Goal: Task Accomplishment & Management: Manage account settings

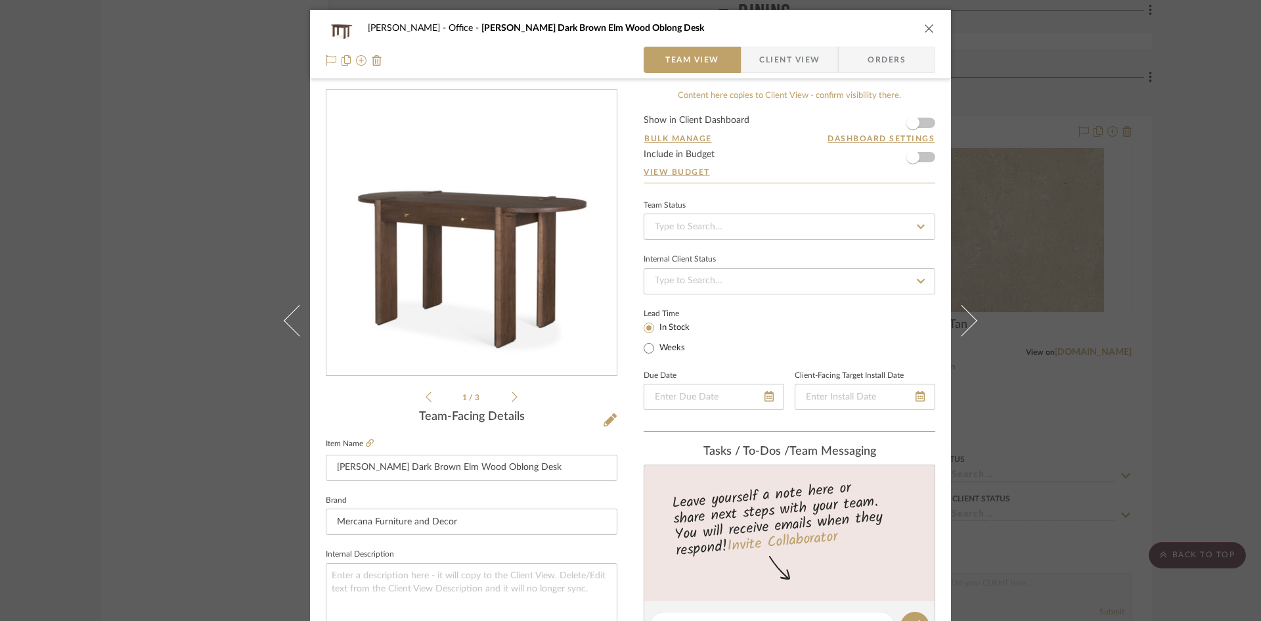
scroll to position [142, 0]
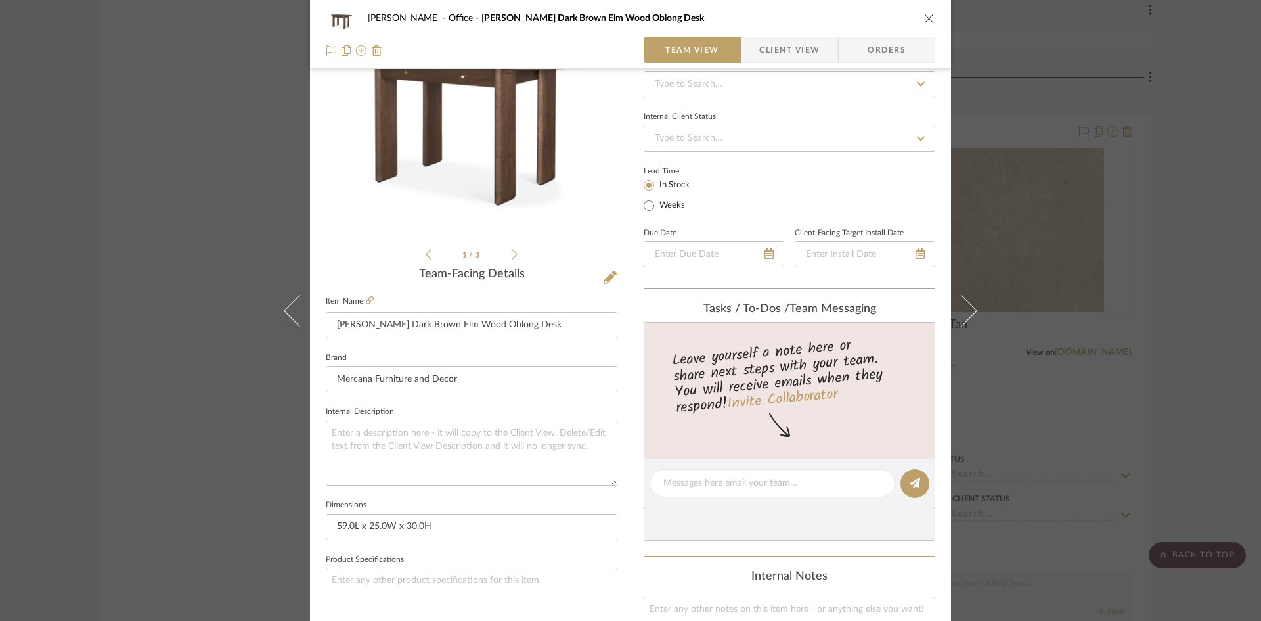
click at [928, 18] on icon "close" at bounding box center [929, 18] width 11 height 11
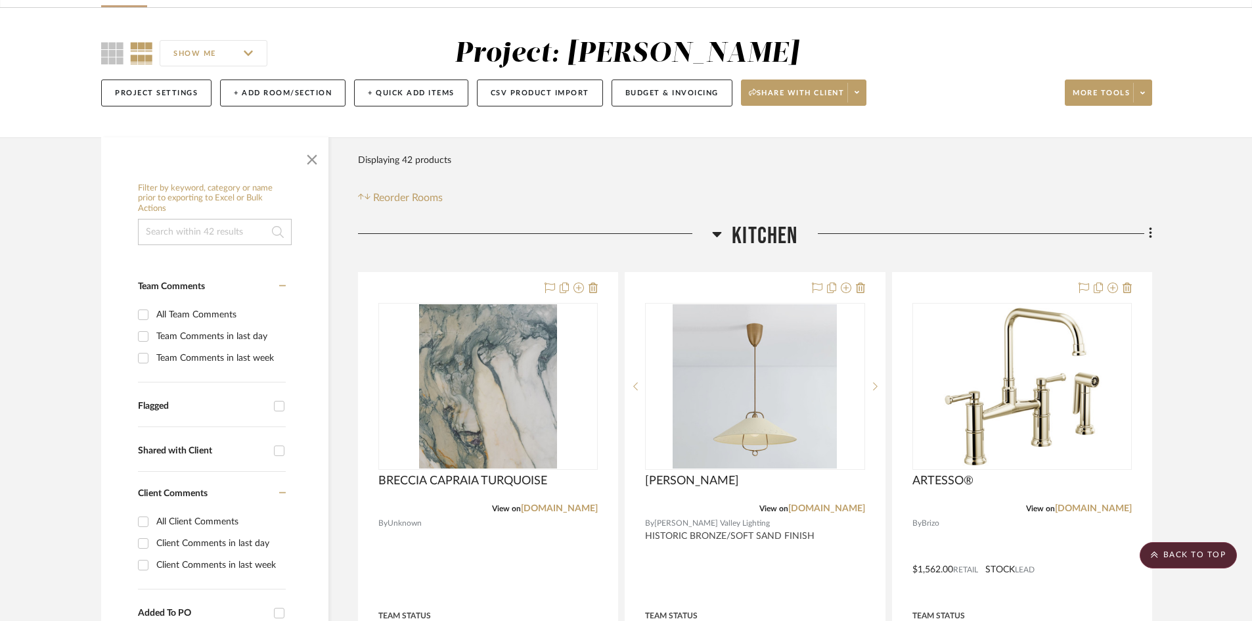
scroll to position [0, 0]
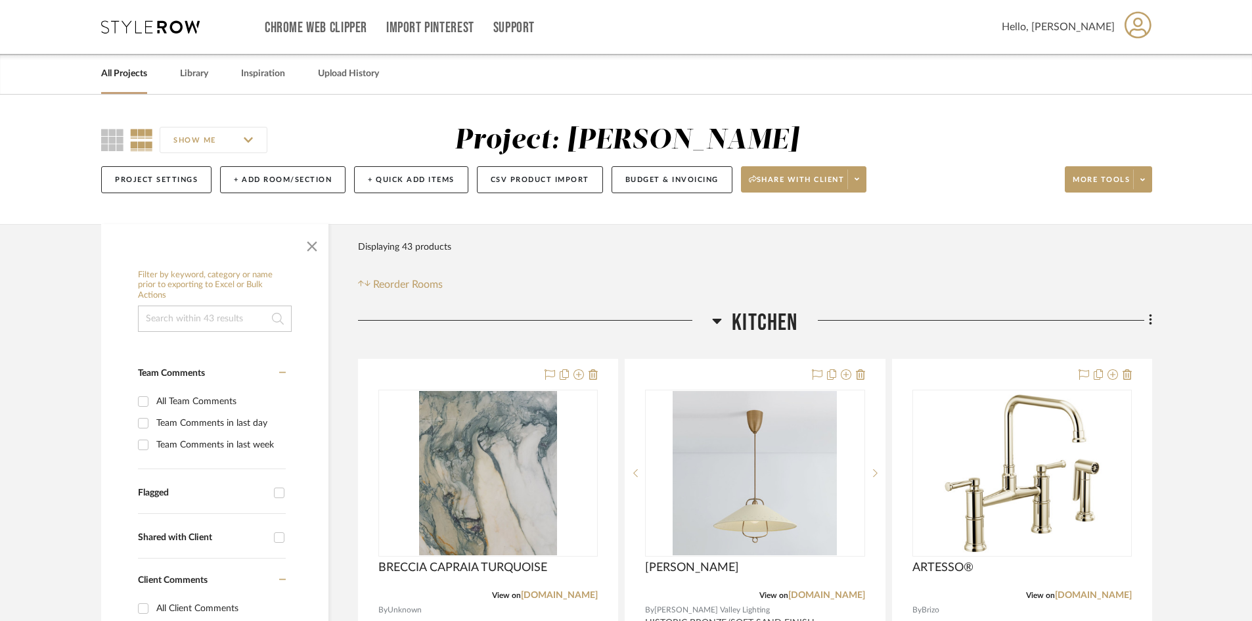
click at [164, 35] on div "Chrome Web Clipper Import Pinterest Support All Projects Library Inspiration Up…" at bounding box center [626, 27] width 1051 height 54
click at [164, 26] on icon at bounding box center [150, 26] width 99 height 13
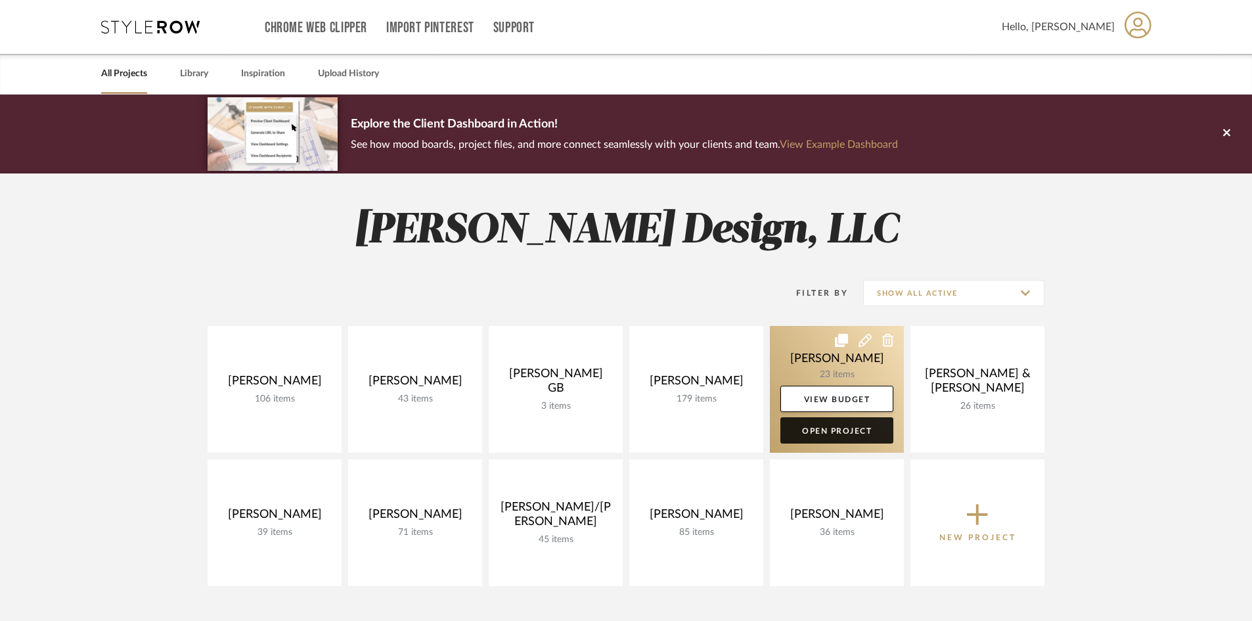
click at [840, 420] on link "Open Project" at bounding box center [836, 430] width 113 height 26
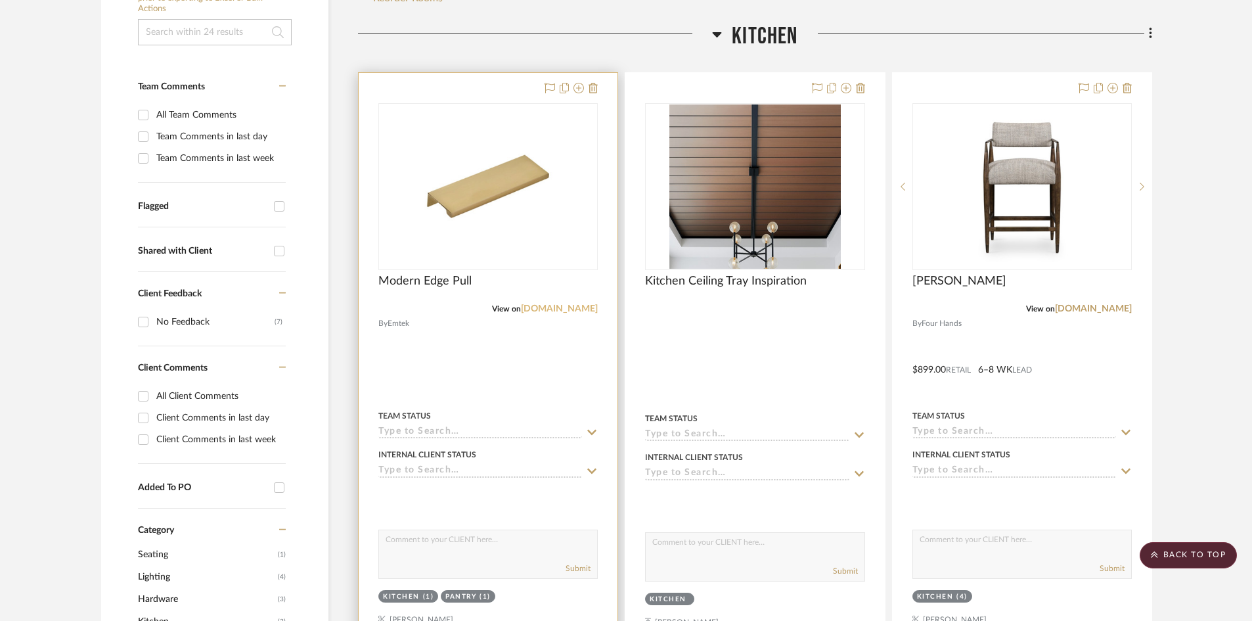
scroll to position [263, 0]
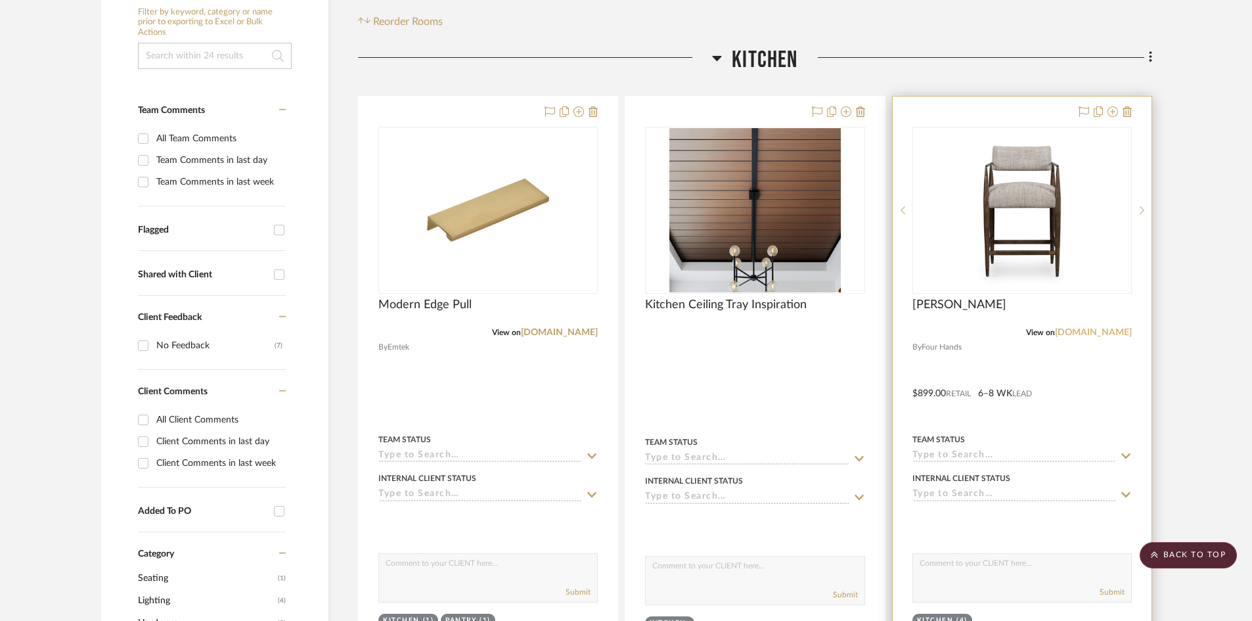
click at [1099, 332] on link "fourhands.com" at bounding box center [1093, 332] width 77 height 9
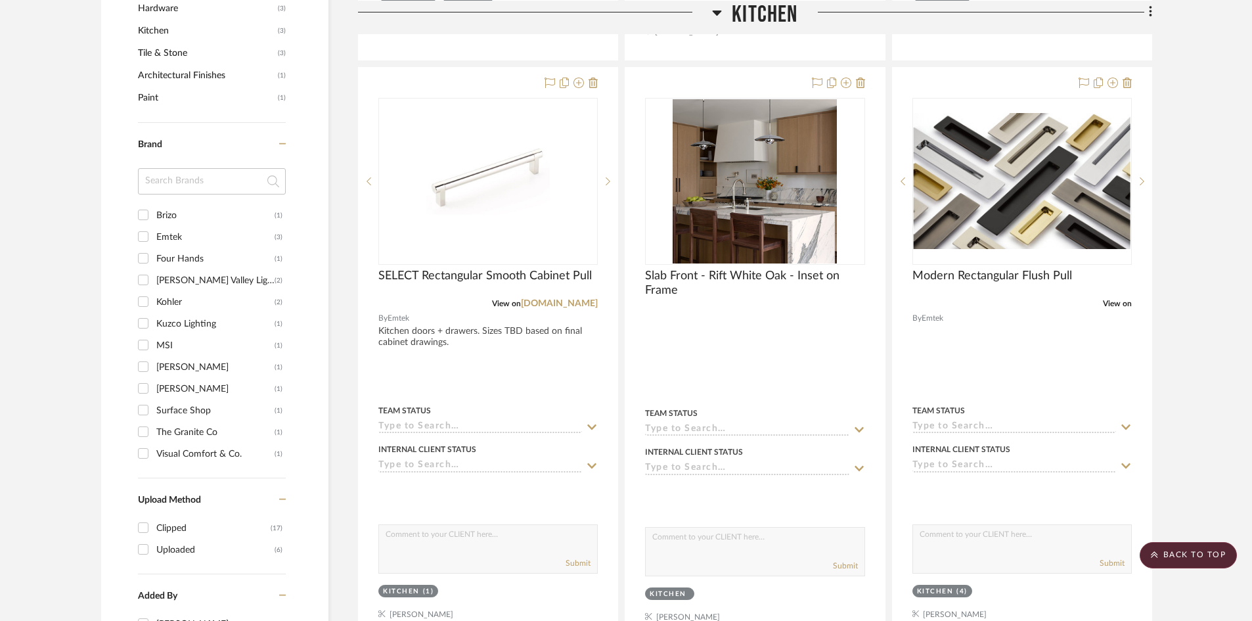
scroll to position [854, 0]
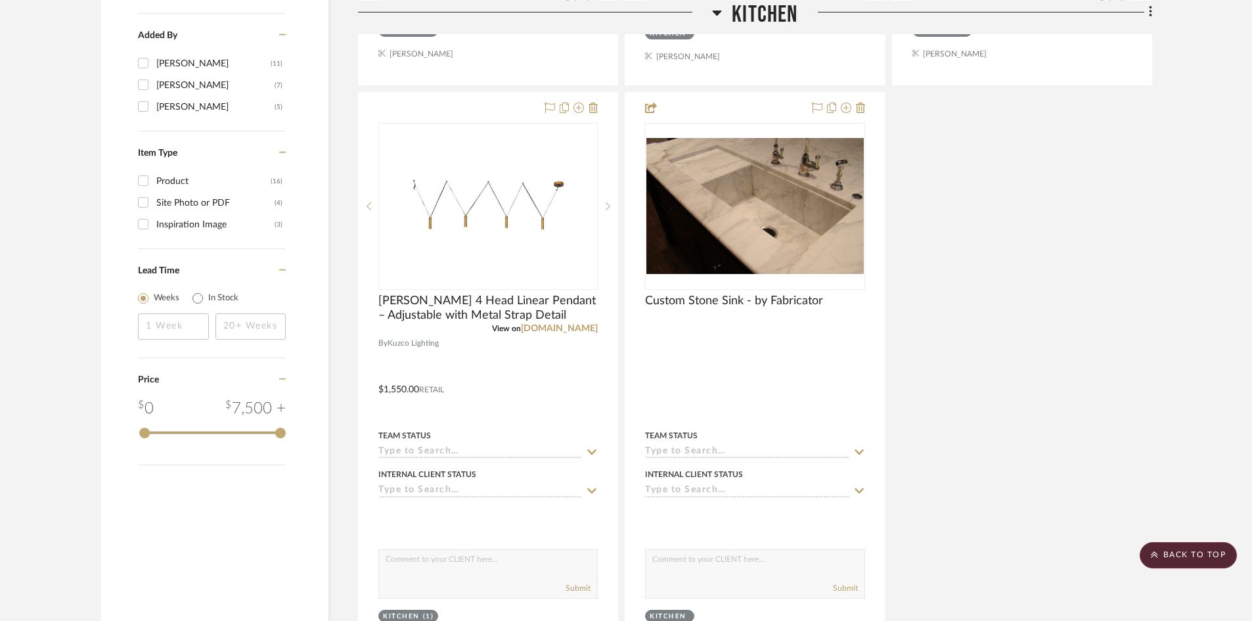
scroll to position [1642, 0]
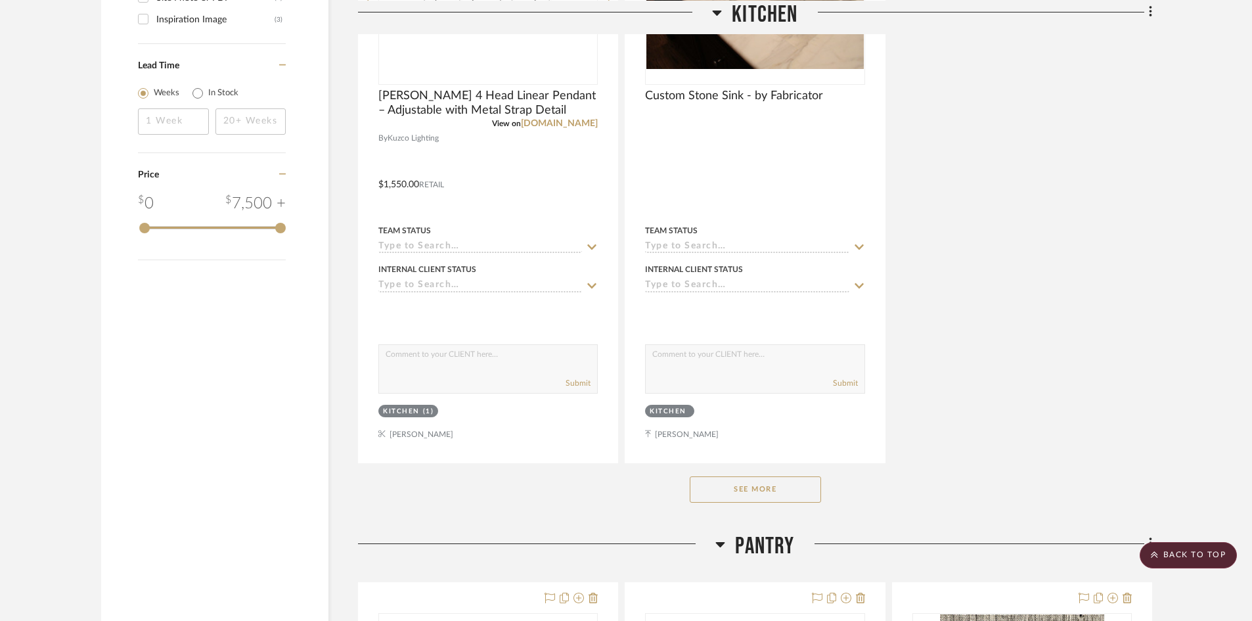
click at [776, 488] on button "See More" at bounding box center [755, 489] width 131 height 26
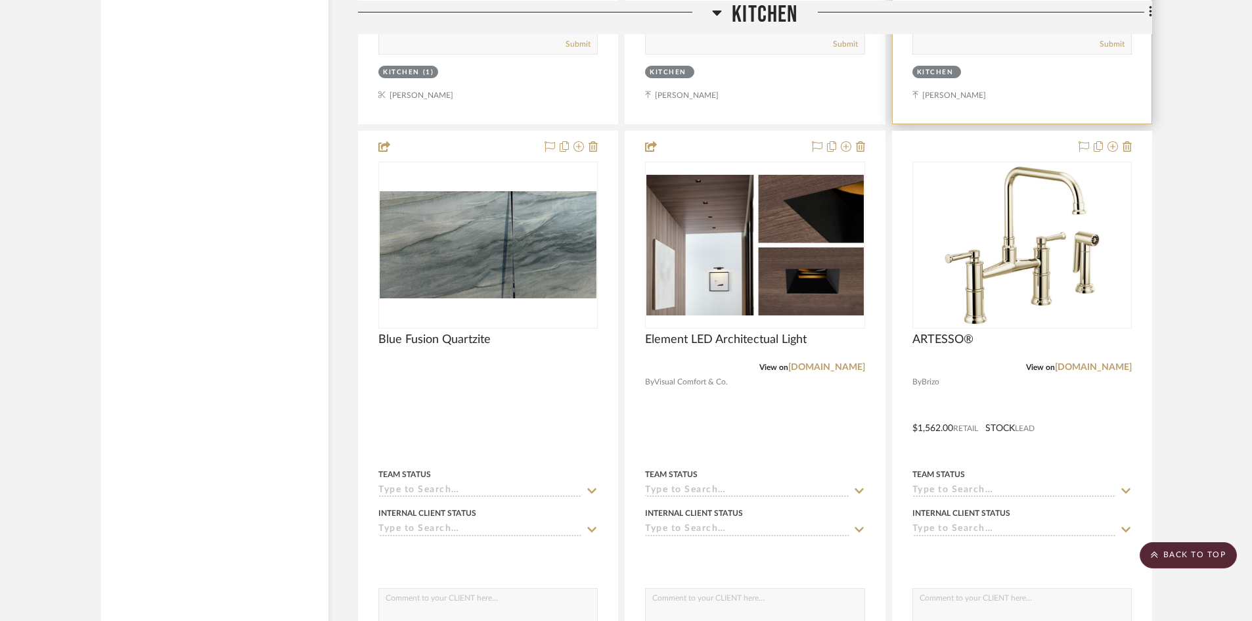
scroll to position [2036, 0]
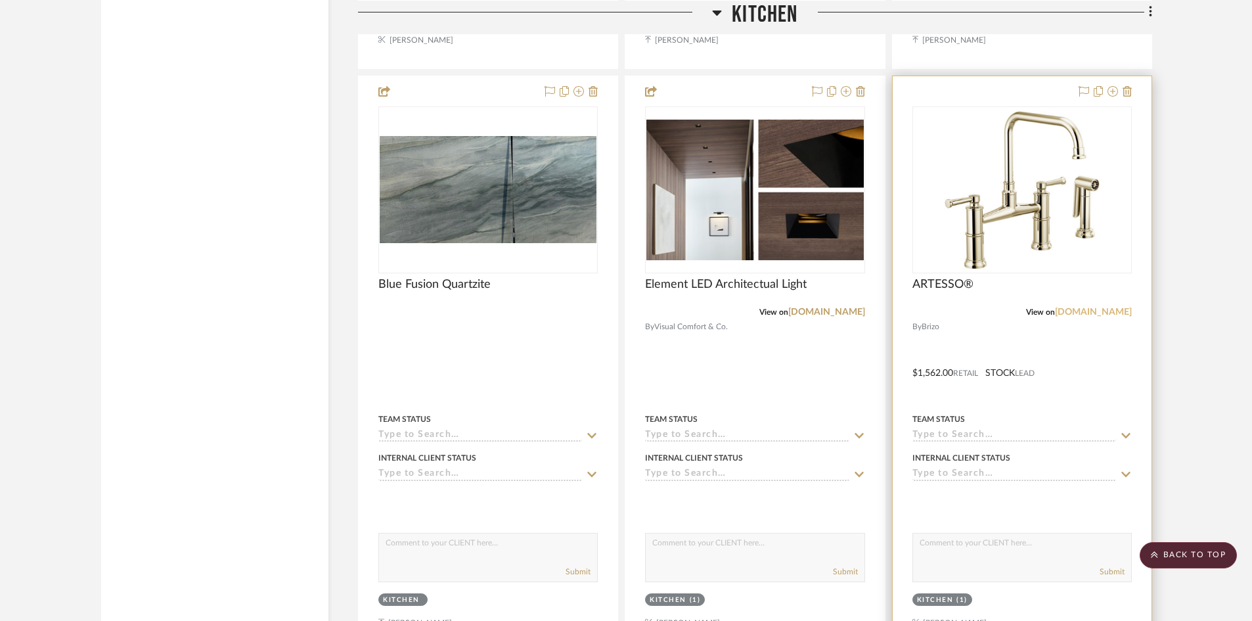
click at [1103, 310] on link "brizo.com" at bounding box center [1093, 311] width 77 height 9
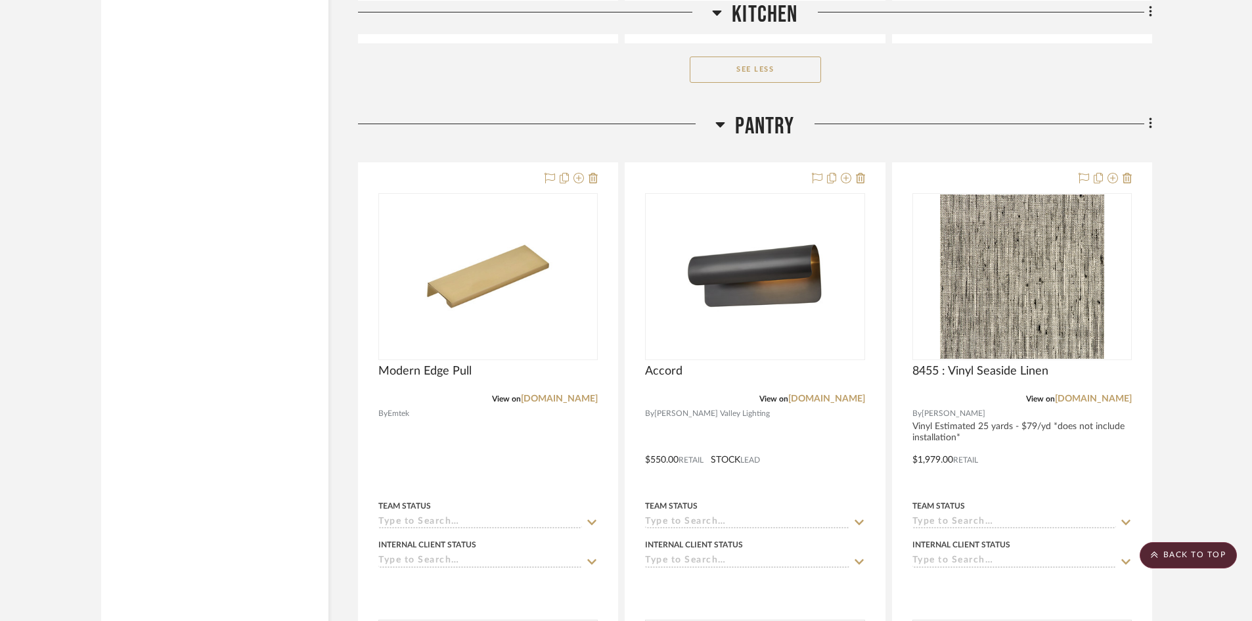
scroll to position [2758, 0]
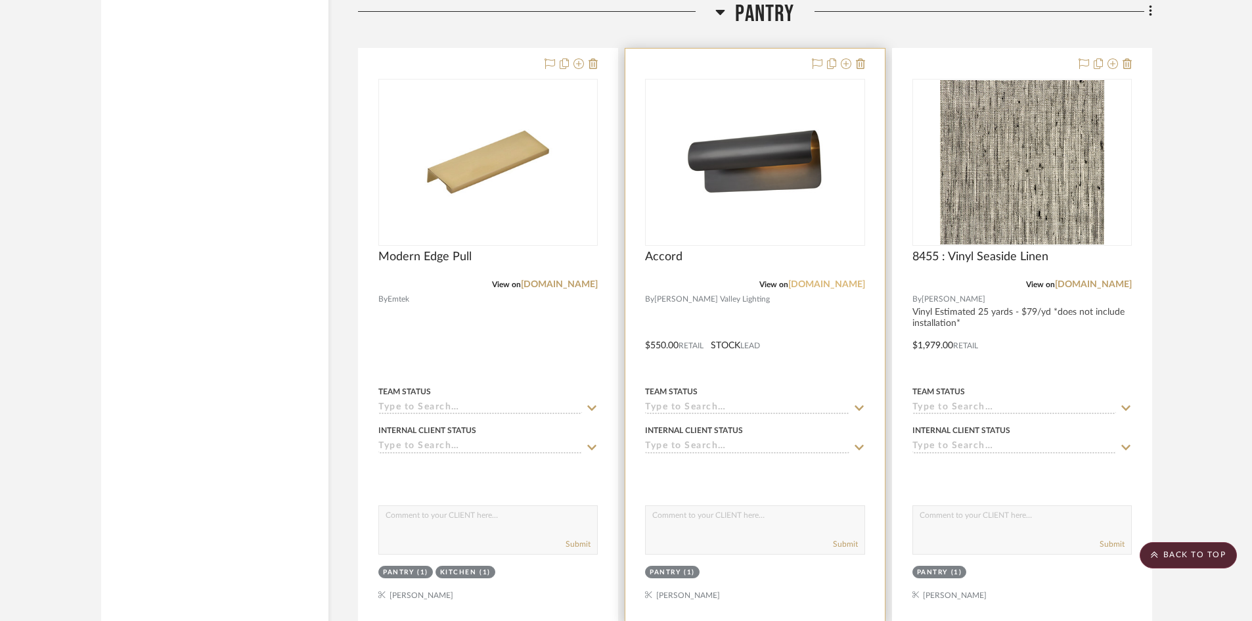
click at [836, 284] on link "hvlgroup.com" at bounding box center [826, 284] width 77 height 9
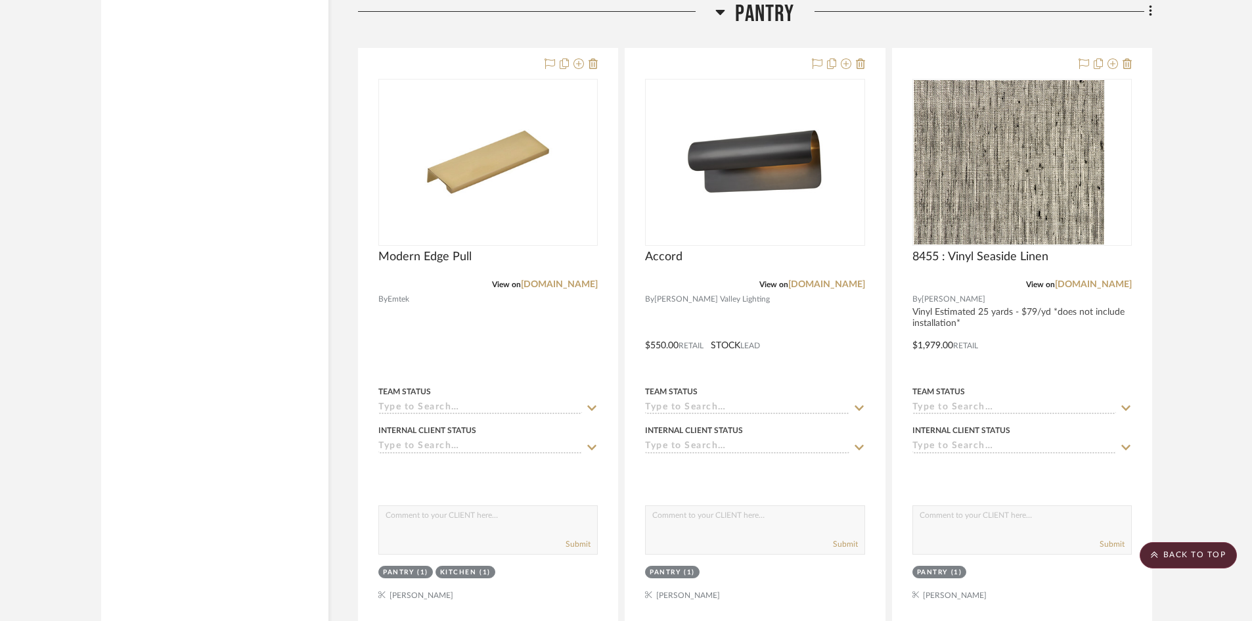
click at [1204, 253] on project-details-page "SHOW ME Project: Keuler Project Settings + Add Room/Section + Quick Add Items C…" at bounding box center [626, 244] width 1252 height 5815
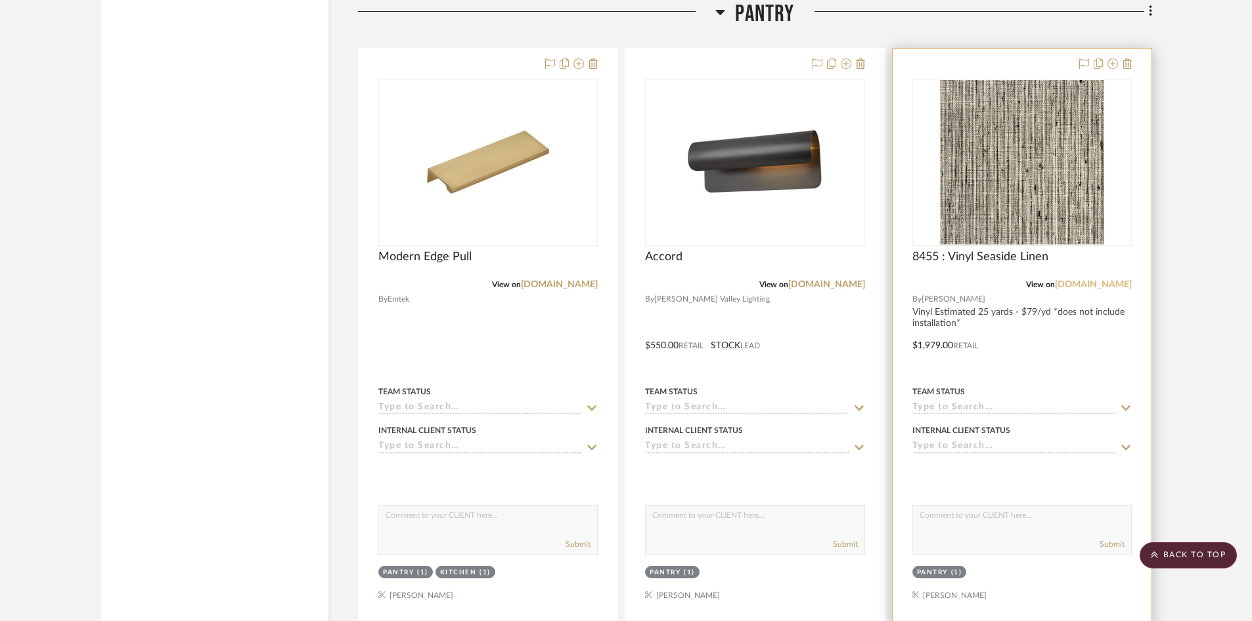
click at [1091, 282] on link "phillipjeffries.com" at bounding box center [1093, 284] width 77 height 9
click at [1007, 341] on div at bounding box center [1021, 336] width 259 height 575
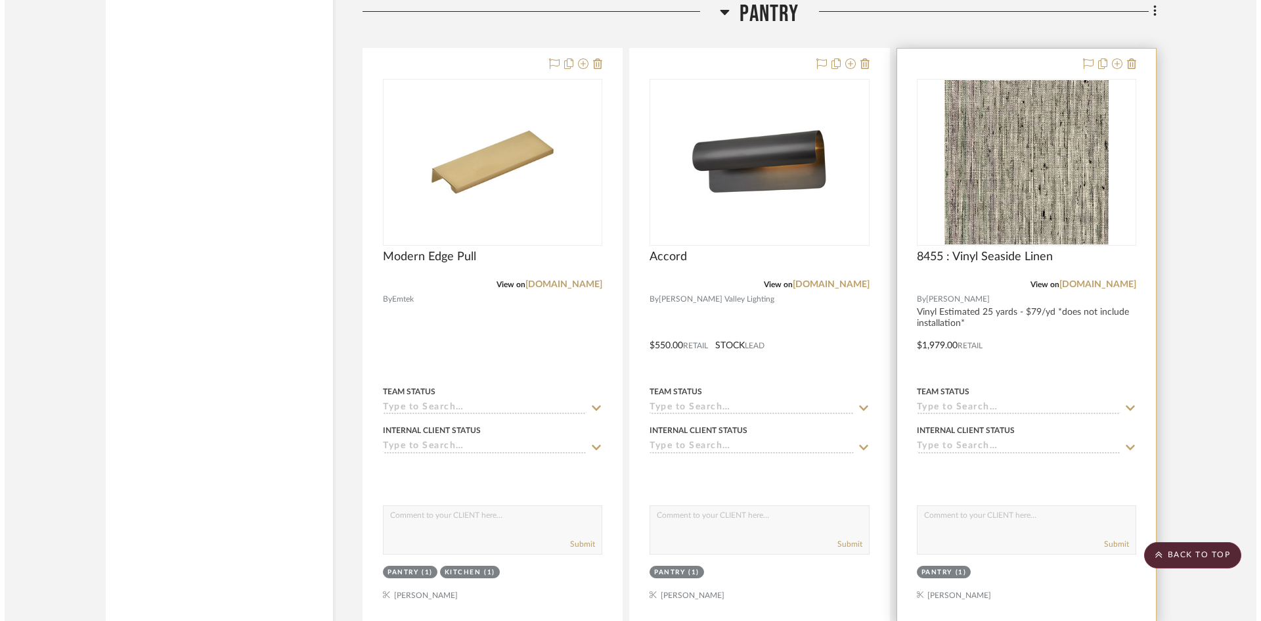
scroll to position [0, 0]
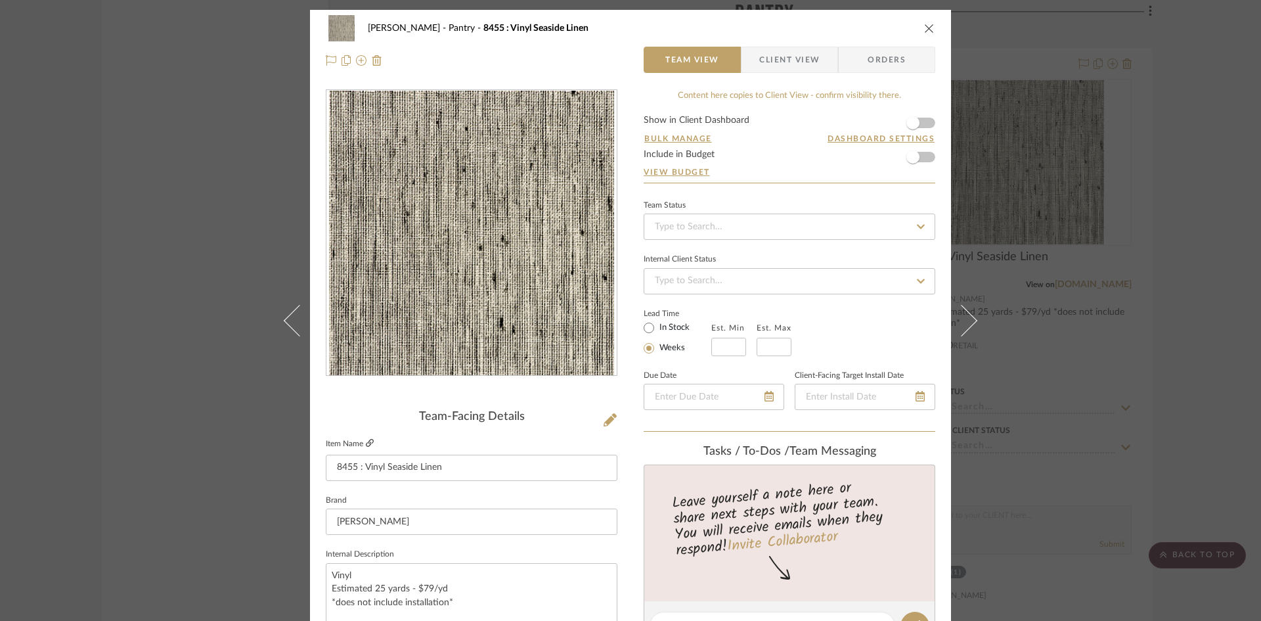
click at [366, 442] on icon at bounding box center [370, 443] width 8 height 8
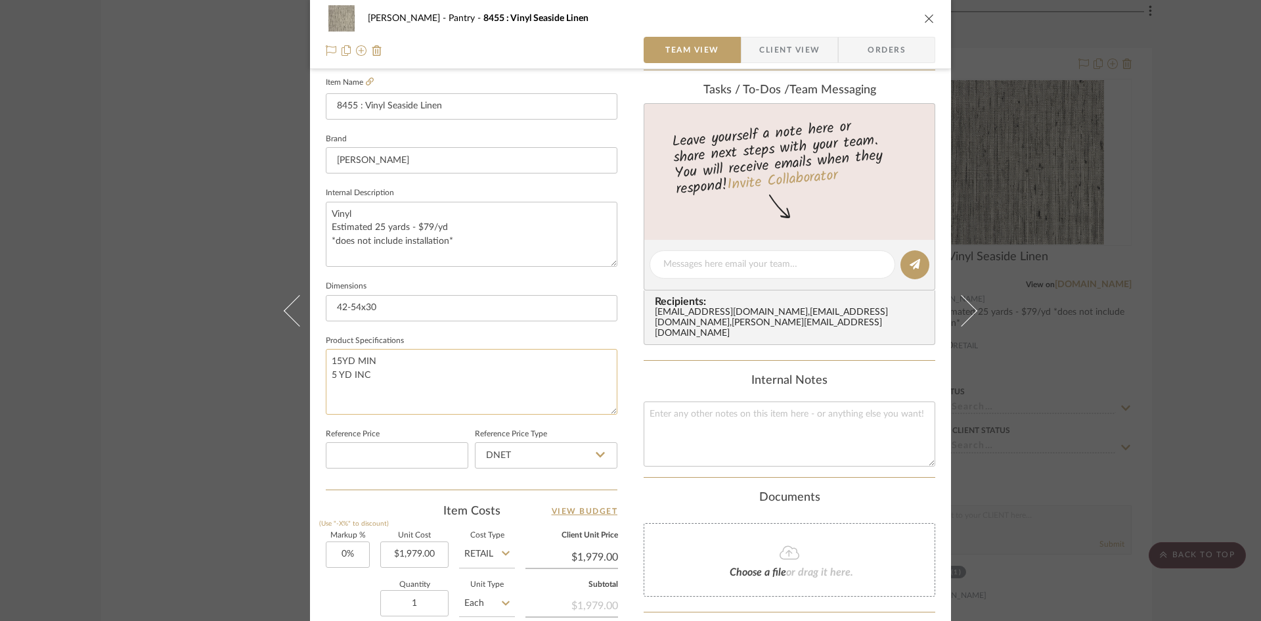
scroll to position [328, 0]
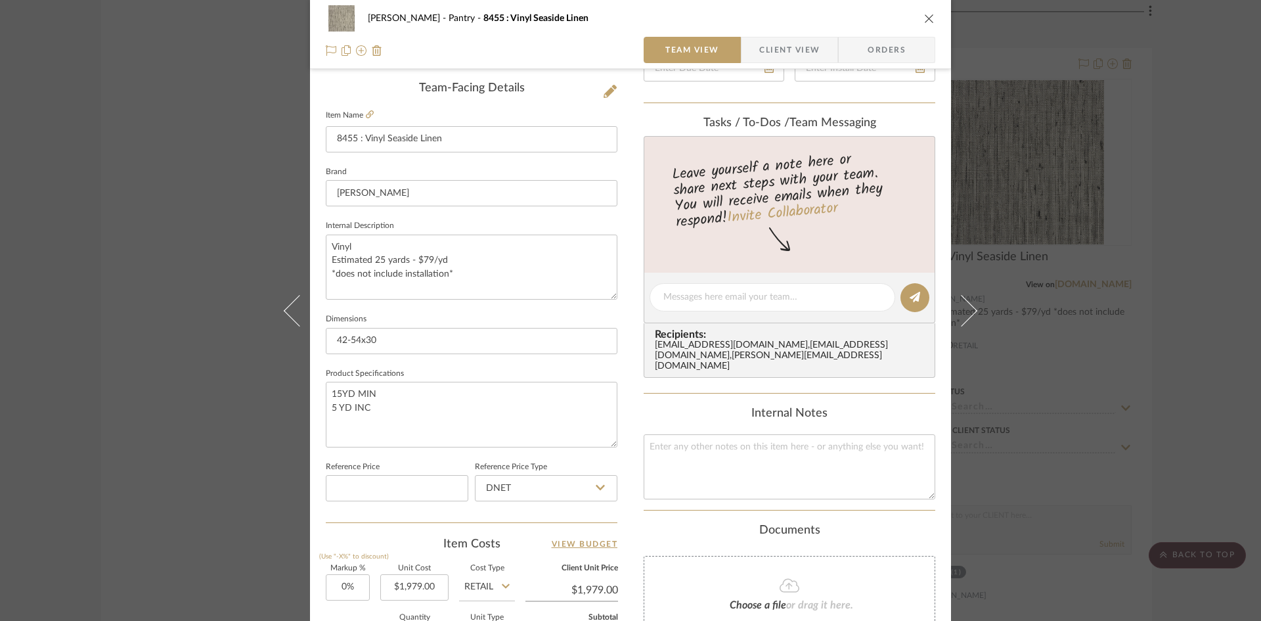
click at [924, 20] on icon "close" at bounding box center [929, 18] width 11 height 11
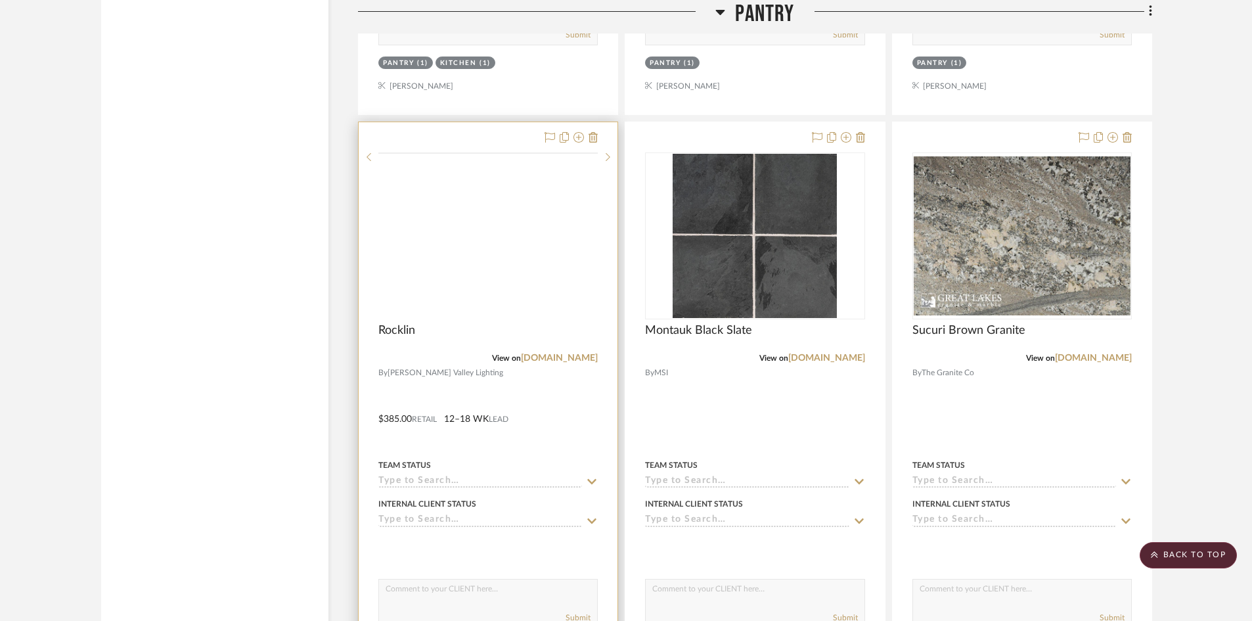
scroll to position [3349, 0]
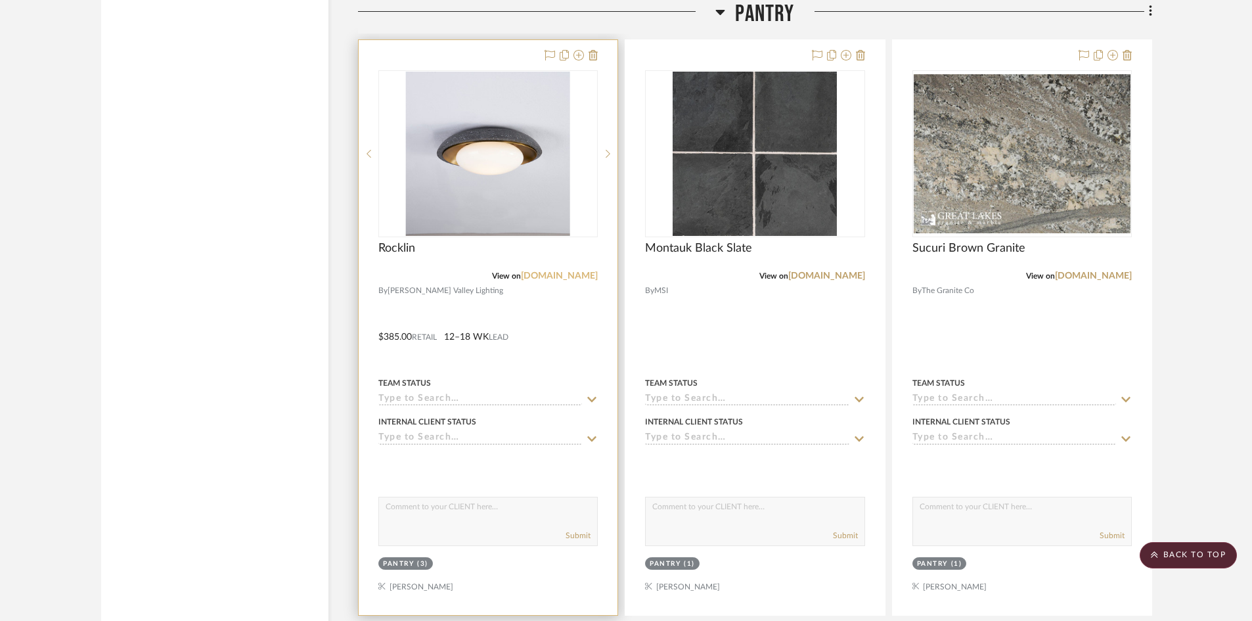
click at [570, 274] on link "hvlgroup.com" at bounding box center [559, 275] width 77 height 9
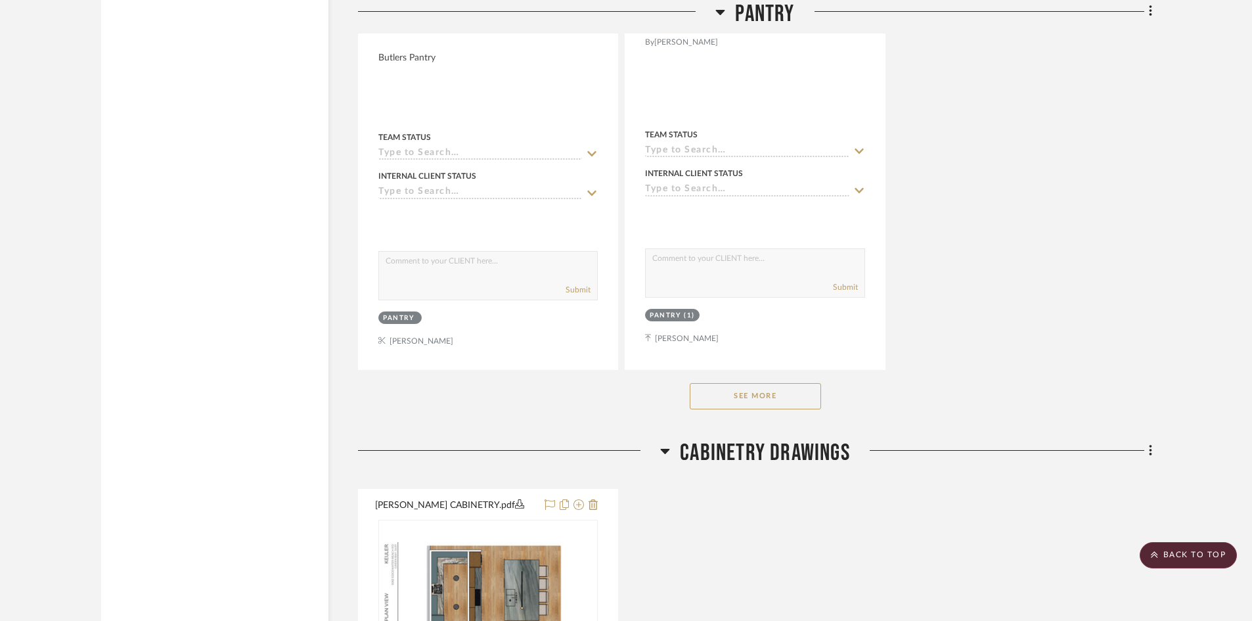
scroll to position [4203, 0]
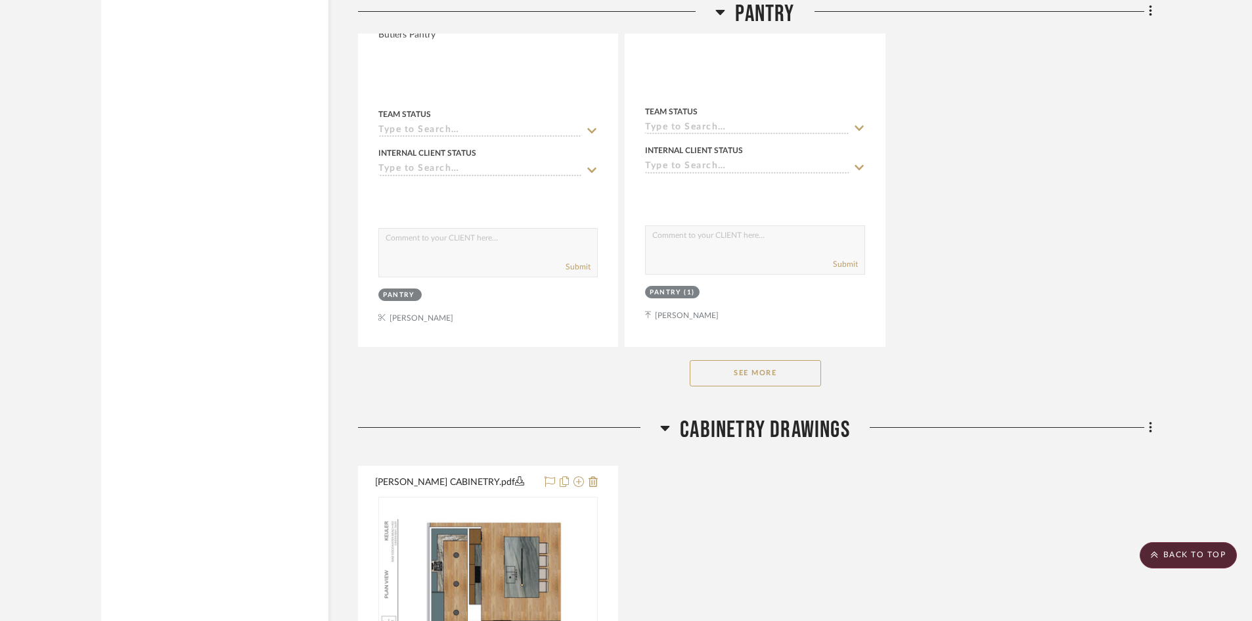
click at [772, 380] on button "See More" at bounding box center [755, 373] width 131 height 26
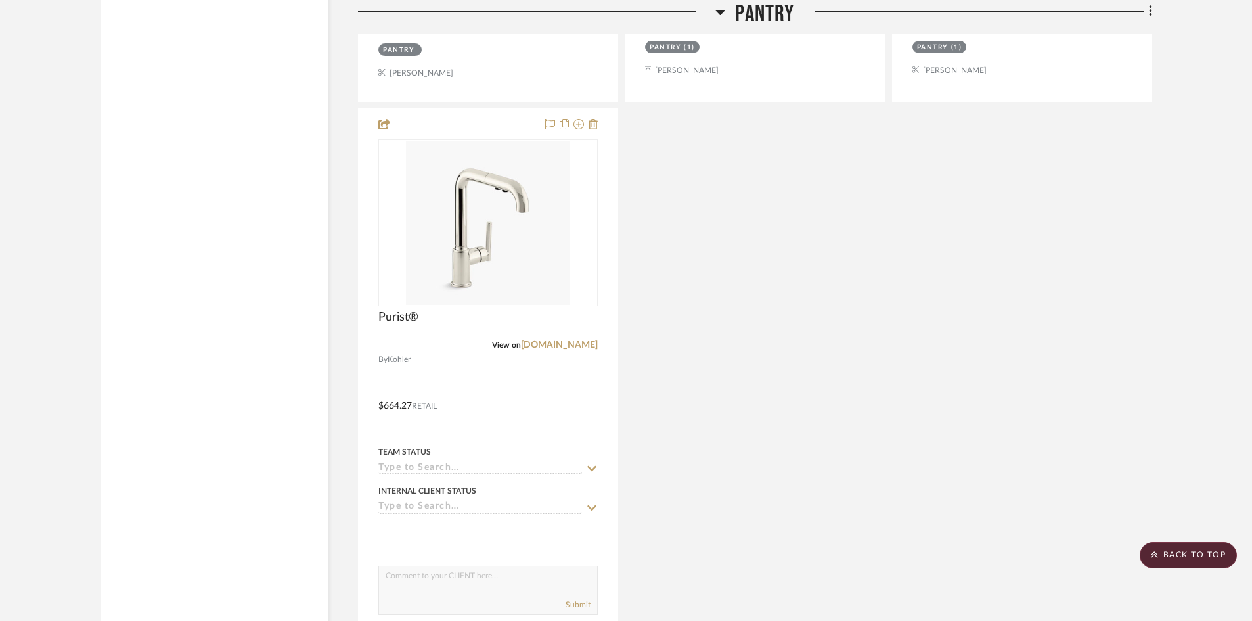
scroll to position [4465, 0]
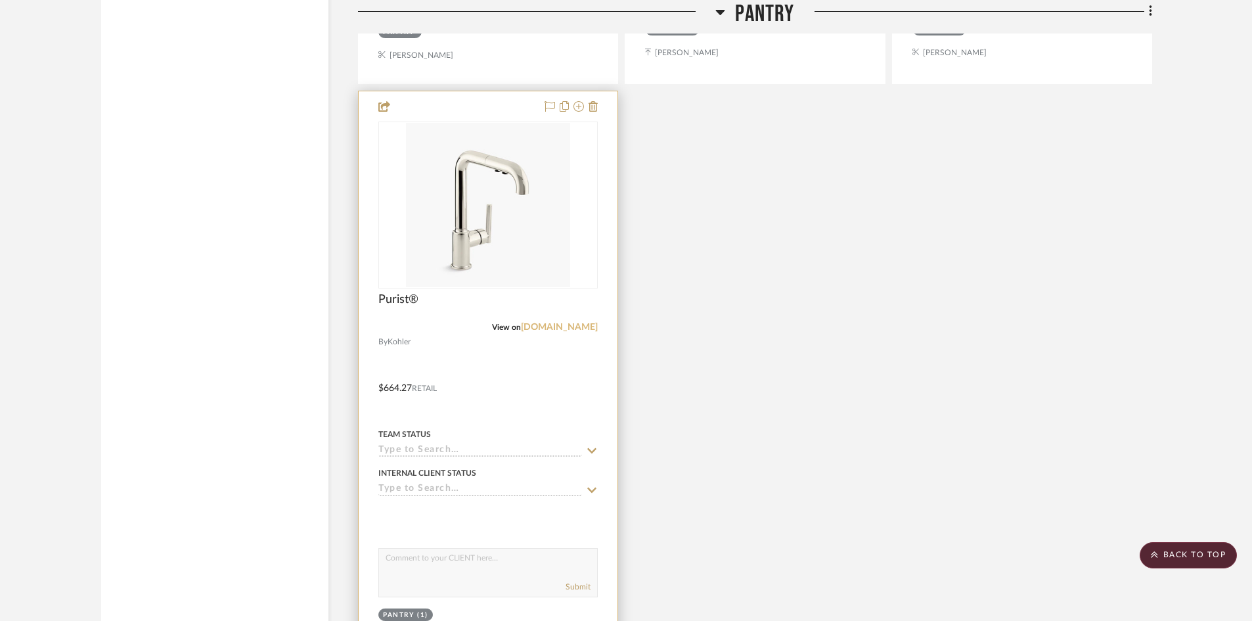
click at [573, 326] on link "kohler.com" at bounding box center [559, 326] width 77 height 9
click at [501, 400] on div at bounding box center [488, 378] width 259 height 575
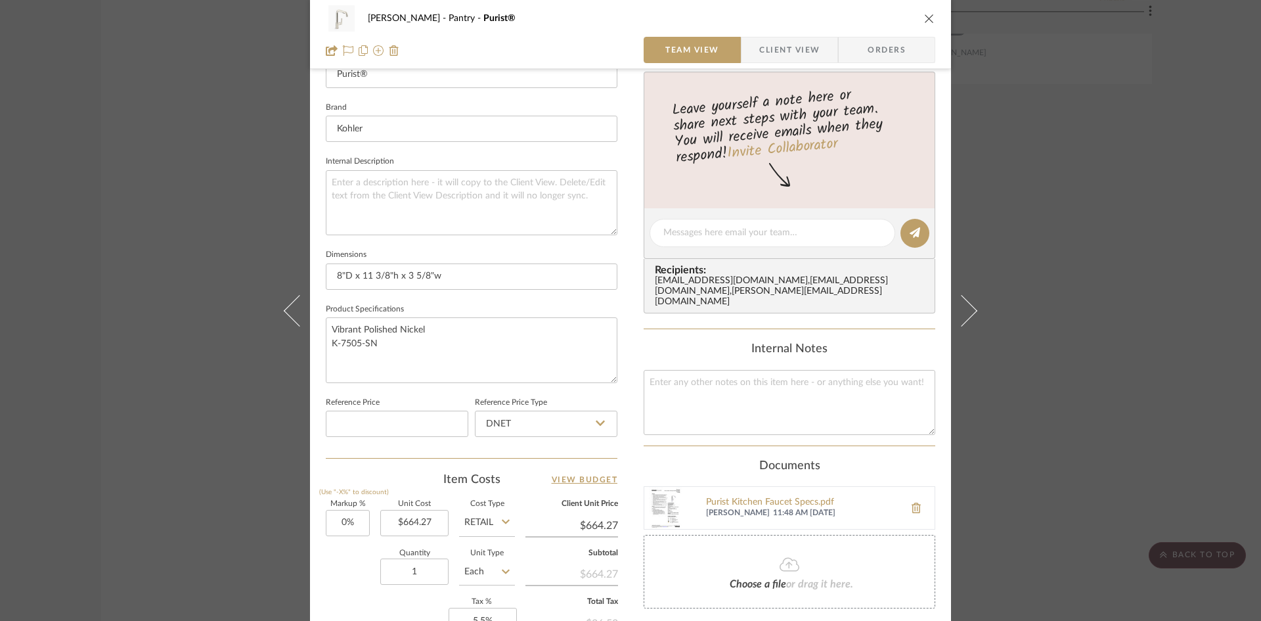
scroll to position [394, 0]
click at [416, 517] on input "664.27" at bounding box center [414, 521] width 68 height 26
type input "$784.69"
click at [326, 568] on div "Quantity 1 Unit Type Each" at bounding box center [420, 571] width 189 height 47
type input "$784.69"
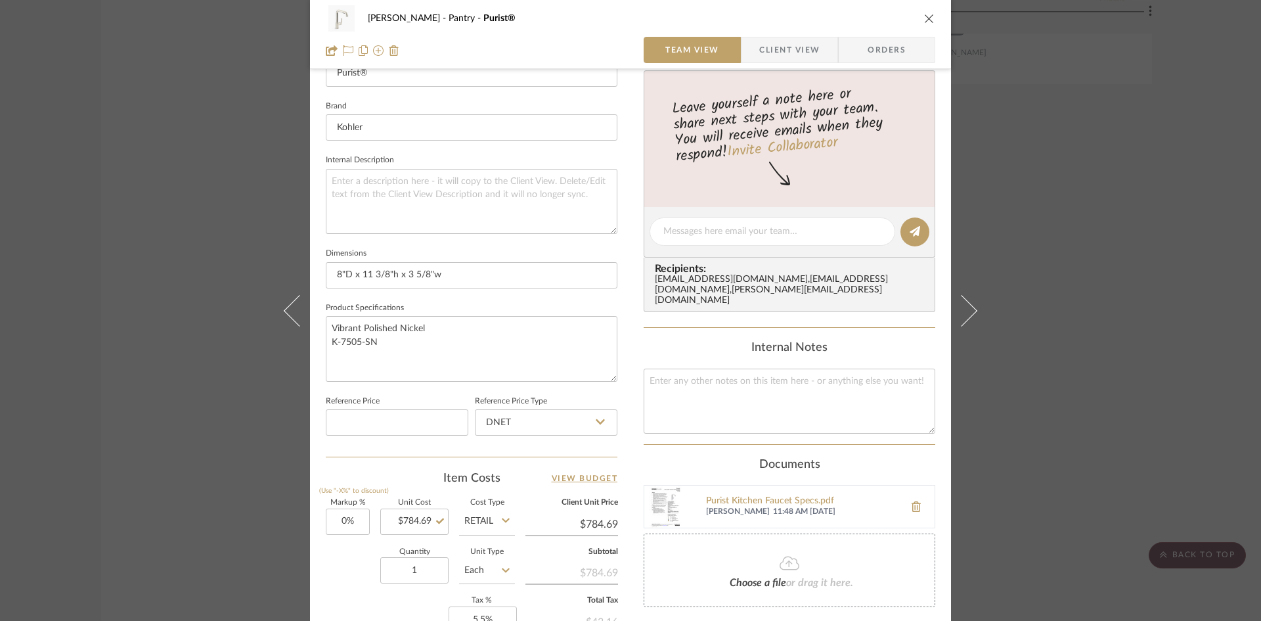
click at [628, 448] on div "Keuler Pantry Purist® Team View Client View Orders Team-Facing Details Item Nam…" at bounding box center [630, 222] width 641 height 1213
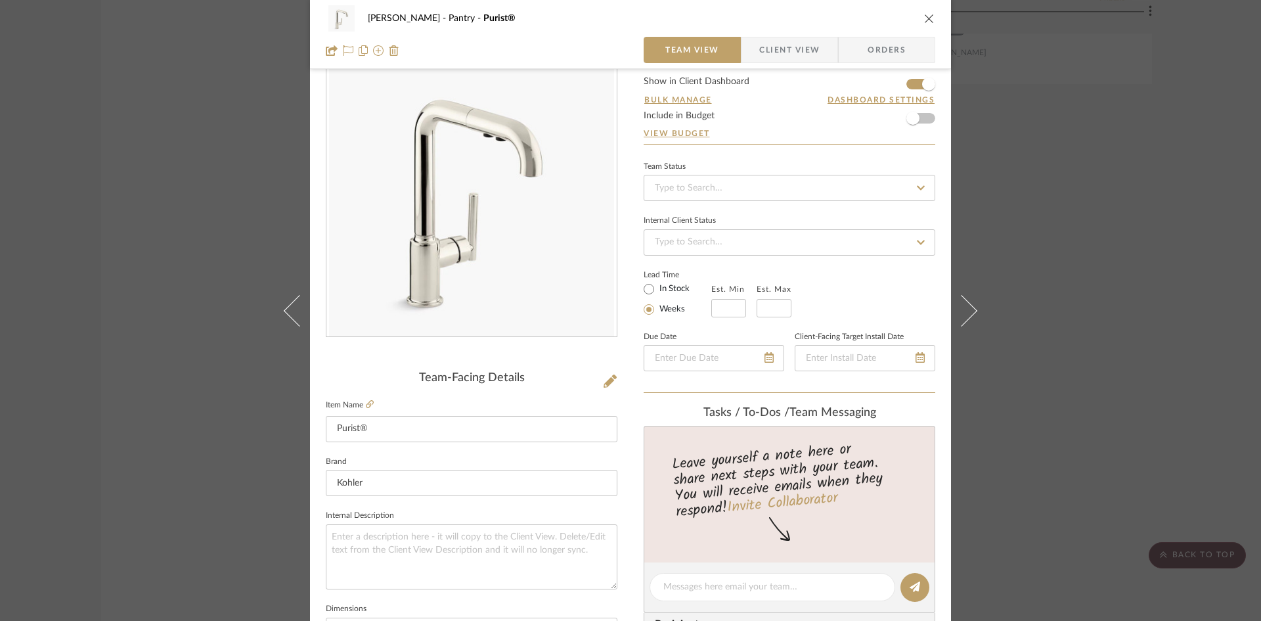
scroll to position [0, 0]
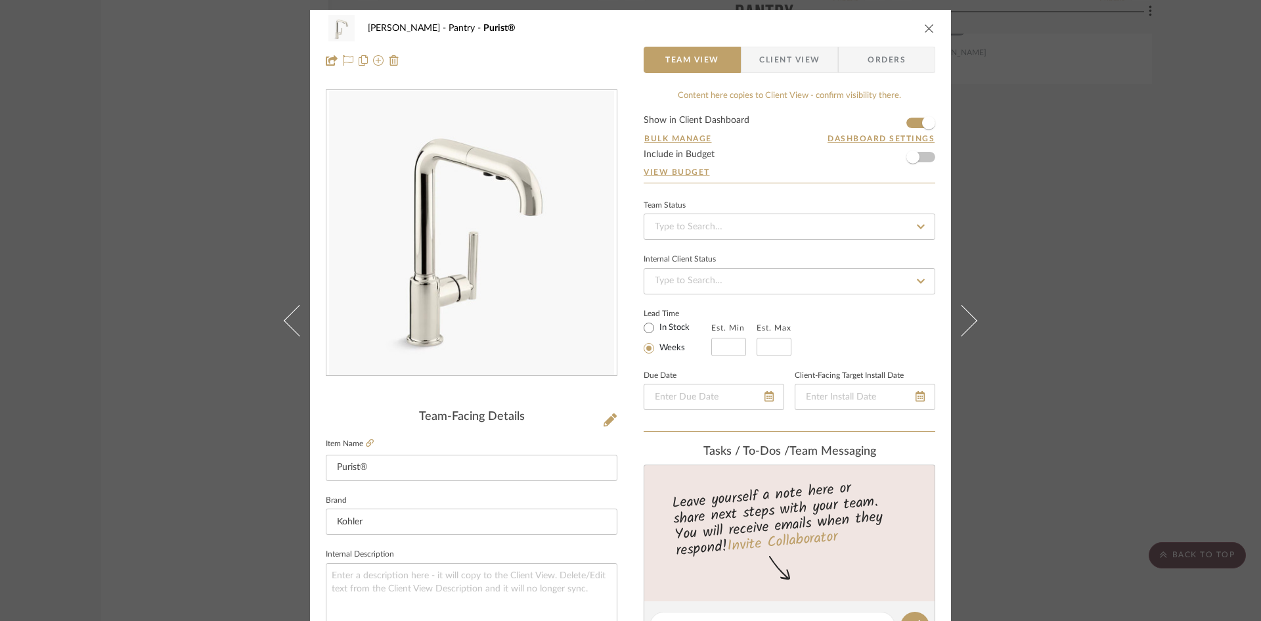
click at [925, 28] on icon "close" at bounding box center [929, 28] width 11 height 11
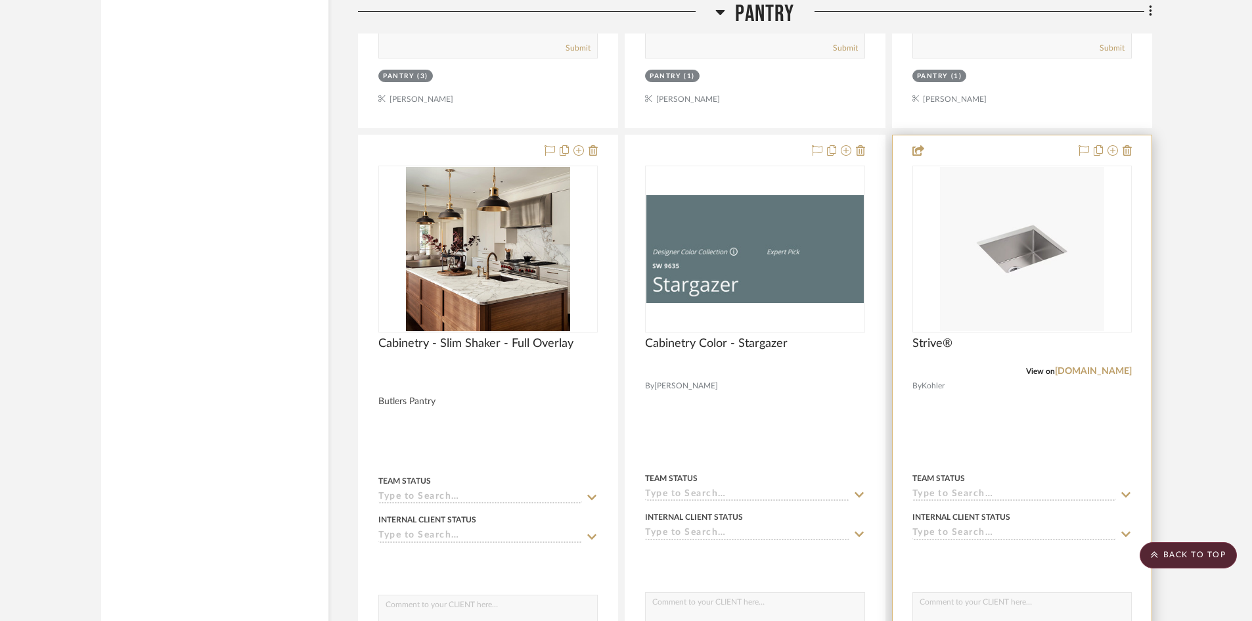
scroll to position [3834, 0]
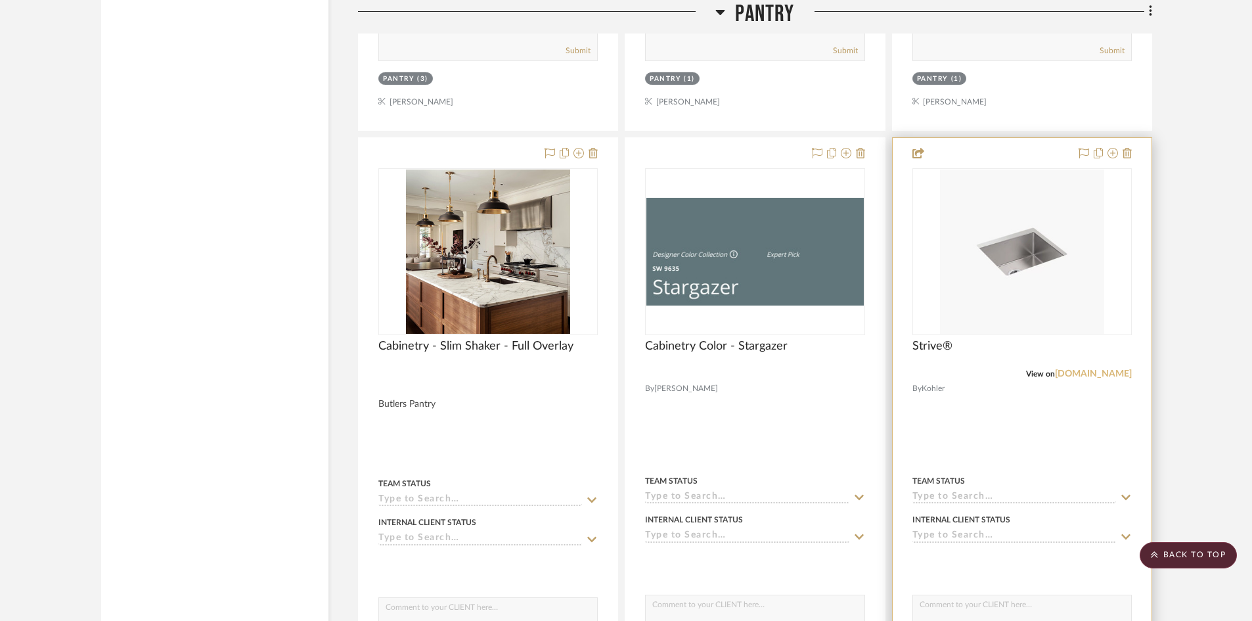
click at [1110, 374] on link "kohler.com" at bounding box center [1093, 373] width 77 height 9
click at [982, 420] on div at bounding box center [1021, 426] width 259 height 577
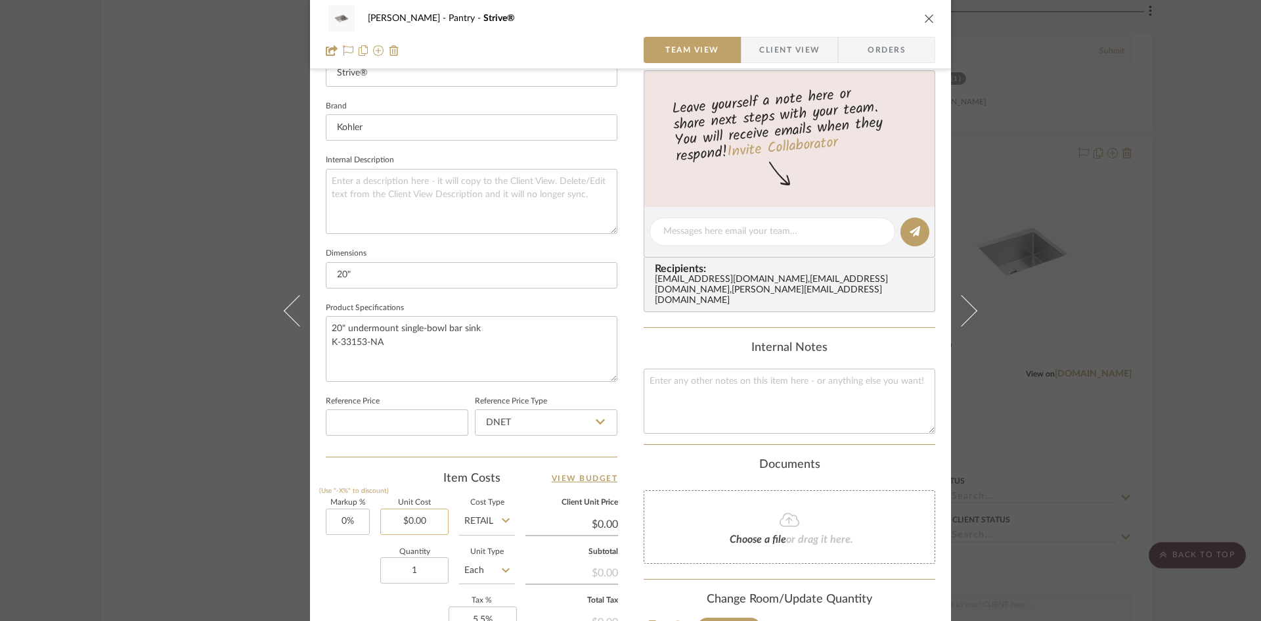
scroll to position [525, 0]
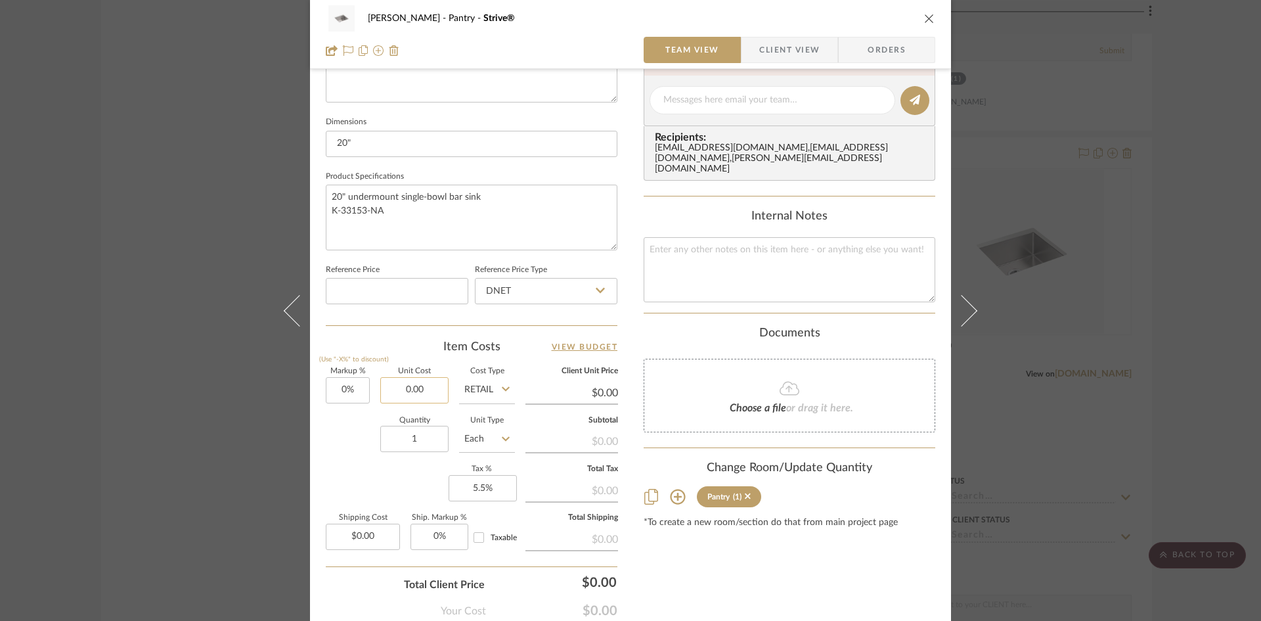
click at [417, 380] on input "0.00" at bounding box center [414, 390] width 68 height 26
type input "$799.00"
click at [714, 563] on div "Content here copies to Client View - confirm visibility there. Show in Client D…" at bounding box center [790, 104] width 292 height 1081
type input "$799.00"
click at [702, 577] on div "Content here copies to Client View - confirm visibility there. Show in Client D…" at bounding box center [790, 104] width 292 height 1081
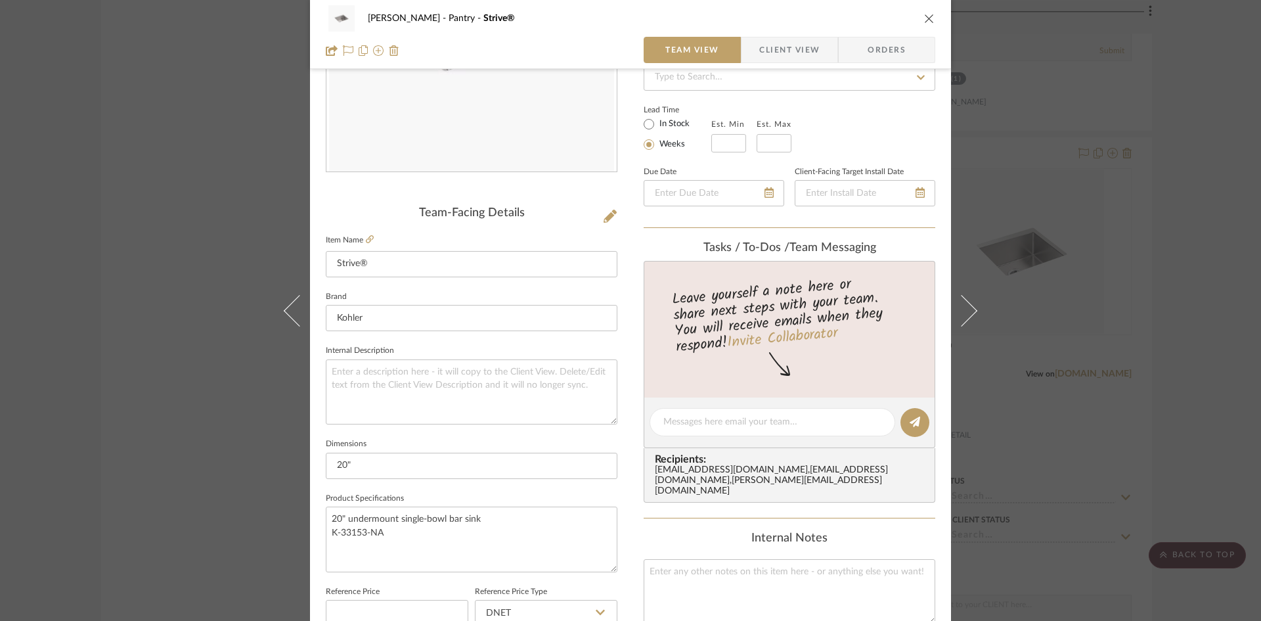
scroll to position [142, 0]
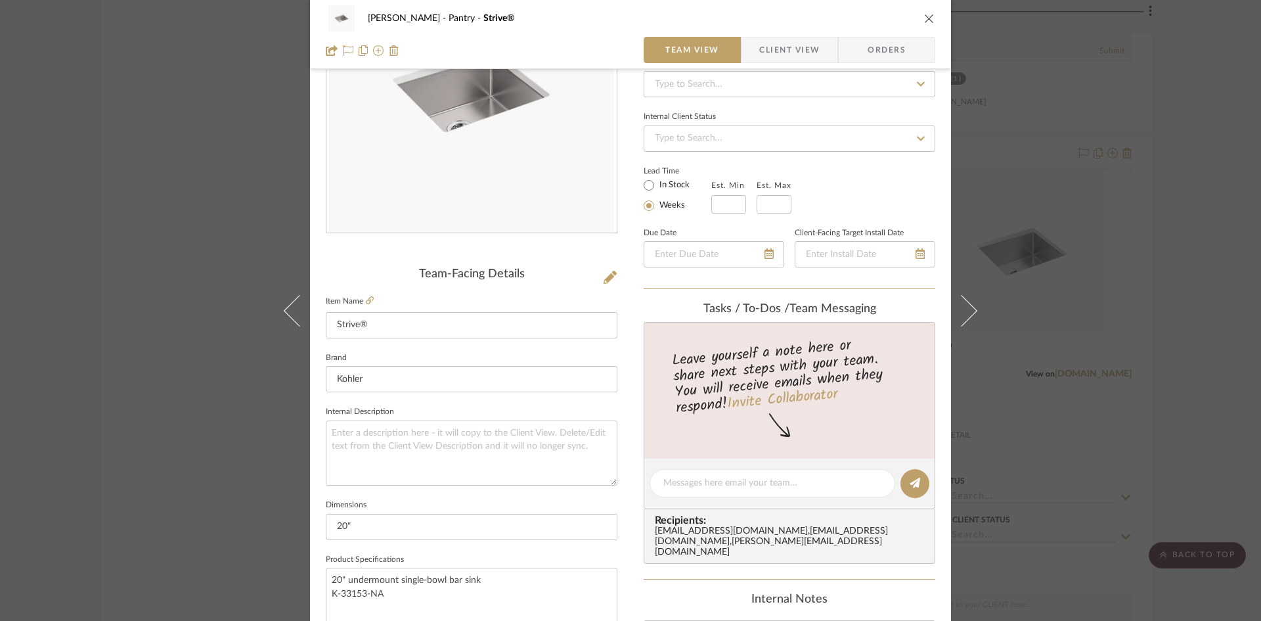
click at [925, 20] on icon "close" at bounding box center [929, 18] width 11 height 11
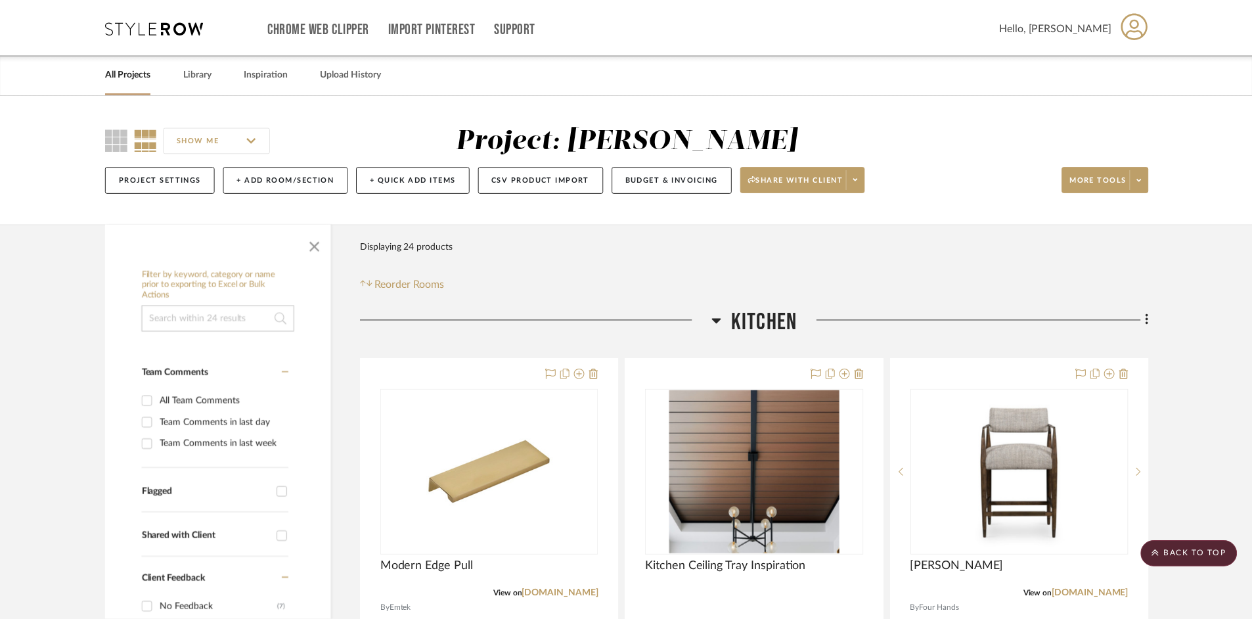
scroll to position [3834, 0]
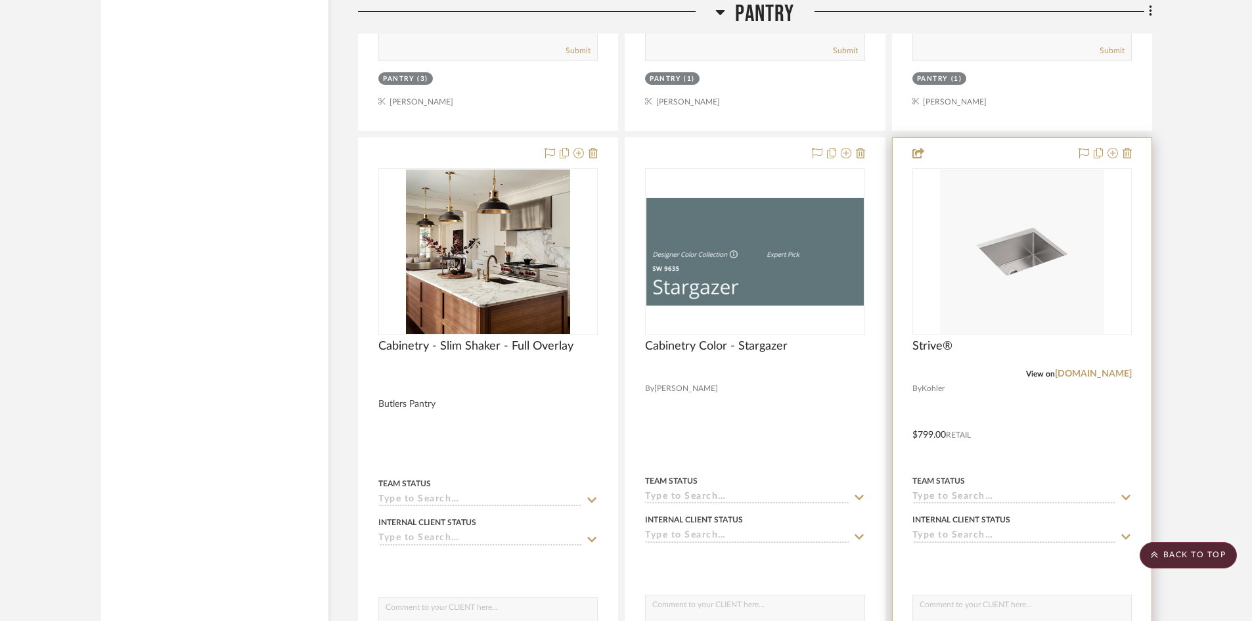
click at [1000, 421] on div at bounding box center [1021, 426] width 259 height 577
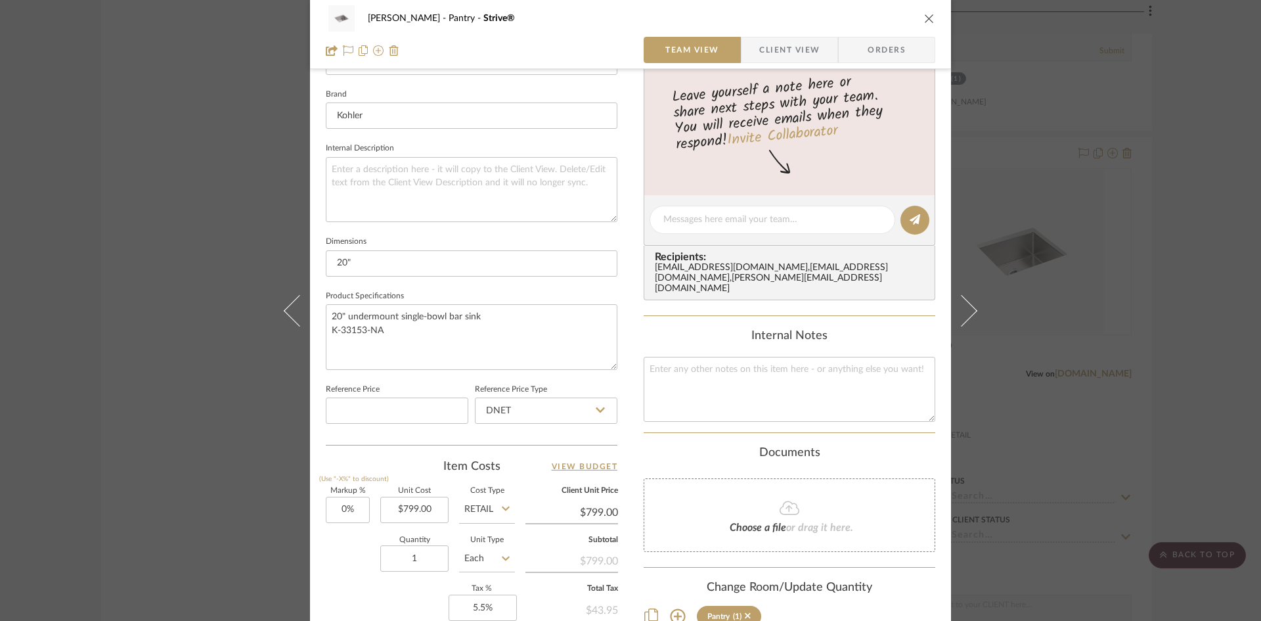
scroll to position [525, 0]
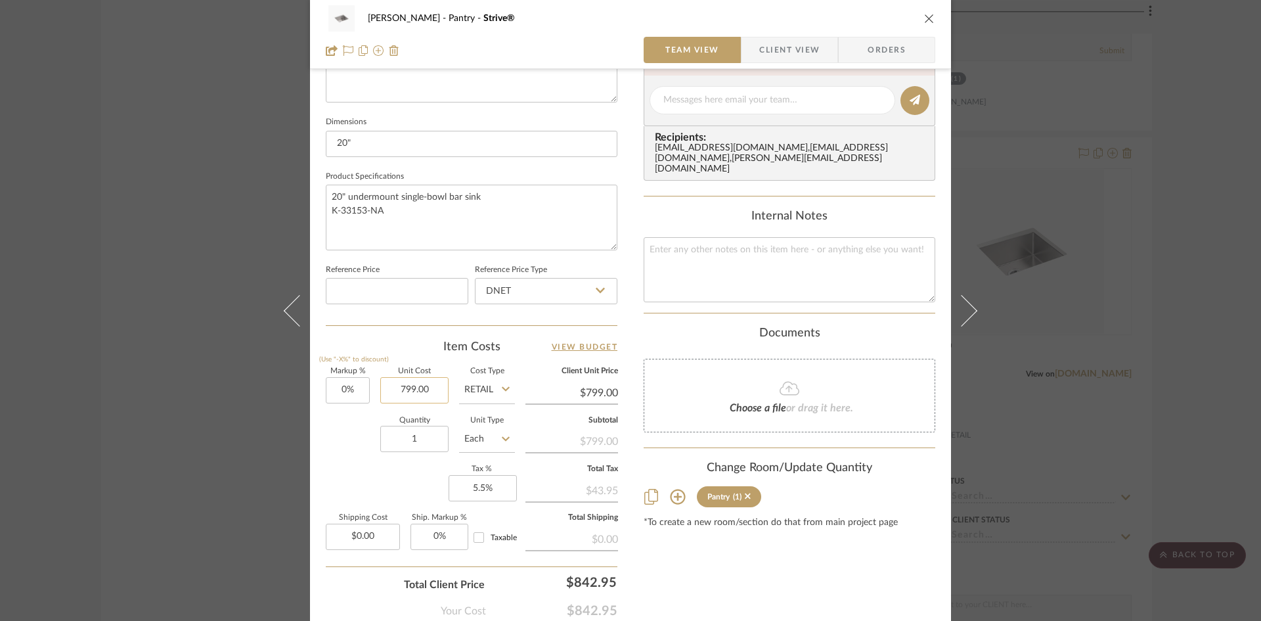
click at [420, 392] on input "799.00" at bounding box center [414, 390] width 68 height 26
type input "$599.24"
click at [426, 382] on input "599.24" at bounding box center [414, 390] width 68 height 26
type input "$599.25"
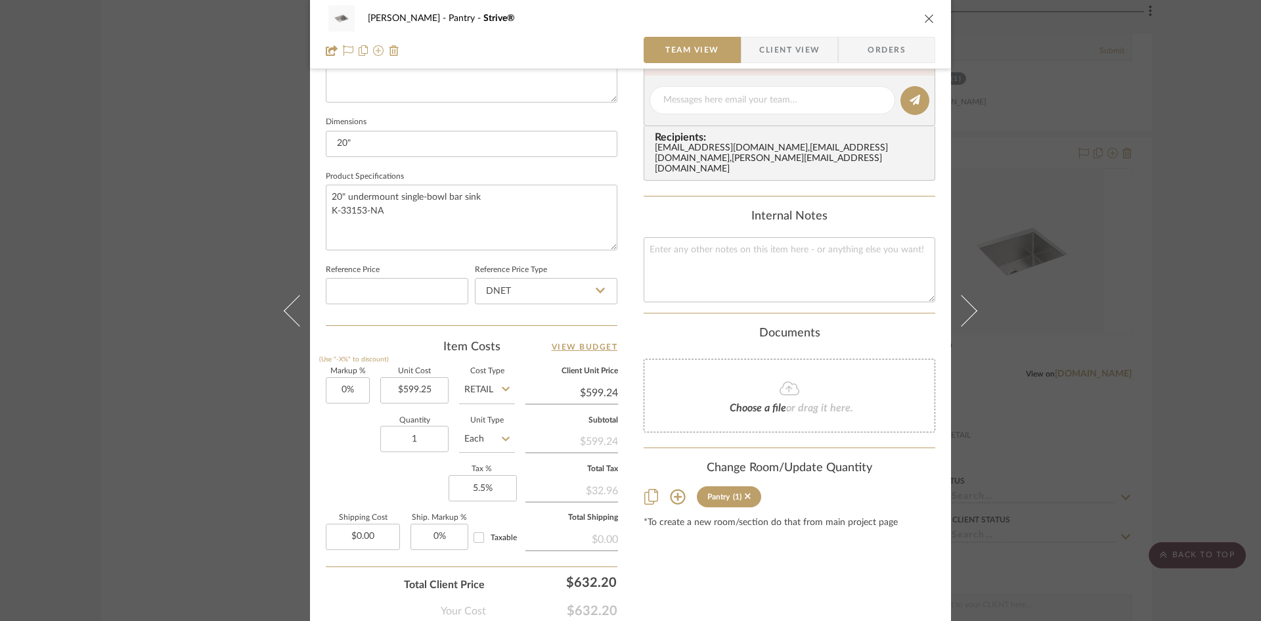
click at [632, 324] on div "Keuler Pantry Strive® Team View Client View Orders Team-Facing Details Item Nam…" at bounding box center [630, 91] width 641 height 1213
type input "$599.25"
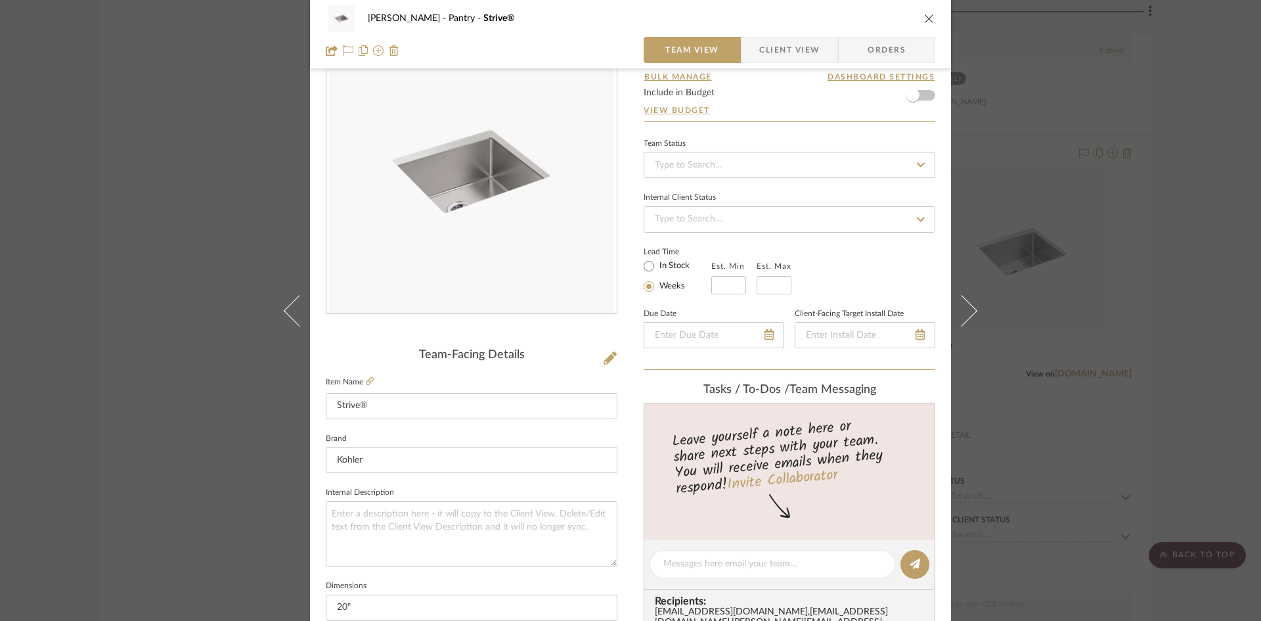
scroll to position [0, 0]
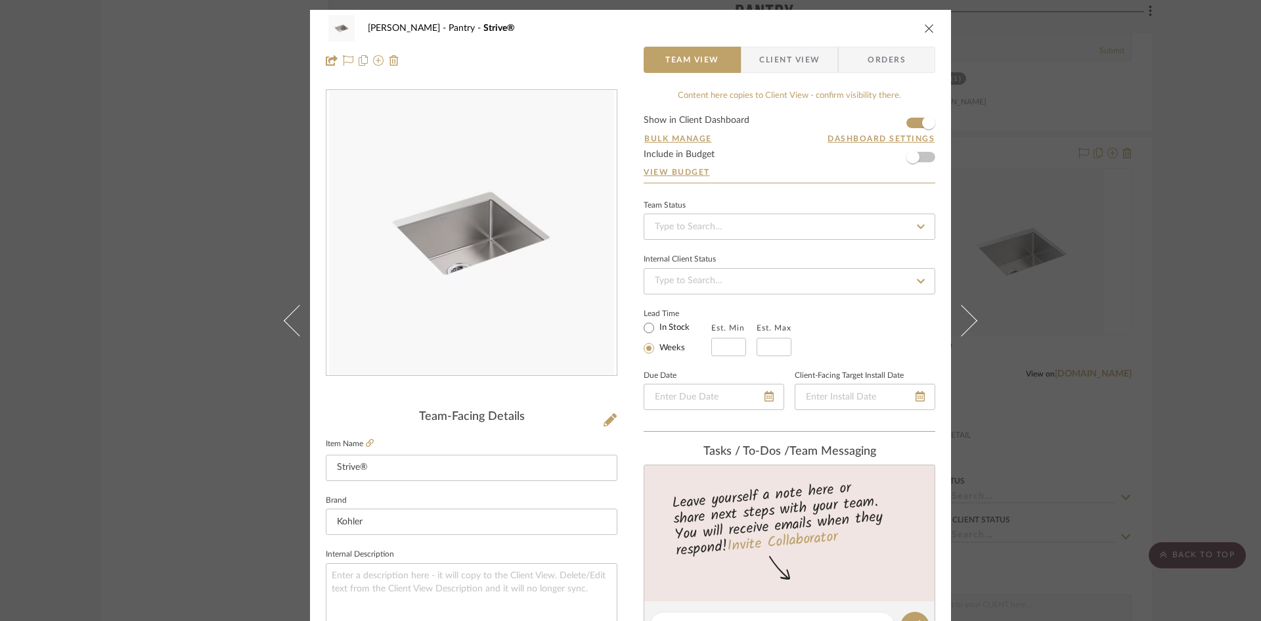
click at [929, 27] on icon "close" at bounding box center [929, 28] width 11 height 11
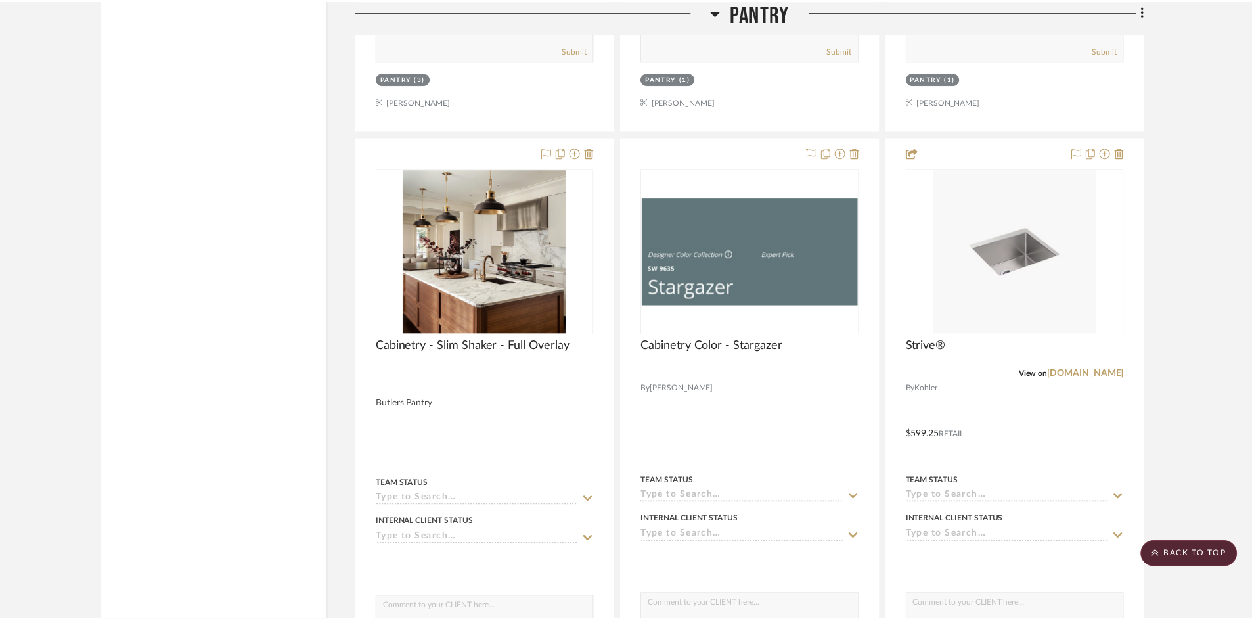
scroll to position [3834, 0]
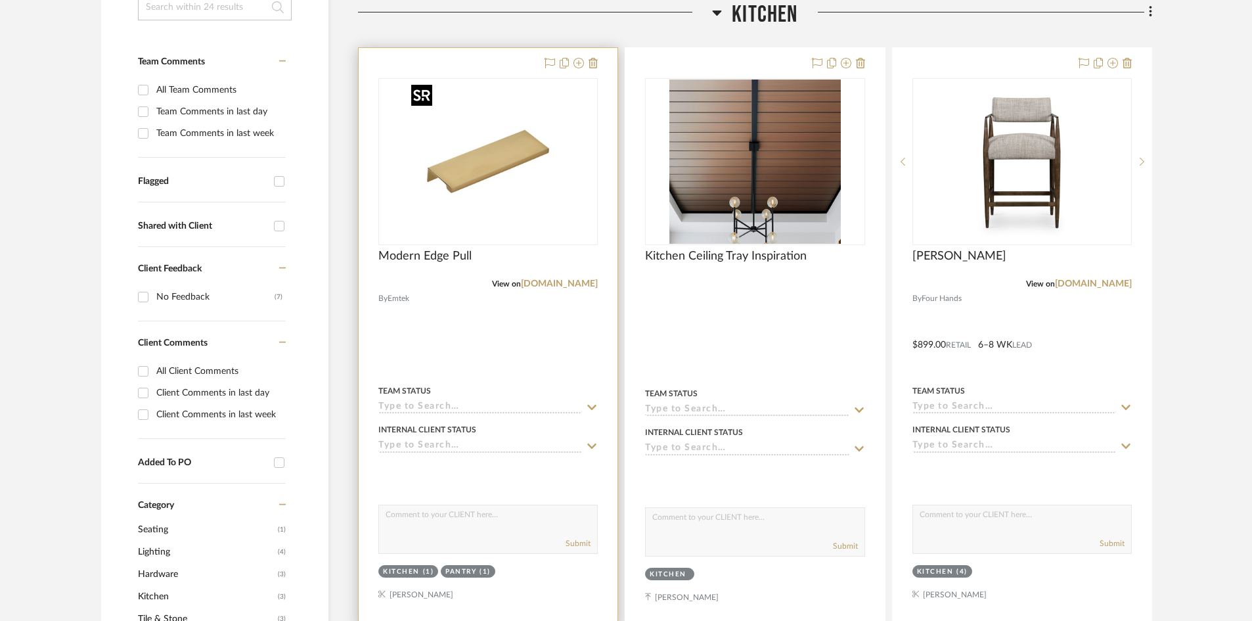
scroll to position [328, 0]
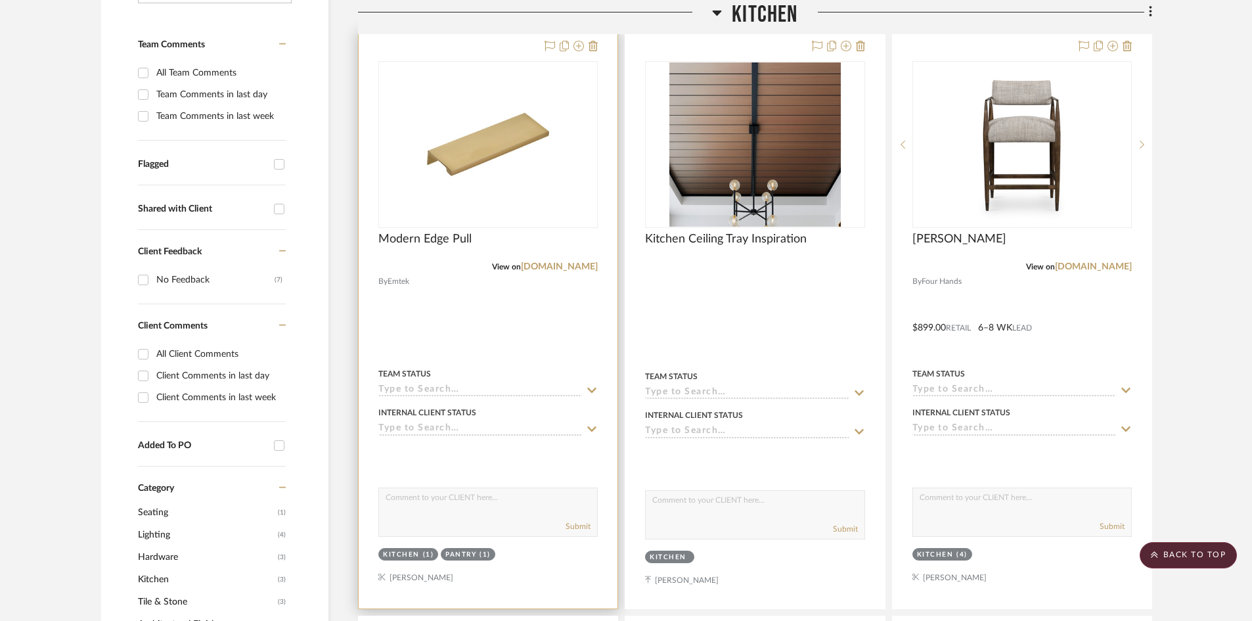
click at [514, 322] on div at bounding box center [488, 319] width 259 height 577
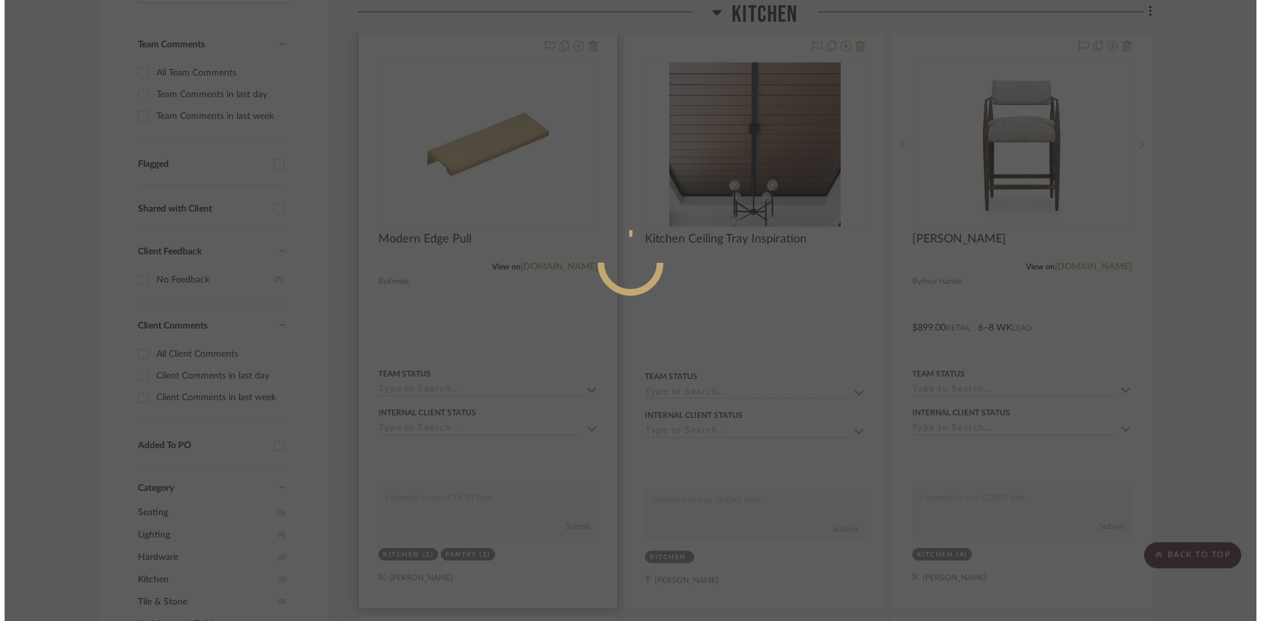
scroll to position [0, 0]
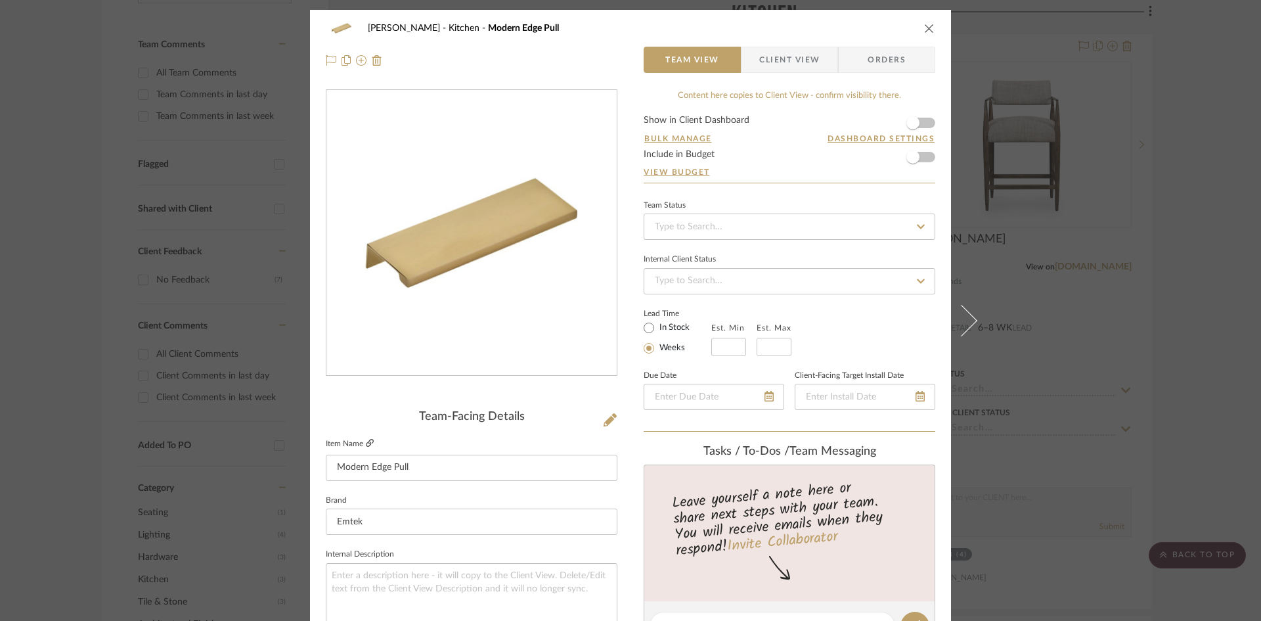
click at [366, 442] on icon at bounding box center [370, 443] width 8 height 8
click at [366, 441] on icon at bounding box center [370, 443] width 8 height 8
click at [925, 30] on icon "close" at bounding box center [929, 28] width 11 height 11
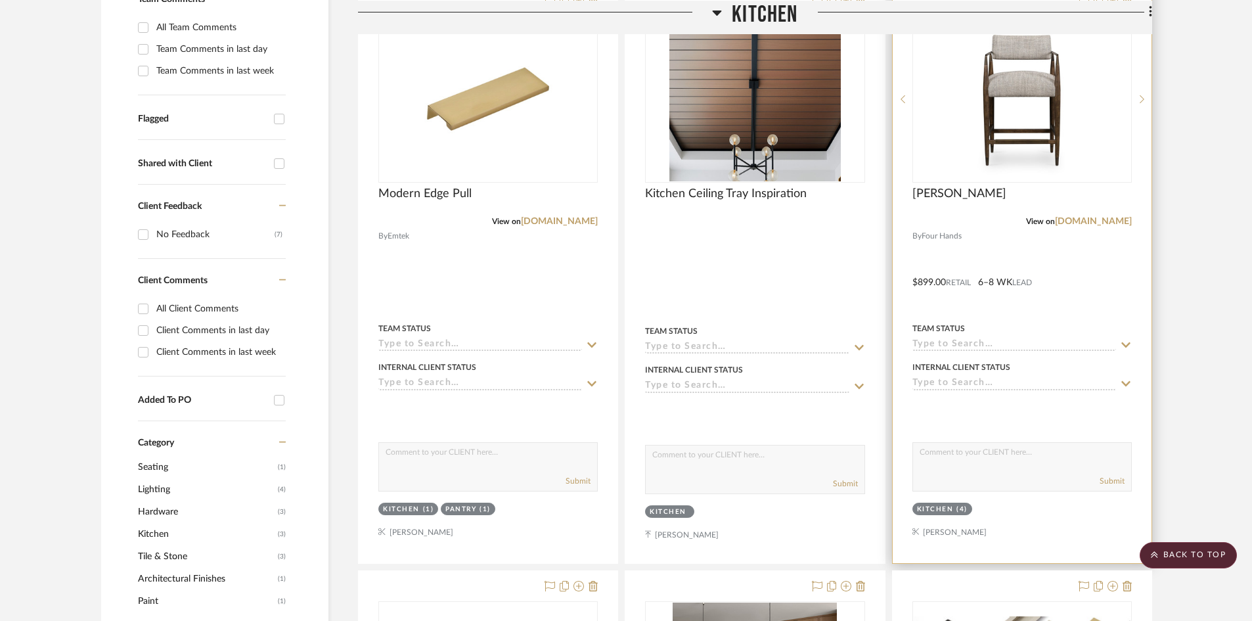
scroll to position [394, 0]
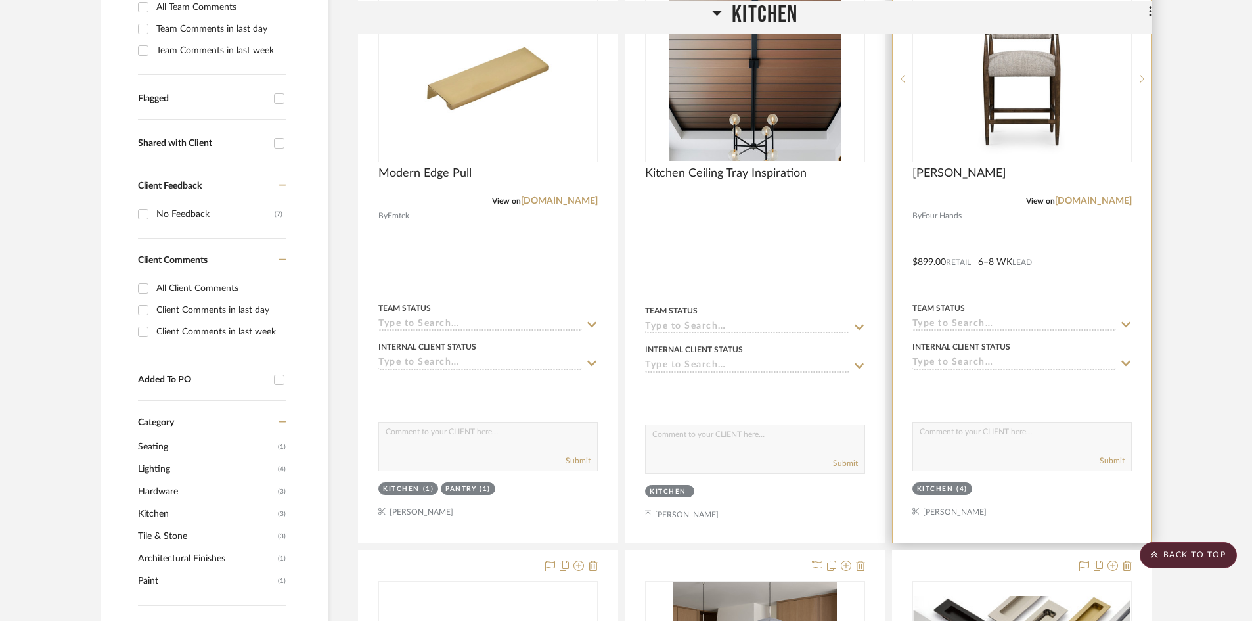
click at [1085, 269] on div at bounding box center [1021, 253] width 259 height 577
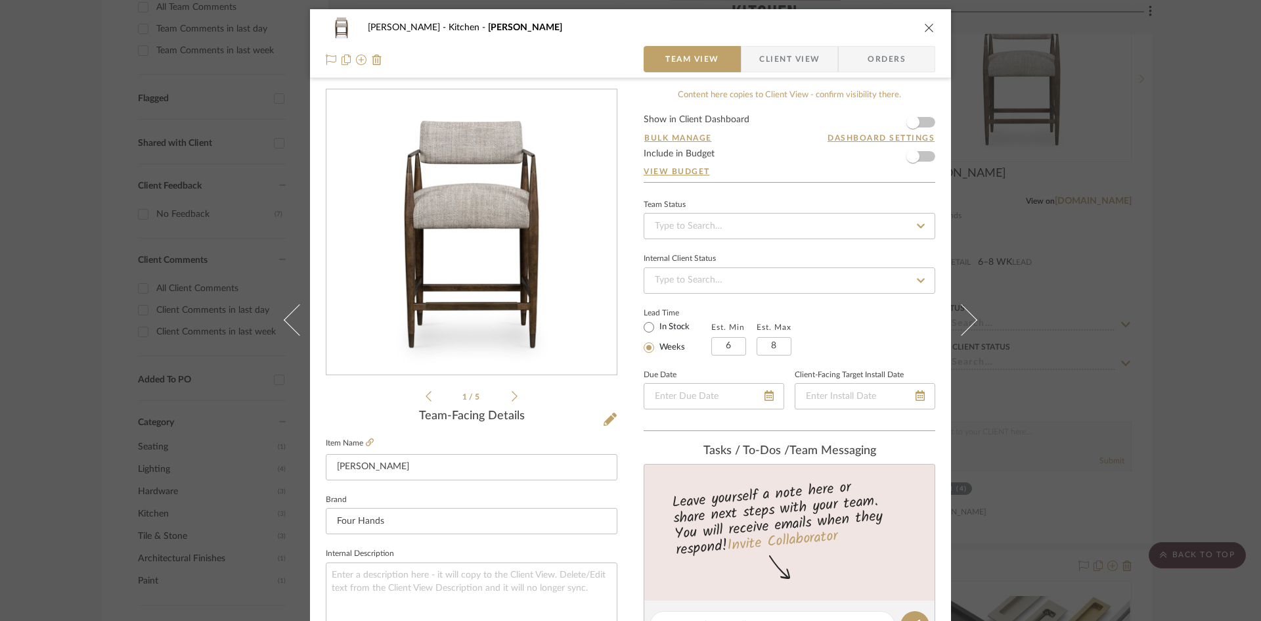
scroll to position [0, 0]
click at [925, 31] on icon "close" at bounding box center [929, 28] width 11 height 11
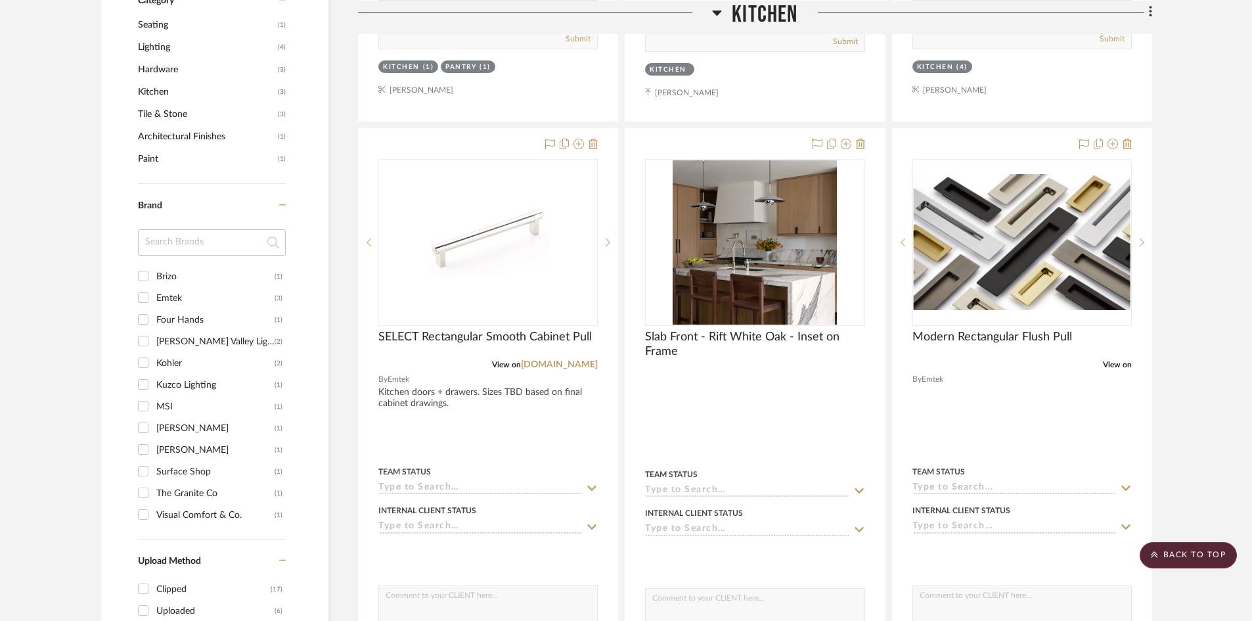
scroll to position [854, 0]
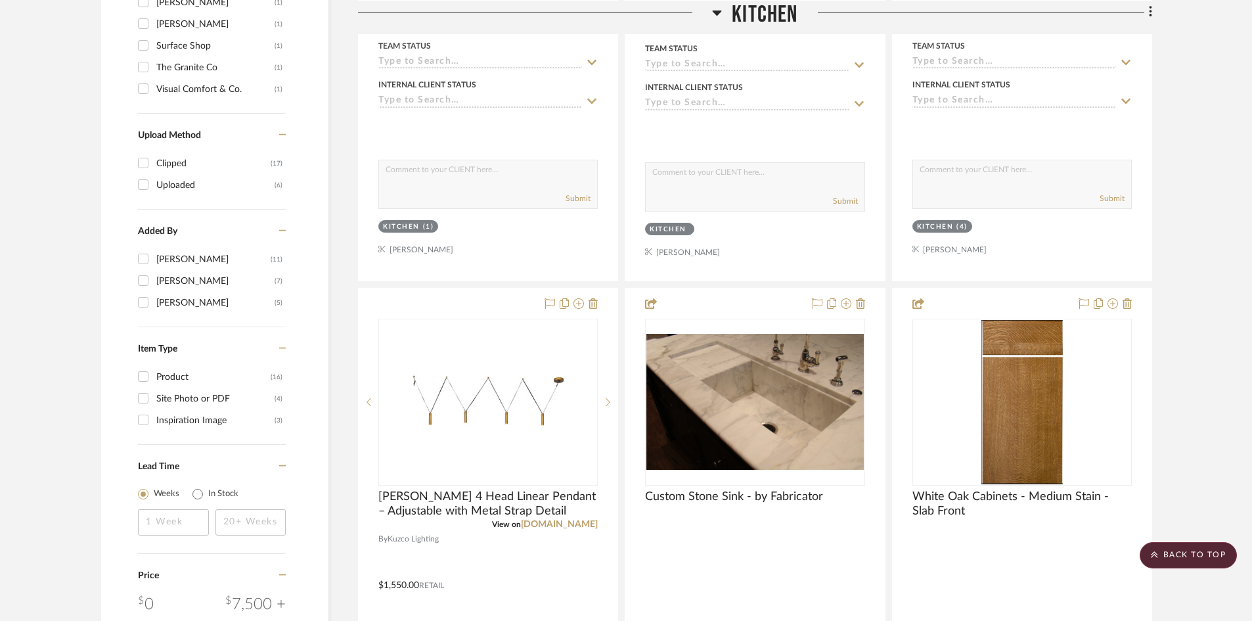
scroll to position [1313, 0]
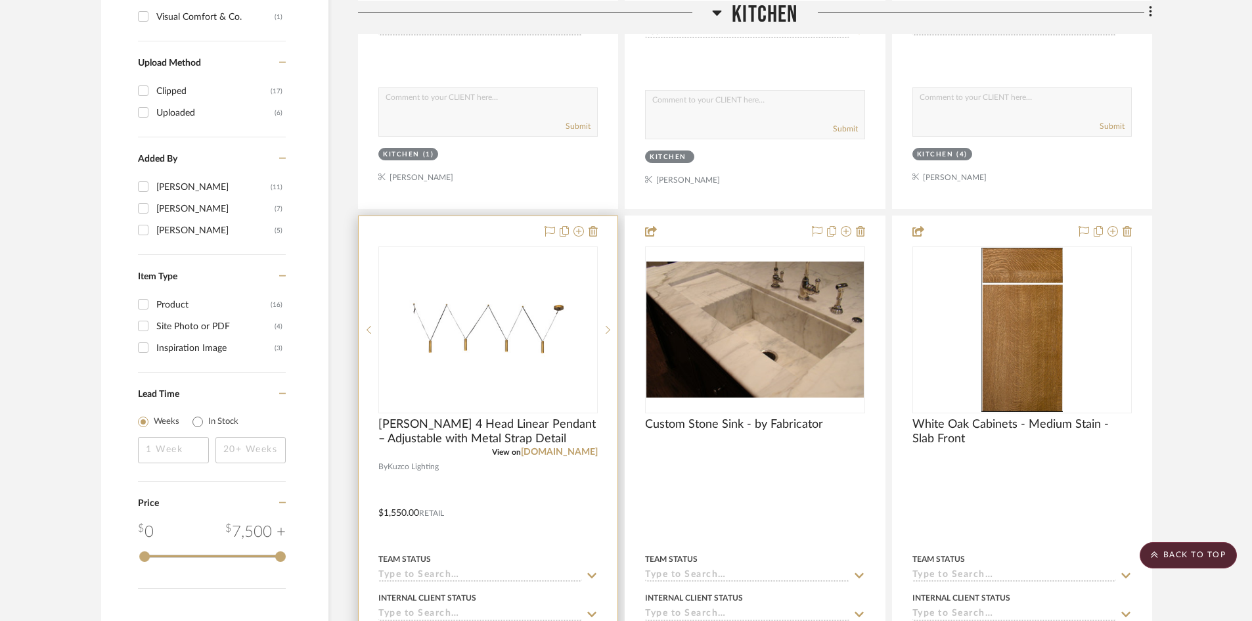
click at [510, 500] on div at bounding box center [488, 503] width 259 height 575
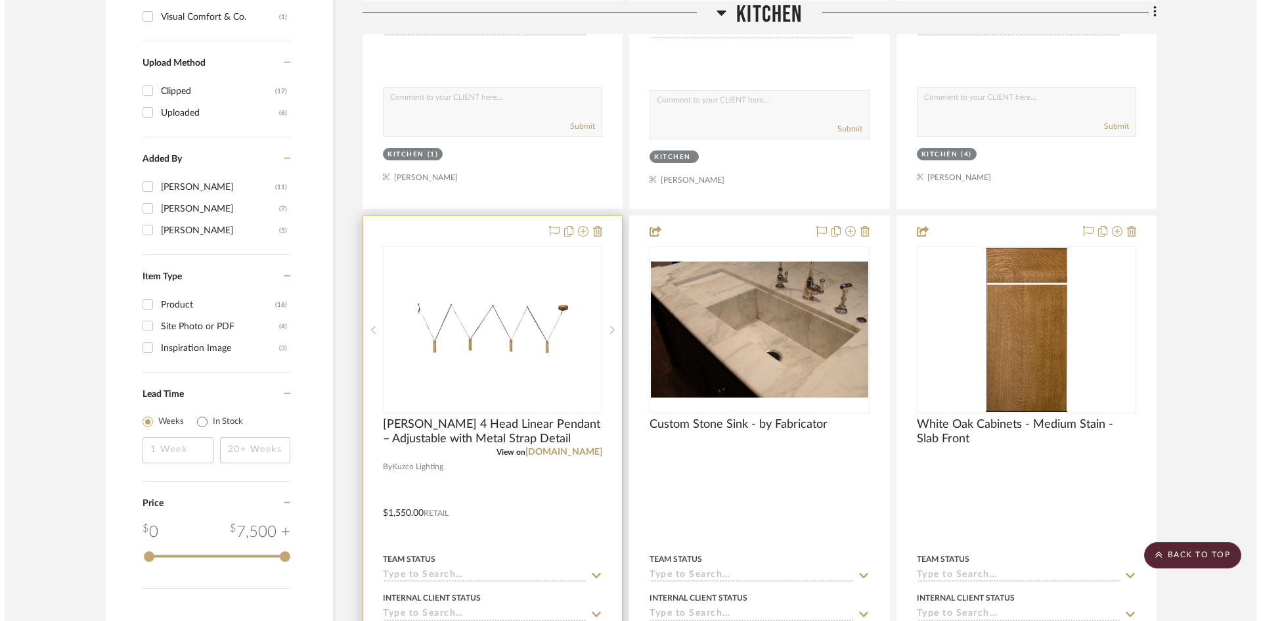
scroll to position [0, 0]
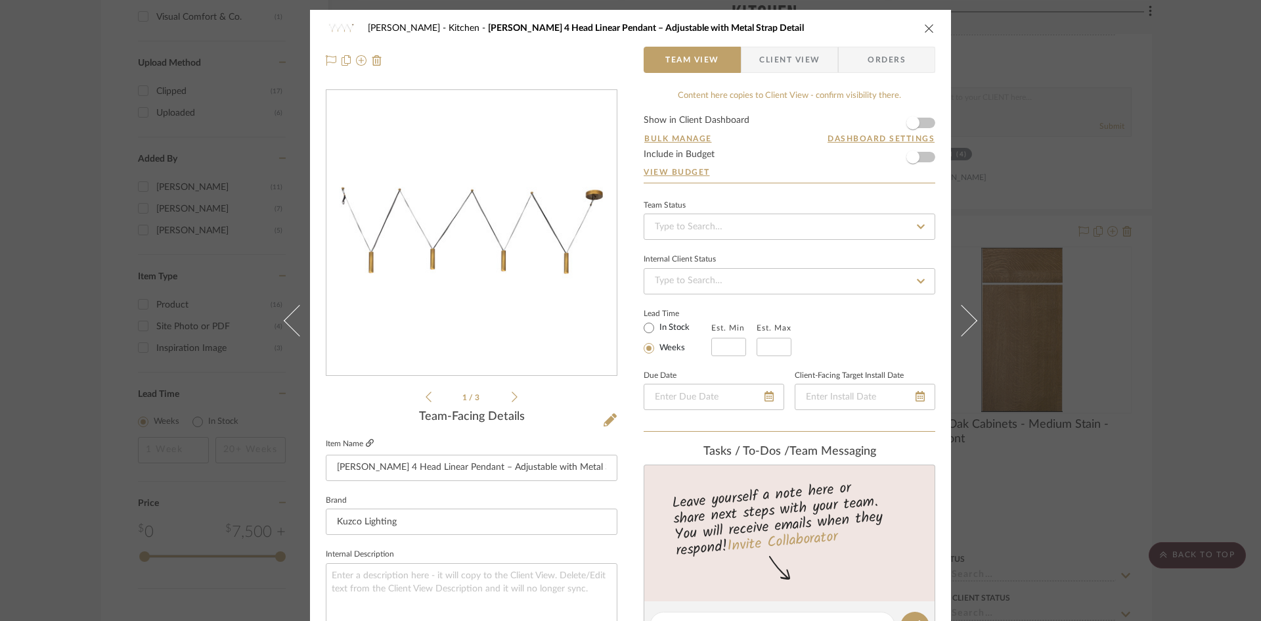
click at [366, 441] on icon at bounding box center [370, 443] width 8 height 8
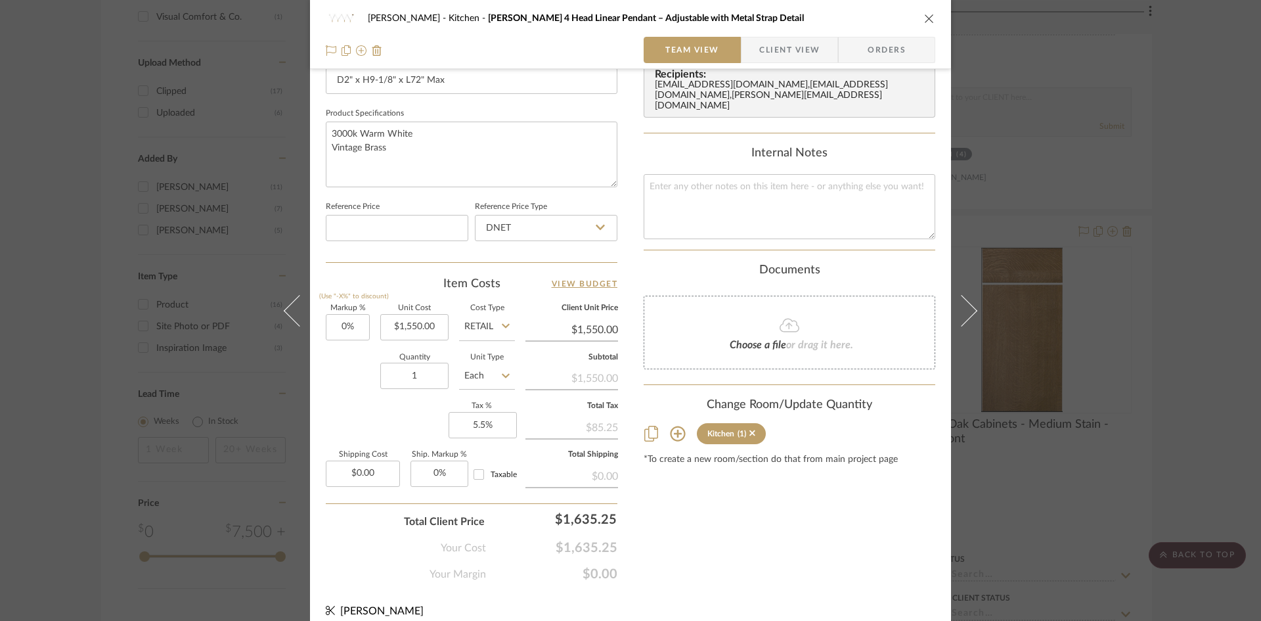
scroll to position [602, 0]
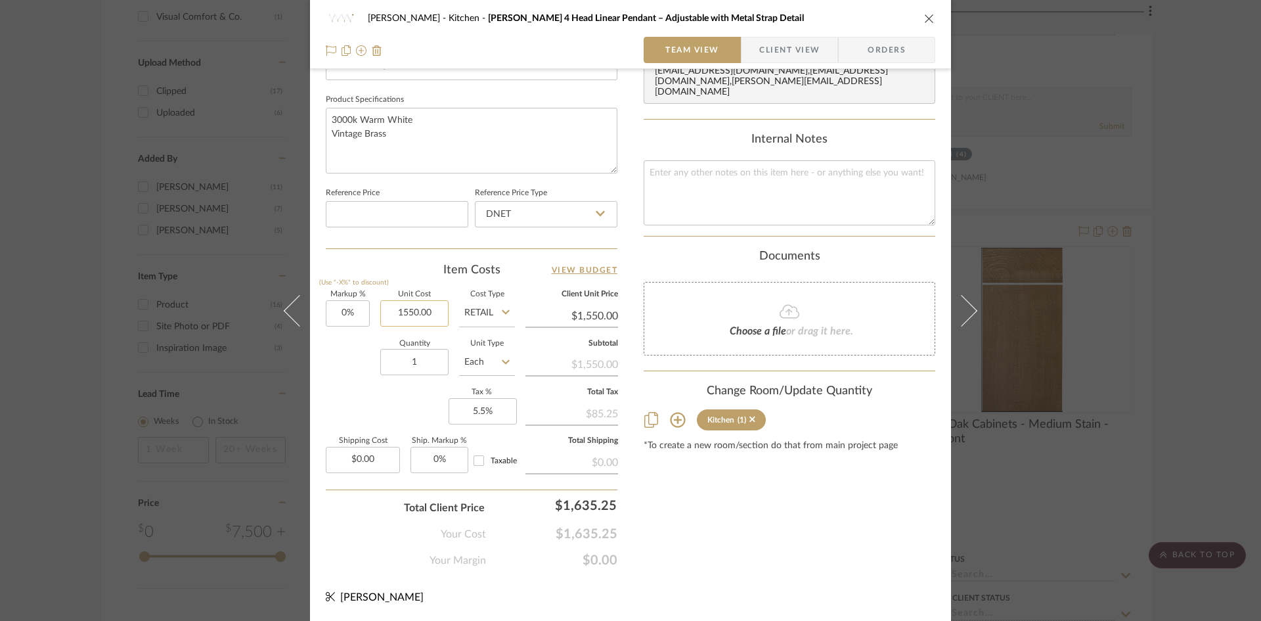
click at [420, 312] on input "1550.00" at bounding box center [414, 313] width 68 height 26
type input "$1,975.00"
click at [778, 501] on div "Content here copies to Client View - confirm visibility there. Show in Client D…" at bounding box center [790, 27] width 292 height 1081
type input "$1,975.00"
click at [773, 499] on div "Content here copies to Client View - confirm visibility there. Show in Client D…" at bounding box center [790, 27] width 292 height 1081
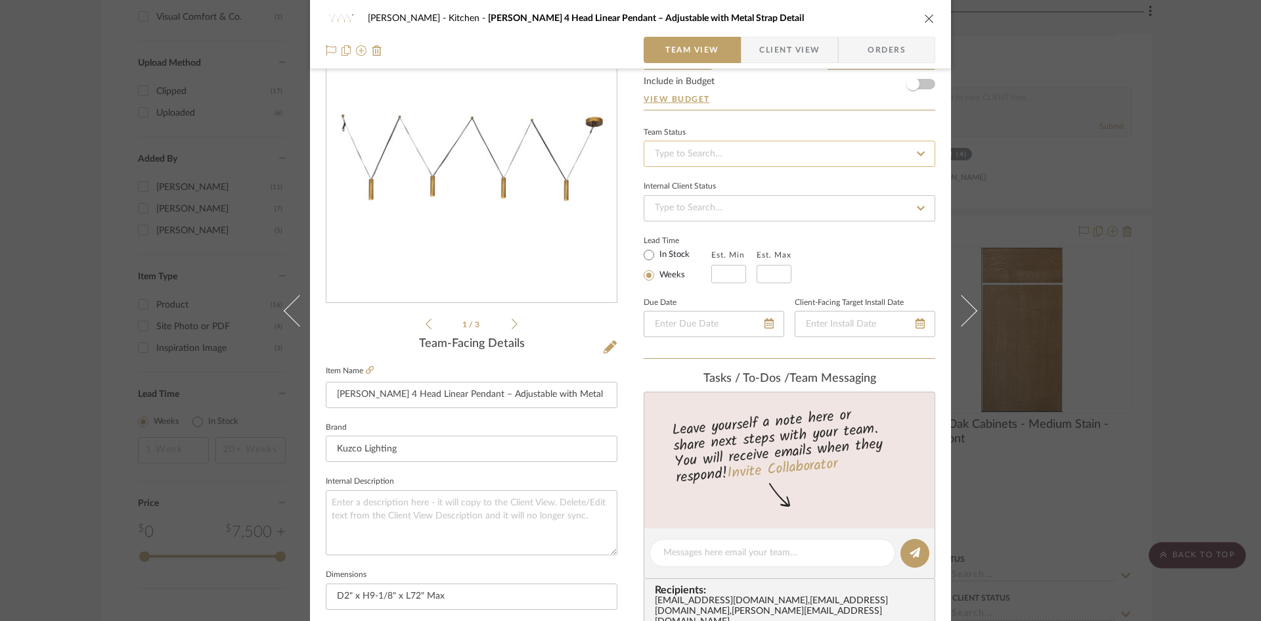
scroll to position [0, 0]
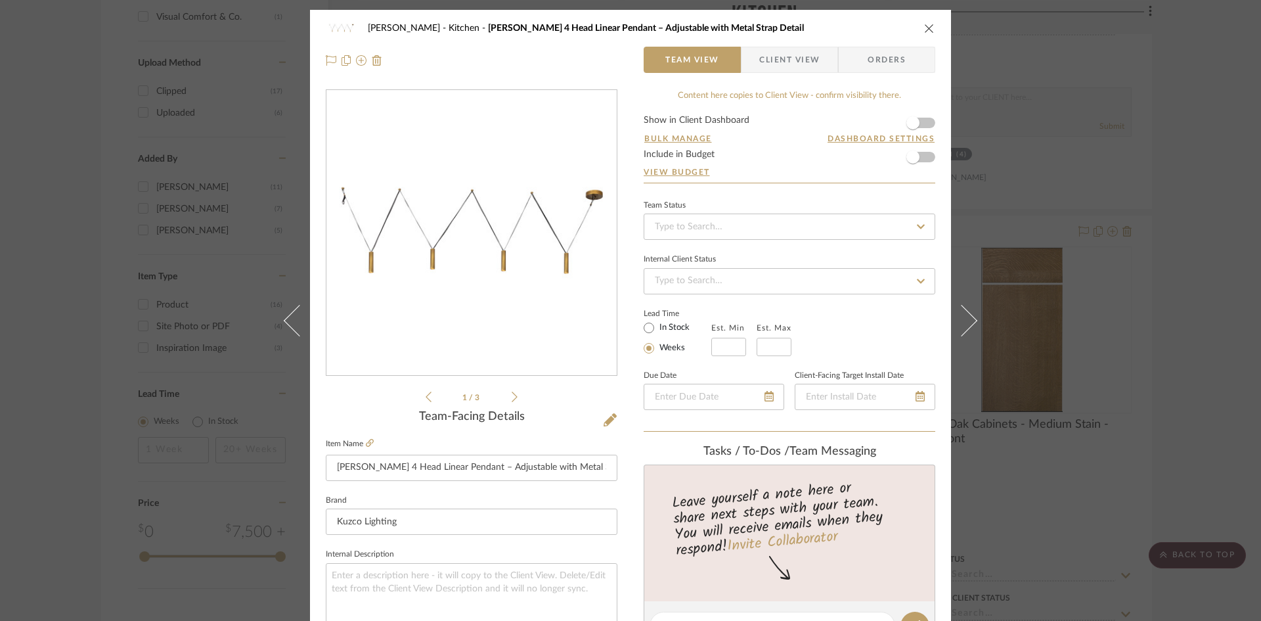
click at [926, 29] on icon "close" at bounding box center [929, 28] width 11 height 11
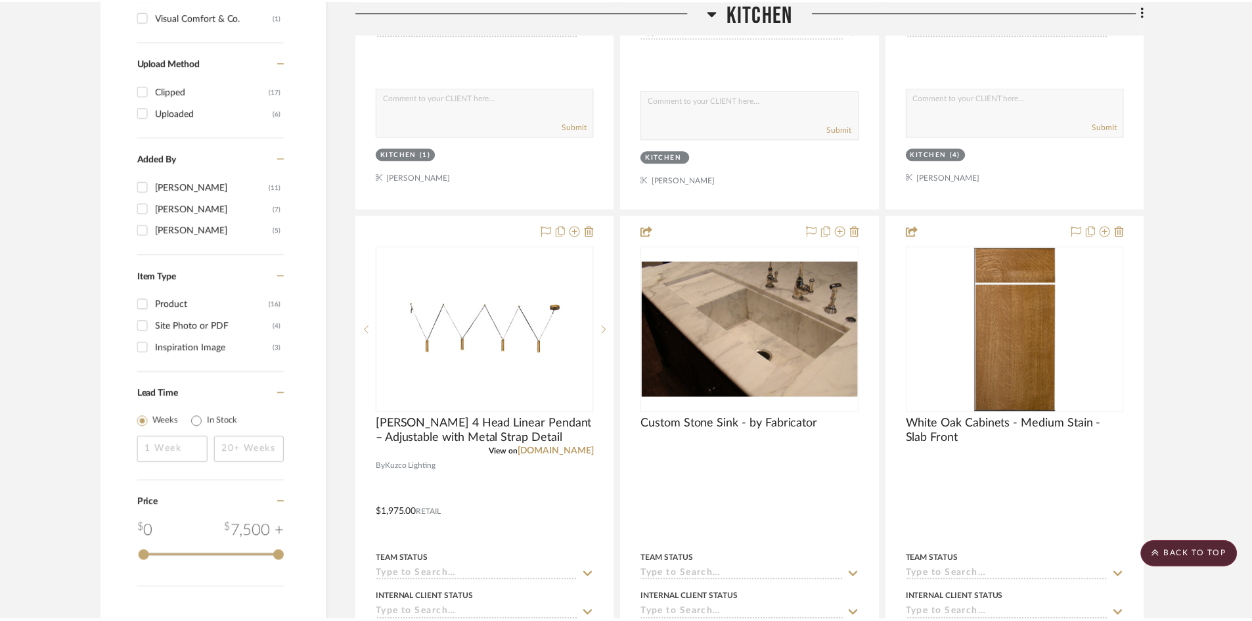
scroll to position [1313, 0]
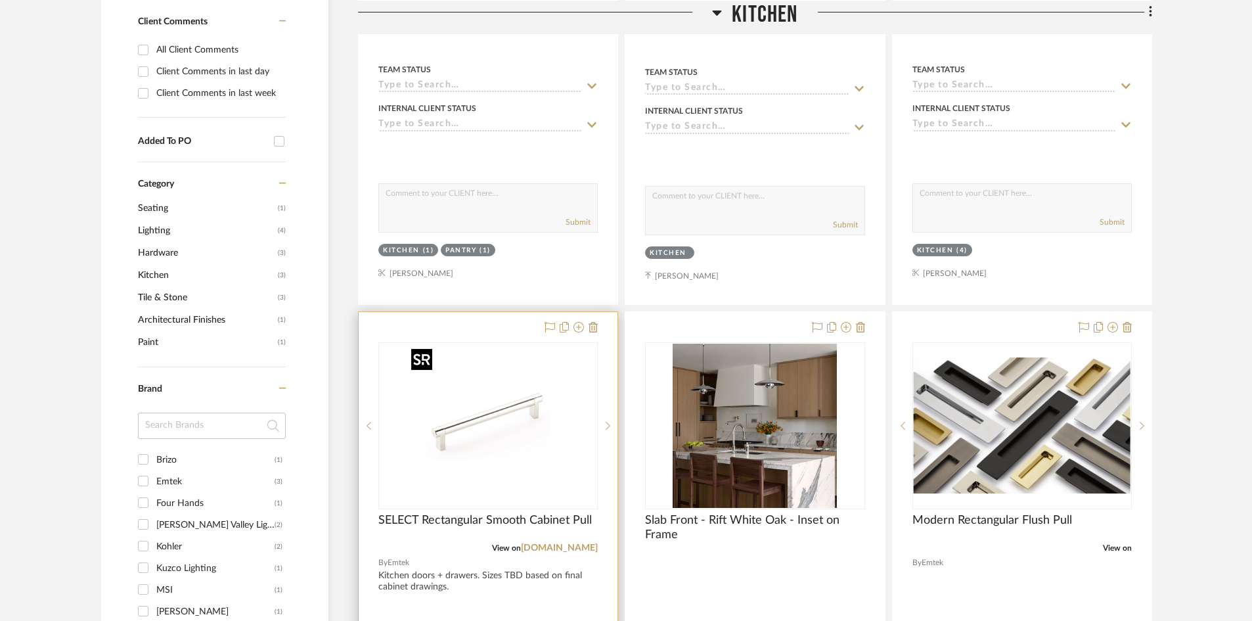
scroll to position [722, 0]
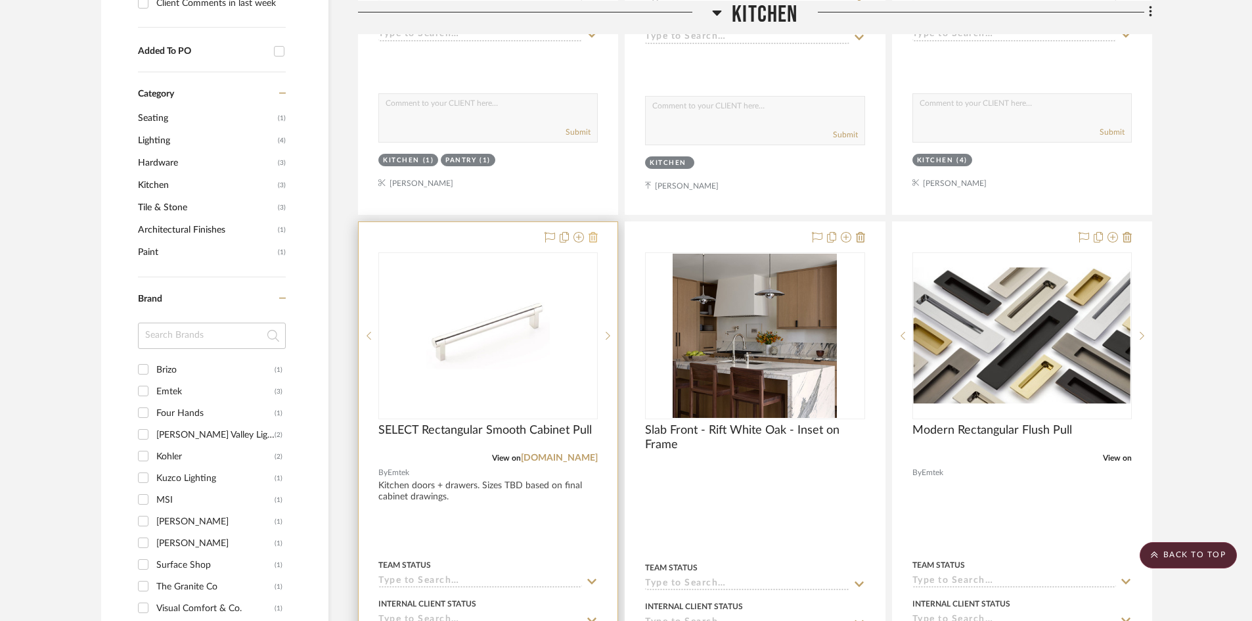
click at [592, 237] on icon at bounding box center [592, 237] width 9 height 11
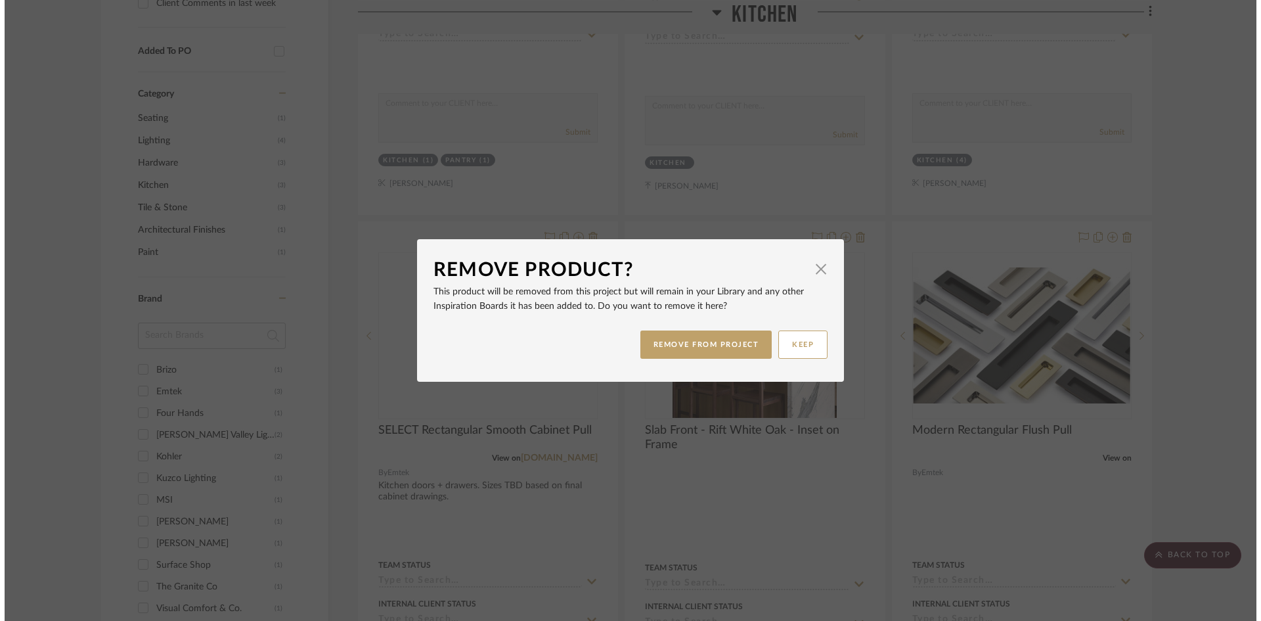
scroll to position [0, 0]
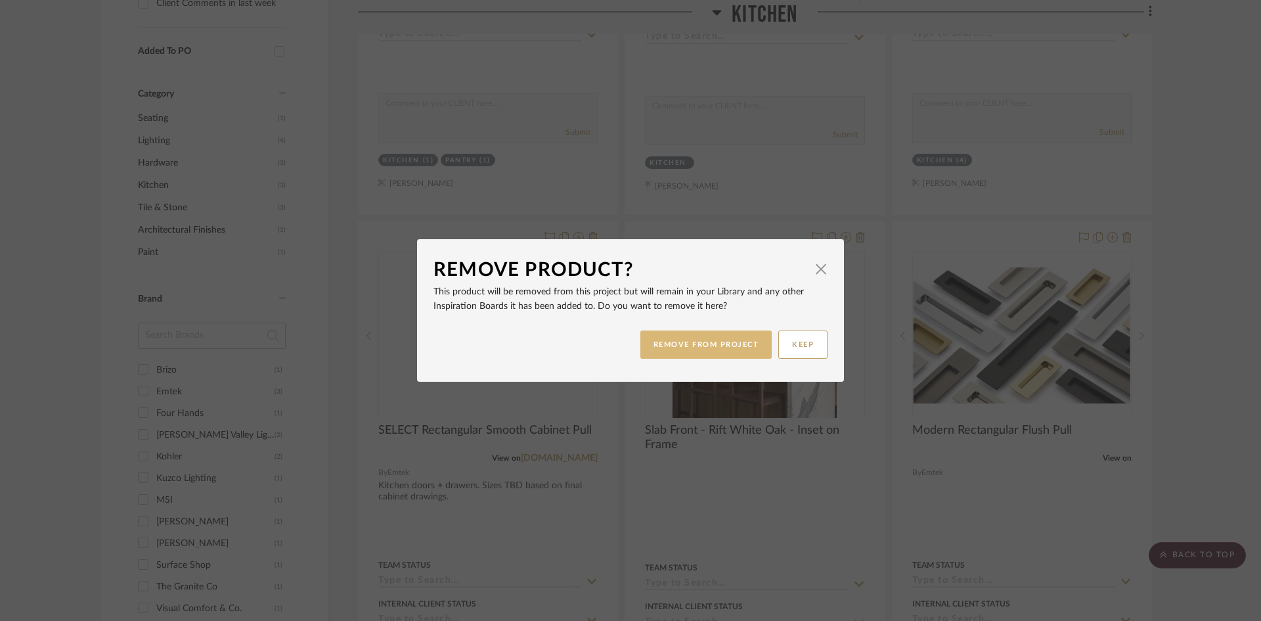
click at [684, 341] on button "REMOVE FROM PROJECT" at bounding box center [706, 344] width 132 height 28
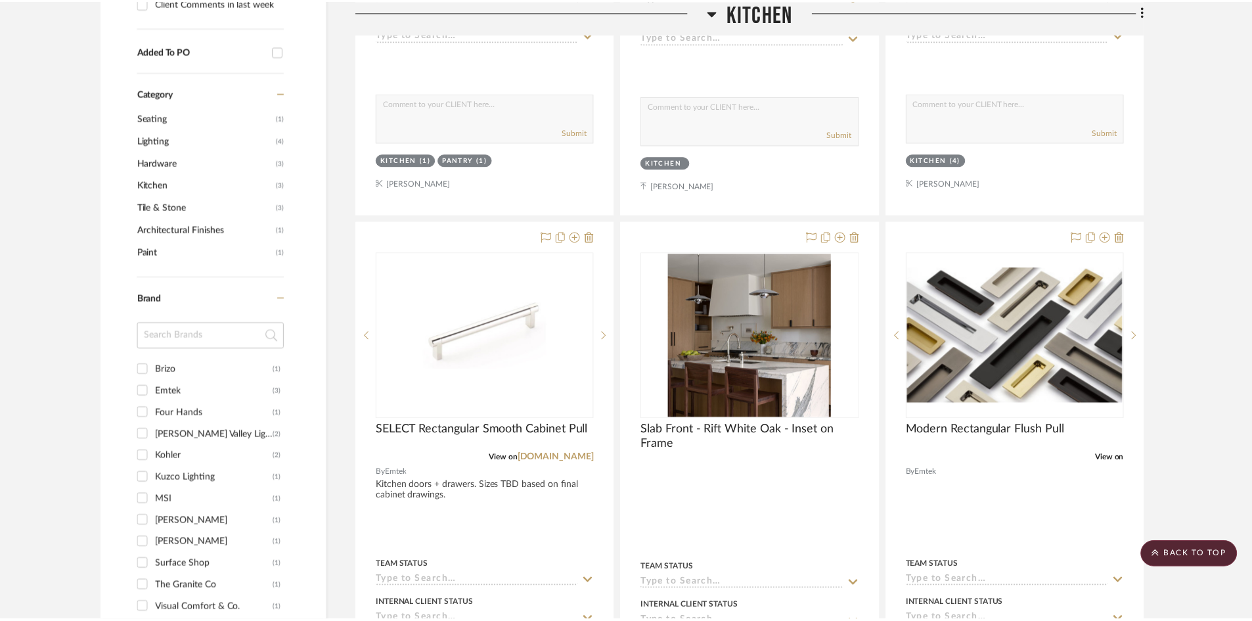
scroll to position [722, 0]
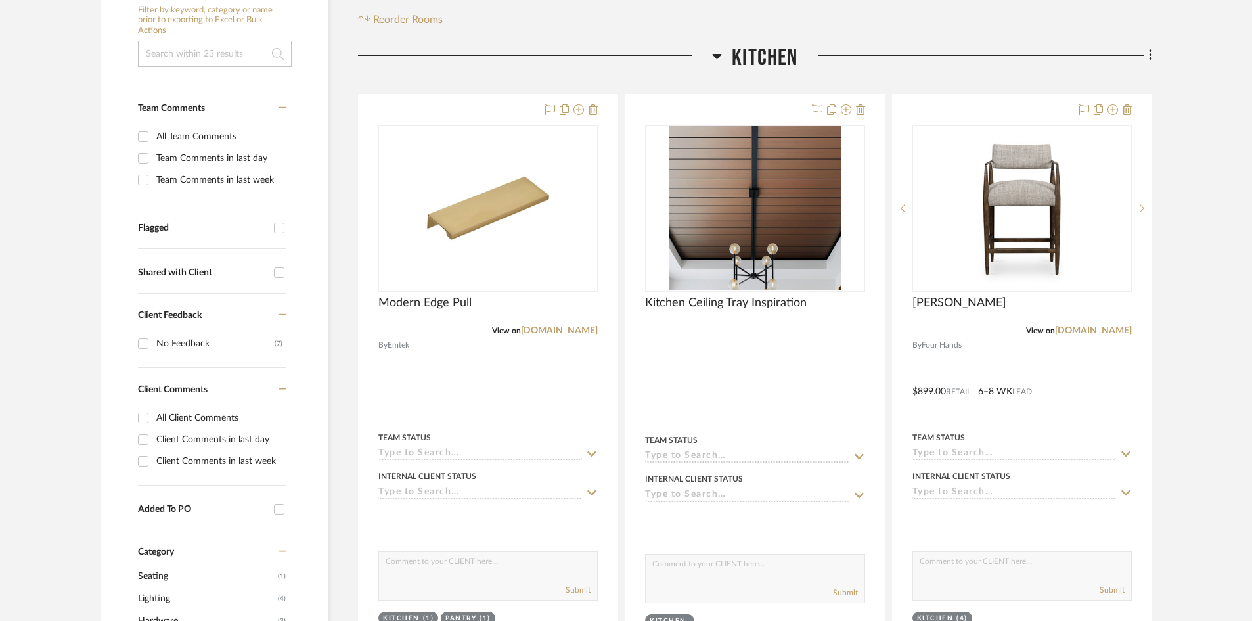
scroll to position [328, 0]
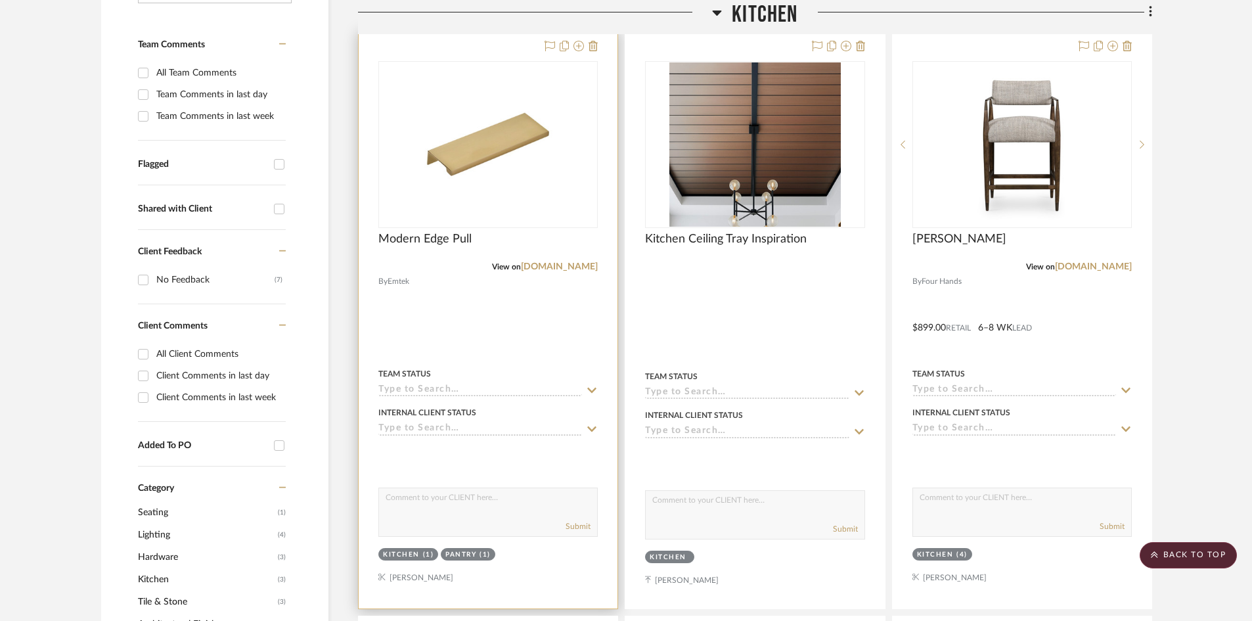
click at [477, 326] on div at bounding box center [488, 319] width 259 height 577
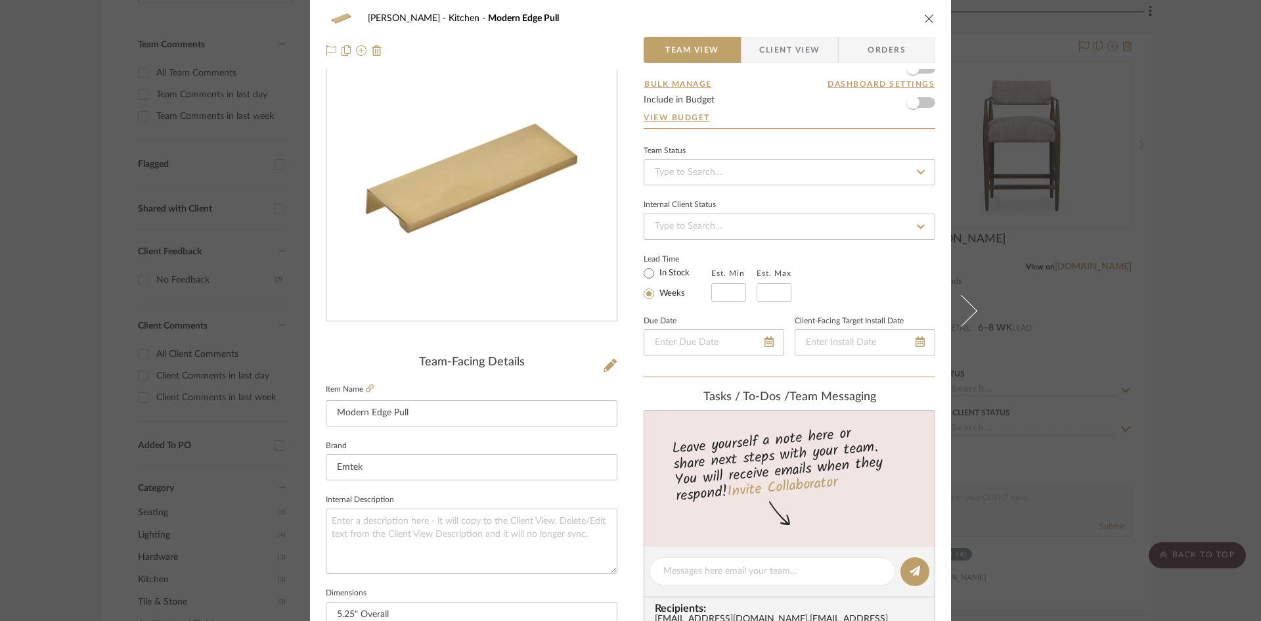
scroll to position [0, 0]
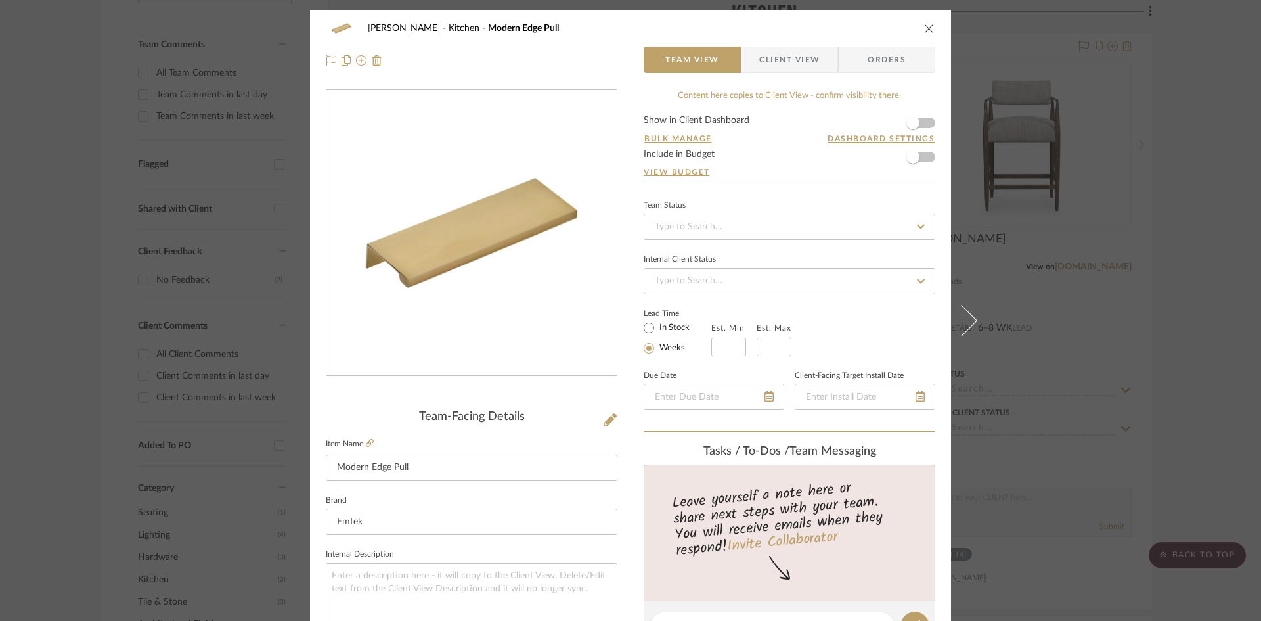
click at [926, 22] on button "close" at bounding box center [929, 28] width 12 height 12
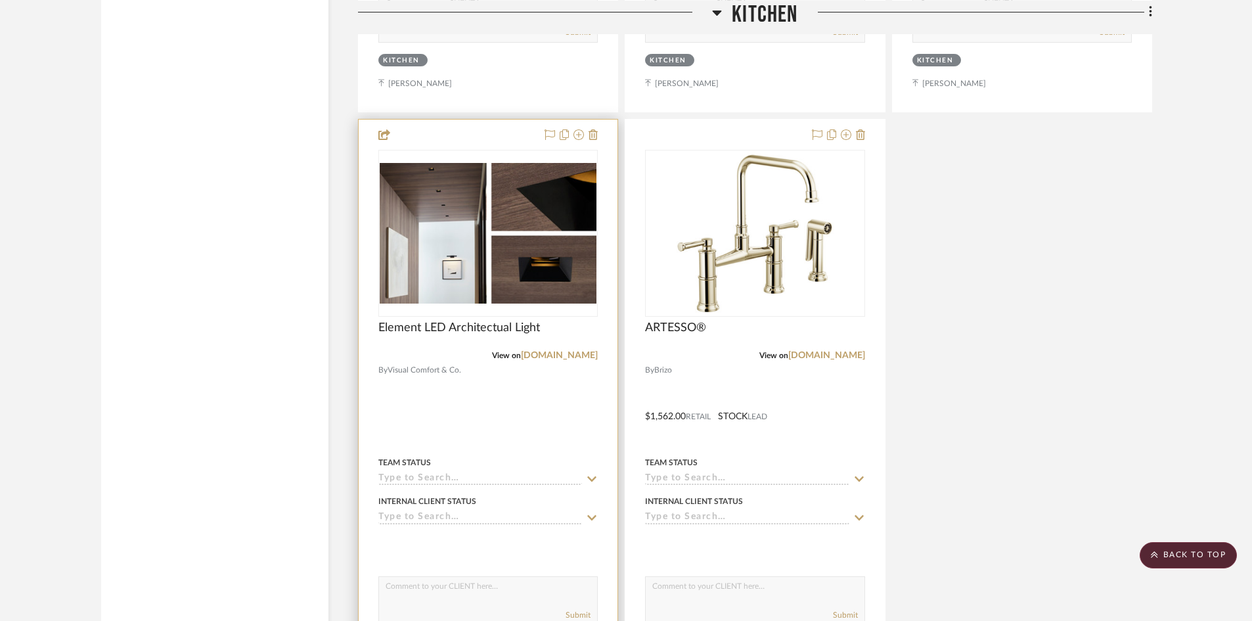
scroll to position [2036, 0]
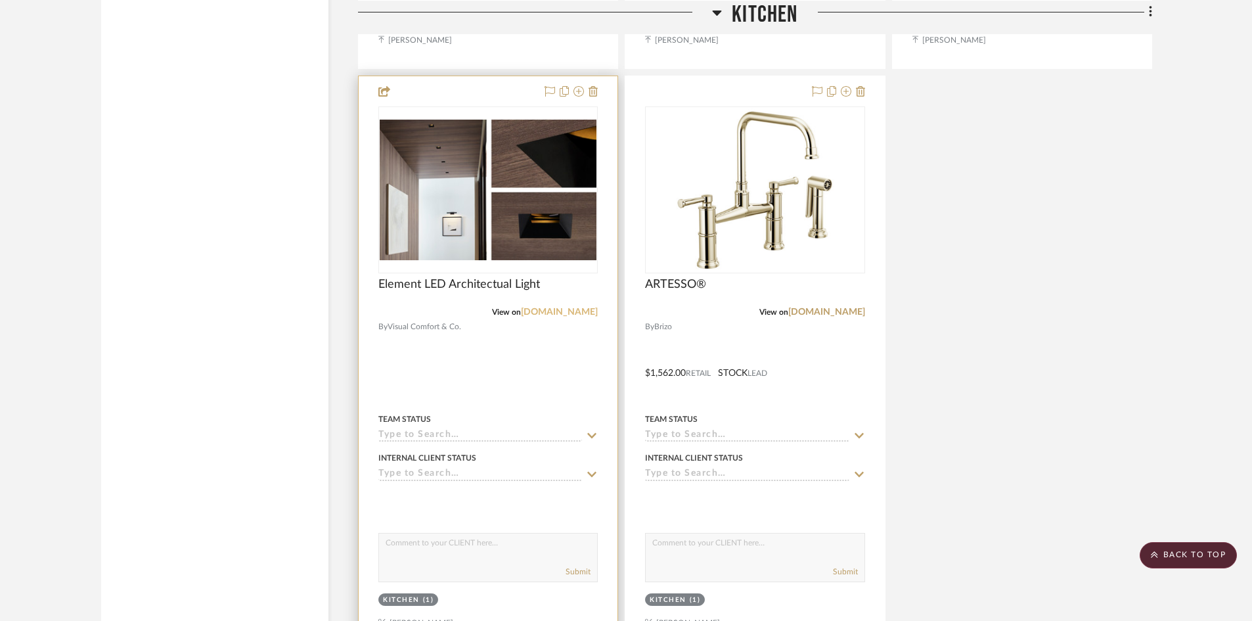
click at [546, 310] on link "visualcomfort.com" at bounding box center [559, 311] width 77 height 9
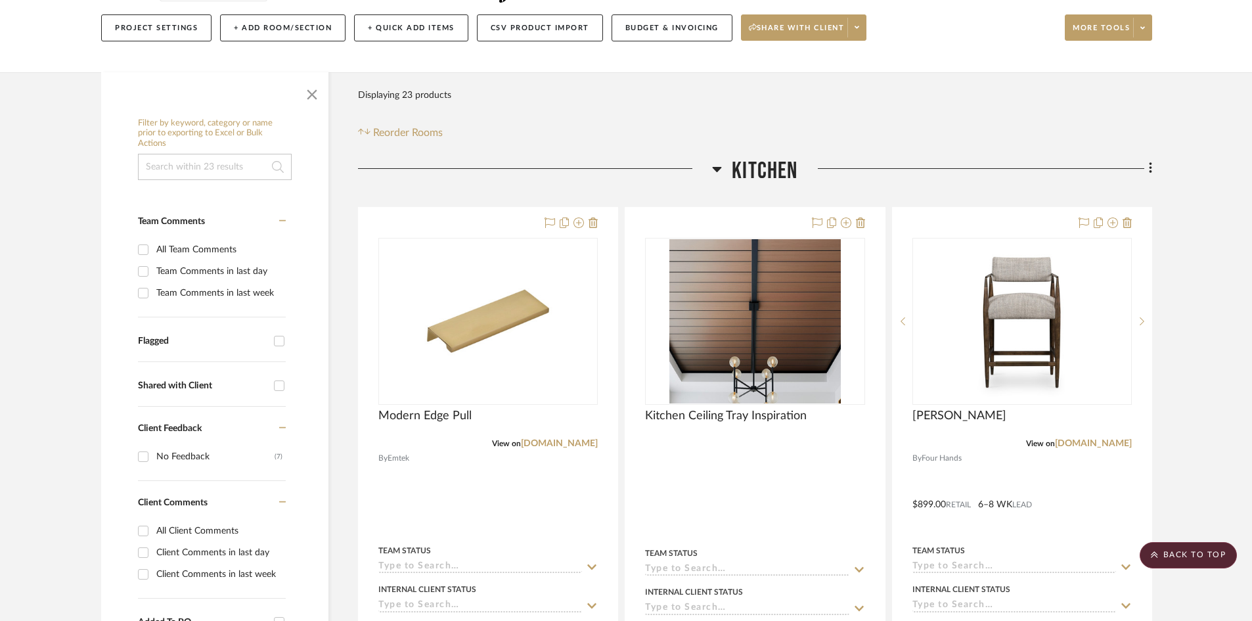
scroll to position [0, 0]
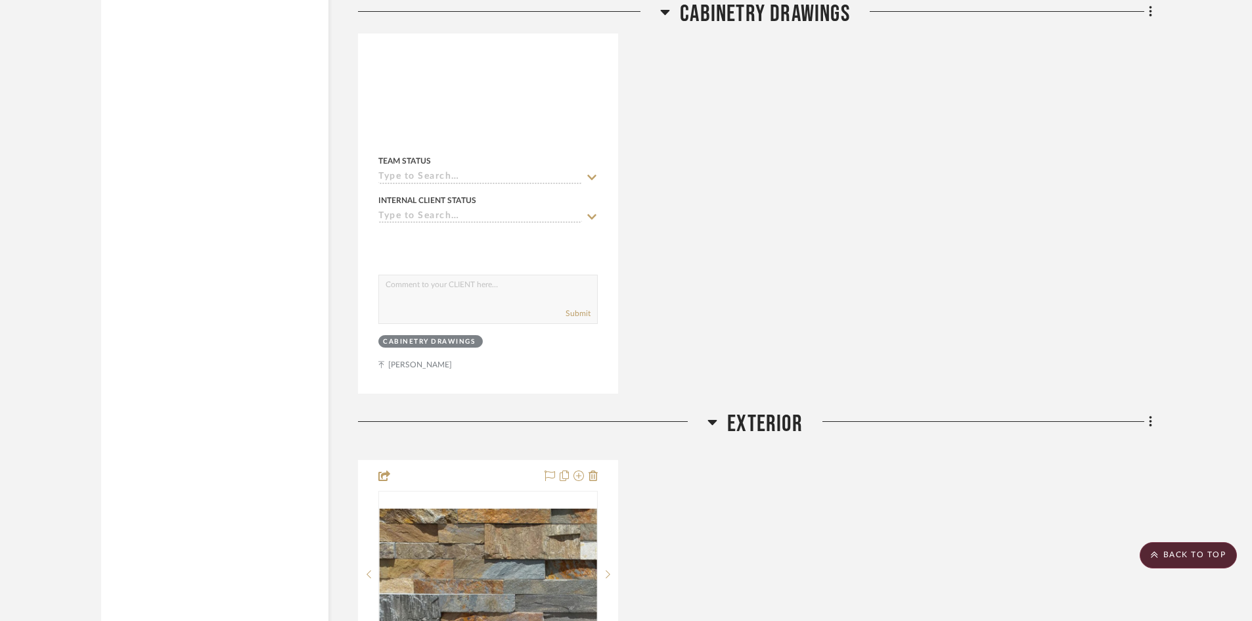
scroll to position [5410, 0]
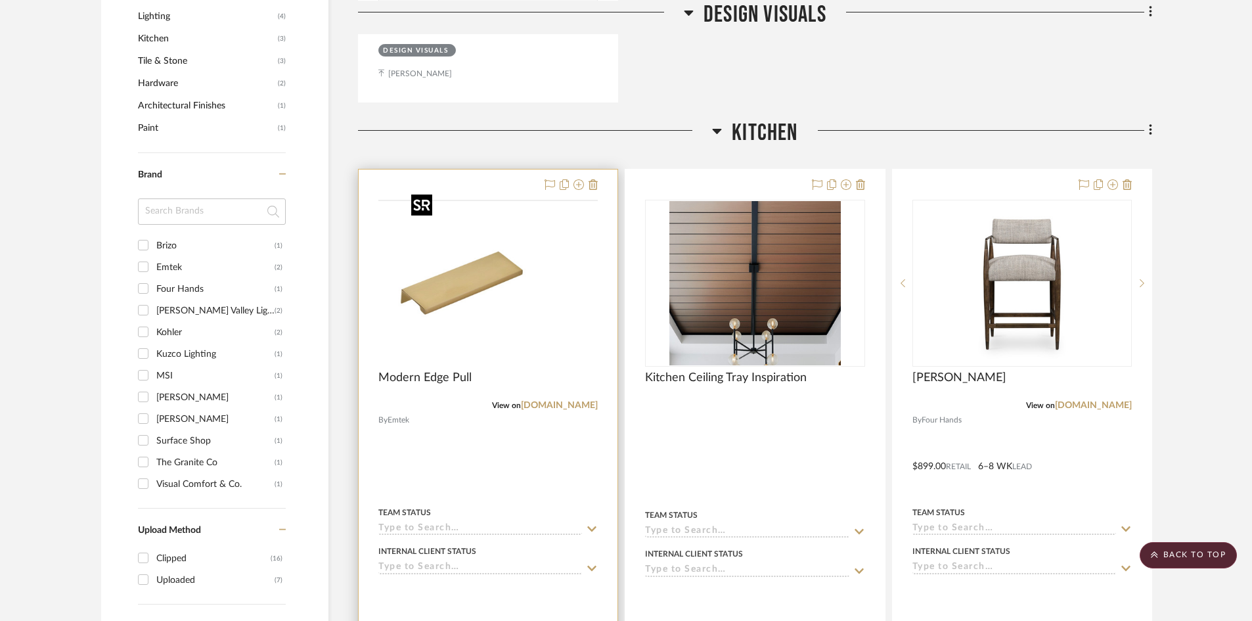
scroll to position [854, 0]
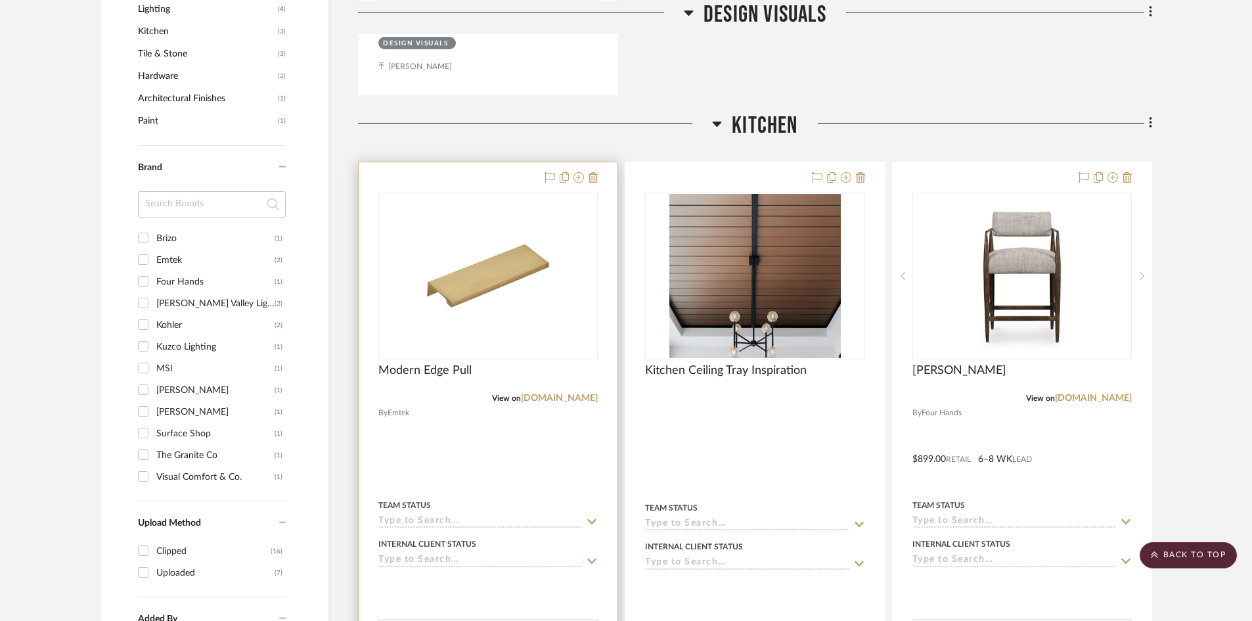
click at [476, 425] on div at bounding box center [488, 450] width 259 height 577
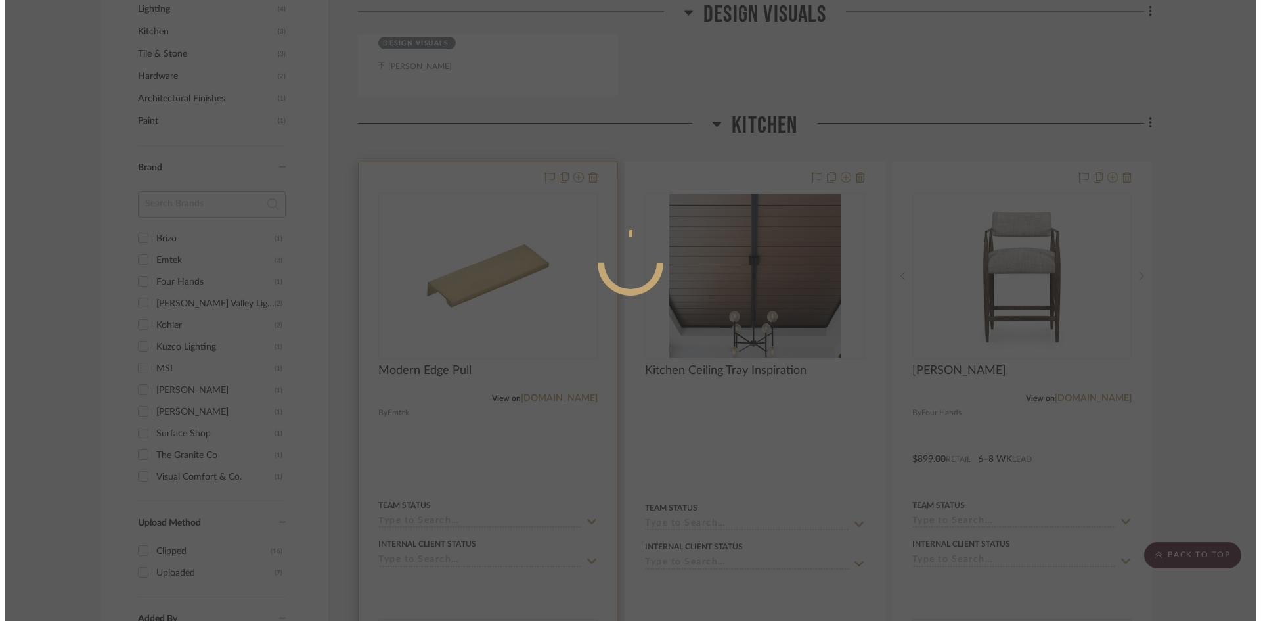
scroll to position [0, 0]
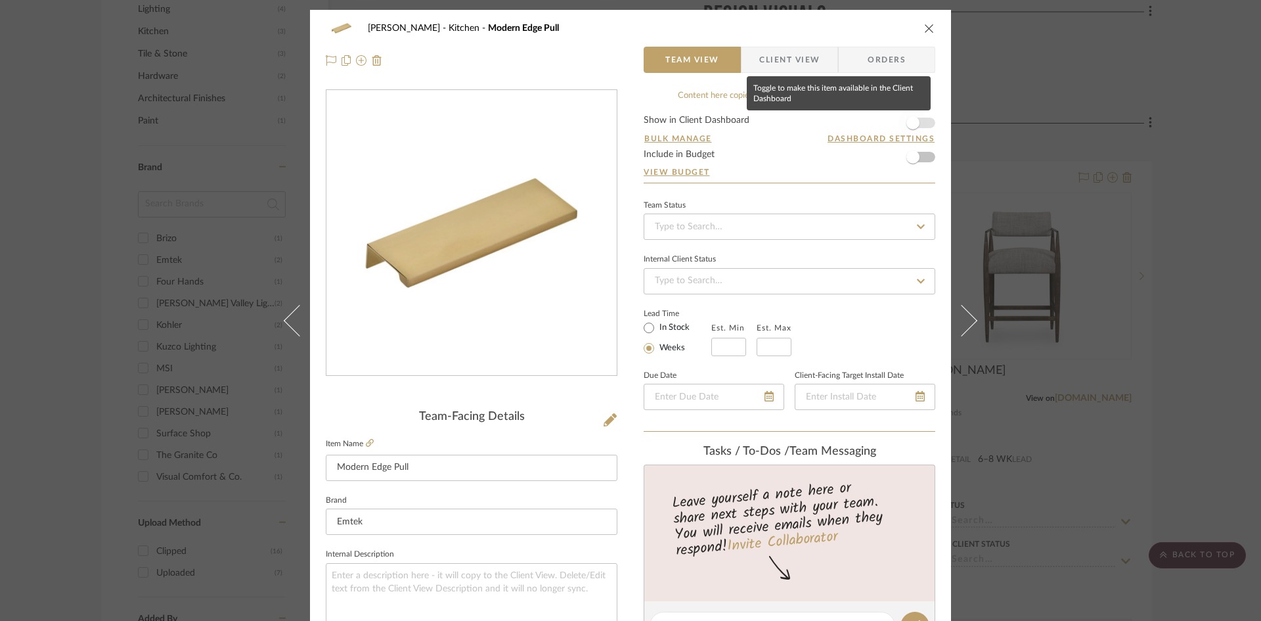
click at [911, 120] on span "button" at bounding box center [912, 122] width 13 height 13
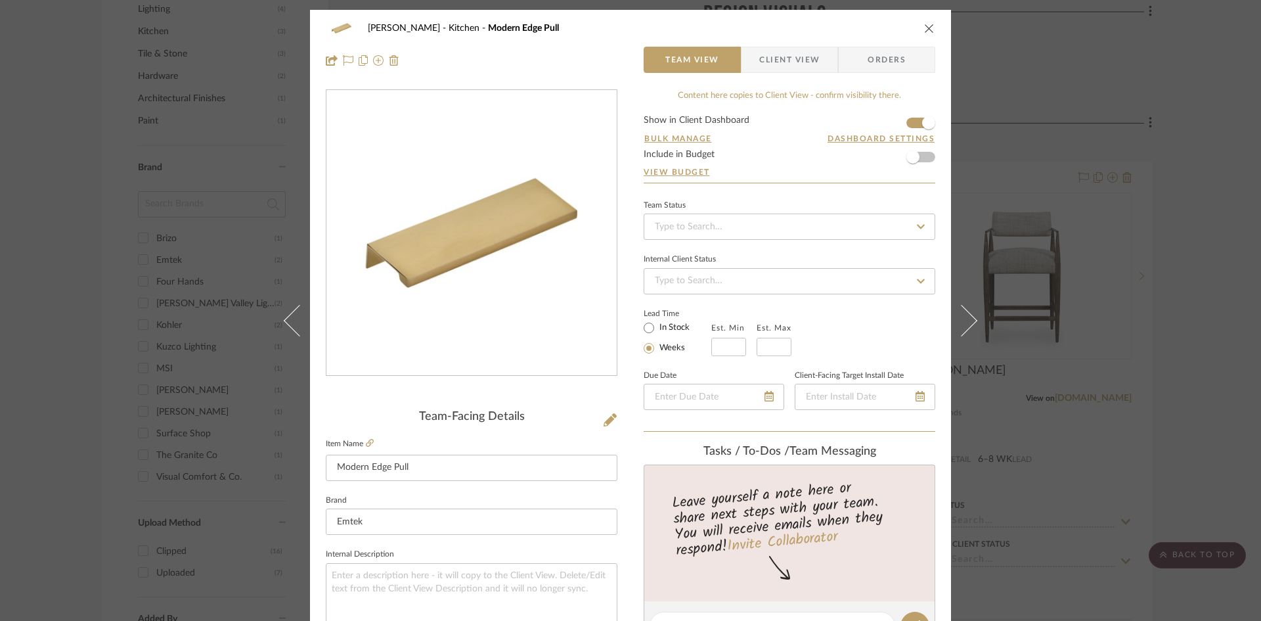
click at [927, 30] on icon "close" at bounding box center [929, 28] width 11 height 11
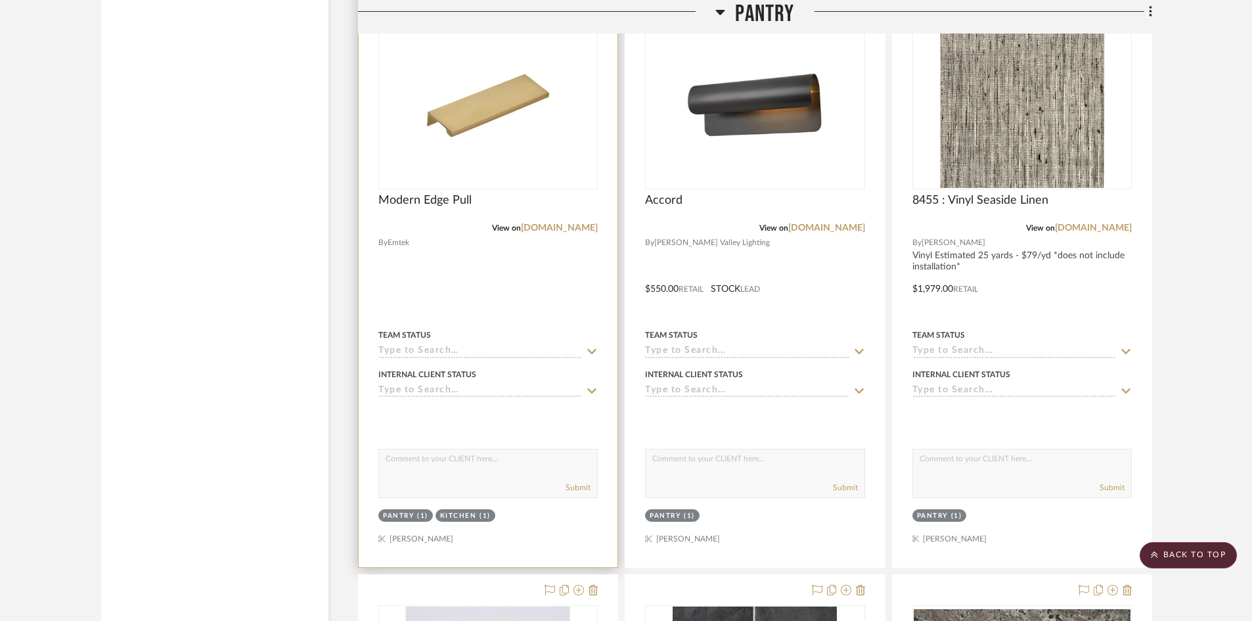
scroll to position [2889, 0]
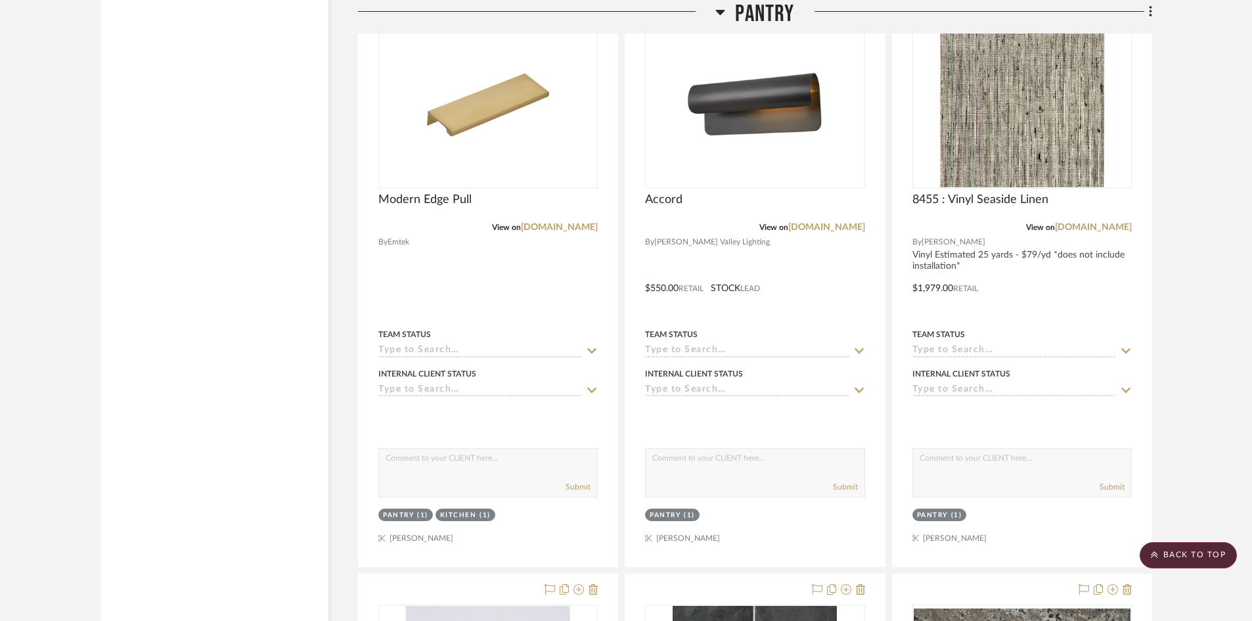
click at [1216, 356] on project-details-page "SHOW ME Project: Keuler Project Settings + Add Room/Section + Quick Add Items C…" at bounding box center [626, 151] width 1252 height 5892
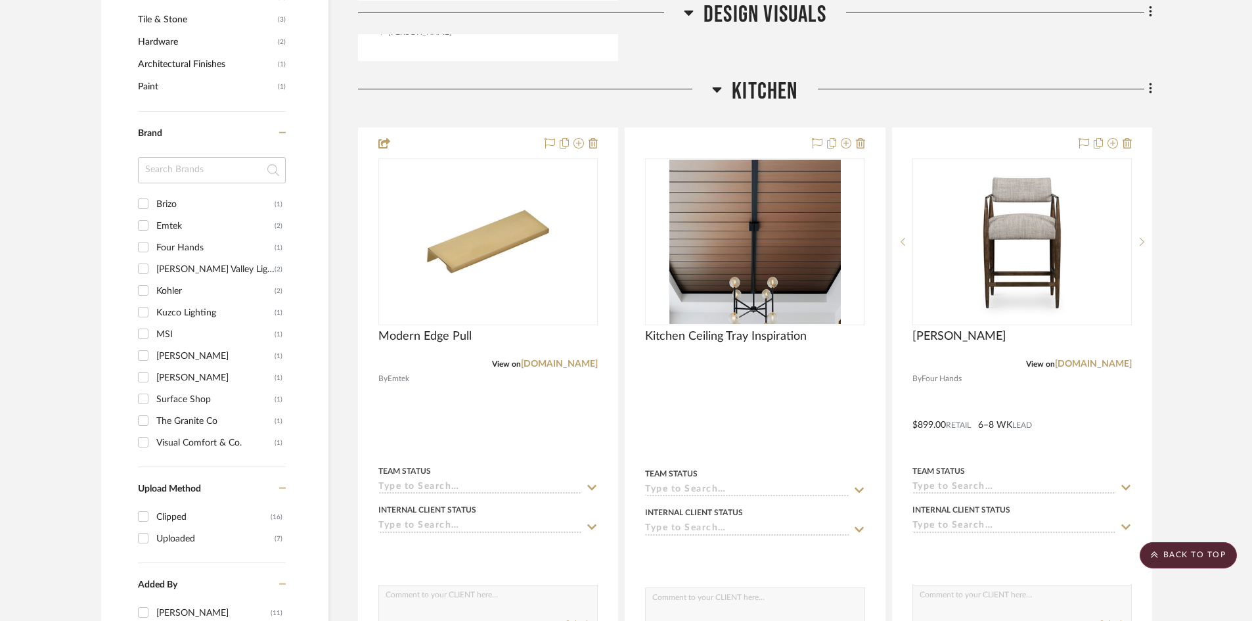
scroll to position [939, 0]
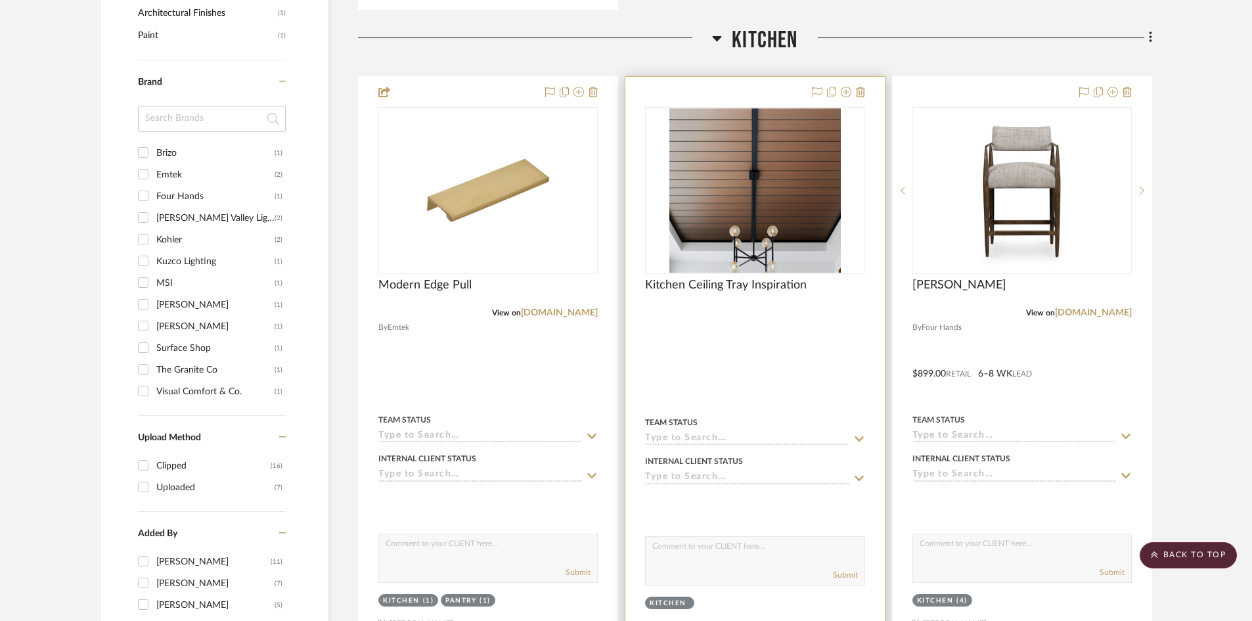
click at [755, 341] on div at bounding box center [754, 365] width 259 height 577
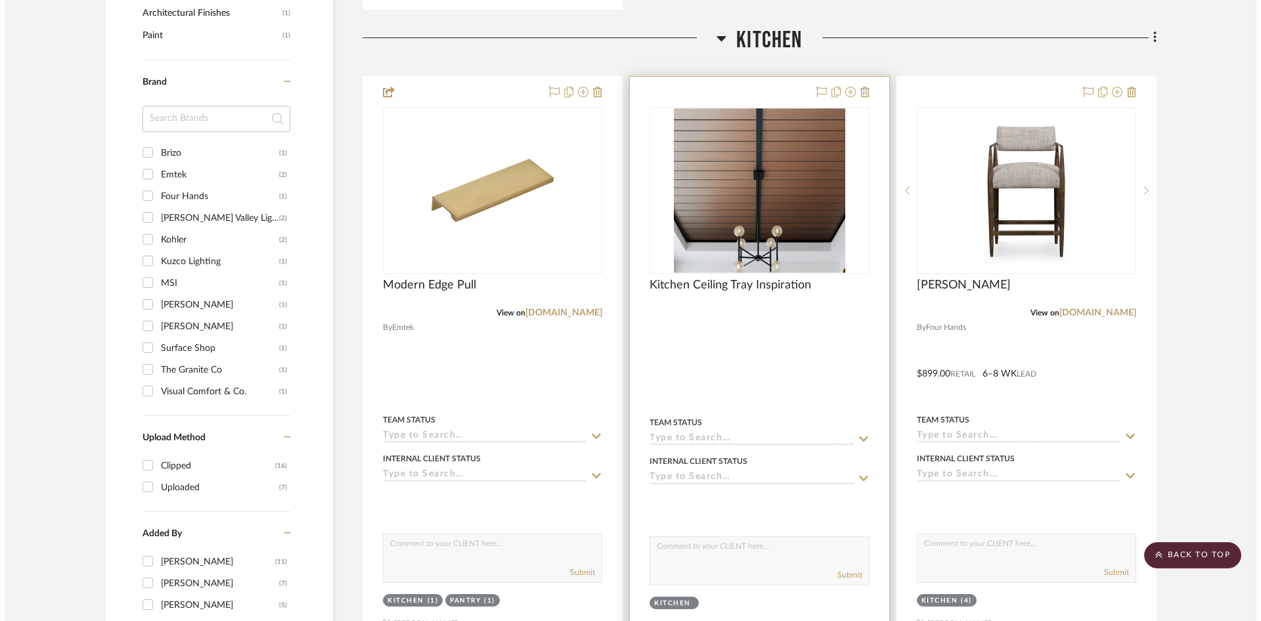
scroll to position [0, 0]
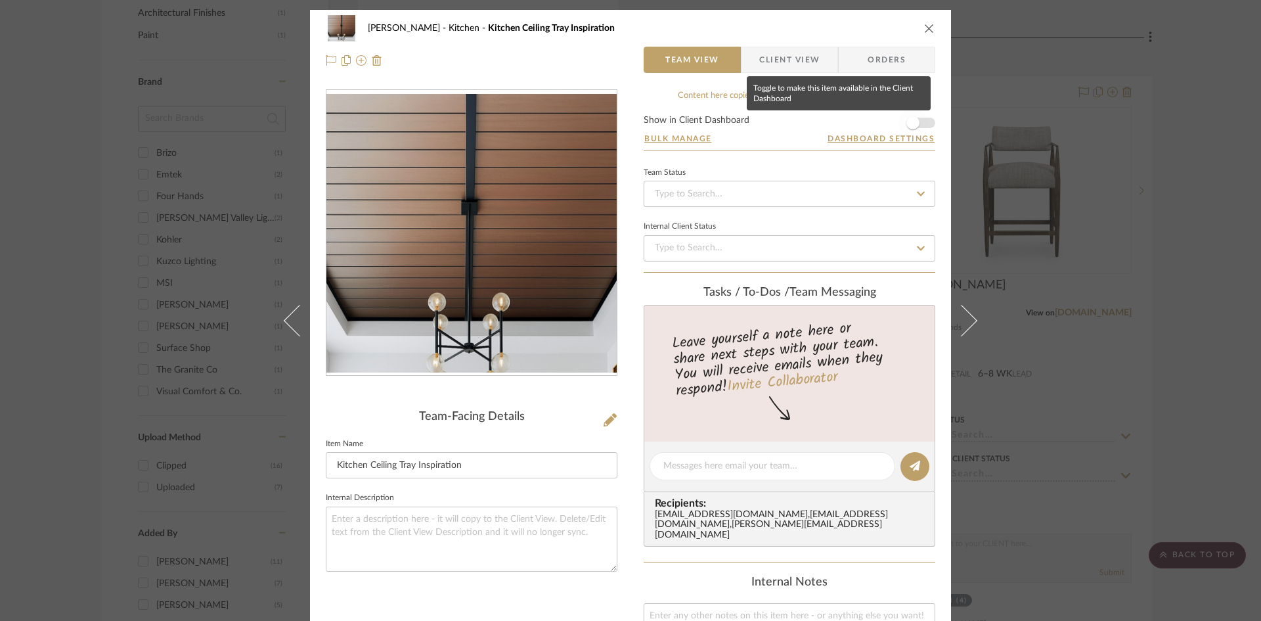
click at [908, 121] on span "button" at bounding box center [912, 122] width 13 height 13
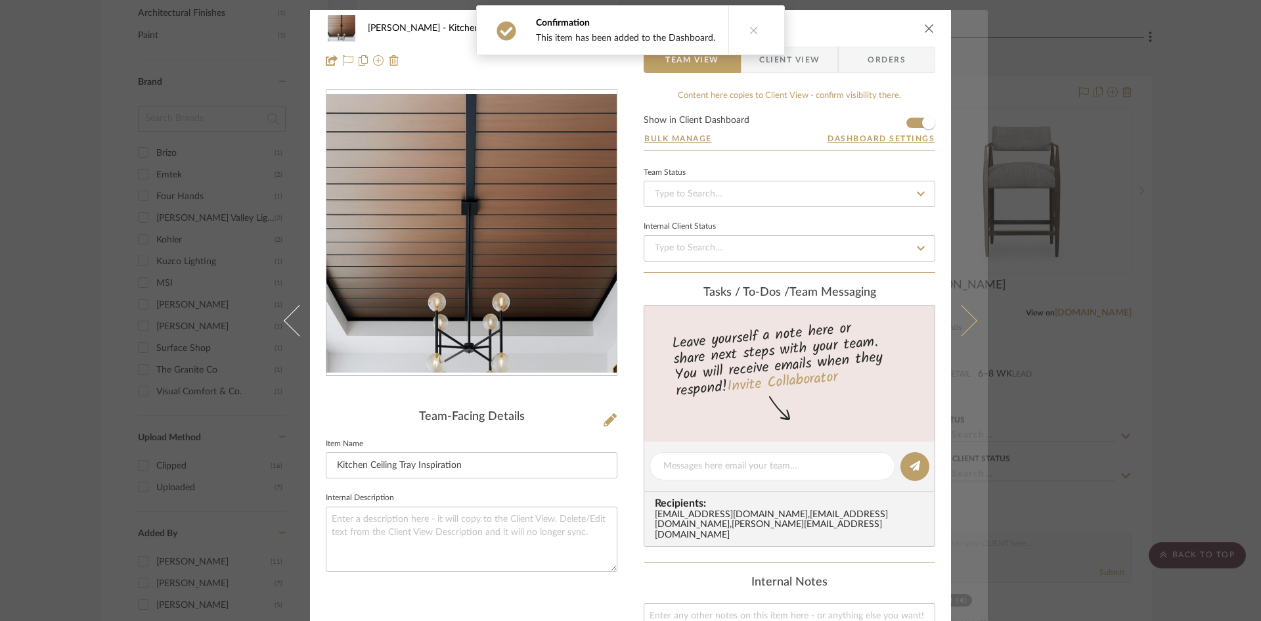
click at [965, 326] on icon at bounding box center [962, 320] width 32 height 32
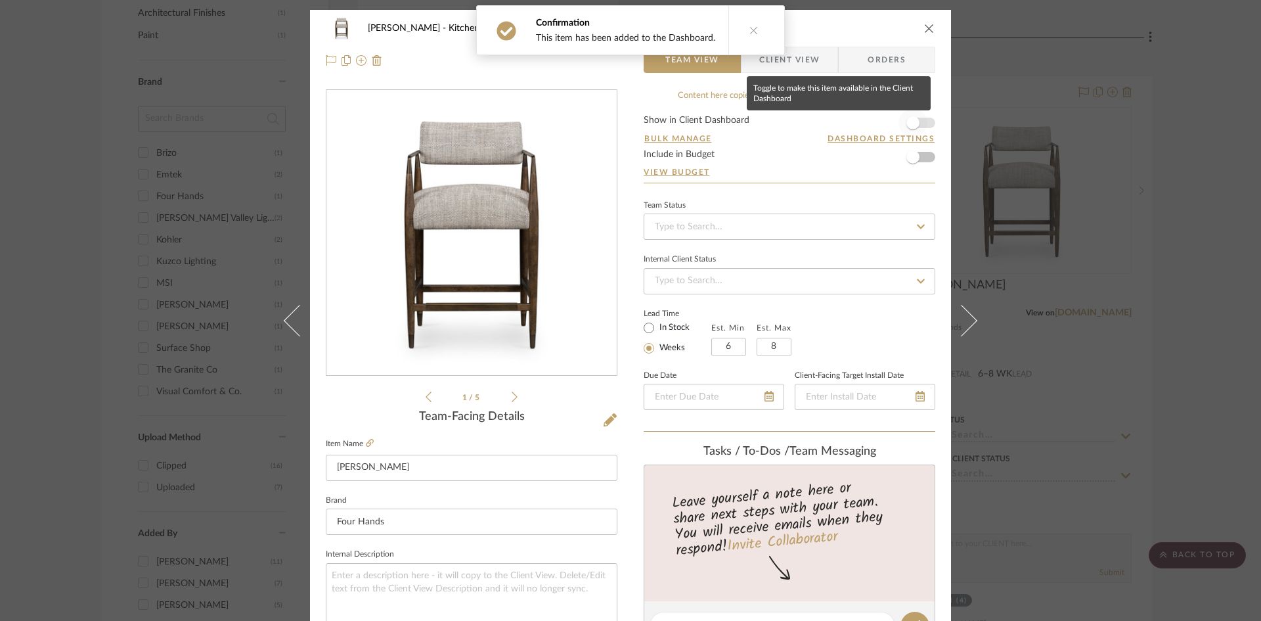
click at [910, 120] on span "button" at bounding box center [912, 122] width 13 height 13
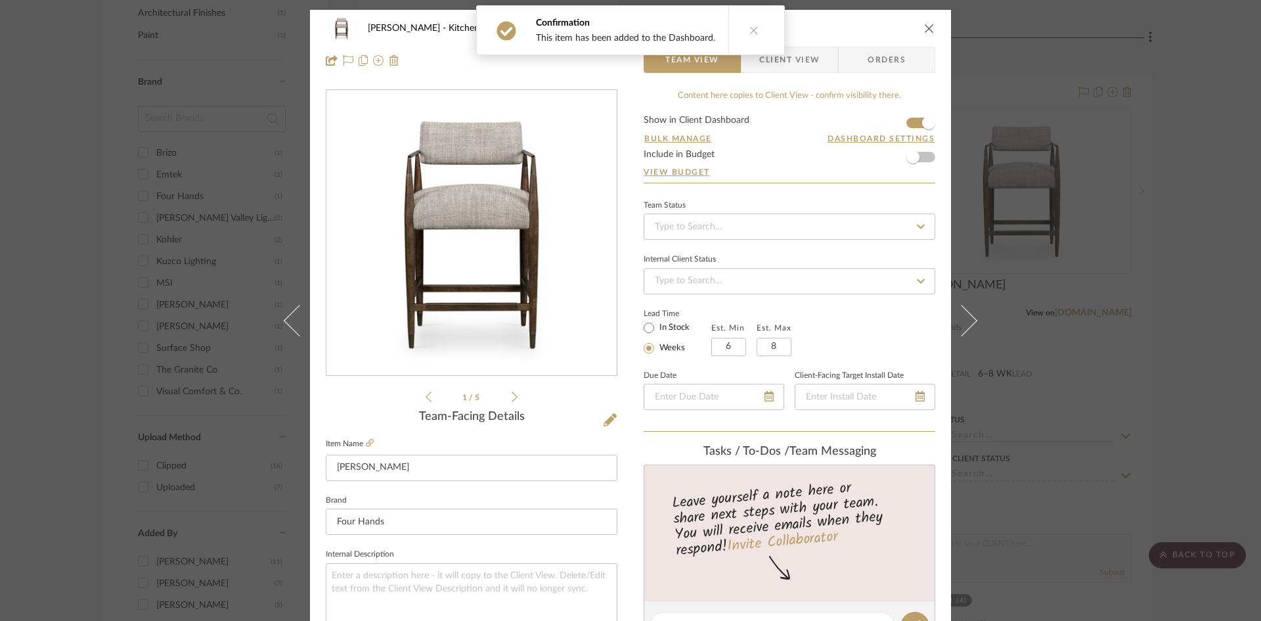
click at [805, 58] on span "Client View" at bounding box center [789, 60] width 60 height 26
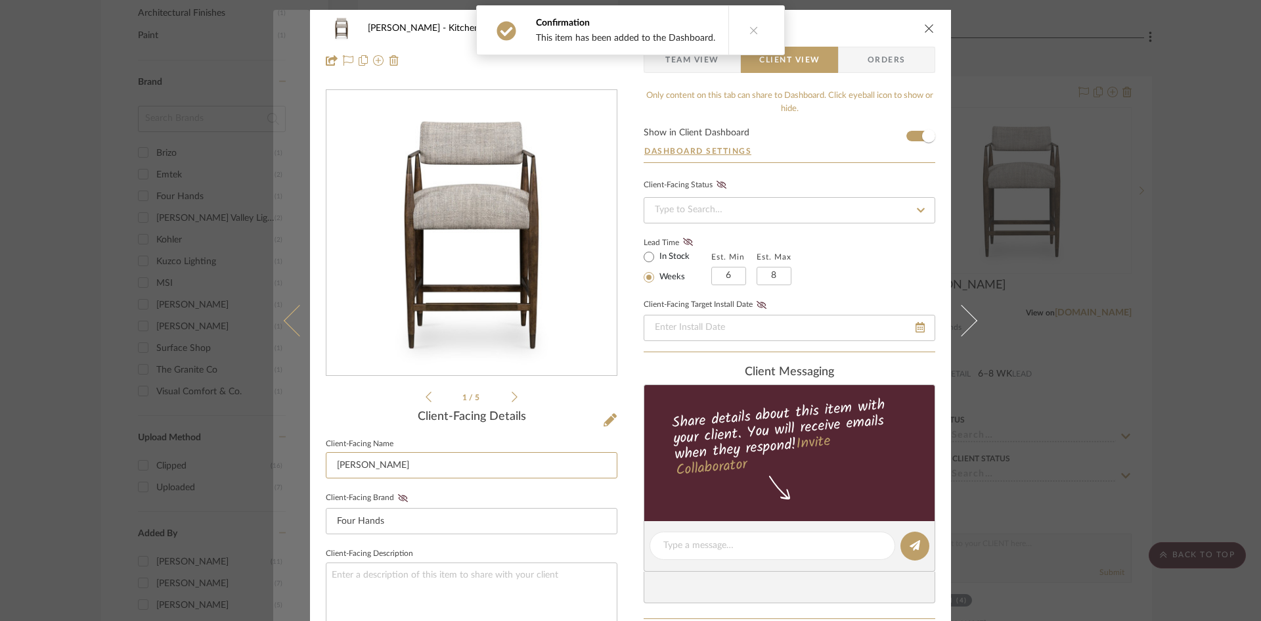
drag, startPoint x: 374, startPoint y: 463, endPoint x: 273, endPoint y: 470, distance: 102.0
click at [273, 470] on mat-dialog-content "Keuler Kitchen Waldon Team View Client View Orders 1 / 5 Client-Facing Details …" at bounding box center [630, 556] width 714 height 1093
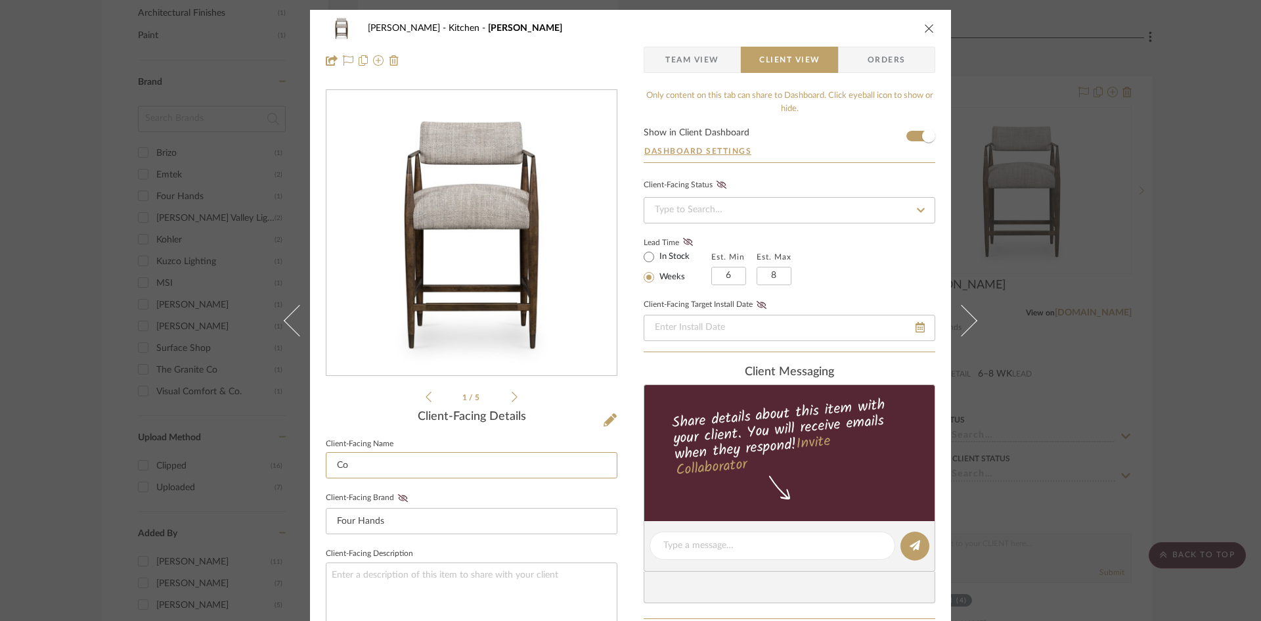
type input "C"
type input "Upholstered Counter Stool"
click at [619, 473] on div "Keuler Kitchen Waldon Team View Client View Orders 1 / 5 Client-Facing Details …" at bounding box center [630, 556] width 641 height 1093
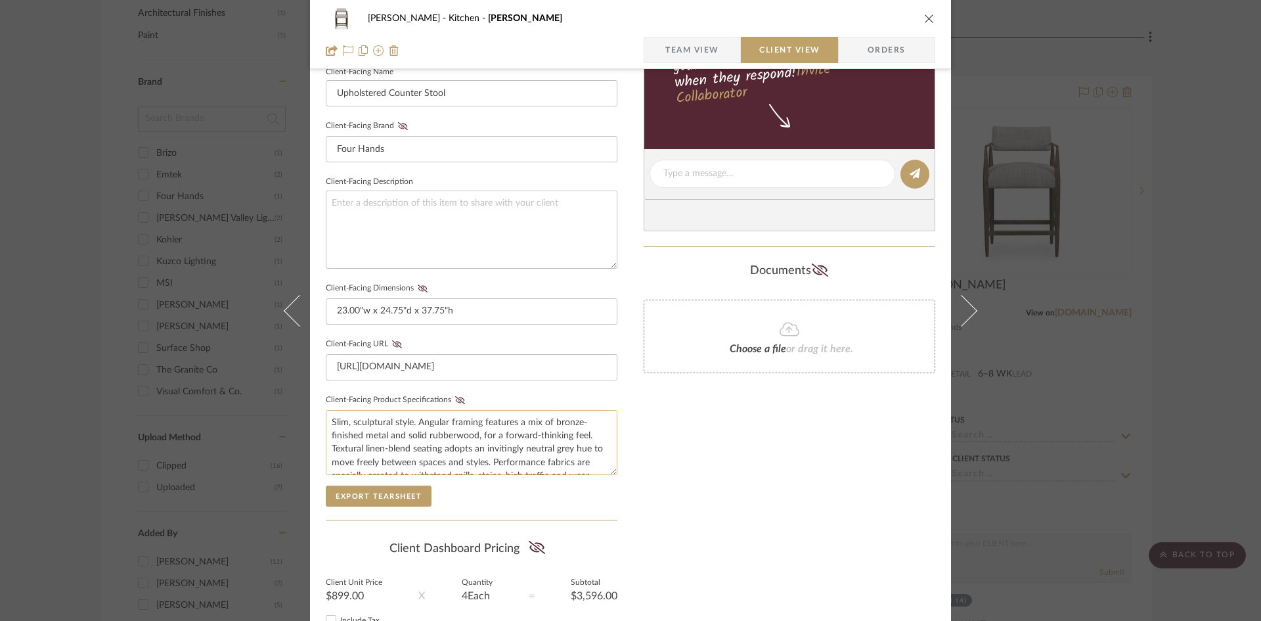
scroll to position [394, 0]
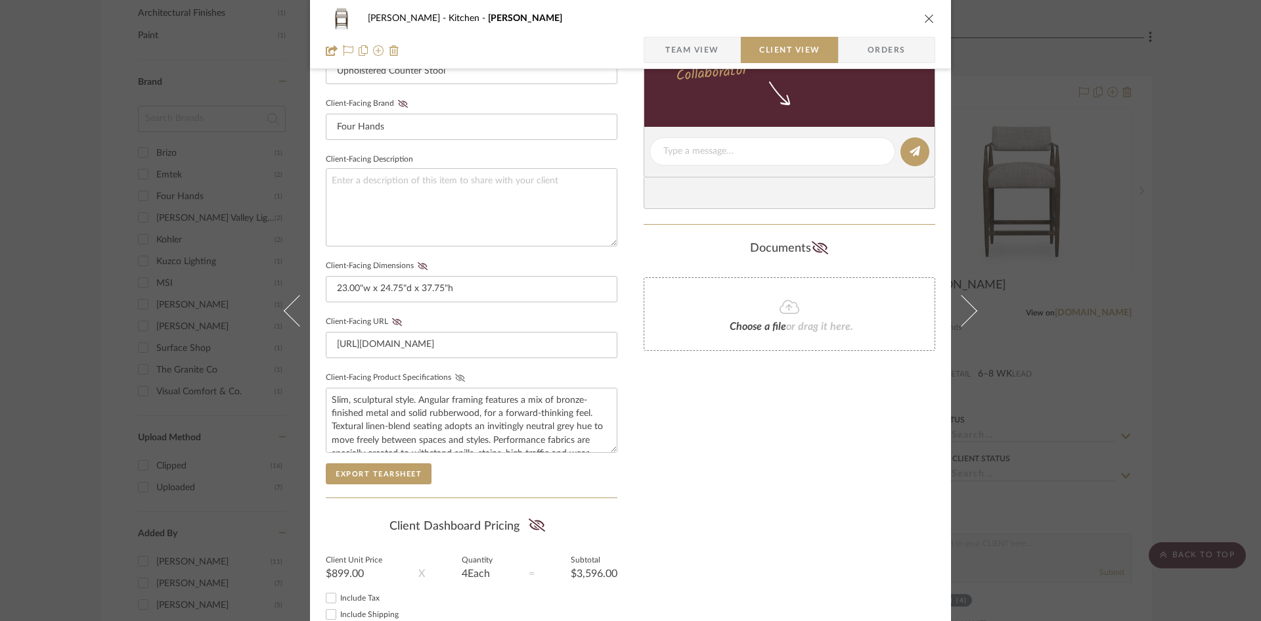
click at [455, 376] on icon at bounding box center [460, 378] width 10 height 8
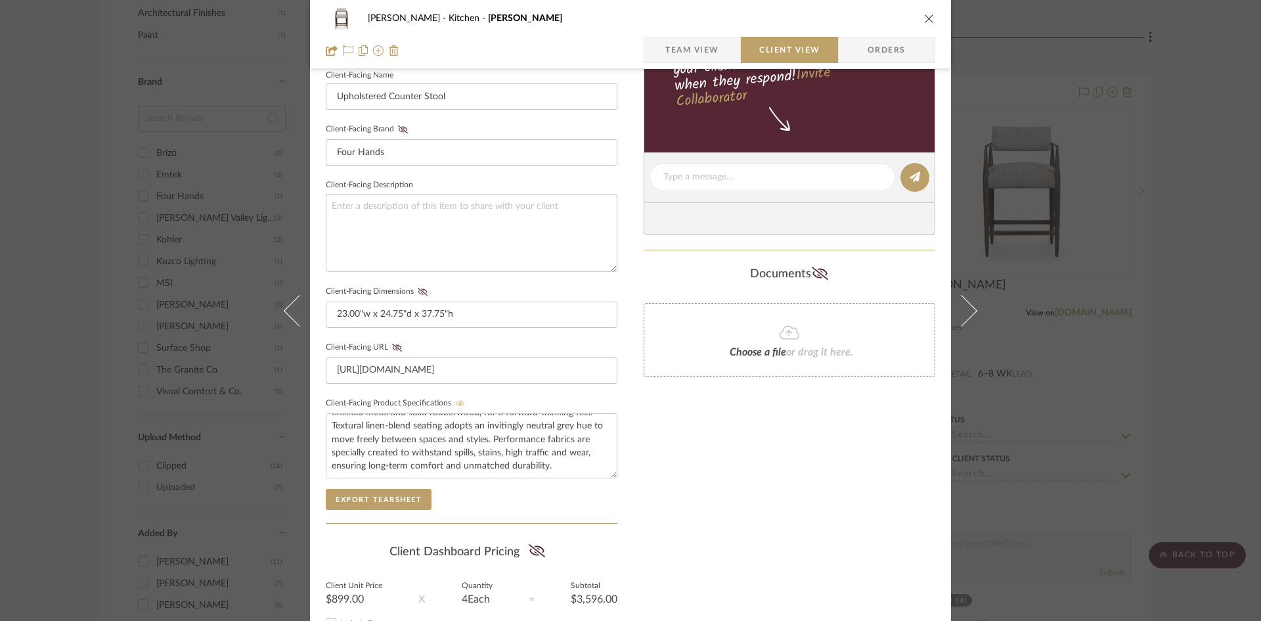
scroll to position [351, 0]
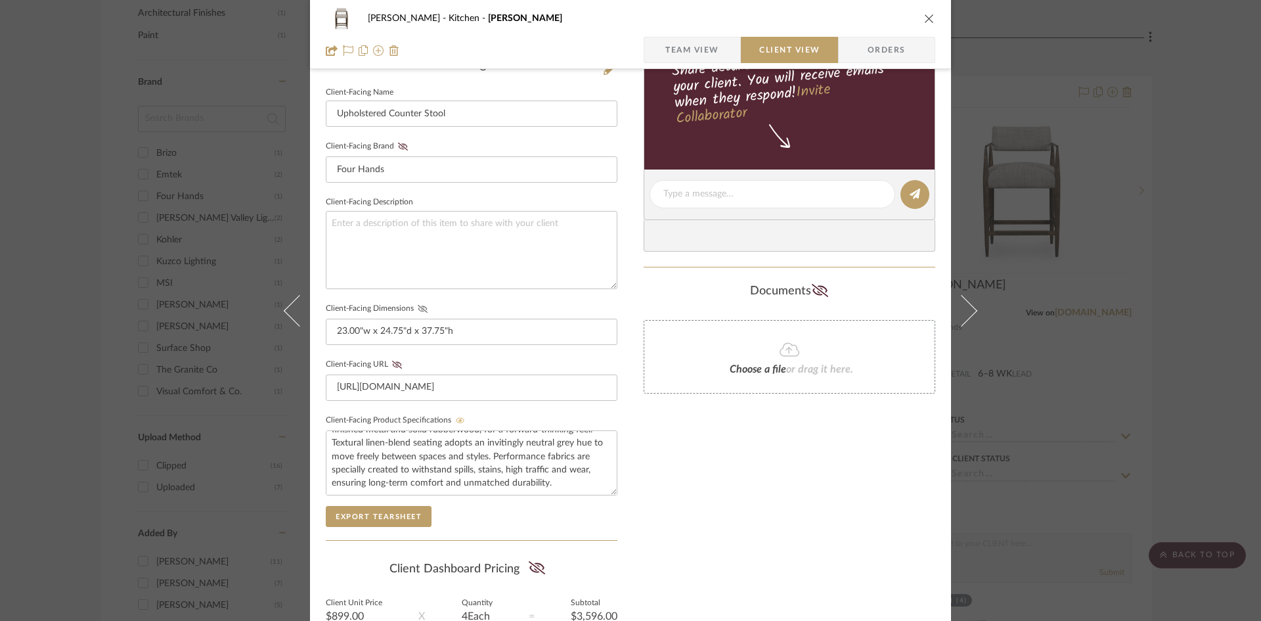
click at [418, 307] on icon at bounding box center [423, 309] width 10 height 8
click at [667, 441] on div "Only content on this tab can share to Dashboard. Click eyeball icon to show or …" at bounding box center [790, 218] width 292 height 961
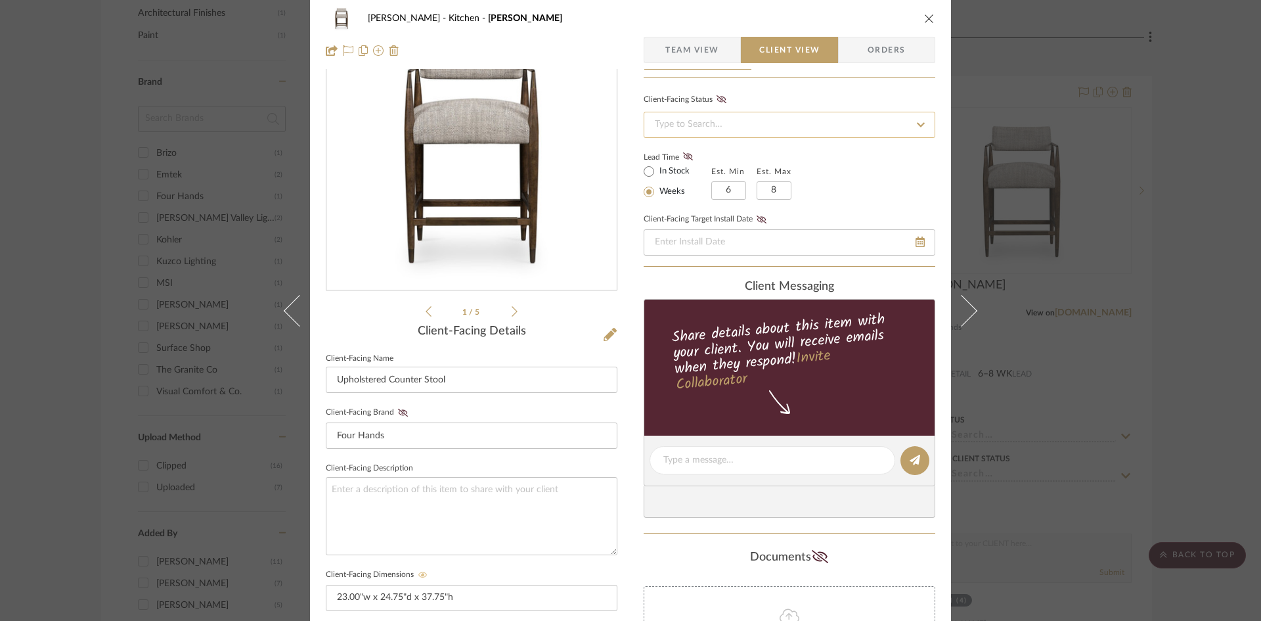
scroll to position [0, 0]
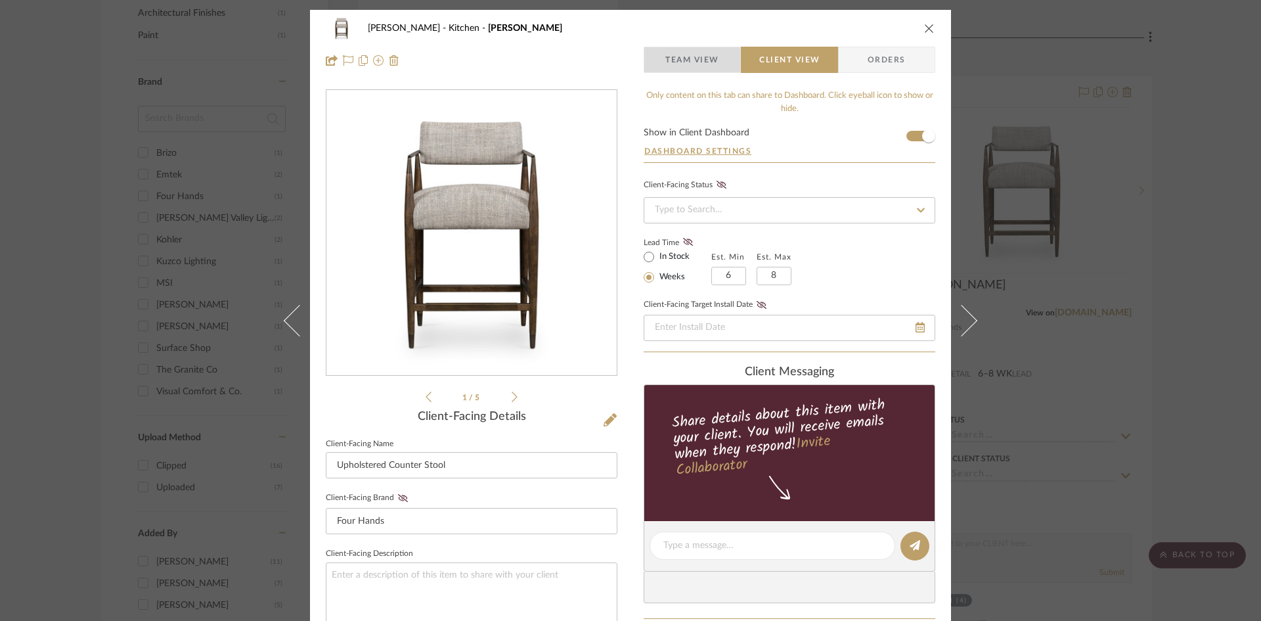
click at [701, 55] on span "Team View" at bounding box center [692, 60] width 54 height 26
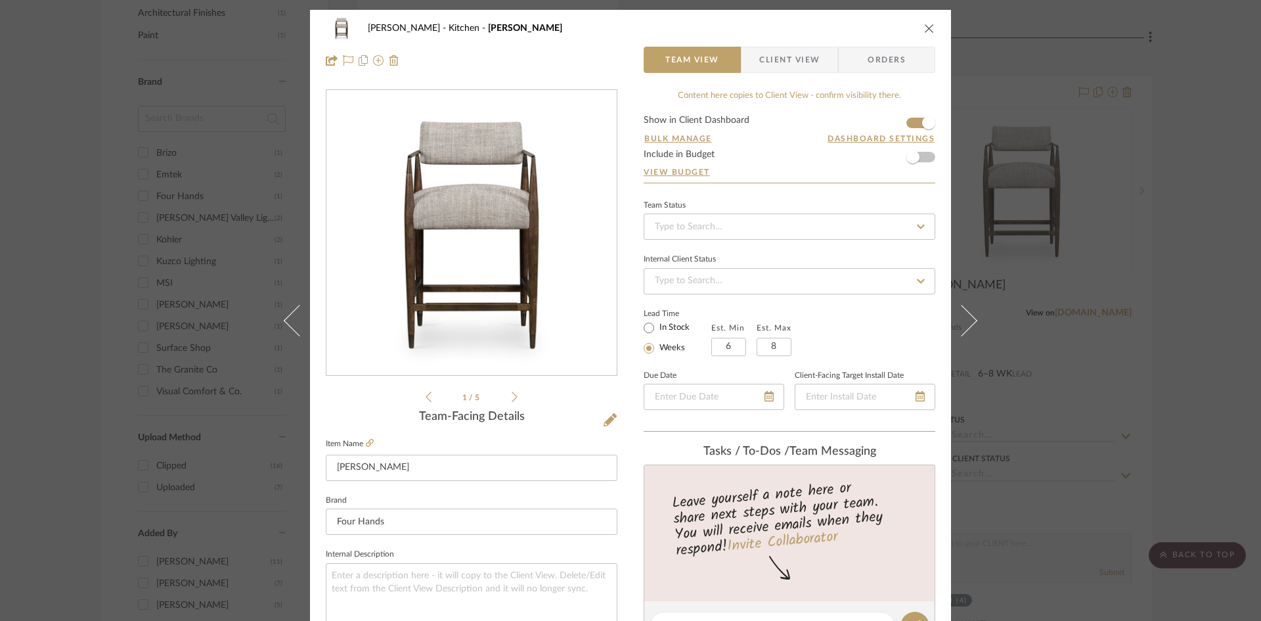
click at [965, 330] on button at bounding box center [969, 320] width 37 height 621
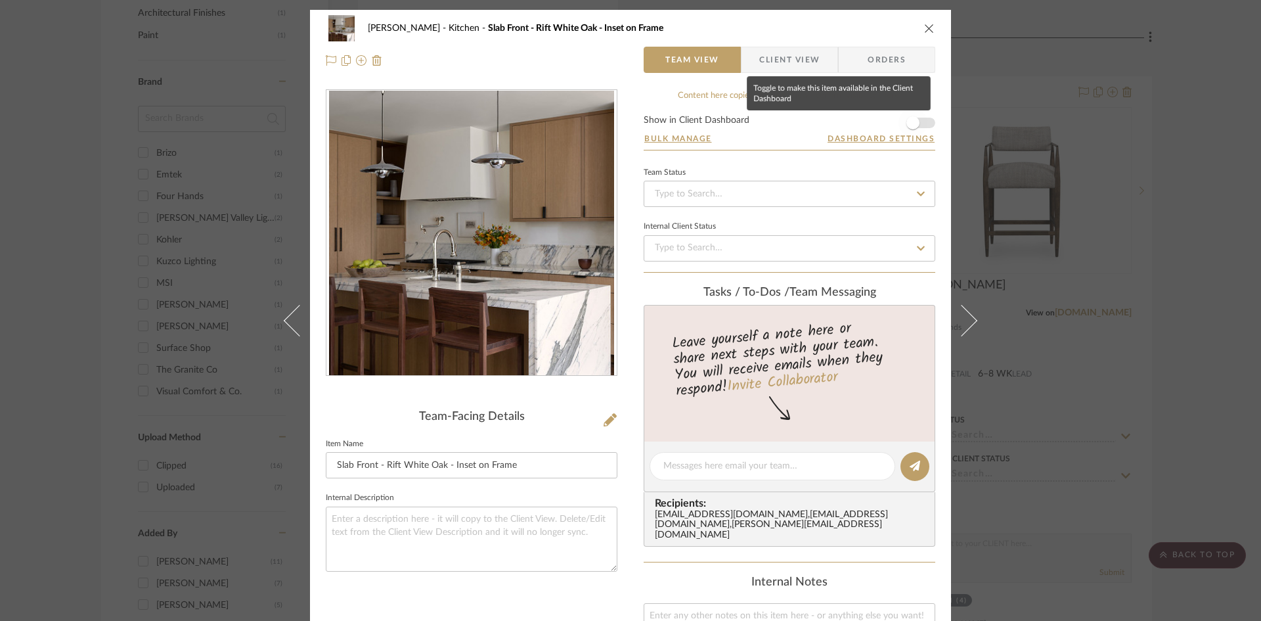
click at [909, 118] on span "button" at bounding box center [912, 122] width 13 height 13
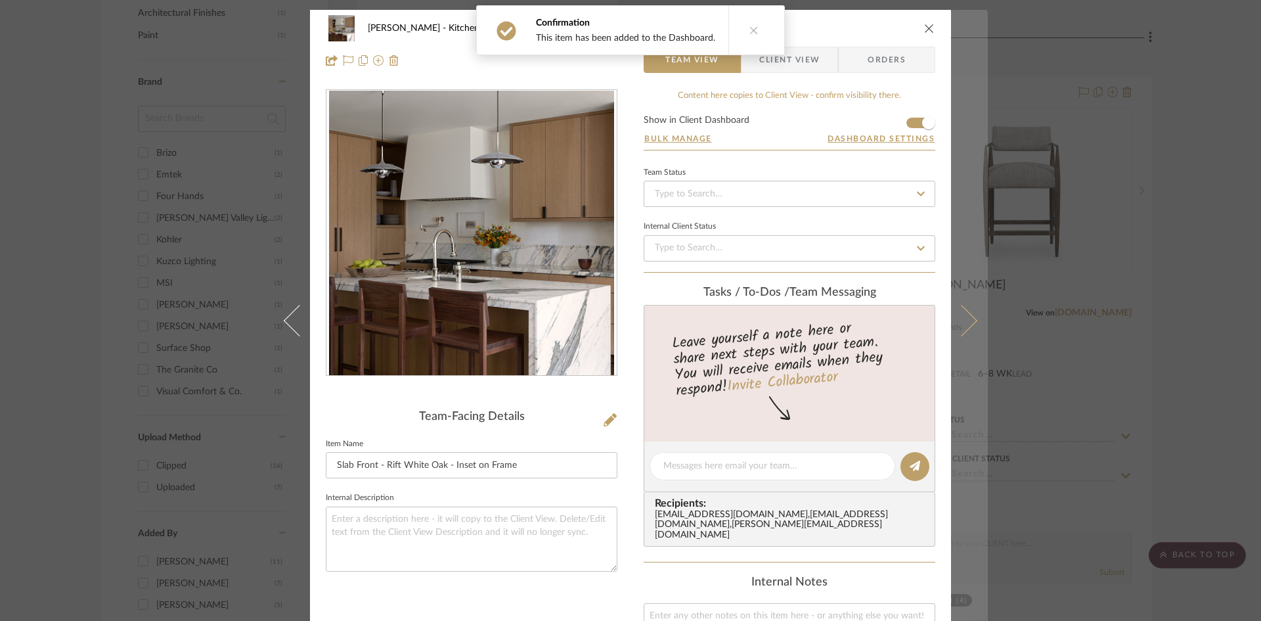
click at [966, 319] on icon at bounding box center [962, 320] width 32 height 32
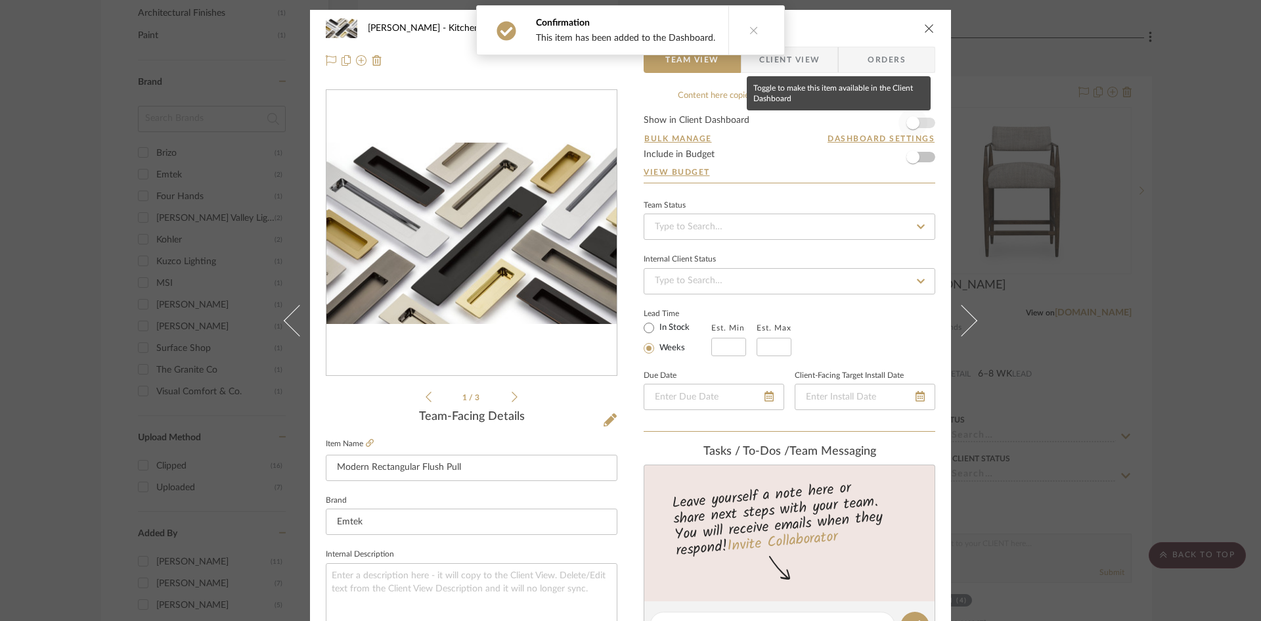
click at [909, 122] on span "button" at bounding box center [912, 122] width 13 height 13
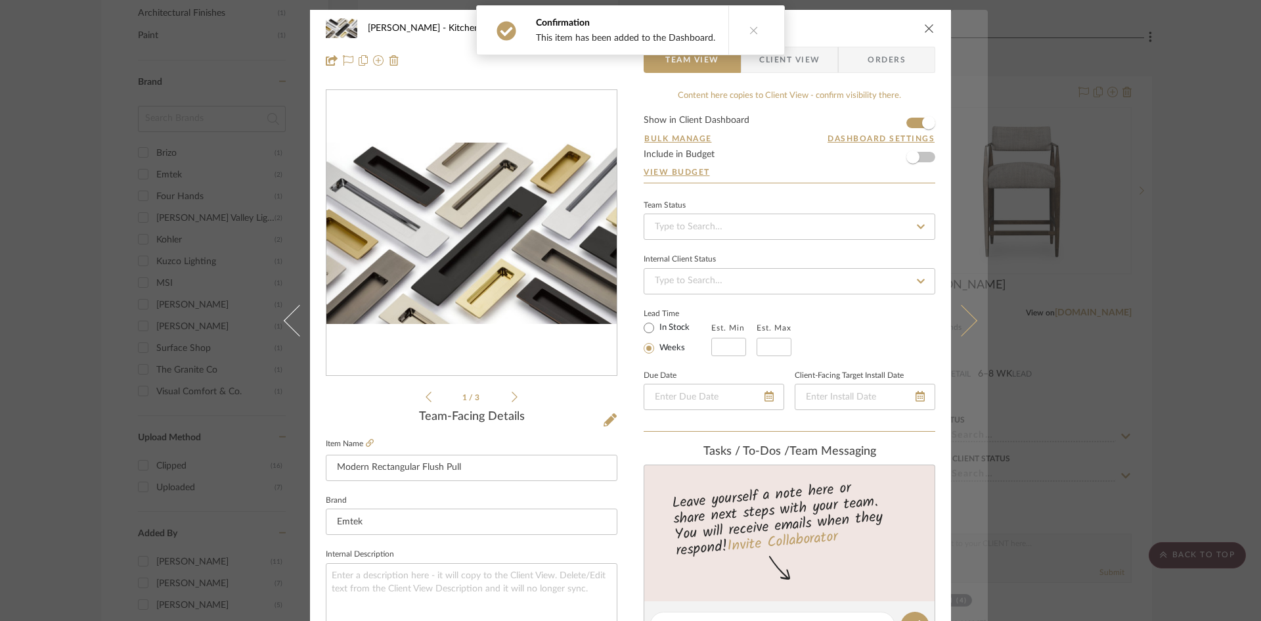
click at [963, 332] on button at bounding box center [969, 320] width 37 height 621
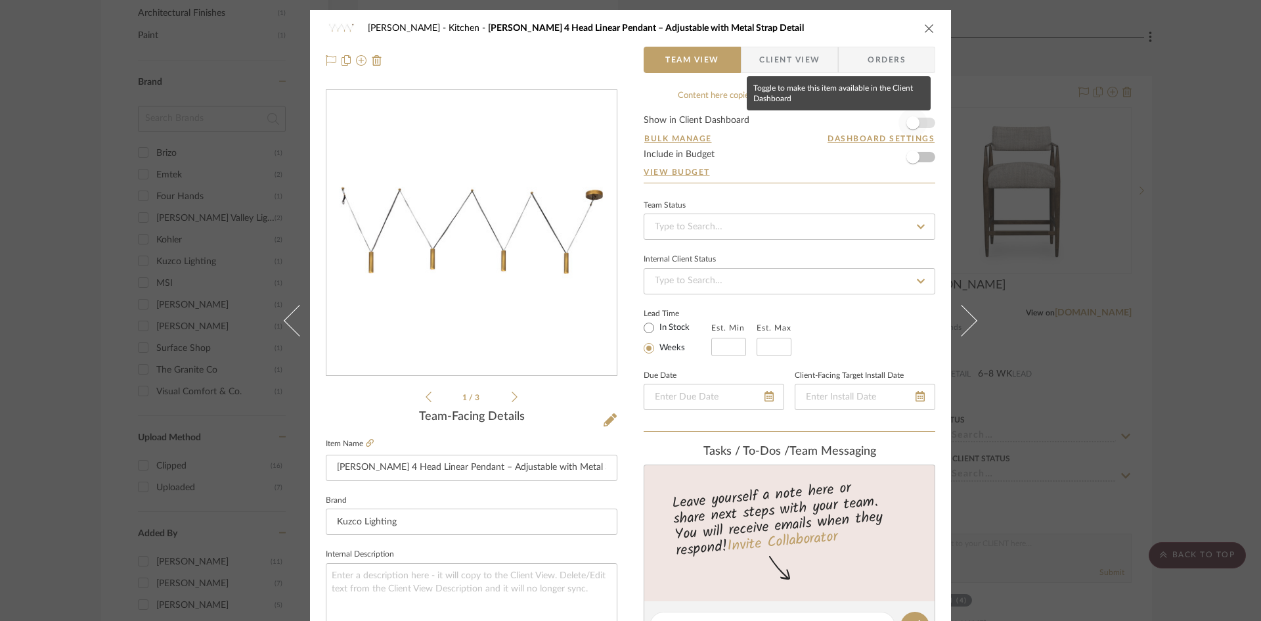
click at [906, 121] on span "button" at bounding box center [912, 122] width 13 height 13
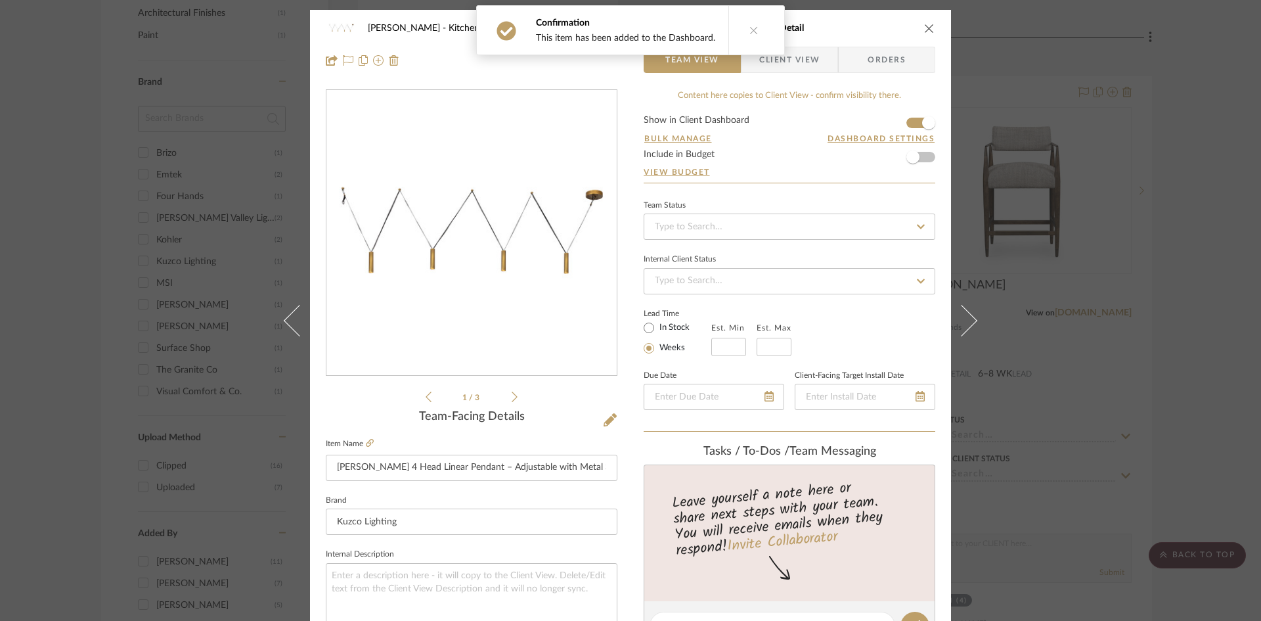
click at [807, 60] on span "Client View" at bounding box center [789, 60] width 60 height 26
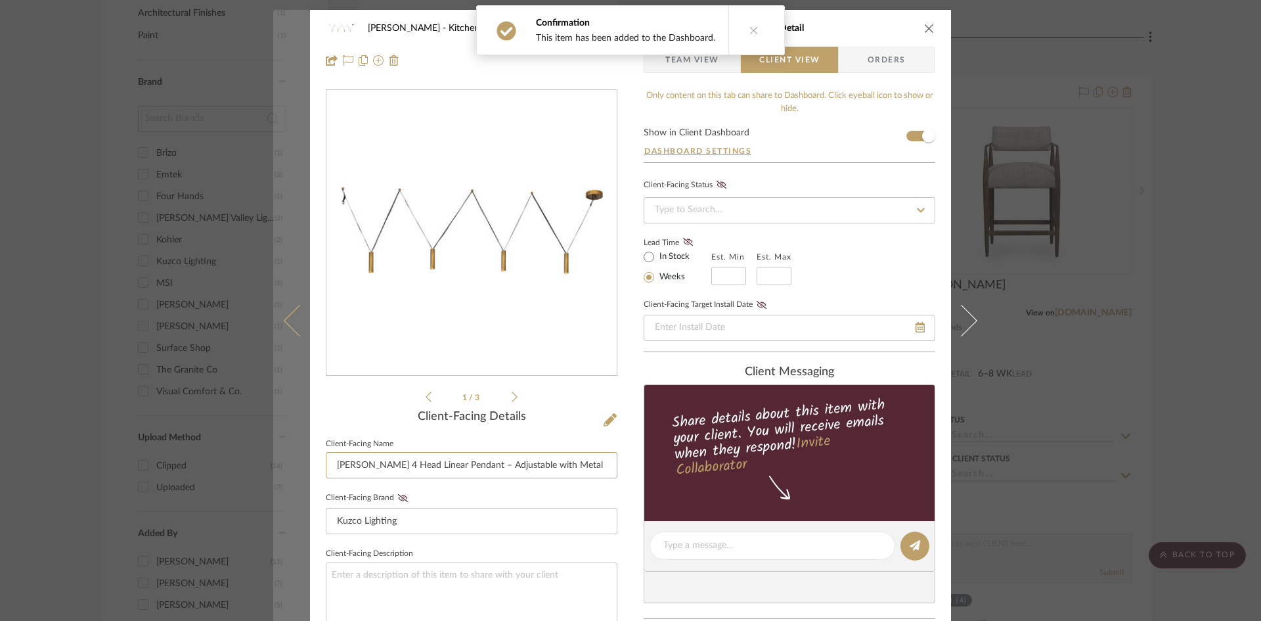
drag, startPoint x: 361, startPoint y: 463, endPoint x: 278, endPoint y: 462, distance: 82.7
click at [278, 462] on mat-dialog-content "Keuler Kitchen Mason 4 Head Linear Pendant – Adjustable with Metal Strap Detail…" at bounding box center [630, 556] width 714 height 1093
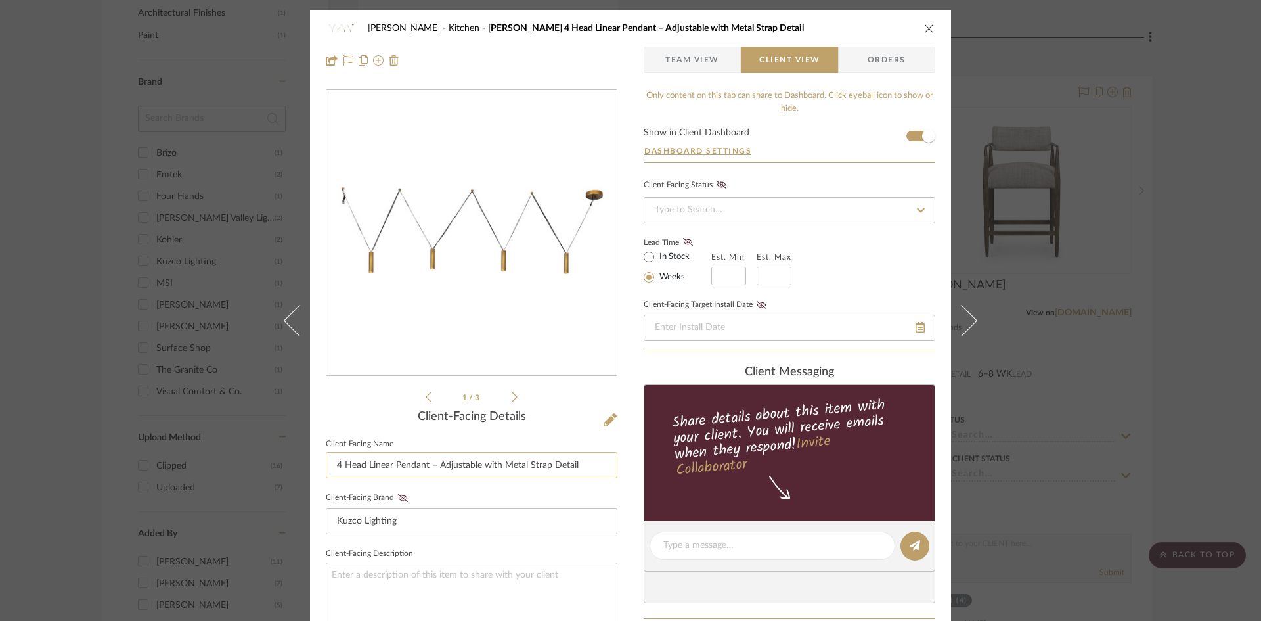
click at [582, 464] on input "4 Head Linear Pendant – Adjustable with Metal Strap Detail" at bounding box center [472, 465] width 292 height 26
type input "4 Head Linear Pendant – Adjustable with Metal Strap Detail"
click at [619, 486] on div "Keuler Kitchen Mason 4 Head Linear Pendant – Adjustable with Metal Strap Detail…" at bounding box center [630, 556] width 641 height 1093
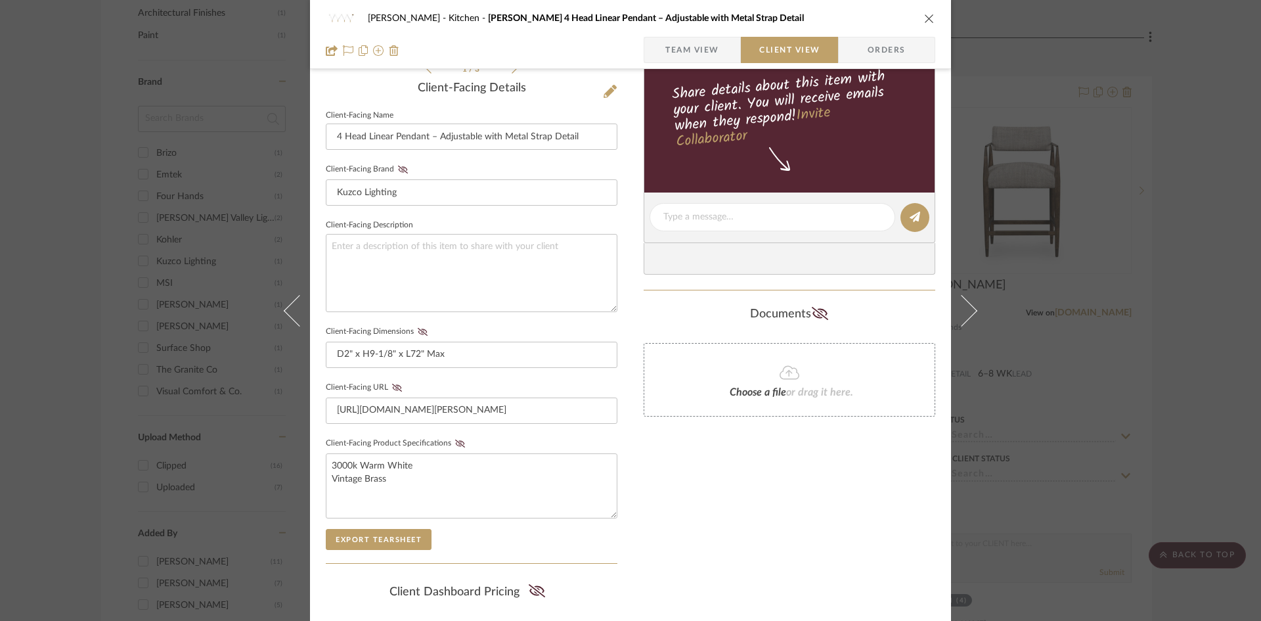
click at [628, 450] on div "Keuler Kitchen Mason 4 Head Linear Pendant – Adjustable with Metal Strap Detail…" at bounding box center [630, 228] width 641 height 1093
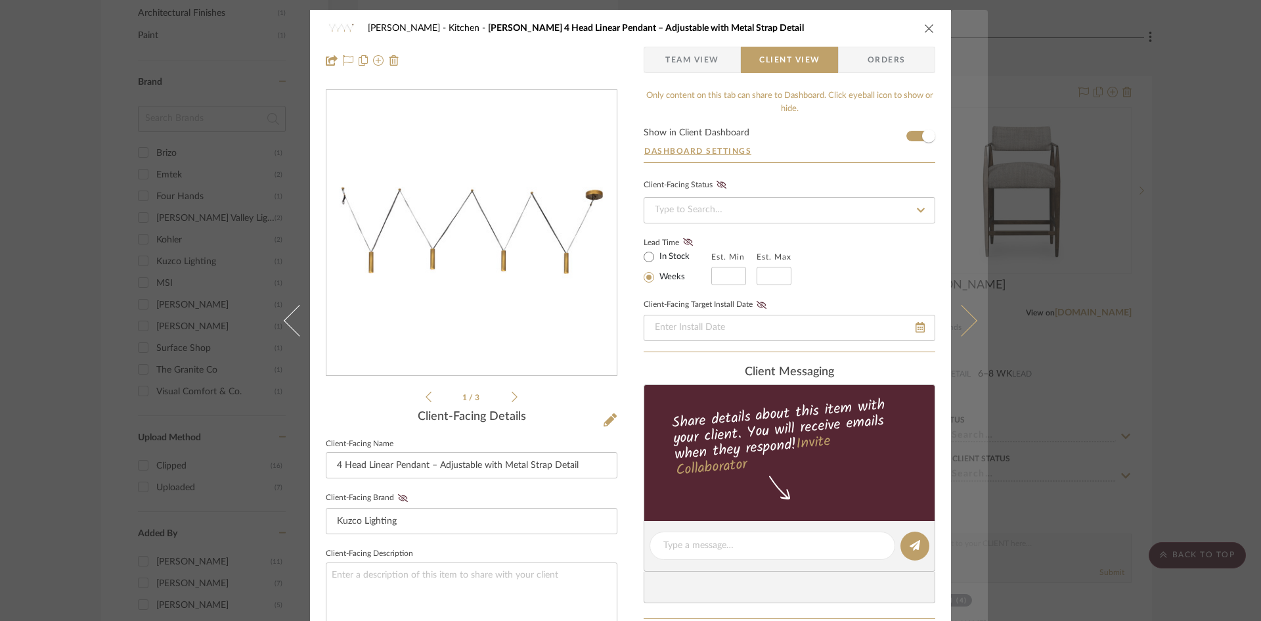
click at [967, 316] on icon at bounding box center [962, 320] width 32 height 32
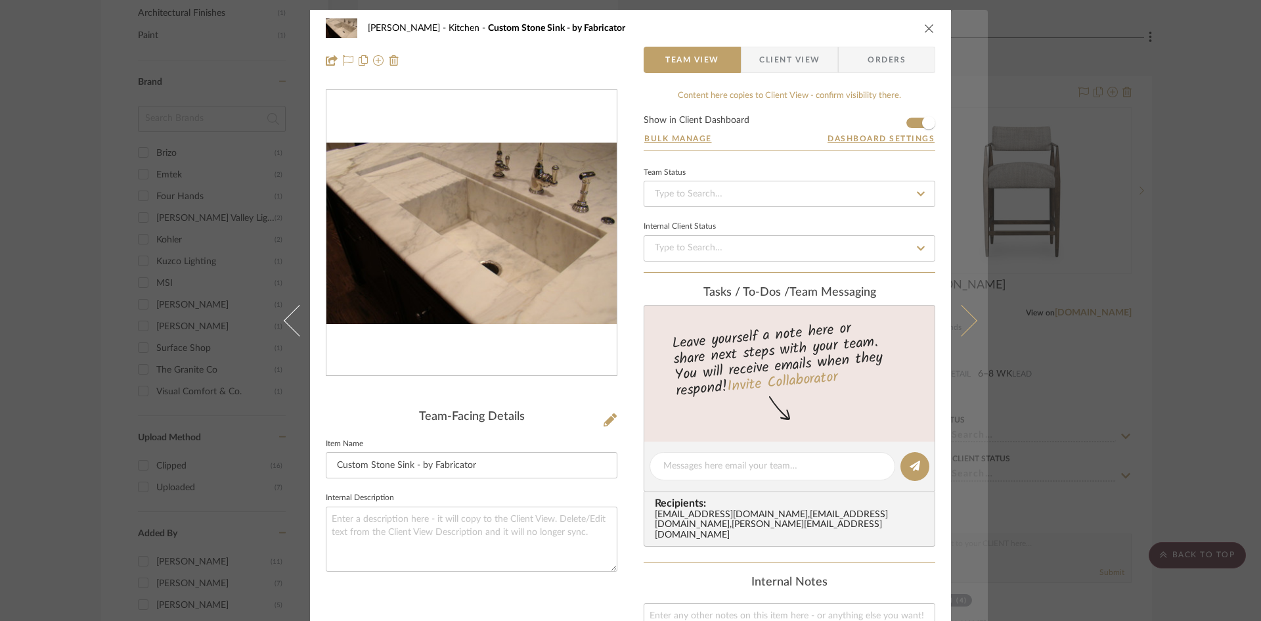
click at [968, 324] on icon at bounding box center [962, 320] width 32 height 32
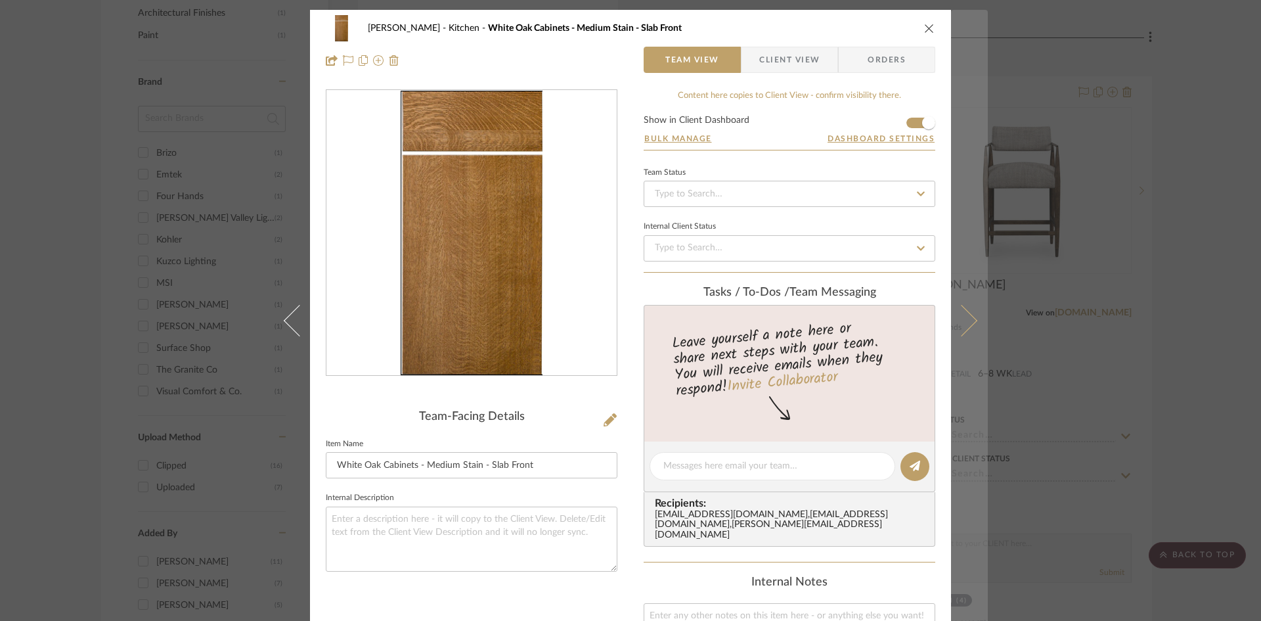
click at [969, 328] on button at bounding box center [969, 320] width 37 height 621
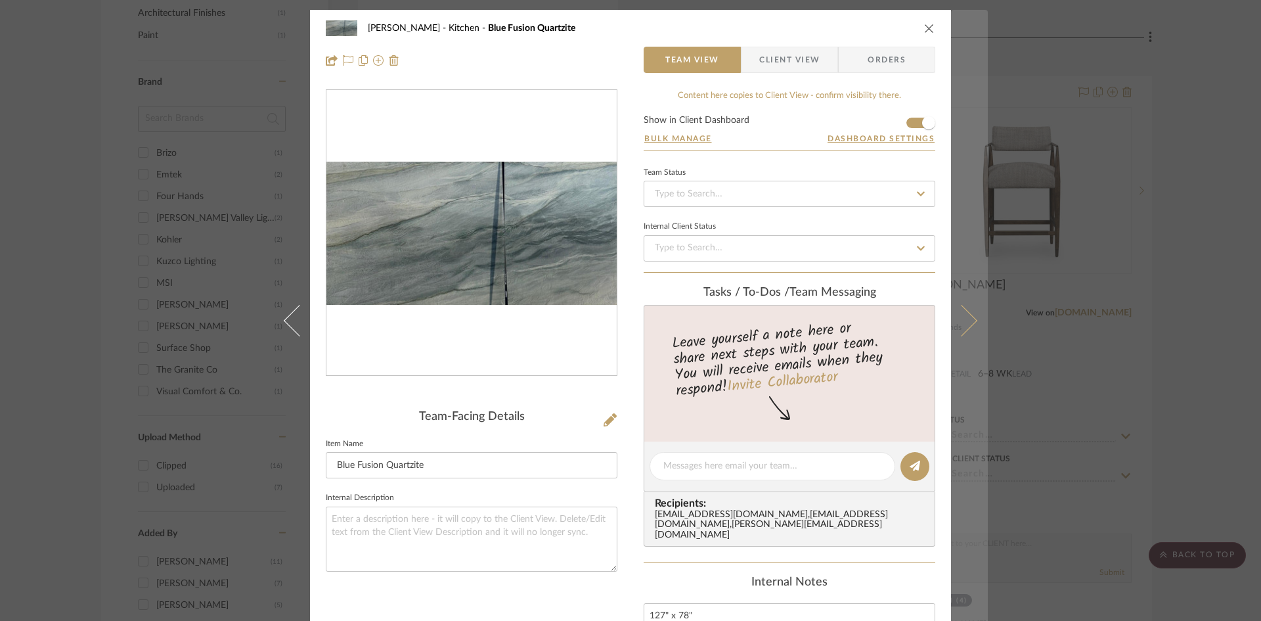
click at [967, 314] on icon at bounding box center [962, 320] width 32 height 32
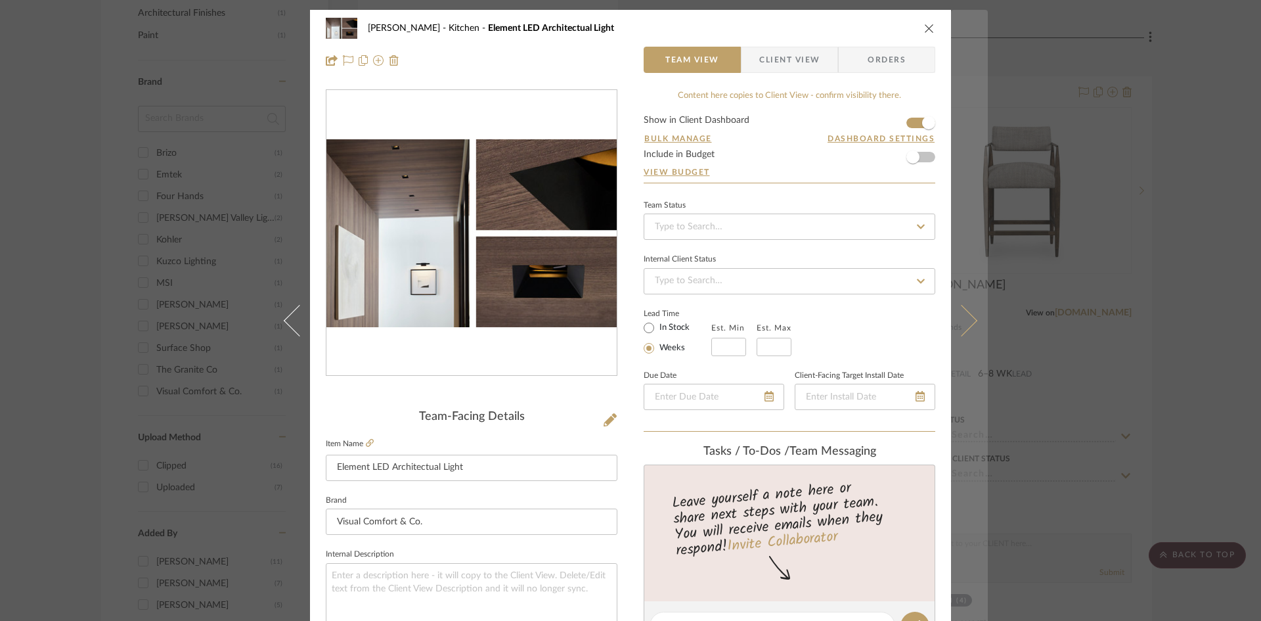
click at [966, 328] on button at bounding box center [969, 320] width 37 height 621
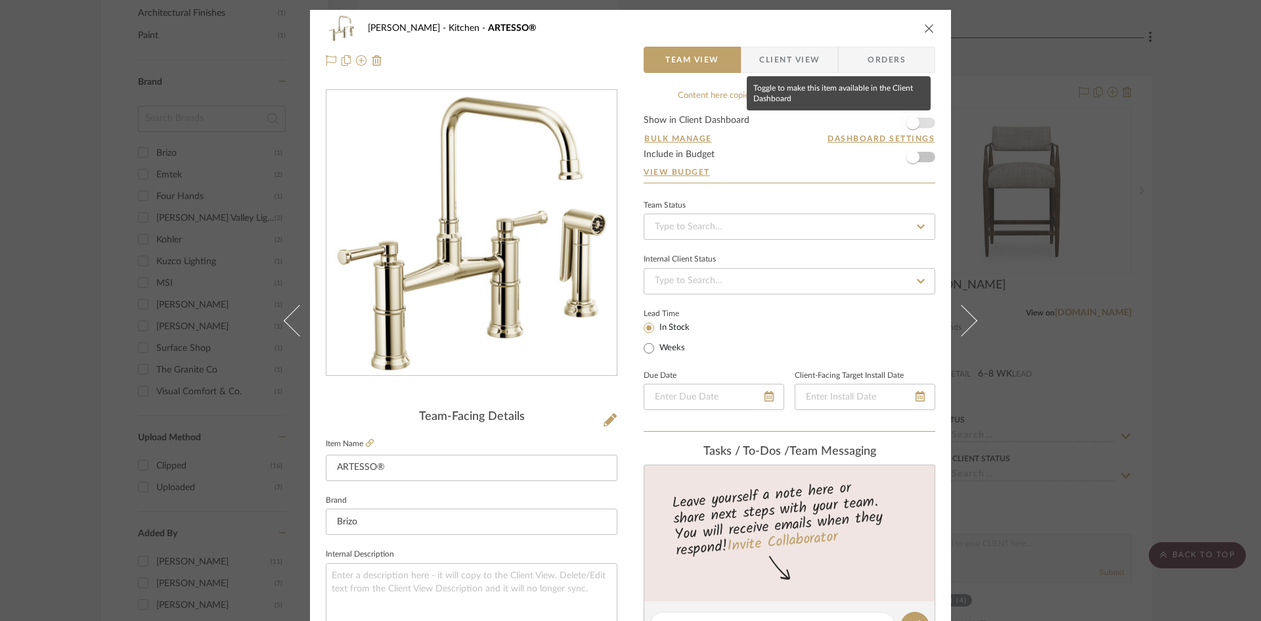
click at [909, 118] on span "button" at bounding box center [912, 122] width 13 height 13
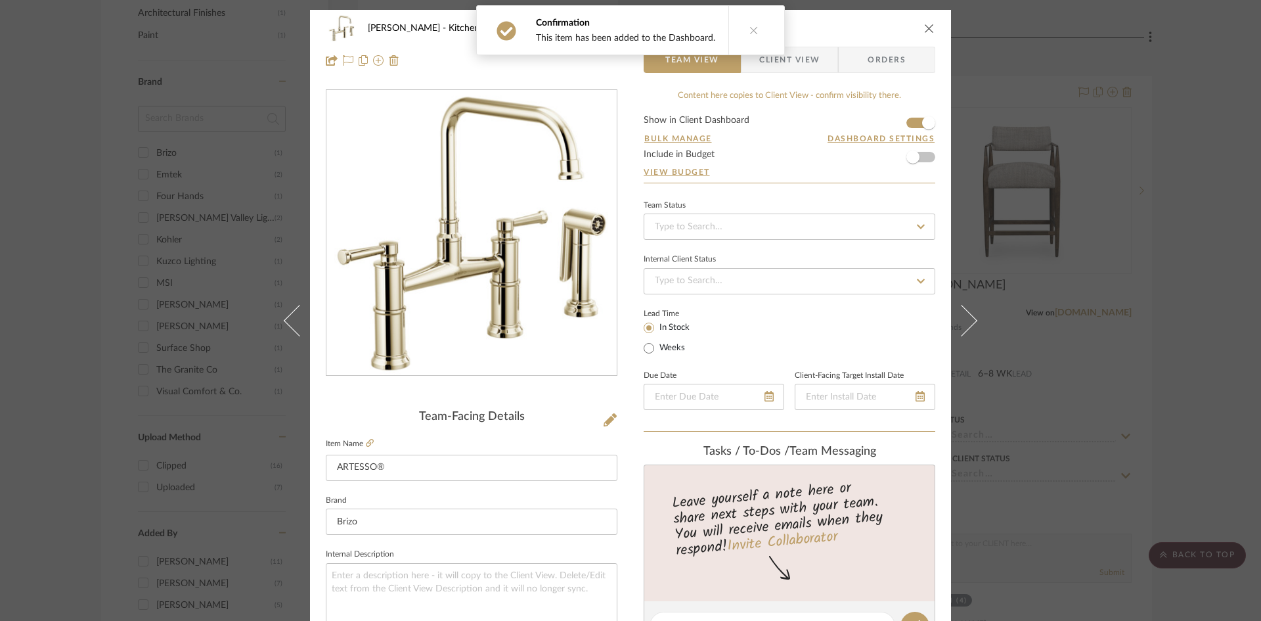
click at [797, 60] on span "Client View" at bounding box center [789, 60] width 60 height 26
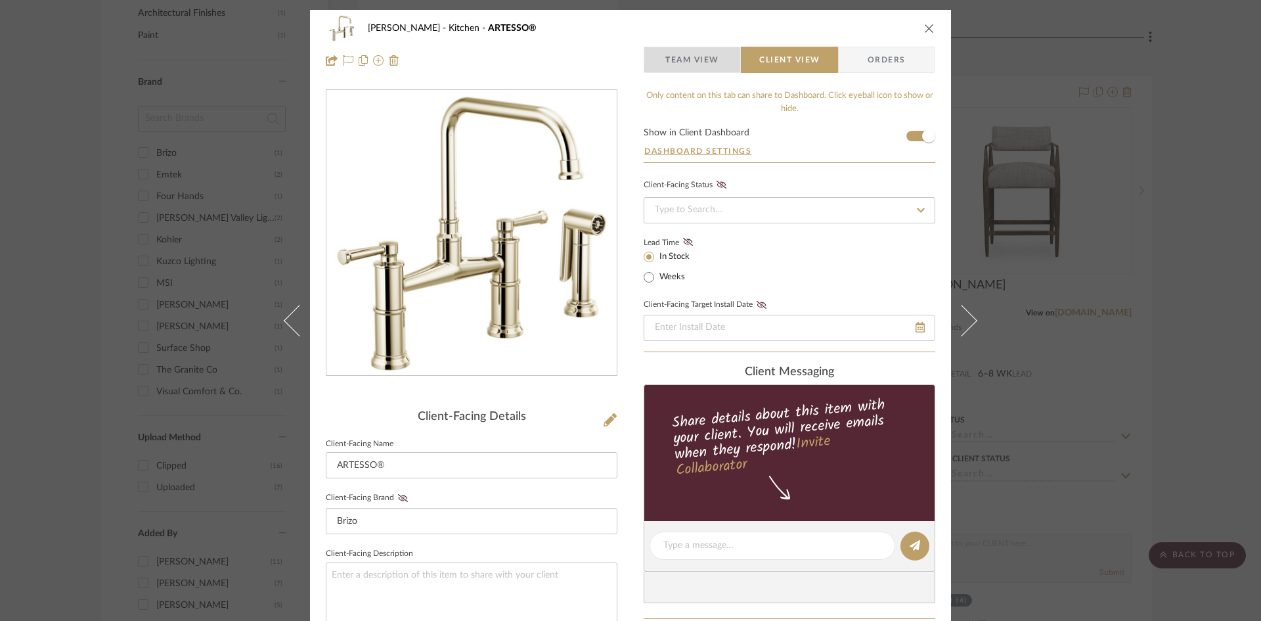
click at [693, 56] on span "Team View" at bounding box center [692, 60] width 54 height 26
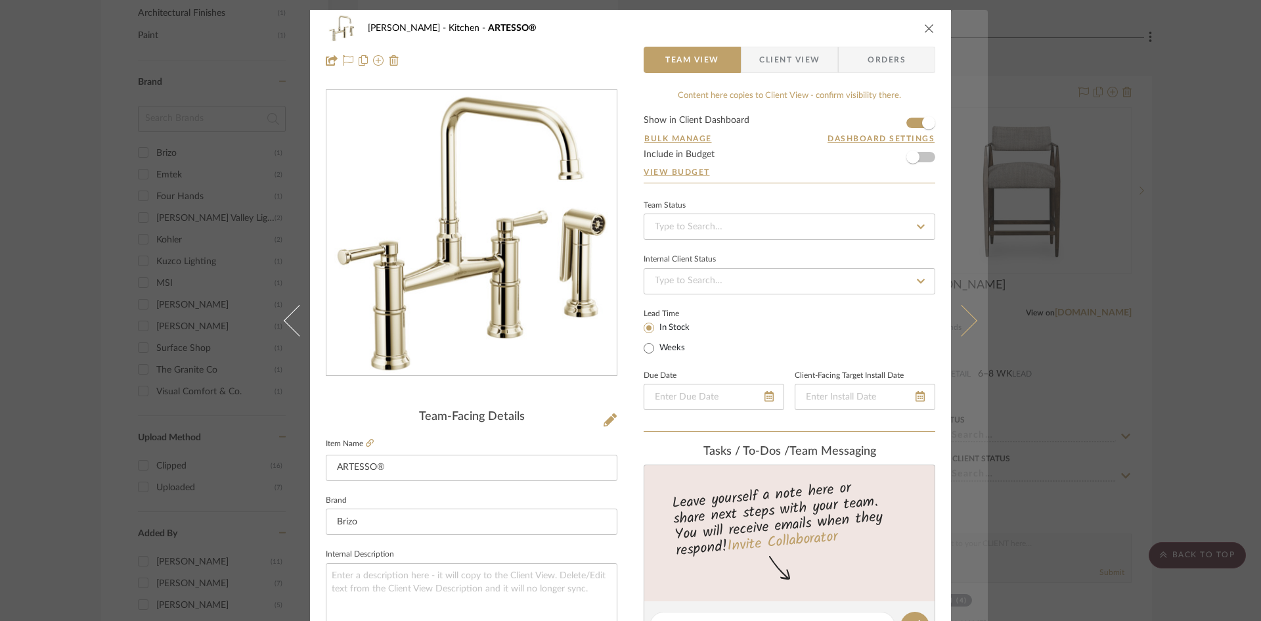
click at [959, 328] on icon at bounding box center [962, 320] width 32 height 32
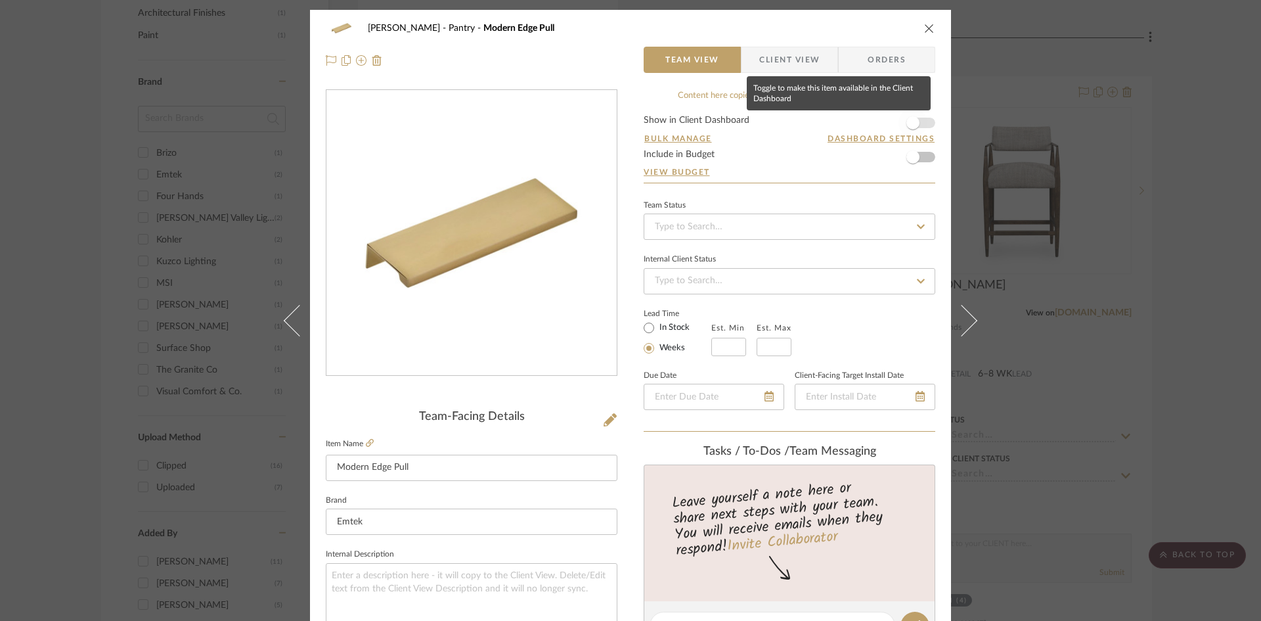
click at [913, 121] on span "button" at bounding box center [912, 122] width 13 height 13
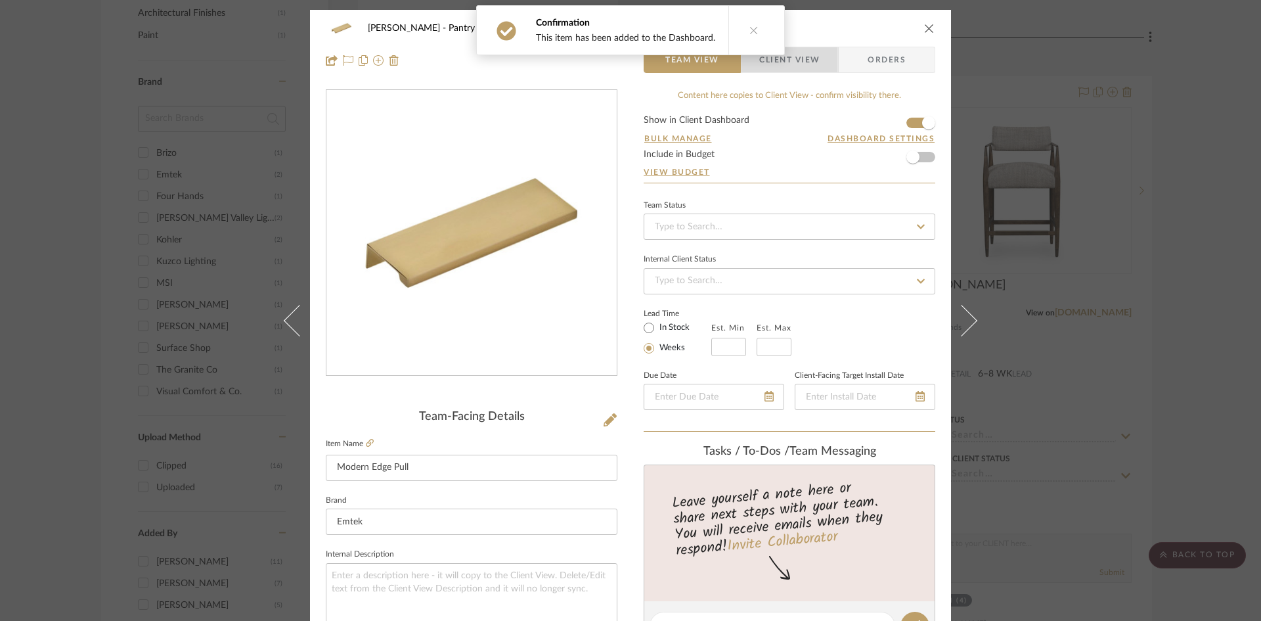
click at [802, 66] on span "Client View" at bounding box center [789, 60] width 60 height 26
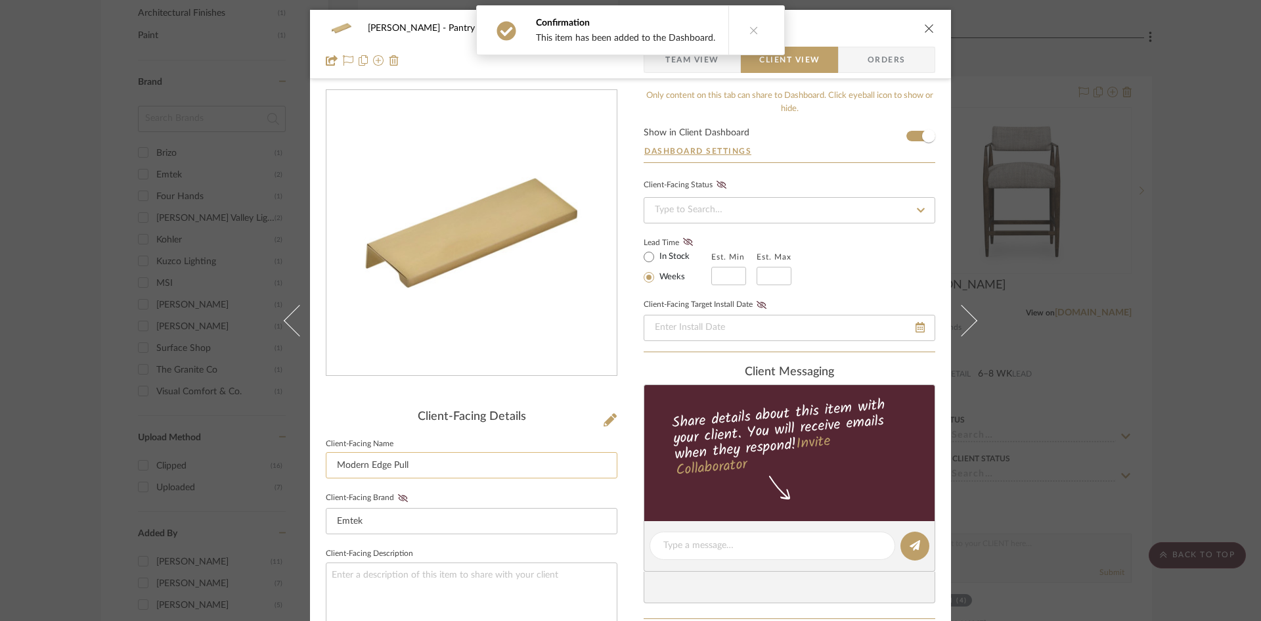
scroll to position [394, 0]
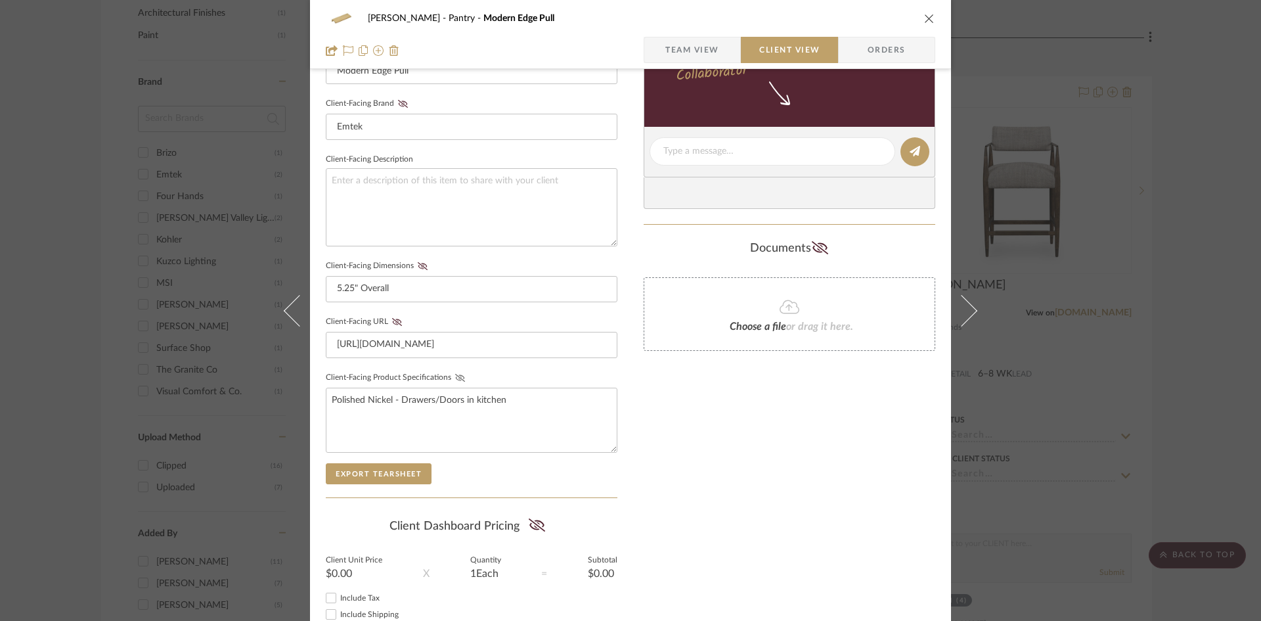
click at [459, 376] on icon at bounding box center [460, 378] width 10 height 8
click at [419, 265] on icon at bounding box center [423, 266] width 10 height 8
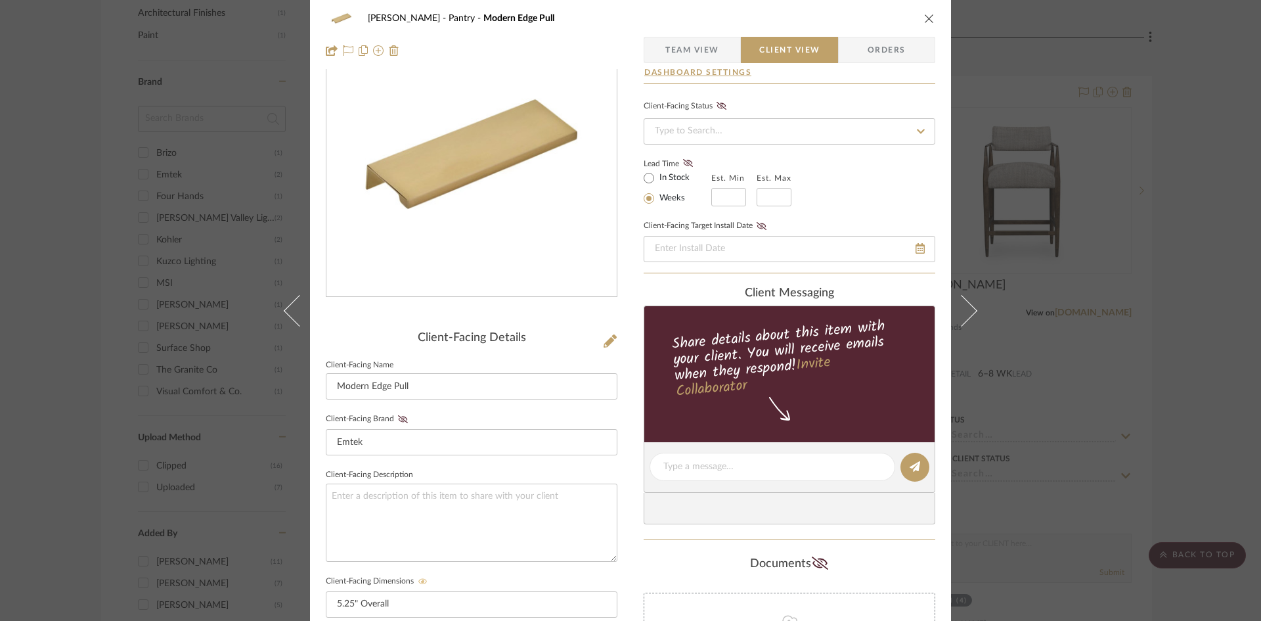
scroll to position [0, 0]
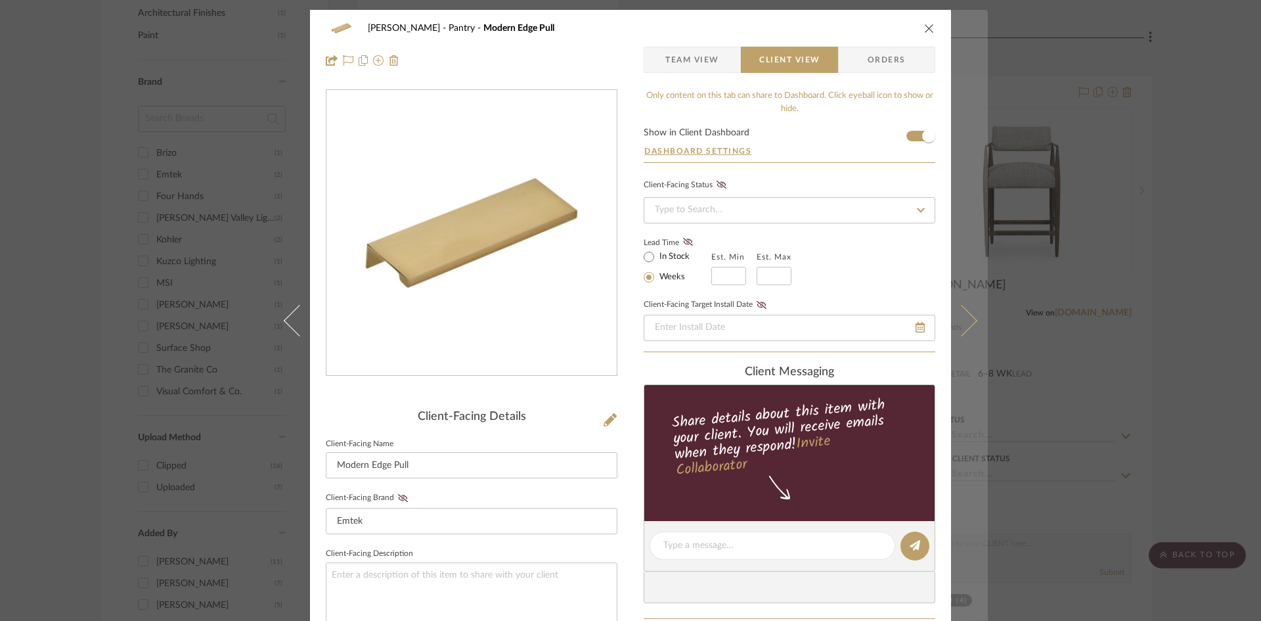
click at [965, 324] on icon at bounding box center [962, 320] width 32 height 32
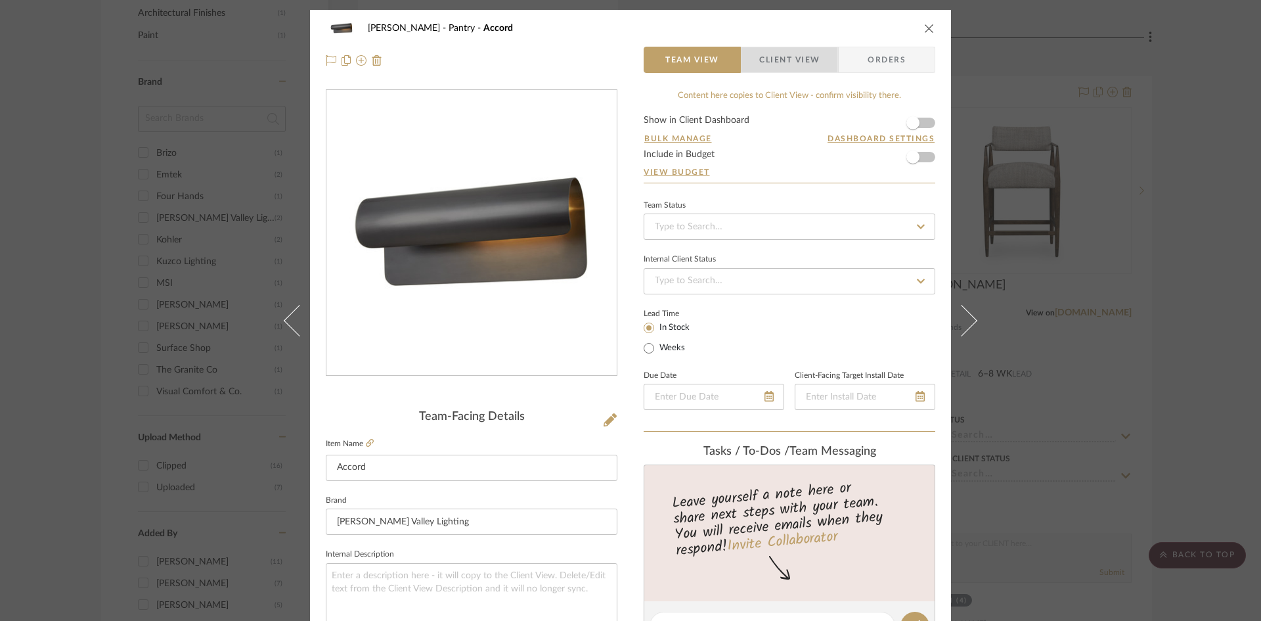
click at [786, 55] on span "Client View" at bounding box center [789, 60] width 60 height 26
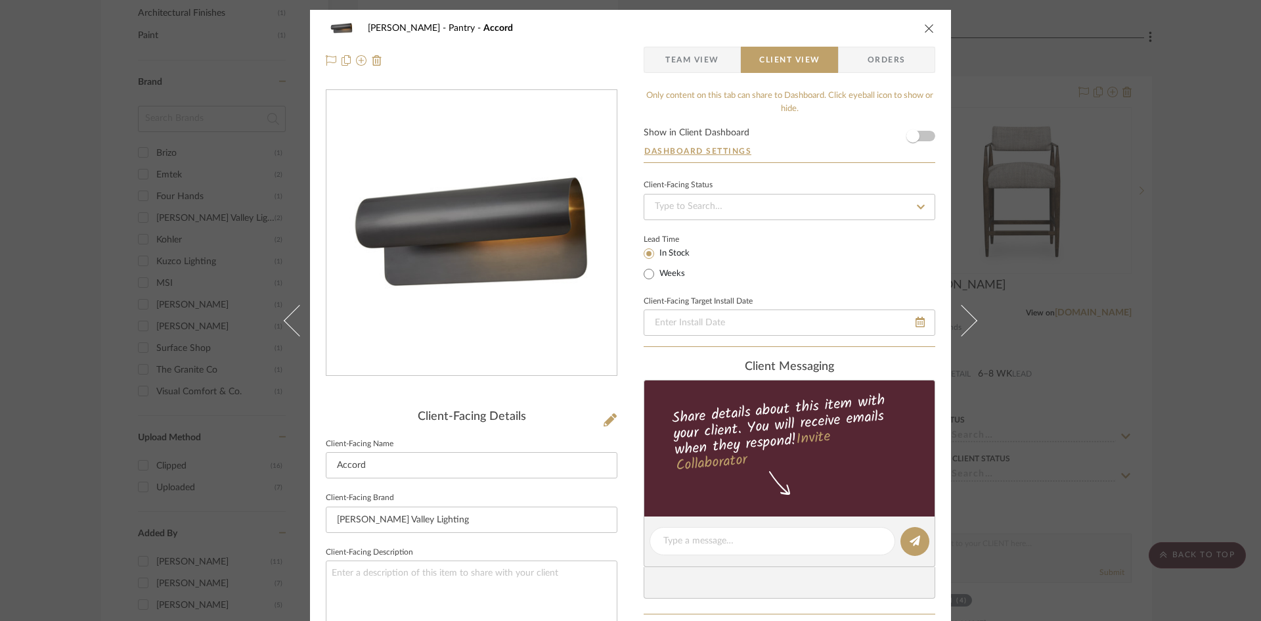
click at [688, 60] on span "Team View" at bounding box center [692, 60] width 54 height 26
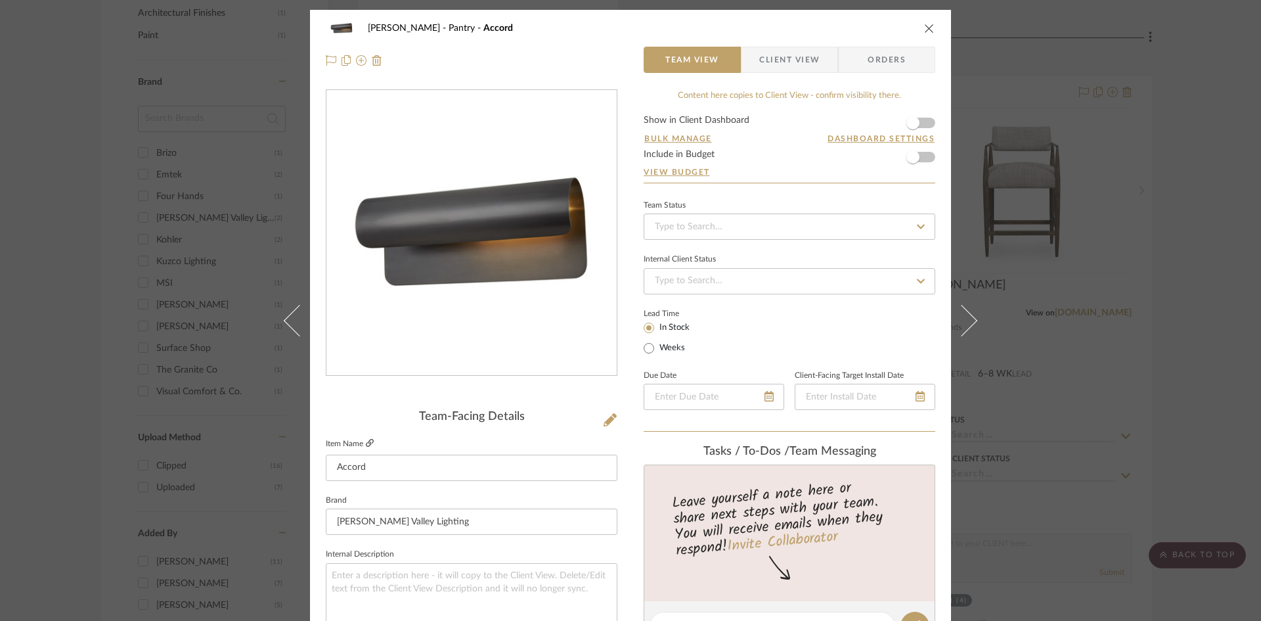
click at [366, 442] on icon at bounding box center [370, 443] width 8 height 8
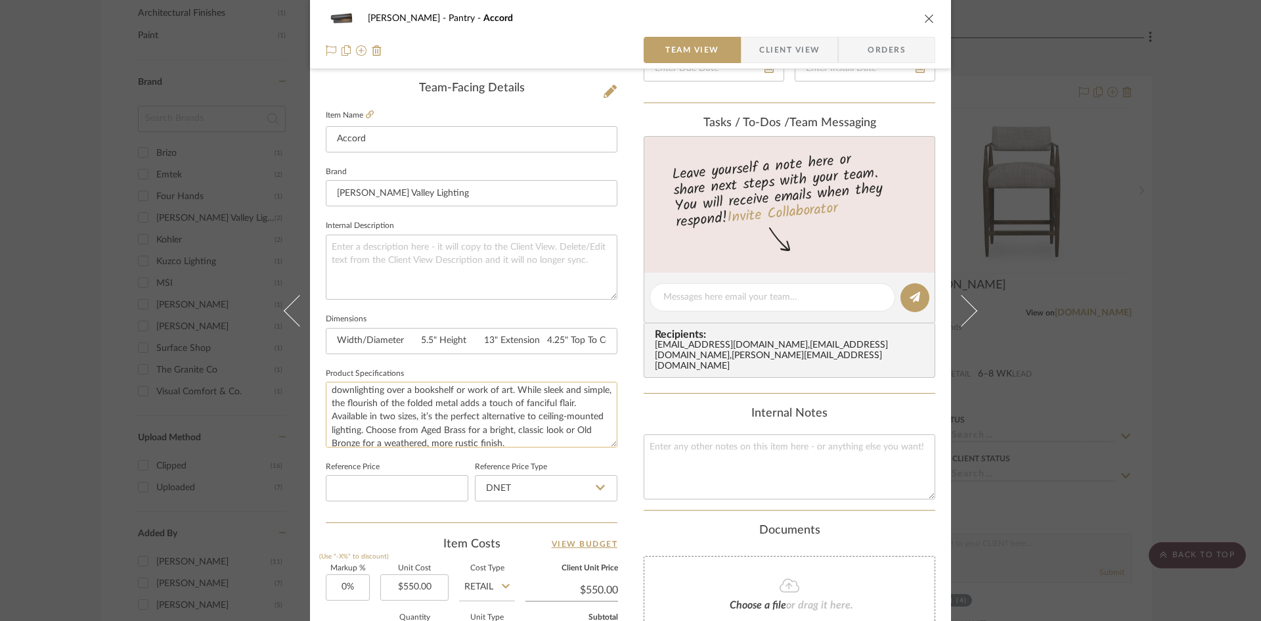
scroll to position [26, 0]
drag, startPoint x: 439, startPoint y: 408, endPoint x: 347, endPoint y: 410, distance: 92.6
click at [347, 410] on textarea "The beautiful scroll-like form provides discreet, powerful downlighting over a …" at bounding box center [472, 414] width 292 height 65
drag, startPoint x: 467, startPoint y: 436, endPoint x: 565, endPoint y: 409, distance: 101.5
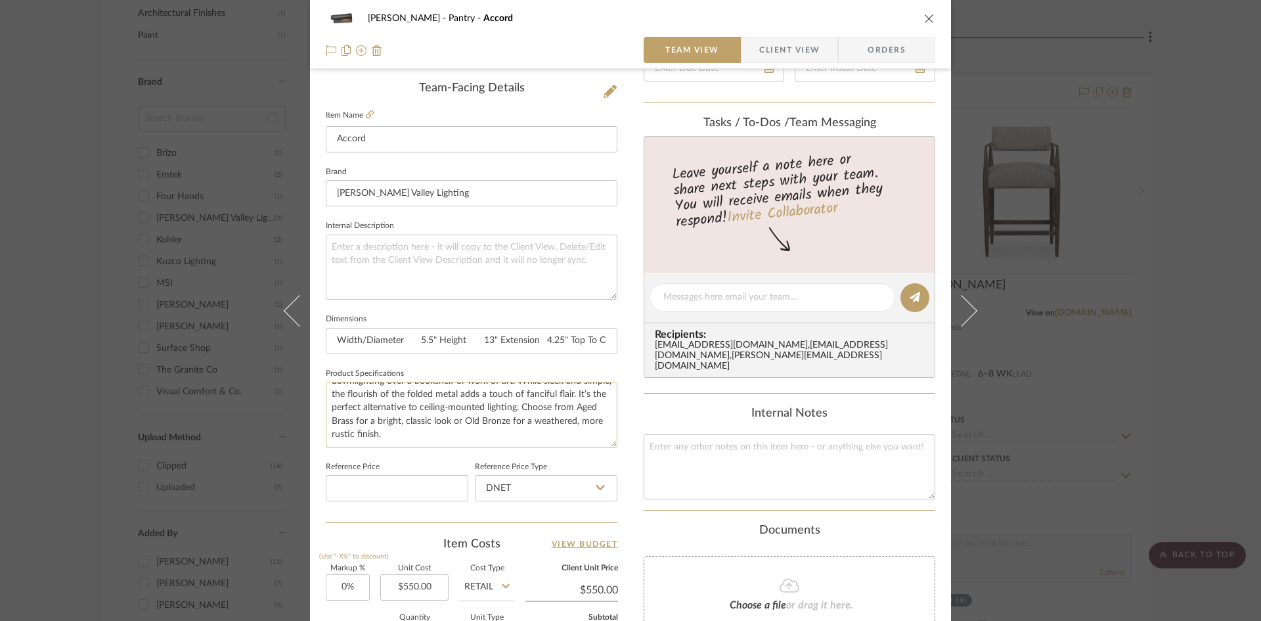
click at [565, 409] on textarea "The beautiful scroll-like form provides discreet, powerful downlighting over a …" at bounding box center [472, 414] width 292 height 65
type textarea "The beautiful scroll-like form provides discreet, powerful downlighting over a …"
click at [631, 416] on div "Keuler Pantry Accord Team View Client View Orders Team-Facing Details Item Name…" at bounding box center [630, 288] width 641 height 1213
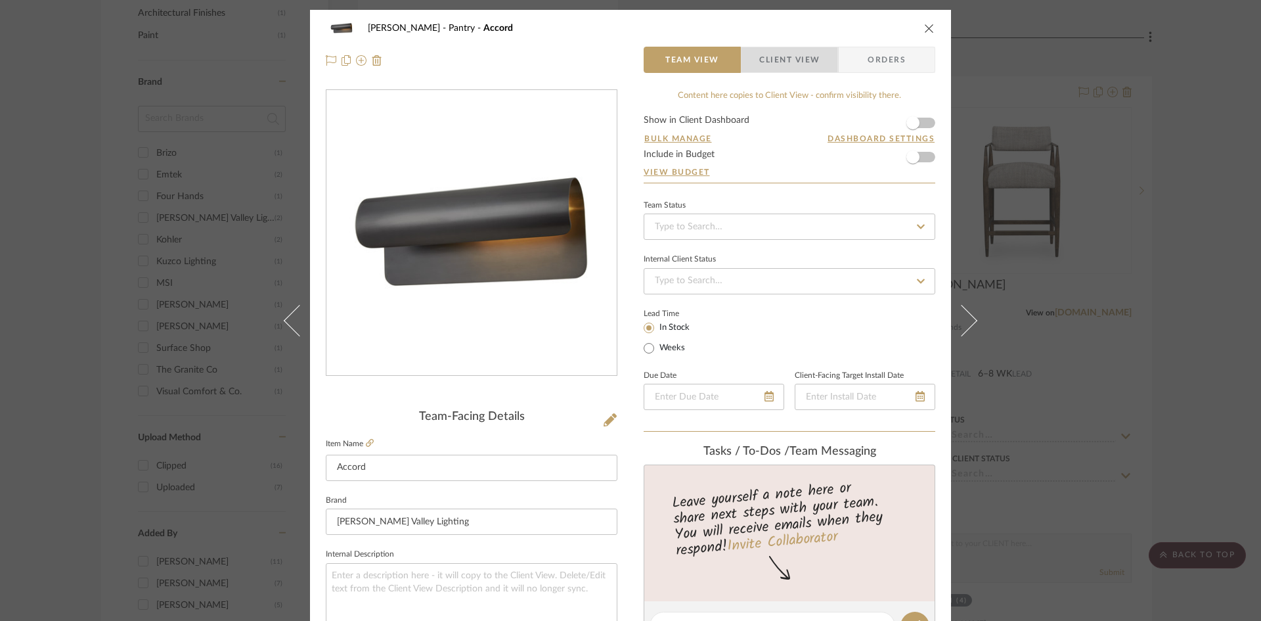
click at [794, 56] on span "Client View" at bounding box center [789, 60] width 60 height 26
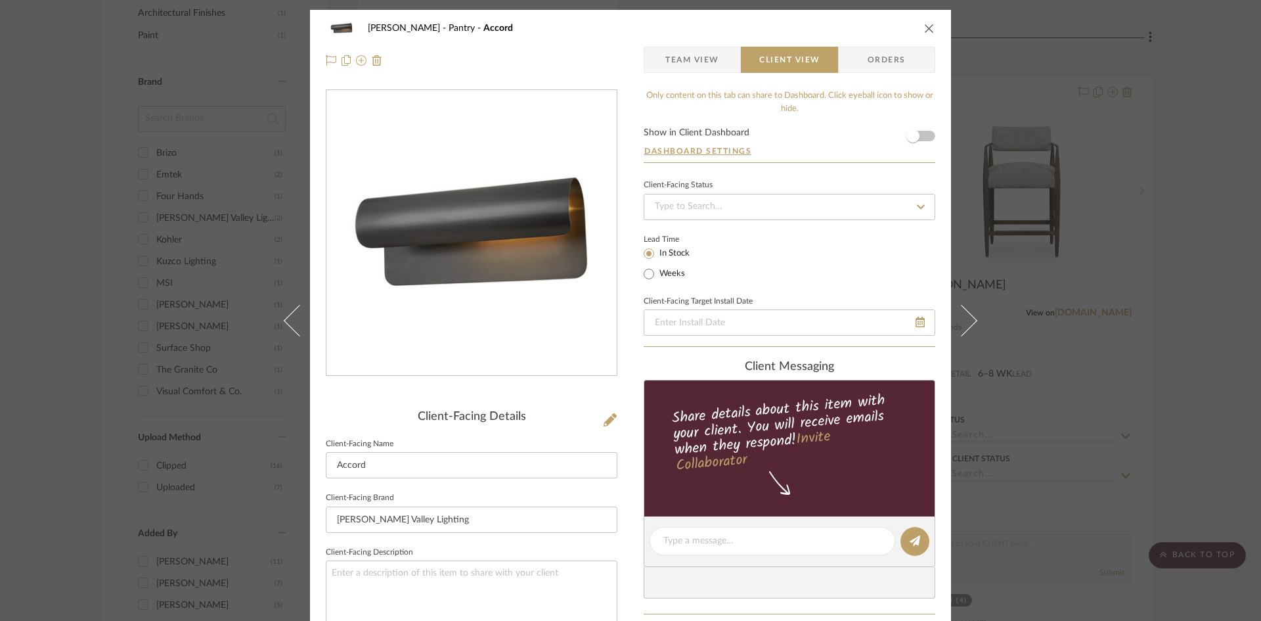
click at [702, 61] on span "Team View" at bounding box center [692, 60] width 54 height 26
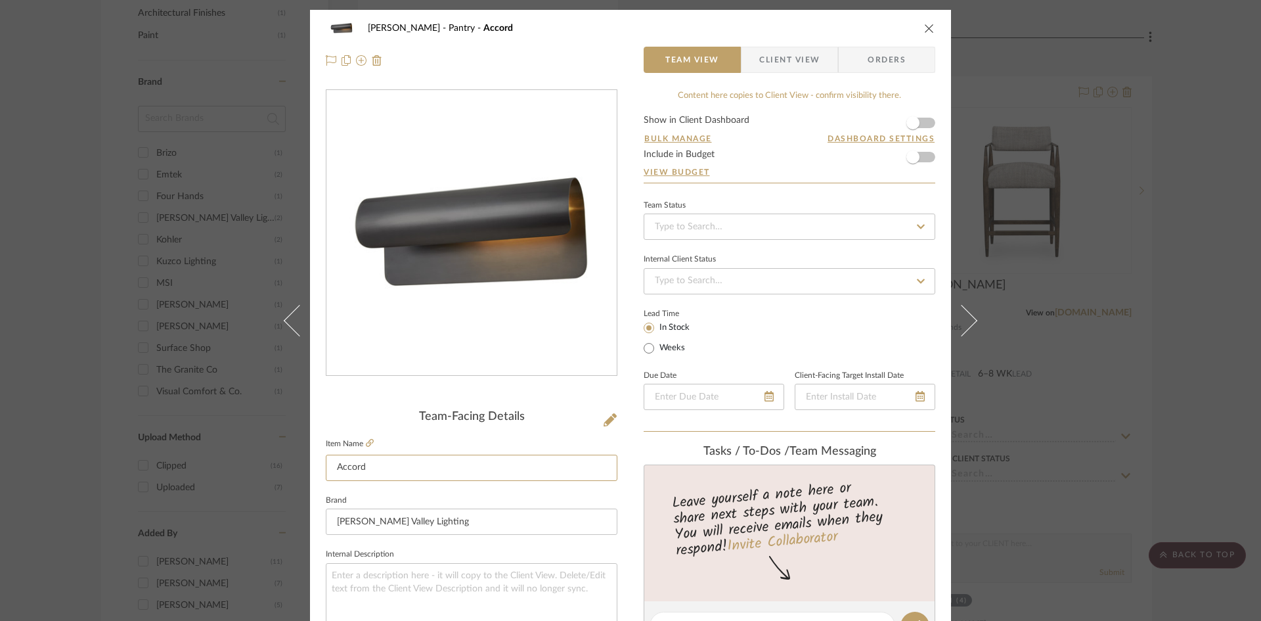
drag, startPoint x: 337, startPoint y: 474, endPoint x: 236, endPoint y: 475, distance: 101.1
click at [236, 475] on div "Keuler Pantry Accord Team View Client View Orders Team-Facing Details Item Name…" at bounding box center [630, 310] width 1261 height 621
type input "S"
type input "A"
type input "Scroll Sconce"
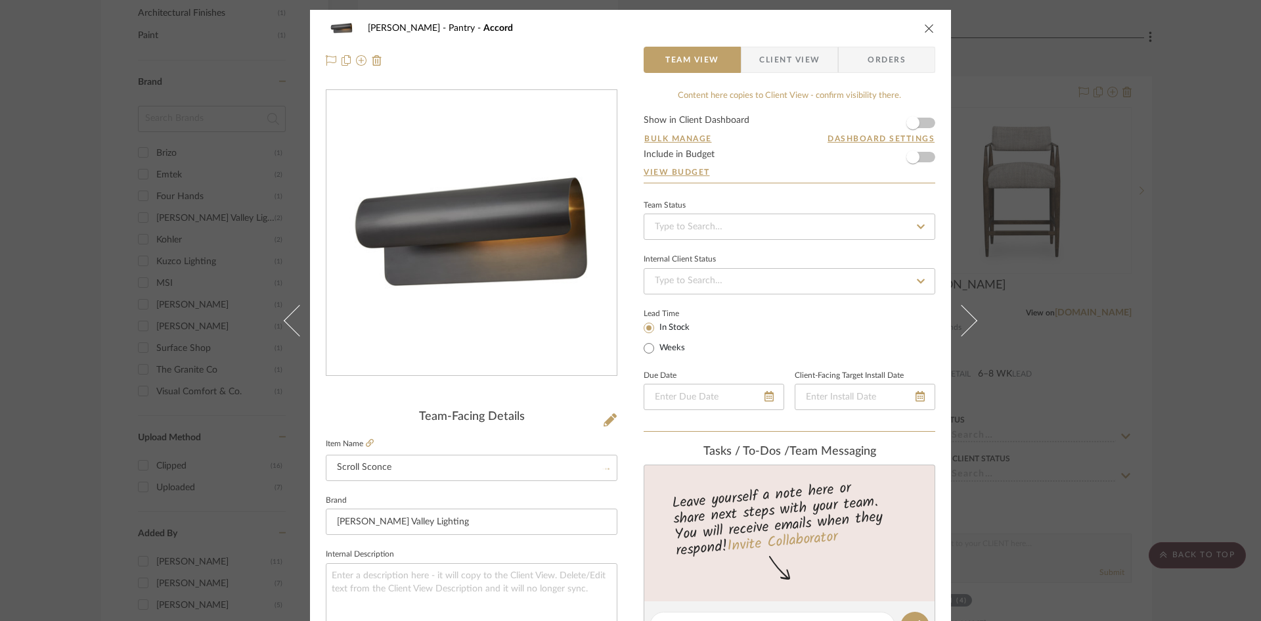
click at [621, 480] on div "Keuler Pantry Accord Team View Client View Orders Team-Facing Details Item Name…" at bounding box center [630, 616] width 641 height 1213
click at [780, 54] on span "Client View" at bounding box center [789, 60] width 60 height 26
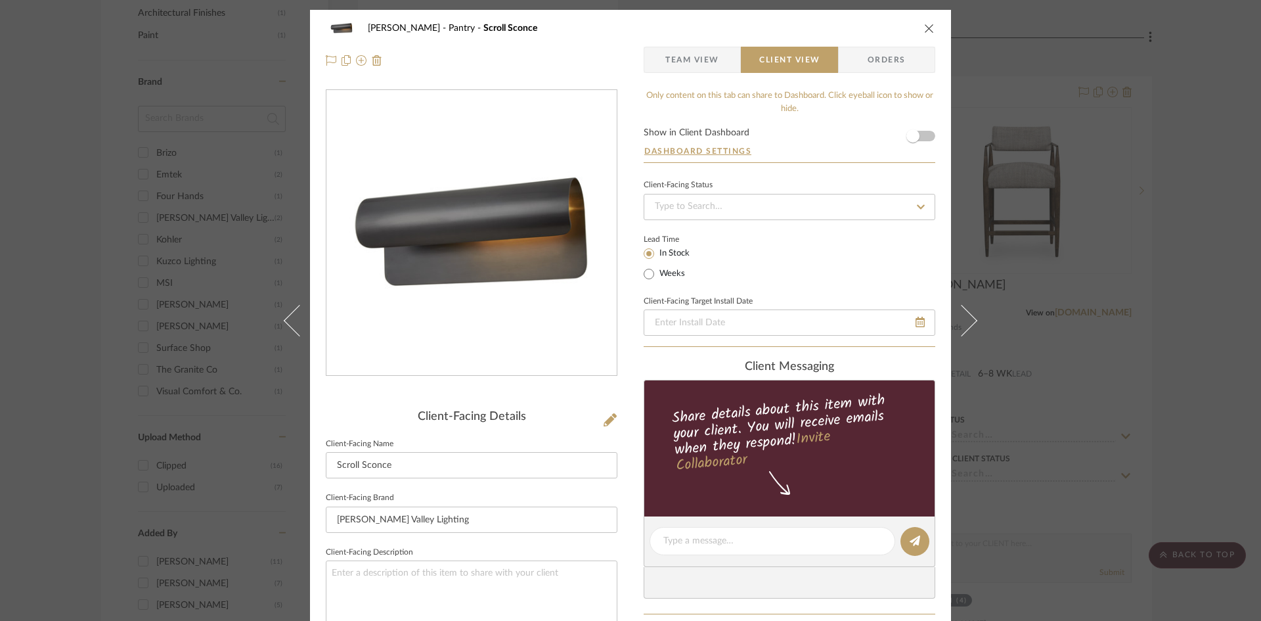
click at [680, 61] on span "Team View" at bounding box center [692, 60] width 54 height 26
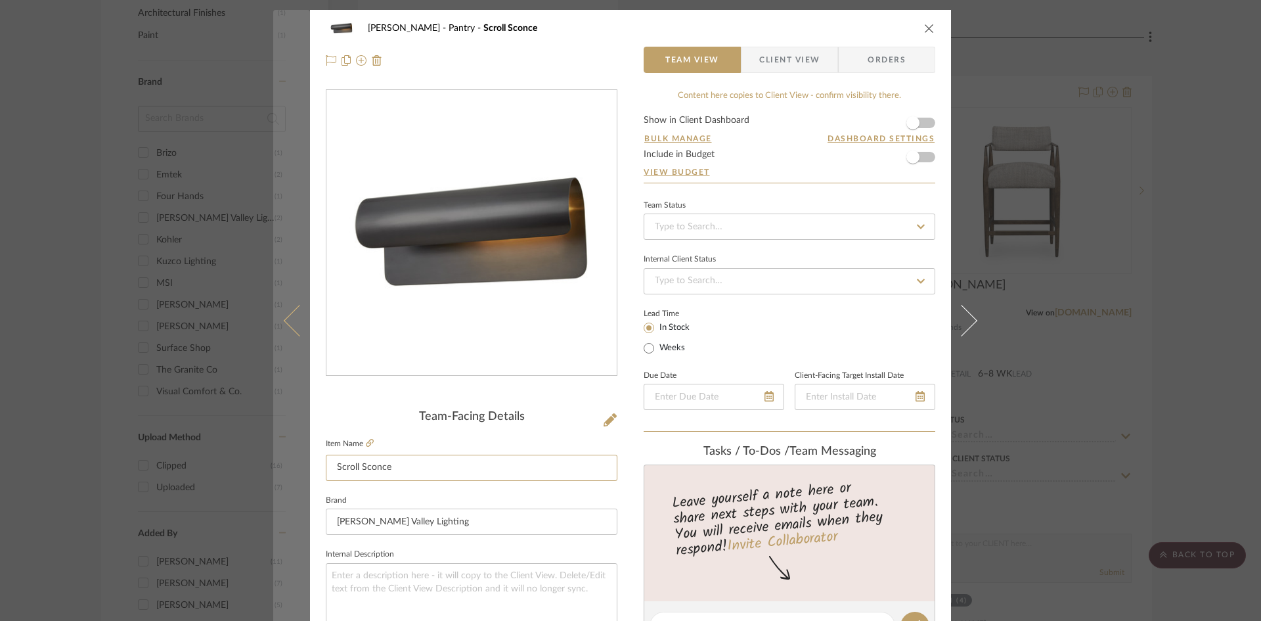
drag, startPoint x: 404, startPoint y: 467, endPoint x: 270, endPoint y: 462, distance: 134.0
click at [273, 462] on mat-dialog-content "Keuler Pantry Scroll Sconce Team View Client View Orders Team-Facing Details It…" at bounding box center [630, 616] width 714 height 1213
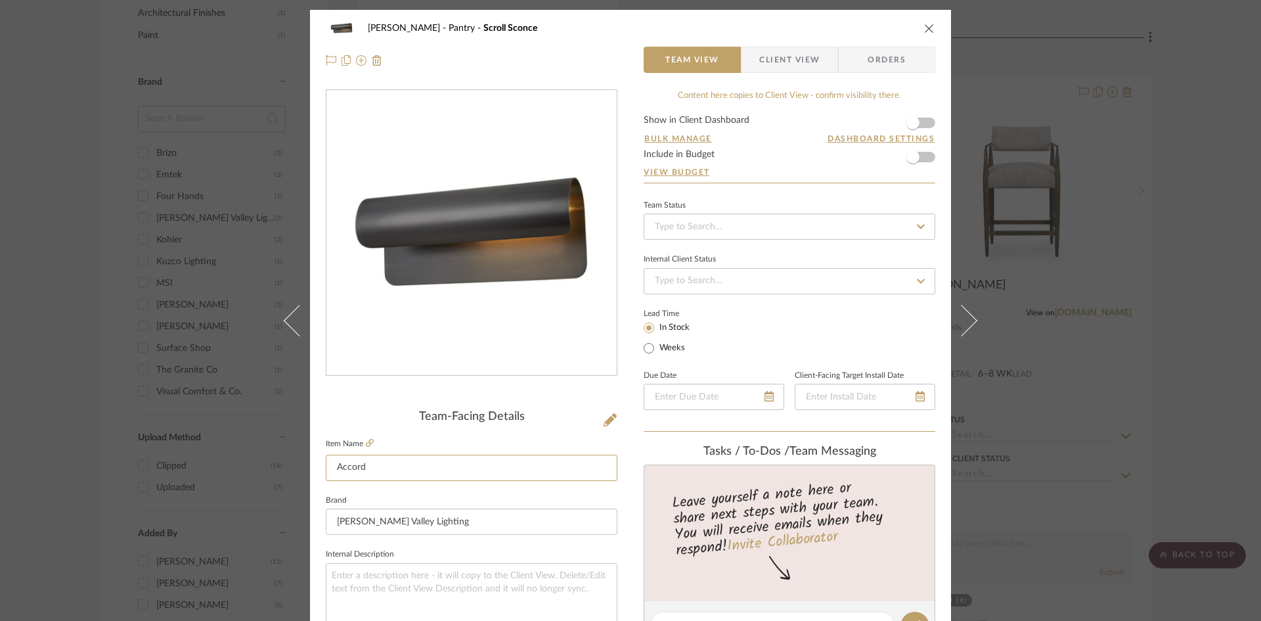
type input "Accord"
click at [628, 475] on div "Keuler Pantry Scroll Sconce Team View Client View Orders Team-Facing Details It…" at bounding box center [630, 616] width 641 height 1213
click at [771, 60] on span "Client View" at bounding box center [789, 60] width 60 height 26
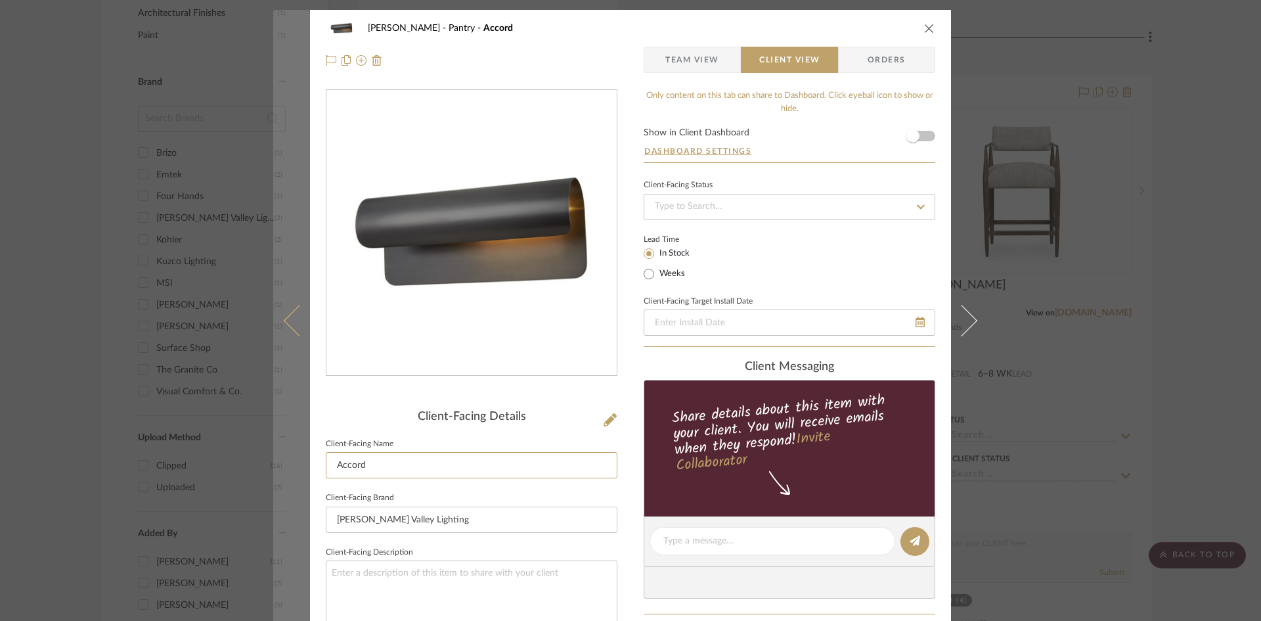
drag, startPoint x: 384, startPoint y: 466, endPoint x: 299, endPoint y: 467, distance: 85.4
click at [299, 467] on mat-dialog-content "Keuler Pantry Accord Team View Client View Orders Client-Facing Details Client-…" at bounding box center [630, 546] width 714 height 1072
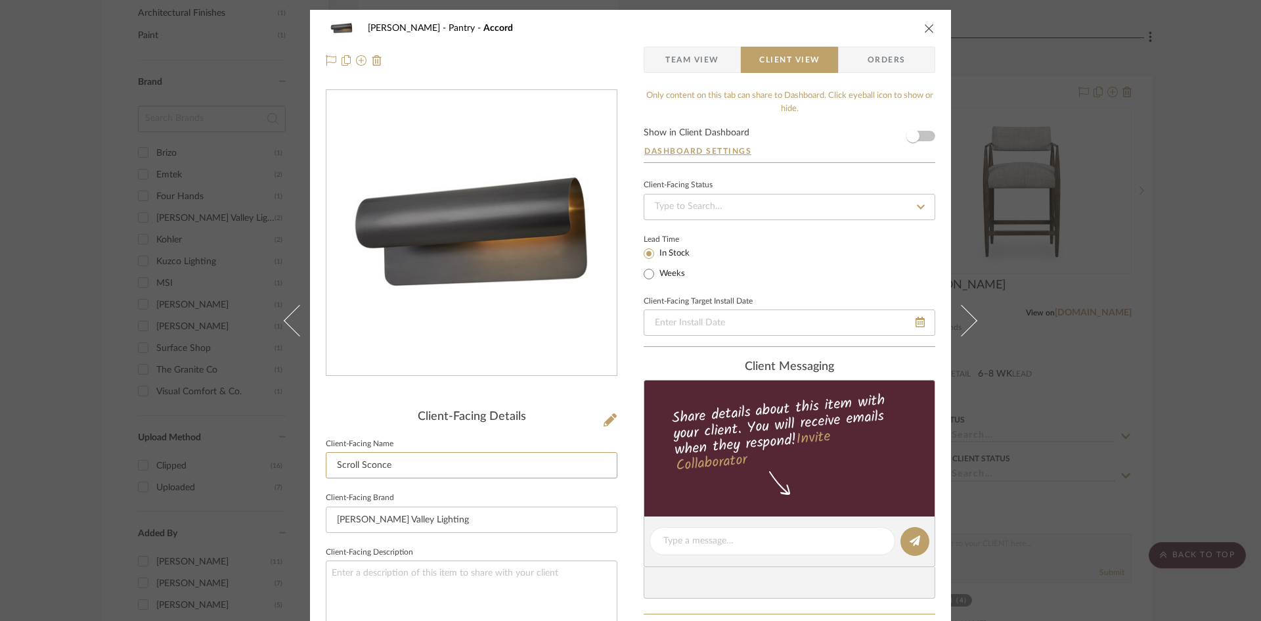
type input "Scroll Sconce"
click at [628, 460] on div "Keuler Pantry Accord Team View Client View Orders Client-Facing Details Client-…" at bounding box center [630, 546] width 641 height 1072
click at [906, 137] on span "button" at bounding box center [912, 135] width 13 height 13
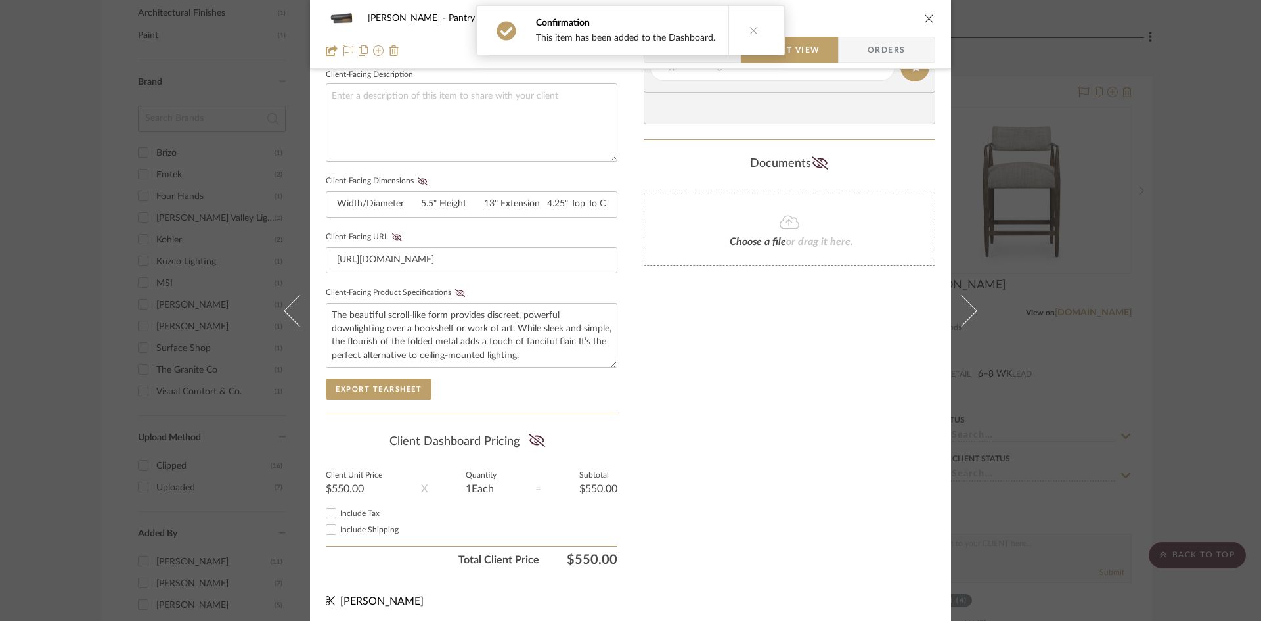
scroll to position [483, 0]
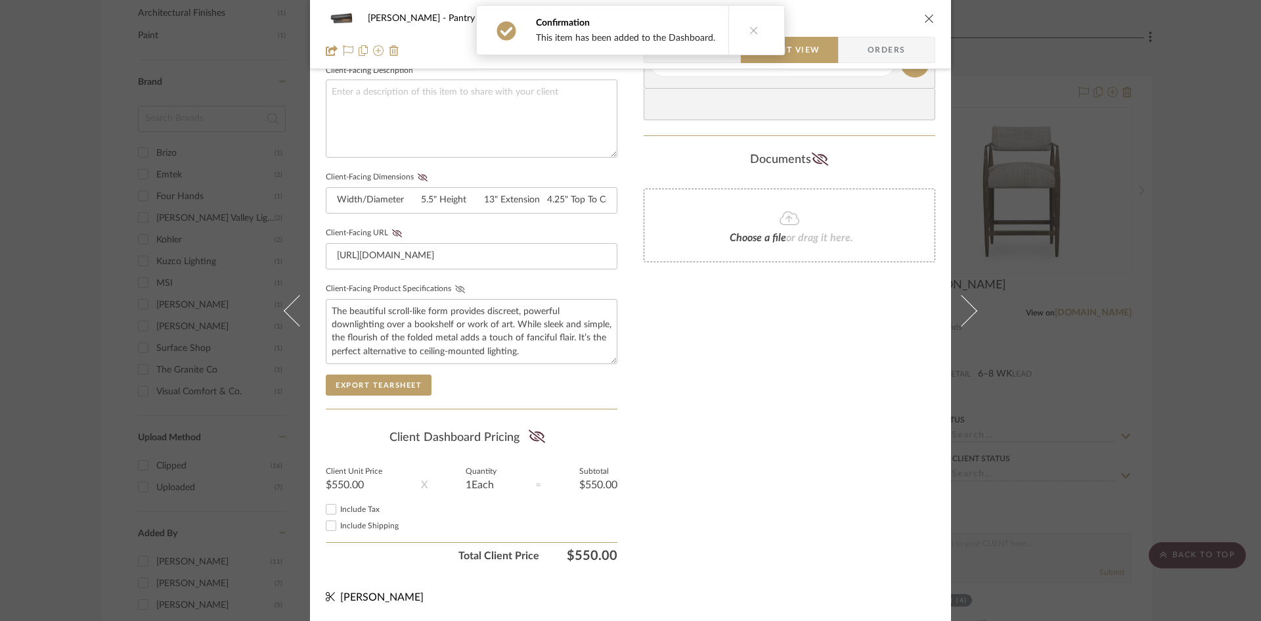
click at [455, 286] on icon at bounding box center [460, 289] width 10 height 8
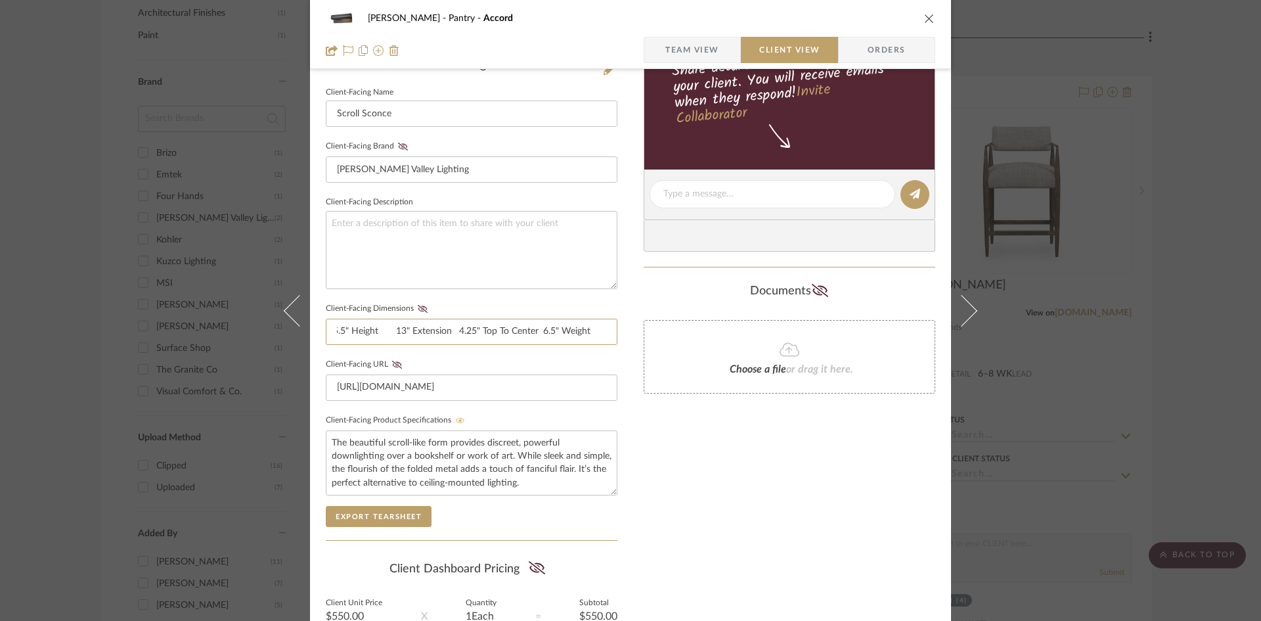
scroll to position [0, 116]
drag, startPoint x: 615, startPoint y: 332, endPoint x: 644, endPoint y: 330, distance: 28.3
click at [644, 330] on div "Keuler Pantry Accord Team View Client View Orders Client-Facing Details Client-…" at bounding box center [630, 205] width 641 height 1093
click at [592, 336] on input "Width/Diameter 5.5" Height 13" Extension 4.25" Top To Center 6.5" Weight 12.1 lb" at bounding box center [472, 331] width 292 height 26
click at [624, 345] on div "Keuler Pantry Accord Team View Client View Orders Client-Facing Details Client-…" at bounding box center [630, 205] width 641 height 1093
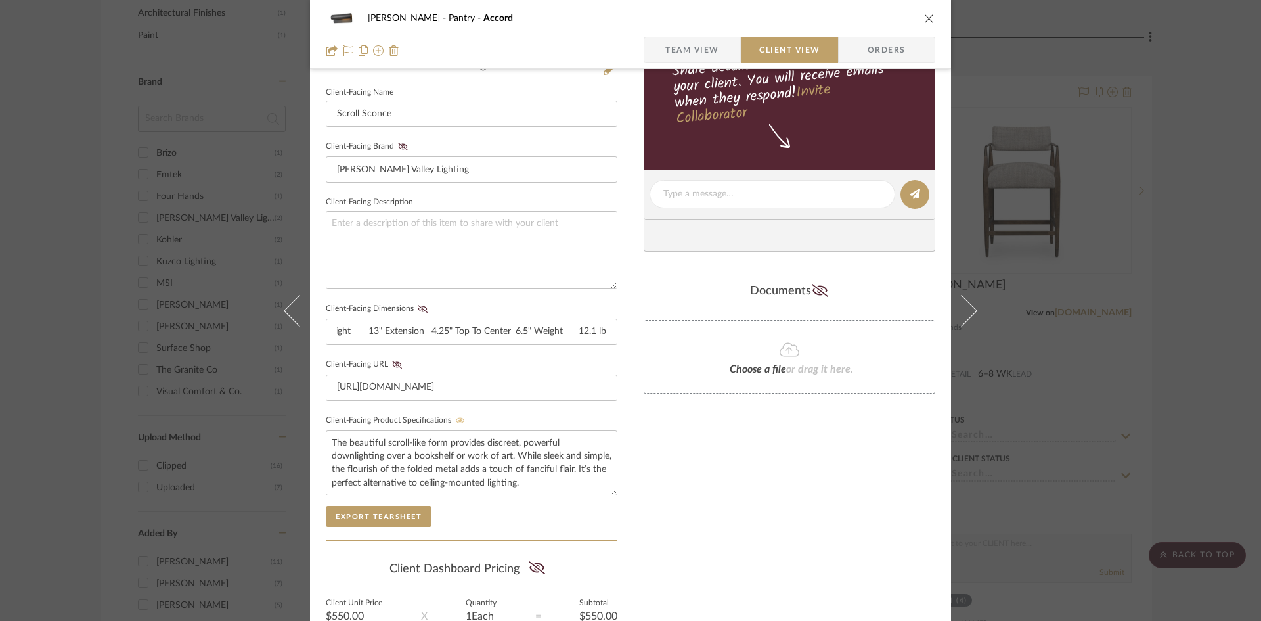
scroll to position [0, 0]
click at [418, 307] on icon at bounding box center [423, 309] width 10 height 8
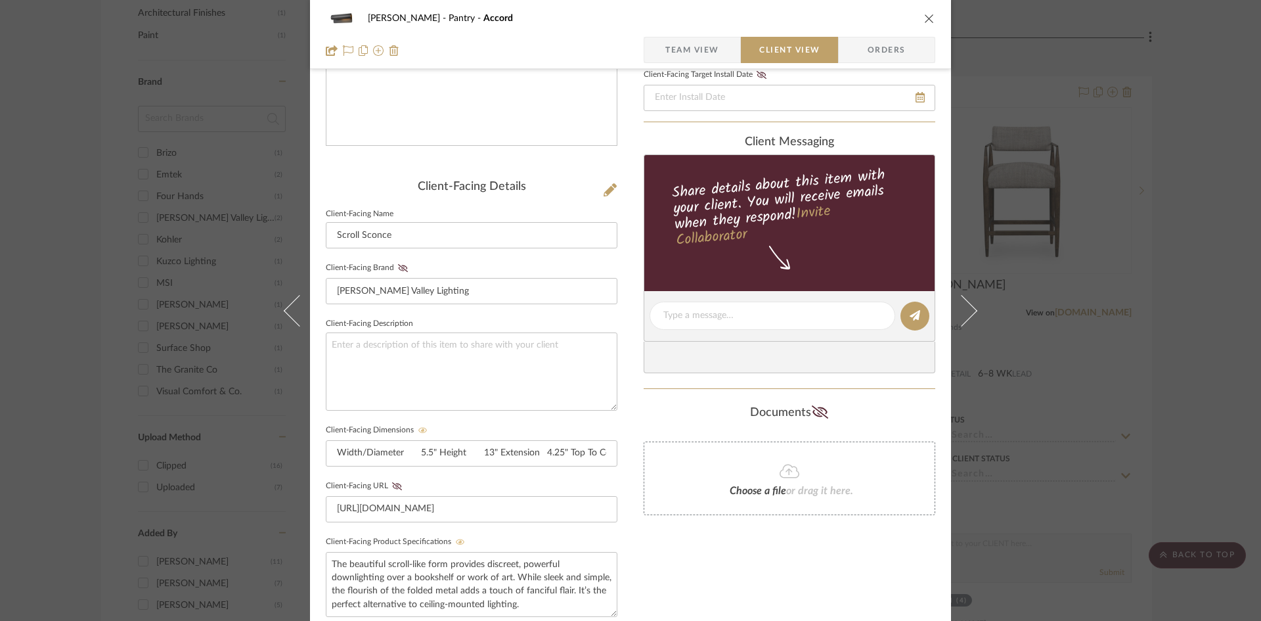
scroll to position [263, 0]
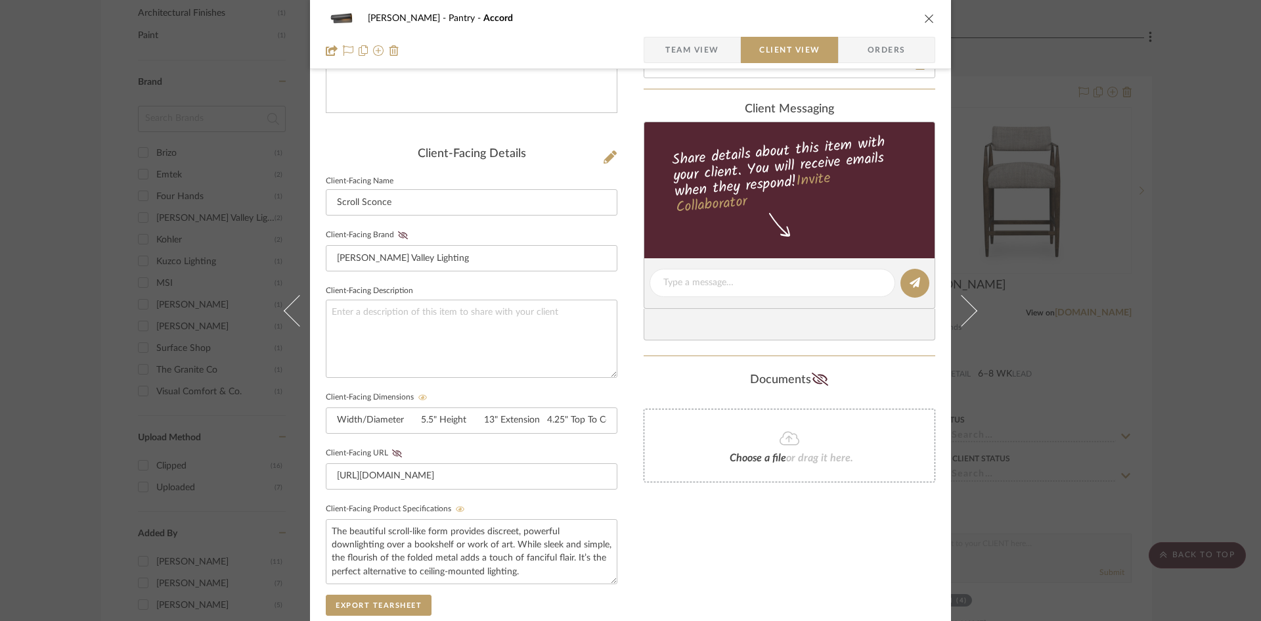
click at [628, 353] on div "Keuler Pantry Accord Team View Client View Orders Client-Facing Details Client-…" at bounding box center [630, 293] width 641 height 1093
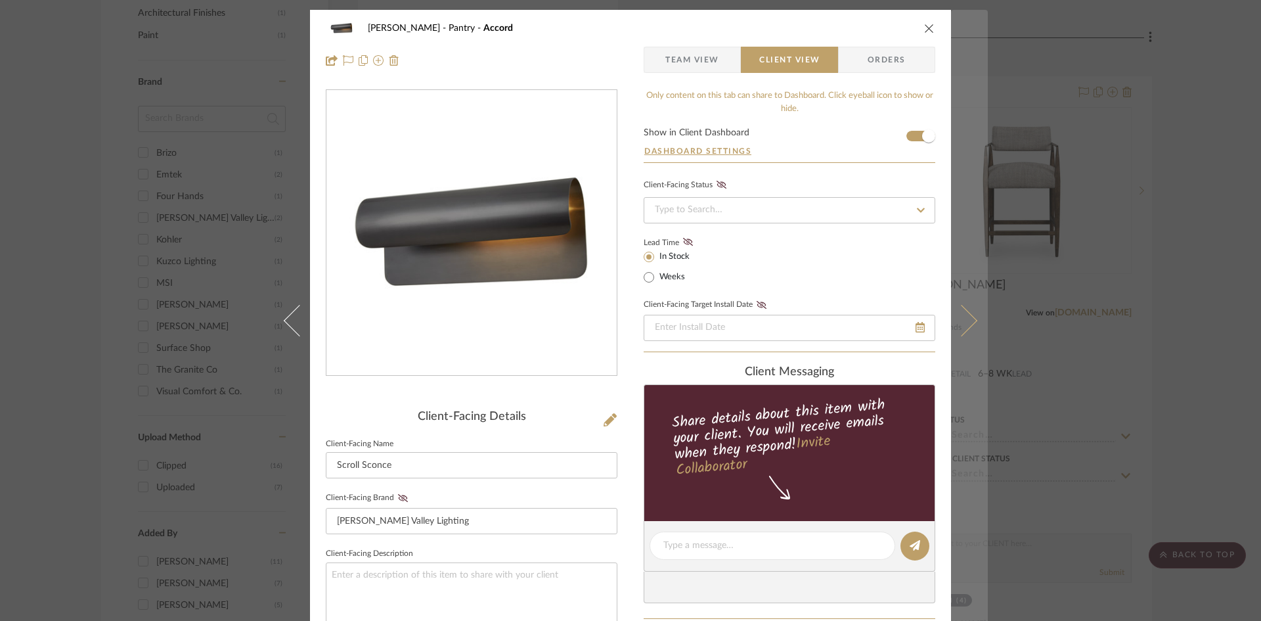
click at [965, 329] on button at bounding box center [969, 320] width 37 height 621
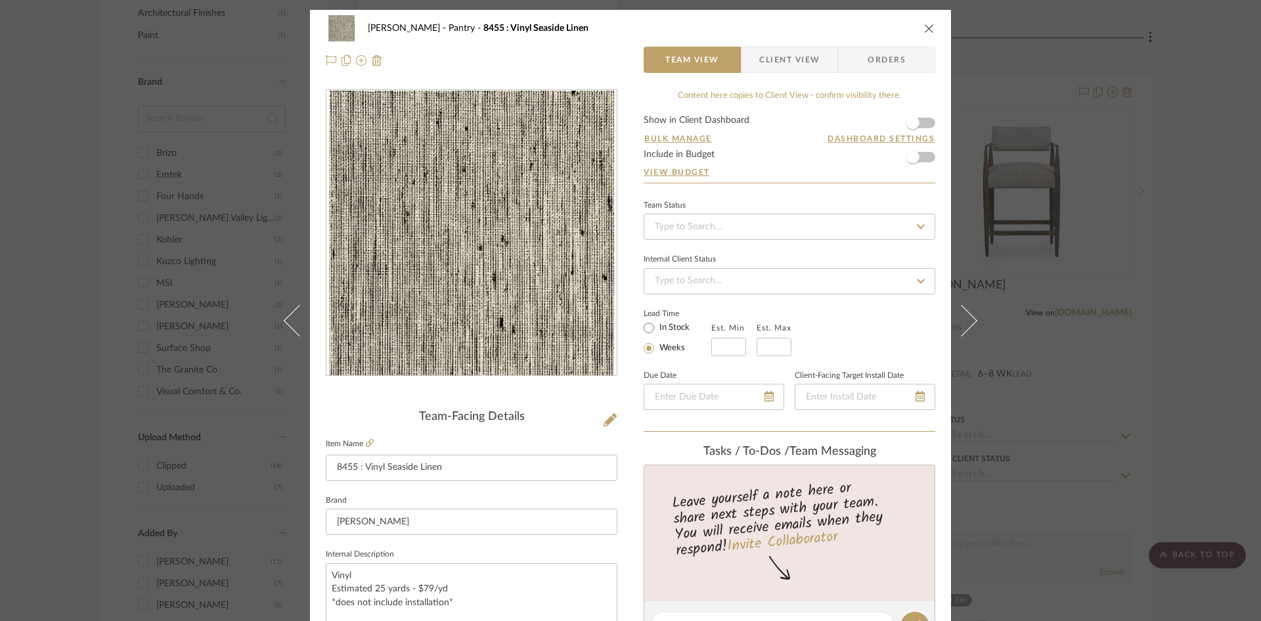
click at [776, 54] on span "Client View" at bounding box center [789, 60] width 60 height 26
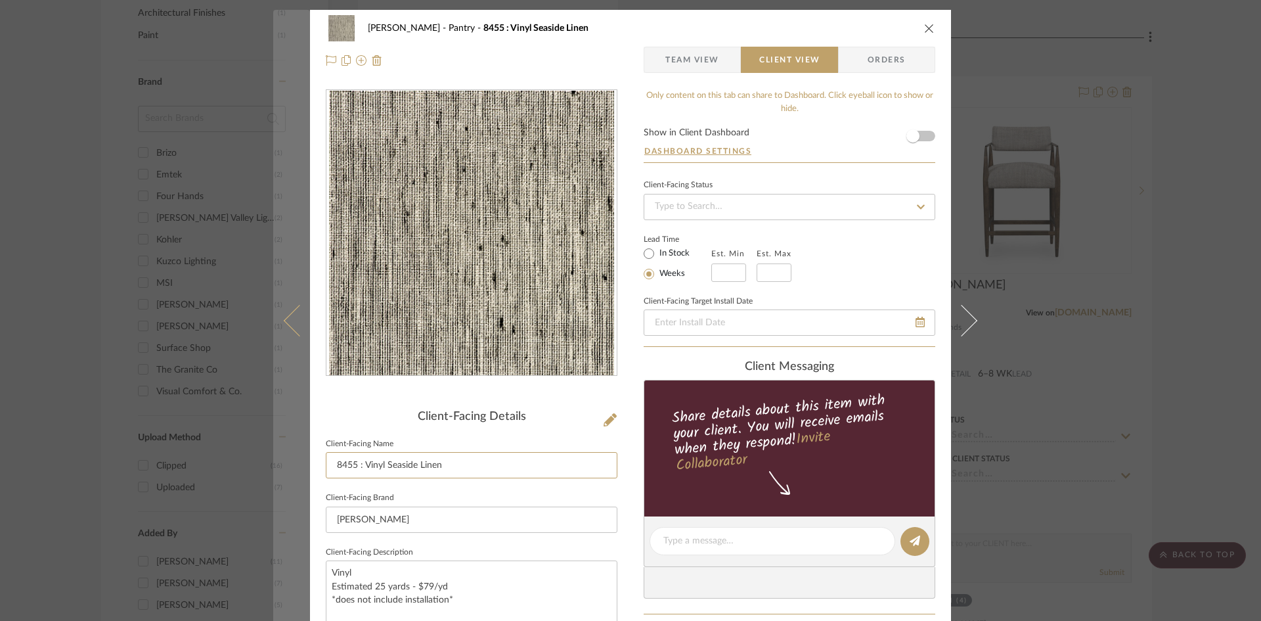
drag, startPoint x: 359, startPoint y: 464, endPoint x: 284, endPoint y: 471, distance: 75.8
click at [284, 471] on mat-dialog-content "Keuler Pantry 8455 : Vinyl Seaside Linen Team View Client View Orders Client-Fa…" at bounding box center [630, 546] width 714 height 1072
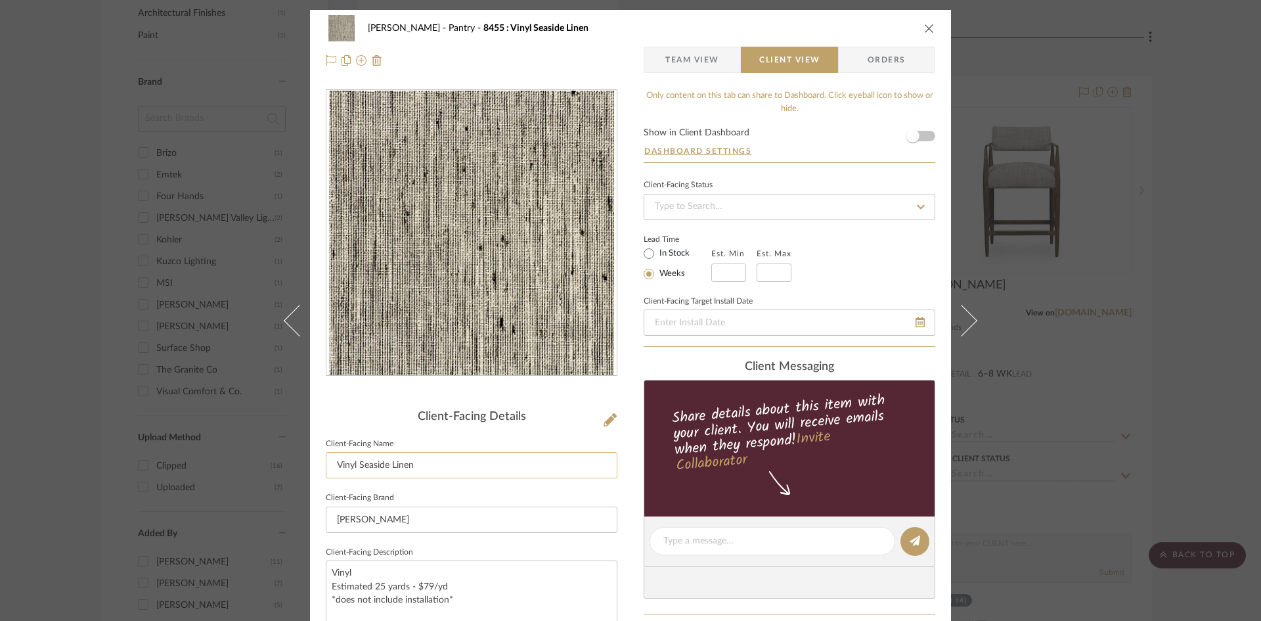
click at [442, 462] on input "Vinyl Seaside Linen" at bounding box center [472, 465] width 292 height 26
click at [385, 460] on input "Vinyl Seaside Linen" at bounding box center [472, 465] width 292 height 26
click at [429, 458] on input "Vinyl Seaside Linen" at bounding box center [472, 465] width 292 height 26
type input "Vinyl Seaside Linen Wallcovering"
click at [617, 503] on div "Keuler Pantry 8455 : Vinyl Seaside Linen Team View Client View Orders Client-Fa…" at bounding box center [630, 546] width 641 height 1072
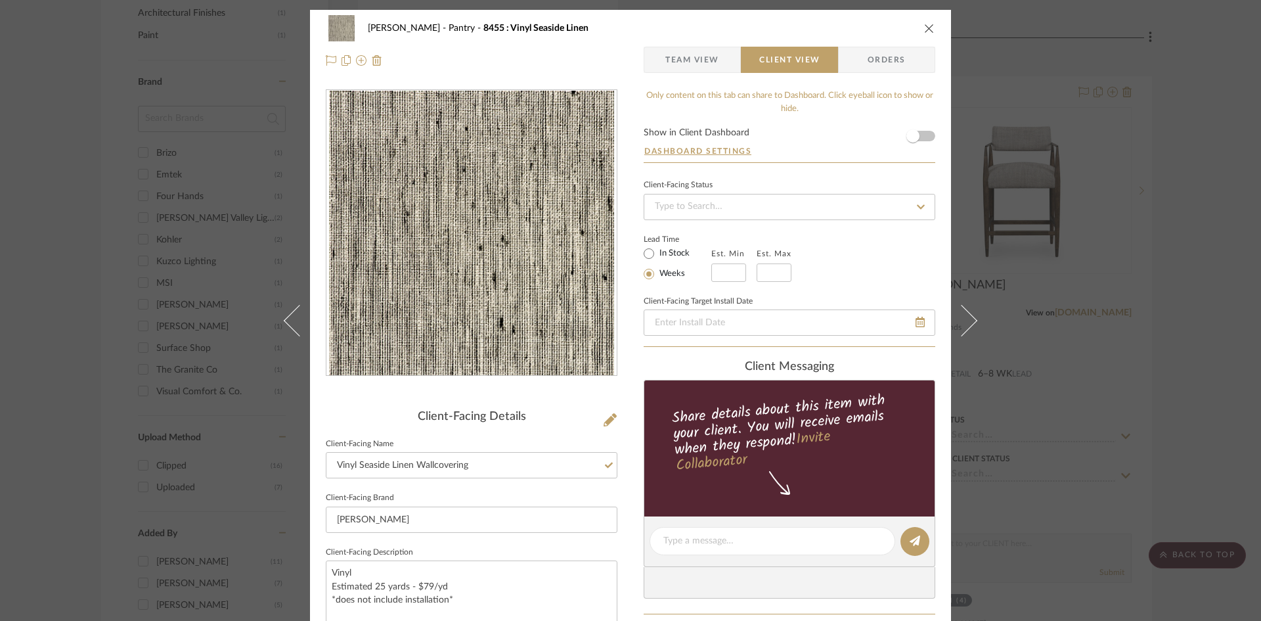
click at [671, 55] on span "Team View" at bounding box center [692, 60] width 54 height 26
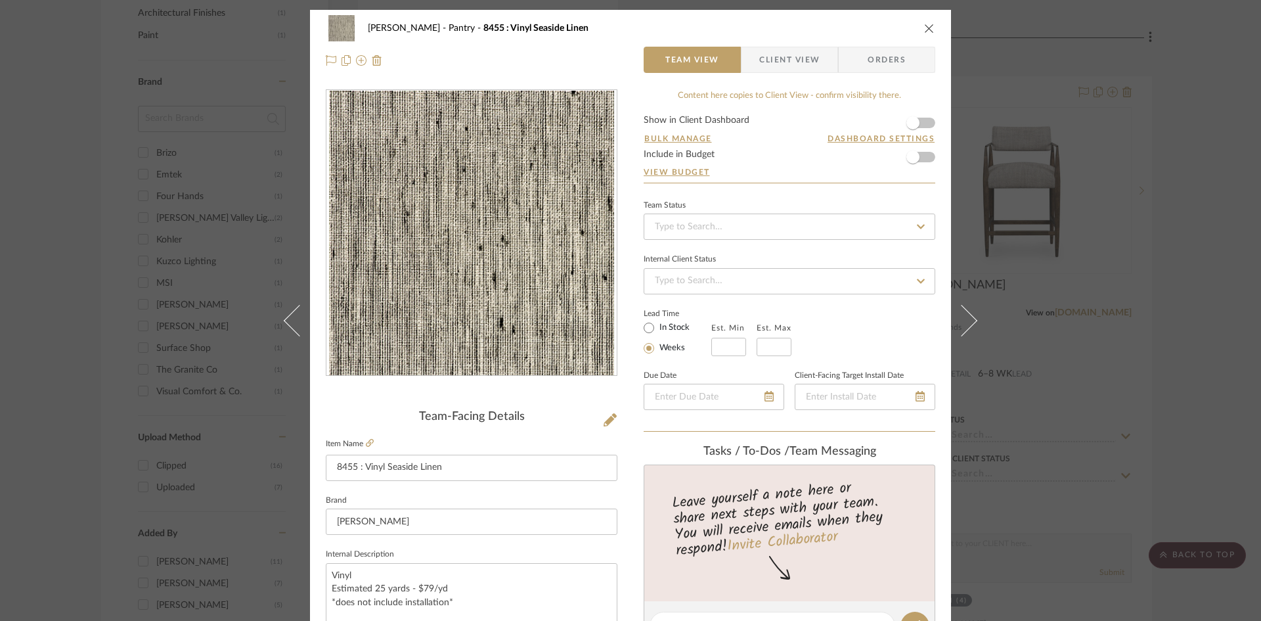
click at [797, 61] on span "Client View" at bounding box center [789, 60] width 60 height 26
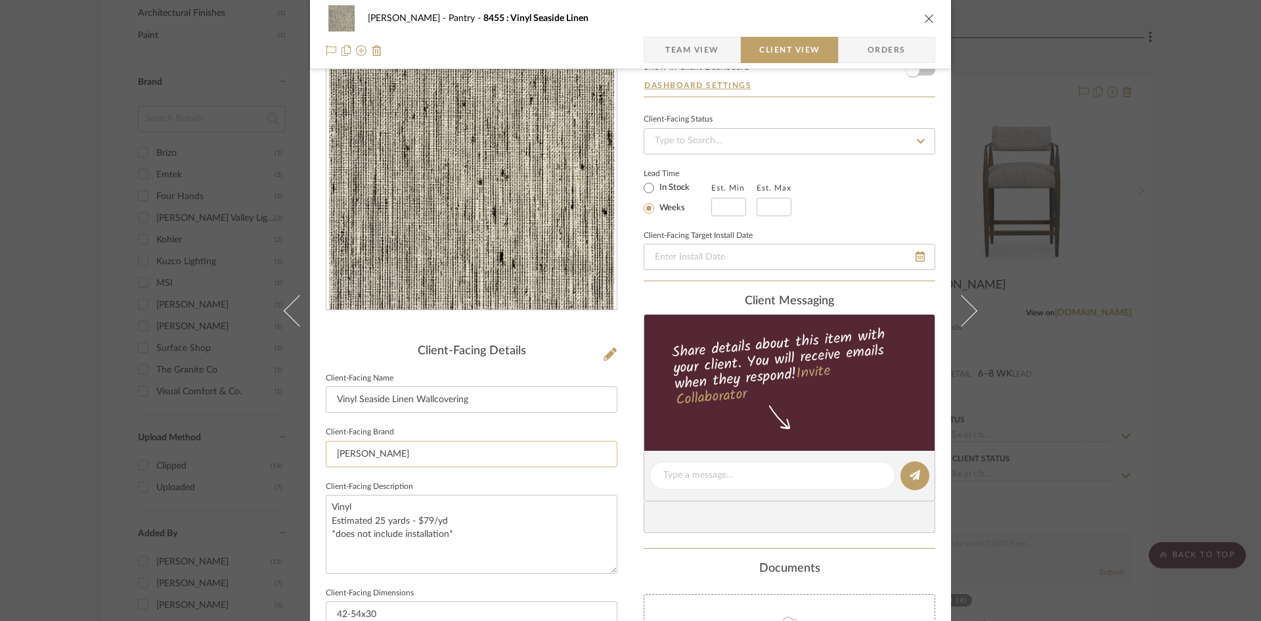
scroll to position [131, 0]
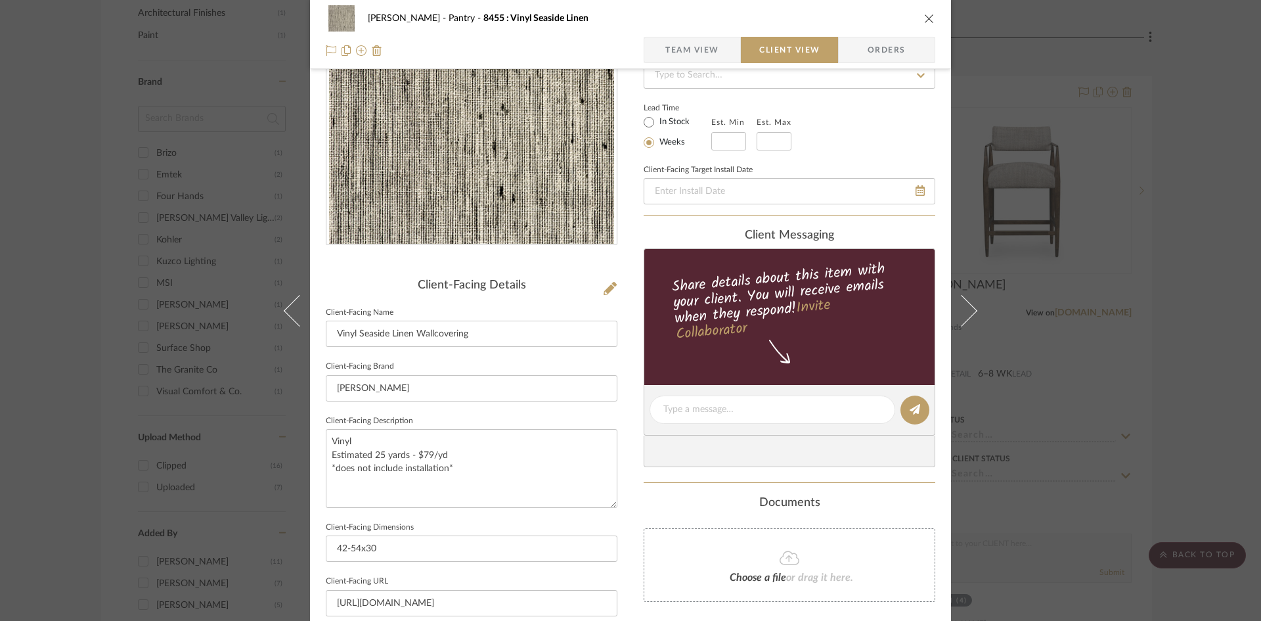
click at [399, 366] on fieldset "Client-Facing Brand Phillip Jefferies" at bounding box center [472, 379] width 292 height 44
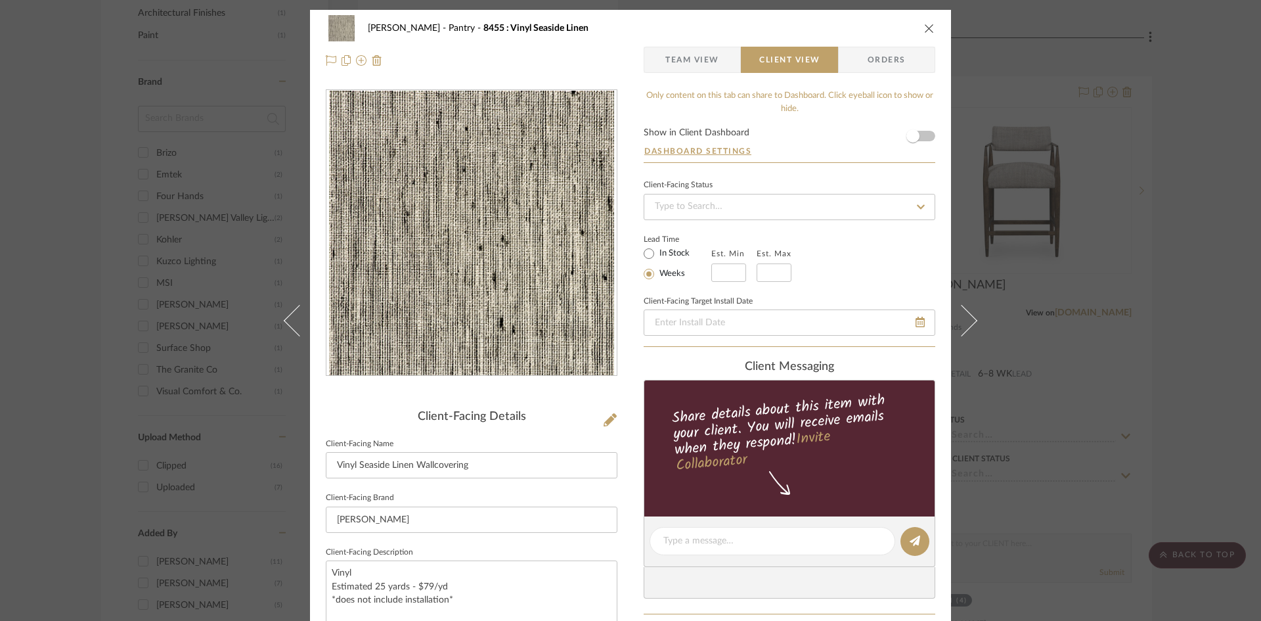
click at [697, 53] on span "Team View" at bounding box center [692, 60] width 54 height 26
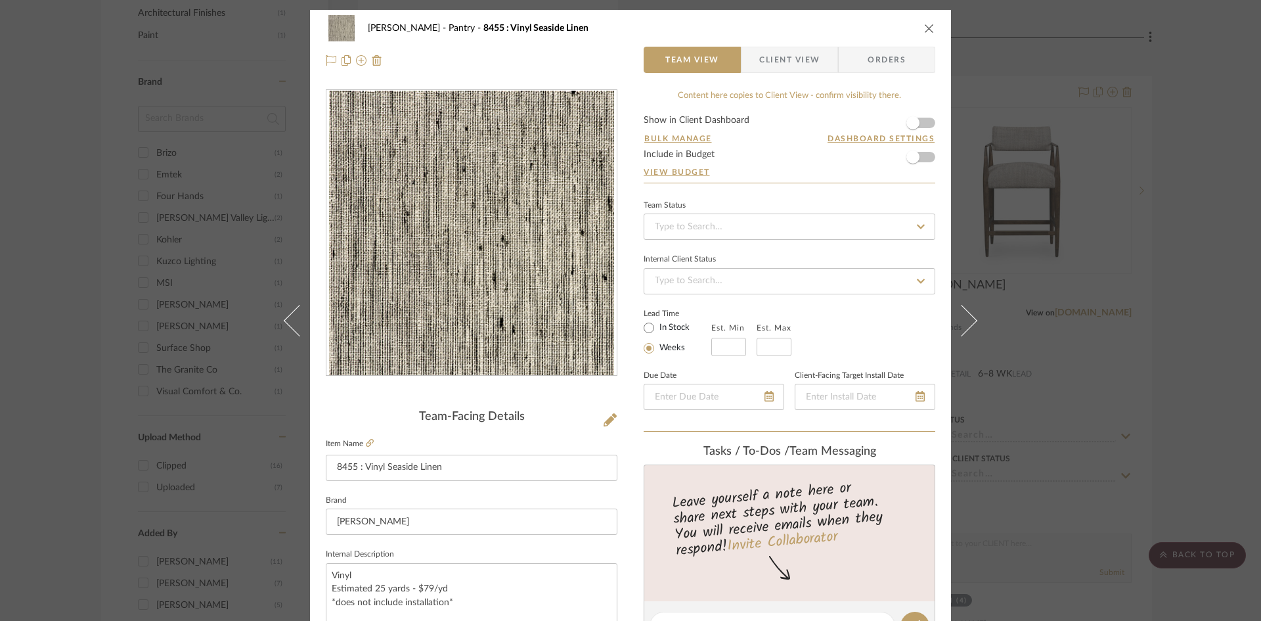
click at [771, 54] on span "Client View" at bounding box center [789, 60] width 60 height 26
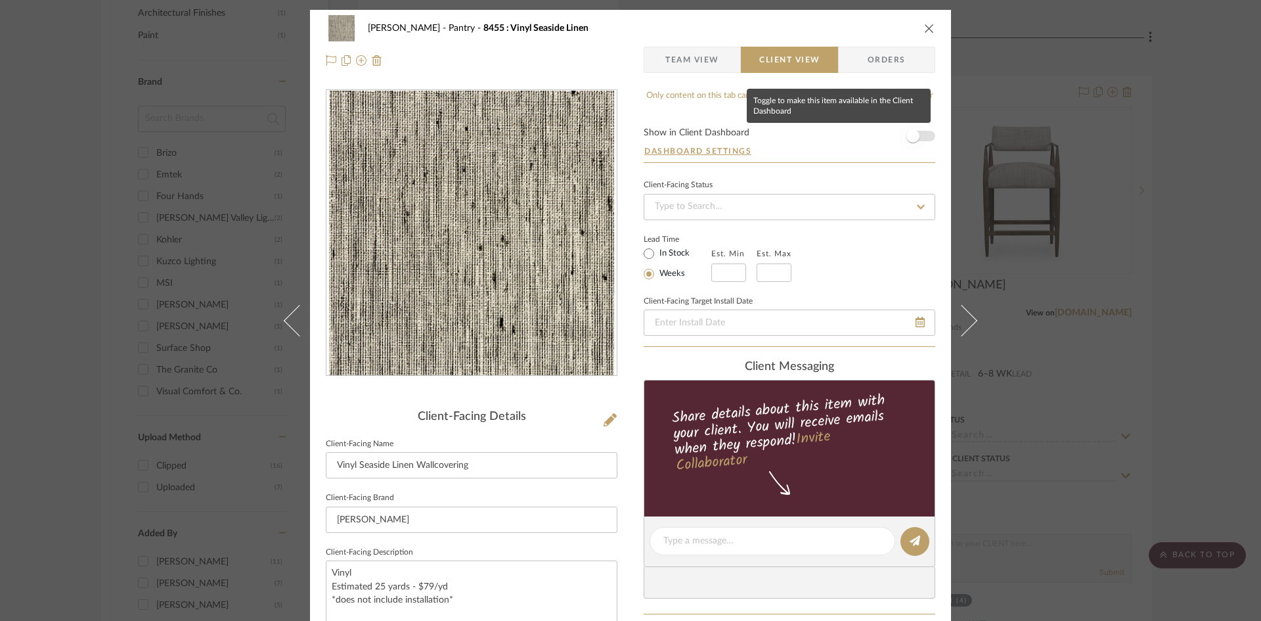
click at [909, 137] on span "button" at bounding box center [912, 135] width 13 height 13
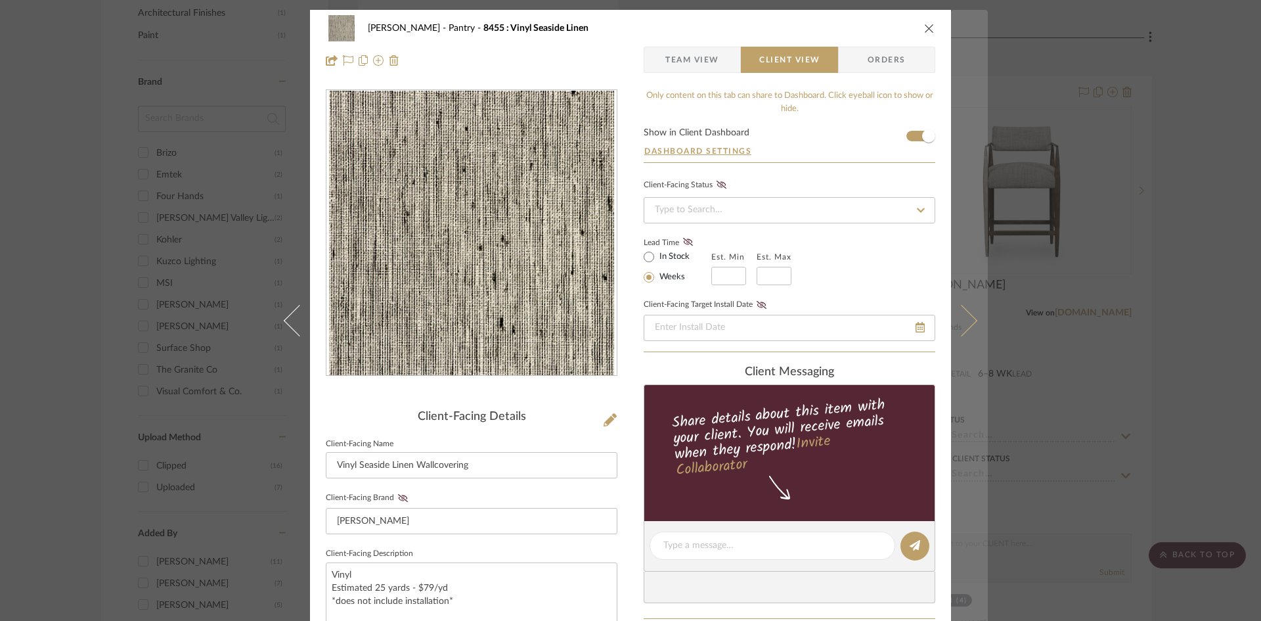
click at [961, 324] on icon at bounding box center [962, 320] width 32 height 32
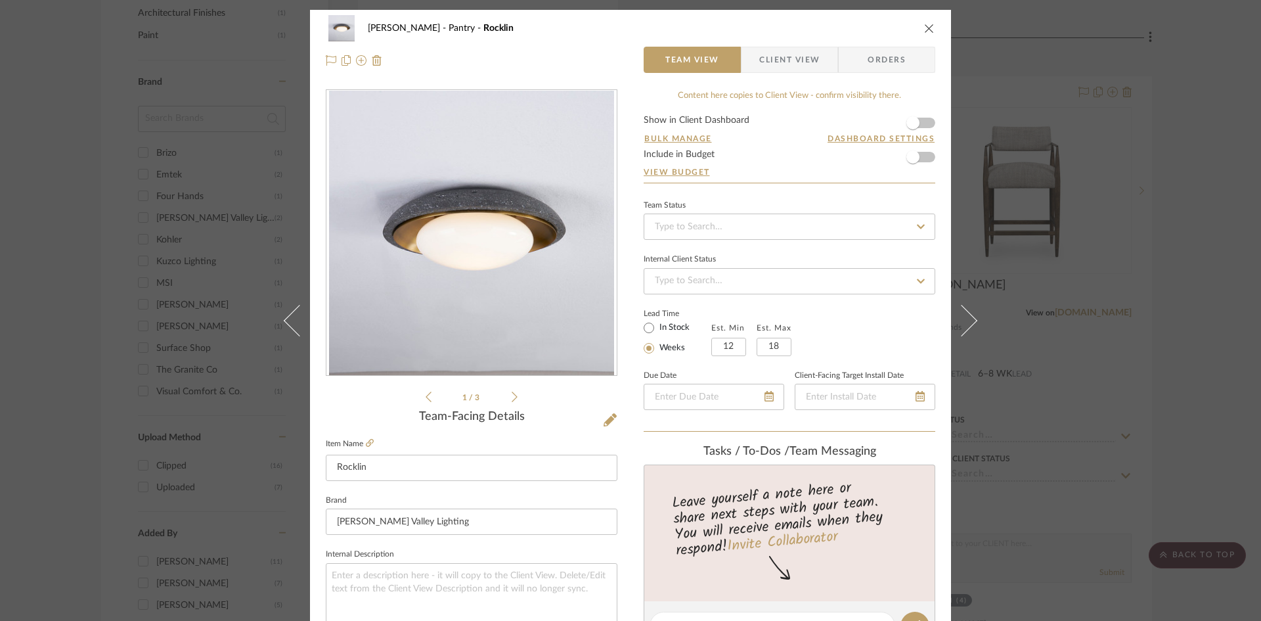
click at [783, 66] on span "Client View" at bounding box center [789, 60] width 60 height 26
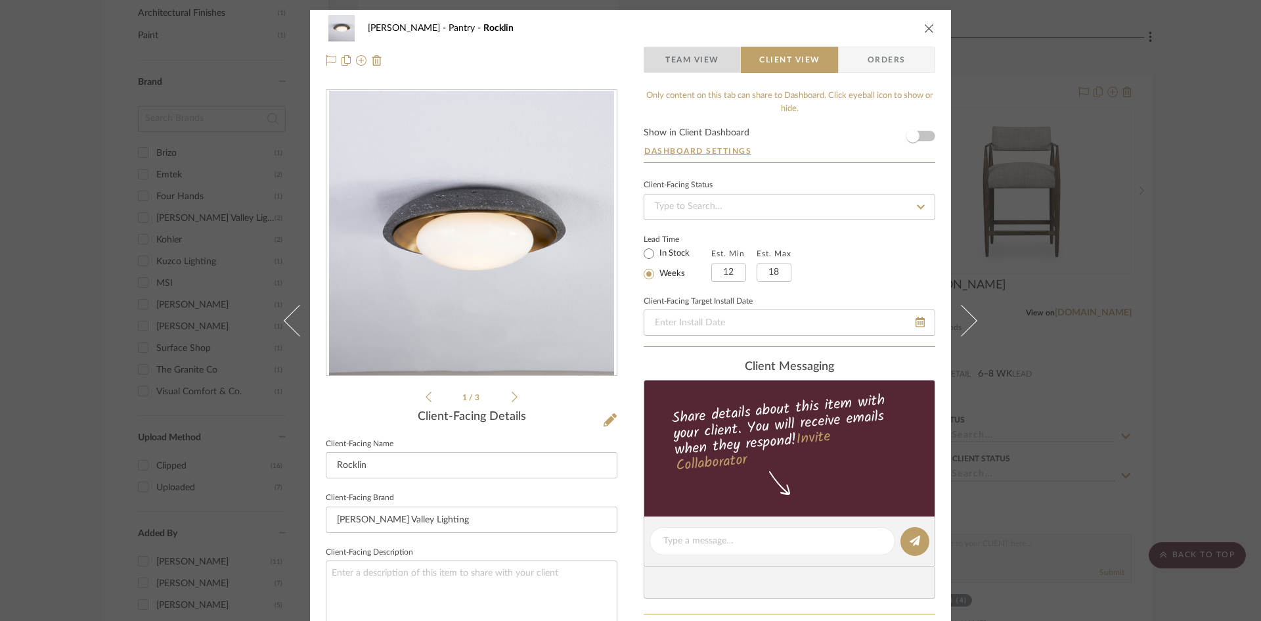
click at [702, 62] on span "Team View" at bounding box center [692, 60] width 54 height 26
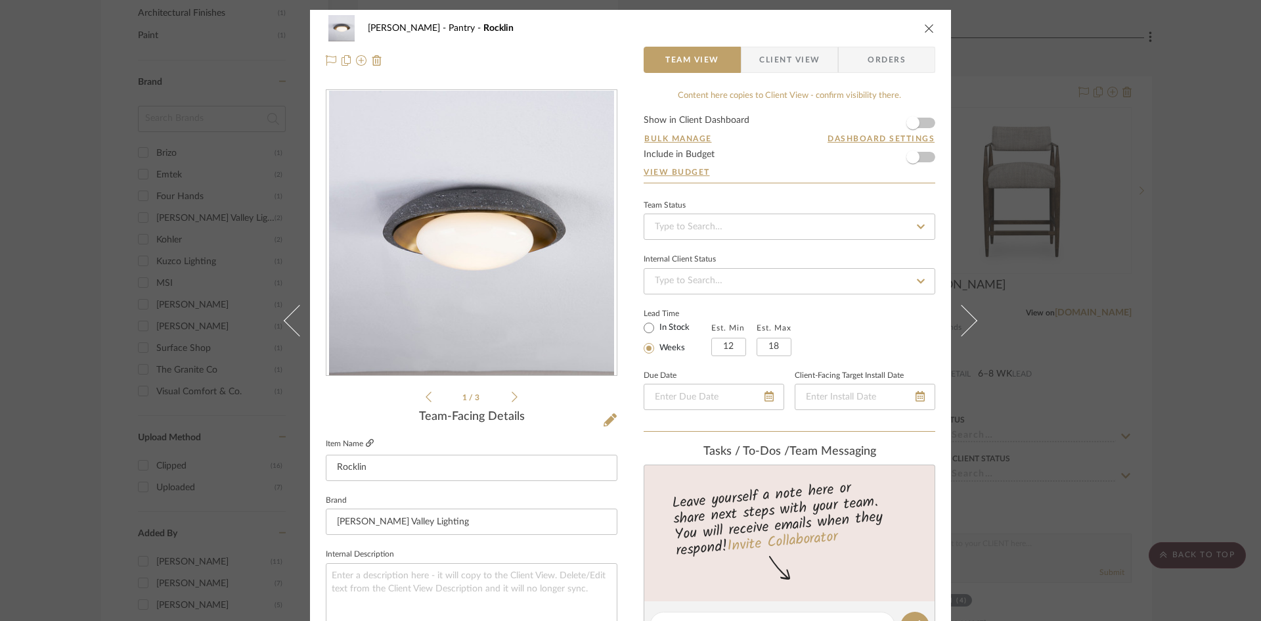
click at [366, 445] on icon at bounding box center [370, 443] width 8 height 8
click at [782, 59] on span "Client View" at bounding box center [789, 60] width 60 height 26
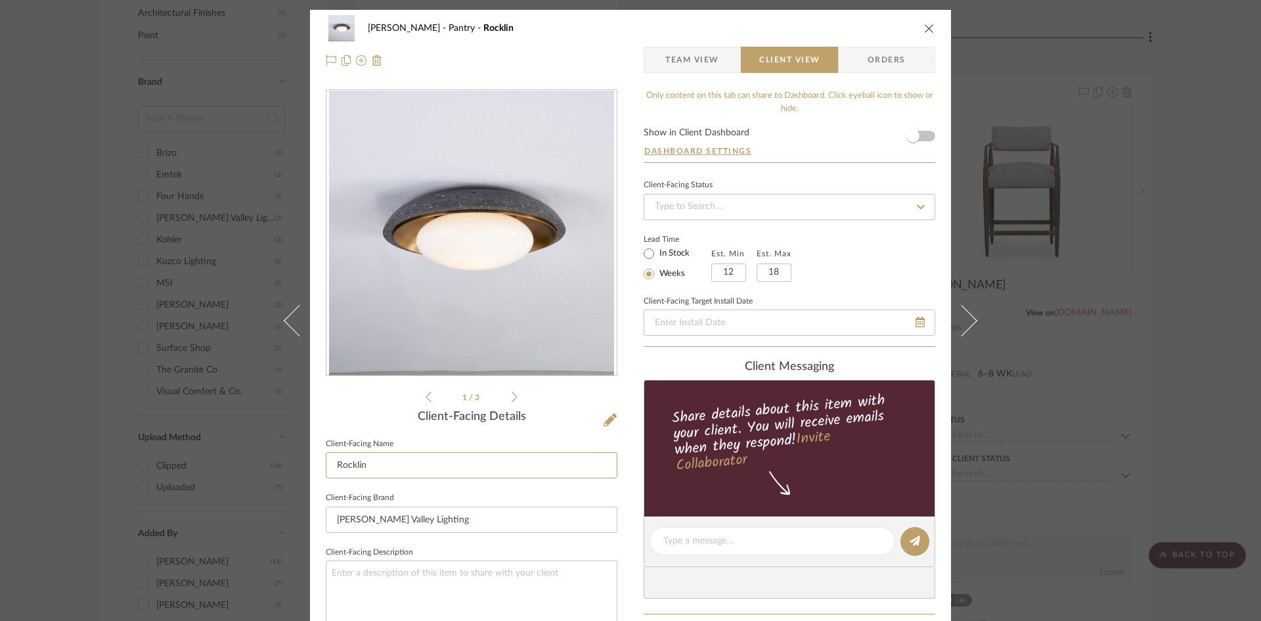
drag, startPoint x: 383, startPoint y: 460, endPoint x: 250, endPoint y: 468, distance: 133.5
click at [252, 468] on div "Keuler Pantry Rocklin Team View Client View Orders 1 / 3 Client-Facing Details …" at bounding box center [630, 310] width 1261 height 621
type input "Lava Stone Flushmount"
click at [618, 515] on div "Keuler Pantry Rocklin Team View Client View Orders 1 / 3 Client-Facing Details …" at bounding box center [630, 546] width 641 height 1072
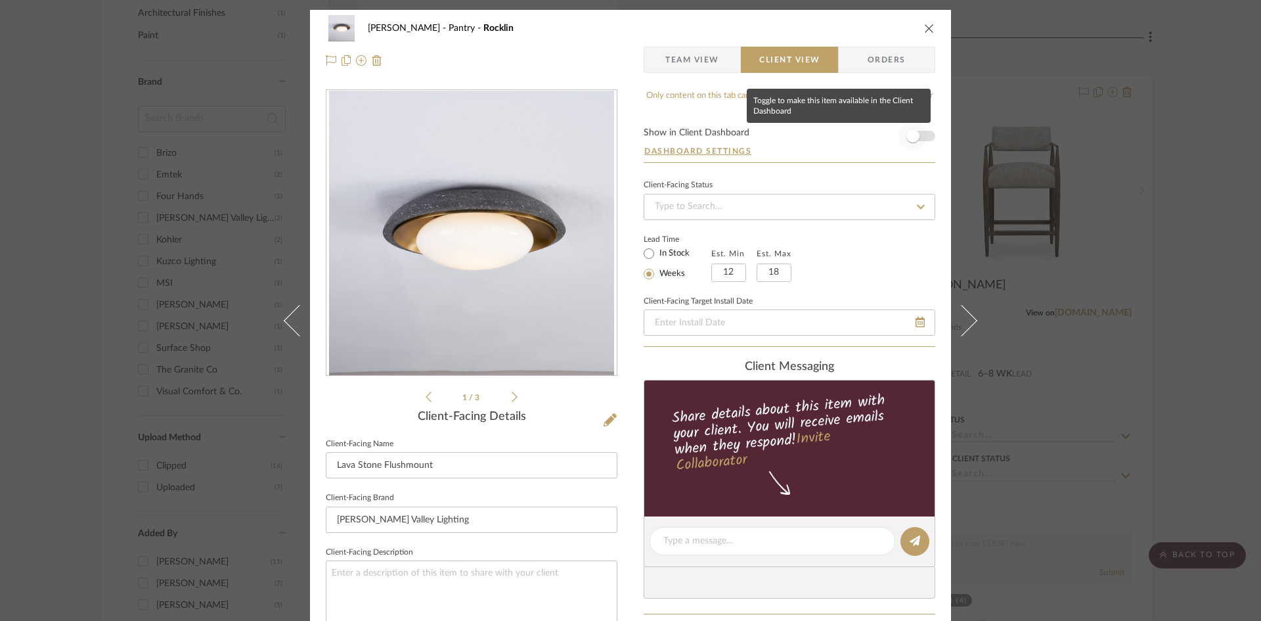
click at [910, 138] on span "button" at bounding box center [912, 135] width 13 height 13
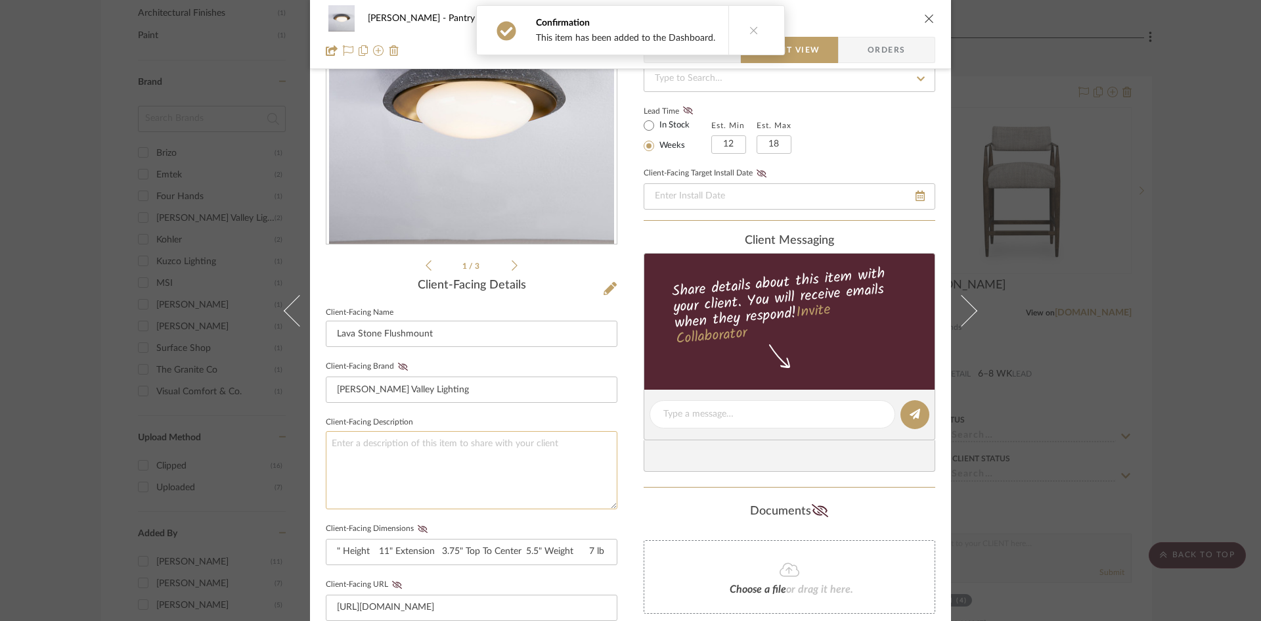
scroll to position [263, 0]
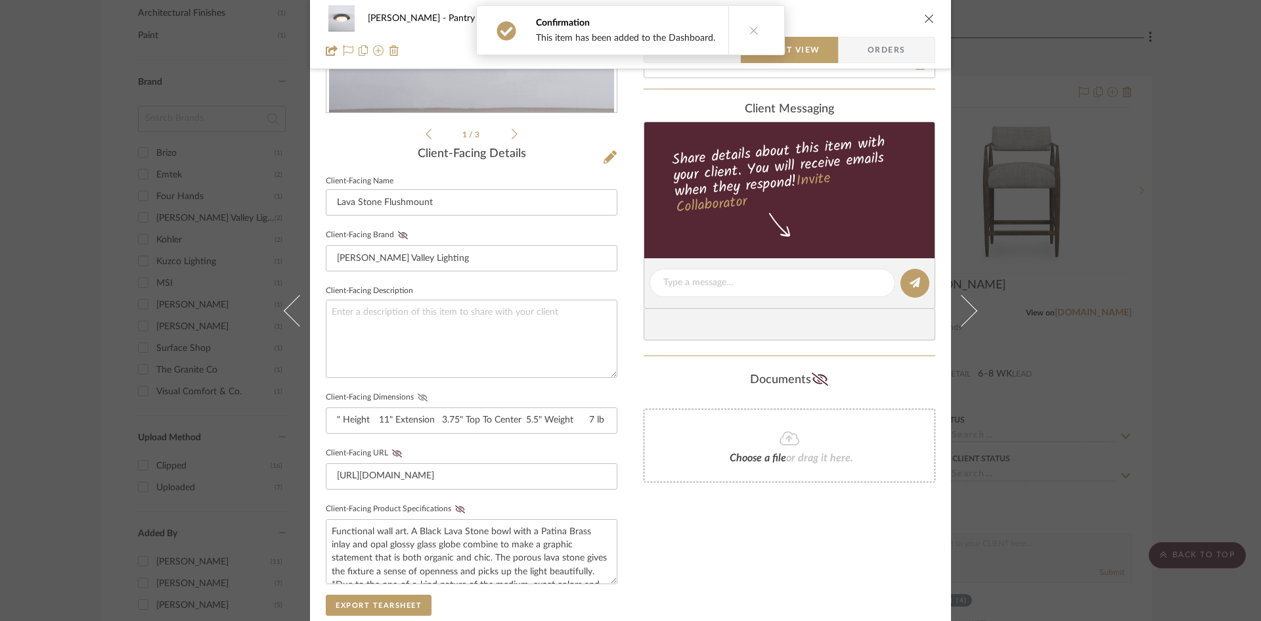
click at [418, 399] on icon at bounding box center [423, 397] width 10 height 8
drag, startPoint x: 574, startPoint y: 422, endPoint x: 655, endPoint y: 422, distance: 80.8
click at [655, 422] on div "Keuler Pantry Rocklin Team View Client View Orders 1 / 3 Client-Facing Details …" at bounding box center [630, 293] width 641 height 1093
click at [593, 427] on input "" Height 11" Extension 3.75" Top To Center 5.5" Weight 7 lb Minimum Height 0" M…" at bounding box center [472, 420] width 292 height 26
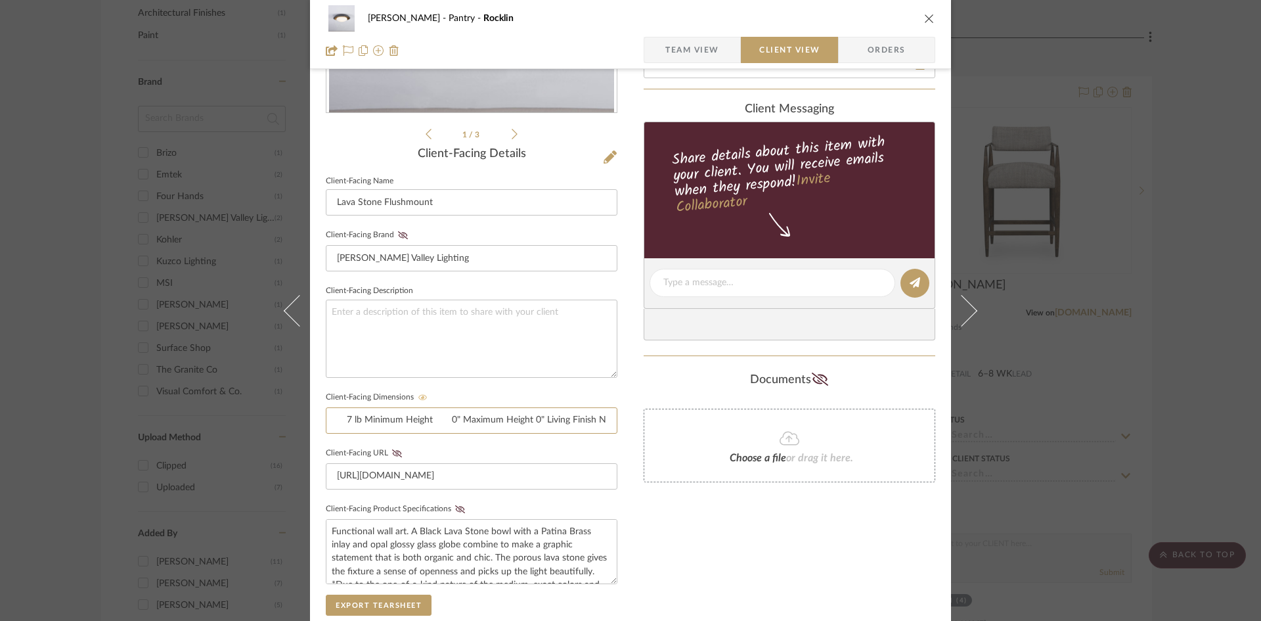
drag, startPoint x: 424, startPoint y: 420, endPoint x: 718, endPoint y: 421, distance: 294.2
click at [718, 421] on div "Keuler Pantry Rocklin Team View Client View Orders 1 / 3 Client-Facing Details …" at bounding box center [630, 293] width 641 height 1093
drag, startPoint x: 525, startPoint y: 418, endPoint x: 708, endPoint y: 418, distance: 182.6
click at [708, 418] on div "Keuler Pantry Rocklin Team View Client View Orders 1 / 3 Client-Facing Details …" at bounding box center [630, 293] width 641 height 1093
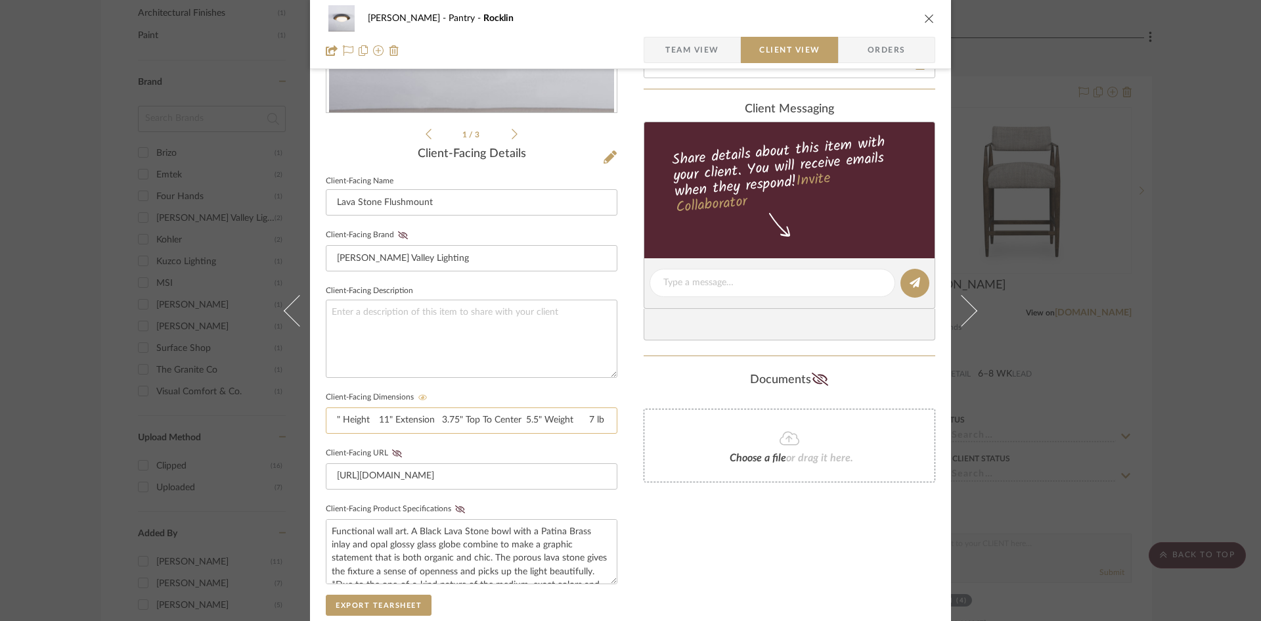
scroll to position [0, 12]
drag, startPoint x: 465, startPoint y: 418, endPoint x: 747, endPoint y: 426, distance: 282.5
click at [744, 425] on div "Keuler Pantry Rocklin Team View Client View Orders 1 / 3 Client-Facing Details …" at bounding box center [630, 293] width 641 height 1093
click at [431, 428] on input "" Height 11" Extension 3.75" Top To Center 5.5" Weight 7 lb" at bounding box center [472, 420] width 292 height 26
click at [349, 421] on input "" Height 11" Extension 3.75" Top To Center 5.5" Weight 7 lb" at bounding box center [472, 420] width 292 height 26
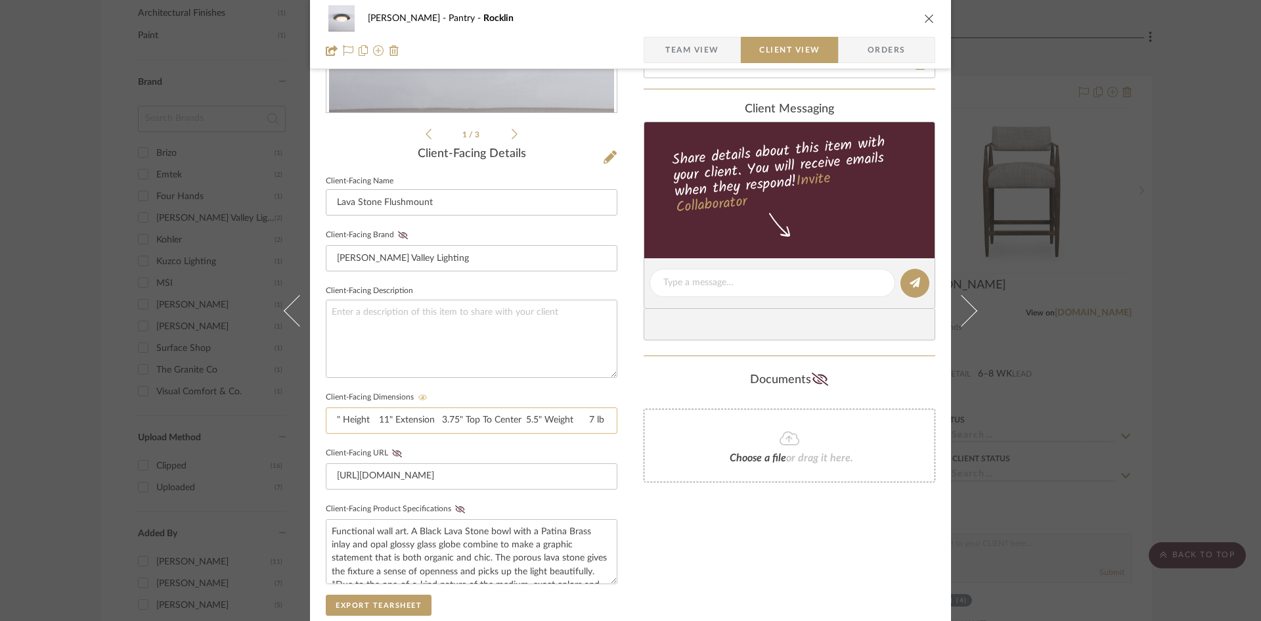
scroll to position [0, 4]
drag, startPoint x: 349, startPoint y: 417, endPoint x: 403, endPoint y: 422, distance: 53.4
click at [415, 423] on input "" Height 11" Extension 3.75" Top To Center 5.5" Weight 7 lb" at bounding box center [472, 420] width 292 height 26
click at [365, 420] on input "" Height 11" Extension 3.75" Top To Center 5.5" Weight 7 lb" at bounding box center [472, 420] width 292 height 26
click at [383, 418] on input "" Height 11" Extension 3.75" Top To Center 5.5" Weight 7 lb" at bounding box center [472, 420] width 292 height 26
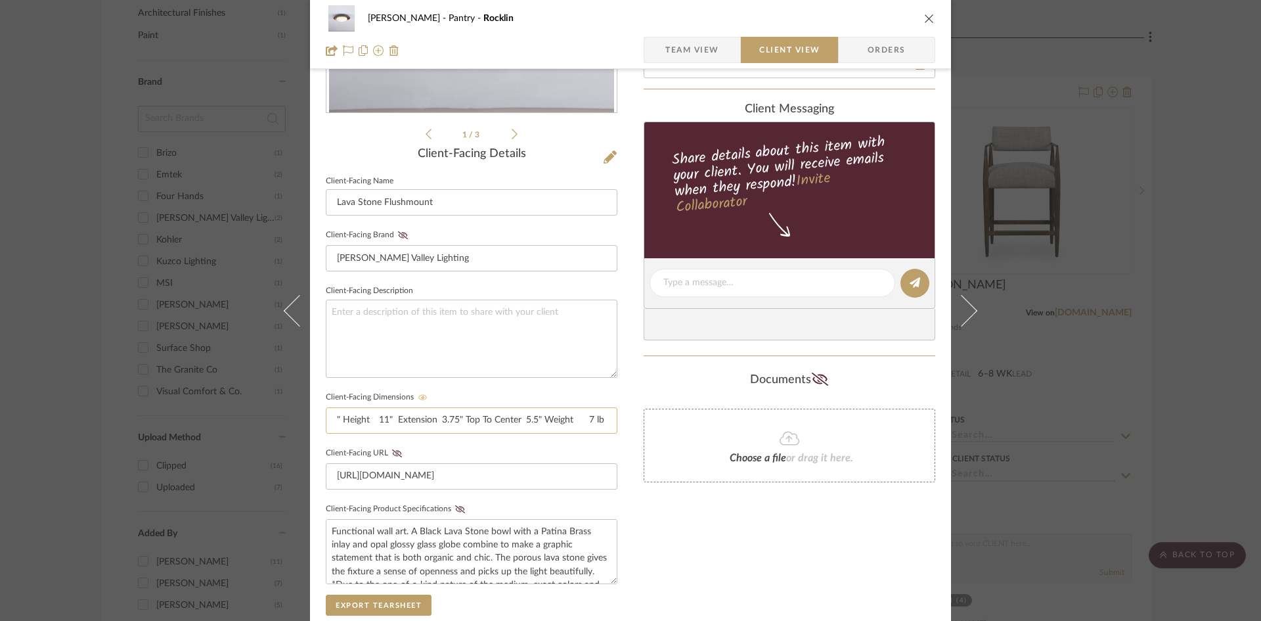
click at [361, 419] on input "" Height 11" Extension 3.75" Top To Center 5.5" Weight 7 lb" at bounding box center [472, 420] width 292 height 26
click at [385, 416] on input "" Height: 11" Extension 3.75" Top To Center 5.5" Weight 7 lb" at bounding box center [472, 420] width 292 height 26
click at [443, 417] on input "" Height: 11" Extension 3.75" Top To Center 5.5" Weight 7 lb" at bounding box center [472, 420] width 292 height 26
click at [456, 416] on input "" Height: 11" Extension: 3.75" Top To Center 5.5" Weight 7 lb" at bounding box center [472, 420] width 292 height 26
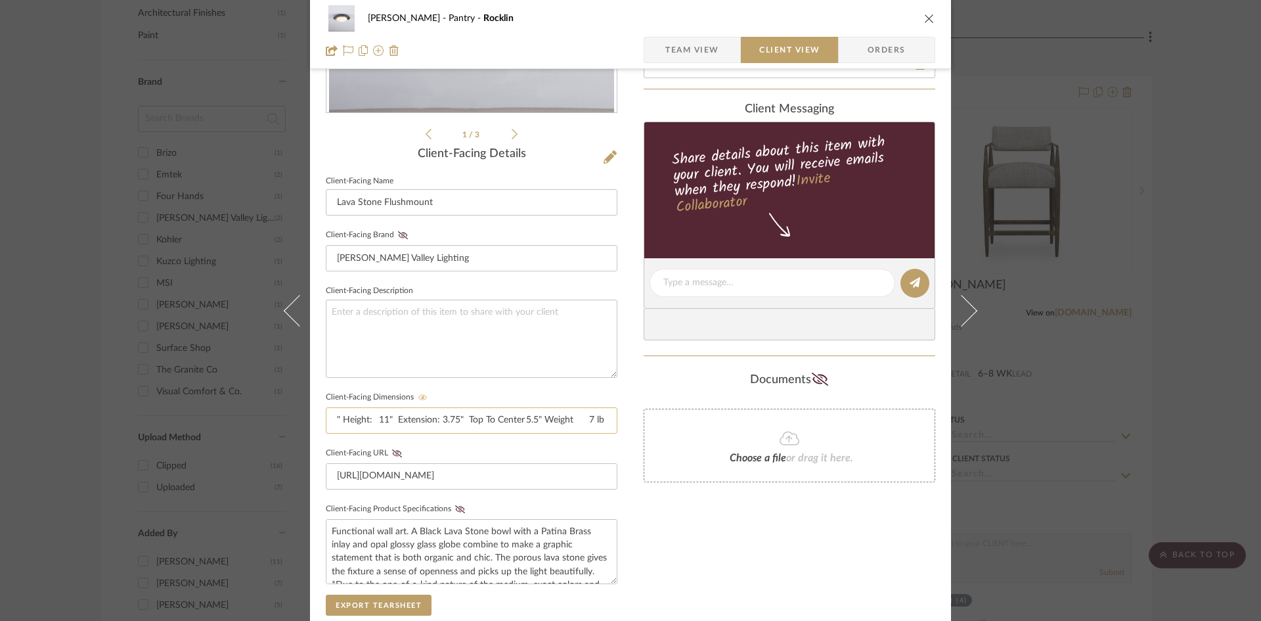
click at [514, 418] on input "" Height: 11" Extension: 3.75" Top To Center 5.5" Weight 7 lb" at bounding box center [472, 420] width 292 height 26
click at [536, 418] on input "" Height: 11" Extension: 3.75" Top To Center: 5.5" Weight 7 lb" at bounding box center [472, 420] width 292 height 26
click at [576, 418] on input "" Height: 11" Extension: 3.75" Top To Center: 5.5" Weight 7 lb" at bounding box center [472, 420] width 292 height 26
drag, startPoint x: 598, startPoint y: 419, endPoint x: 652, endPoint y: 424, distance: 54.8
click at [667, 423] on div "Keuler Pantry Rocklin Team View Client View Orders 1 / 3 Client-Facing Details …" at bounding box center [630, 293] width 641 height 1093
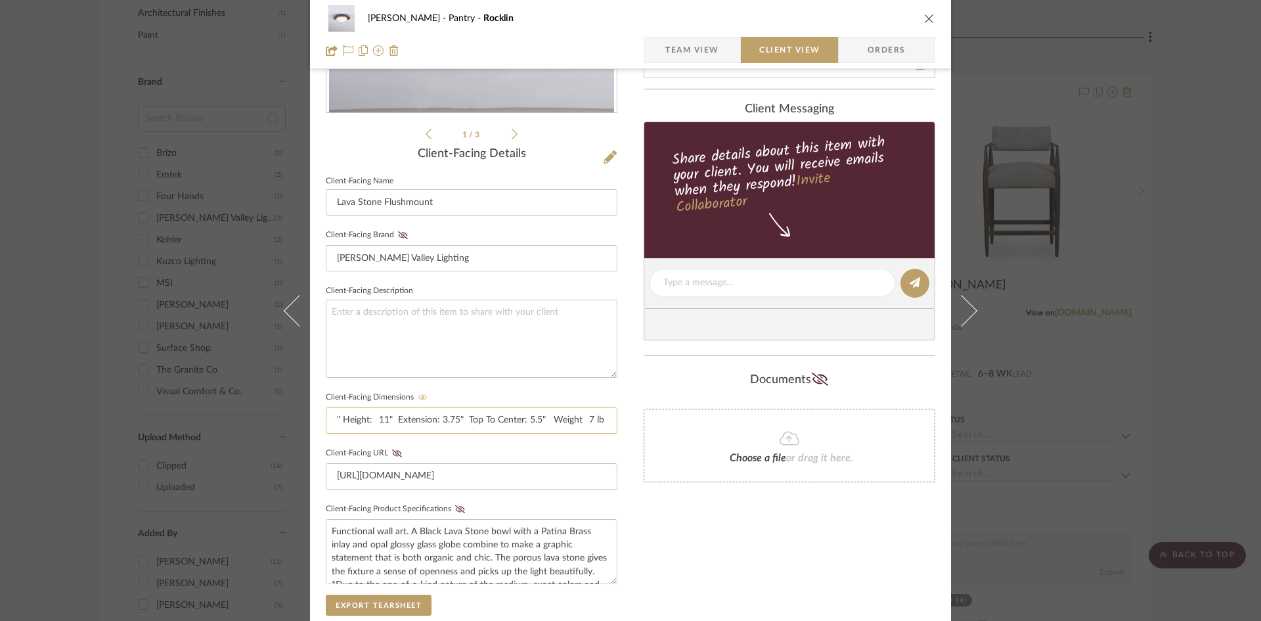
click at [575, 418] on input "" Height: 11" Extension: 3.75" Top To Center: 5.5" Weight 7 lb" at bounding box center [472, 420] width 292 height 26
click at [691, 552] on div "Only content on this tab can share to Dashboard. Click eyeball icon to show or …" at bounding box center [790, 307] width 292 height 961
drag, startPoint x: 338, startPoint y: 416, endPoint x: 376, endPoint y: 416, distance: 38.1
click at [473, 419] on input "" Height: 11" Extension: 3.75" Top To Center: 5.5" Weight: 7 lb" at bounding box center [472, 420] width 292 height 26
click at [341, 418] on input "" Height: 11" Extension: 3.75" Top To Center: 5.5" Weight: 7 lb" at bounding box center [472, 420] width 292 height 26
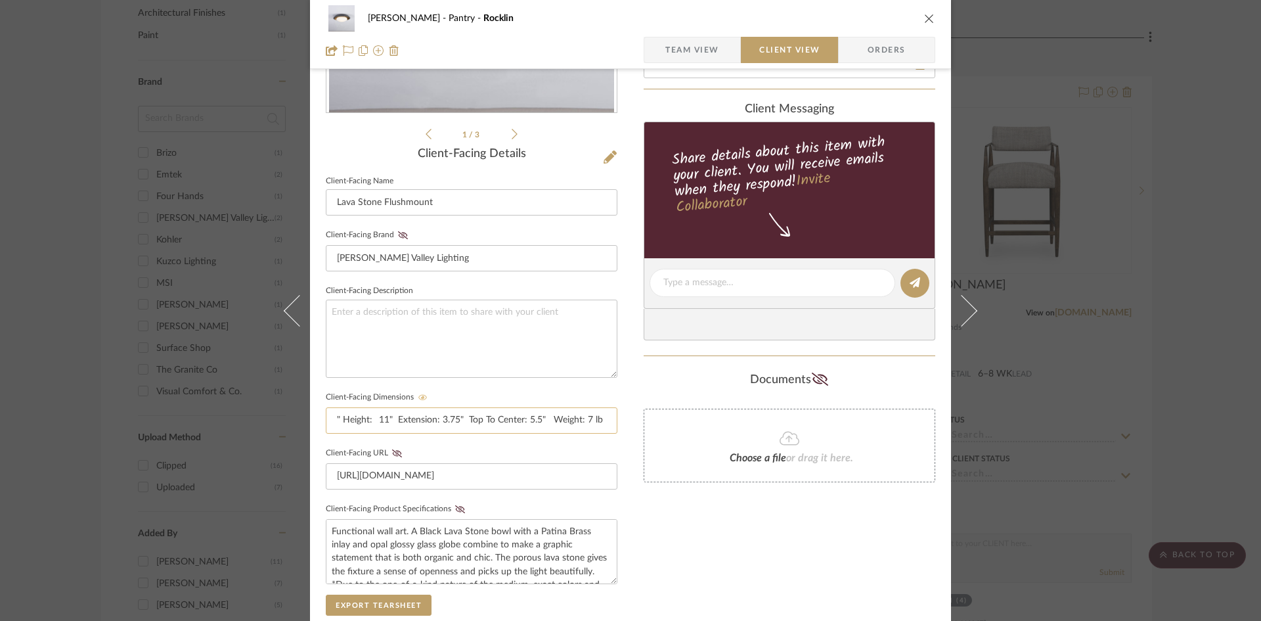
click at [334, 418] on input "" Height: 11" Extension: 3.75" Top To Center: 5.5" Weight: 7 lb" at bounding box center [472, 420] width 292 height 26
click at [370, 424] on input "Height: 11" Extension: 3.75" Top To Center: 5.5" Weight: 7 lb" at bounding box center [472, 420] width 292 height 26
click at [599, 425] on input "Height: 11" Extension: 3.75" Top To Center: 5.5" Weight: 7 lb" at bounding box center [472, 420] width 292 height 26
type input "Height: 11" Extension: 3.75" Top To Center: 5.5" Weight: 7 lb"
click at [644, 515] on div "Only content on this tab can share to Dashboard. Click eyeball icon to show or …" at bounding box center [790, 307] width 292 height 961
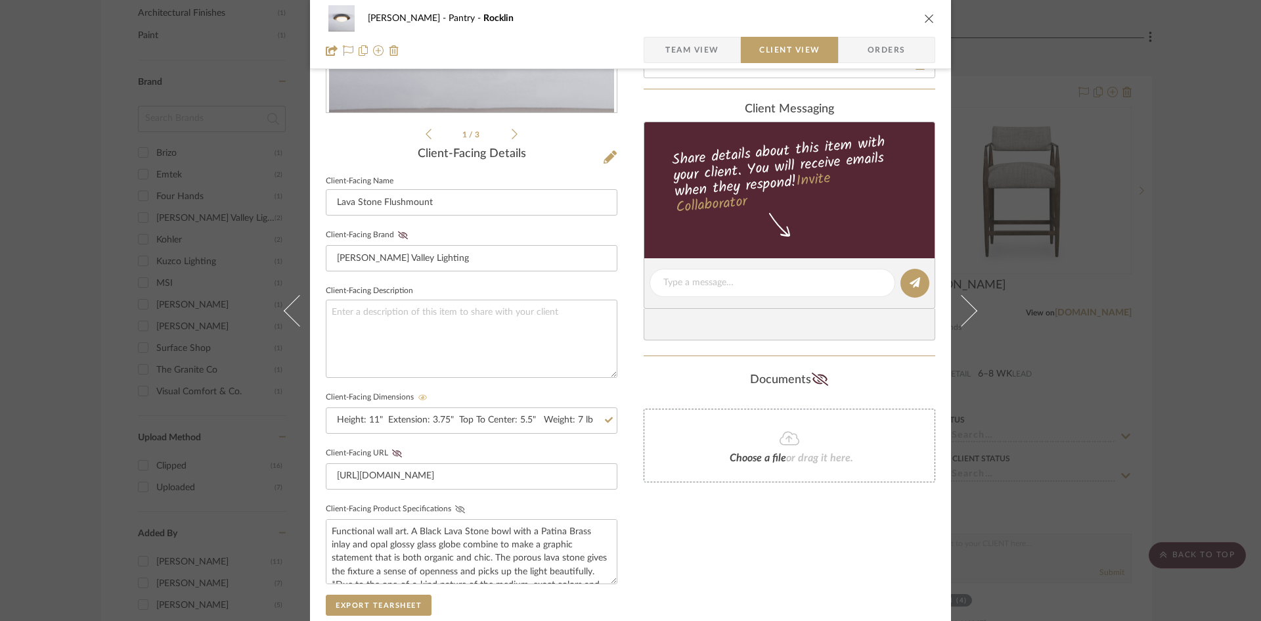
click at [455, 510] on icon at bounding box center [460, 509] width 10 height 8
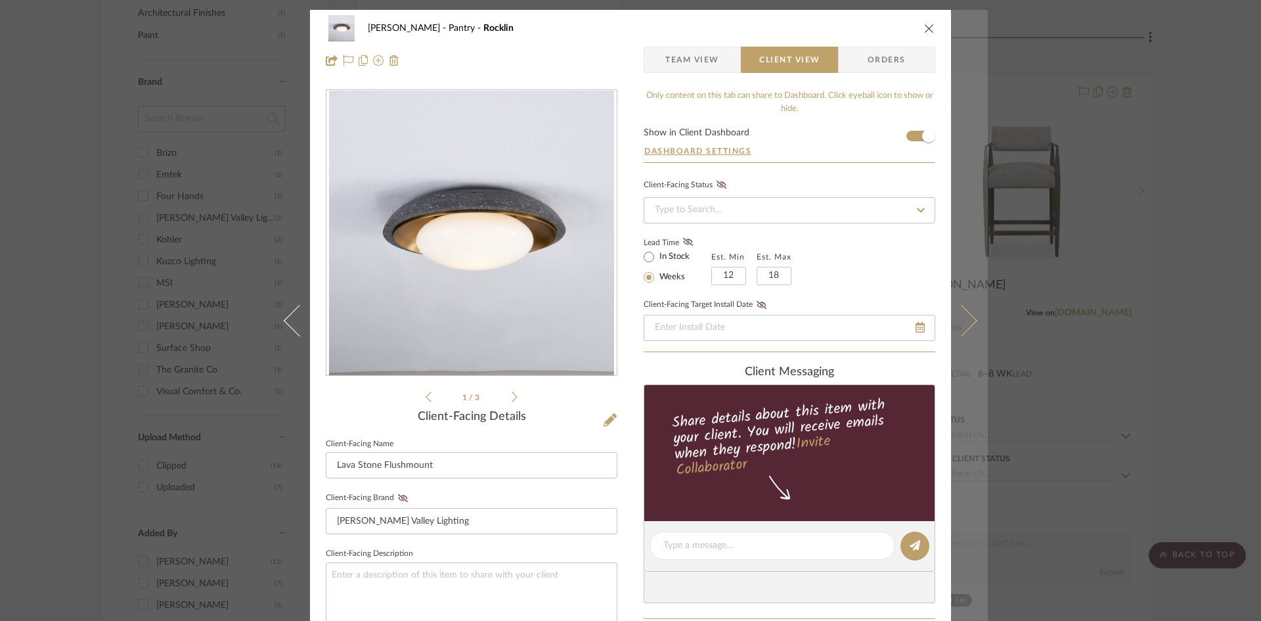
click at [969, 322] on icon at bounding box center [962, 320] width 32 height 32
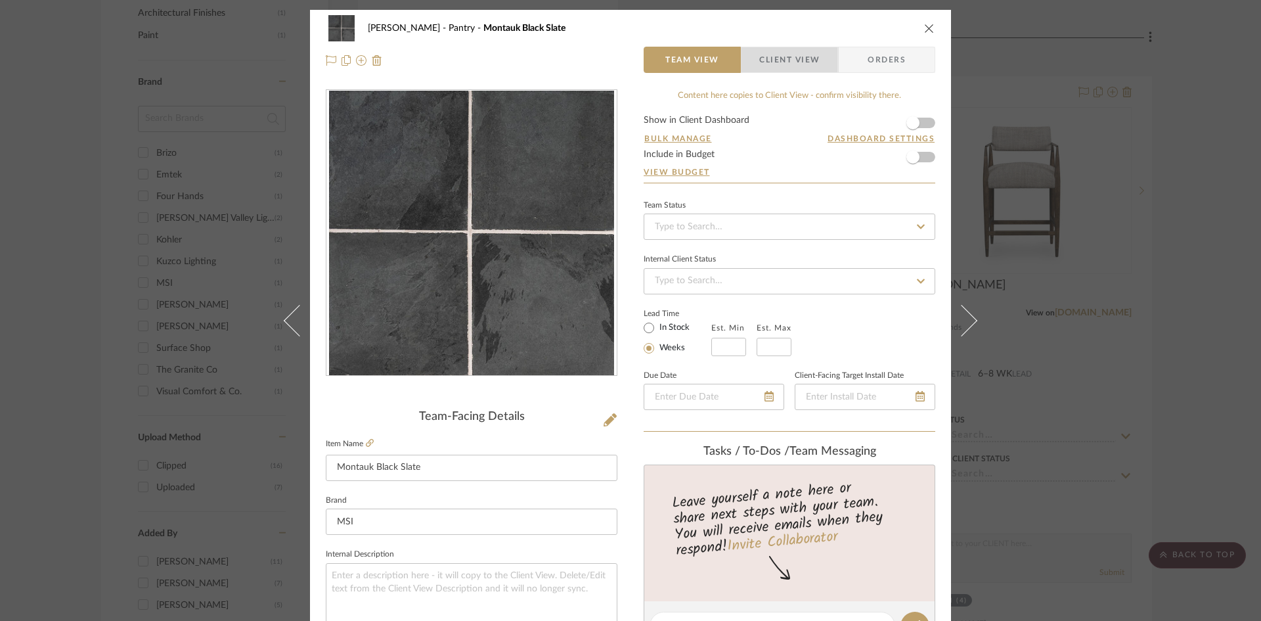
click at [787, 62] on span "Client View" at bounding box center [789, 60] width 60 height 26
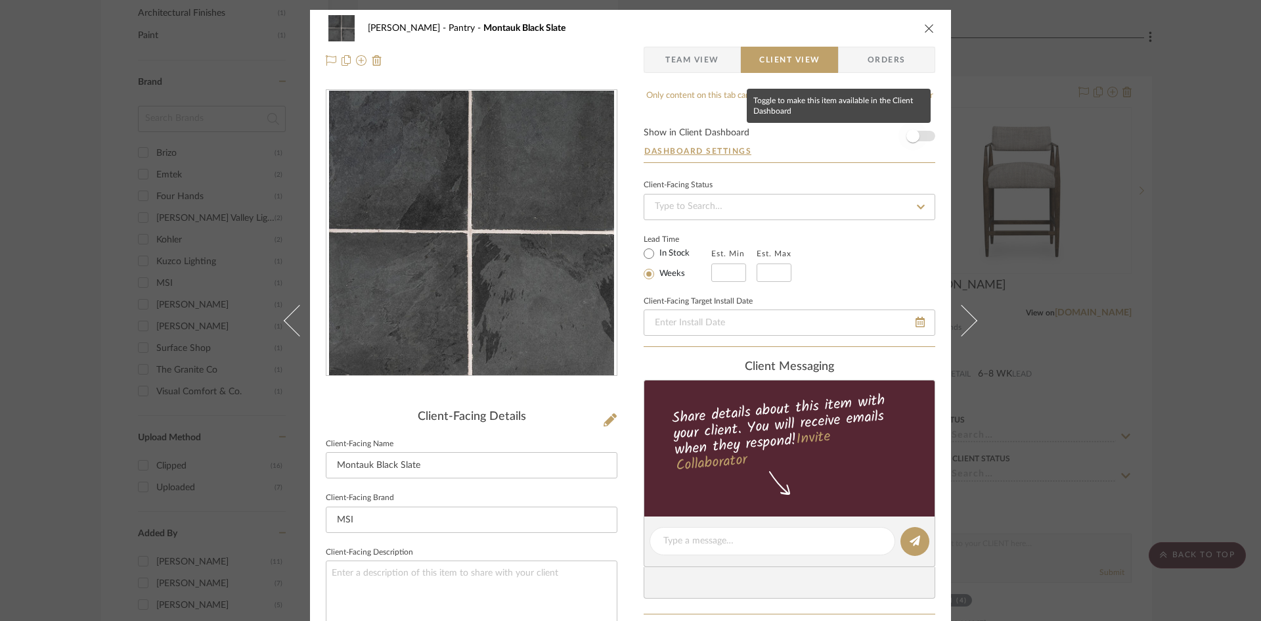
click at [906, 135] on span "button" at bounding box center [912, 135] width 13 height 13
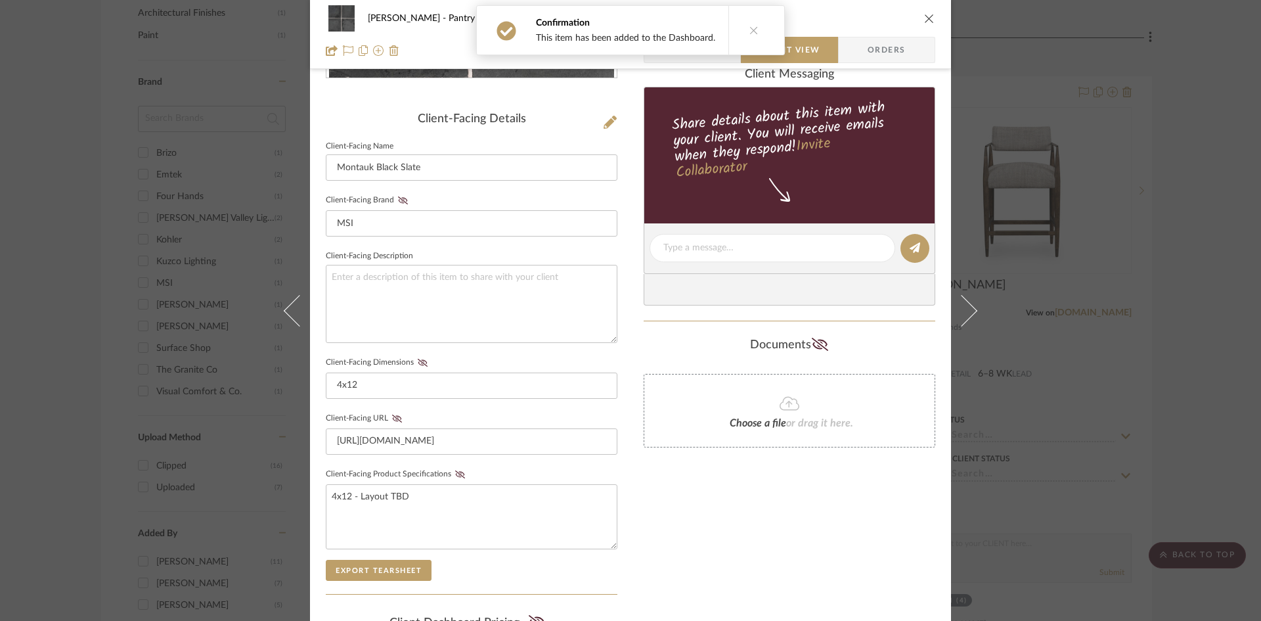
scroll to position [328, 0]
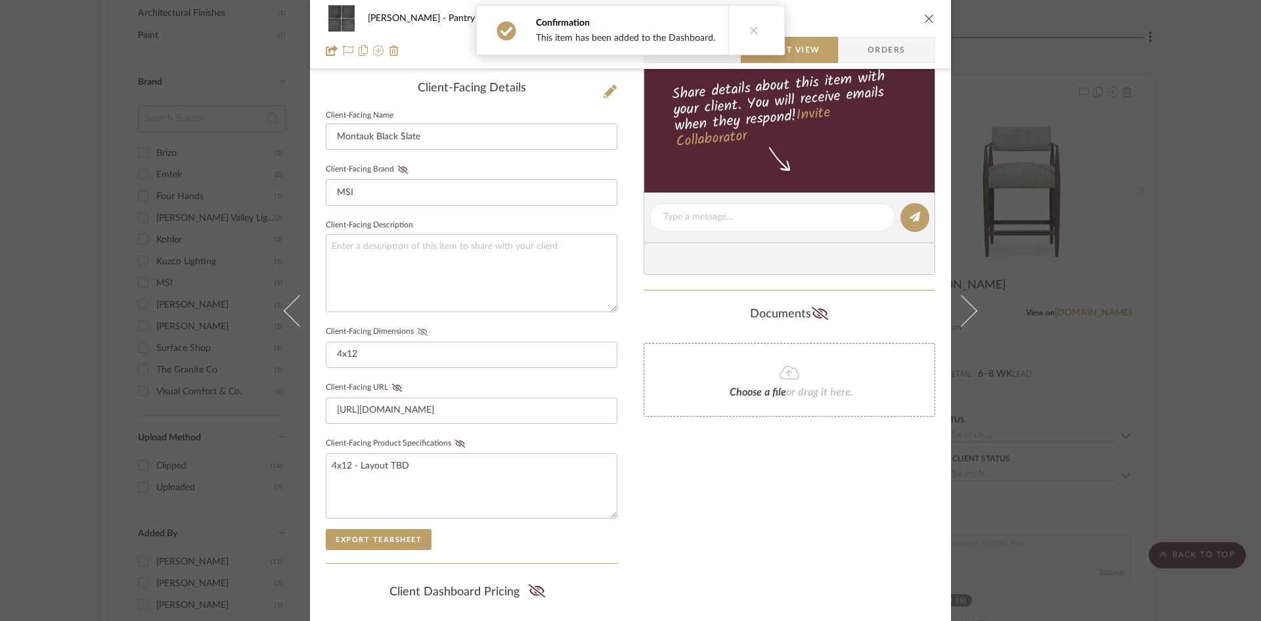
click at [421, 330] on icon at bounding box center [423, 332] width 10 height 8
click at [676, 481] on div "Only content on this tab can share to Dashboard. Click eyeball icon to show or …" at bounding box center [790, 241] width 292 height 961
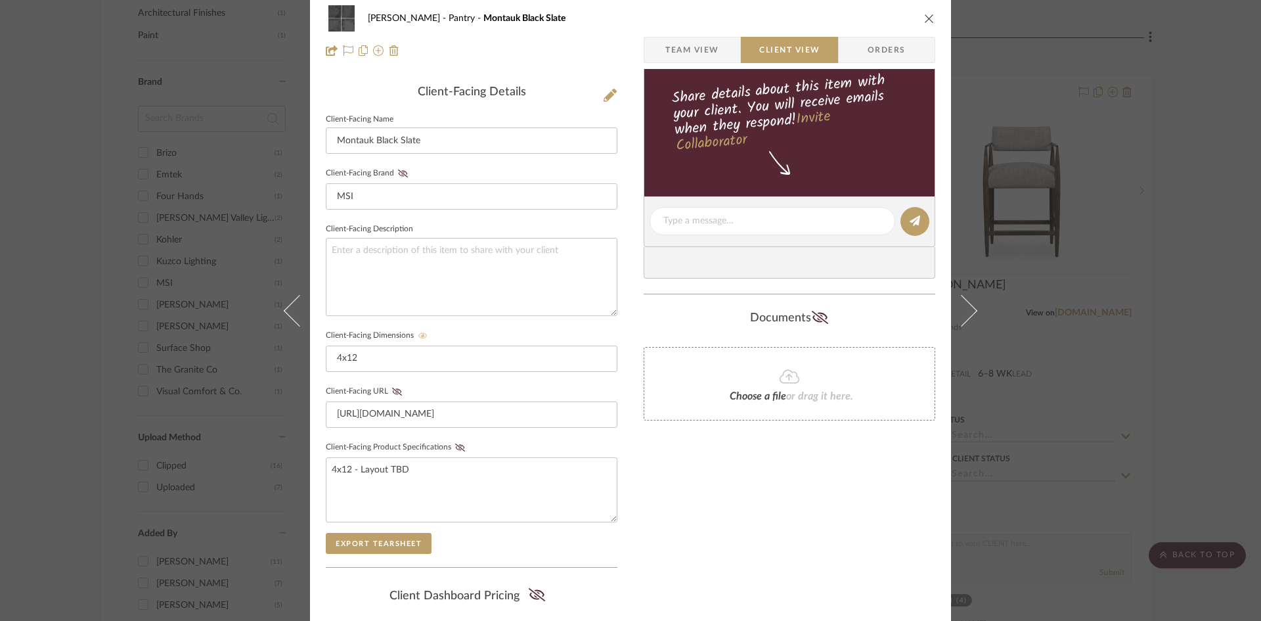
scroll to position [0, 0]
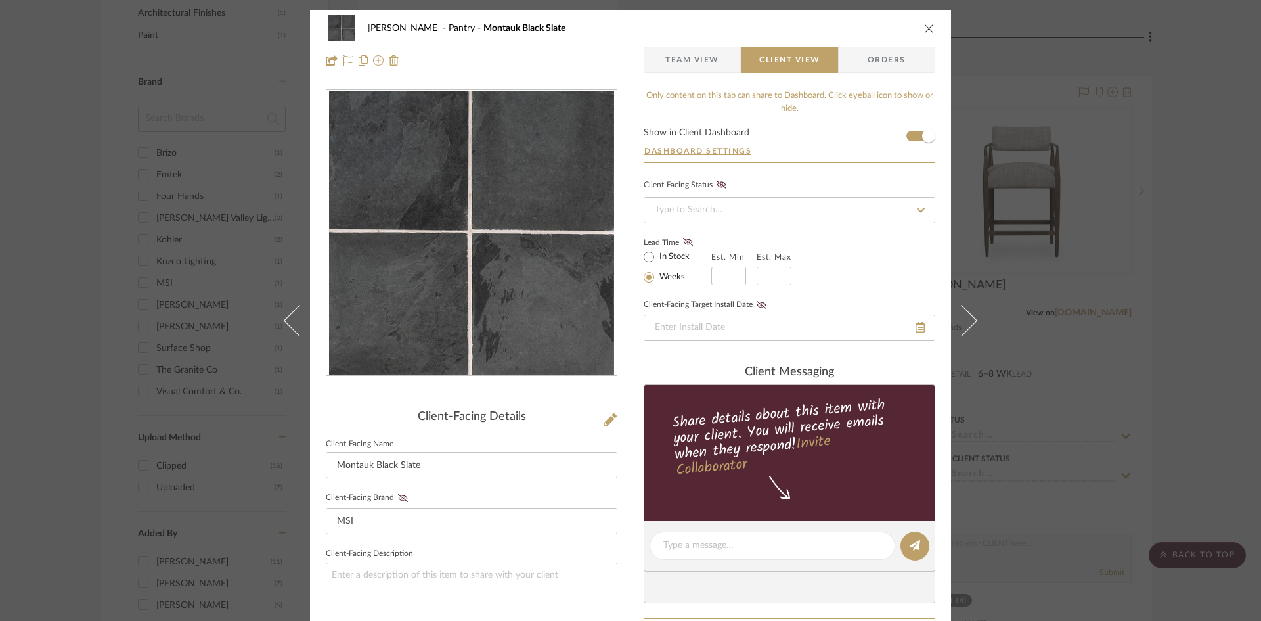
click at [690, 63] on span "Team View" at bounding box center [692, 60] width 54 height 26
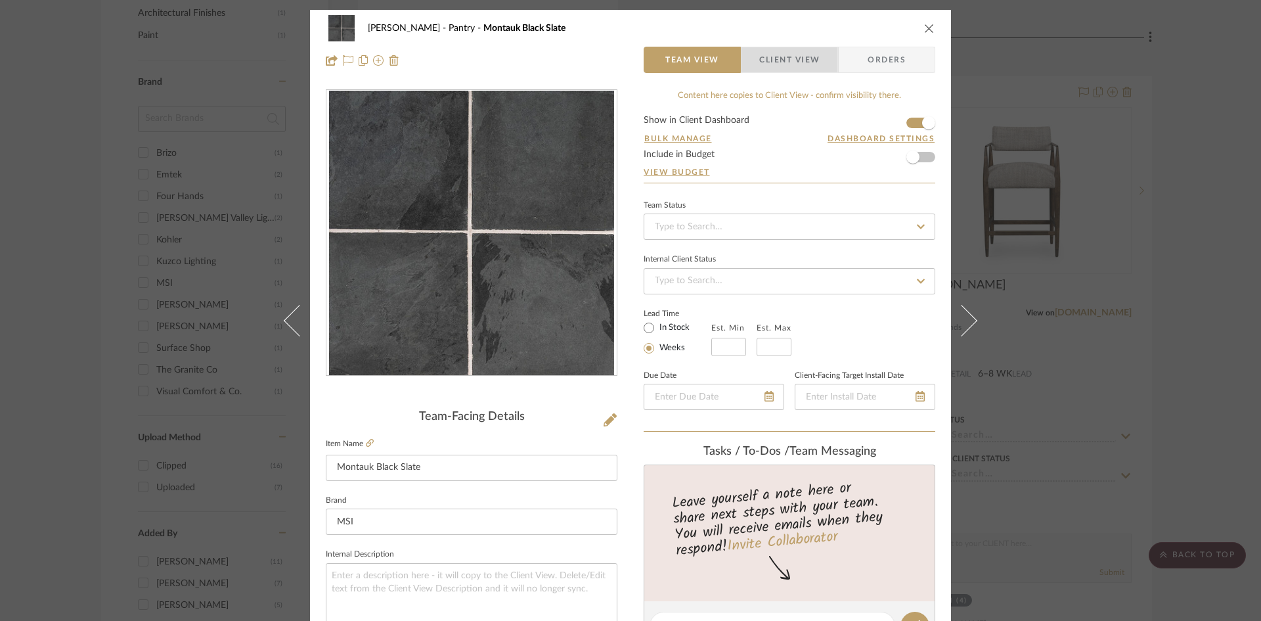
click at [787, 59] on span "Client View" at bounding box center [789, 60] width 60 height 26
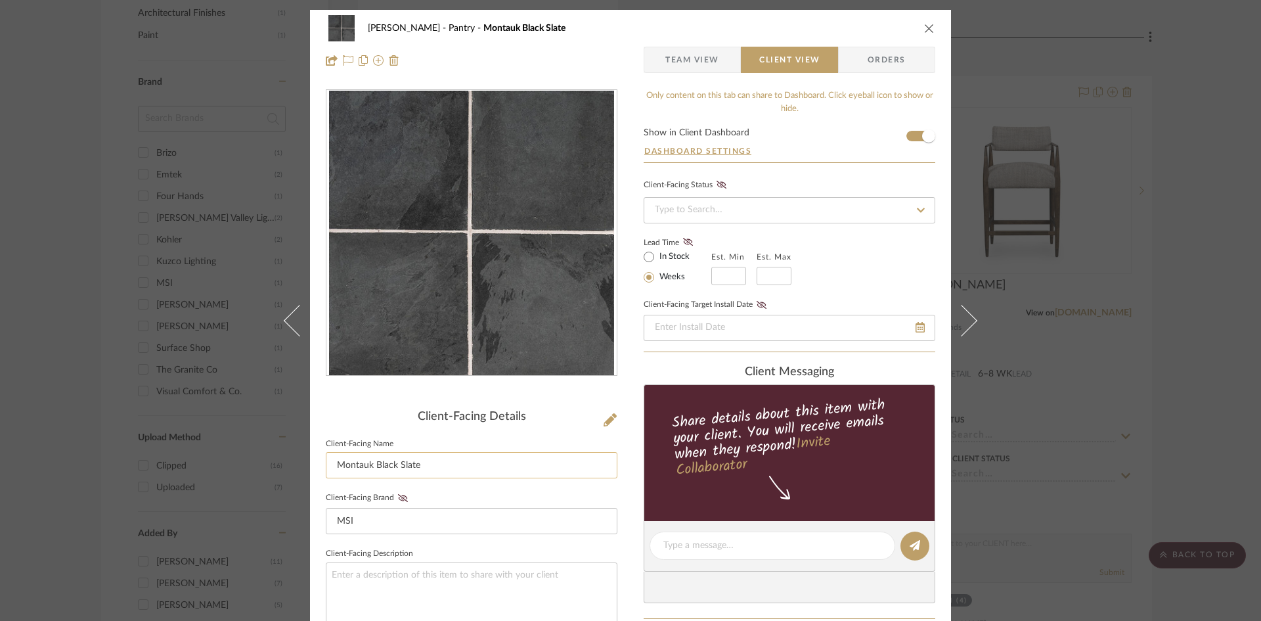
click at [462, 471] on input "Montauk Black Slate" at bounding box center [472, 465] width 292 height 26
click at [622, 452] on div "Keuler Pantry Montauk Black Slate Team View Client View Orders Client-Facing De…" at bounding box center [630, 556] width 641 height 1093
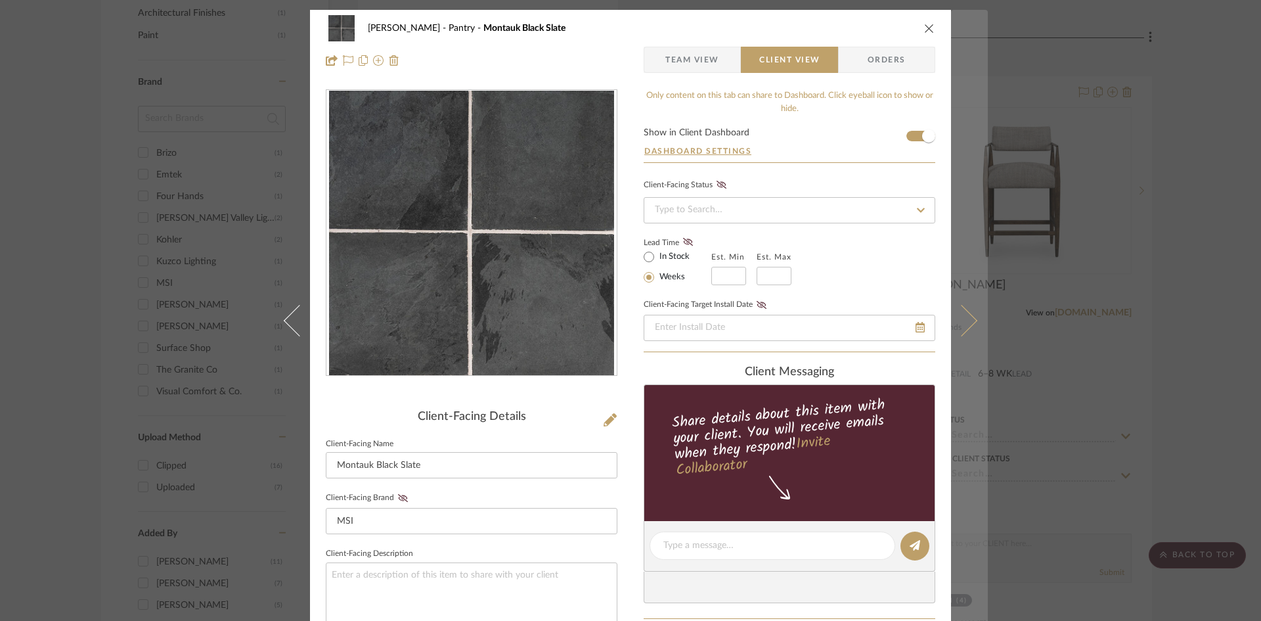
click at [960, 327] on icon at bounding box center [962, 320] width 32 height 32
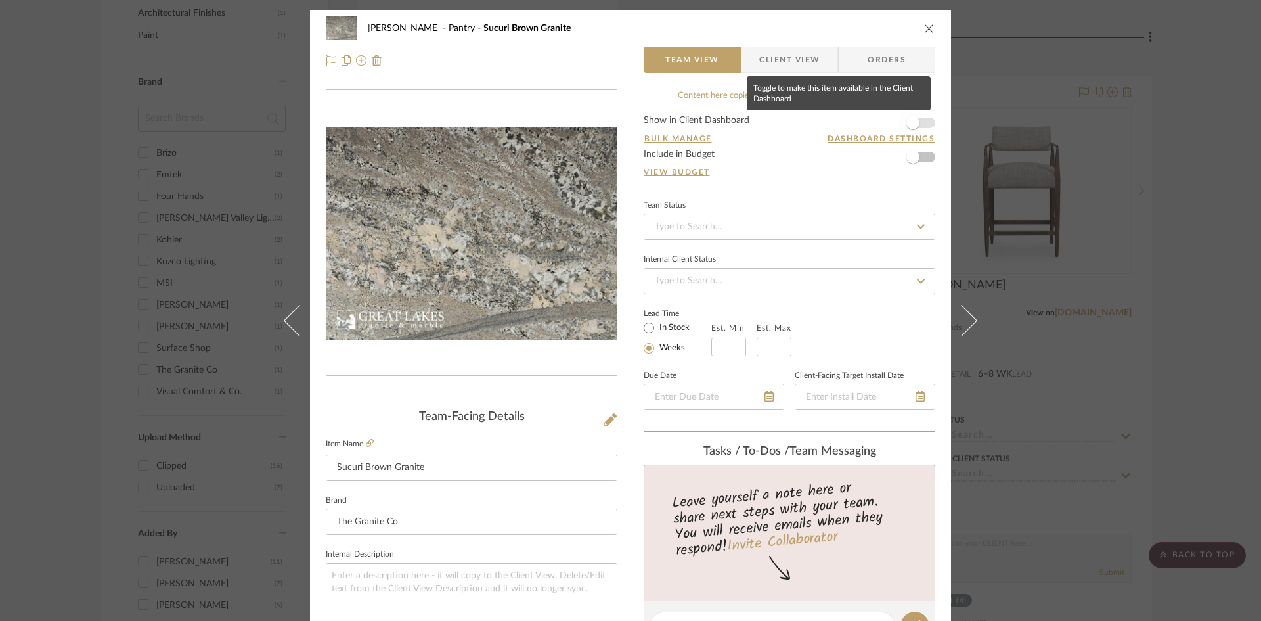
click at [909, 121] on span "button" at bounding box center [912, 122] width 13 height 13
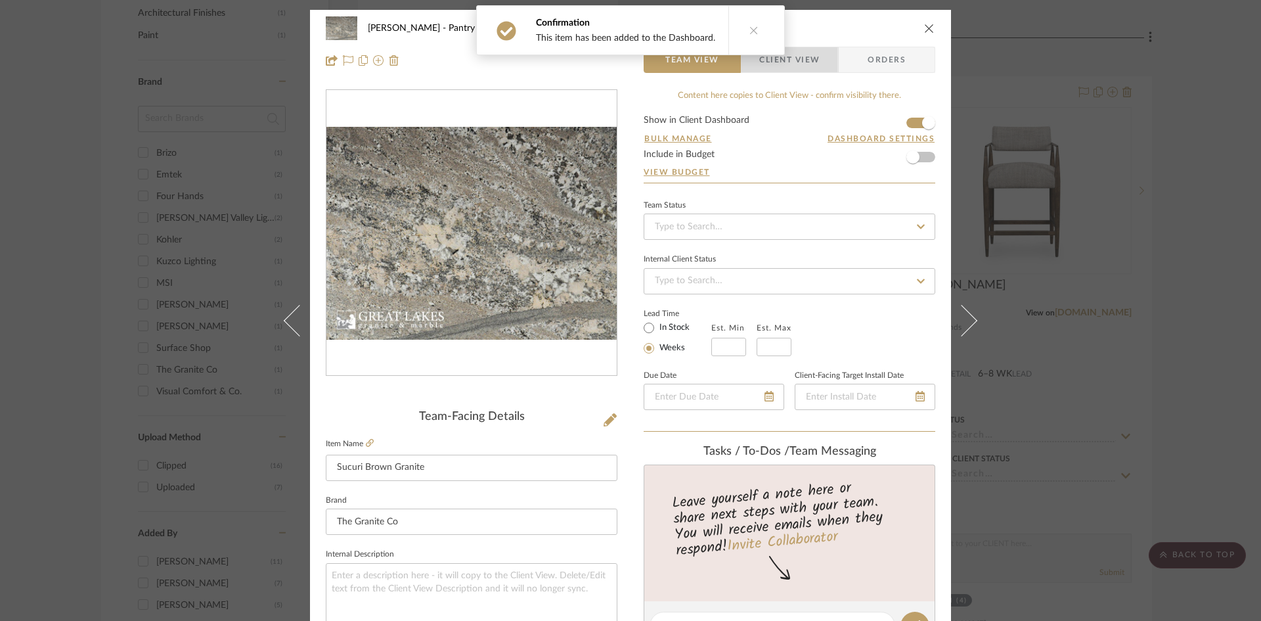
click at [804, 53] on span "Client View" at bounding box center [789, 60] width 60 height 26
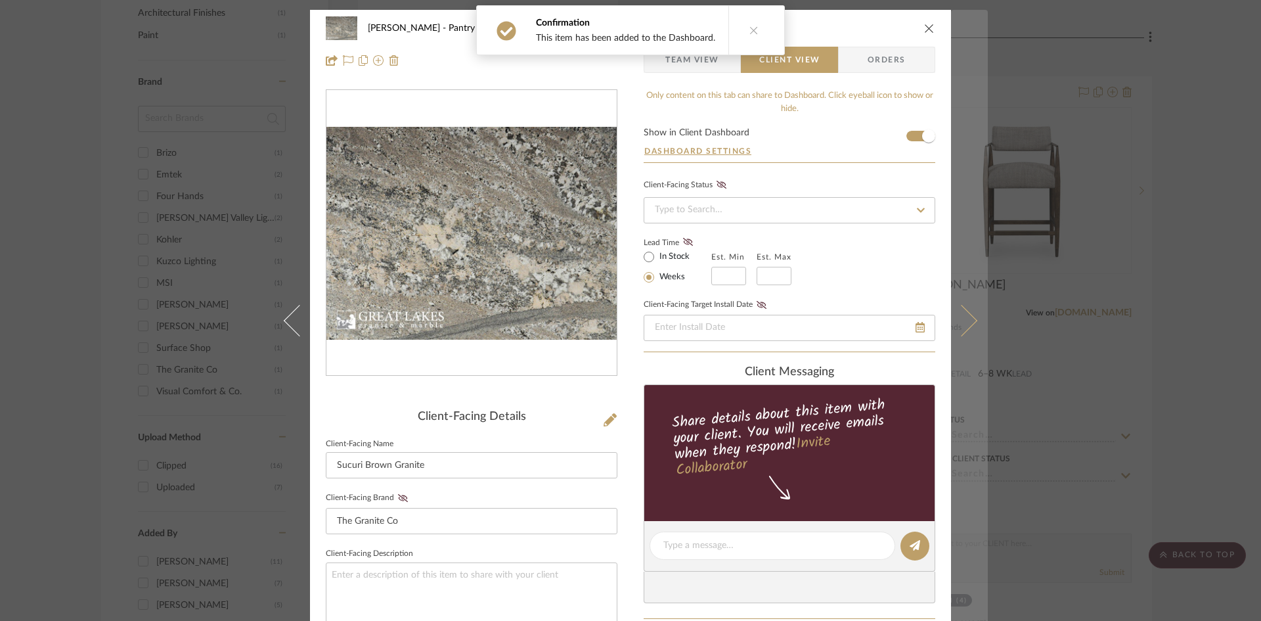
click at [963, 320] on icon at bounding box center [962, 320] width 32 height 32
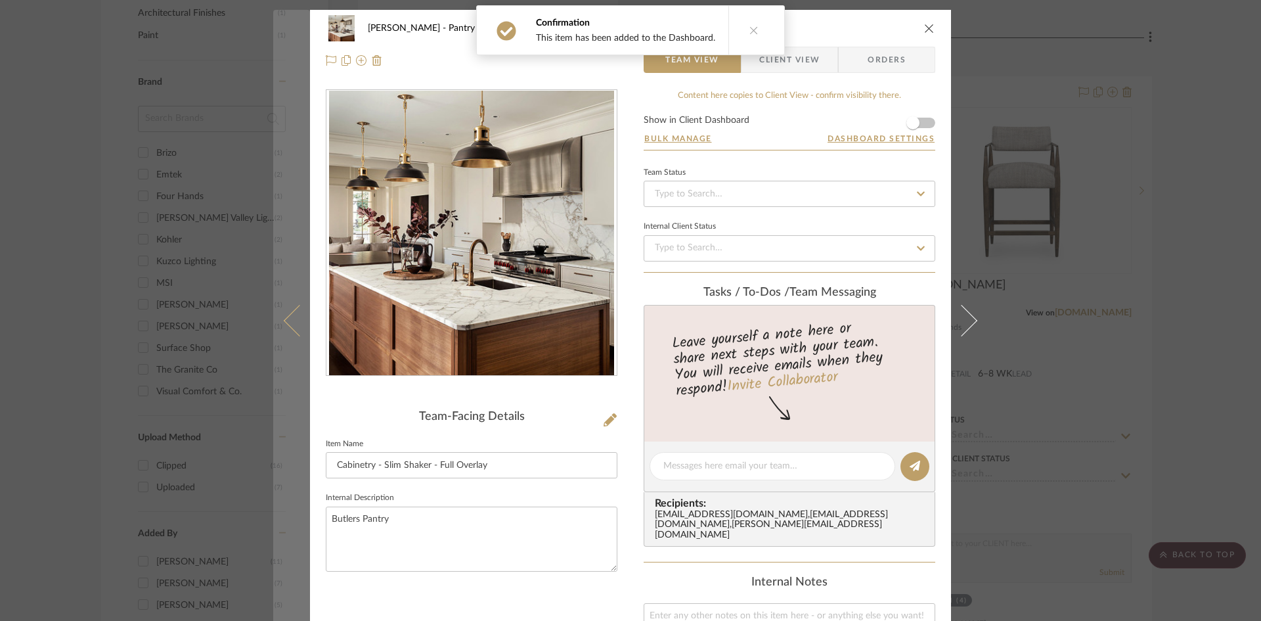
click at [298, 333] on icon at bounding box center [300, 320] width 32 height 32
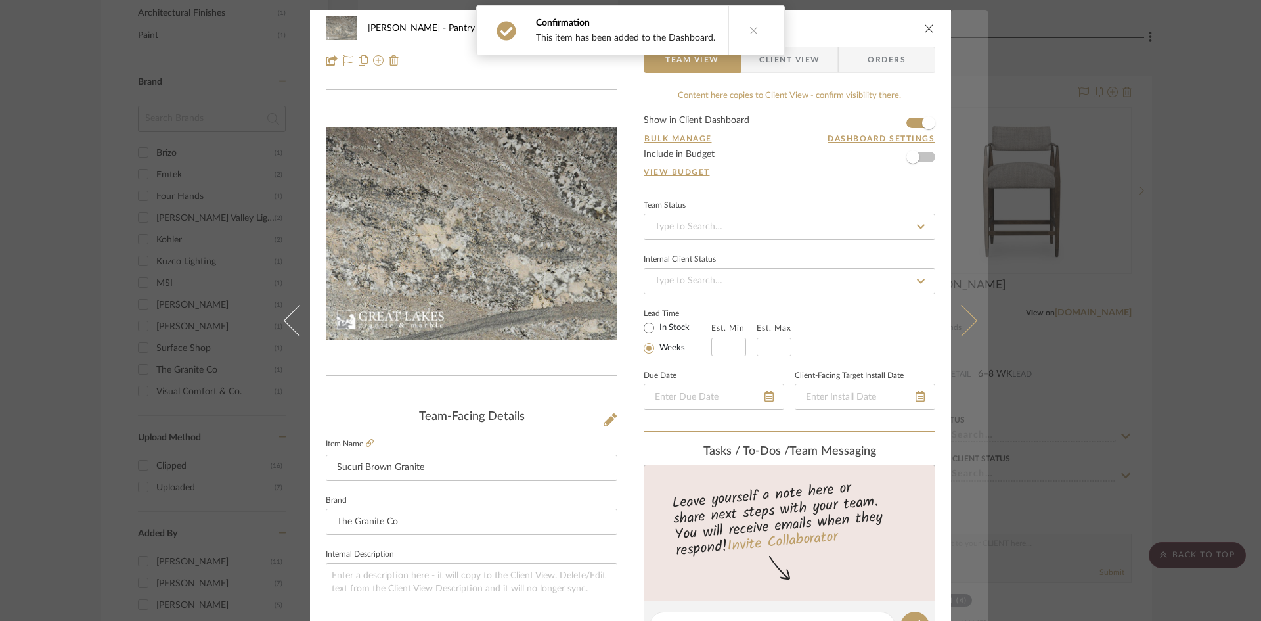
click at [975, 315] on button at bounding box center [969, 320] width 37 height 621
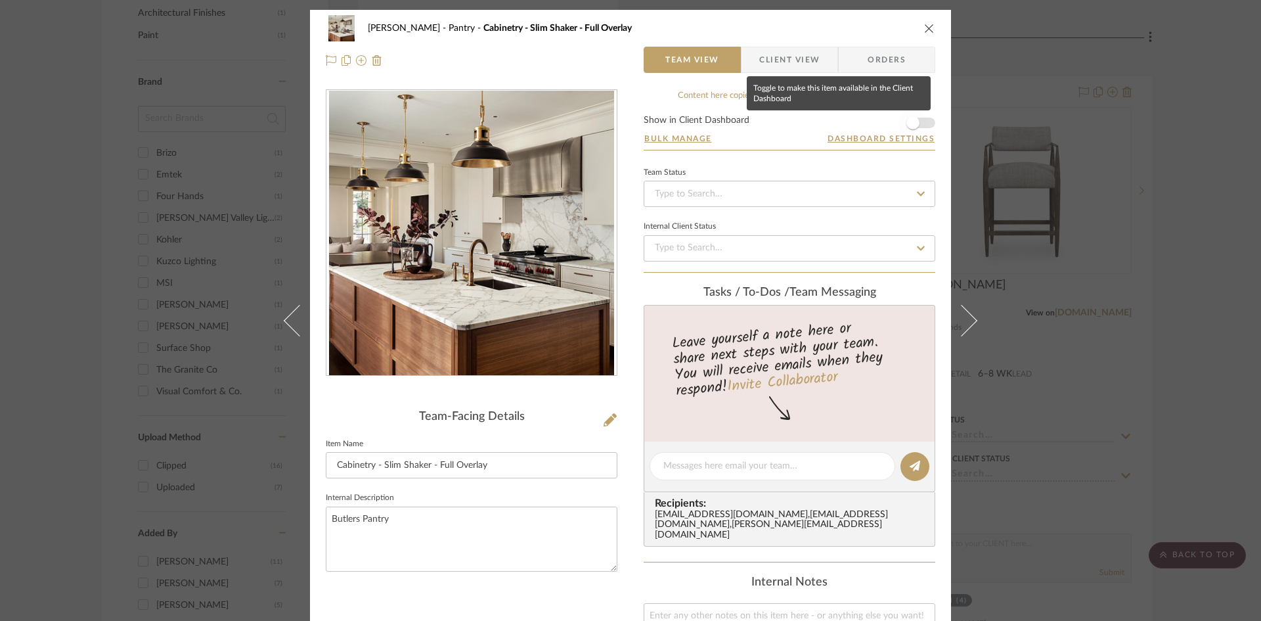
click at [908, 122] on span "button" at bounding box center [912, 122] width 13 height 13
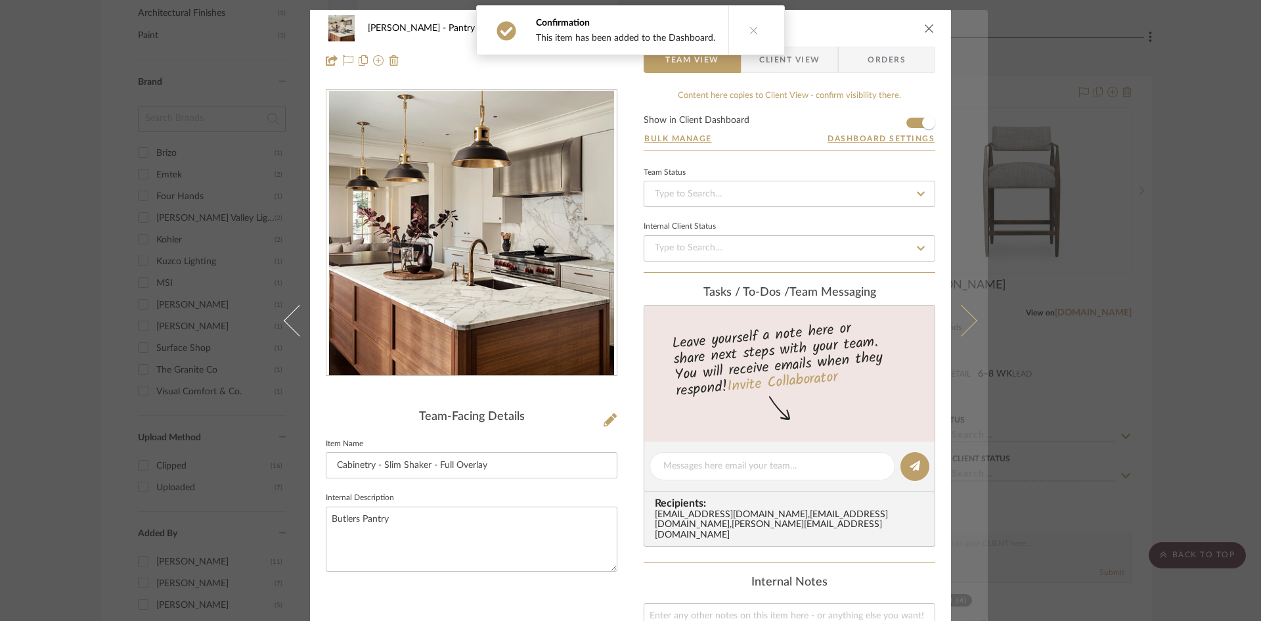
click at [965, 324] on icon at bounding box center [962, 320] width 32 height 32
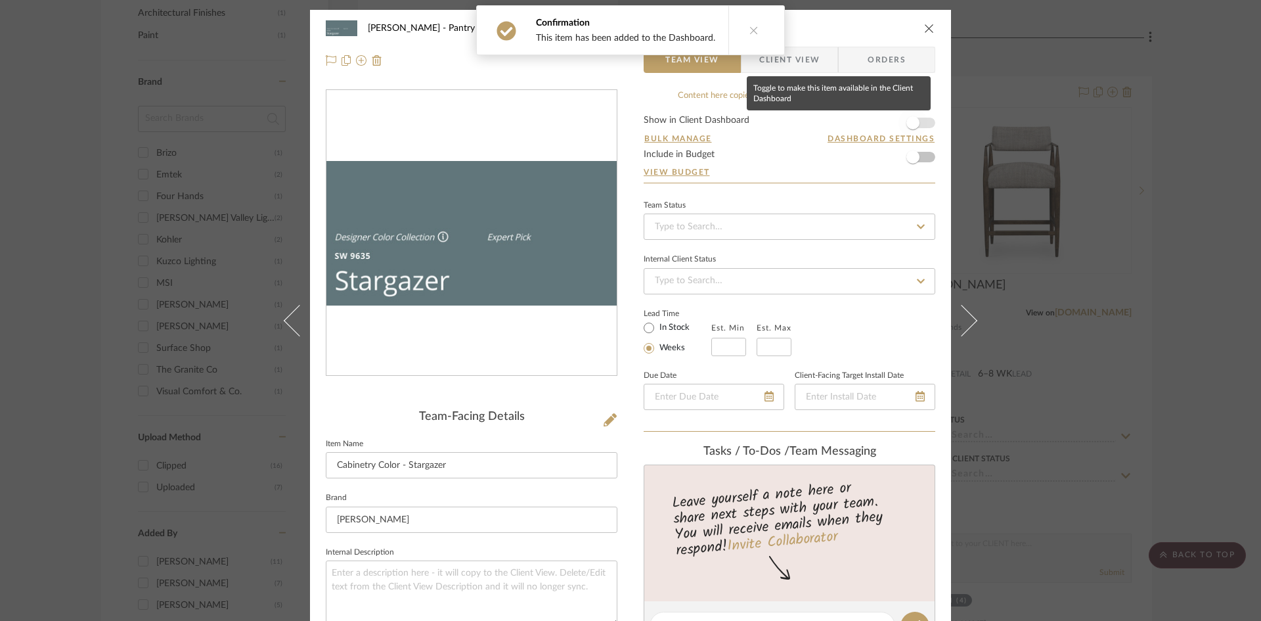
click at [912, 121] on span "button" at bounding box center [912, 122] width 13 height 13
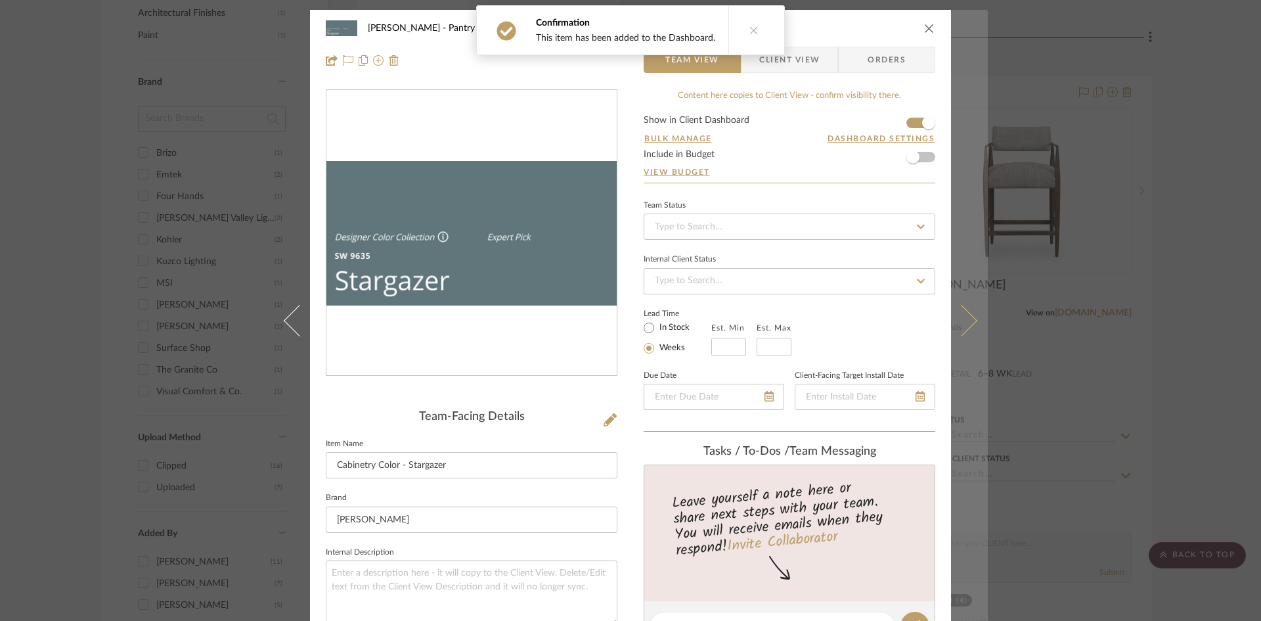
click at [970, 313] on button at bounding box center [969, 320] width 37 height 621
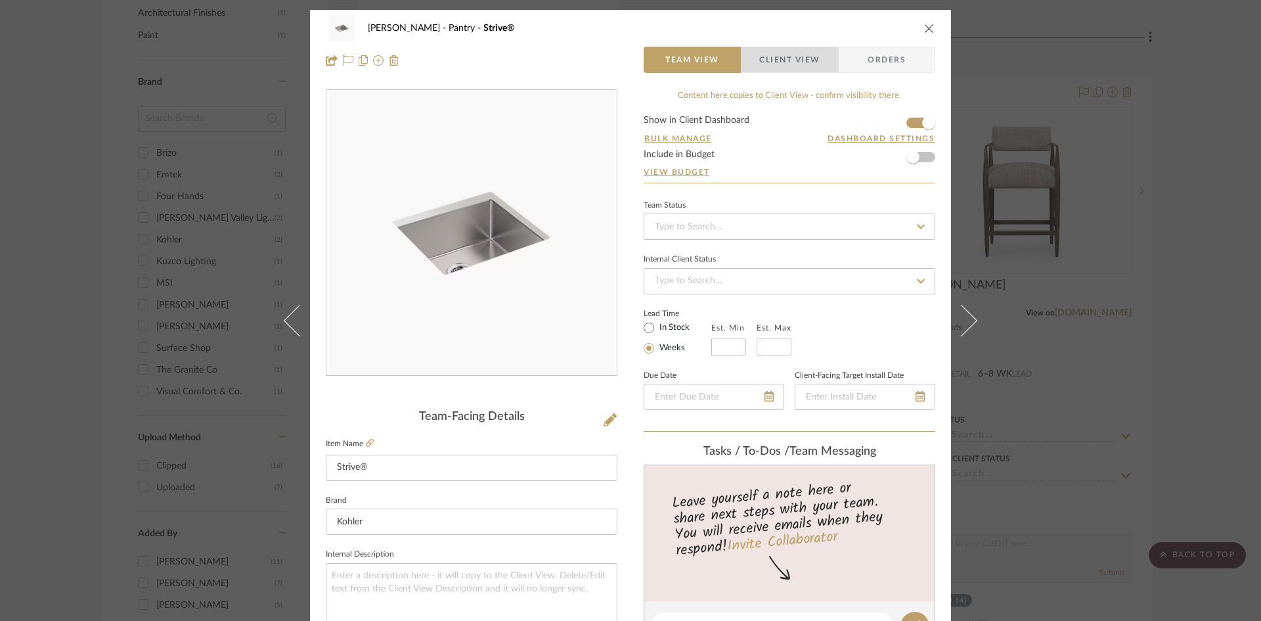
click at [818, 58] on span "Client View" at bounding box center [789, 60] width 96 height 26
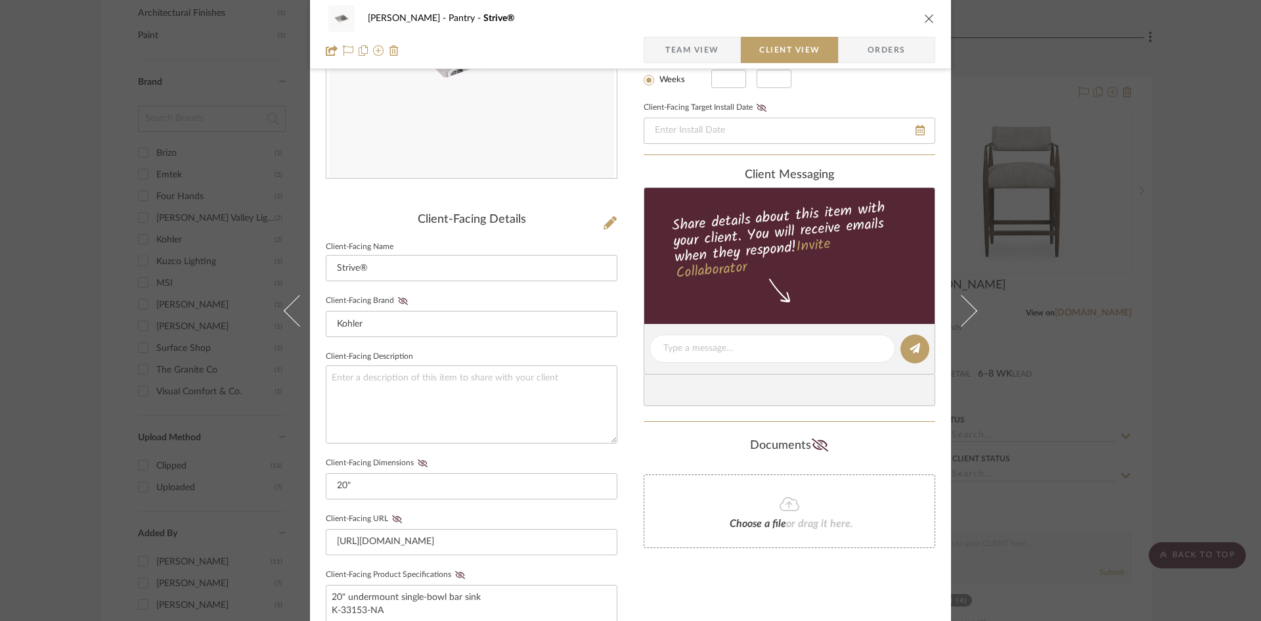
scroll to position [328, 0]
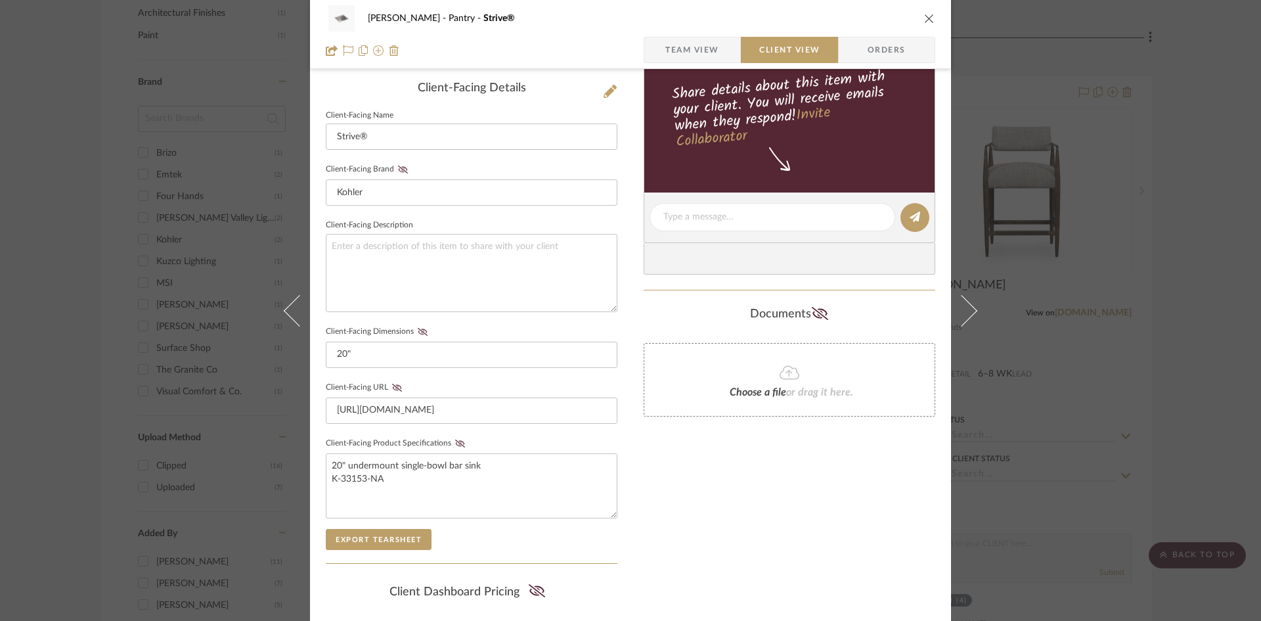
click at [718, 514] on div "Only content on this tab can share to Dashboard. Click eyeball icon to show or …" at bounding box center [790, 241] width 292 height 961
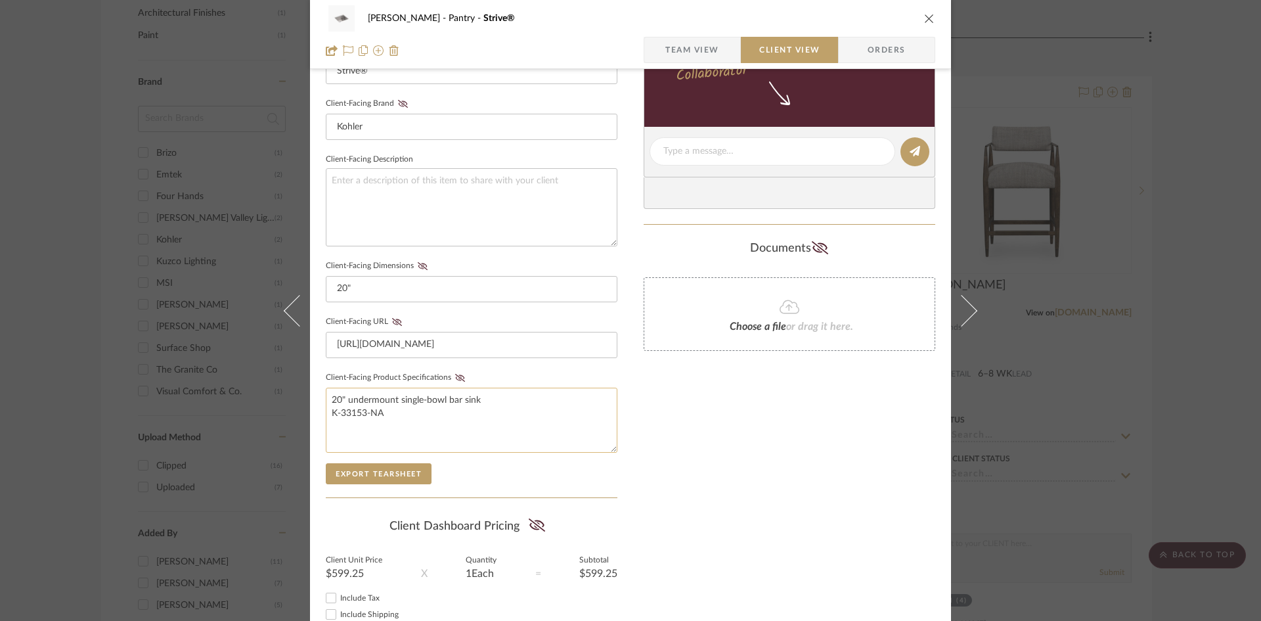
scroll to position [483, 0]
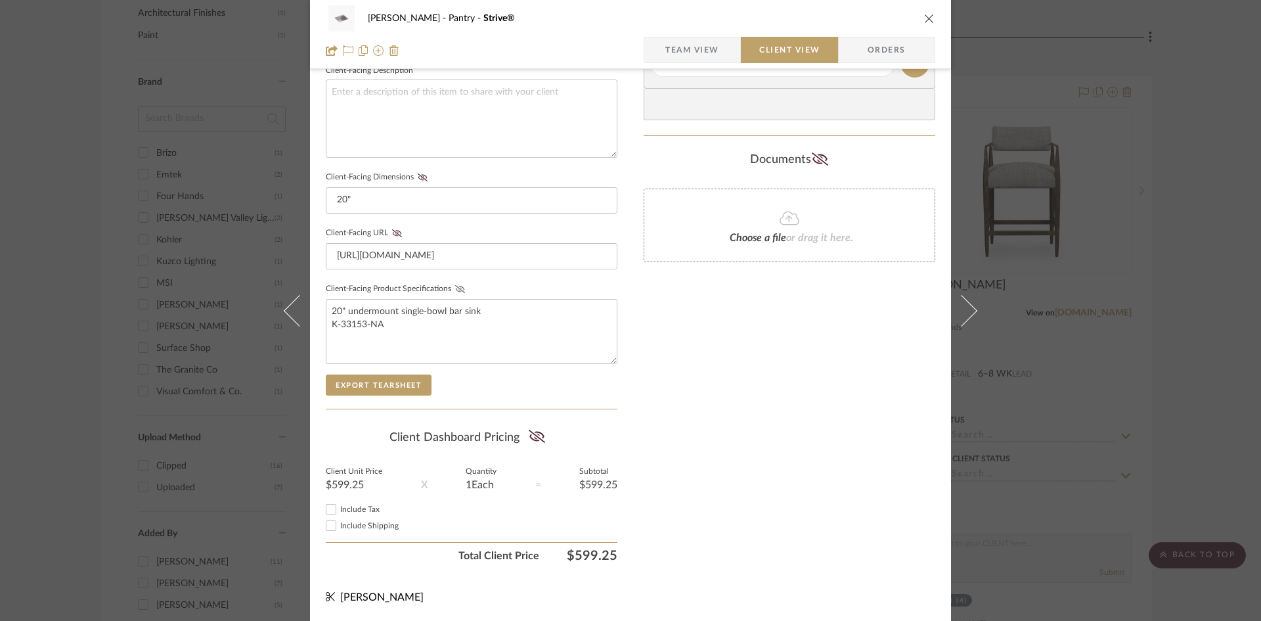
click at [457, 289] on icon at bounding box center [460, 289] width 10 height 8
click at [658, 348] on div "Only content on this tab can share to Dashboard. Click eyeball icon to show or …" at bounding box center [790, 87] width 292 height 961
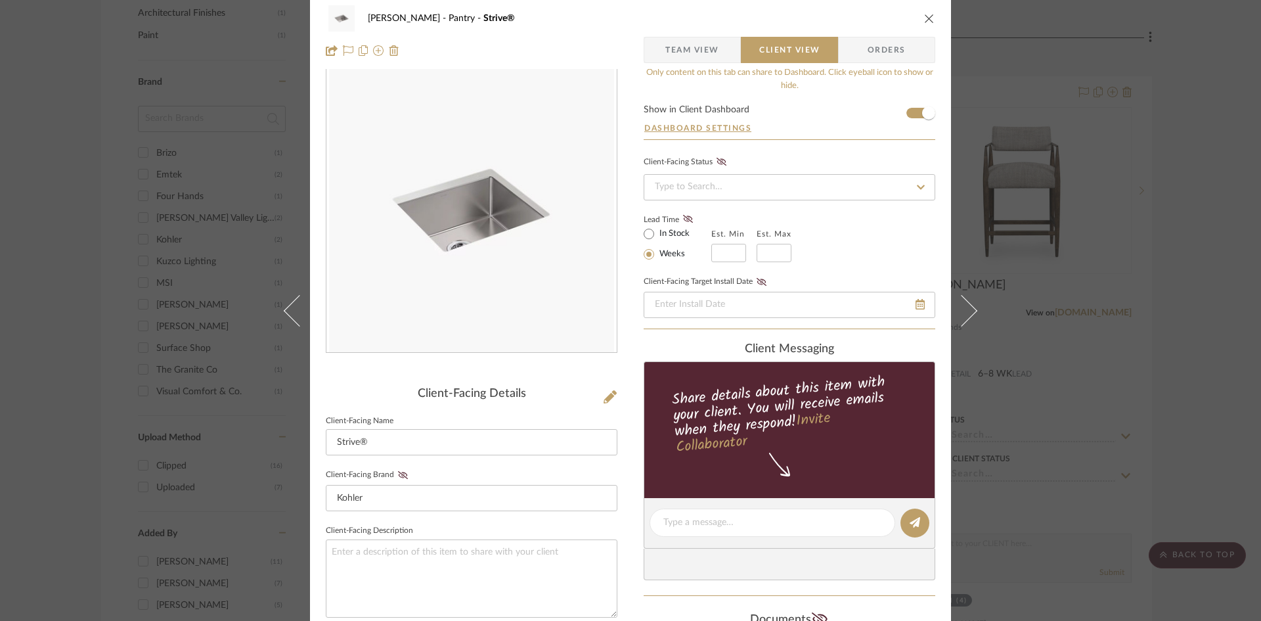
scroll to position [0, 0]
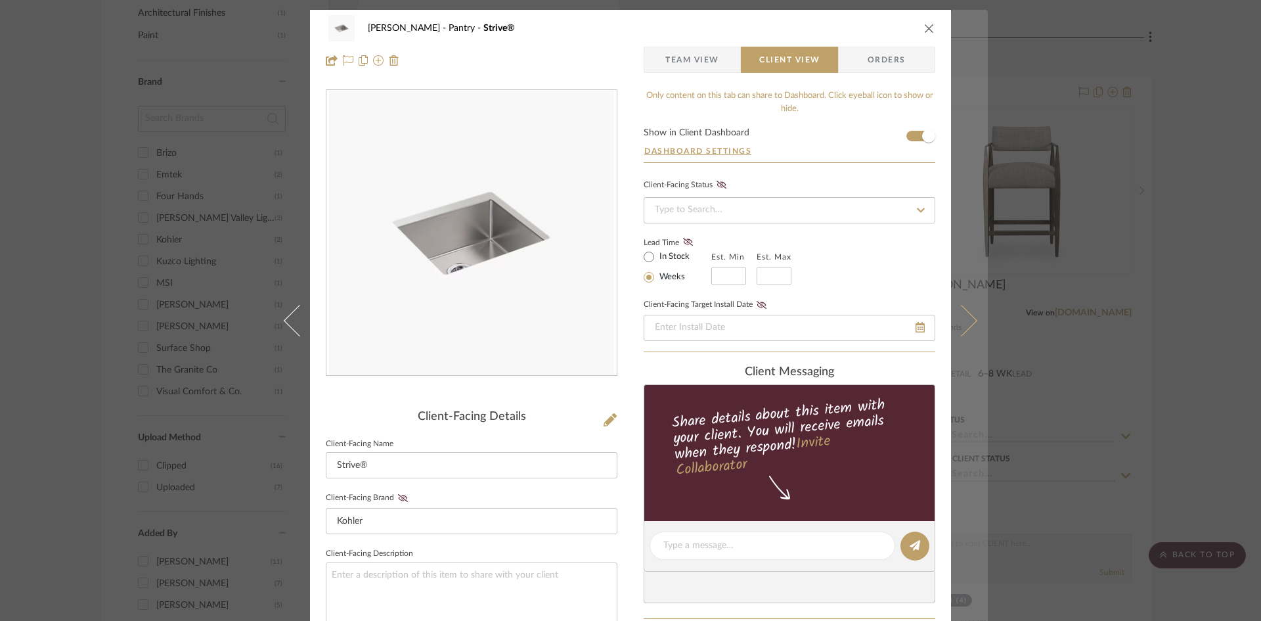
click at [957, 319] on icon at bounding box center [962, 320] width 32 height 32
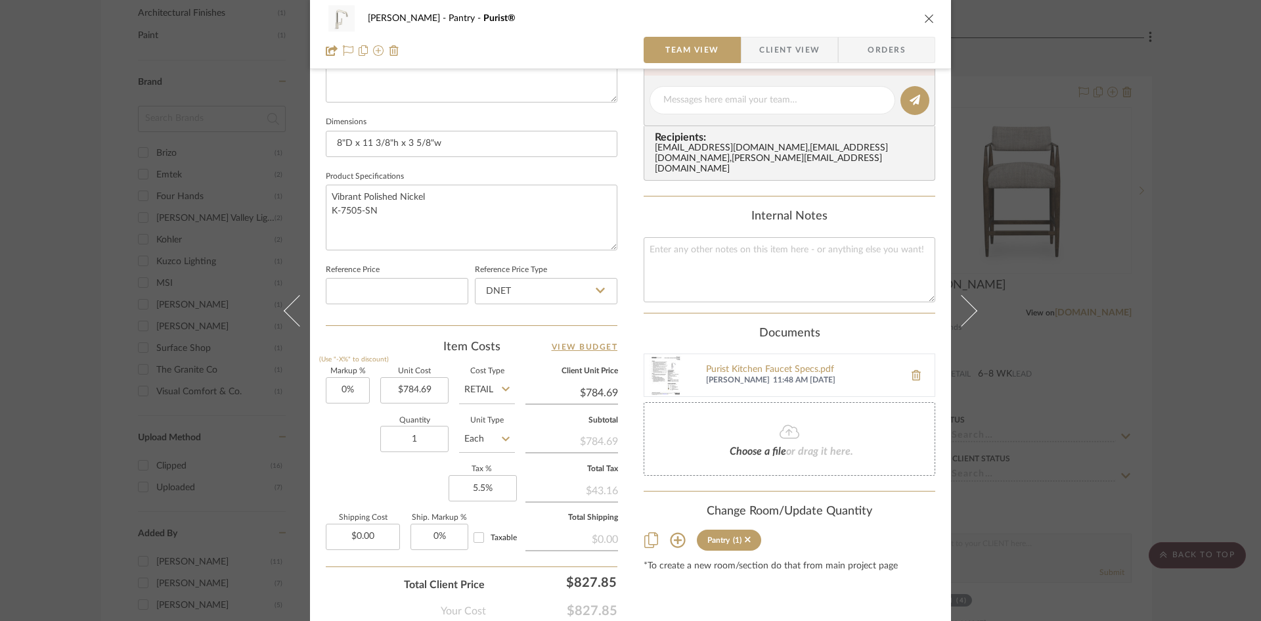
scroll to position [131, 0]
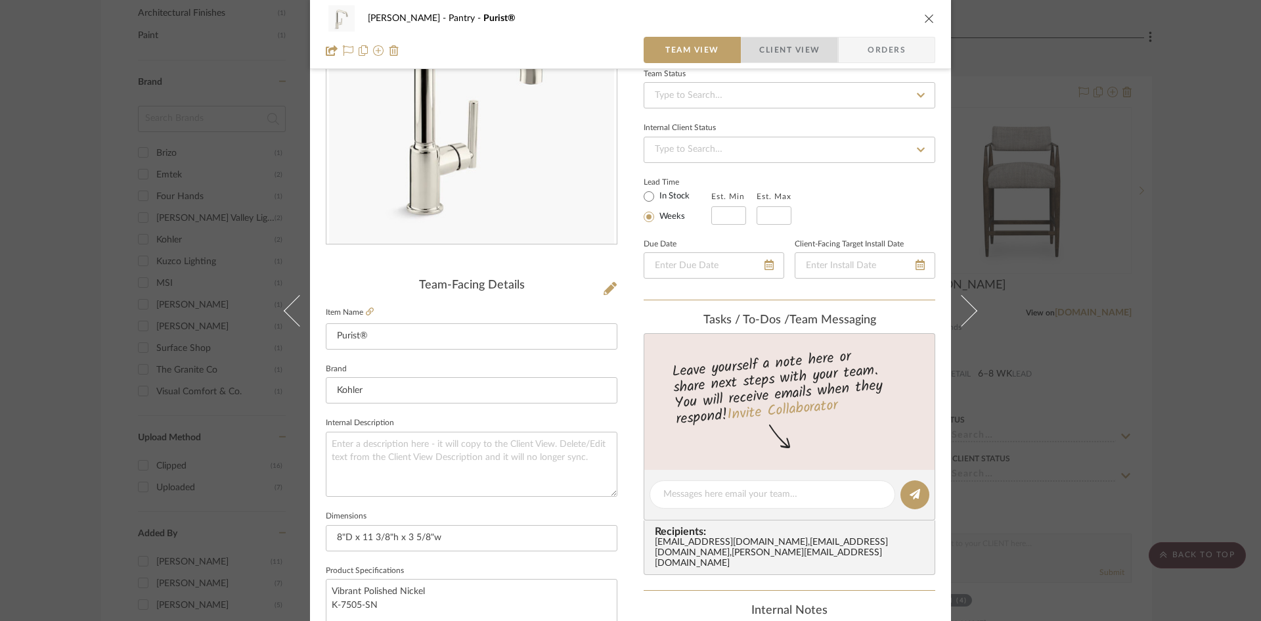
click at [765, 39] on span "Client View" at bounding box center [789, 50] width 60 height 26
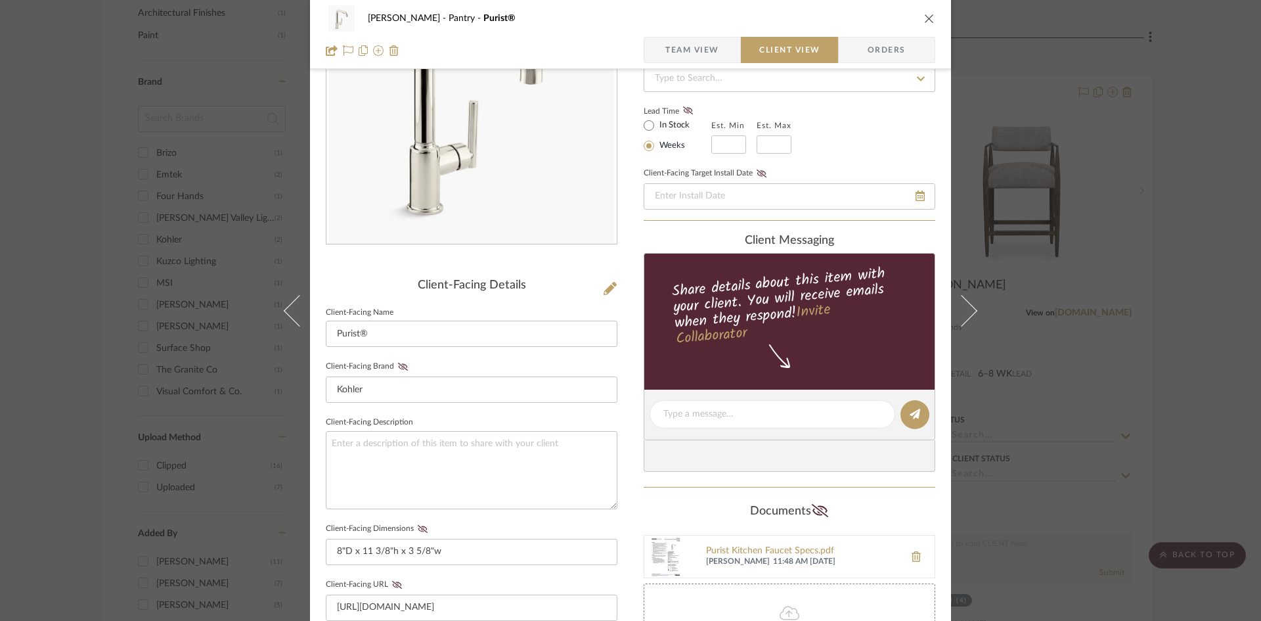
scroll to position [328, 0]
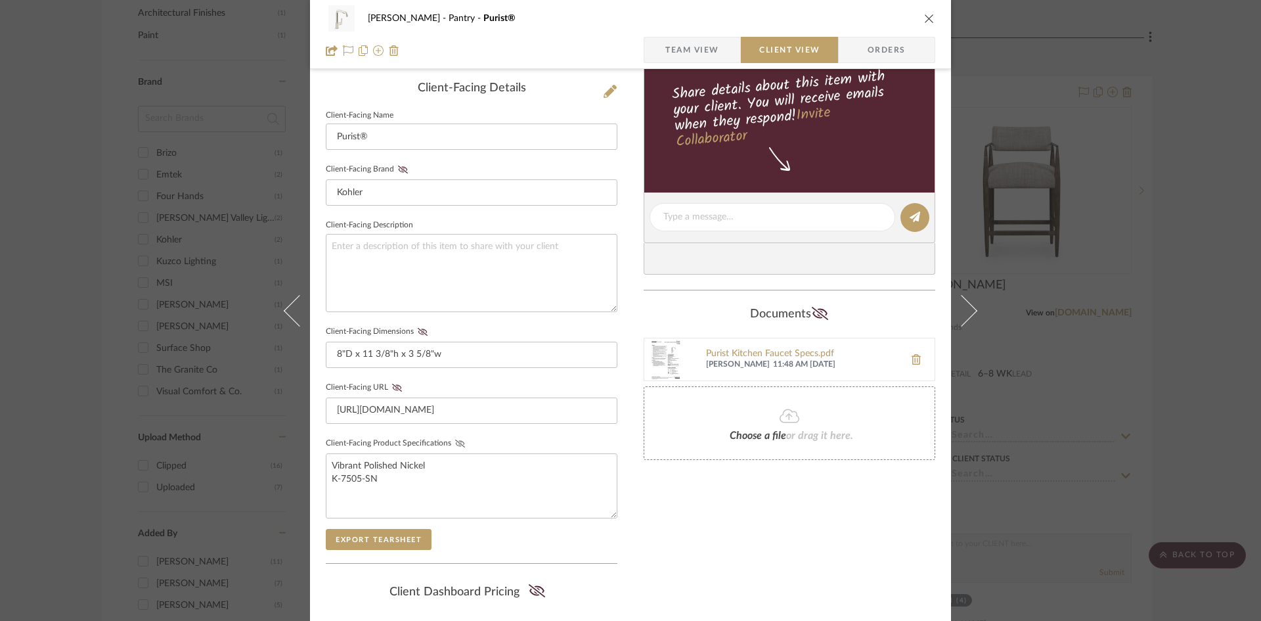
click at [456, 441] on icon at bounding box center [460, 443] width 10 height 8
click at [418, 332] on icon at bounding box center [423, 332] width 10 height 8
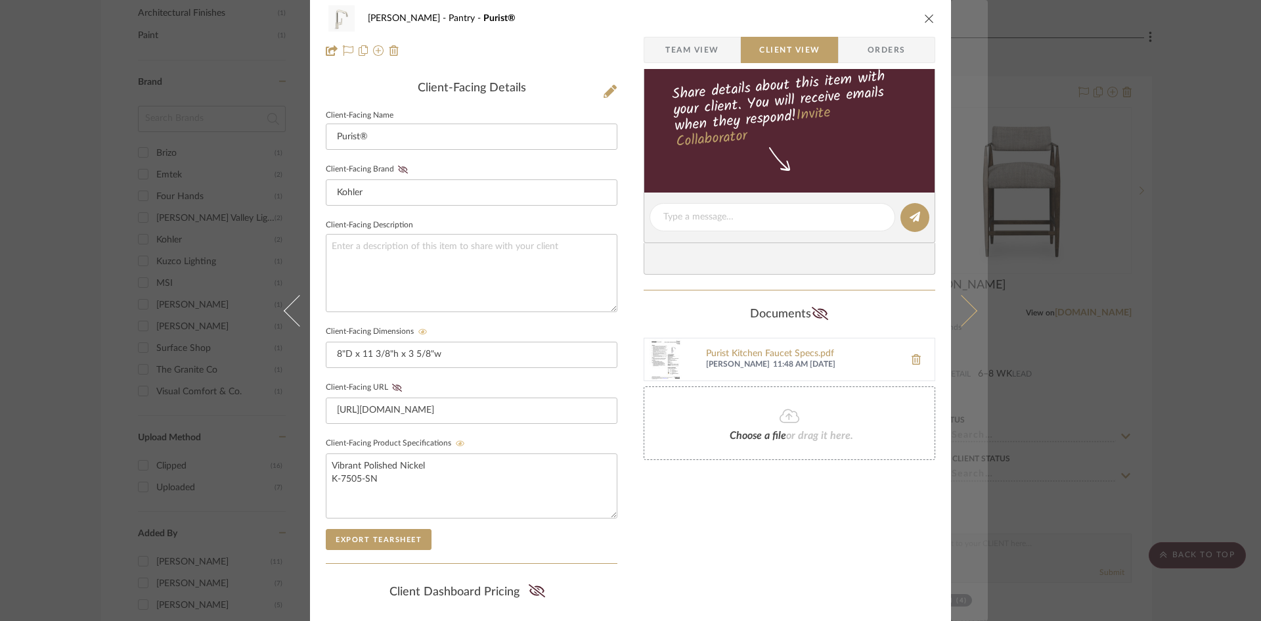
scroll to position [0, 0]
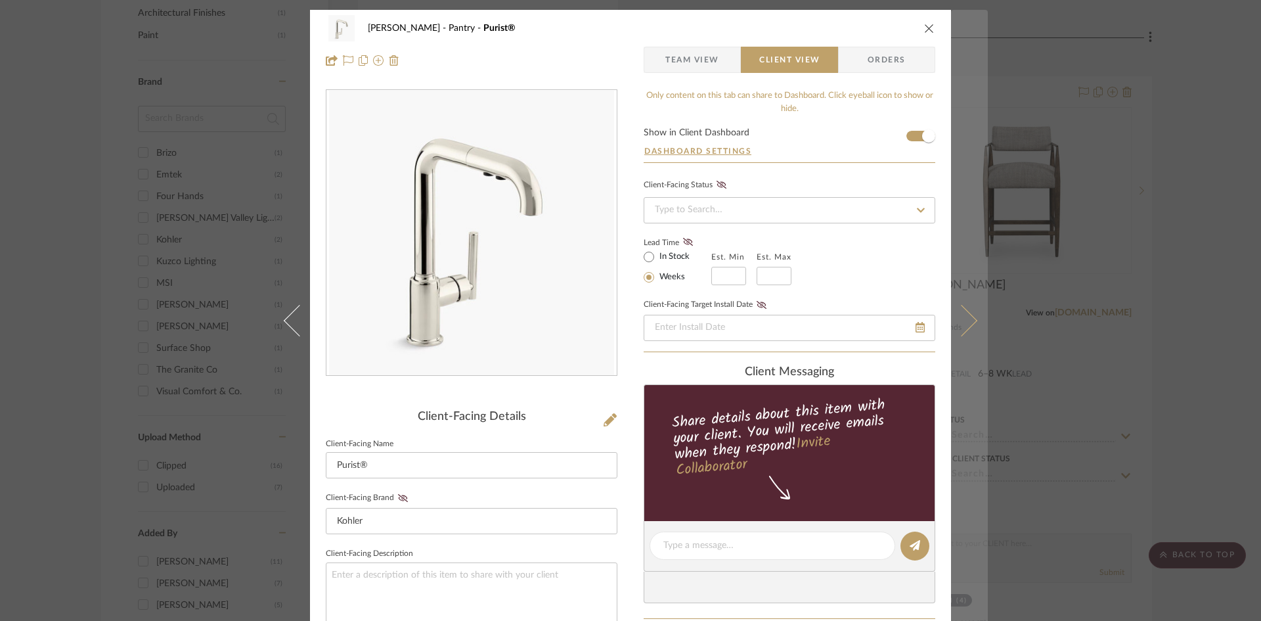
click at [961, 317] on icon at bounding box center [962, 320] width 32 height 32
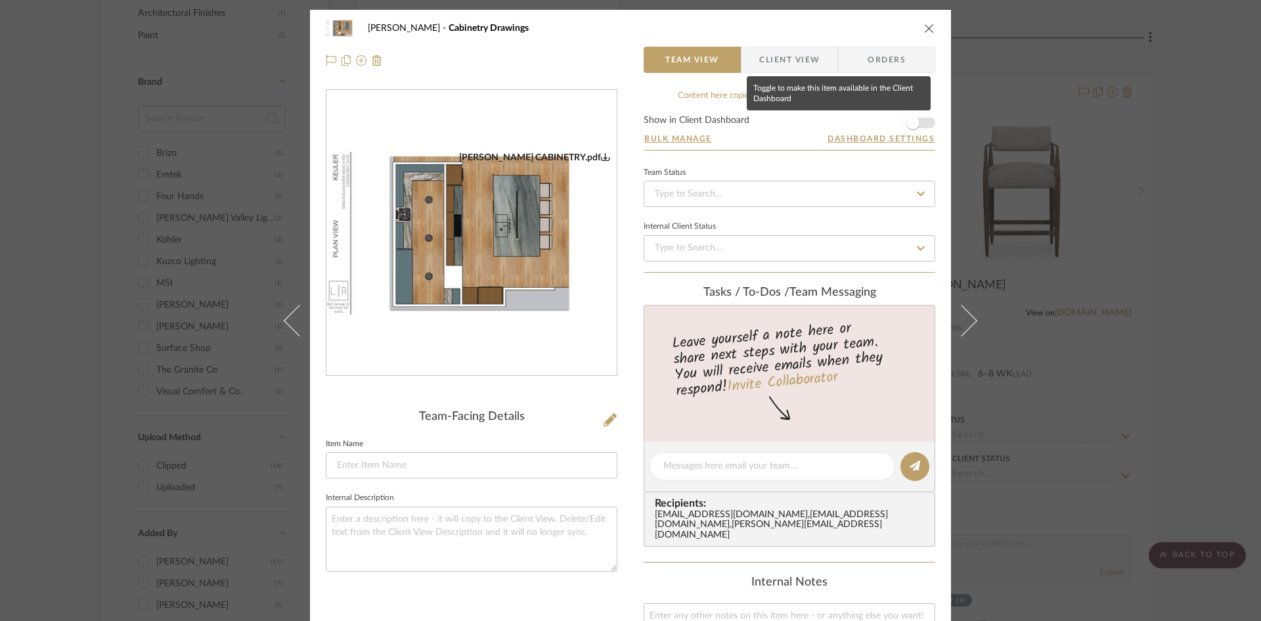
click at [910, 123] on span "button" at bounding box center [912, 122] width 13 height 13
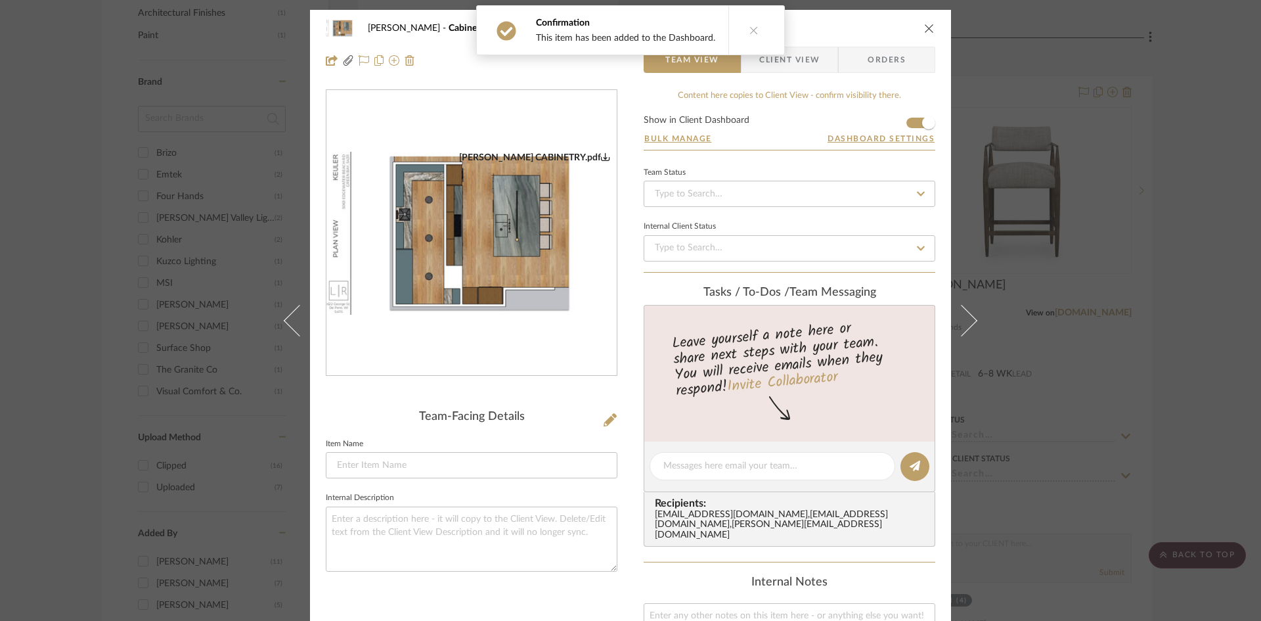
click at [801, 62] on span "Client View" at bounding box center [789, 60] width 60 height 26
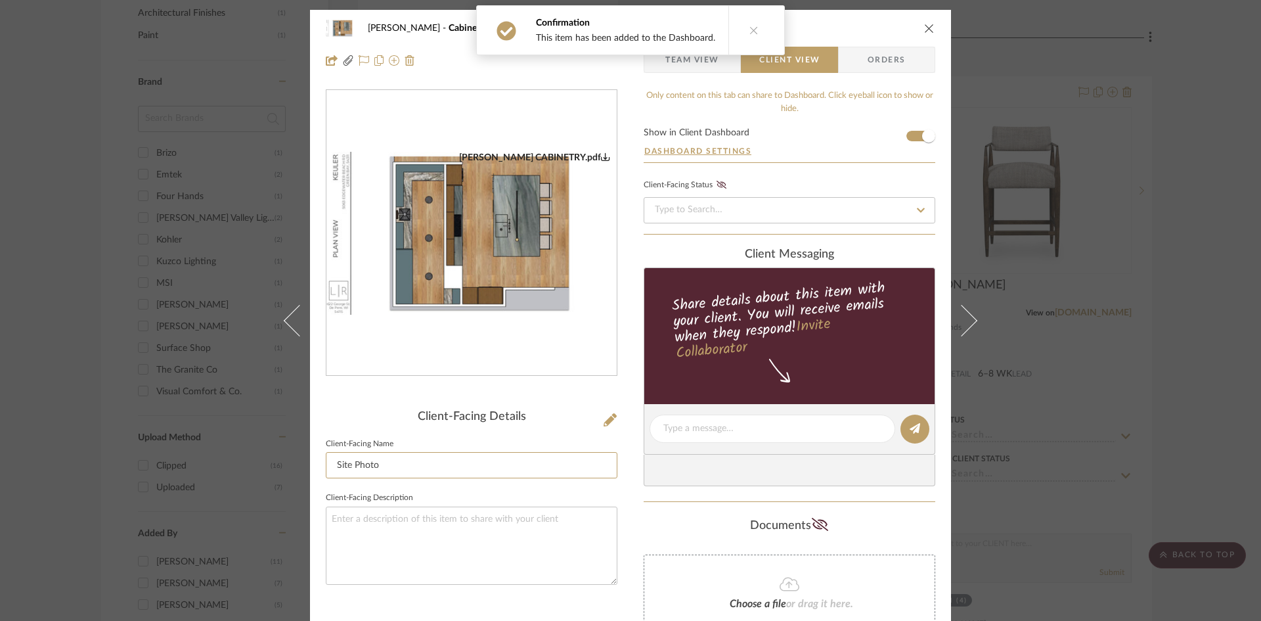
drag, startPoint x: 397, startPoint y: 459, endPoint x: 257, endPoint y: 469, distance: 139.6
click at [257, 469] on div "Keuler Cabinetry Drawings Team View Client View Orders KEULER CABINETRY.pdf Cli…" at bounding box center [630, 310] width 1261 height 621
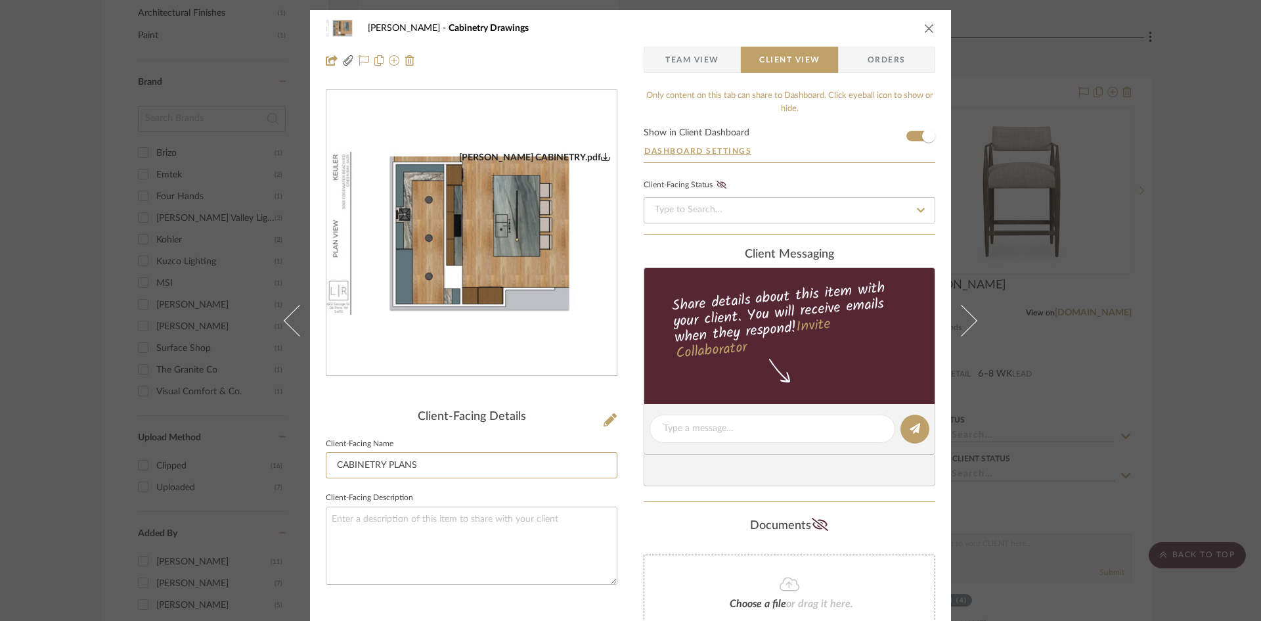
type input "CABINETRY PLANS"
click at [621, 497] on div "Keuler Cabinetry Drawings Team View Client View Orders KEULER CABINETRY.pdf Cli…" at bounding box center [630, 353] width 641 height 686
click at [635, 513] on div "Keuler Cabinetry Drawings Team View Client View Orders KEULER CABINETRY.pdf Cli…" at bounding box center [630, 353] width 641 height 686
click at [927, 24] on icon "close" at bounding box center [929, 28] width 11 height 11
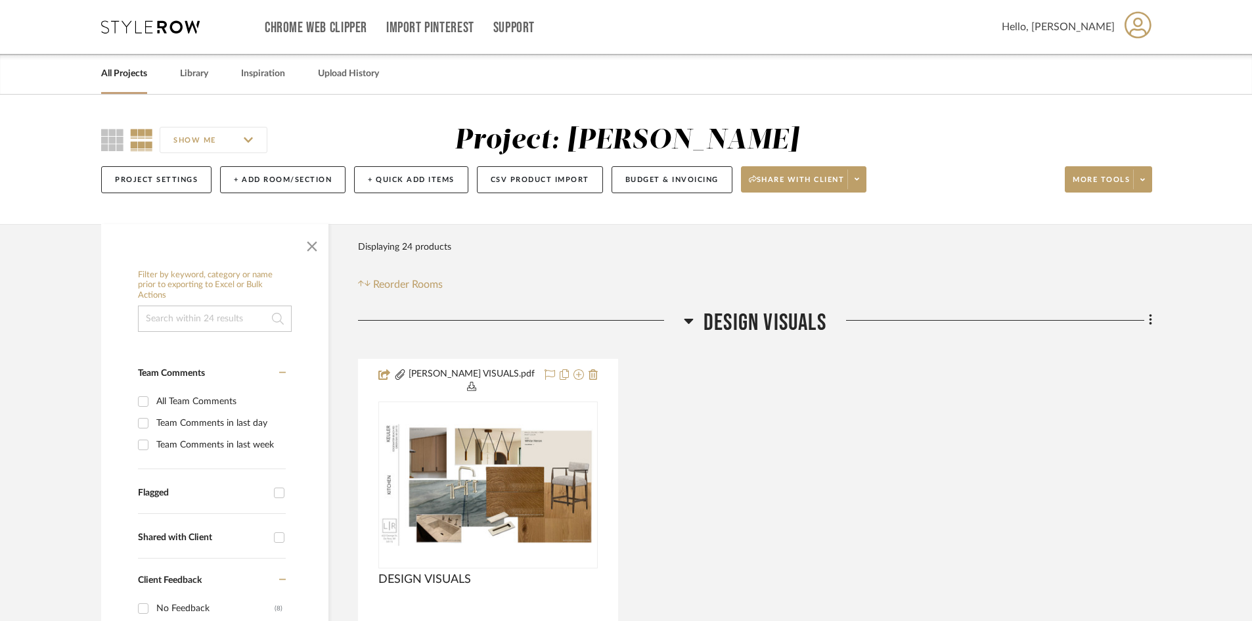
click at [526, 464] on img "0" at bounding box center [488, 485] width 217 height 122
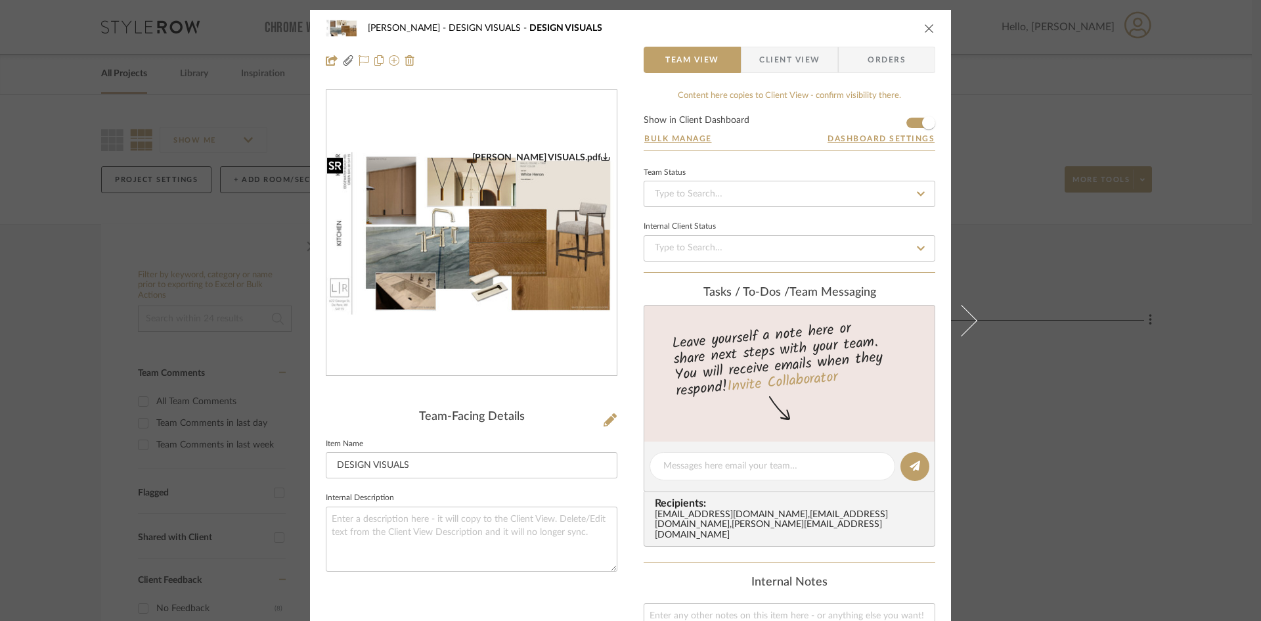
click at [502, 238] on img "0" at bounding box center [471, 234] width 290 height 164
click at [925, 32] on icon "close" at bounding box center [929, 28] width 11 height 11
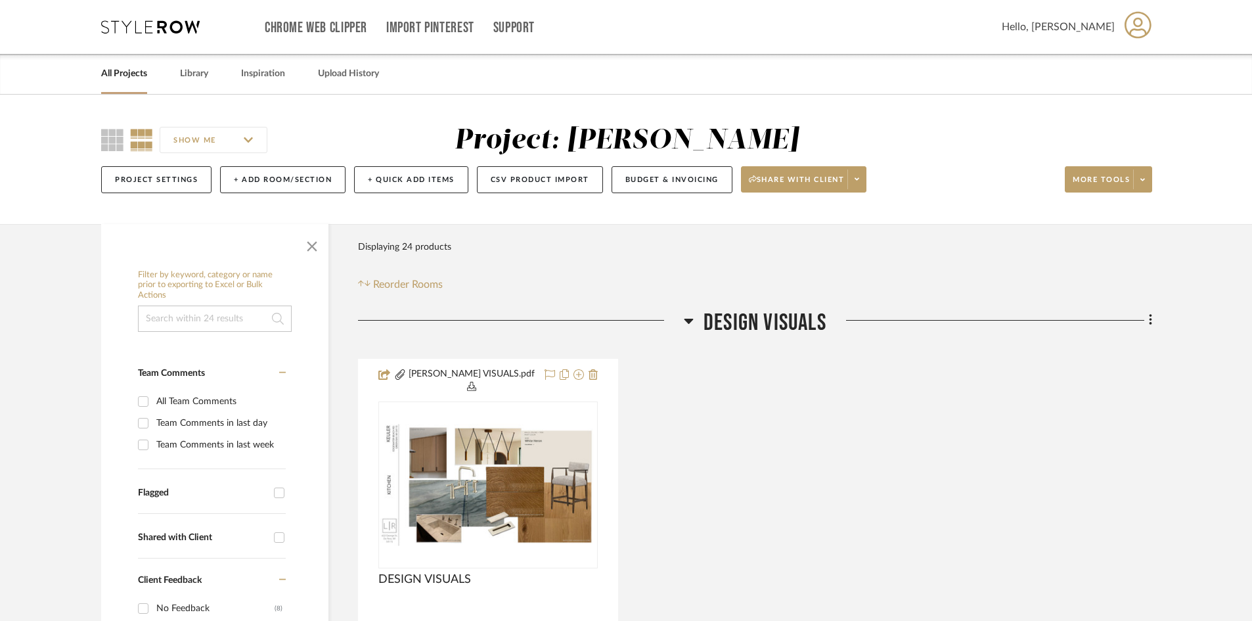
click at [175, 26] on icon at bounding box center [150, 26] width 99 height 13
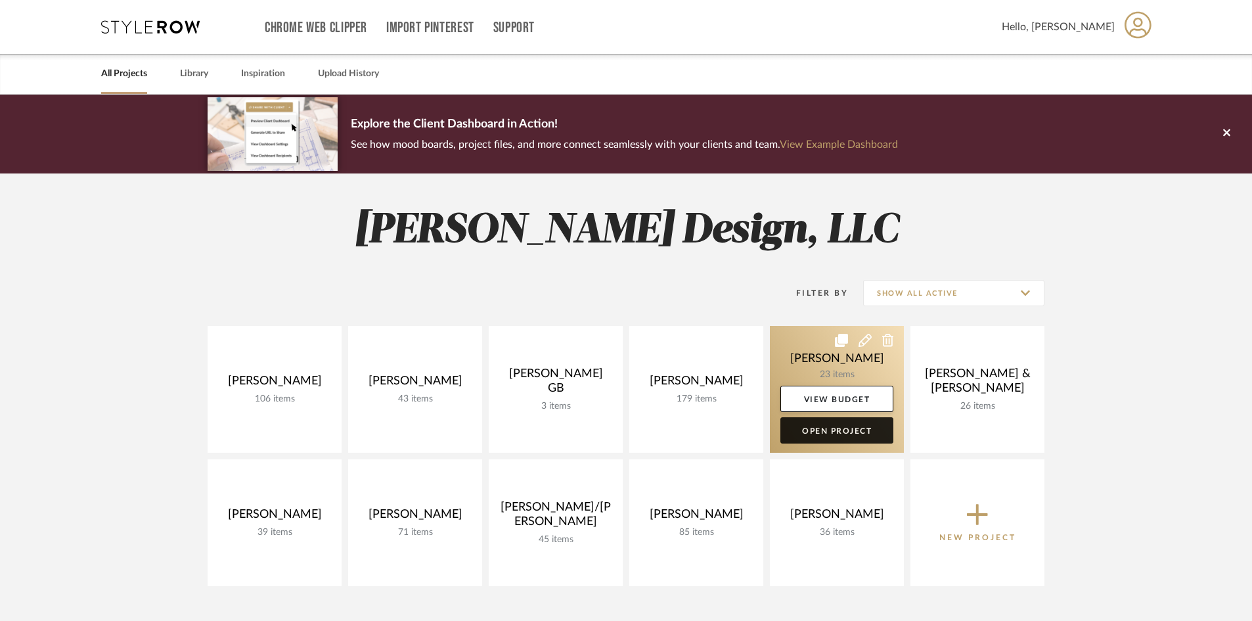
click at [849, 426] on link "Open Project" at bounding box center [836, 430] width 113 height 26
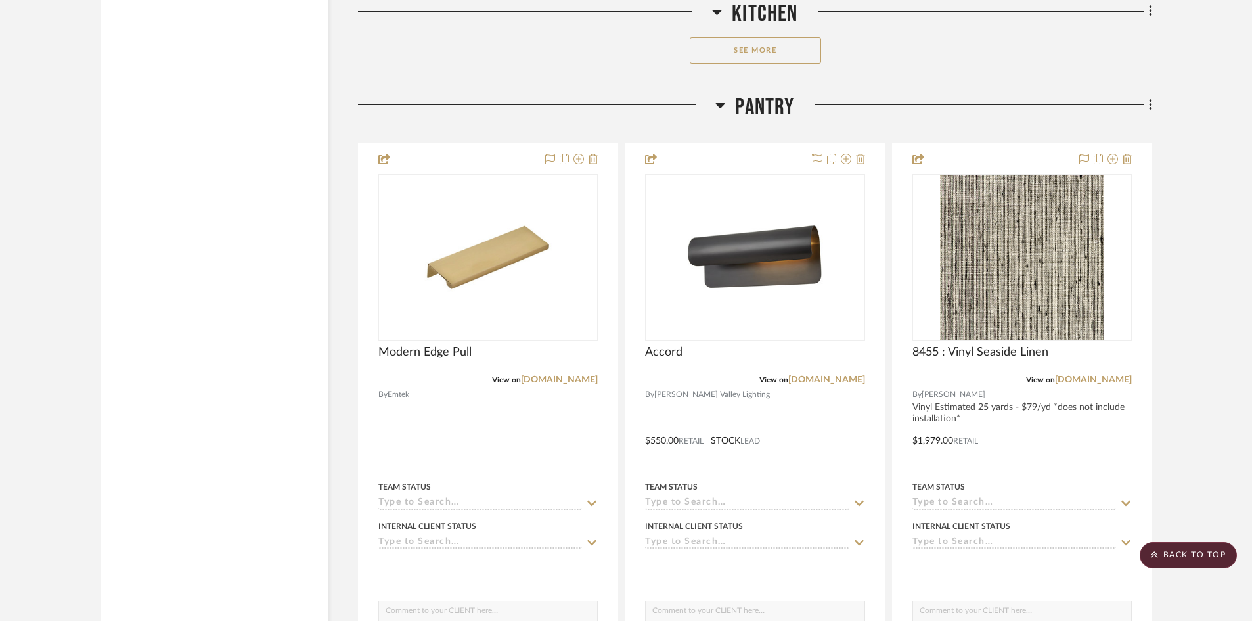
scroll to position [2758, 0]
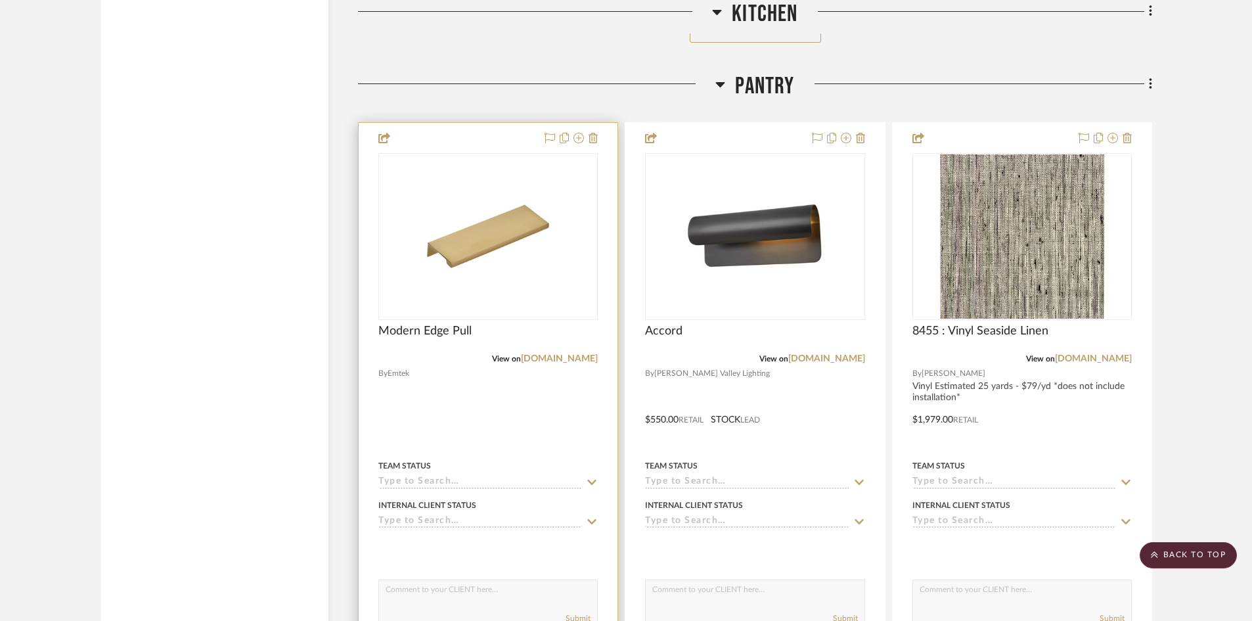
click at [500, 389] on div at bounding box center [488, 410] width 259 height 575
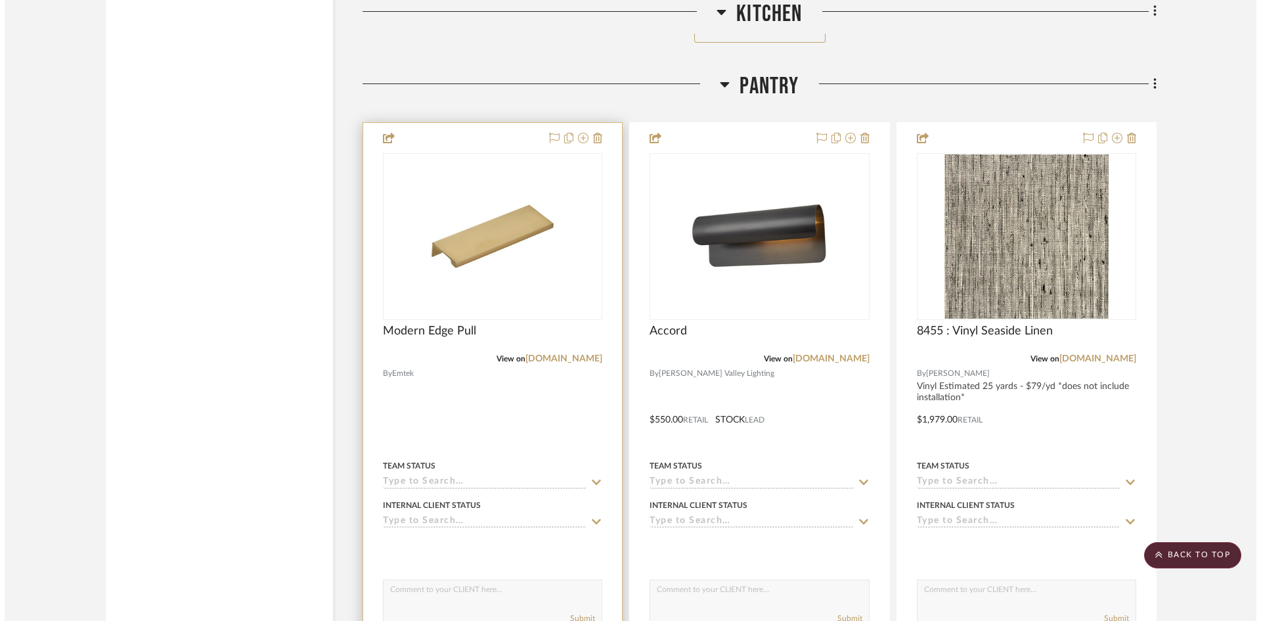
scroll to position [0, 0]
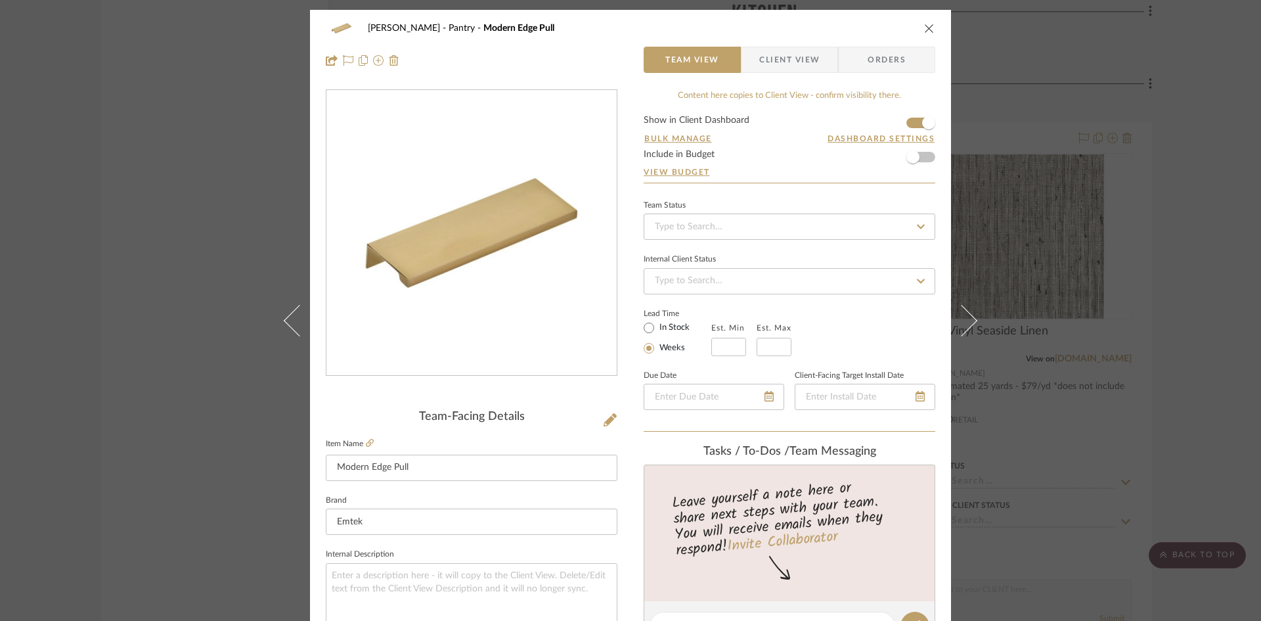
click at [787, 59] on span "Client View" at bounding box center [789, 60] width 60 height 26
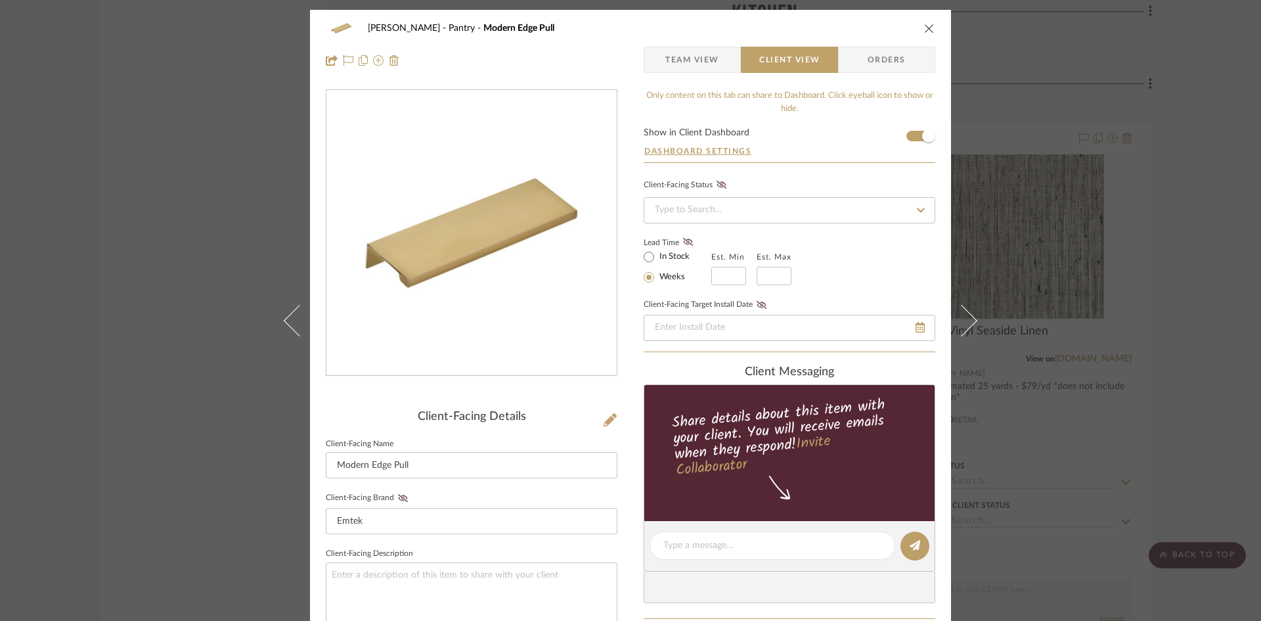
click at [925, 28] on icon "close" at bounding box center [929, 28] width 11 height 11
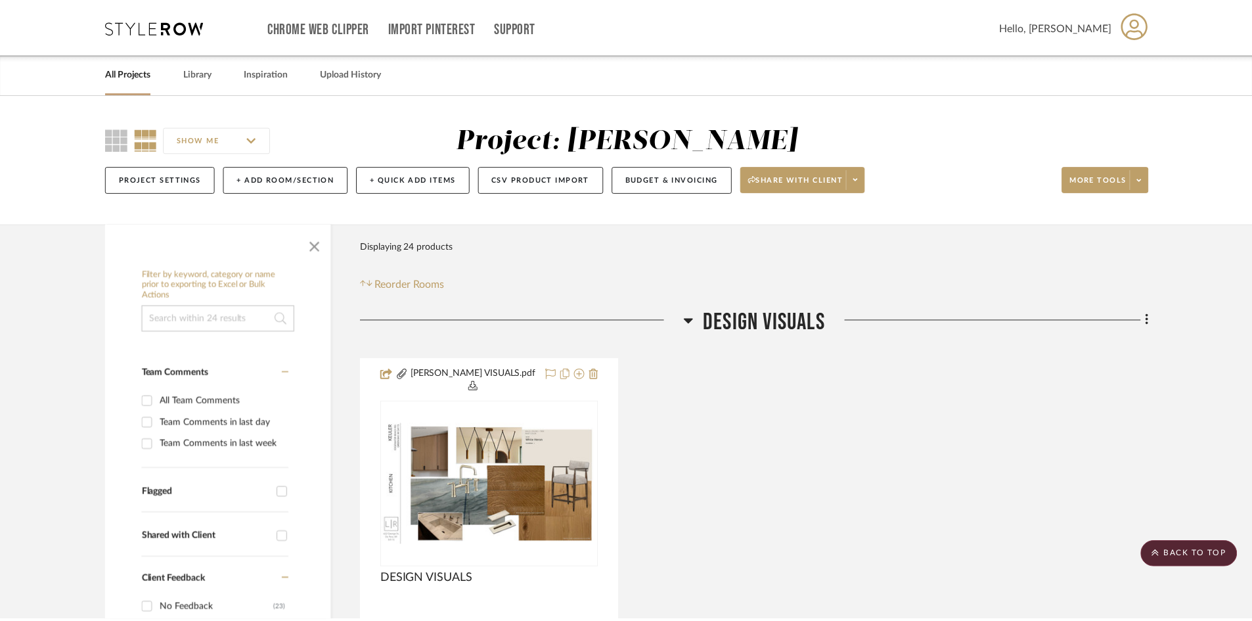
scroll to position [2758, 0]
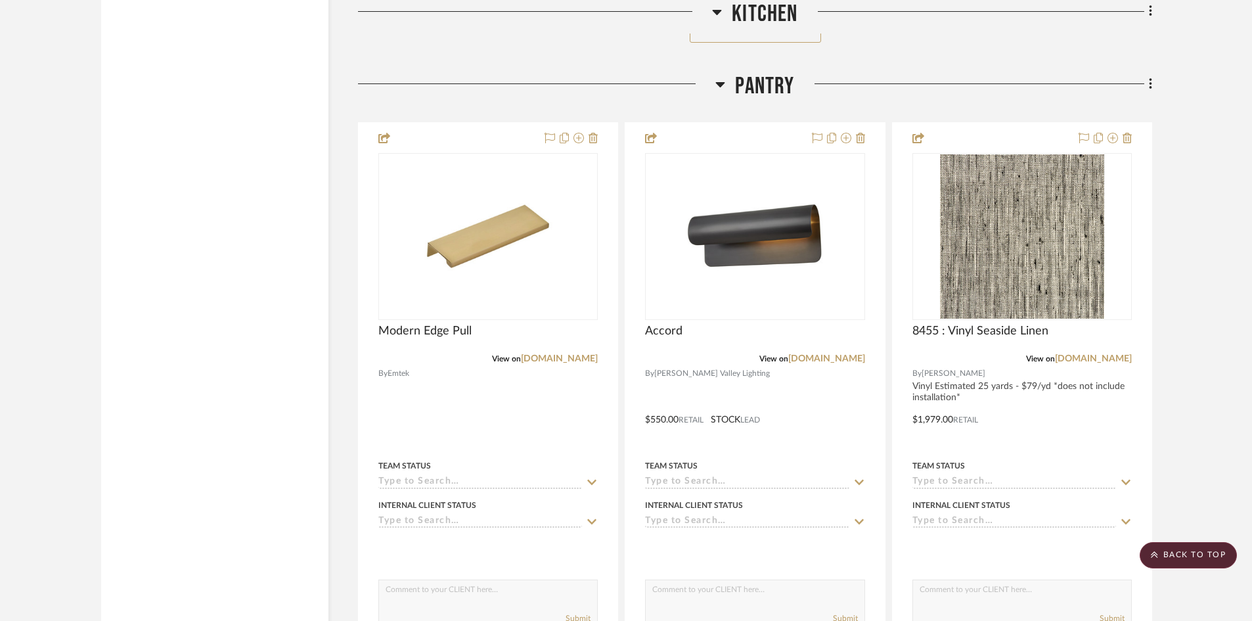
click at [1209, 181] on project-details-page "SHOW ME Project: Keuler Project Settings + Add Room/Section + Quick Add Items C…" at bounding box center [626, 115] width 1252 height 5557
click at [1189, 388] on project-details-page "SHOW ME Project: Keuler Project Settings + Add Room/Section + Quick Add Items C…" at bounding box center [626, 115] width 1252 height 5557
click at [1225, 249] on project-details-page "SHOW ME Project: Keuler Project Settings + Add Room/Section + Quick Add Items C…" at bounding box center [626, 115] width 1252 height 5557
click at [1217, 196] on project-details-page "SHOW ME Project: Keuler Project Settings + Add Room/Section + Quick Add Items C…" at bounding box center [626, 115] width 1252 height 5557
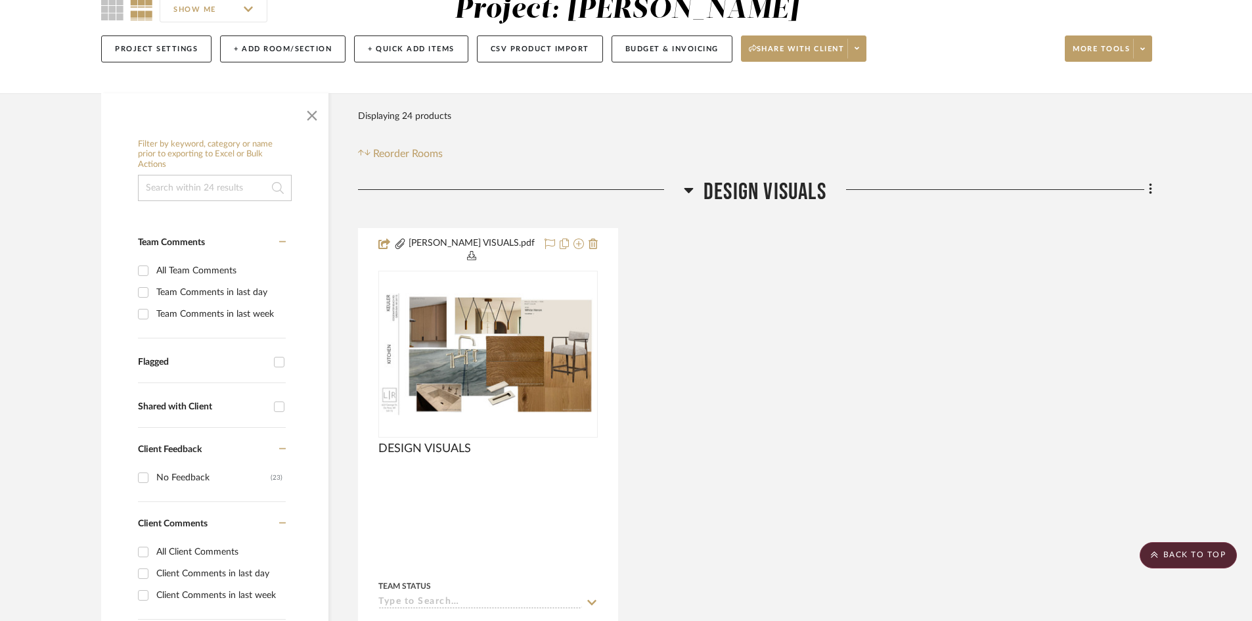
scroll to position [0, 0]
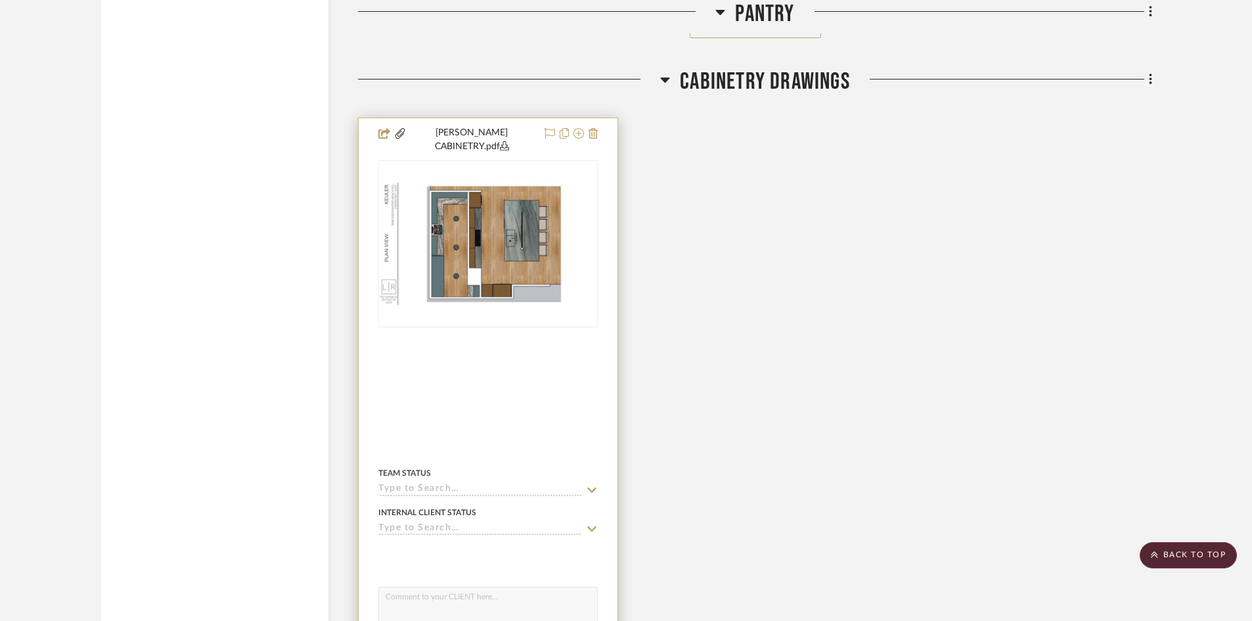
scroll to position [4662, 0]
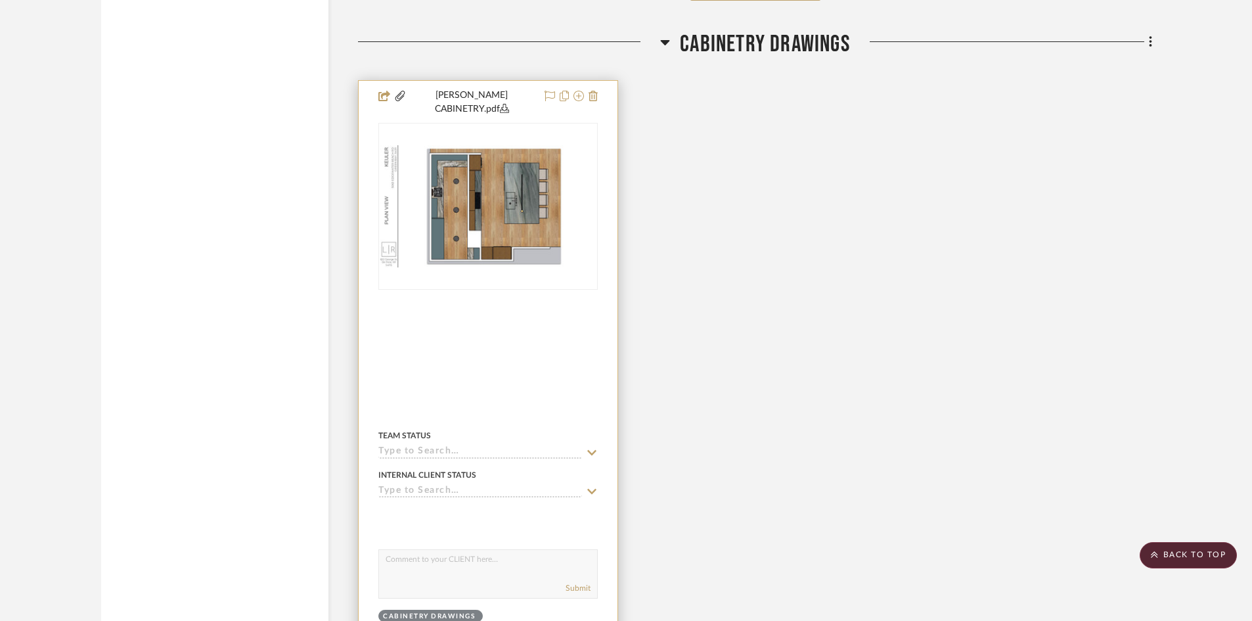
click at [479, 352] on div at bounding box center [488, 374] width 259 height 586
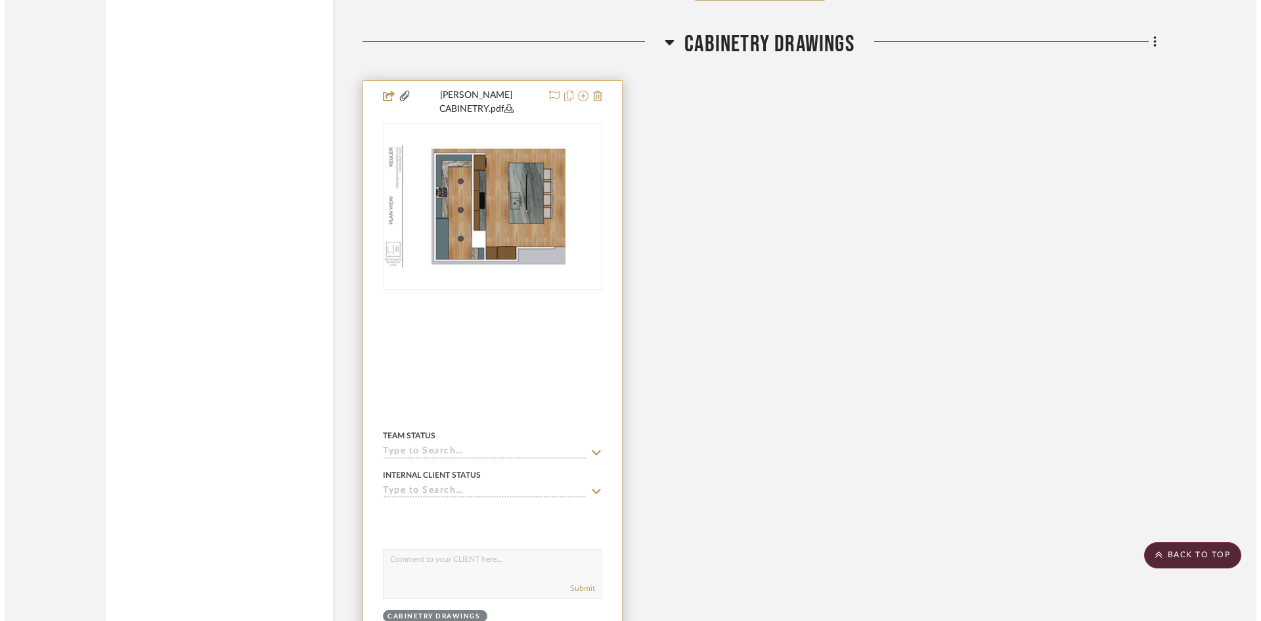
scroll to position [0, 0]
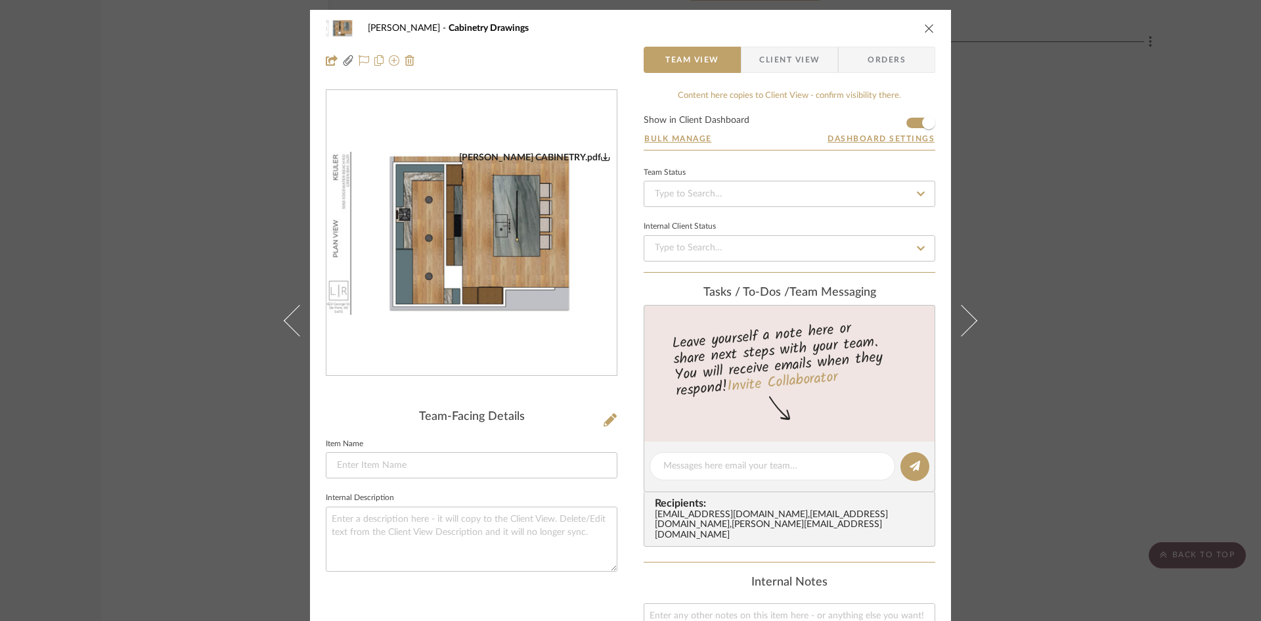
click at [471, 216] on img "0" at bounding box center [471, 234] width 290 height 164
drag, startPoint x: 928, startPoint y: 30, endPoint x: 865, endPoint y: 54, distance: 67.6
click at [928, 30] on icon "close" at bounding box center [929, 28] width 11 height 11
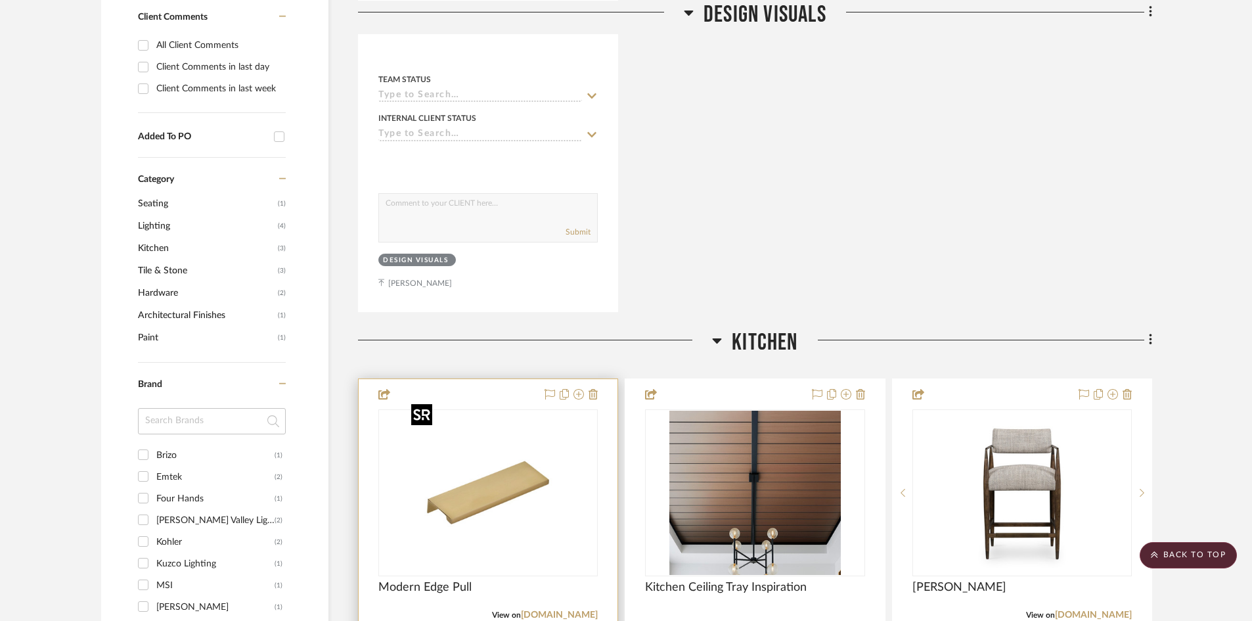
scroll to position [854, 0]
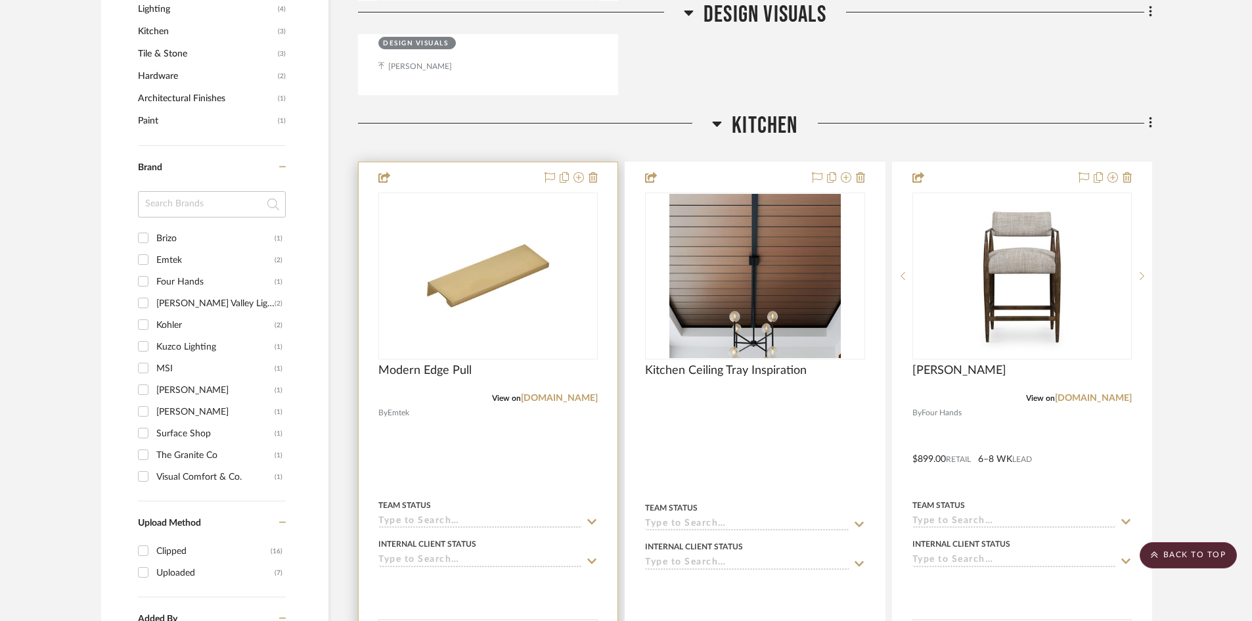
click at [519, 452] on div at bounding box center [488, 450] width 259 height 577
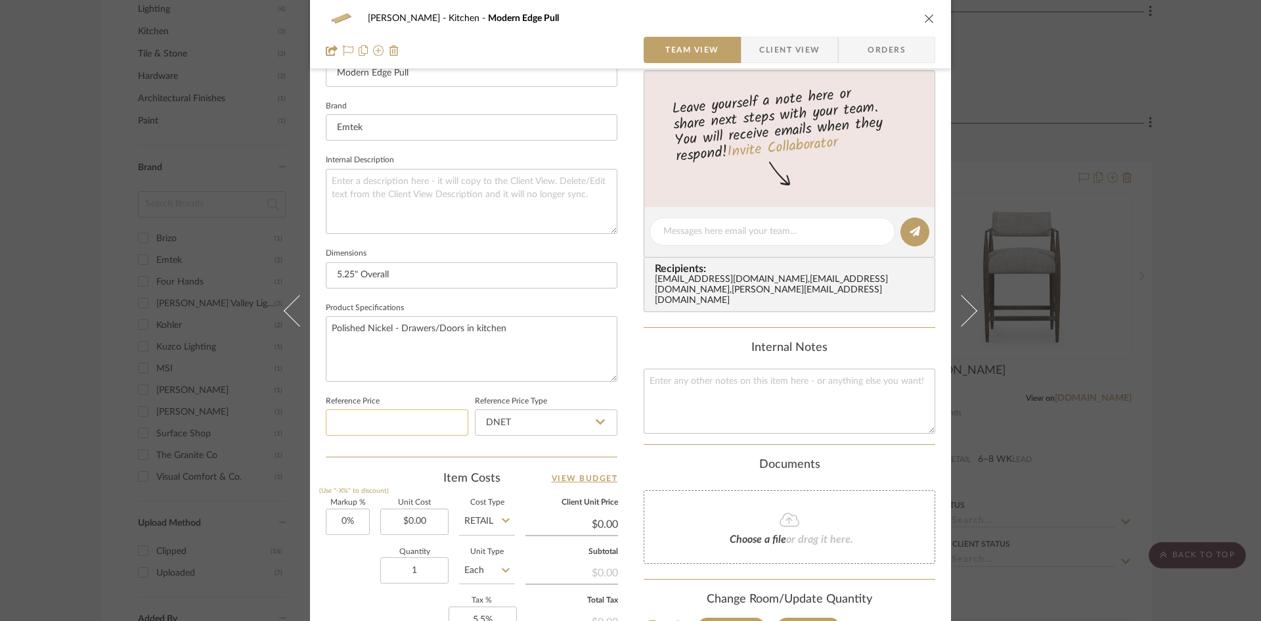
scroll to position [591, 0]
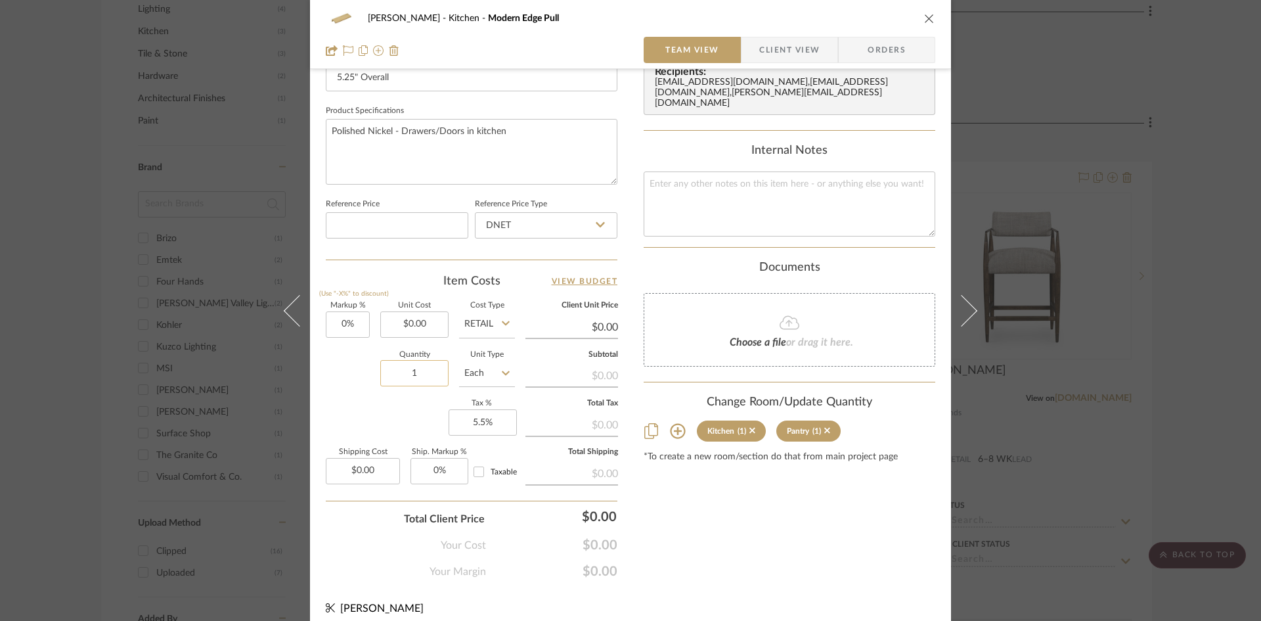
click at [420, 376] on input "1" at bounding box center [414, 373] width 68 height 26
type input "31"
click at [732, 524] on div "Content here copies to Client View - confirm visibility there. Show in Client D…" at bounding box center [790, 38] width 292 height 1081
click at [716, 525] on div "Content here copies to Client View - confirm visibility there. Show in Client D…" at bounding box center [790, 38] width 292 height 1081
click at [927, 19] on icon "close" at bounding box center [929, 18] width 11 height 11
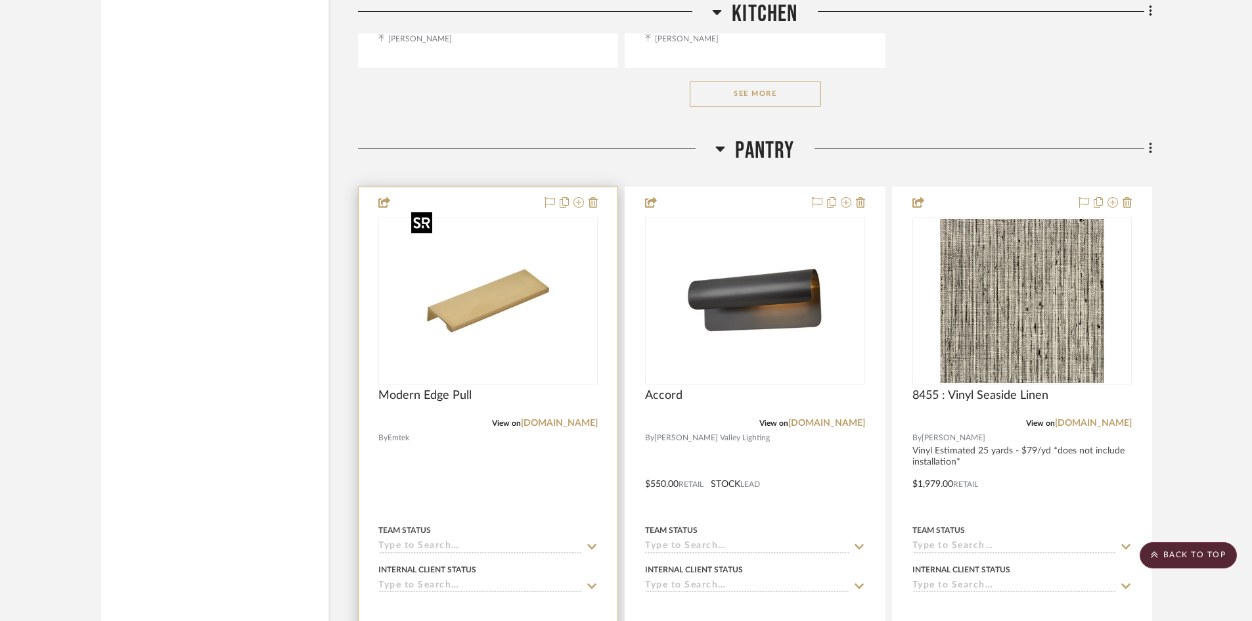
scroll to position [2758, 0]
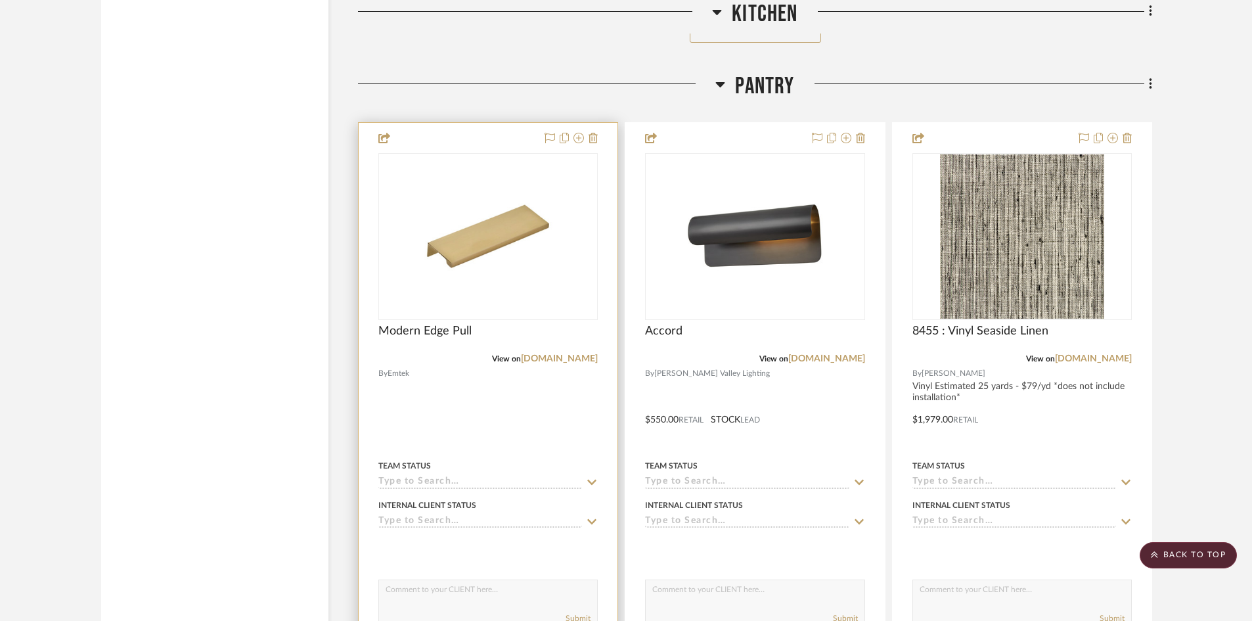
click at [515, 390] on div at bounding box center [488, 410] width 259 height 575
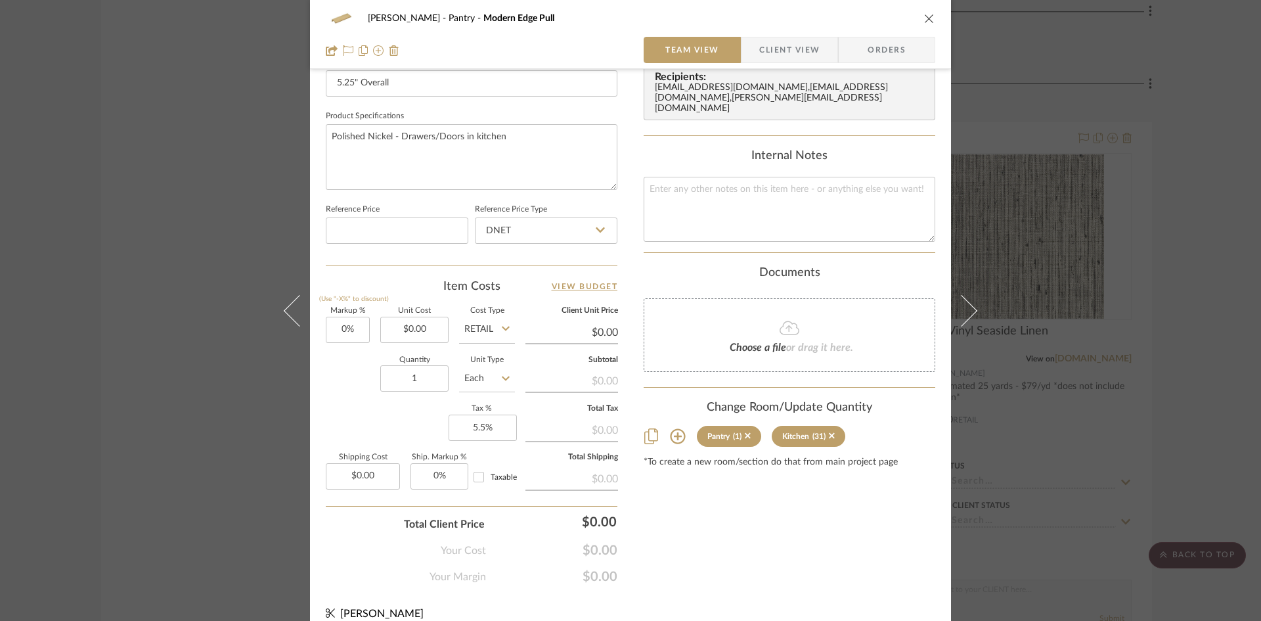
scroll to position [591, 0]
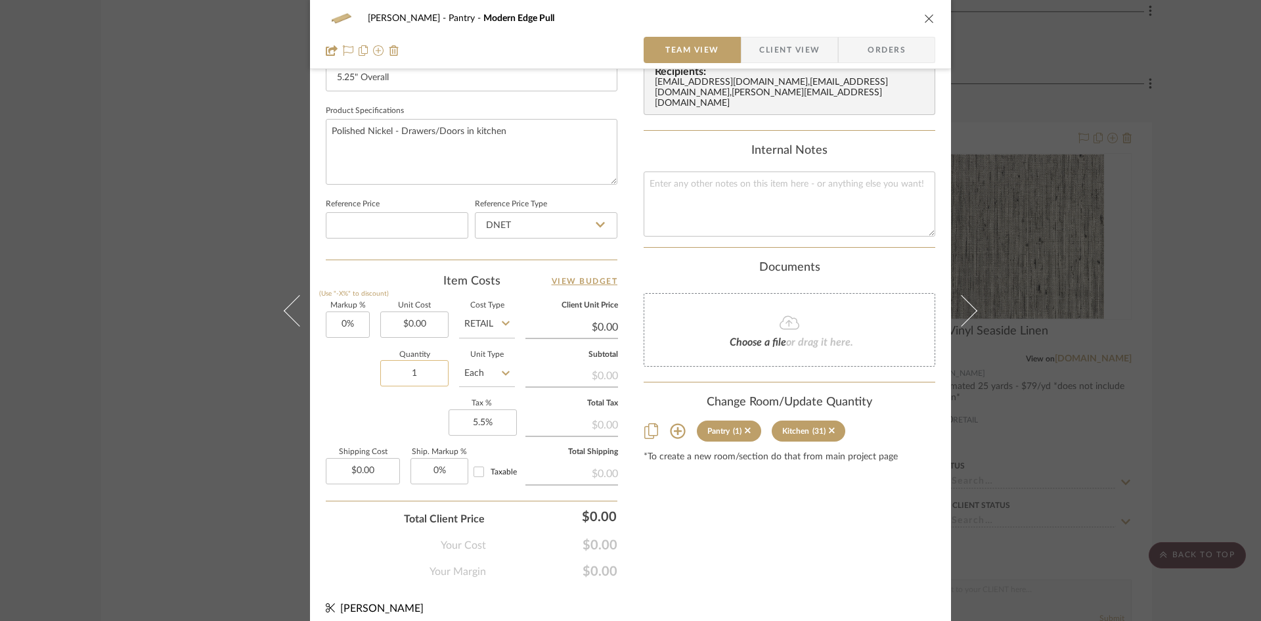
click at [418, 374] on input "1" at bounding box center [414, 373] width 68 height 26
type input "18"
click at [741, 537] on div "Content here copies to Client View - confirm visibility there. Show in Client D…" at bounding box center [790, 38] width 292 height 1081
click at [787, 515] on div "Content here copies to Client View - confirm visibility there. Show in Client D…" at bounding box center [790, 38] width 292 height 1081
click at [928, 18] on icon "close" at bounding box center [929, 18] width 11 height 11
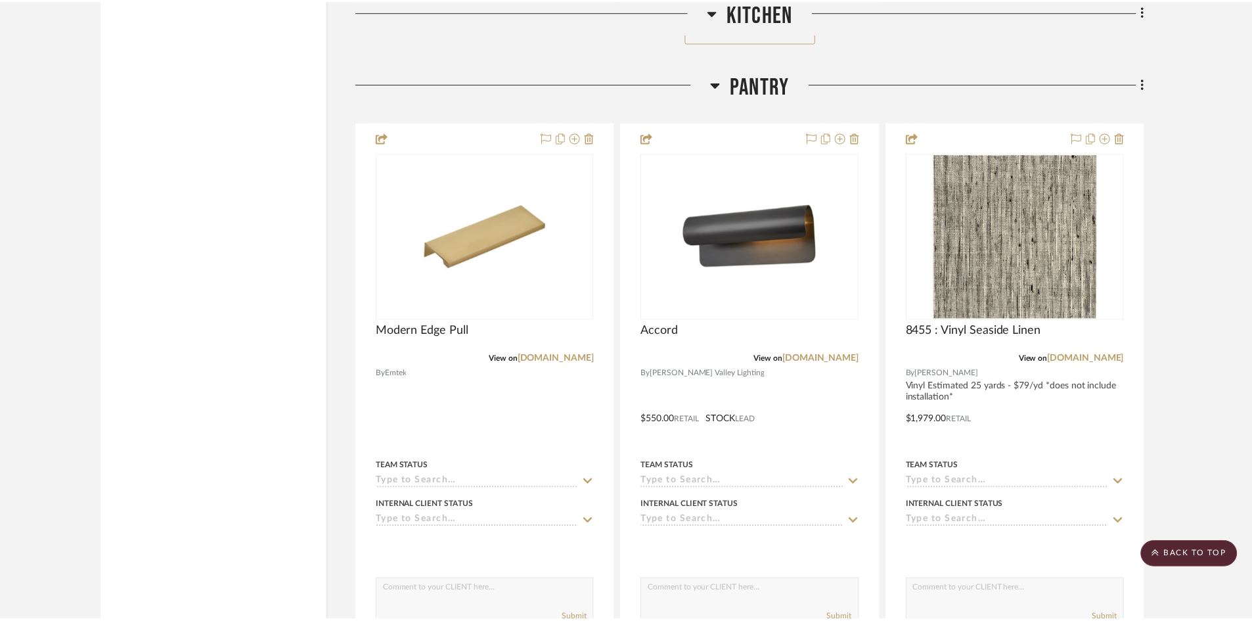
scroll to position [2758, 0]
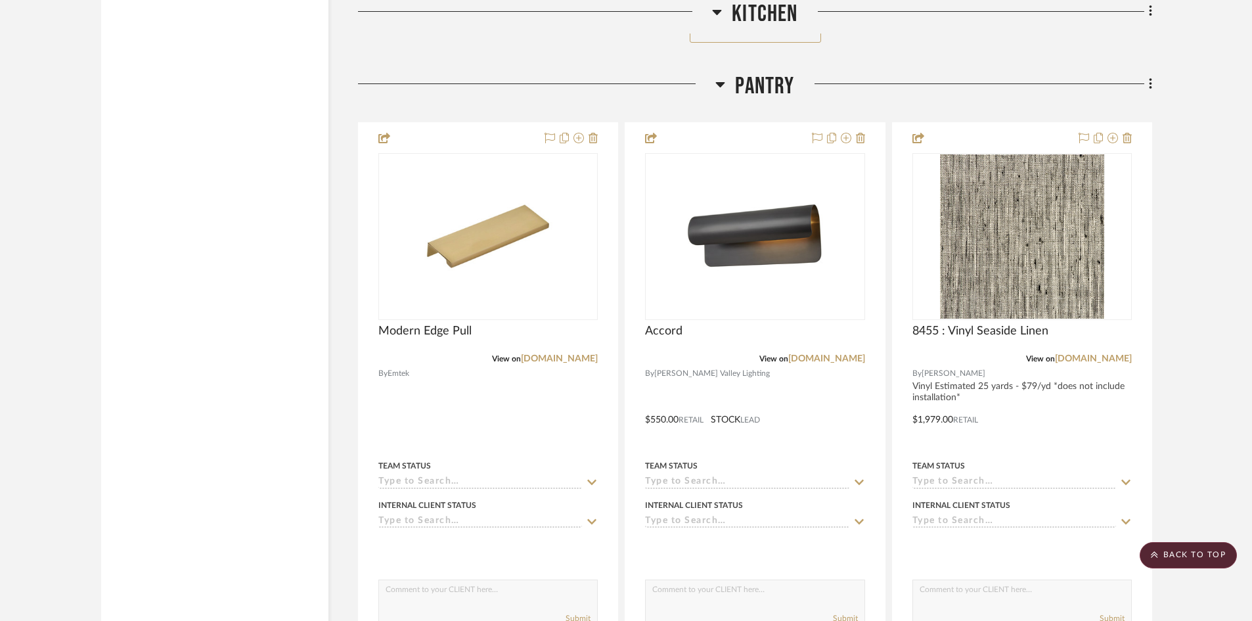
click at [1196, 311] on project-details-page "SHOW ME Project: Keuler Project Settings + Add Room/Section + Quick Add Items C…" at bounding box center [626, 289] width 1252 height 5904
click at [1194, 282] on project-details-page "SHOW ME Project: Keuler Project Settings + Add Room/Section + Quick Add Items C…" at bounding box center [626, 289] width 1252 height 5904
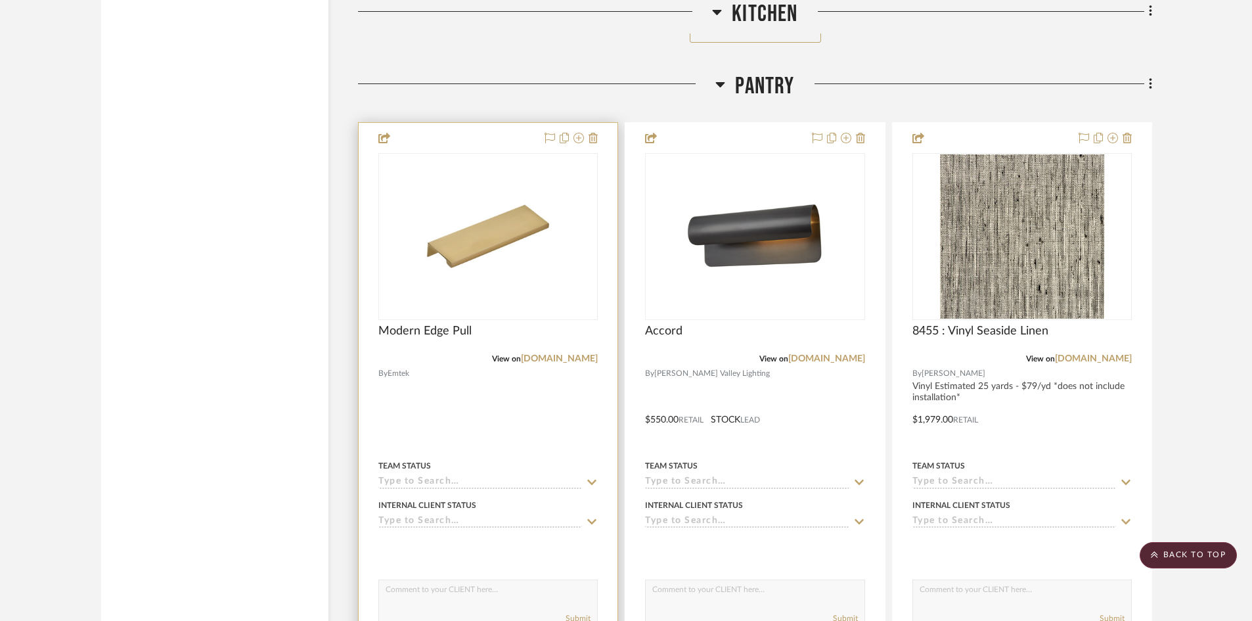
click at [494, 405] on div at bounding box center [488, 410] width 259 height 575
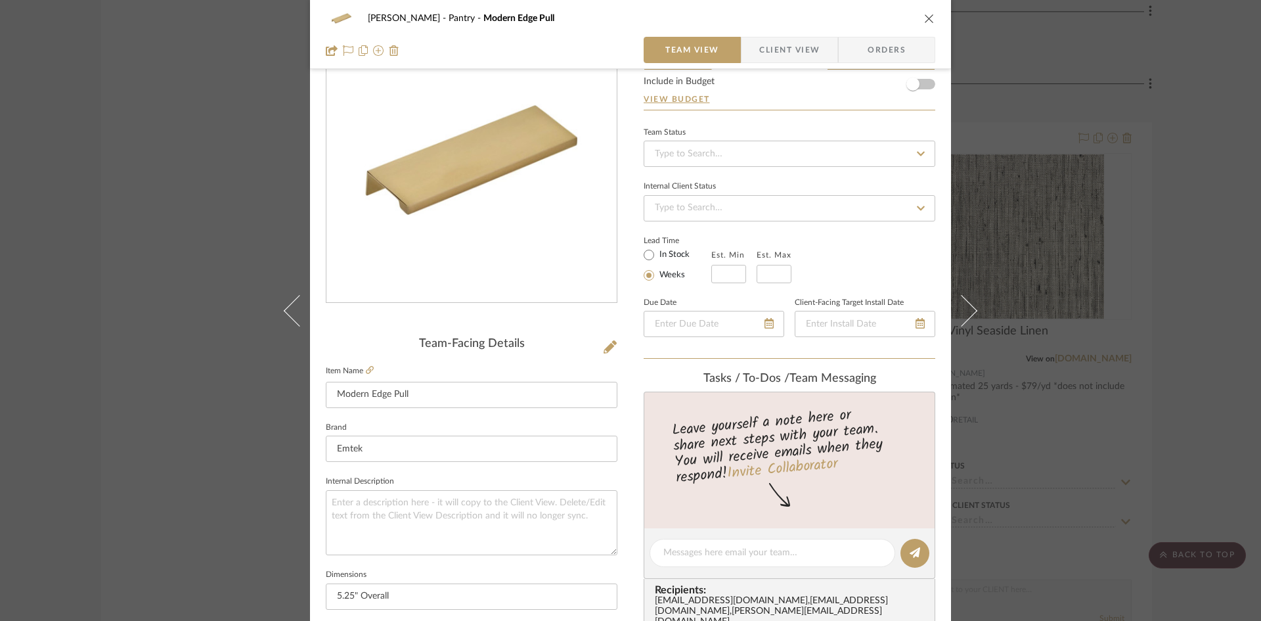
scroll to position [394, 0]
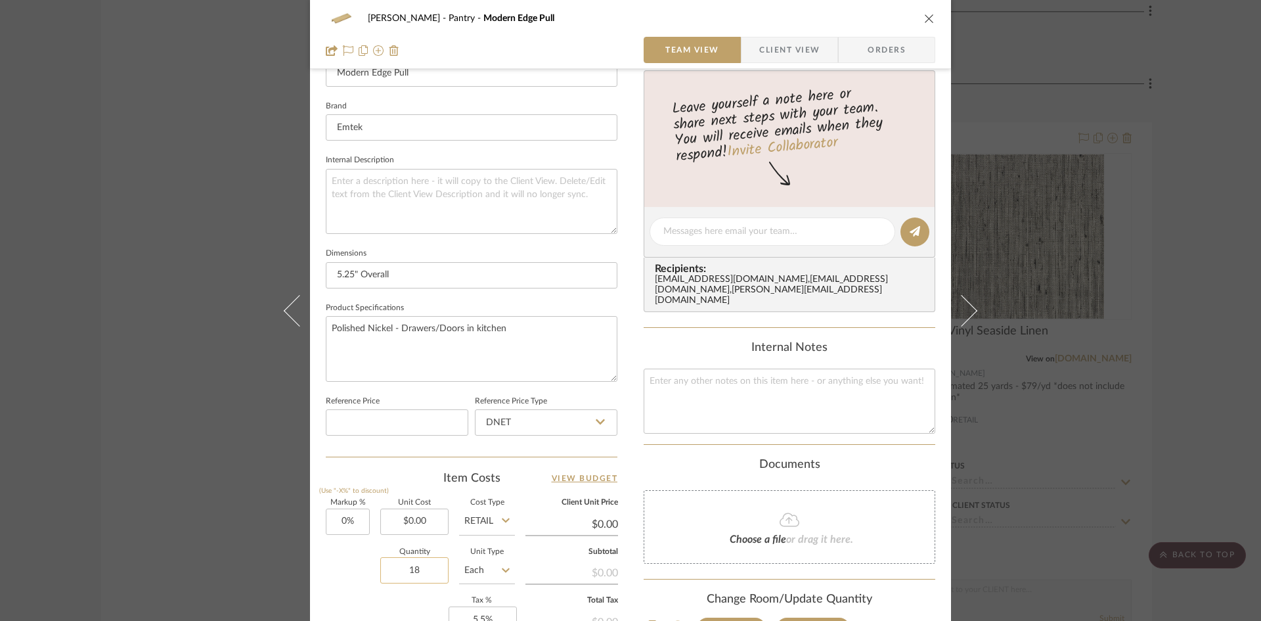
click at [413, 577] on input "18" at bounding box center [414, 570] width 68 height 26
type input "20"
click at [631, 588] on div "Keuler Pantry Modern Edge Pull Team View Client View Orders Team-Facing Details…" at bounding box center [630, 222] width 641 height 1213
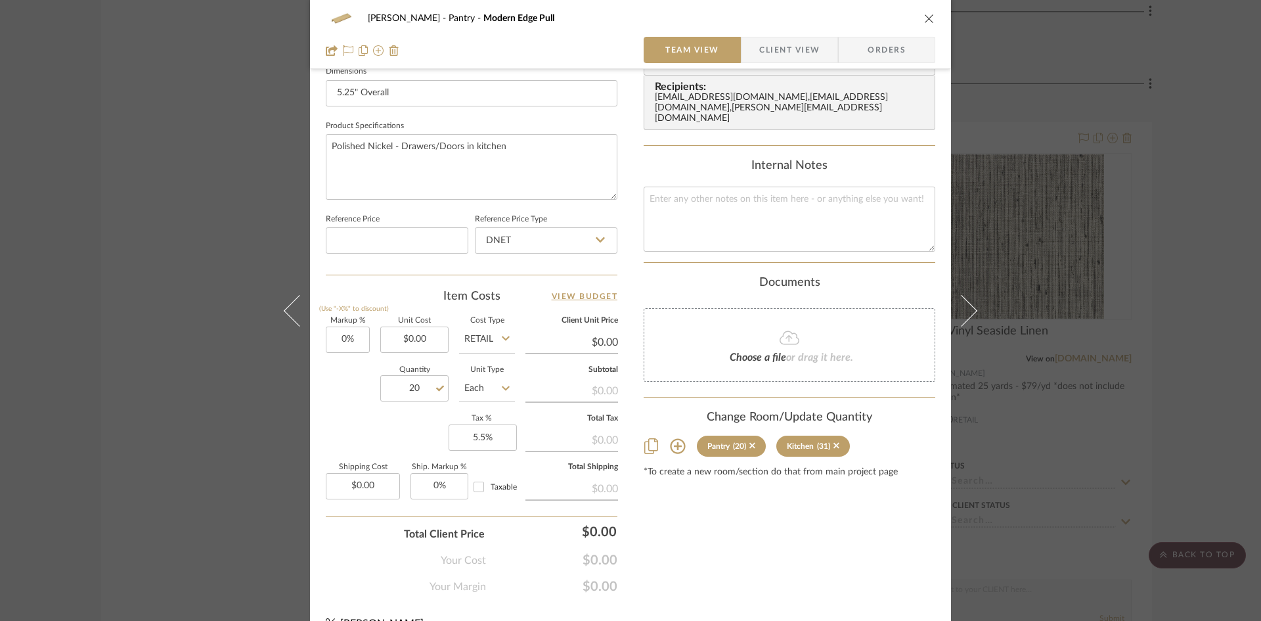
scroll to position [602, 0]
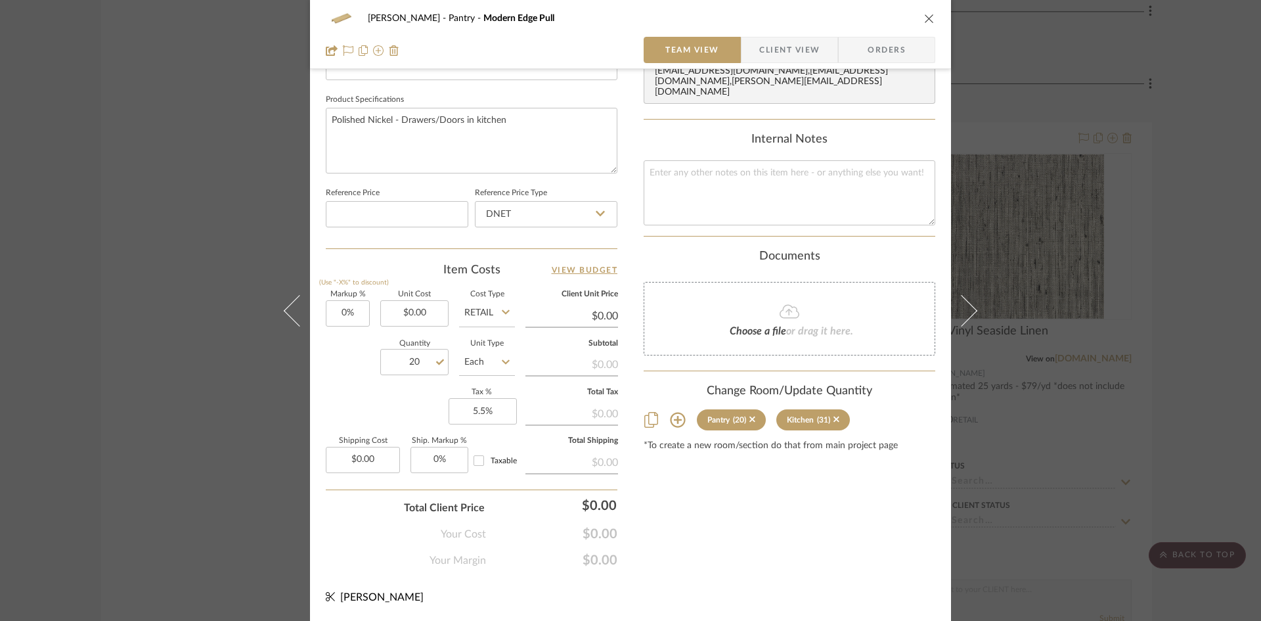
click at [772, 544] on div "Content here copies to Client View - confirm visibility there. Show in Client D…" at bounding box center [790, 27] width 292 height 1081
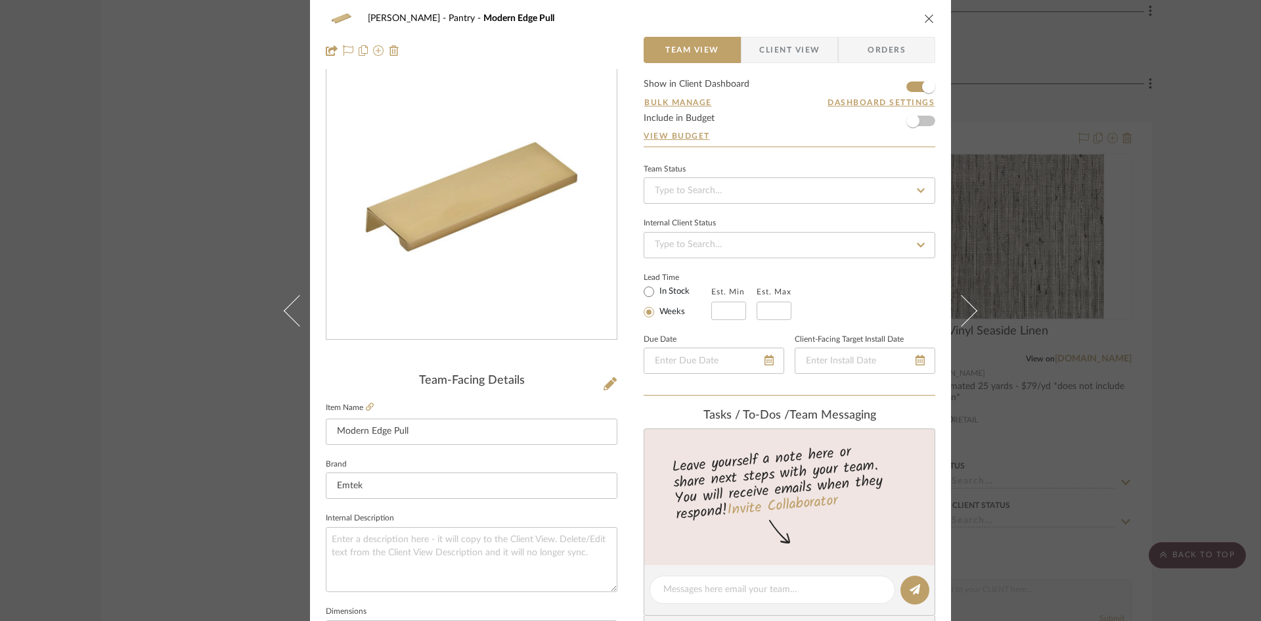
scroll to position [0, 0]
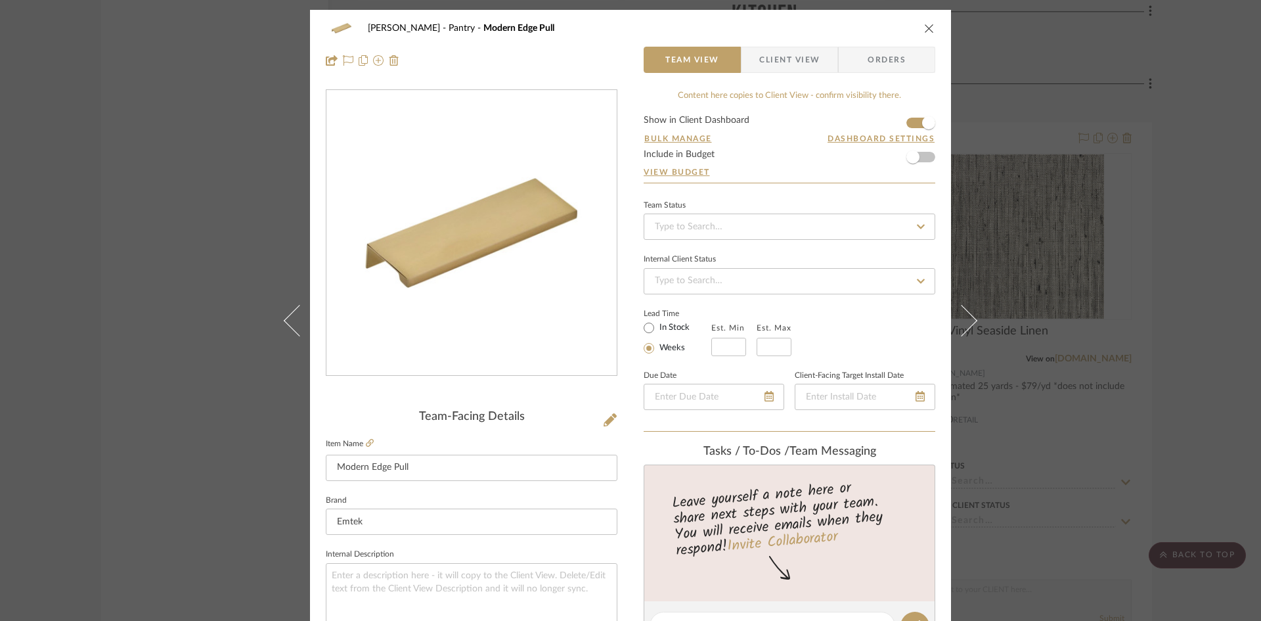
click at [924, 30] on icon "close" at bounding box center [929, 28] width 11 height 11
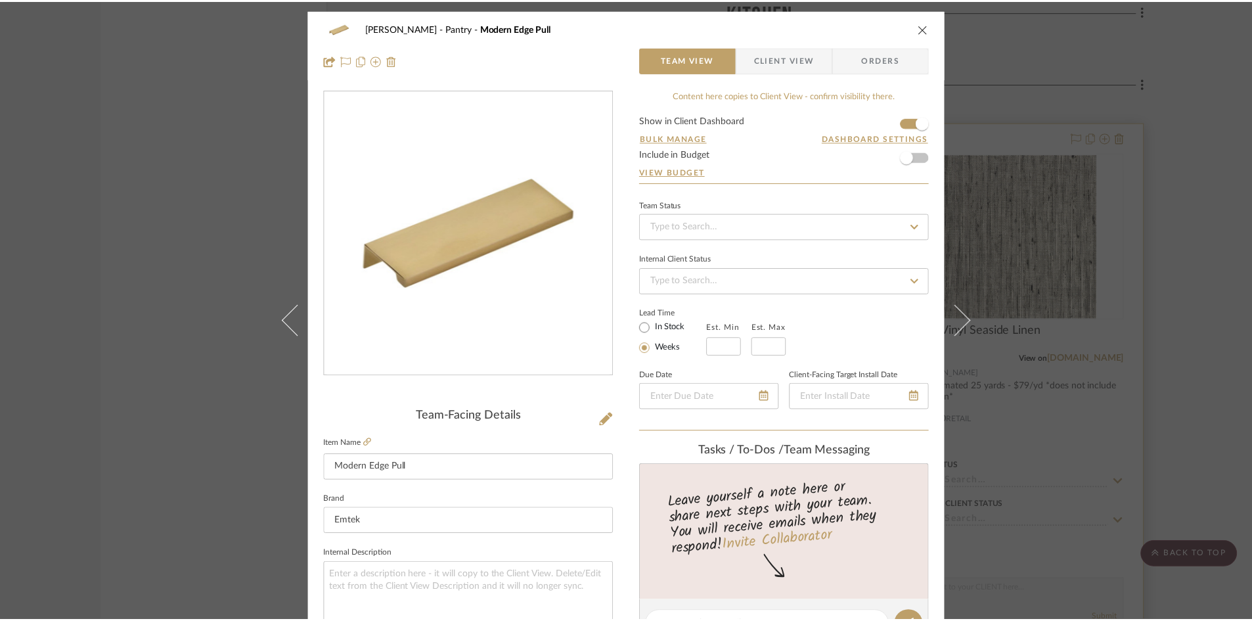
scroll to position [2758, 0]
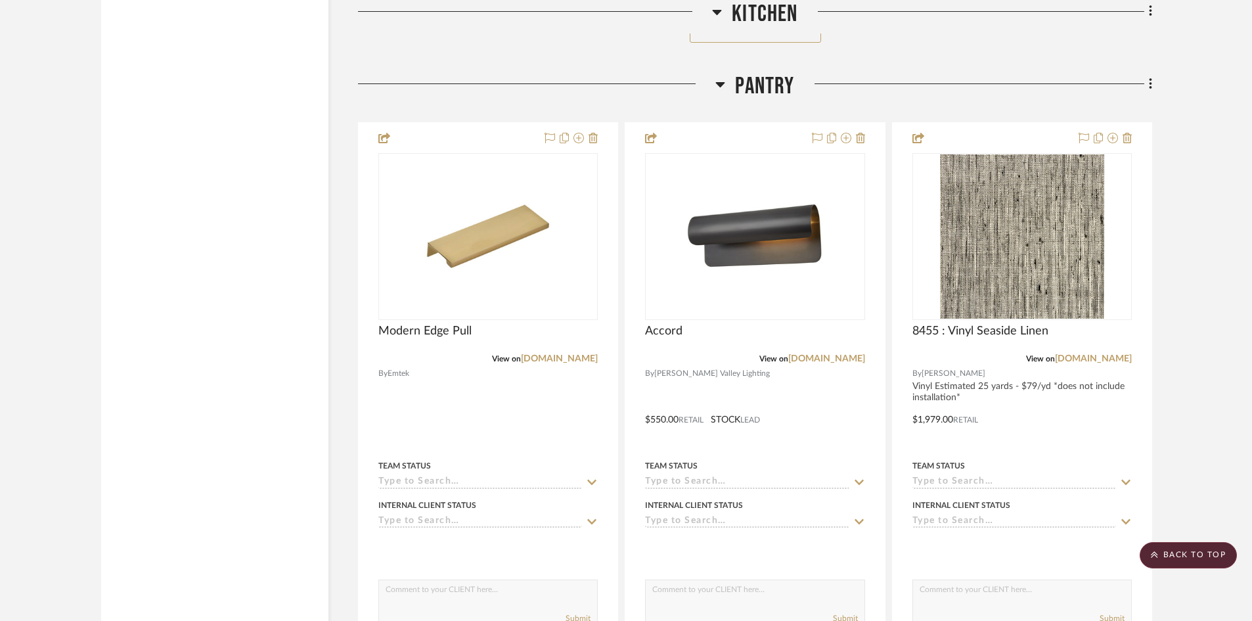
click at [1203, 238] on project-details-page "SHOW ME Project: Keuler Project Settings + Add Room/Section + Quick Add Items C…" at bounding box center [626, 289] width 1252 height 5904
click at [1203, 263] on project-details-page "SHOW ME Project: Keuler Project Settings + Add Room/Section + Quick Add Items C…" at bounding box center [626, 289] width 1252 height 5904
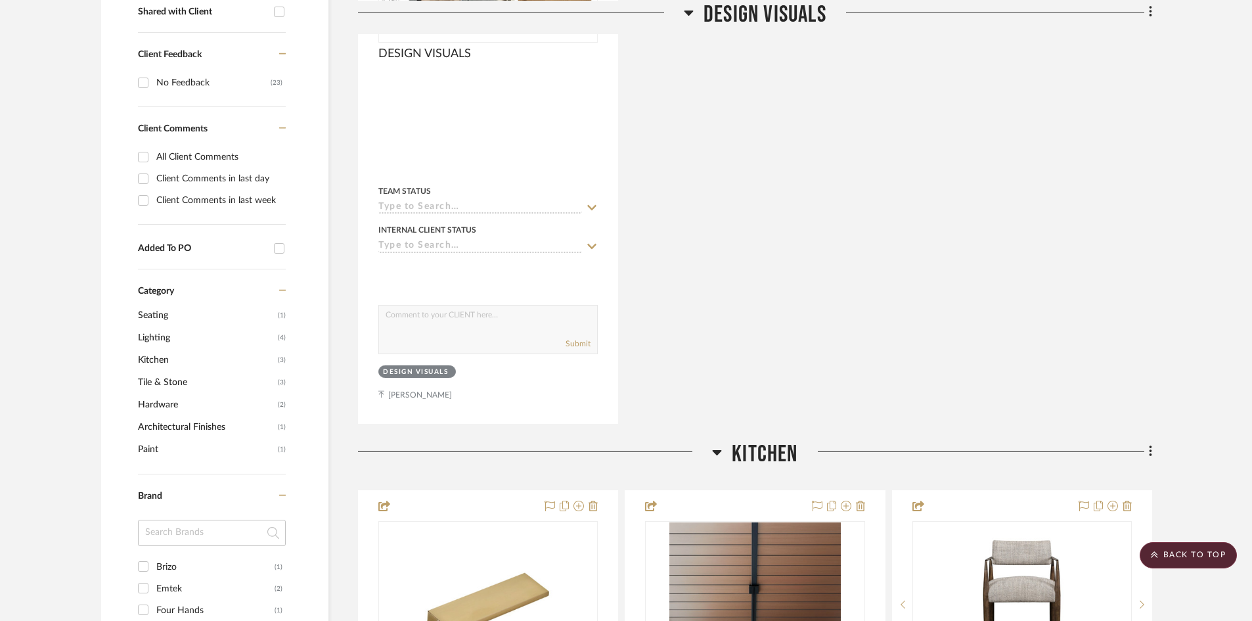
scroll to position [0, 0]
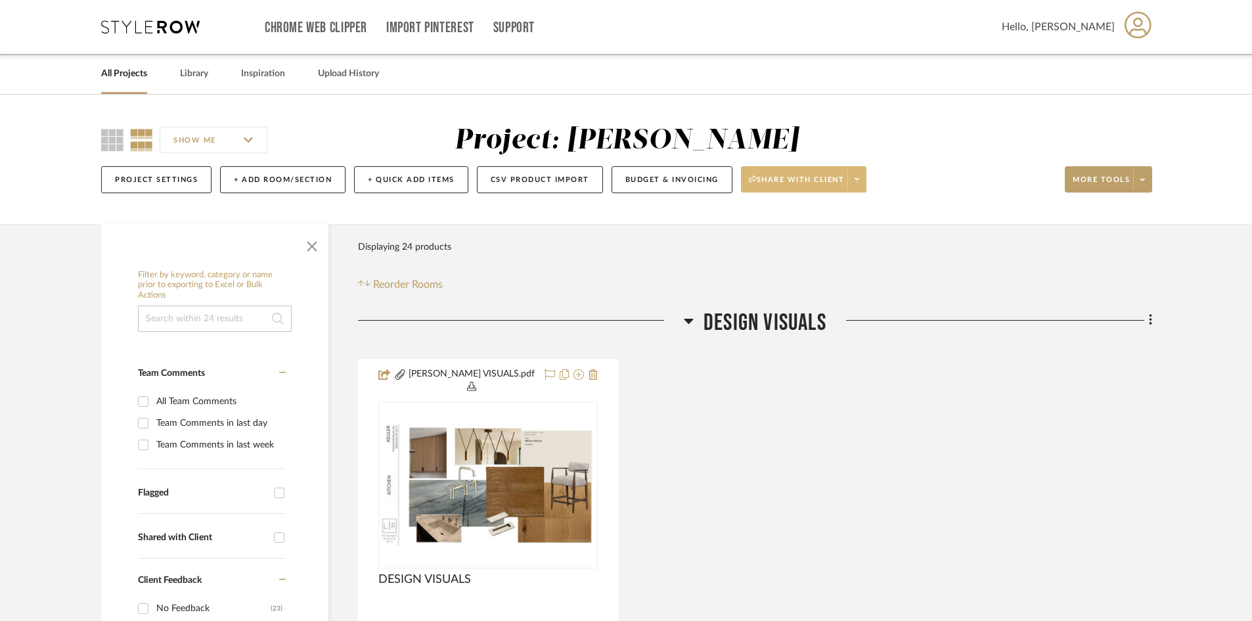
click at [857, 179] on icon at bounding box center [856, 179] width 5 height 3
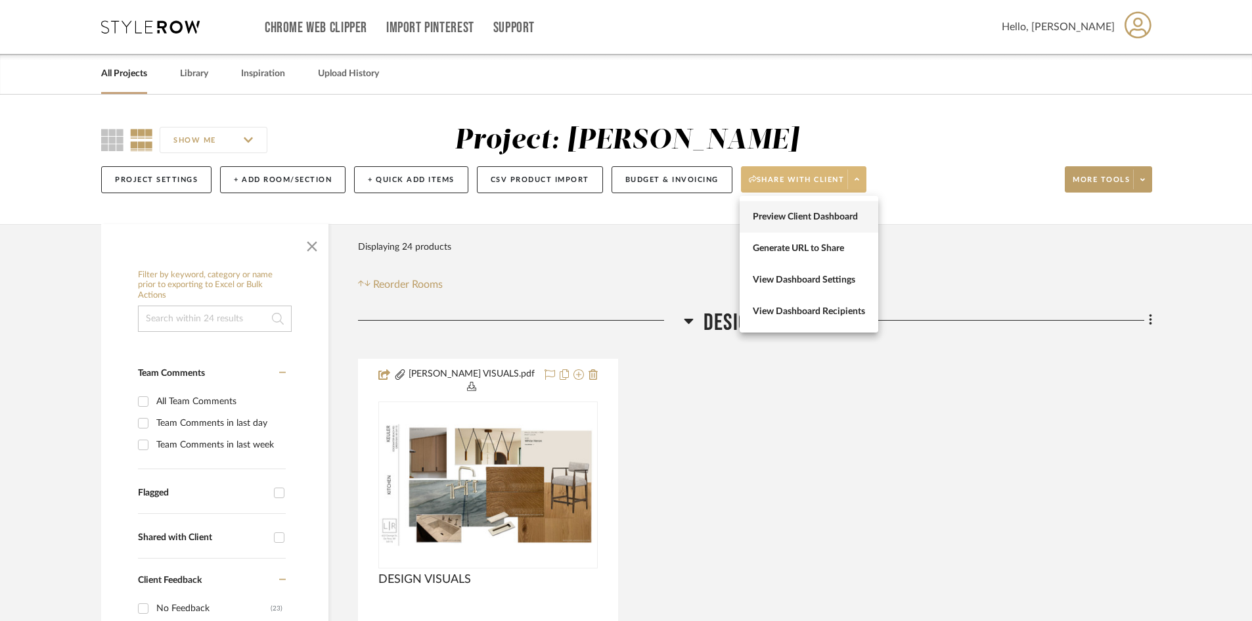
click at [833, 208] on button "Preview Client Dashboard" at bounding box center [808, 217] width 139 height 32
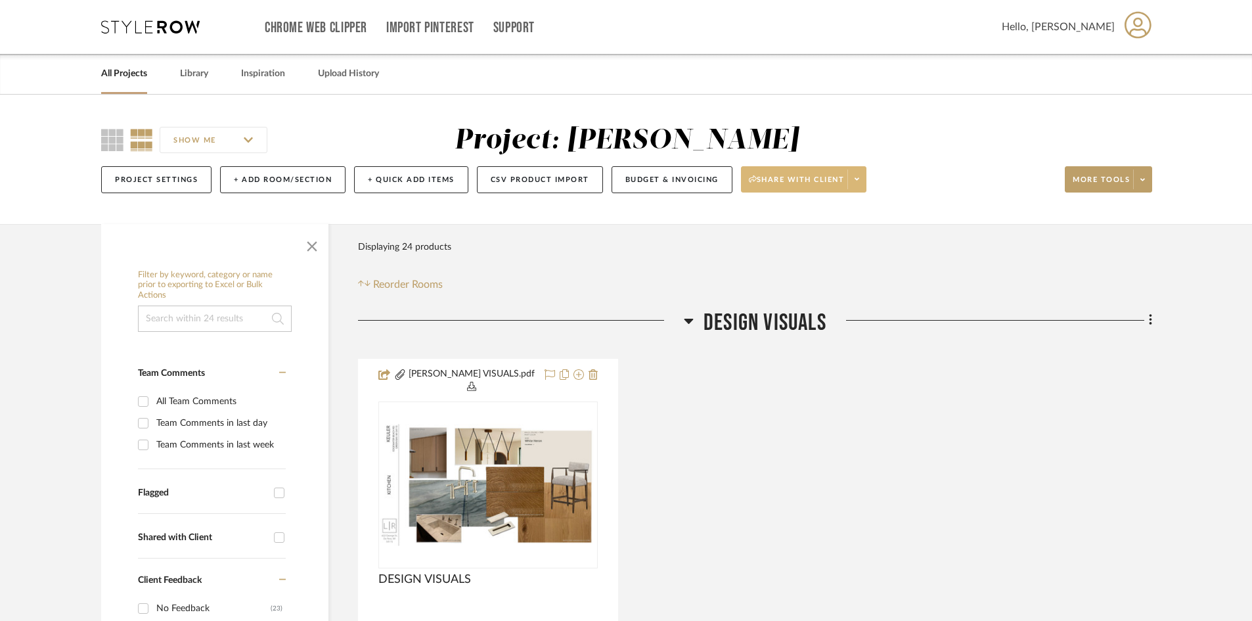
click at [167, 30] on icon at bounding box center [150, 26] width 99 height 13
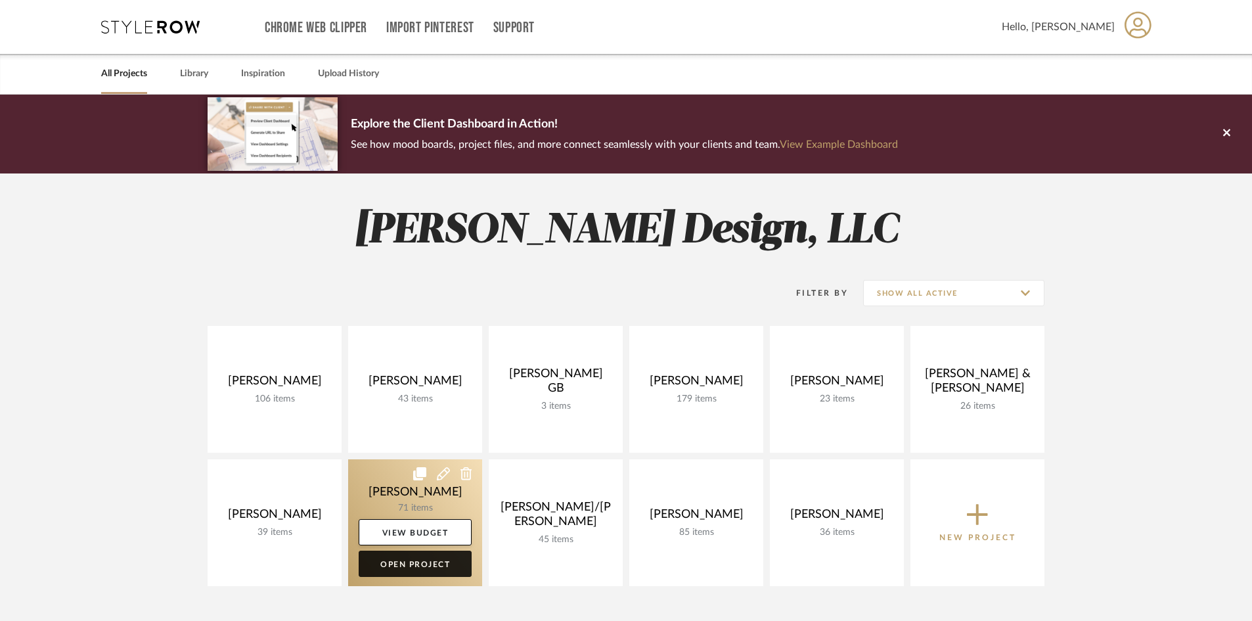
click at [420, 564] on link "Open Project" at bounding box center [415, 563] width 113 height 26
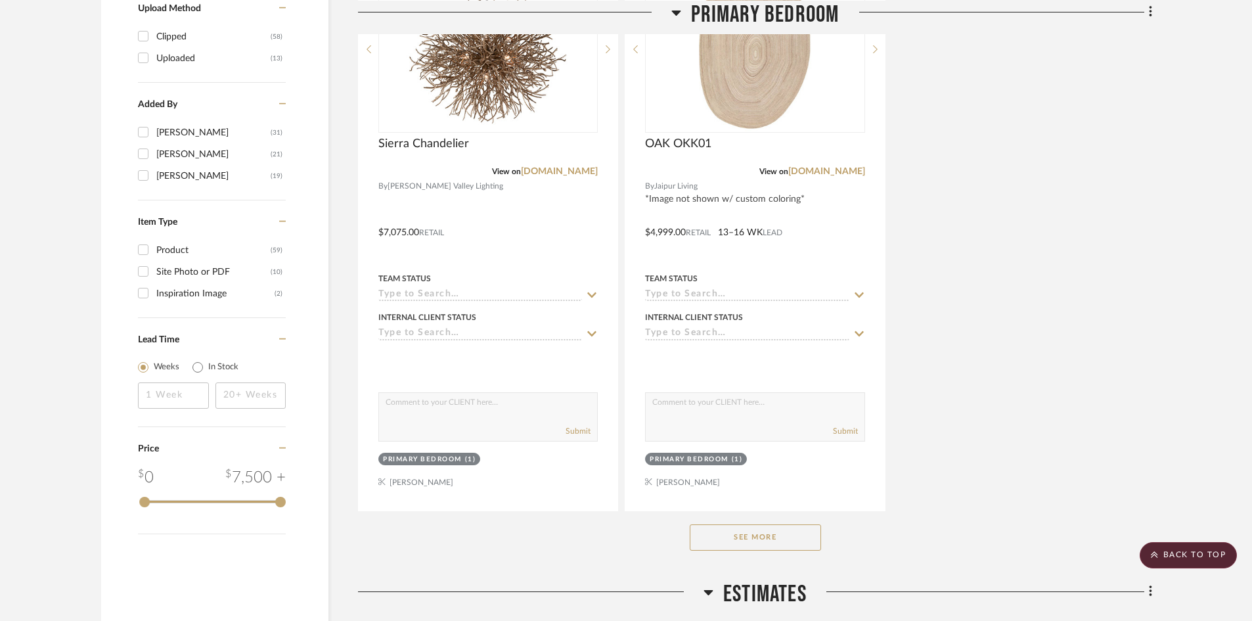
scroll to position [1707, 0]
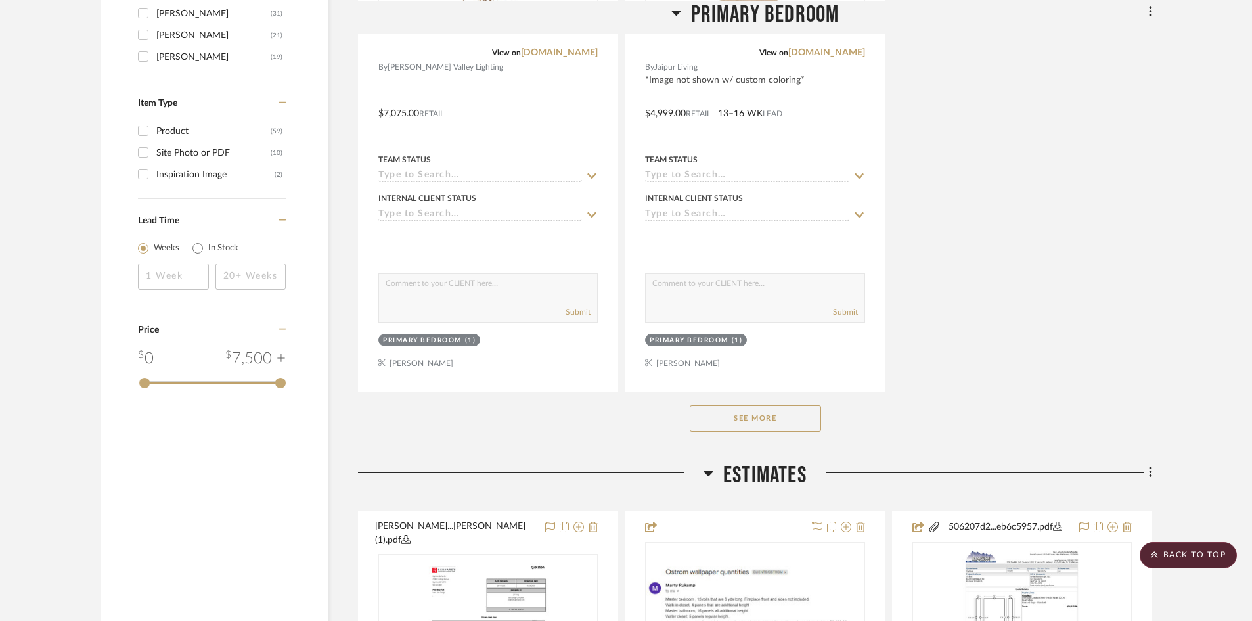
click at [775, 424] on button "See More" at bounding box center [755, 418] width 131 height 26
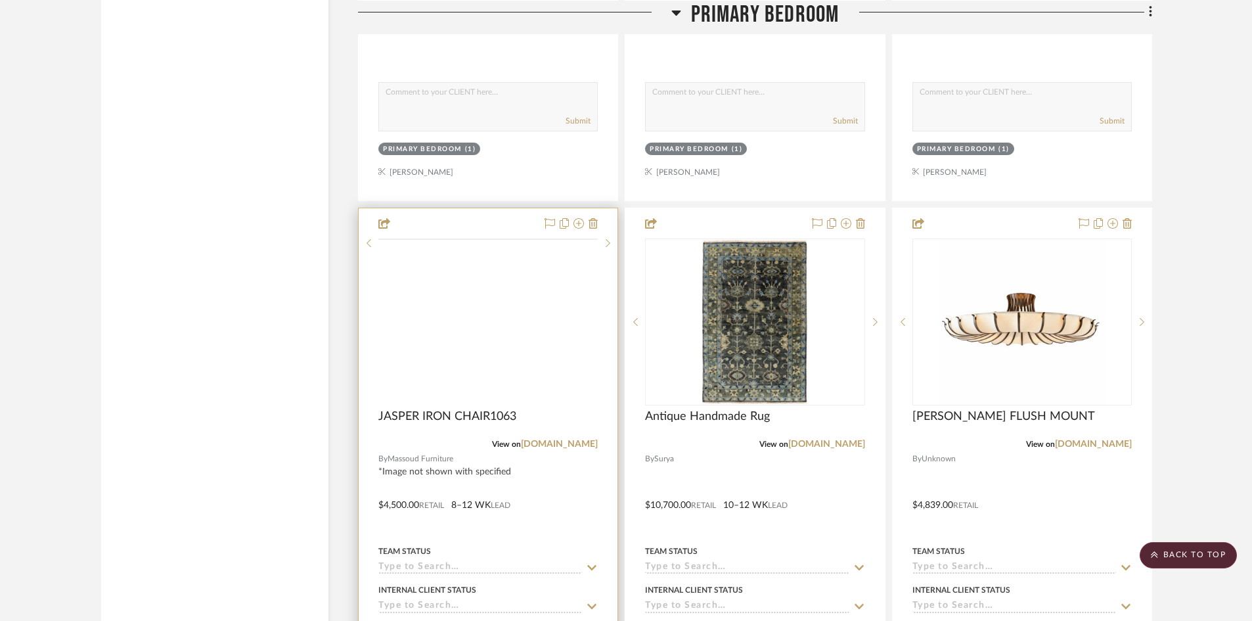
scroll to position [3152, 0]
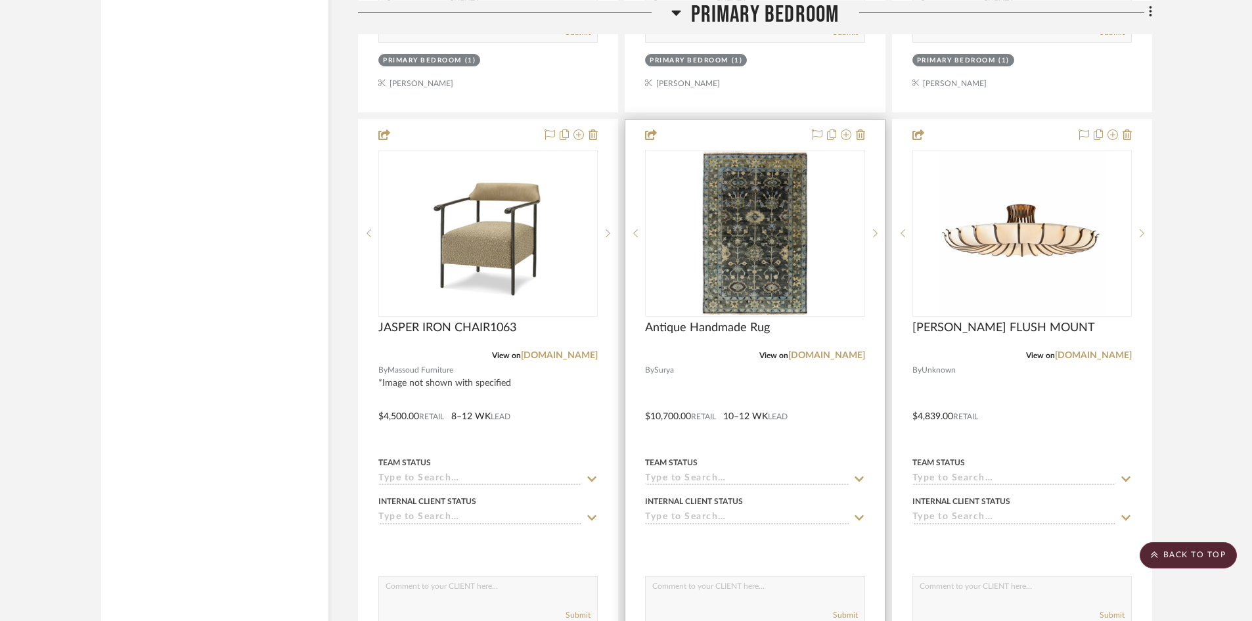
click at [735, 370] on div at bounding box center [754, 407] width 259 height 575
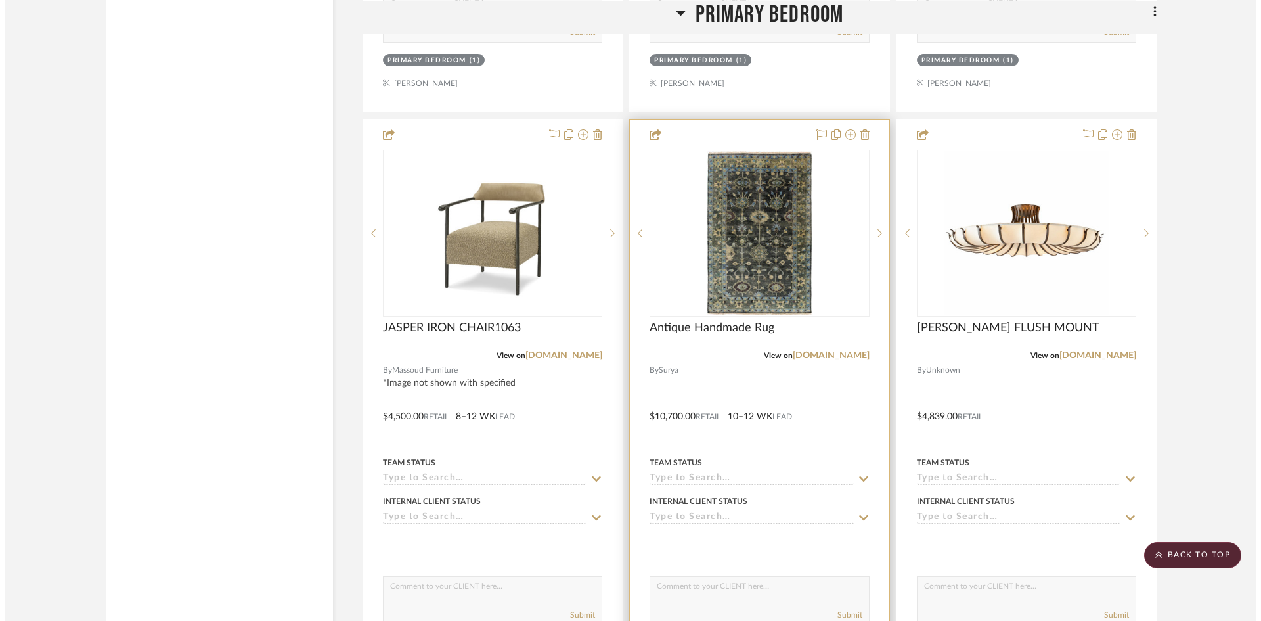
scroll to position [0, 0]
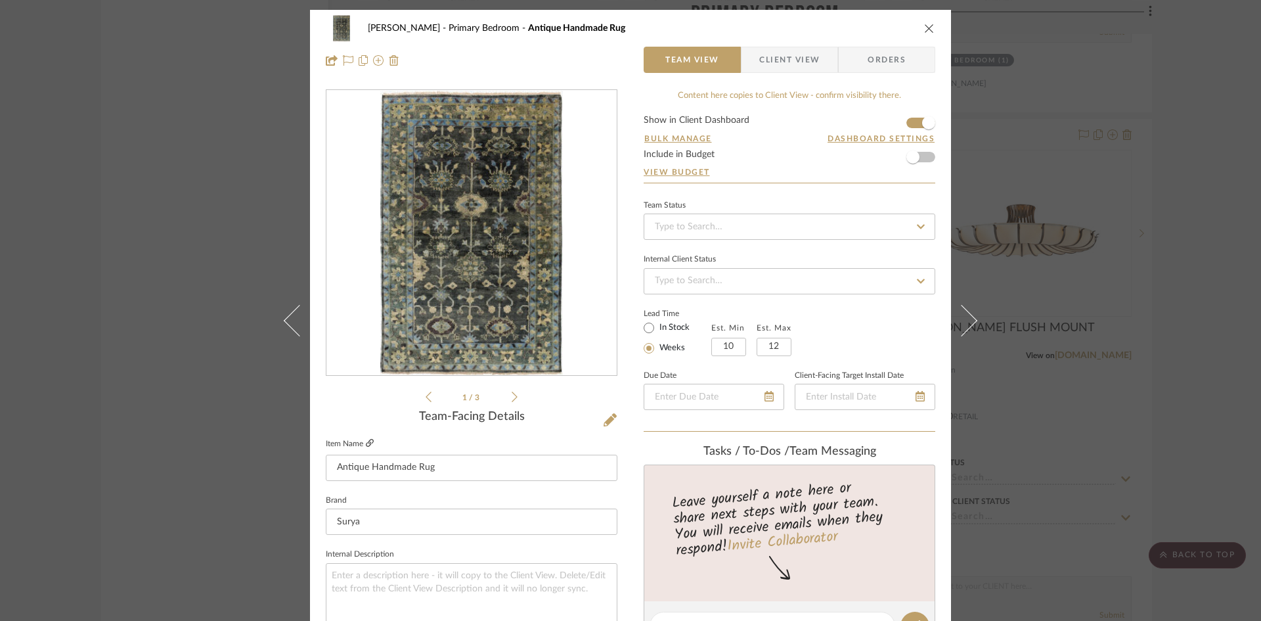
click at [366, 441] on icon at bounding box center [370, 443] width 8 height 8
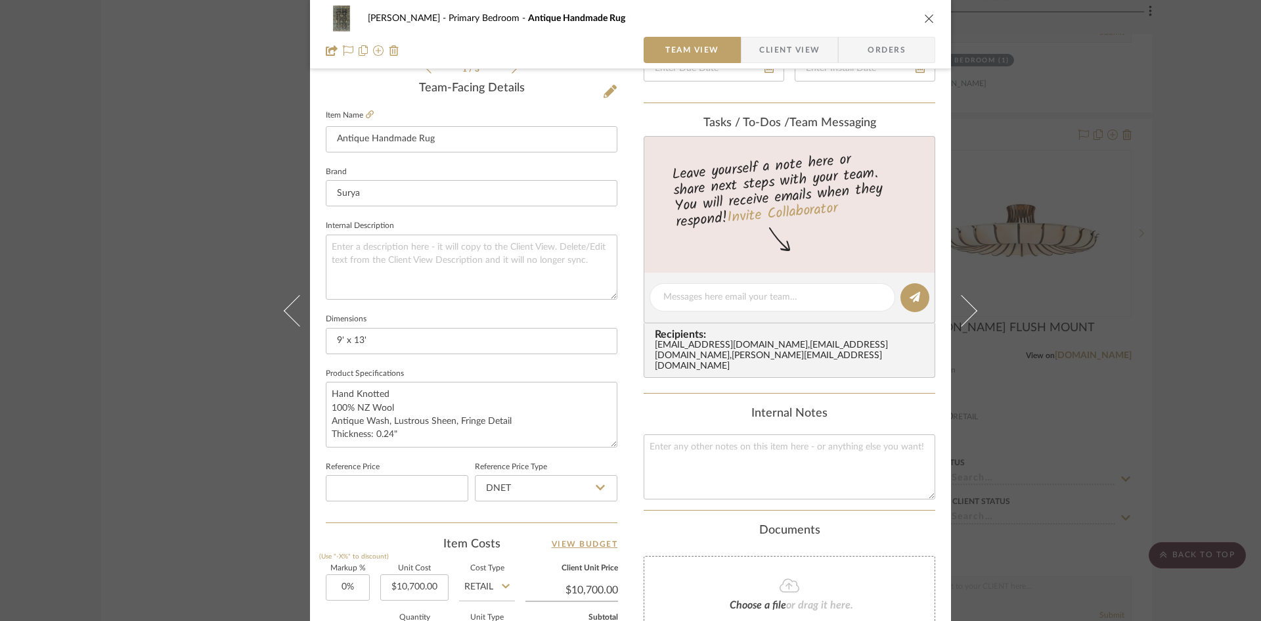
scroll to position [66, 0]
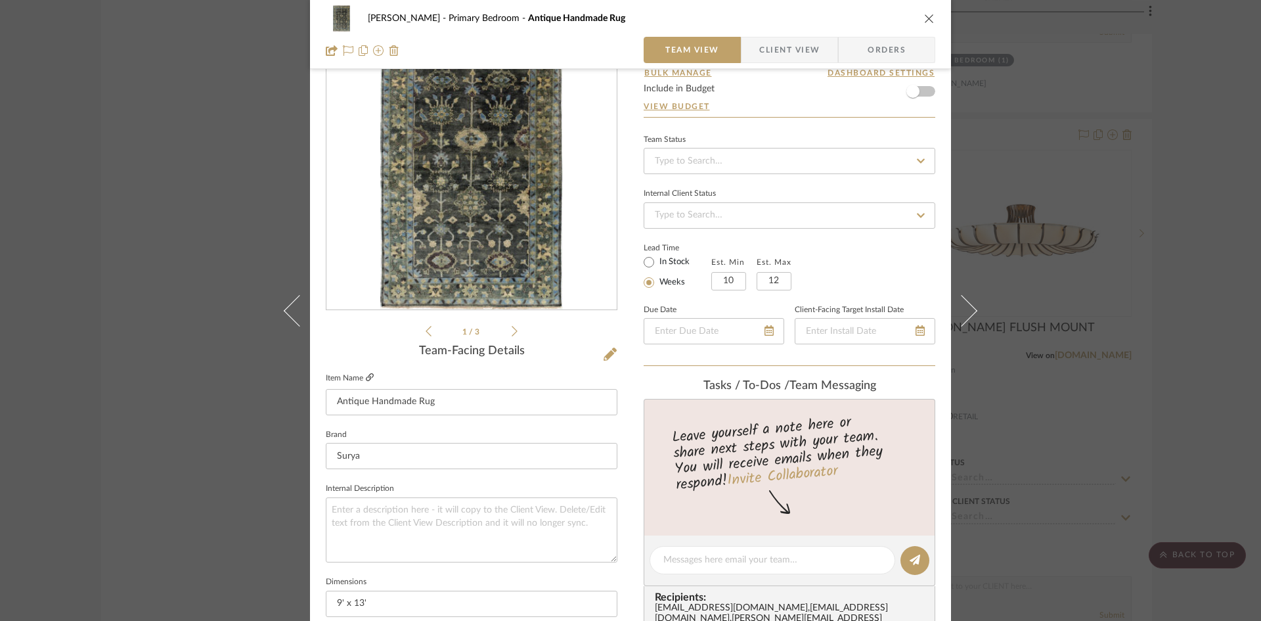
click at [366, 378] on icon at bounding box center [370, 377] width 8 height 8
click at [924, 15] on icon "close" at bounding box center [929, 18] width 11 height 11
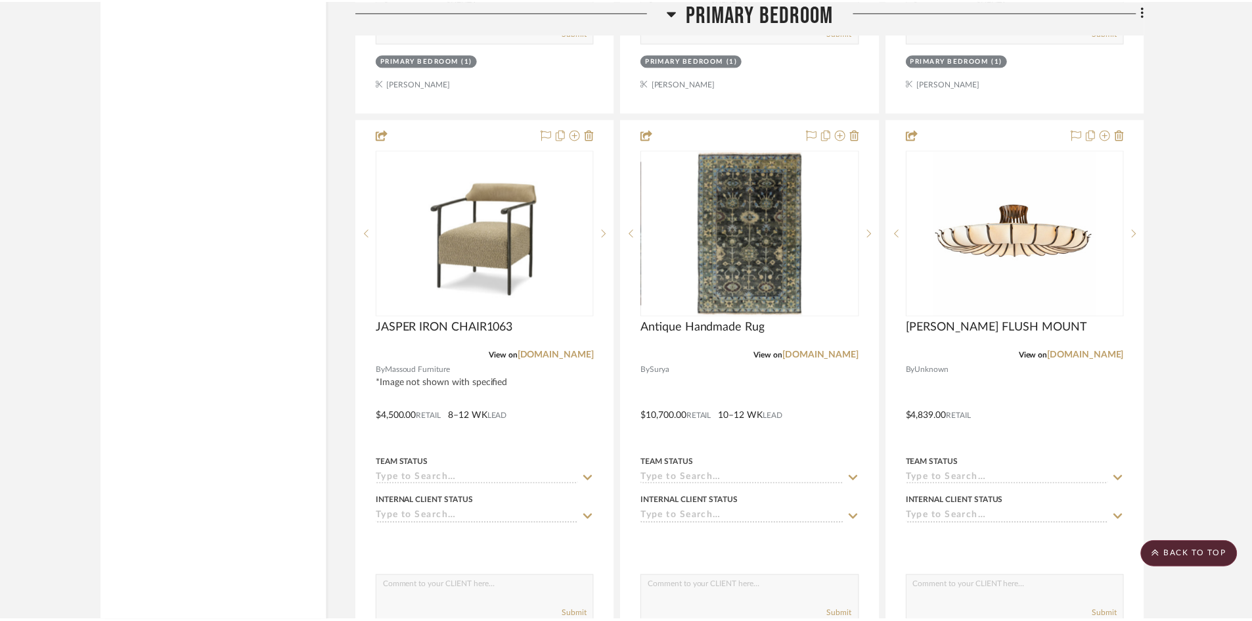
scroll to position [3152, 0]
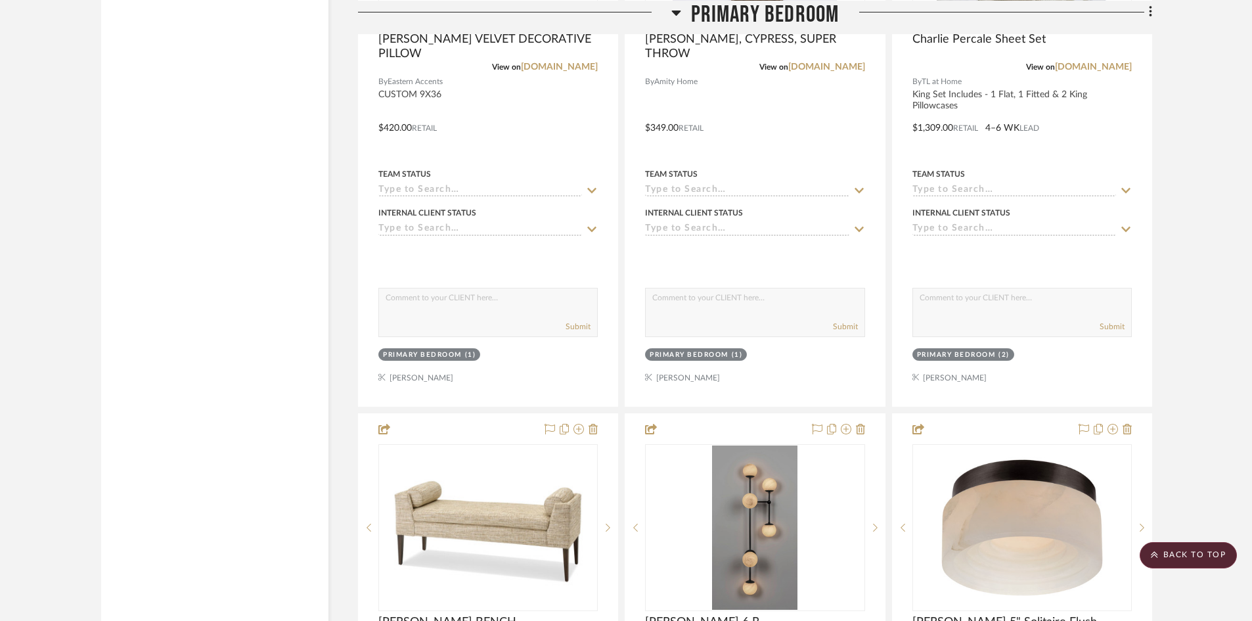
scroll to position [5450, 0]
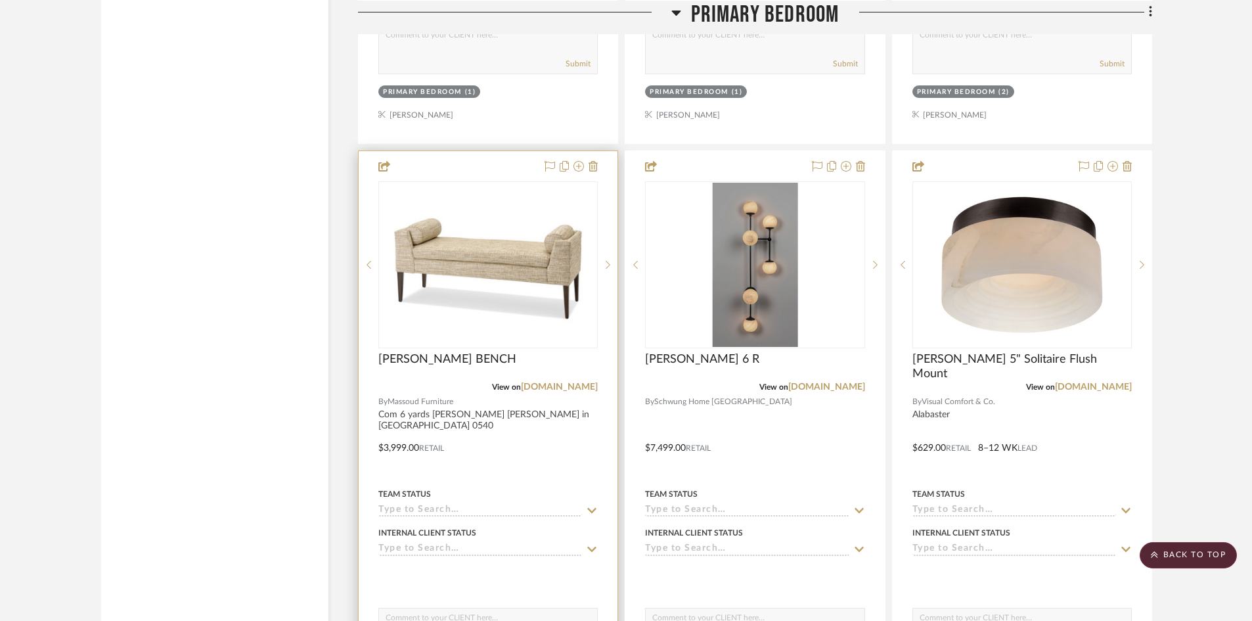
click at [517, 445] on div at bounding box center [488, 438] width 259 height 575
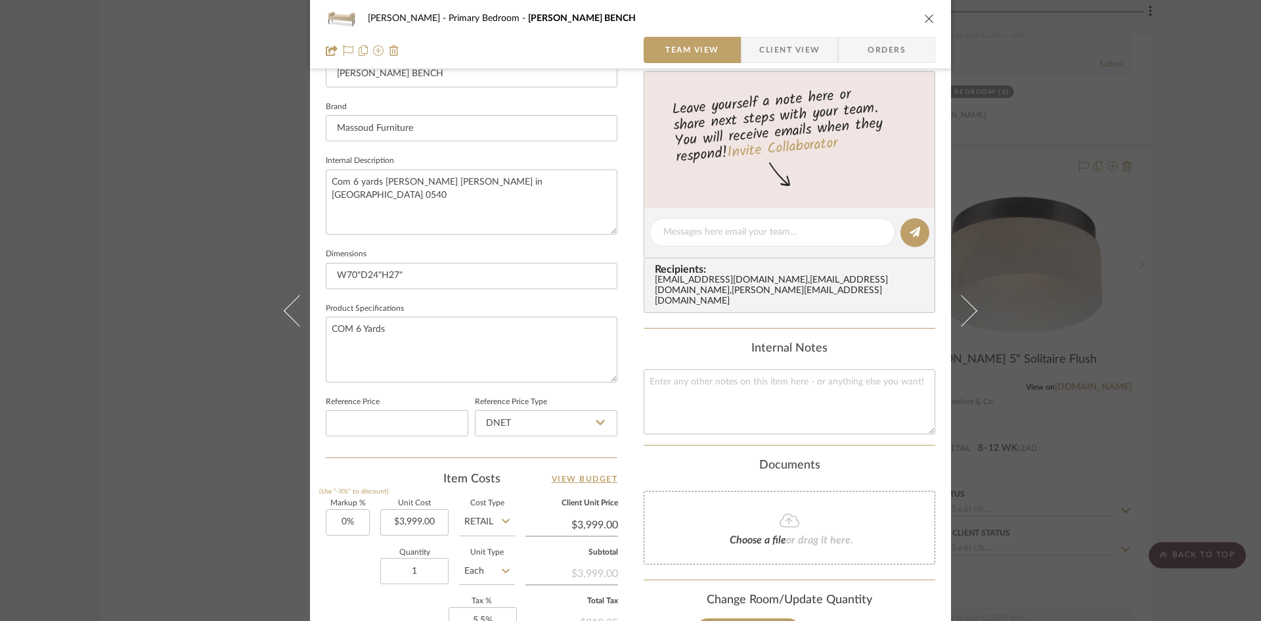
scroll to position [394, 0]
click at [626, 400] on div "Ostrom, Jim Primary Bedroom MILLIE LONG BENCH Team View Client View Orders 1 / …" at bounding box center [630, 222] width 641 height 1213
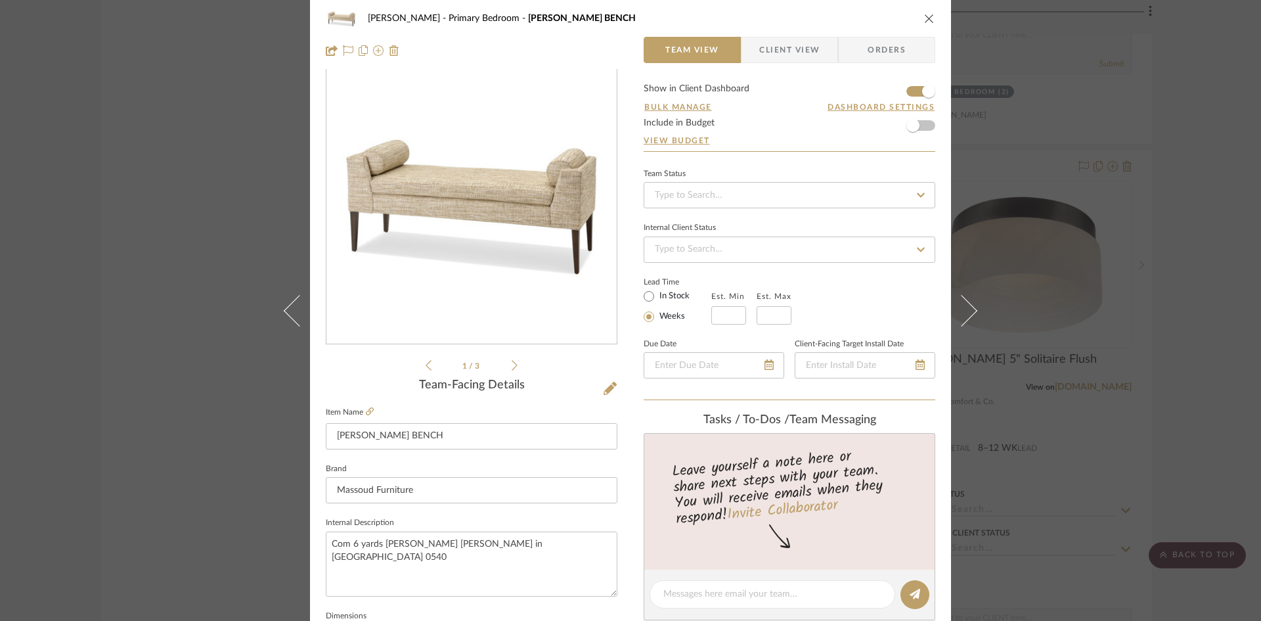
scroll to position [0, 0]
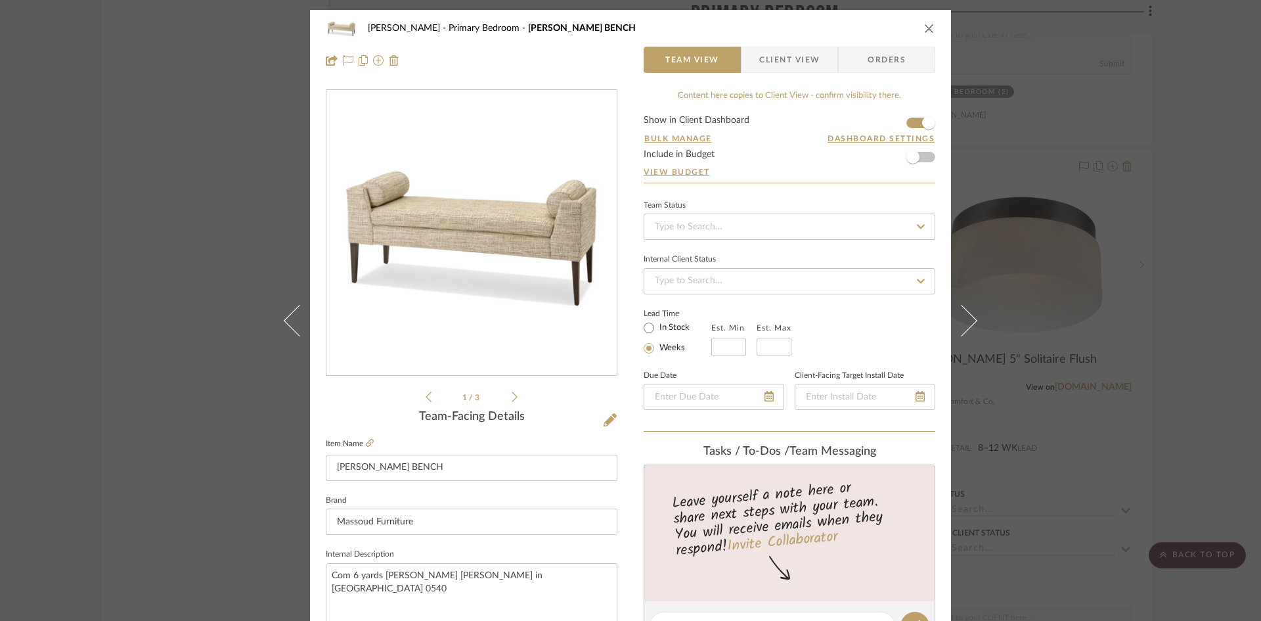
click at [925, 26] on icon "close" at bounding box center [929, 28] width 11 height 11
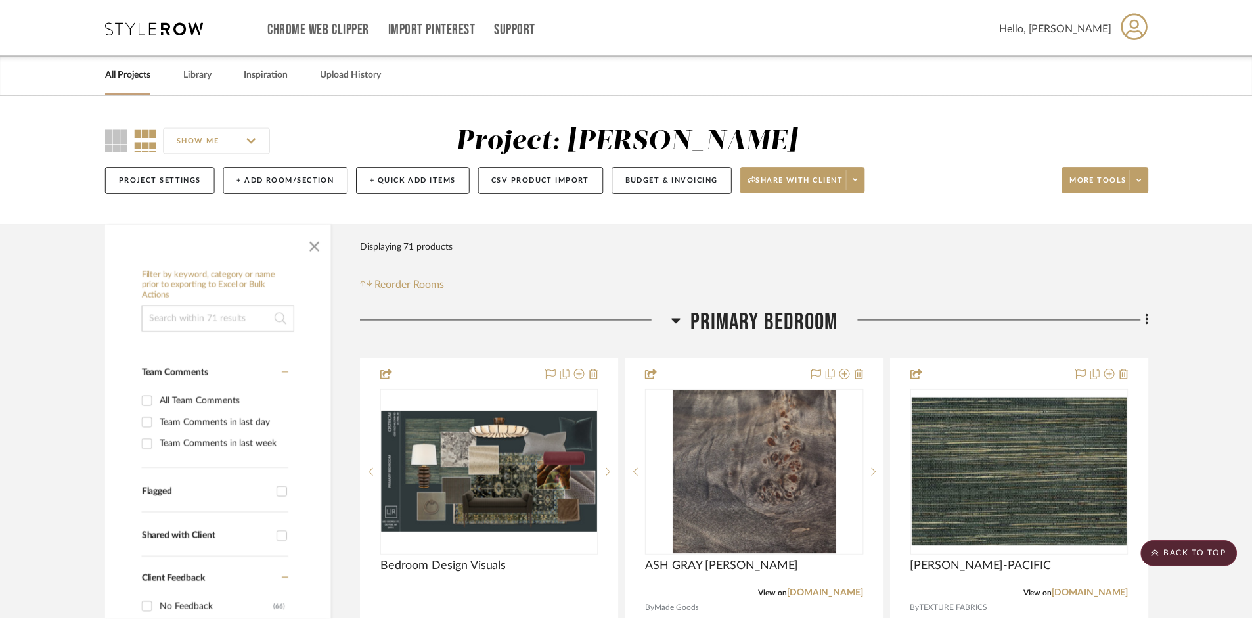
scroll to position [5450, 0]
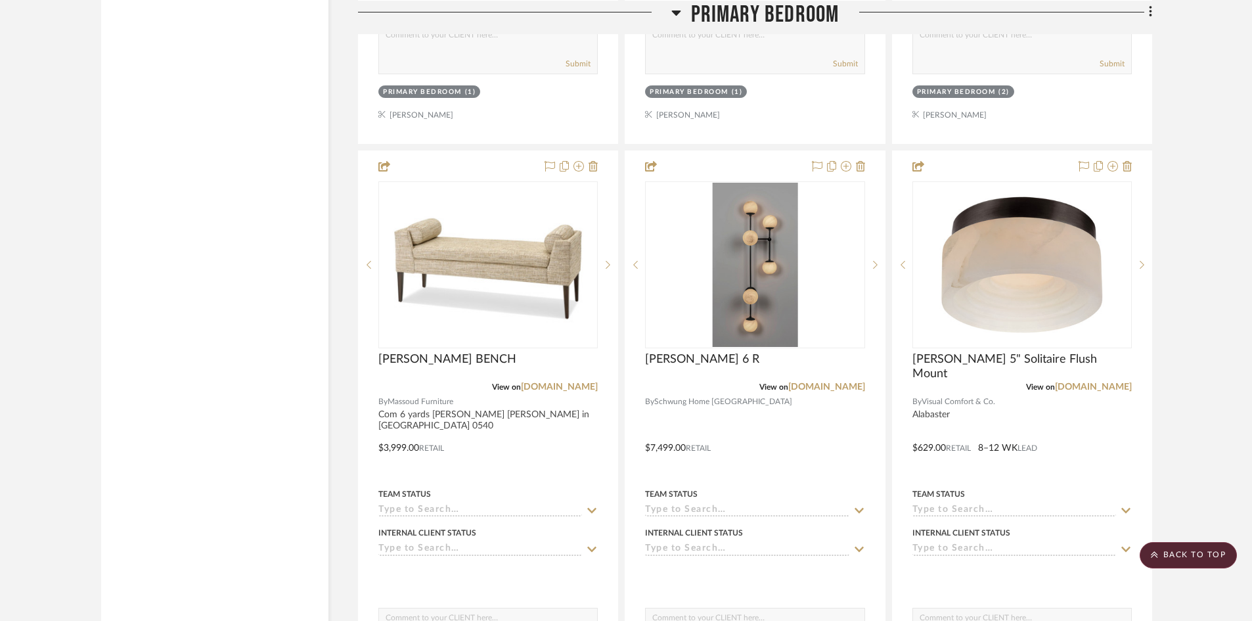
click at [1202, 320] on project-details-page "SHOW ME Project: Ostrom, Jim Project Settings + Add Room/Section + Quick Add It…" at bounding box center [626, 187] width 1252 height 11086
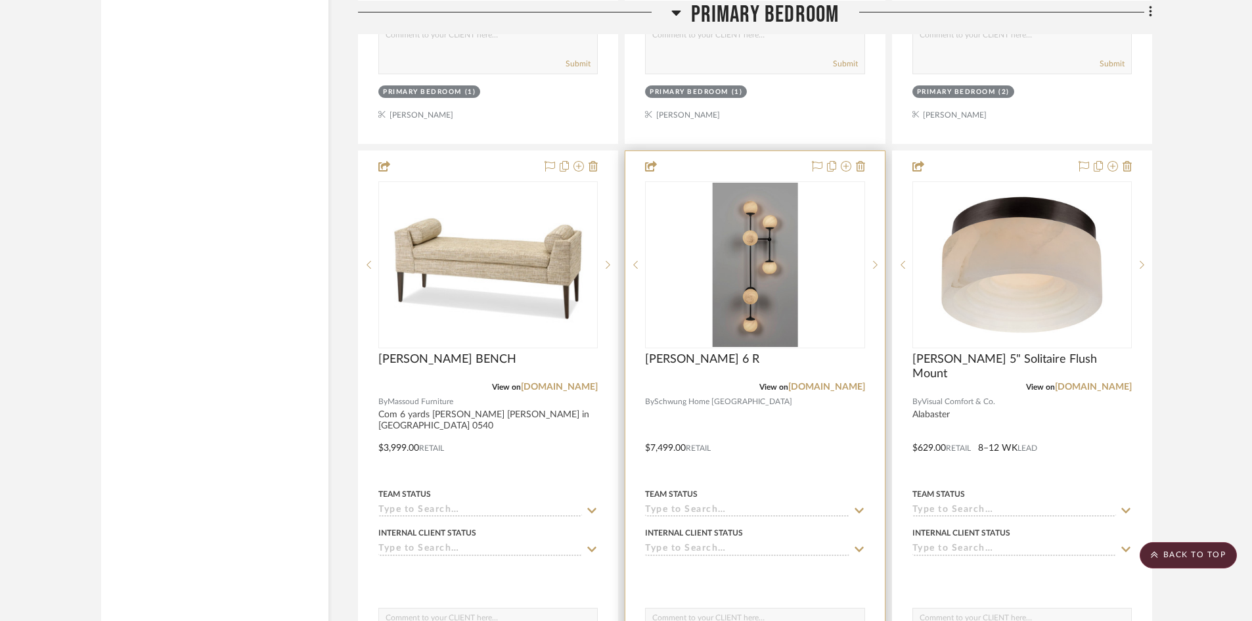
click at [770, 424] on div at bounding box center [754, 438] width 259 height 575
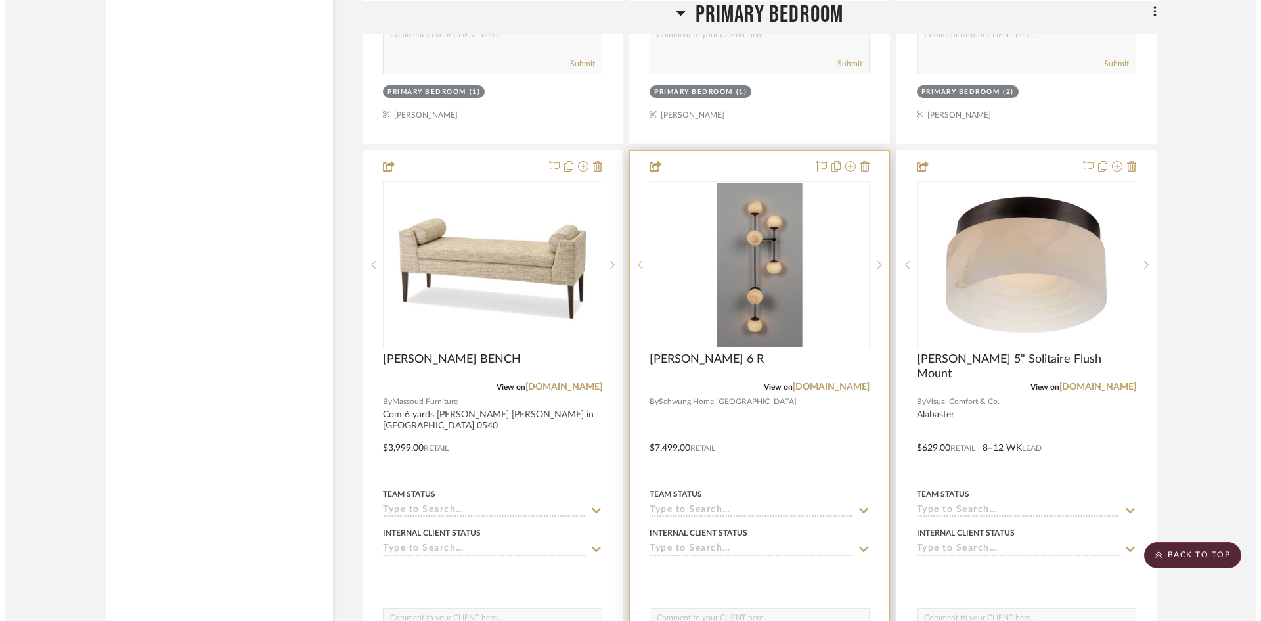
scroll to position [0, 0]
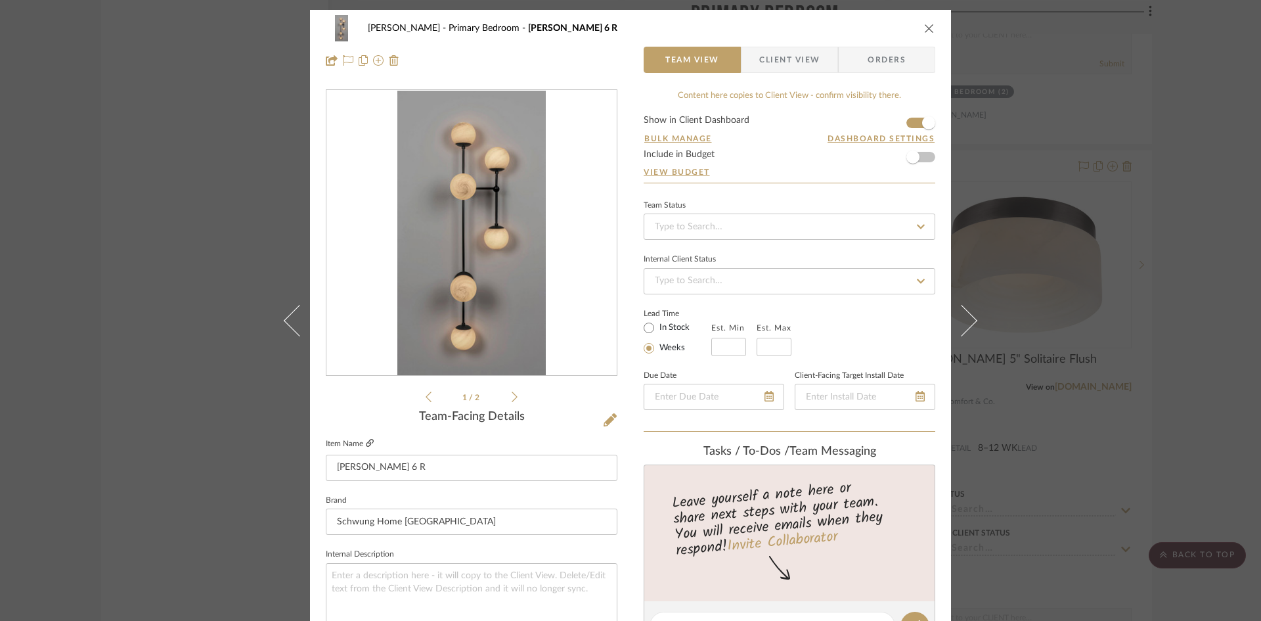
click at [366, 441] on icon at bounding box center [370, 443] width 8 height 8
click at [925, 29] on icon "close" at bounding box center [929, 28] width 11 height 11
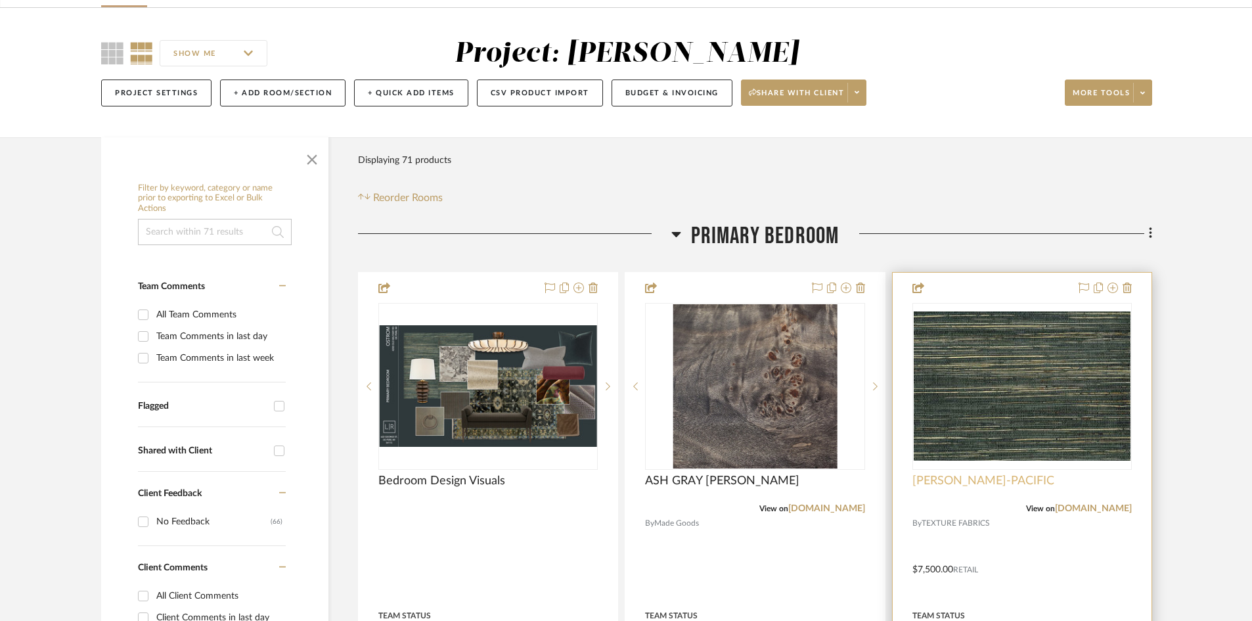
scroll to position [263, 0]
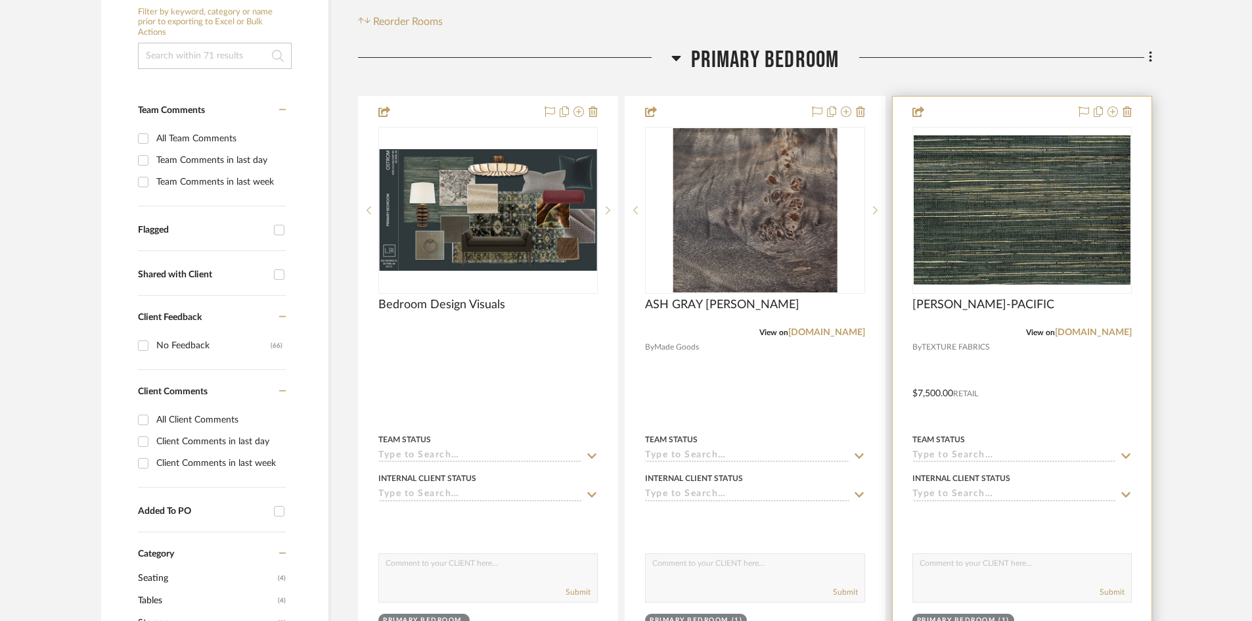
click at [1045, 377] on div at bounding box center [1021, 384] width 259 height 575
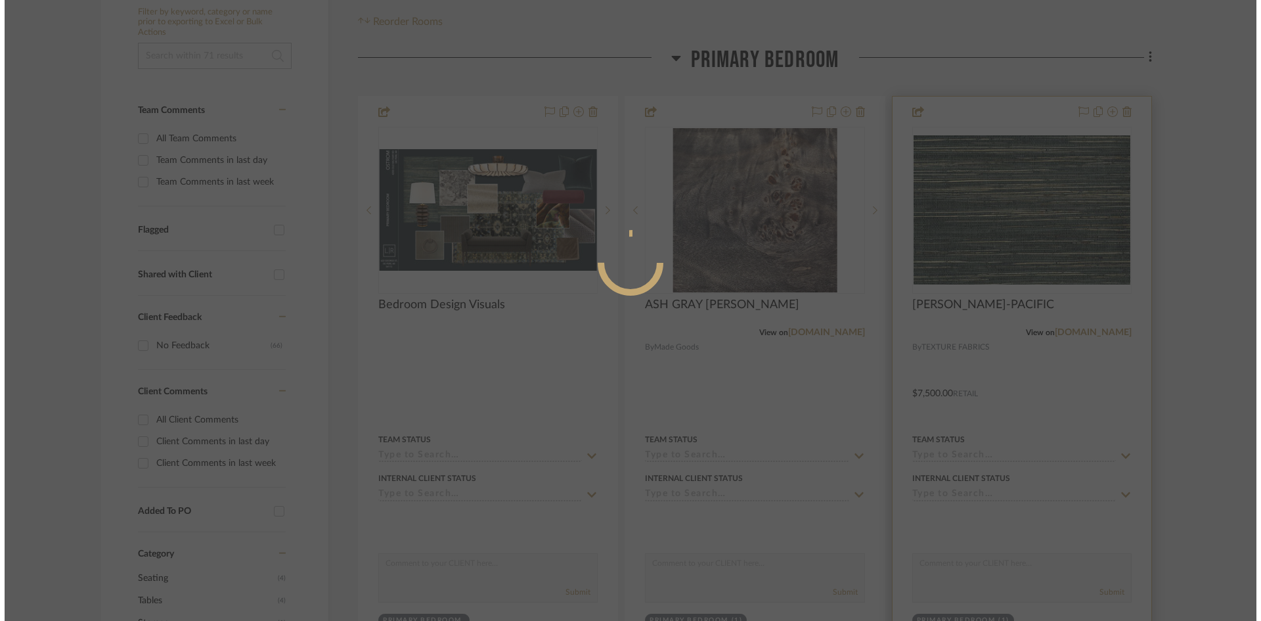
scroll to position [0, 0]
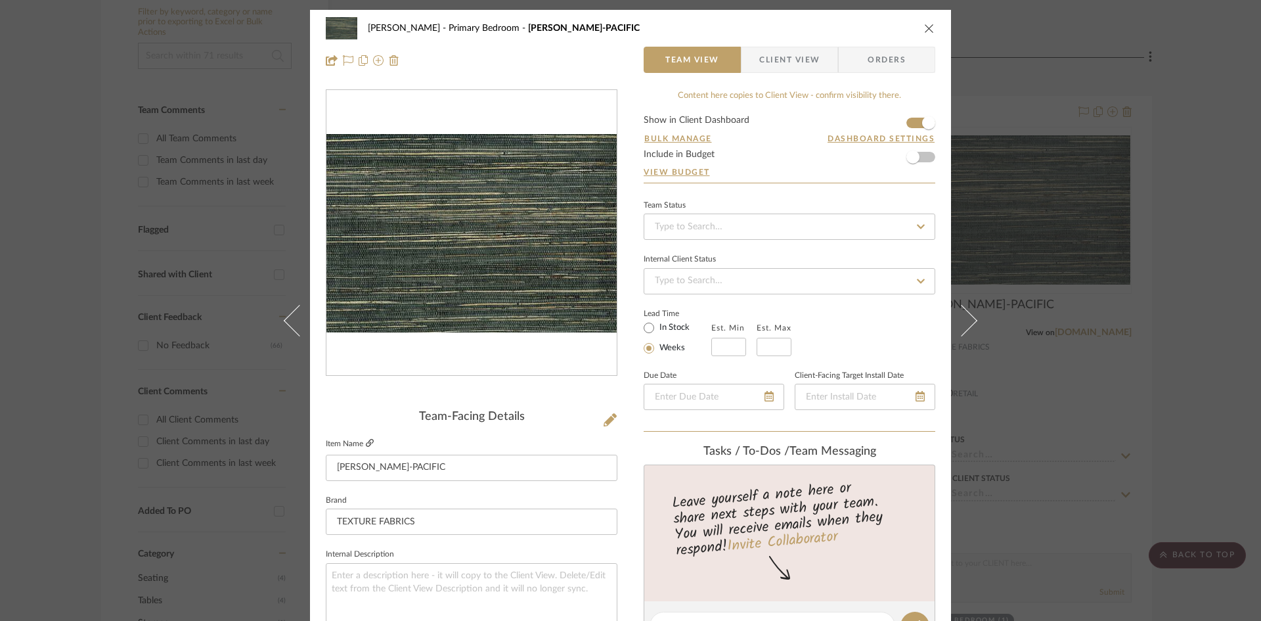
click at [366, 444] on icon at bounding box center [370, 443] width 8 height 8
click at [366, 443] on icon at bounding box center [370, 443] width 8 height 8
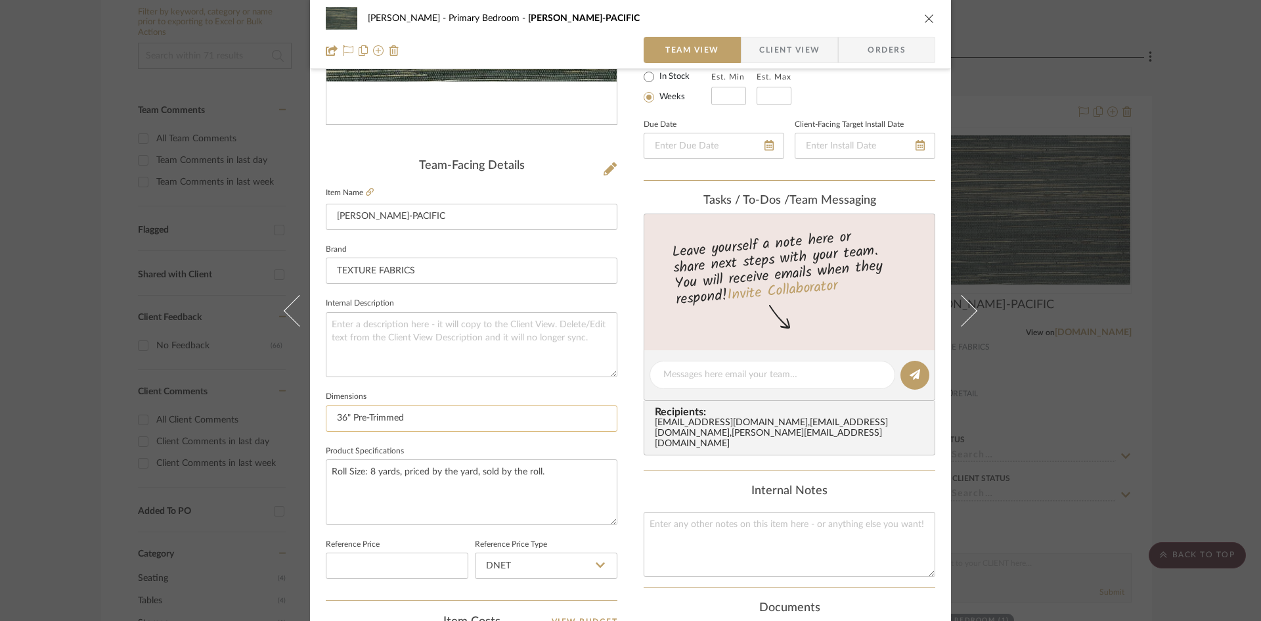
scroll to position [263, 0]
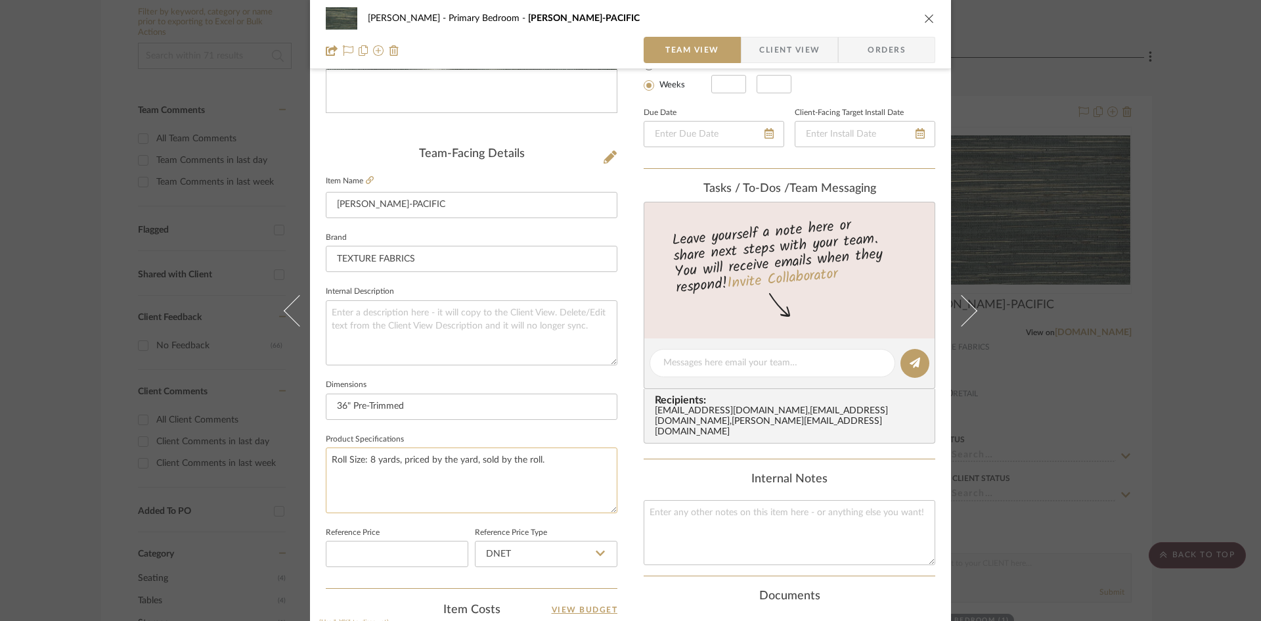
click at [567, 468] on textarea "Roll Size: 8 yards, priced by the yard, sold by the roll." at bounding box center [472, 479] width 292 height 65
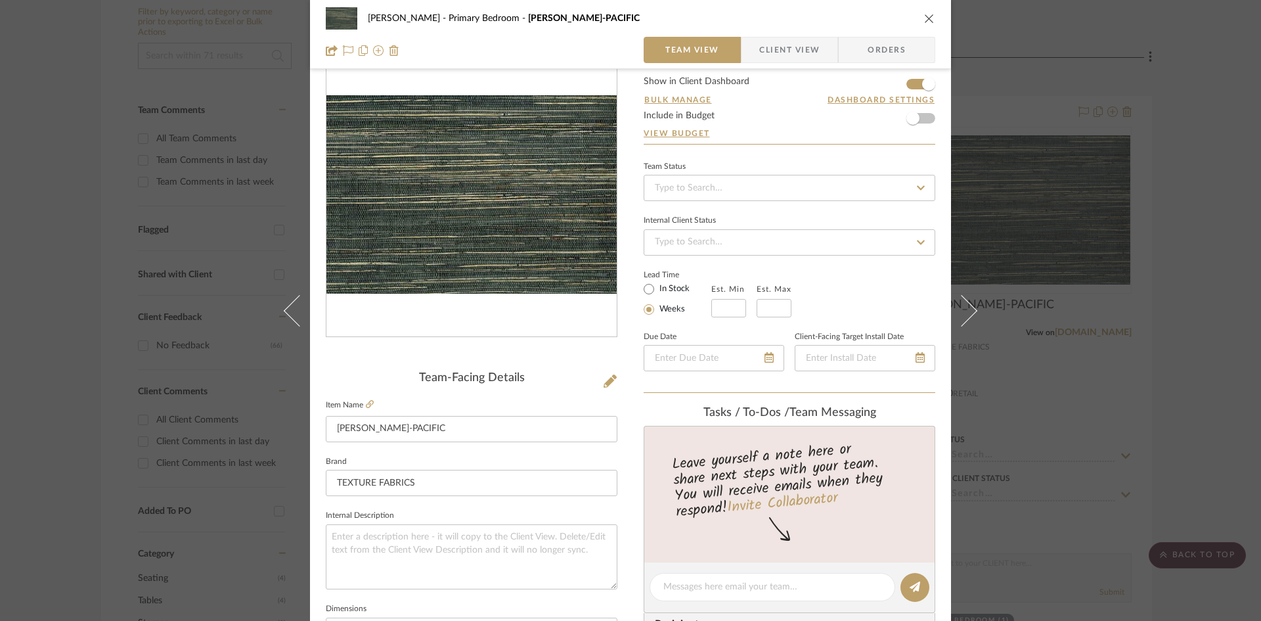
scroll to position [0, 0]
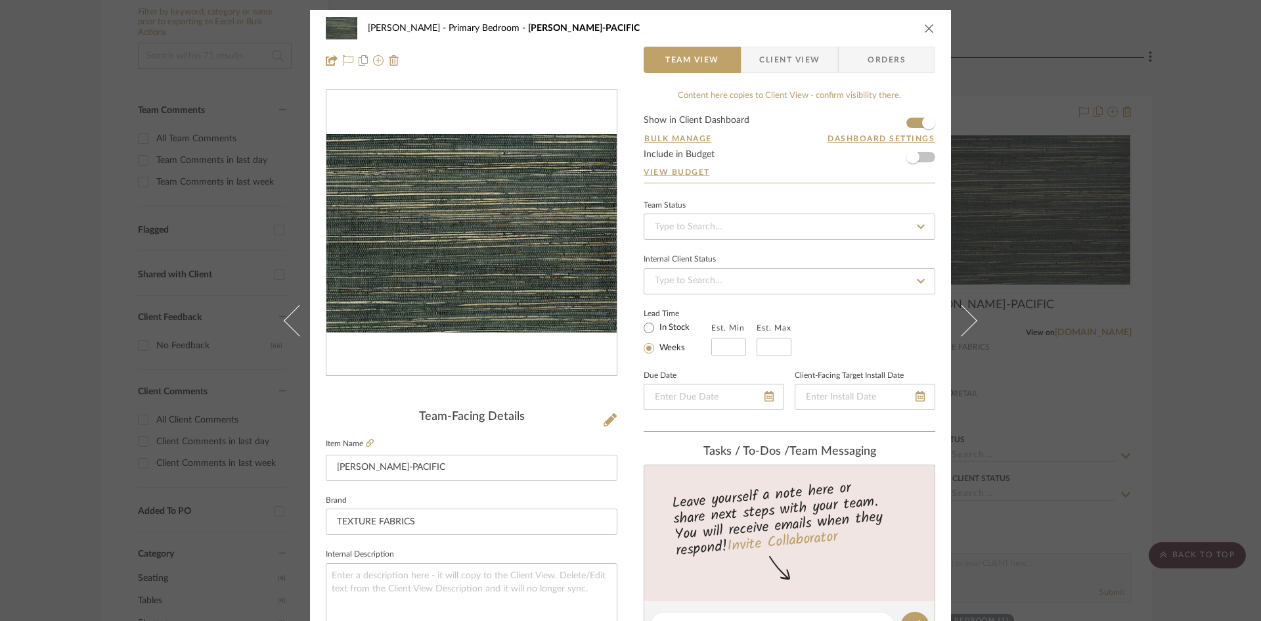
click at [924, 27] on icon "close" at bounding box center [929, 28] width 11 height 11
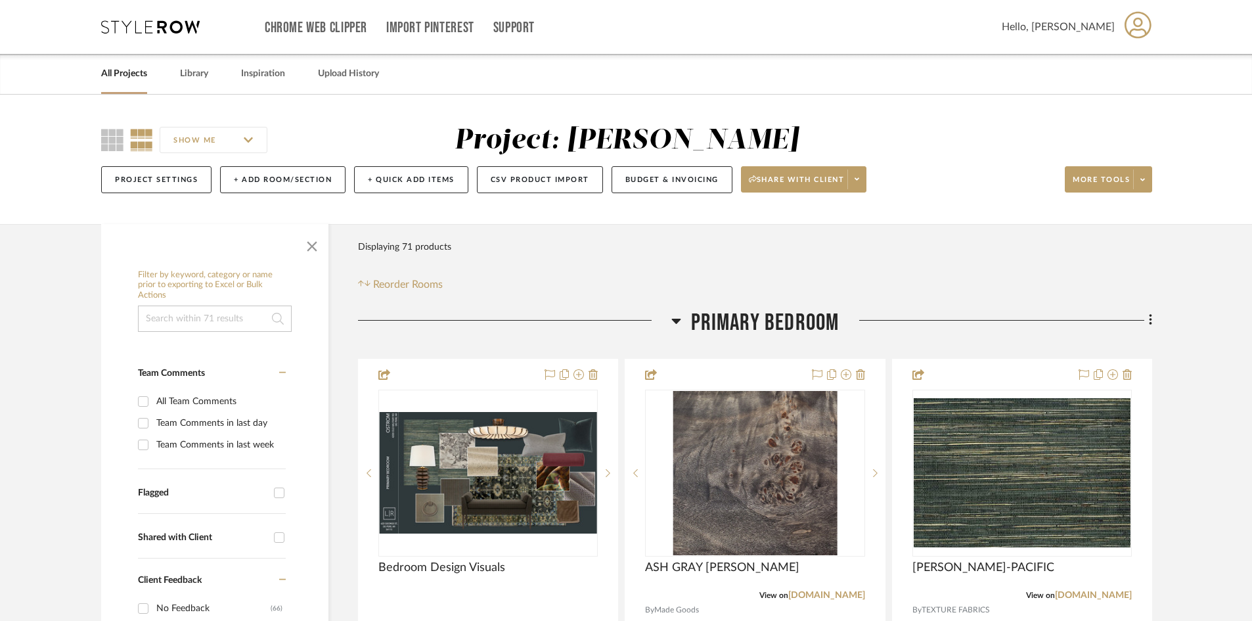
click at [148, 28] on icon at bounding box center [150, 26] width 99 height 13
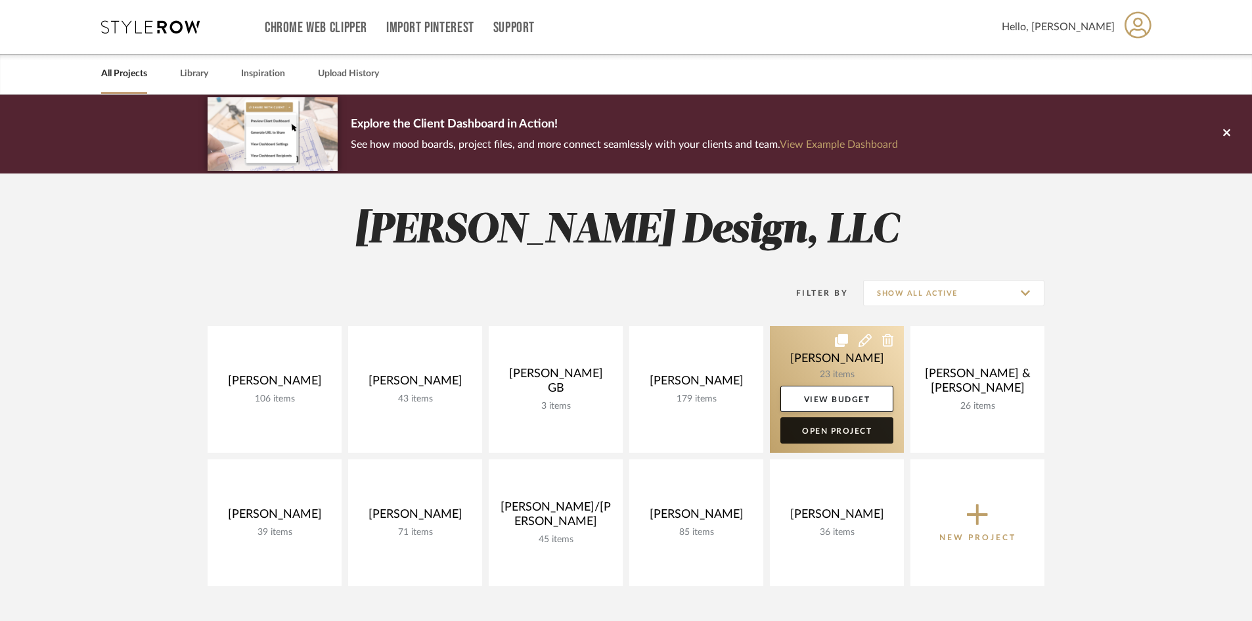
click at [844, 433] on link "Open Project" at bounding box center [836, 430] width 113 height 26
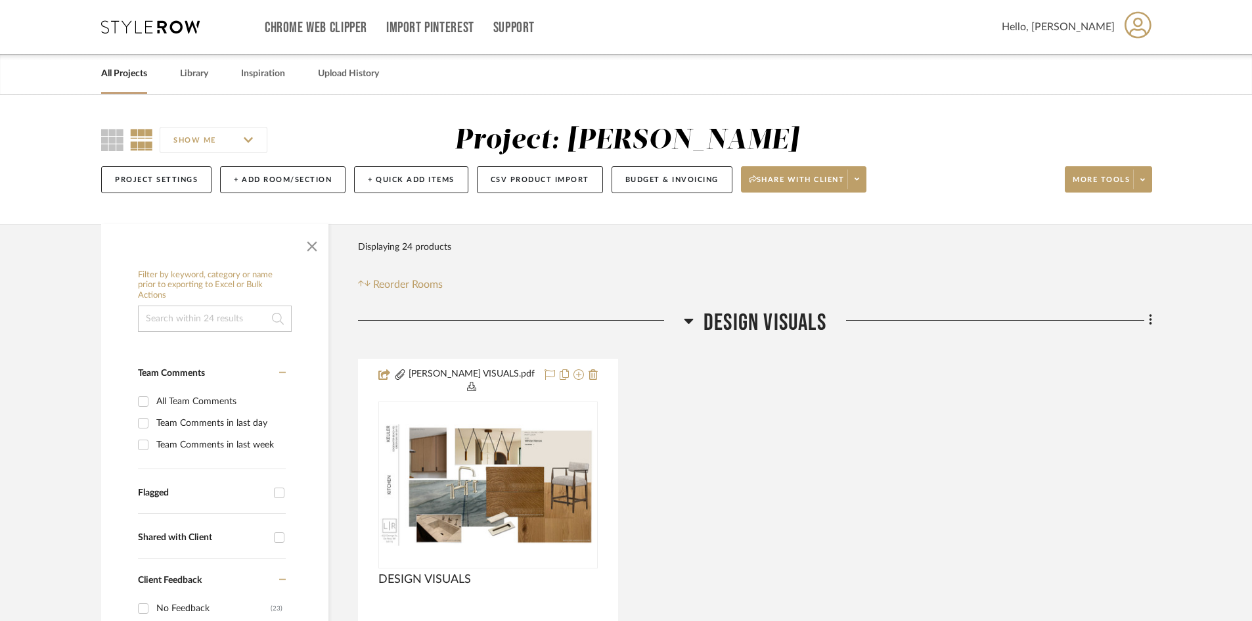
click at [146, 181] on button "Project Settings" at bounding box center [156, 179] width 110 height 27
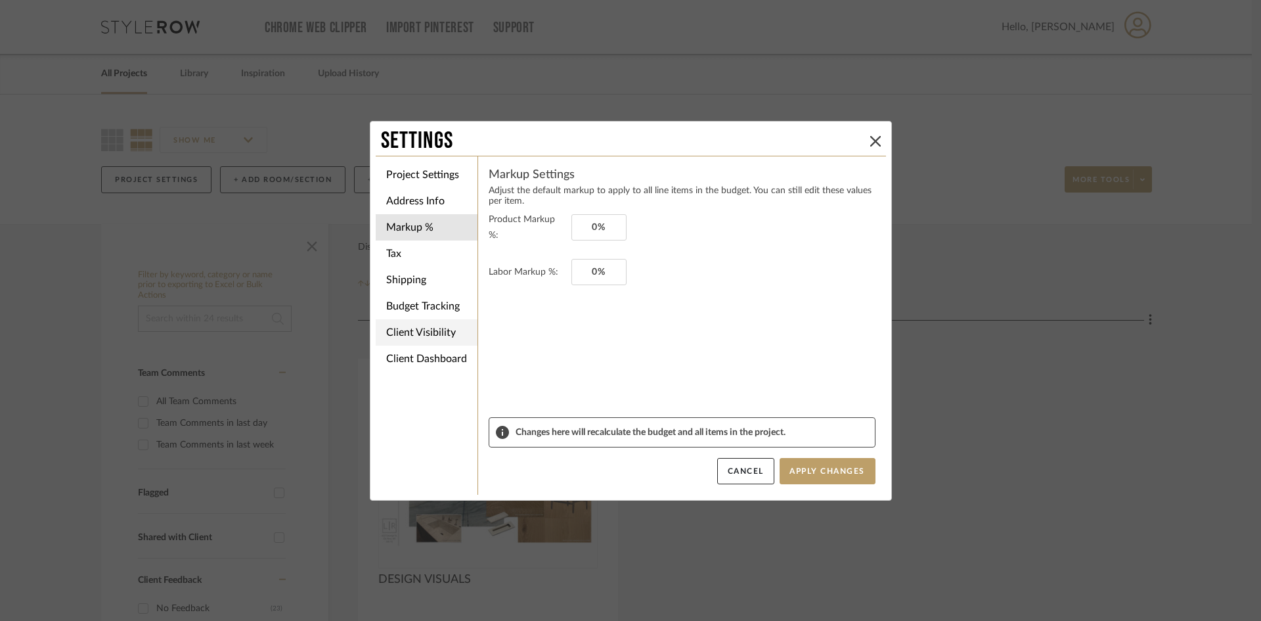
click at [424, 328] on li "Client Visibility" at bounding box center [427, 332] width 102 height 26
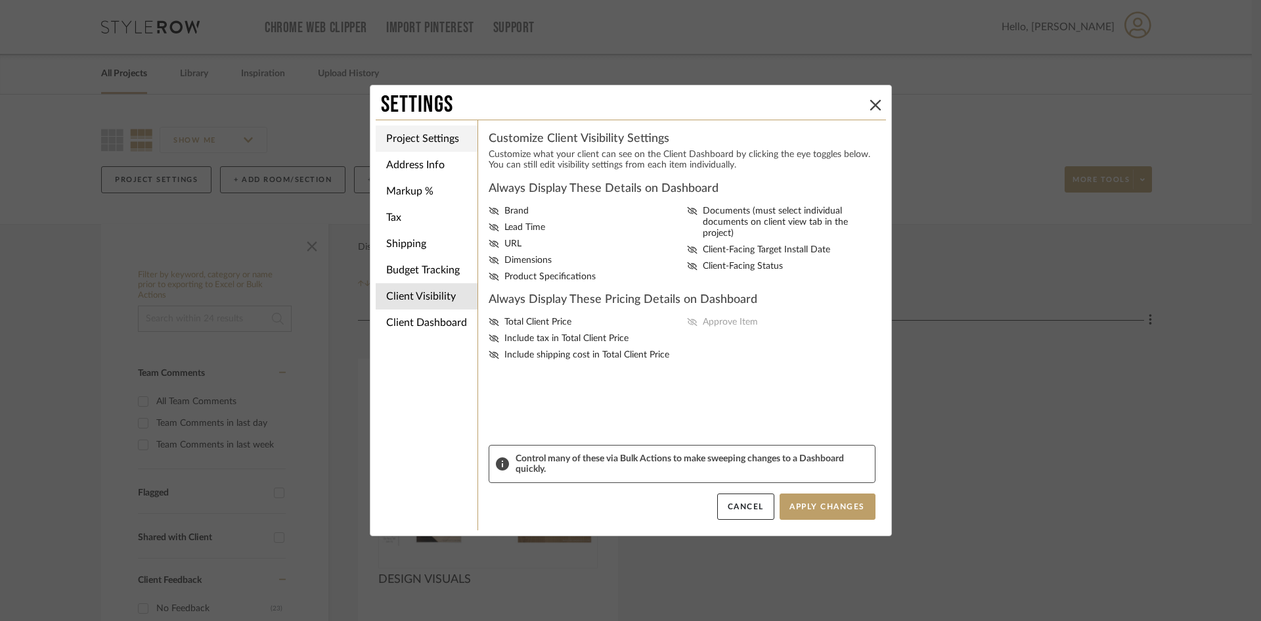
click at [416, 137] on li "Project Settings" at bounding box center [427, 138] width 102 height 26
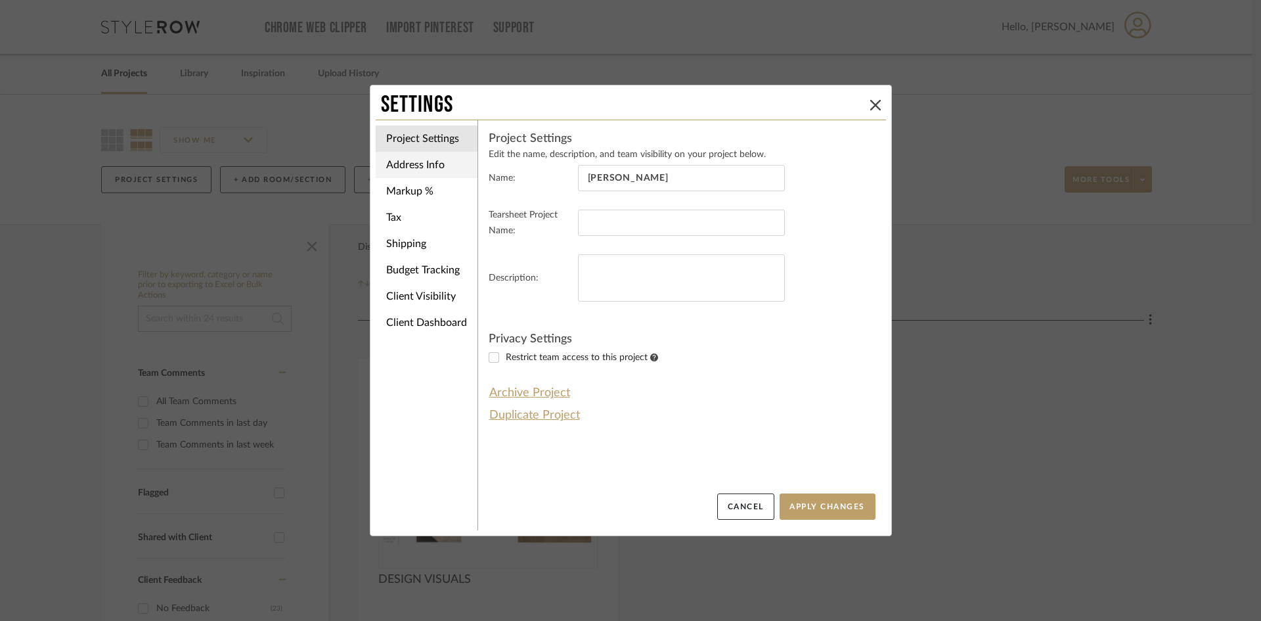
click at [412, 155] on li "Address Info" at bounding box center [427, 165] width 102 height 26
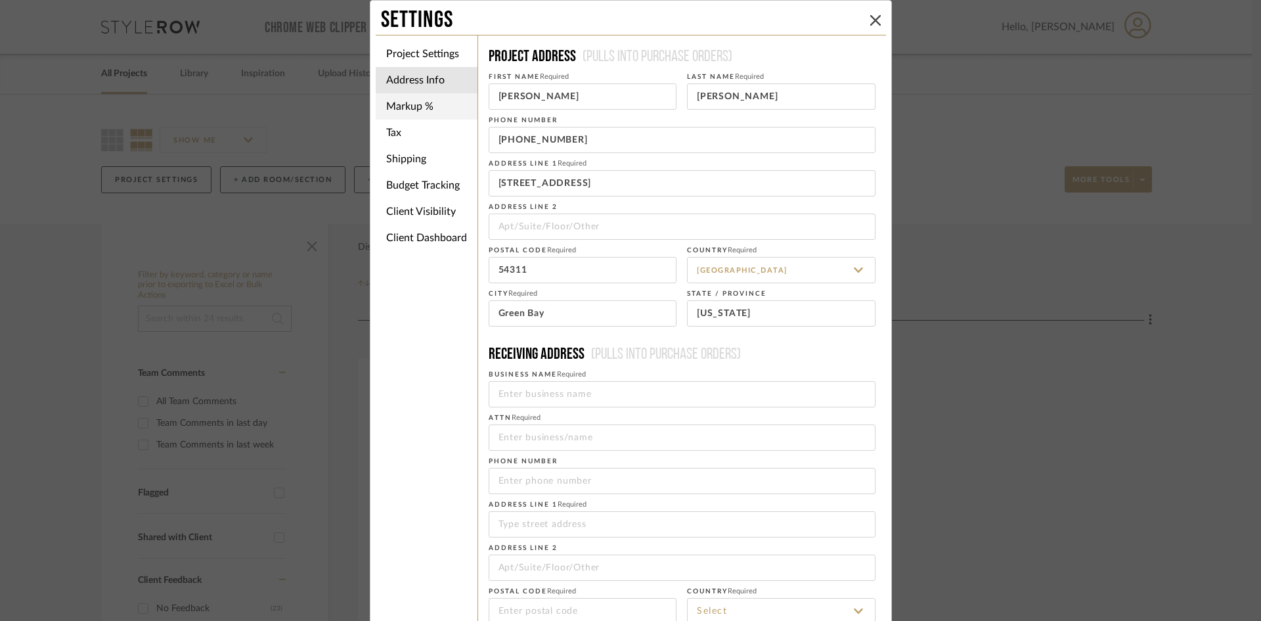
click at [410, 100] on li "Markup %" at bounding box center [427, 106] width 102 height 26
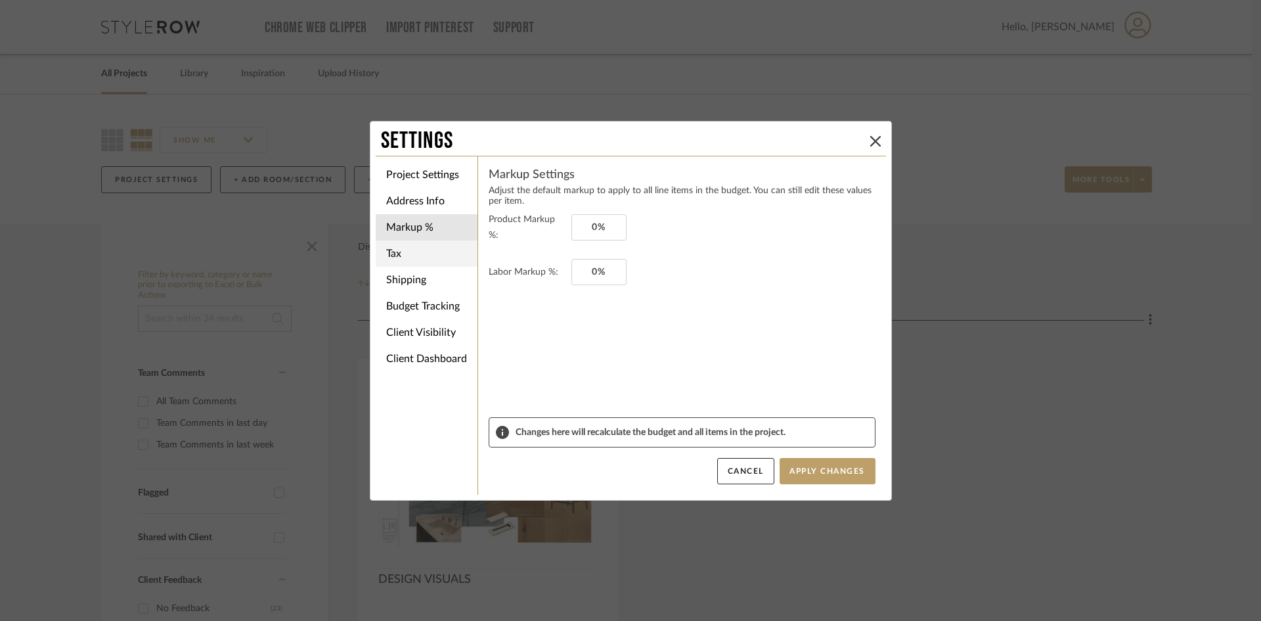
click at [395, 250] on li "Tax" at bounding box center [427, 253] width 102 height 26
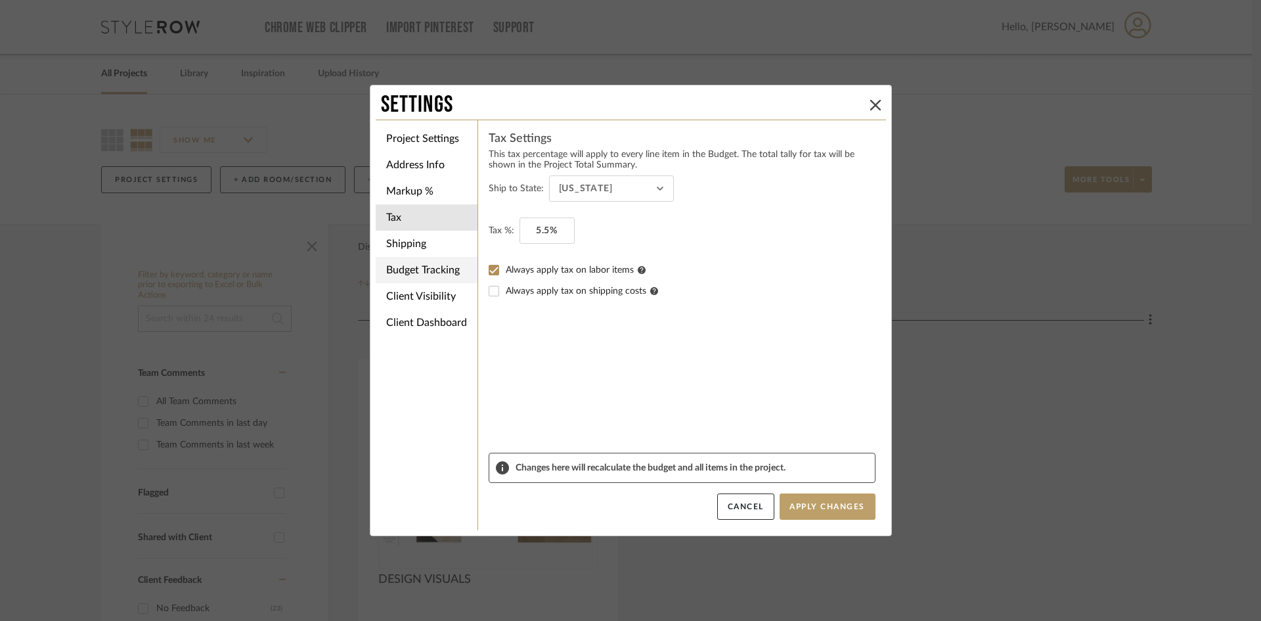
click at [399, 276] on li "Budget Tracking" at bounding box center [427, 270] width 102 height 26
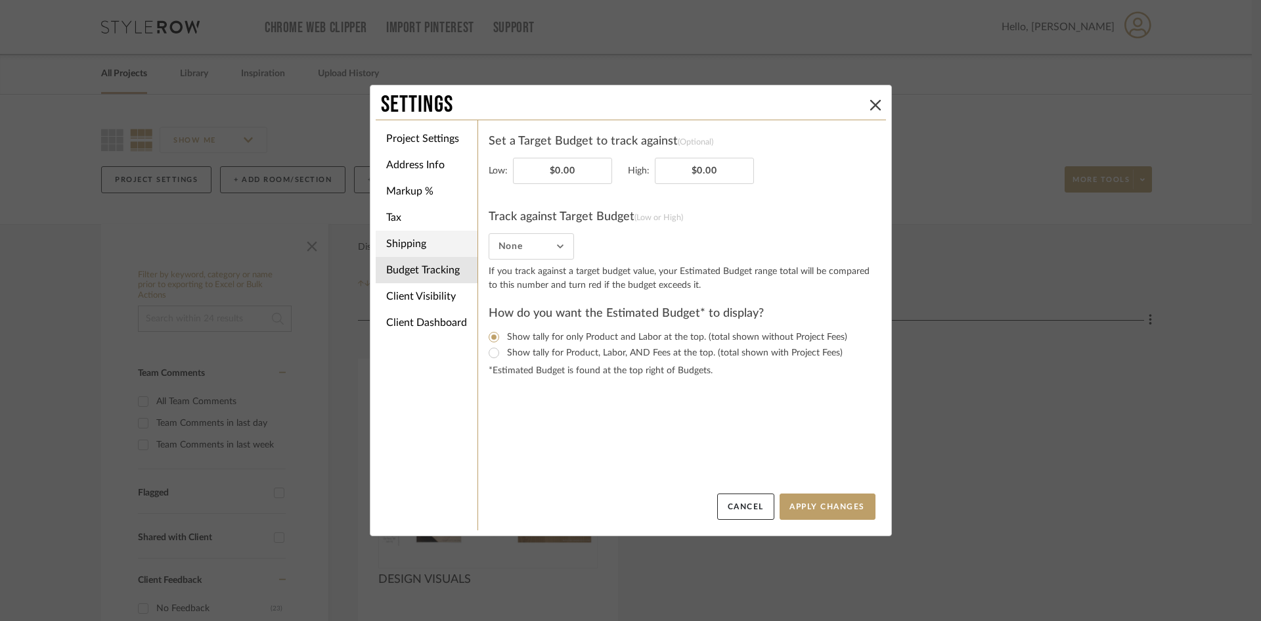
click at [406, 245] on li "Shipping" at bounding box center [427, 243] width 102 height 26
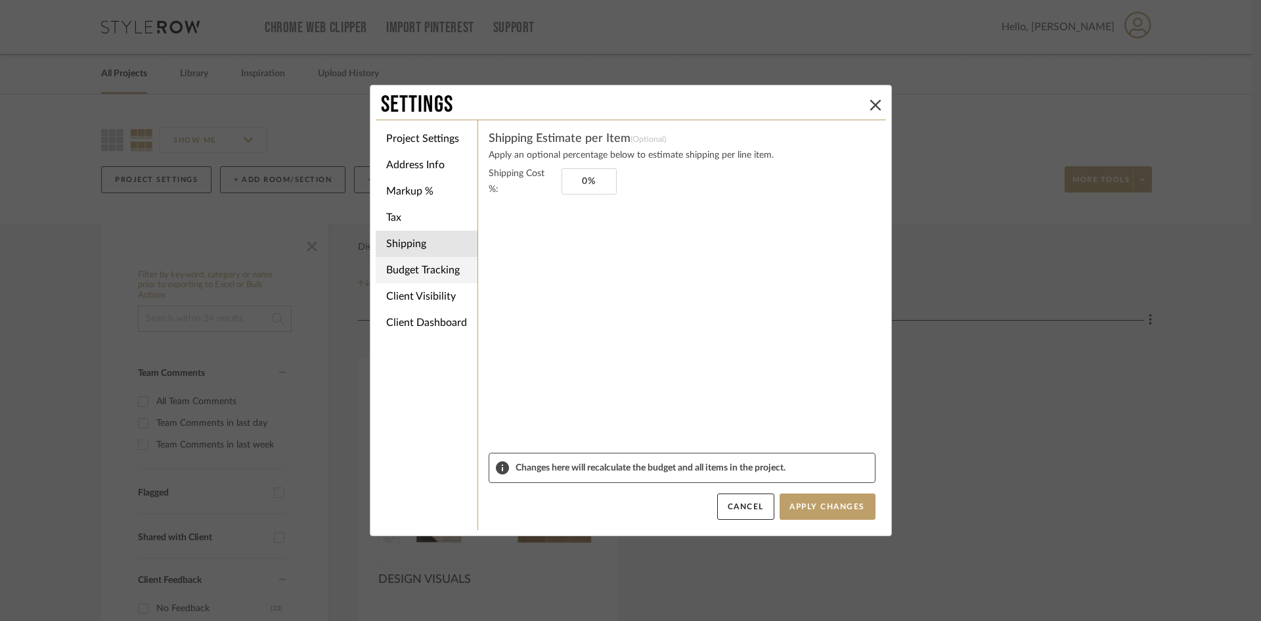
click at [418, 263] on li "Budget Tracking" at bounding box center [427, 270] width 102 height 26
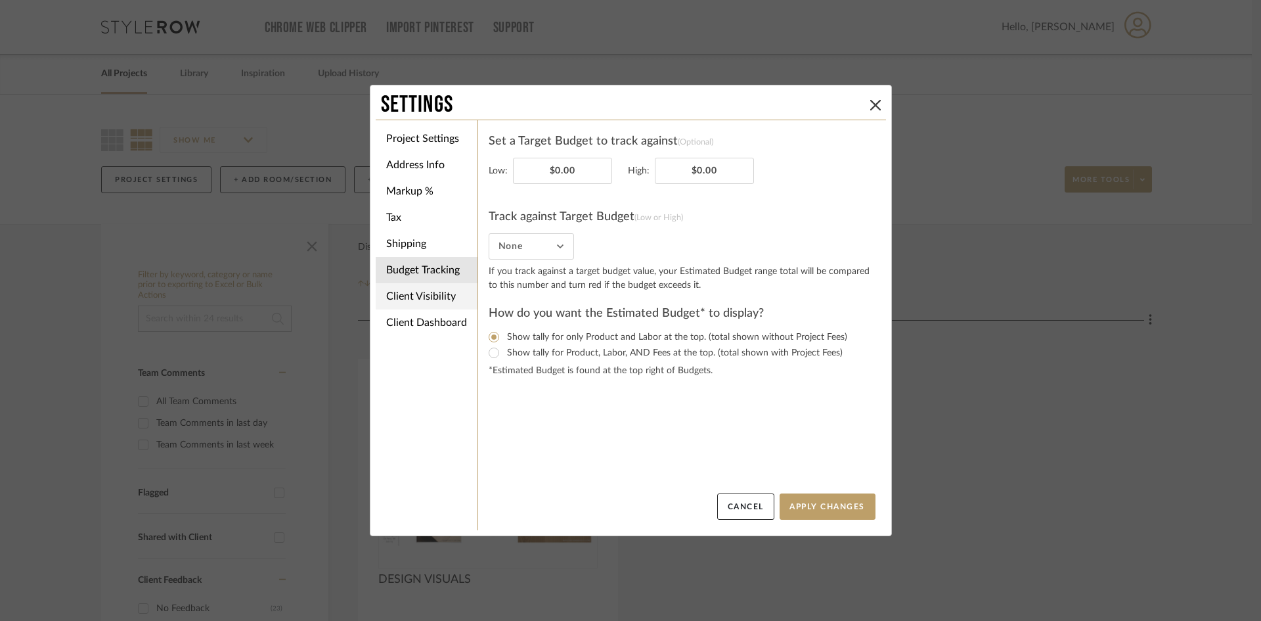
click at [432, 294] on li "Client Visibility" at bounding box center [427, 296] width 102 height 26
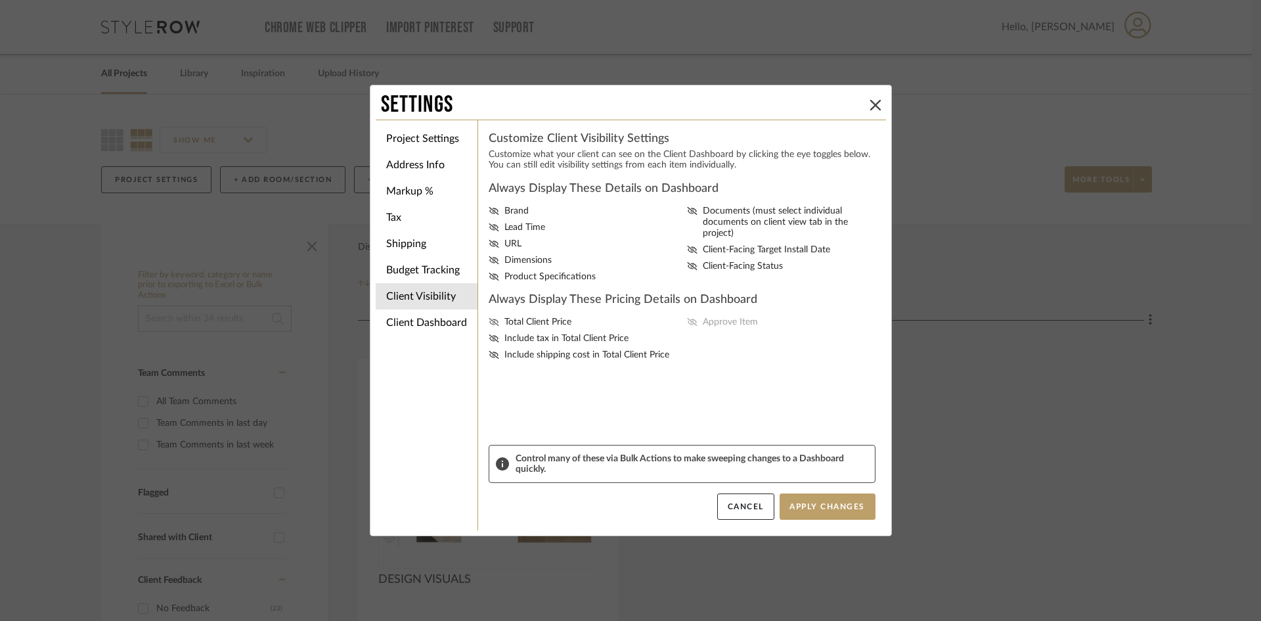
click at [489, 318] on icon at bounding box center [494, 322] width 11 height 8
click at [0, 0] on input "Total Client Price" at bounding box center [0, 0] width 0 height 0
click at [489, 336] on icon at bounding box center [494, 338] width 11 height 8
click at [0, 0] on input "Include tax in Total Client Price" at bounding box center [0, 0] width 0 height 0
click at [823, 510] on button "Apply Changes" at bounding box center [827, 506] width 96 height 26
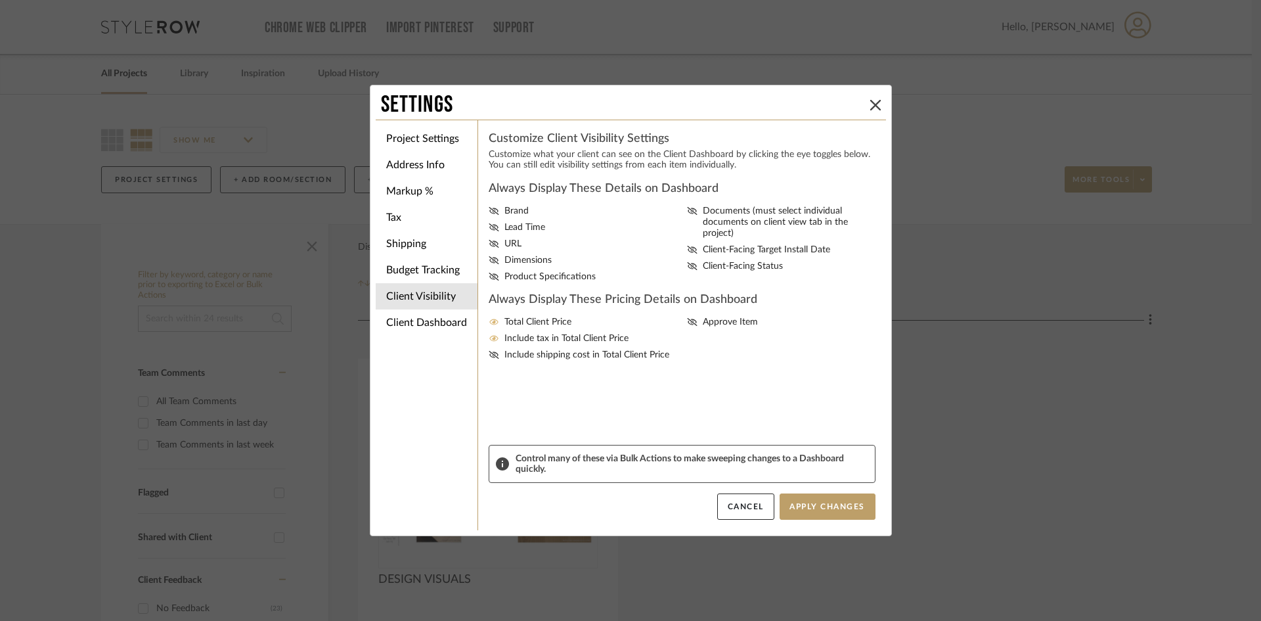
click at [29, 337] on div "Settings Project Settings Address Info Markup % Tax Shipping Budget Tracking Cl…" at bounding box center [630, 310] width 1261 height 621
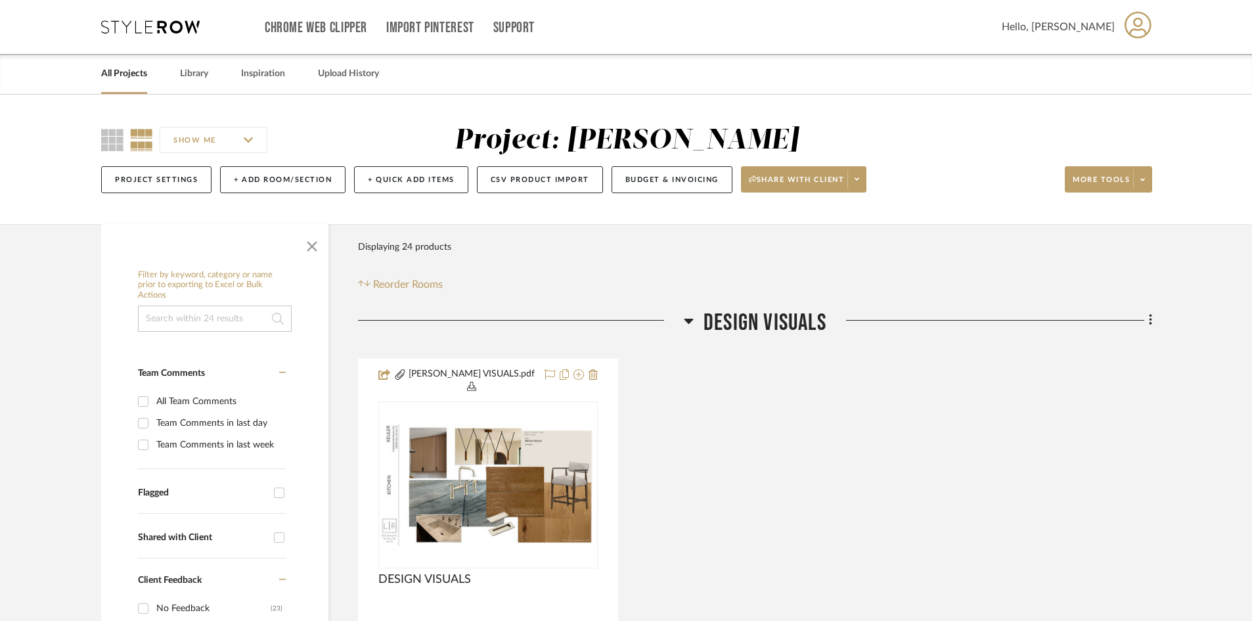
click at [152, 31] on icon at bounding box center [150, 26] width 99 height 13
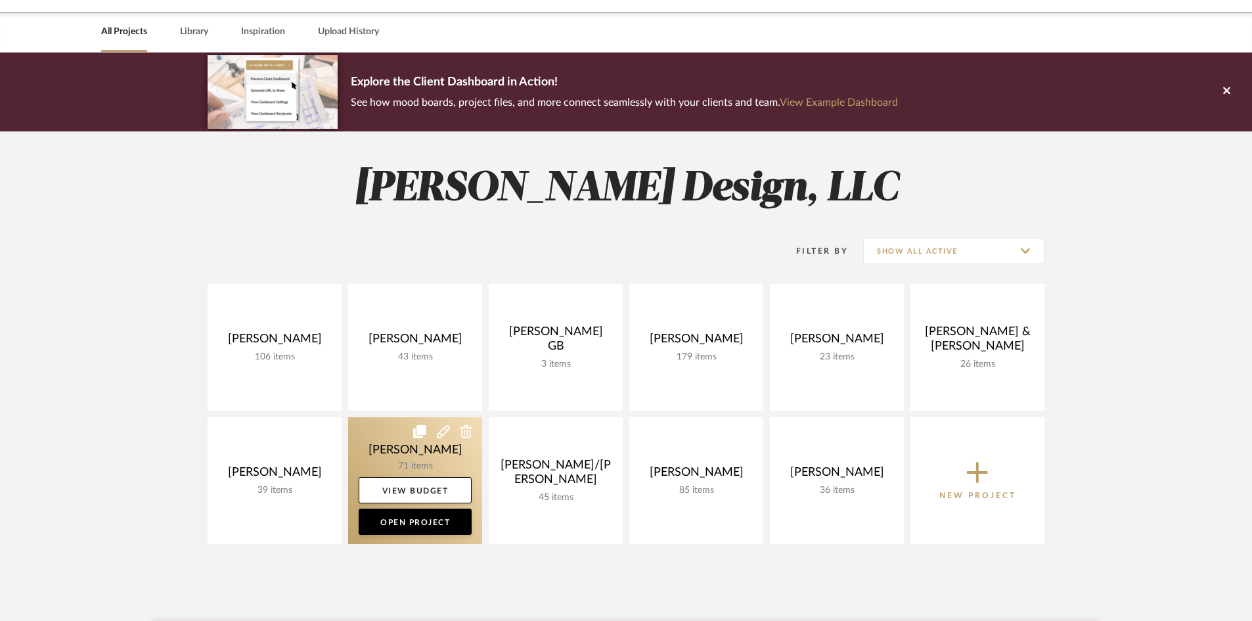
scroll to position [66, 0]
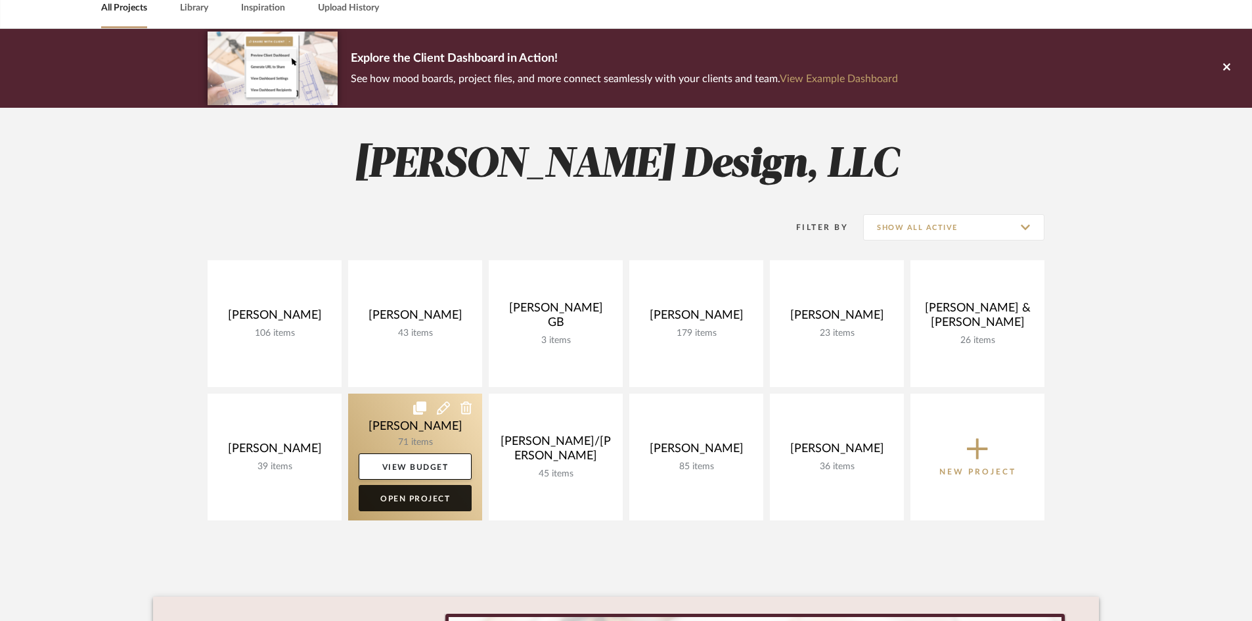
click at [425, 504] on link "Open Project" at bounding box center [415, 498] width 113 height 26
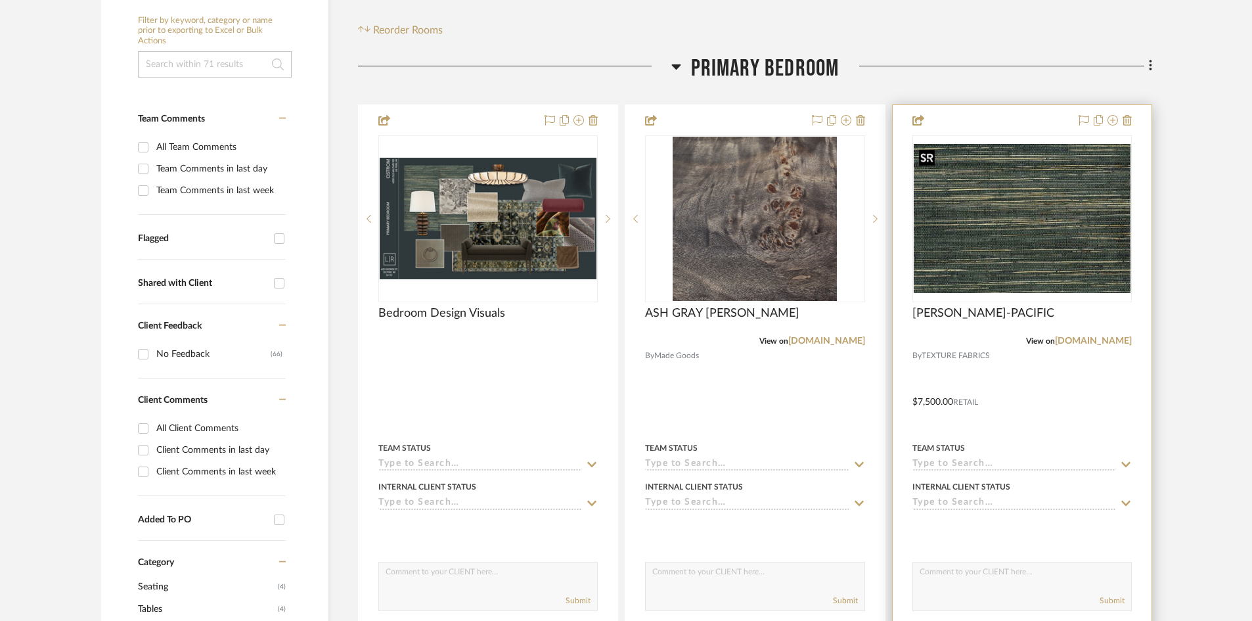
scroll to position [328, 0]
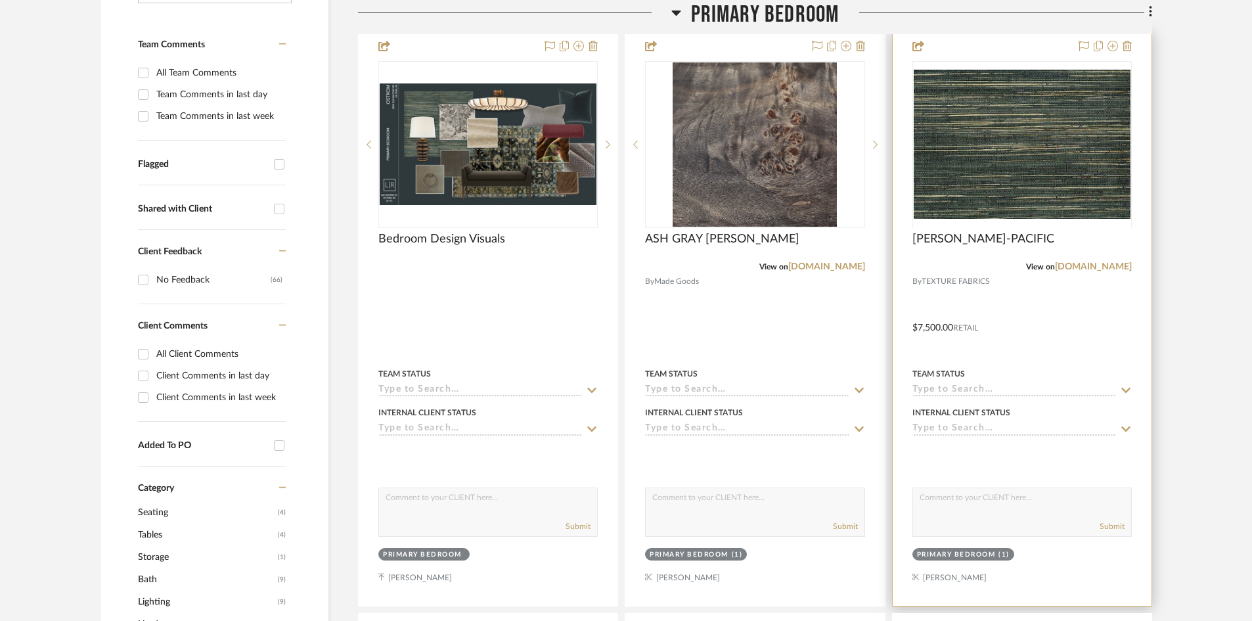
click at [1046, 292] on div at bounding box center [1021, 318] width 259 height 575
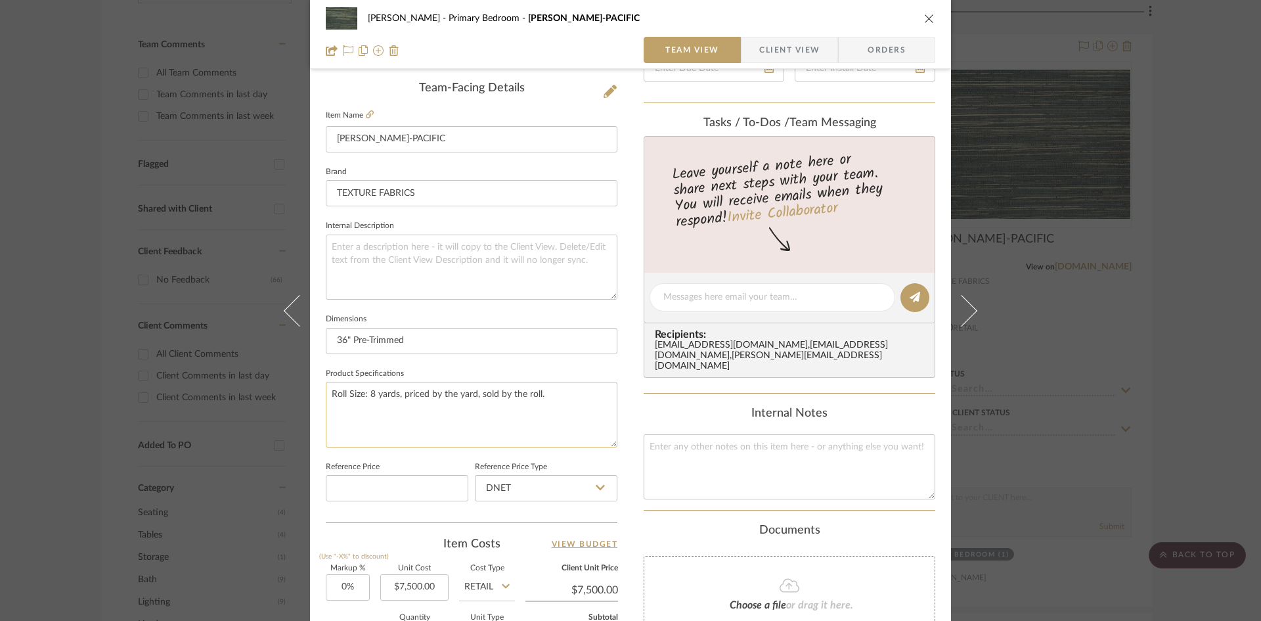
click at [567, 398] on textarea "Roll Size: 8 yards, priced by the yard, sold by the roll." at bounding box center [472, 414] width 292 height 65
click at [443, 410] on textarea "Roll Size: 8 yards, priced by the yard, sold by the roll. 13 Rolls per Marty" at bounding box center [472, 414] width 292 height 65
type textarea "Roll Size: 8 yards, priced by the yard, sold by the roll. 13 Rolls per Marty"
click at [636, 412] on div "Ostrom, Jim Primary Bedroom KNOX WC-PACIFIC Team View Client View Orders Team-F…" at bounding box center [630, 288] width 641 height 1213
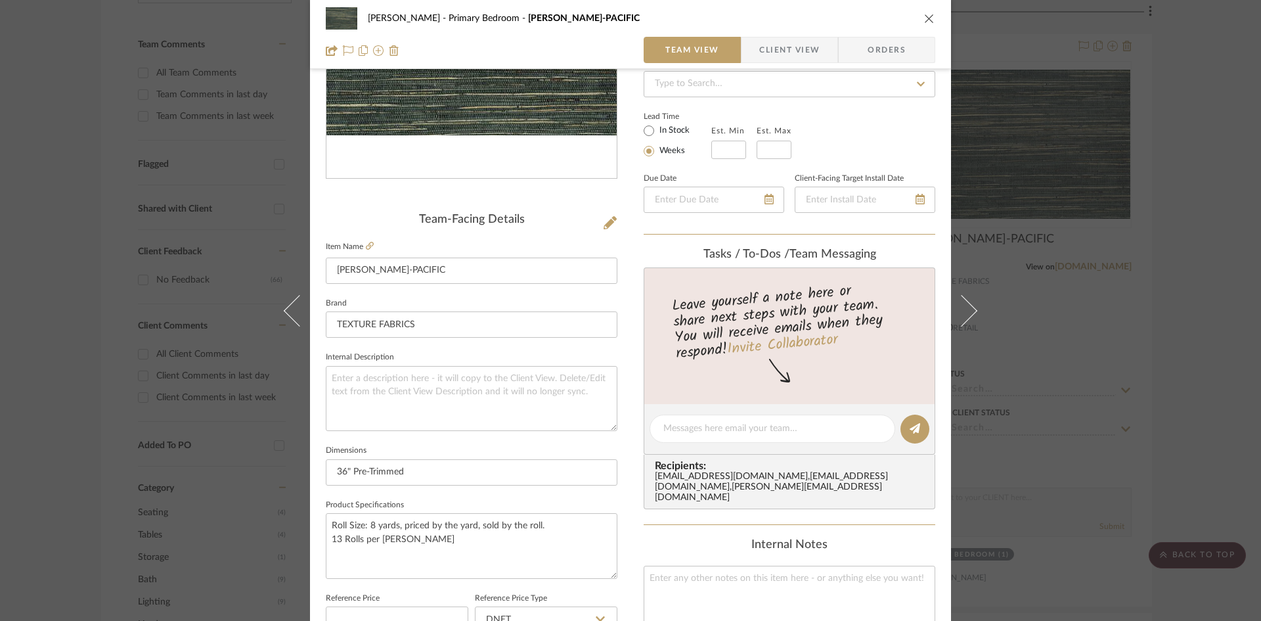
scroll to position [263, 0]
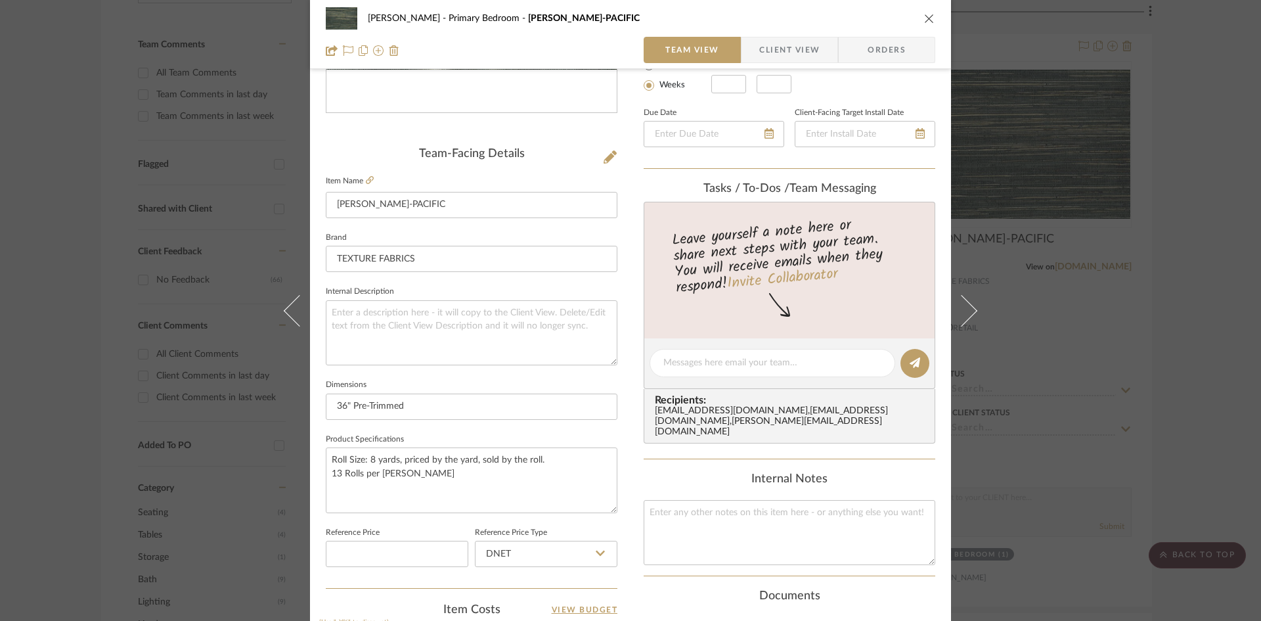
click at [621, 429] on div "Ostrom, Jim Primary Bedroom KNOX WC-PACIFIC Team View Client View Orders Team-F…" at bounding box center [630, 353] width 641 height 1213
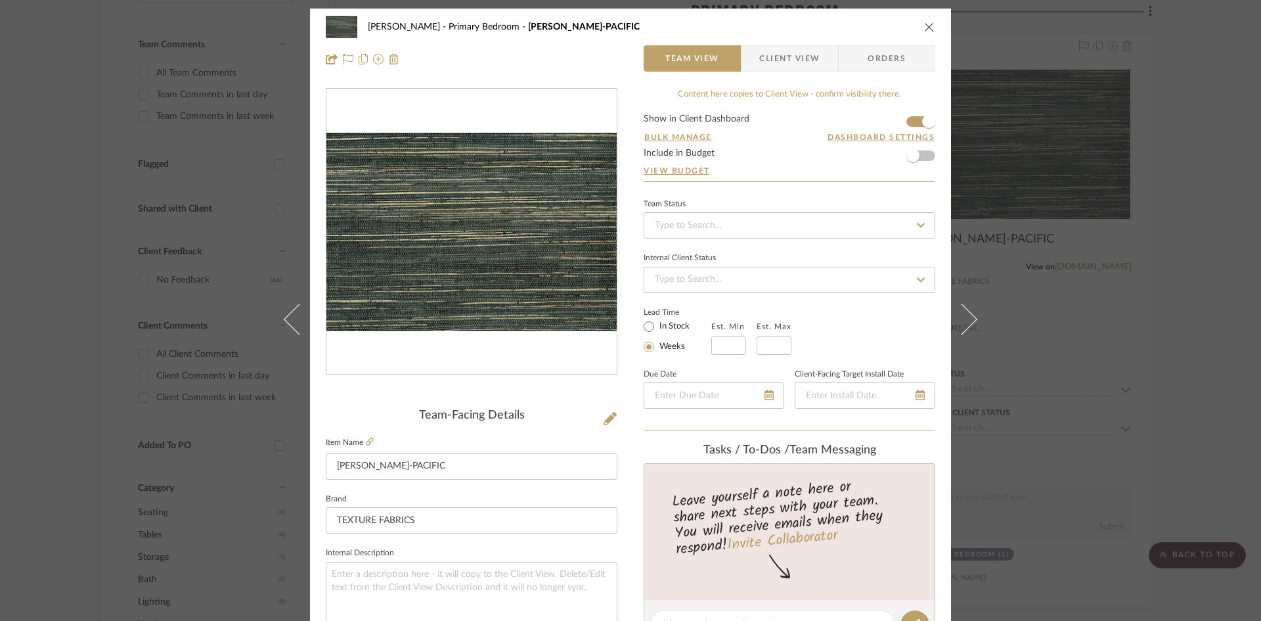
scroll to position [0, 0]
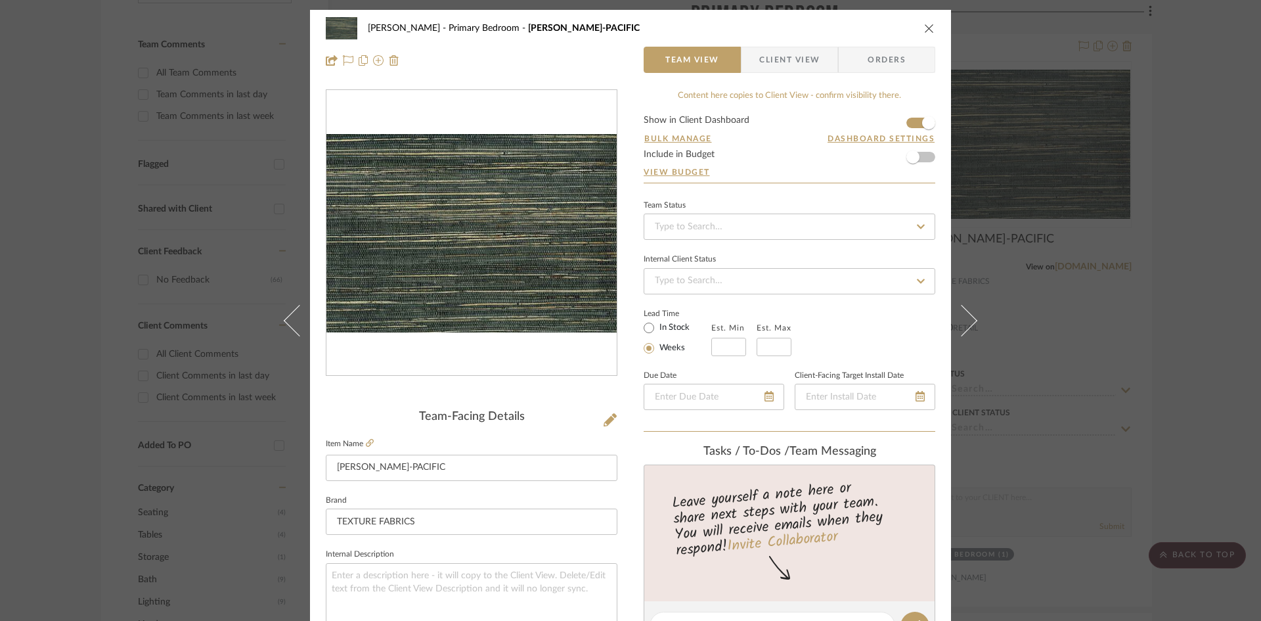
click at [924, 25] on icon "close" at bounding box center [929, 28] width 11 height 11
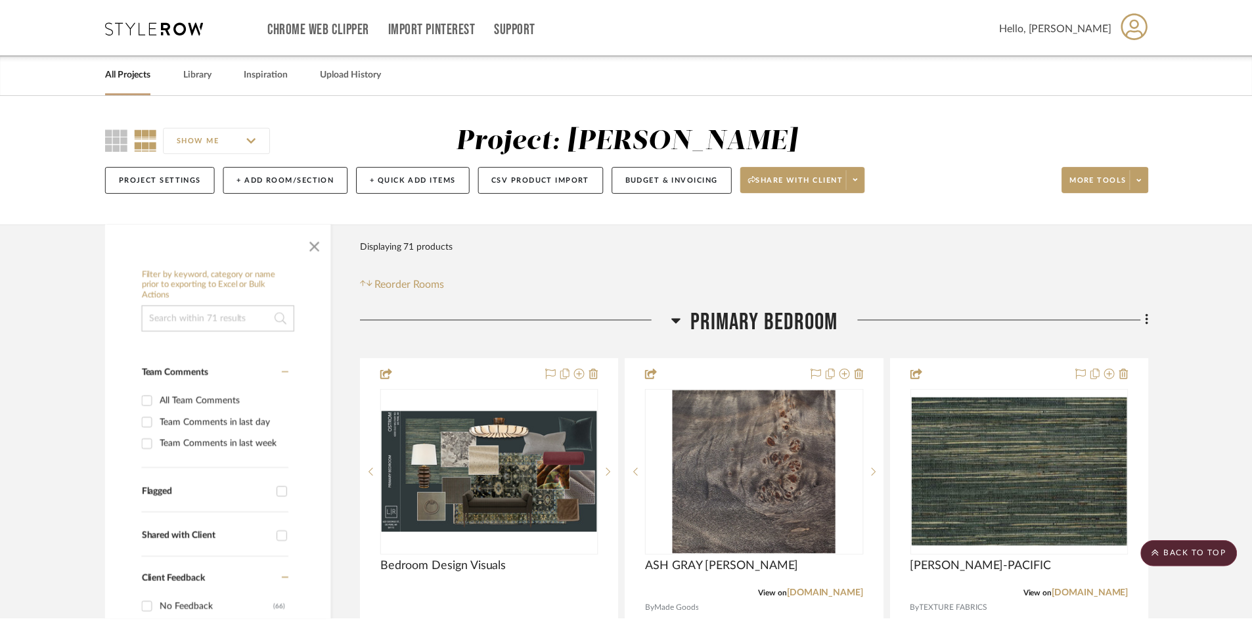
scroll to position [328, 0]
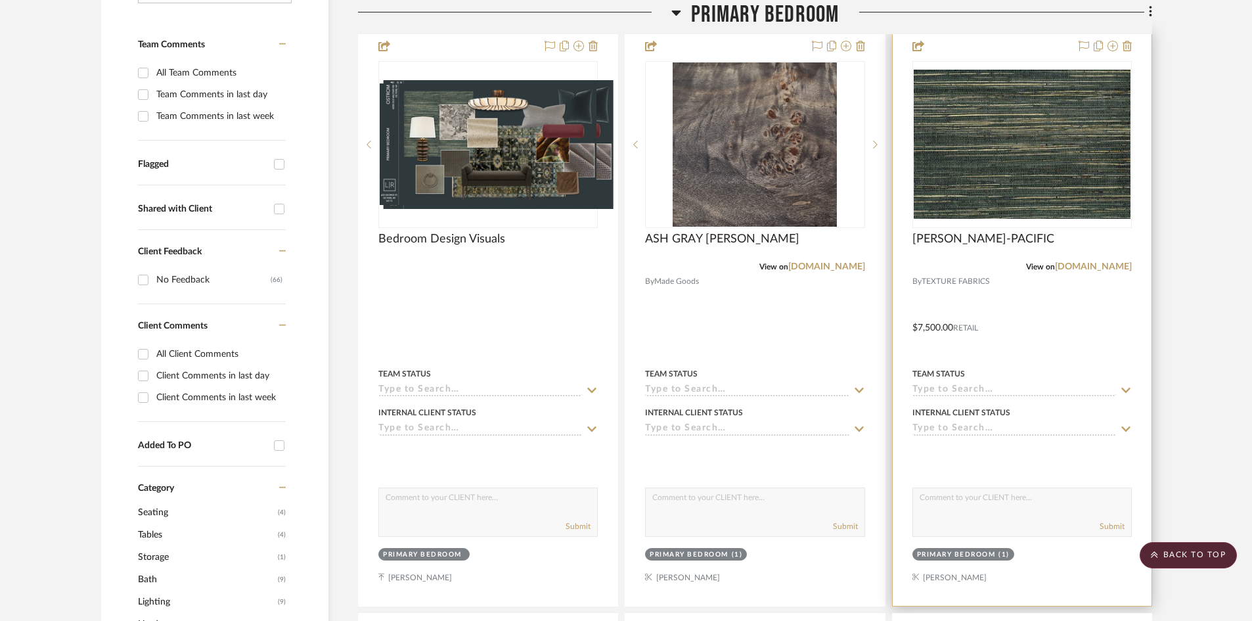
click at [1039, 324] on div at bounding box center [1021, 318] width 259 height 575
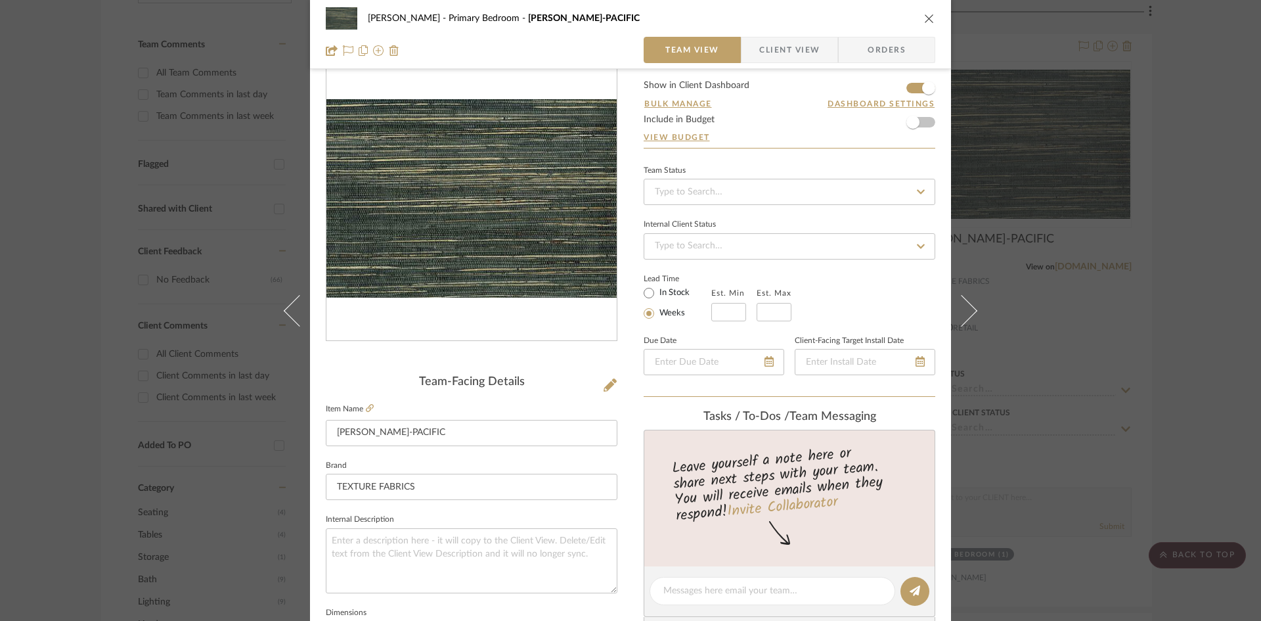
scroll to position [0, 0]
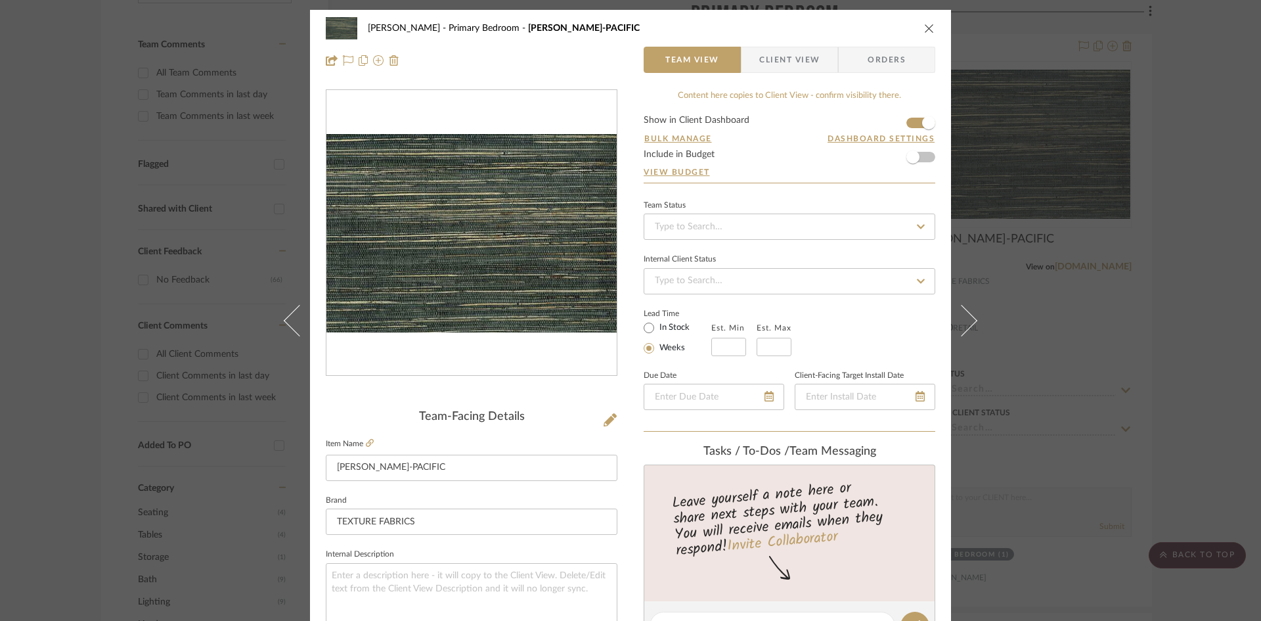
click at [926, 28] on icon "close" at bounding box center [929, 28] width 11 height 11
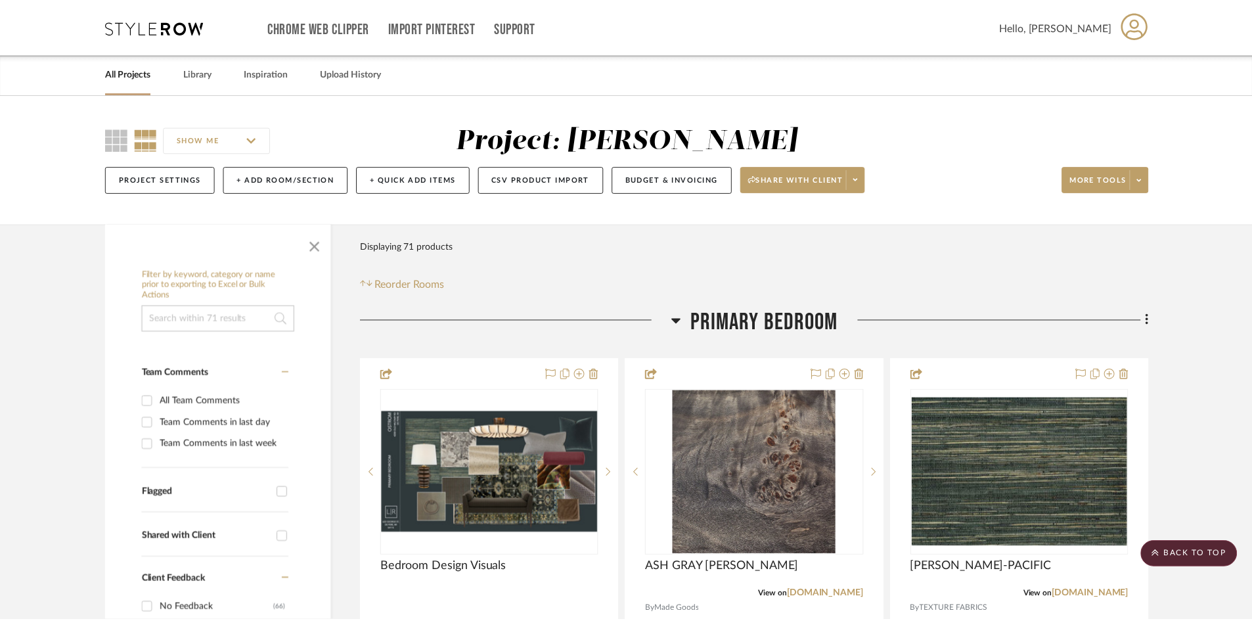
scroll to position [328, 0]
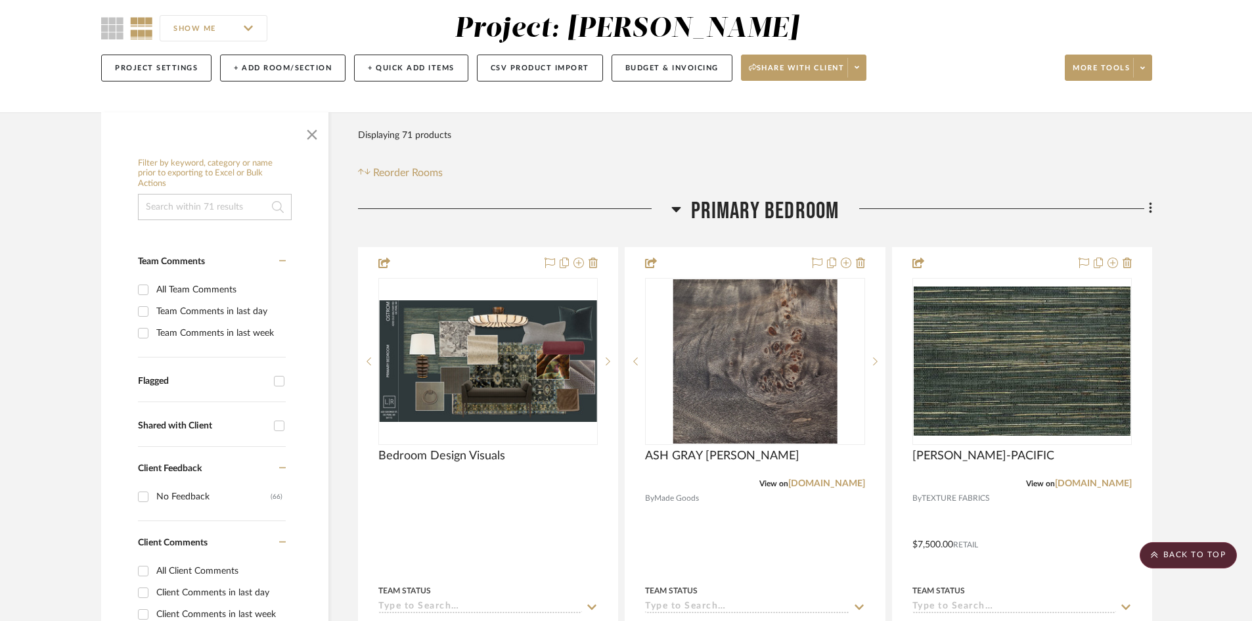
scroll to position [0, 0]
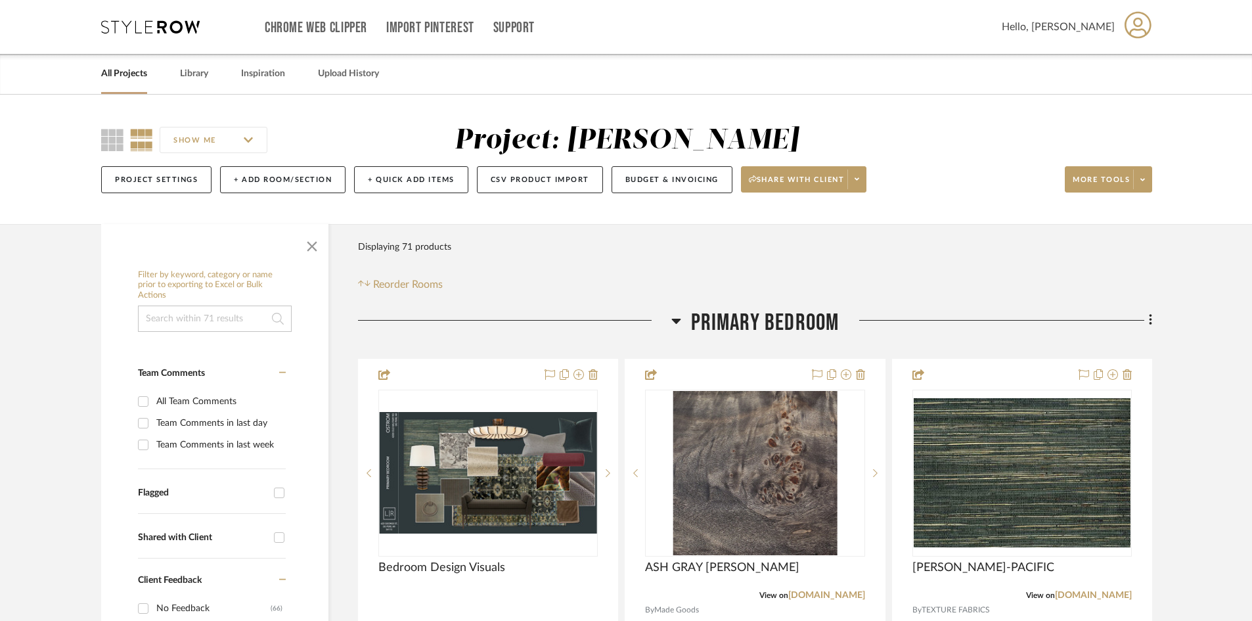
click at [42, 191] on div "SHOW ME Project: Ostrom, Jim Project Settings + Add Room/Section + Quick Add It…" at bounding box center [626, 159] width 1252 height 129
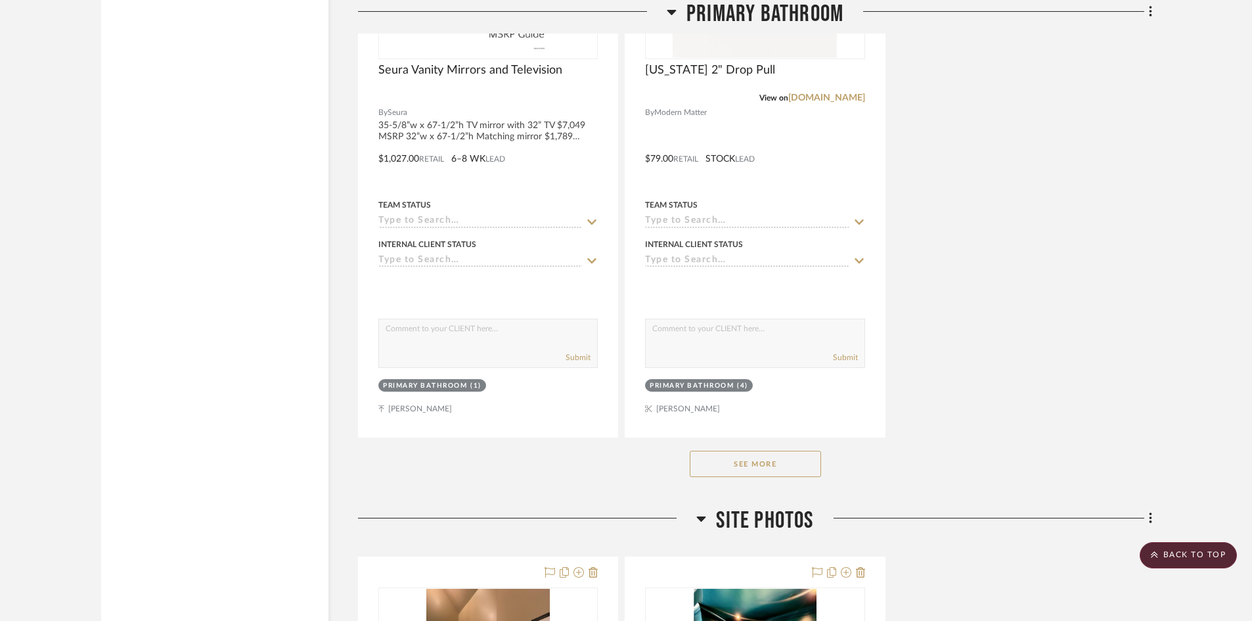
scroll to position [6041, 0]
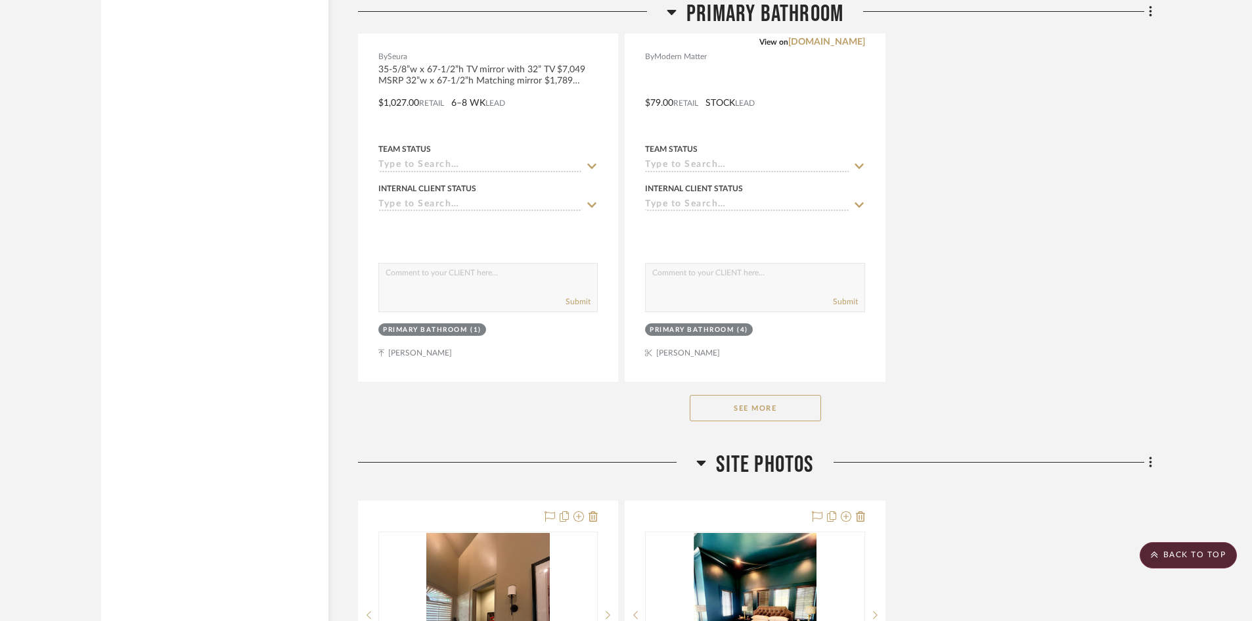
click at [760, 395] on button "See More" at bounding box center [755, 408] width 131 height 26
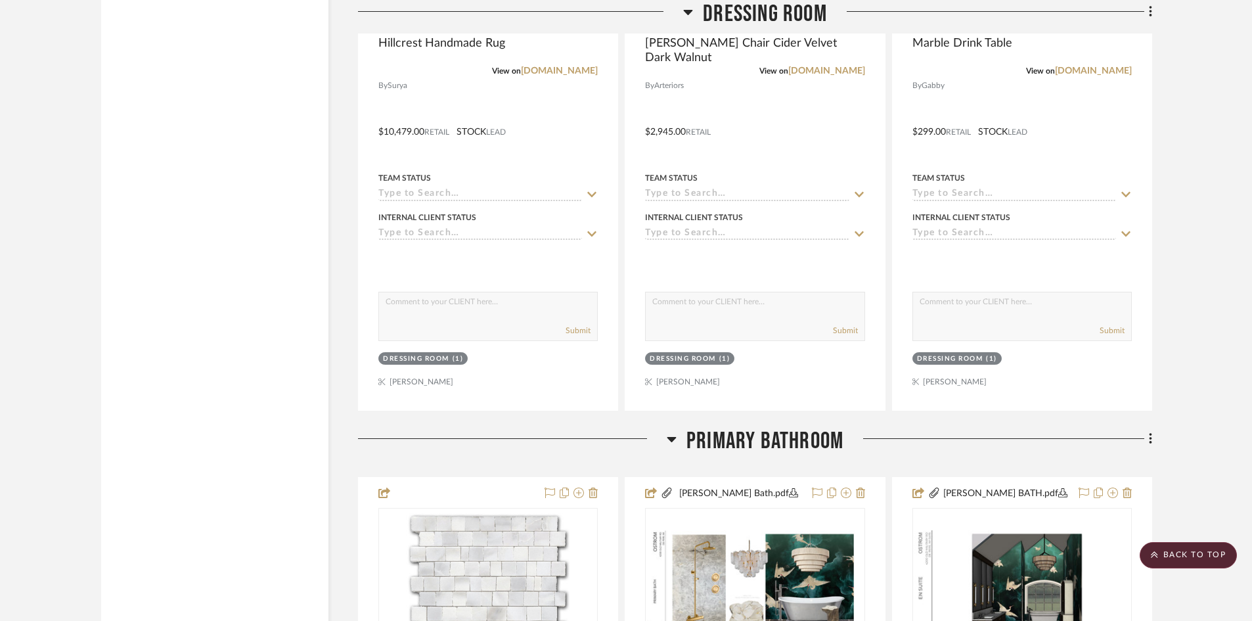
scroll to position [4465, 0]
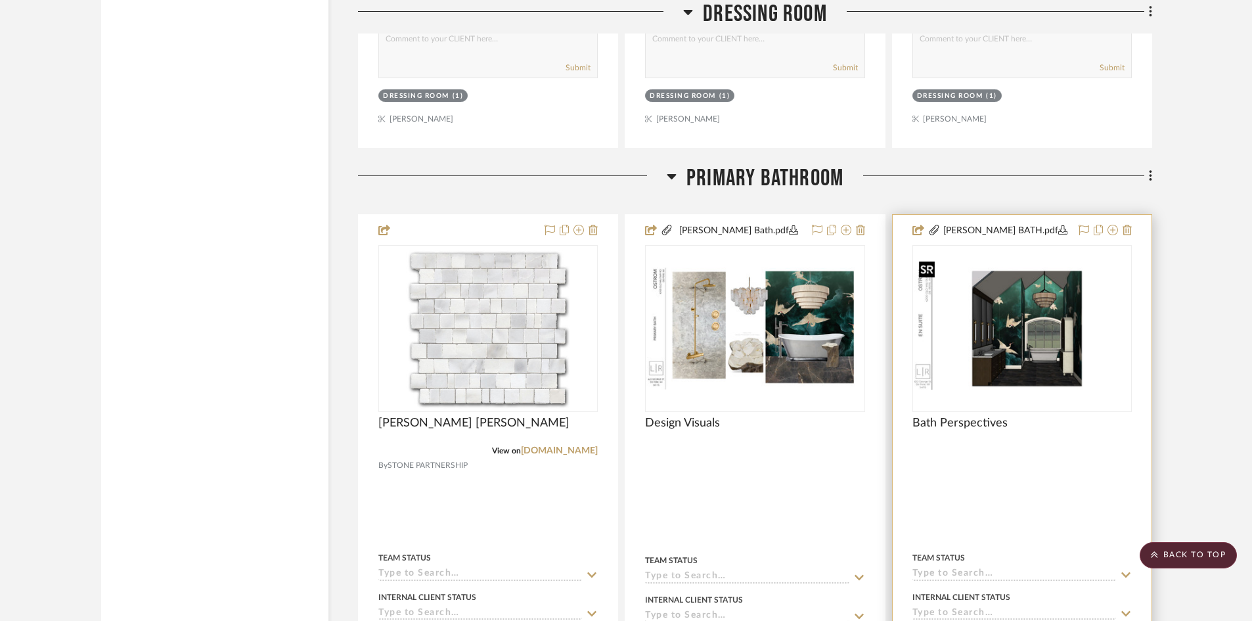
click at [1041, 317] on img "0" at bounding box center [1021, 328] width 217 height 122
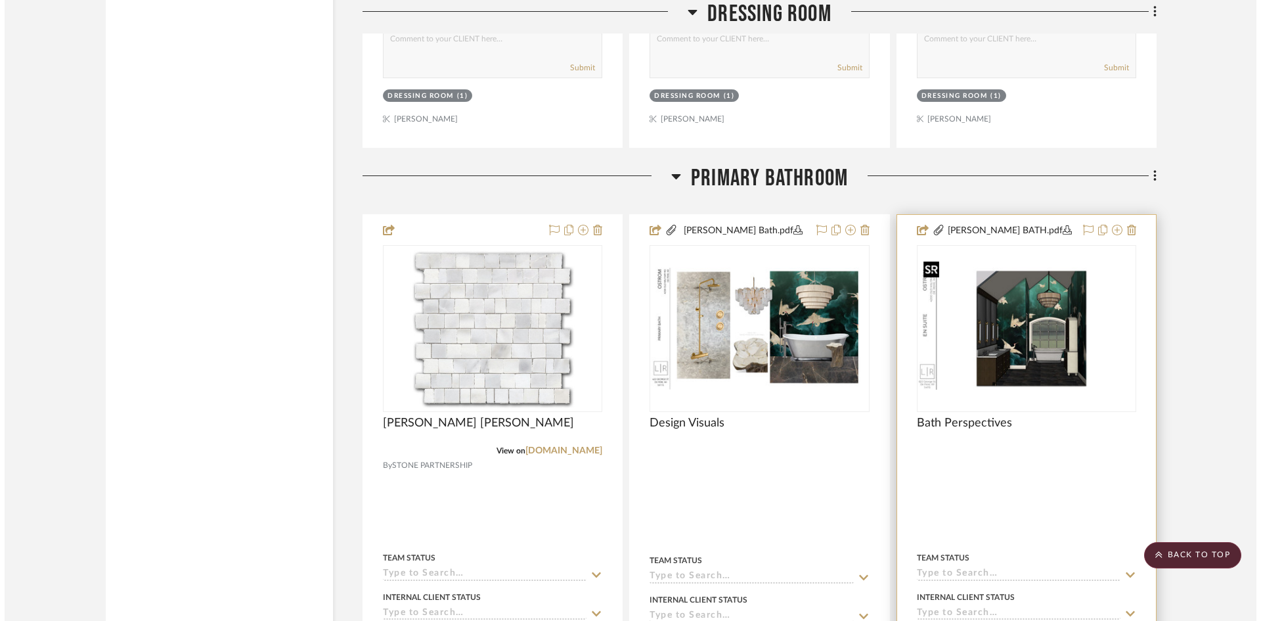
scroll to position [0, 0]
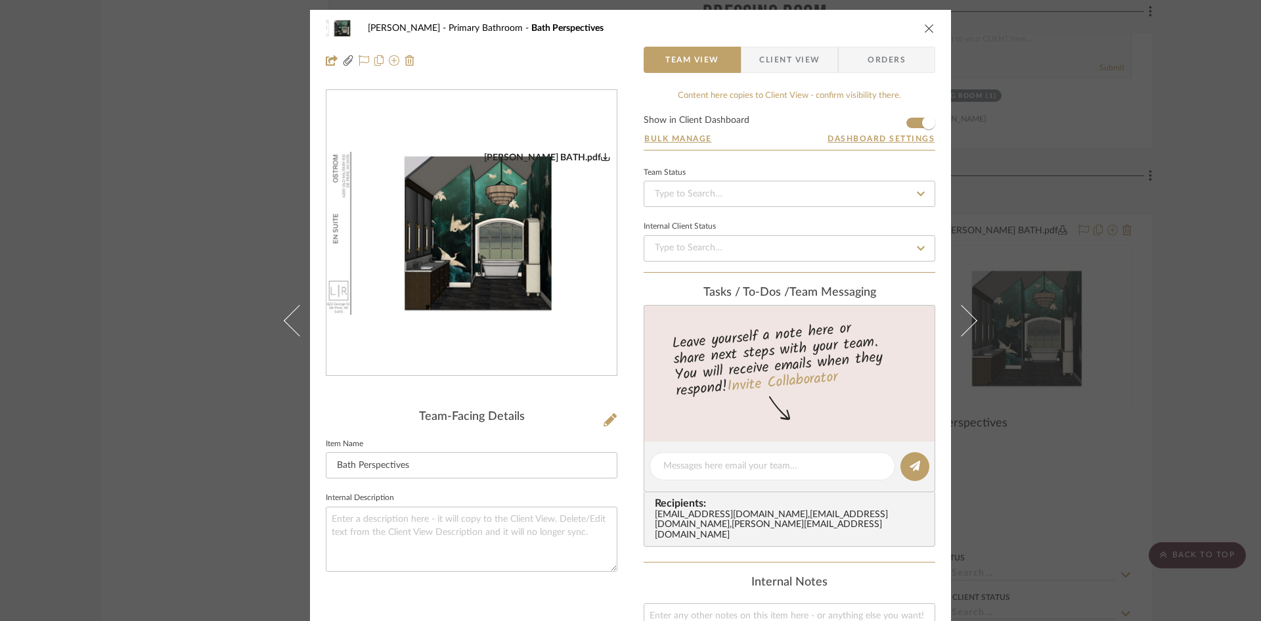
click at [543, 259] on img "0" at bounding box center [471, 234] width 290 height 164
click at [924, 26] on icon "close" at bounding box center [929, 28] width 11 height 11
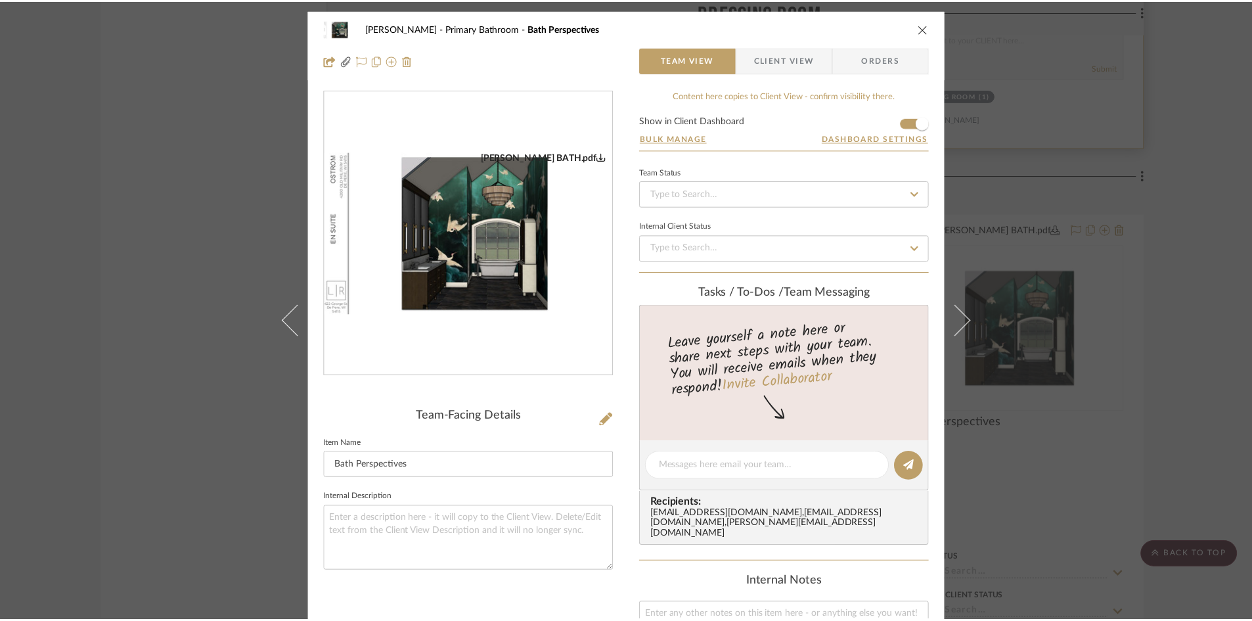
scroll to position [4465, 0]
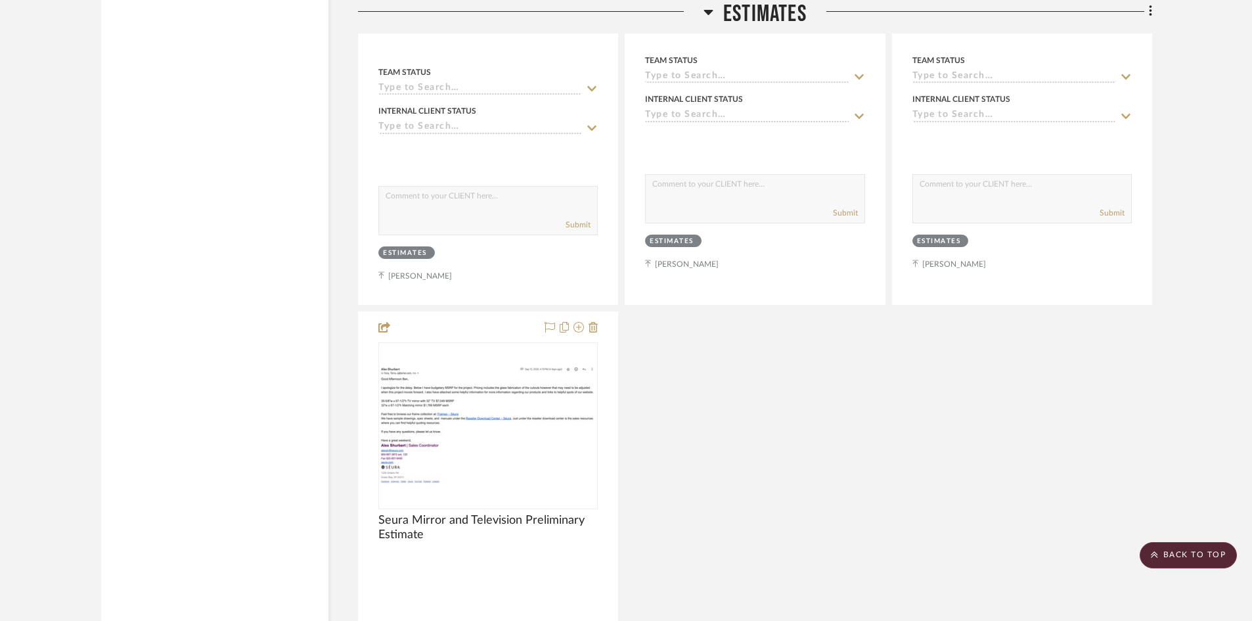
scroll to position [0, 0]
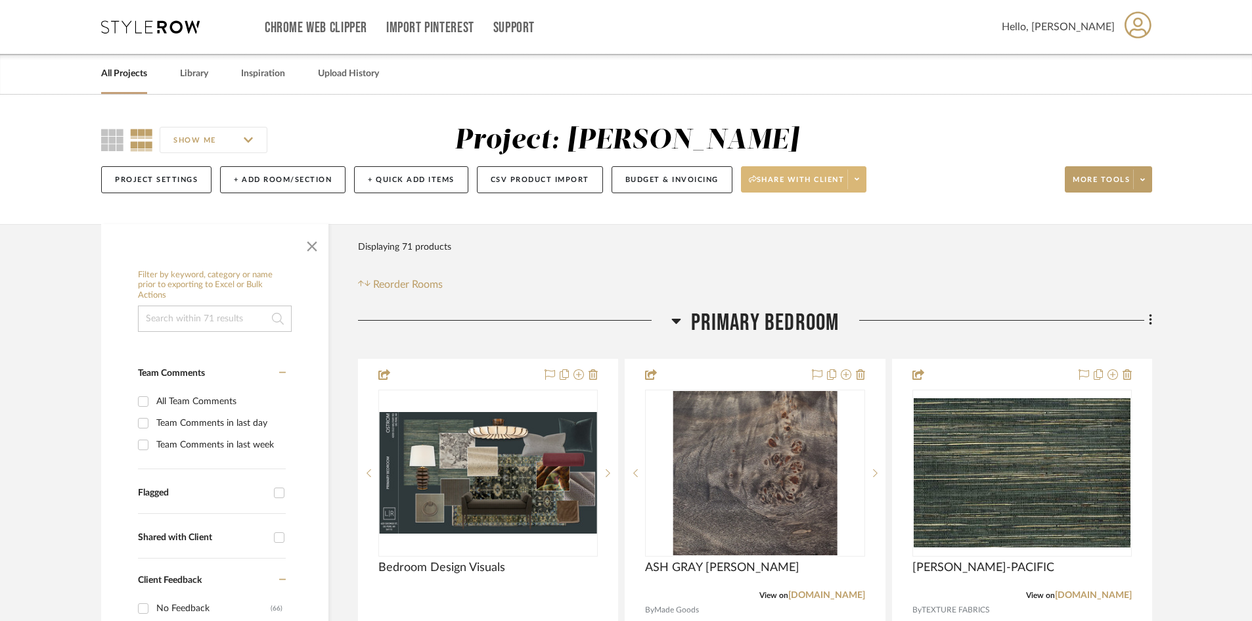
click at [864, 178] on span at bounding box center [856, 179] width 18 height 20
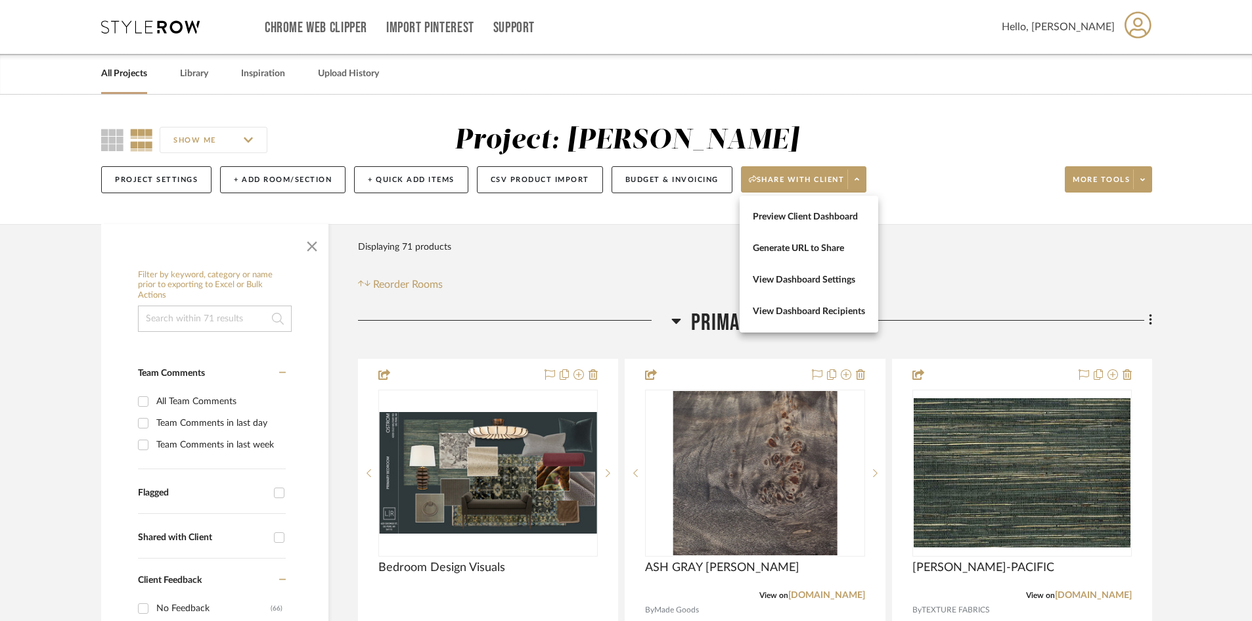
click at [1149, 186] on div at bounding box center [626, 310] width 1252 height 621
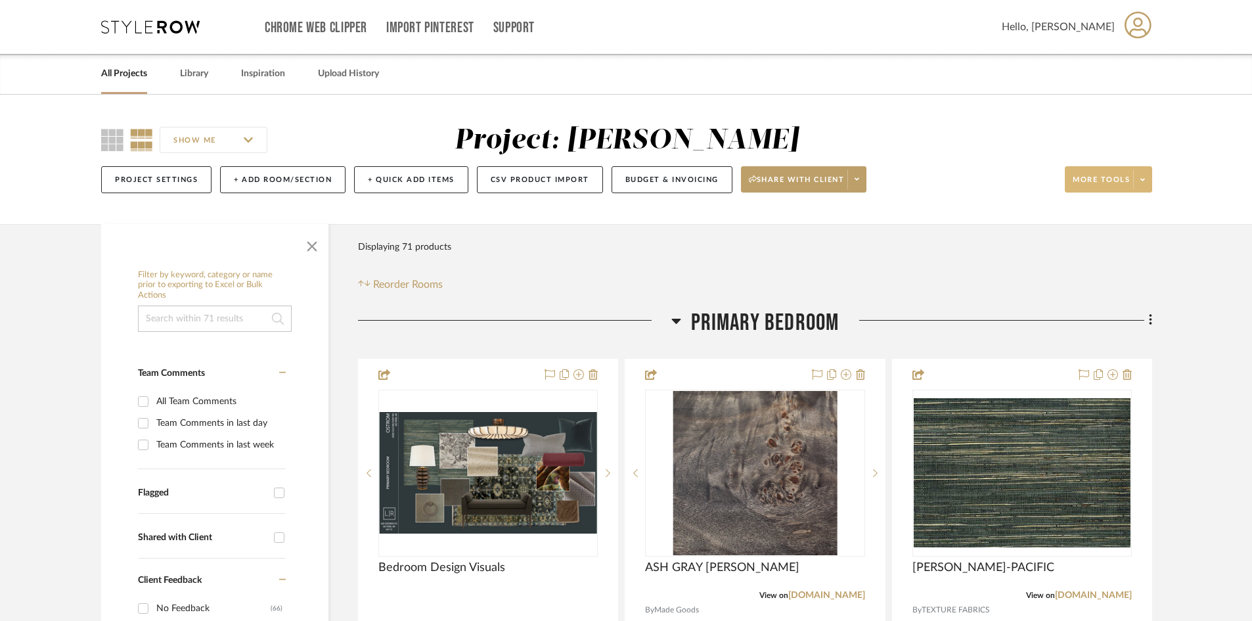
click at [1139, 182] on span at bounding box center [1142, 179] width 18 height 20
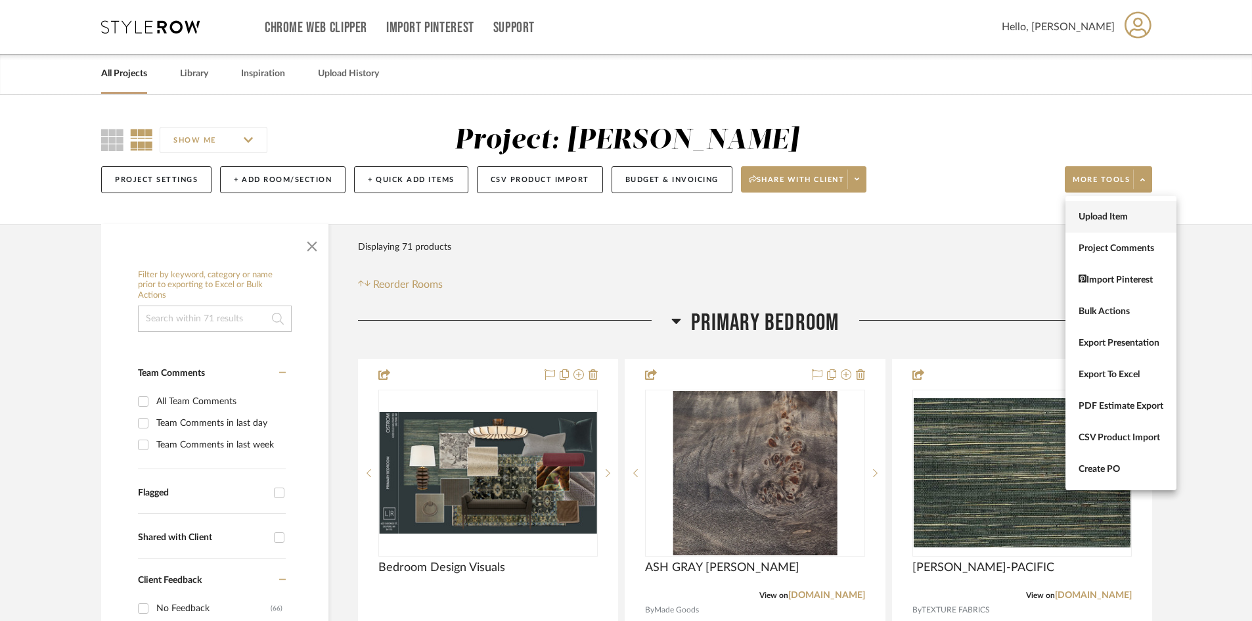
click at [1116, 213] on span "Upload Item" at bounding box center [1120, 216] width 85 height 11
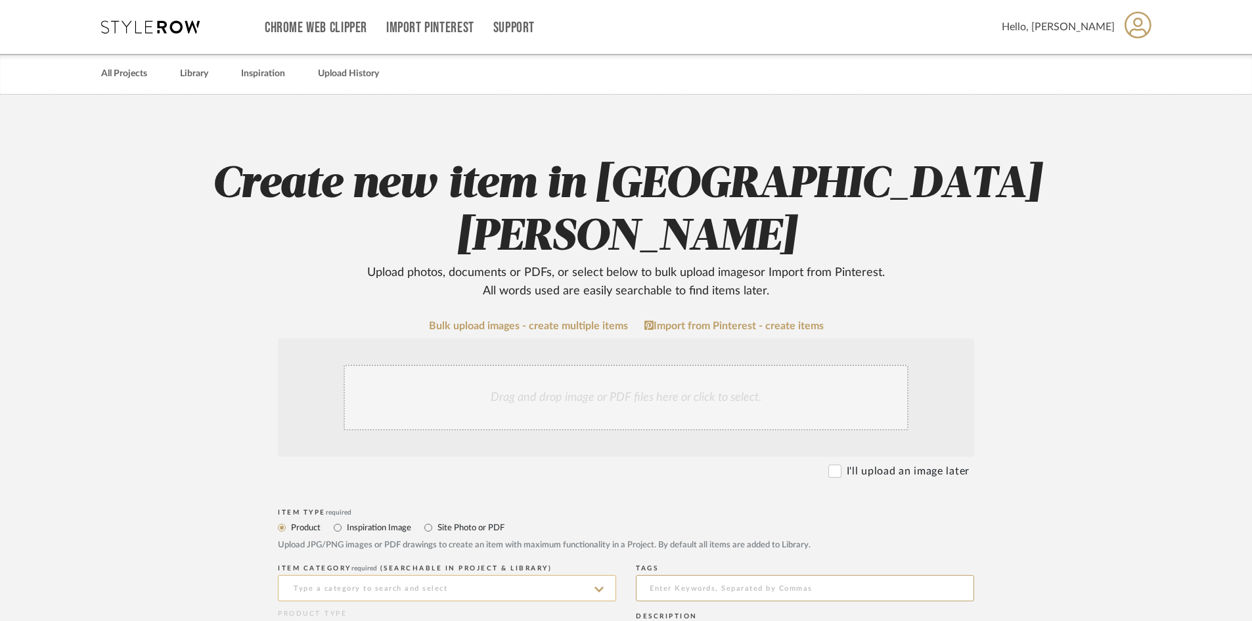
click at [334, 575] on input at bounding box center [447, 588] width 338 height 26
type input "CABINETRY SPECIFICATIONS"
click at [574, 364] on div "Drag and drop image or PDF files here or click to select." at bounding box center [625, 397] width 565 height 66
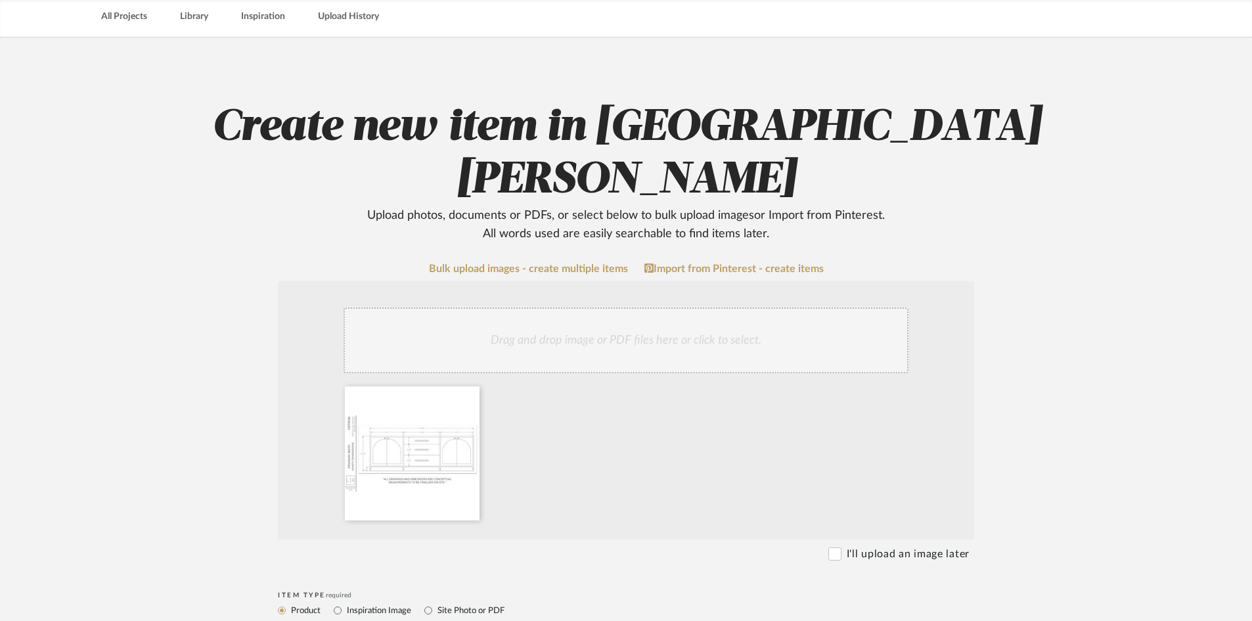
scroll to position [131, 0]
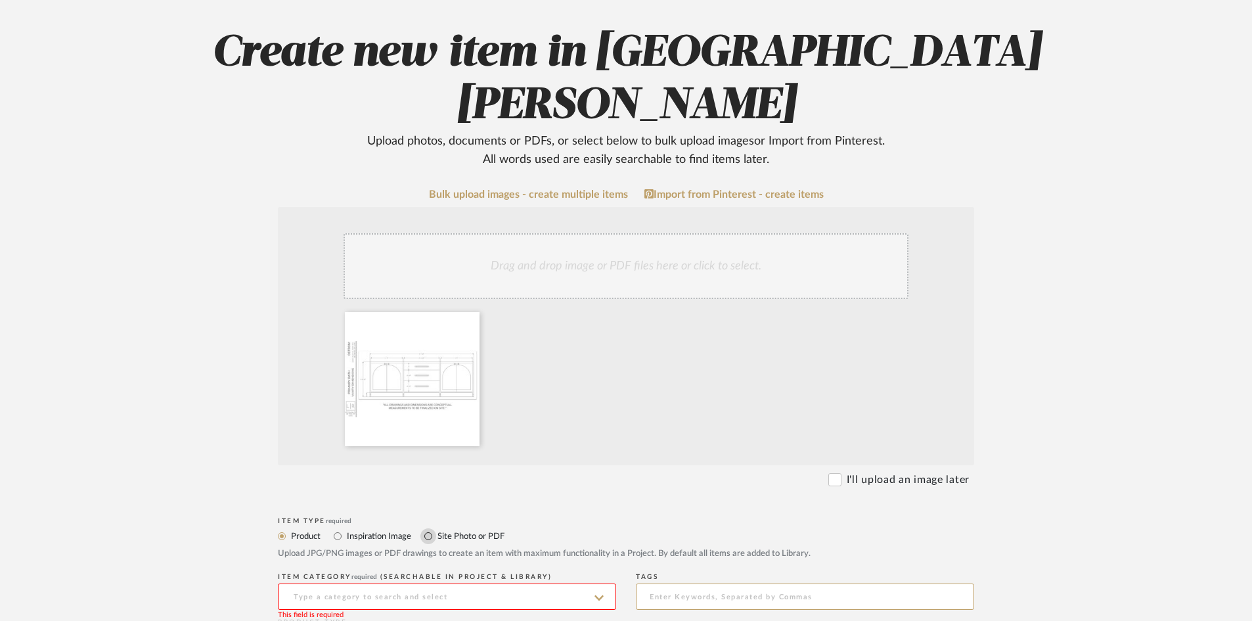
click at [431, 528] on input "Site Photo or PDF" at bounding box center [428, 536] width 16 height 16
radio input "true"
click at [330, 583] on input at bounding box center [447, 596] width 338 height 26
type input "CABINETRY SPECIFICATIONS"
click at [177, 496] on upload-items "Create new item in Ostrom, Jim Upload photos, documents or PDFs, or select belo…" at bounding box center [626, 519] width 1252 height 1113
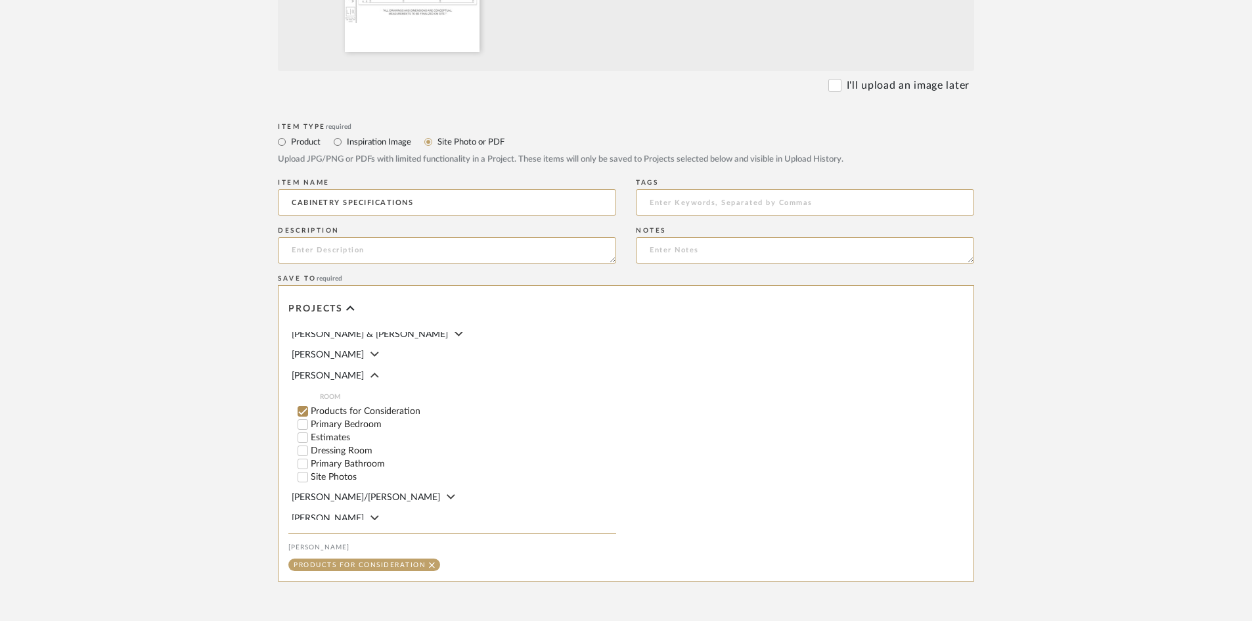
scroll to position [135, 0]
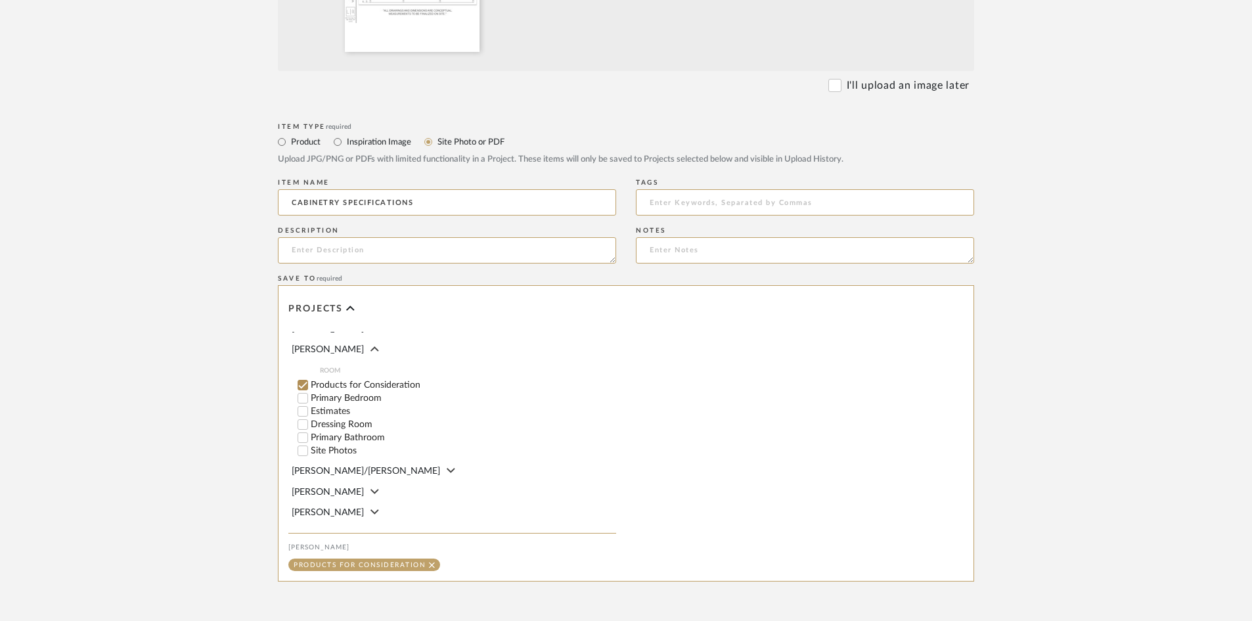
click at [305, 431] on input "Primary Bathroom" at bounding box center [302, 437] width 13 height 13
checkbox input "false"
click at [207, 380] on upload-items "Create new item in Ostrom, Jim Upload photos, documents or PDFs, or select belo…" at bounding box center [626, 125] width 1252 height 1113
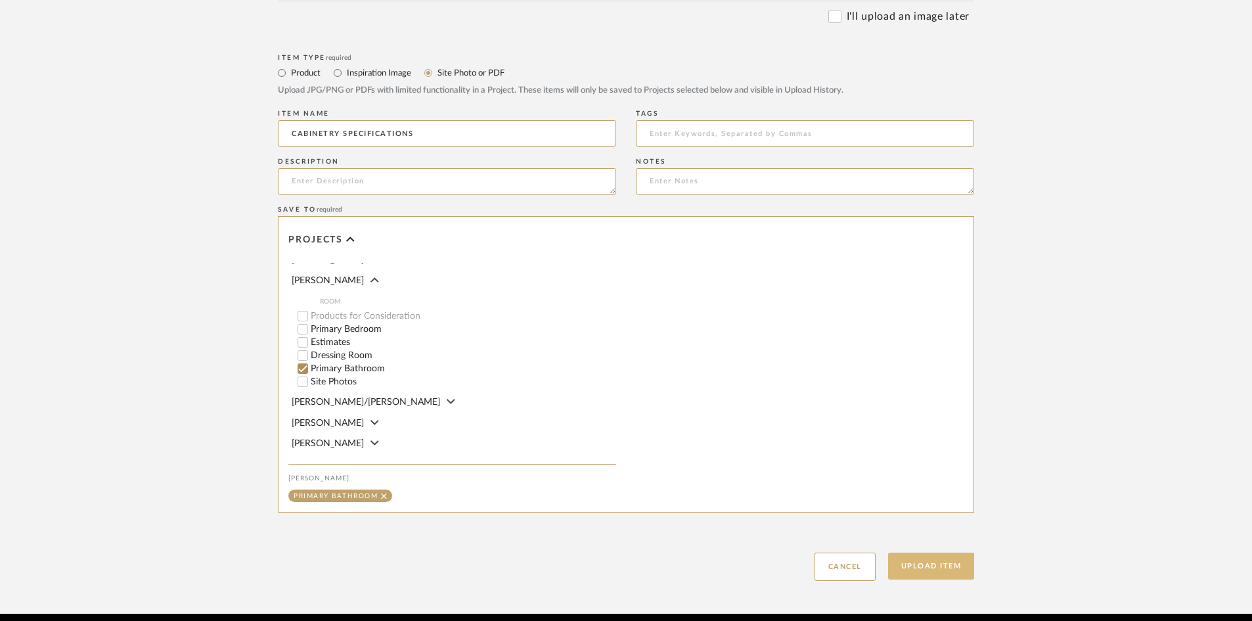
scroll to position [595, 0]
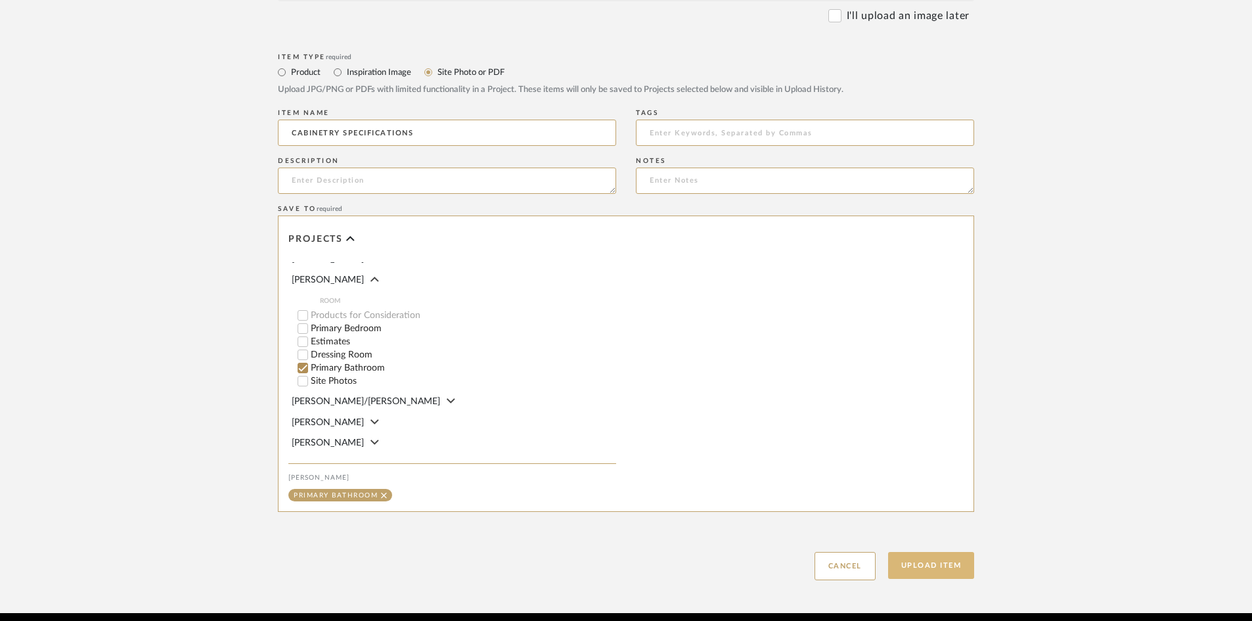
click at [938, 552] on button "Upload Item" at bounding box center [931, 565] width 87 height 27
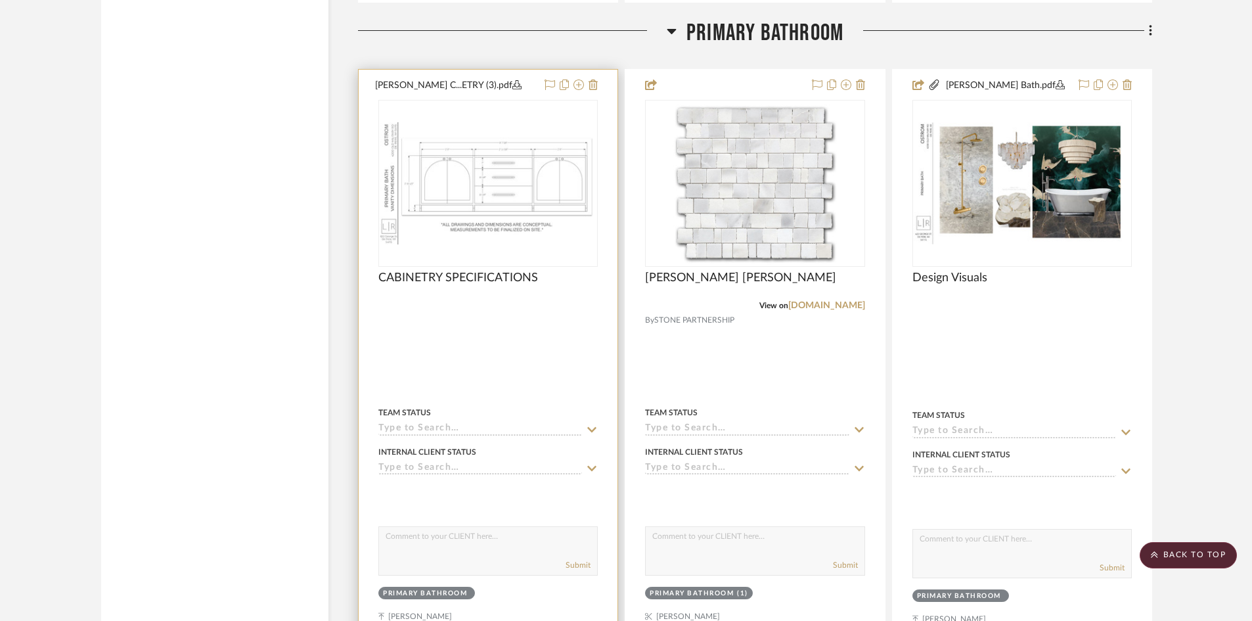
scroll to position [4611, 0]
click at [494, 322] on div at bounding box center [488, 357] width 259 height 577
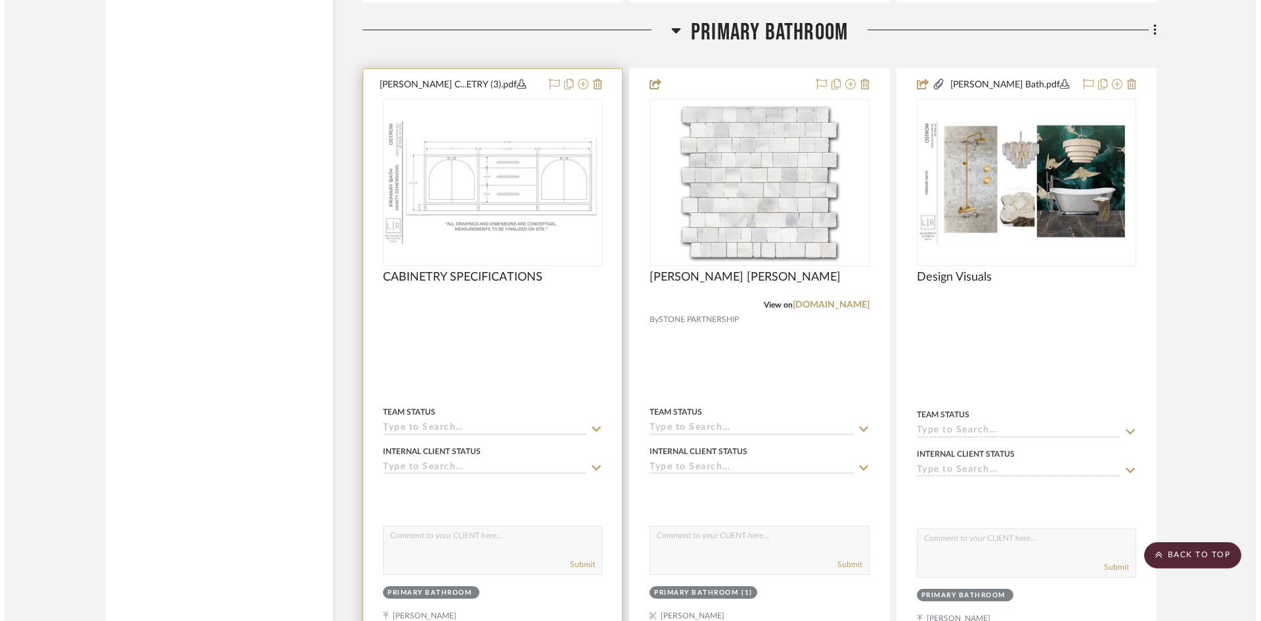
scroll to position [0, 0]
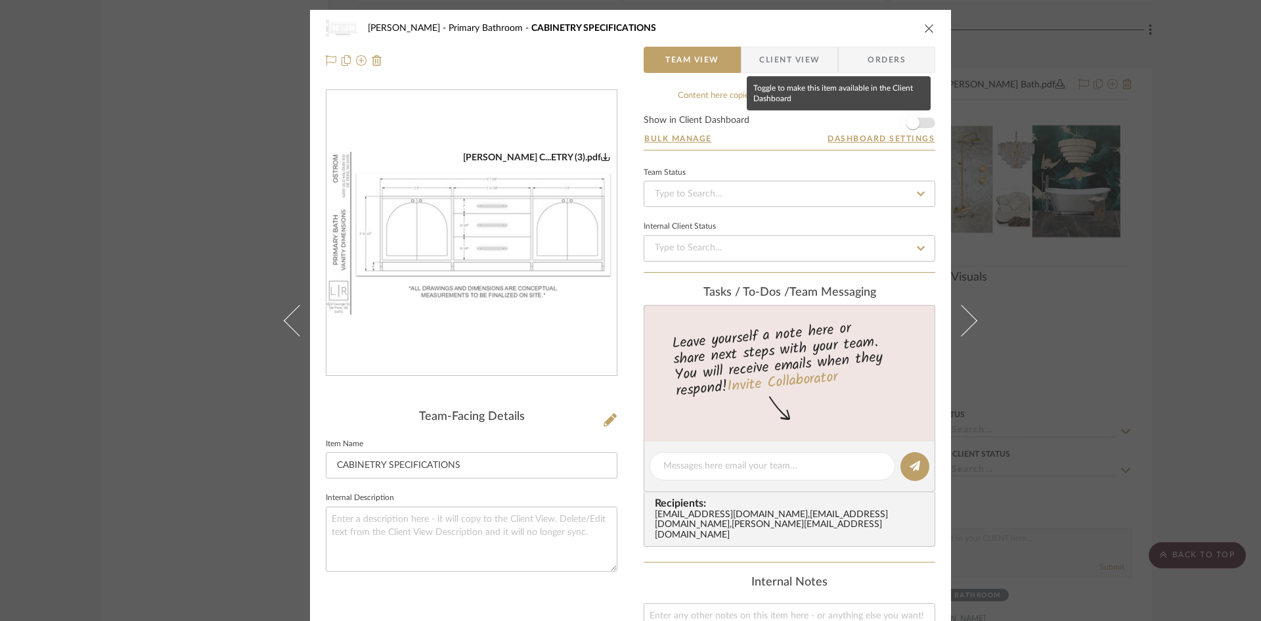
click at [911, 125] on span "button" at bounding box center [912, 122] width 13 height 13
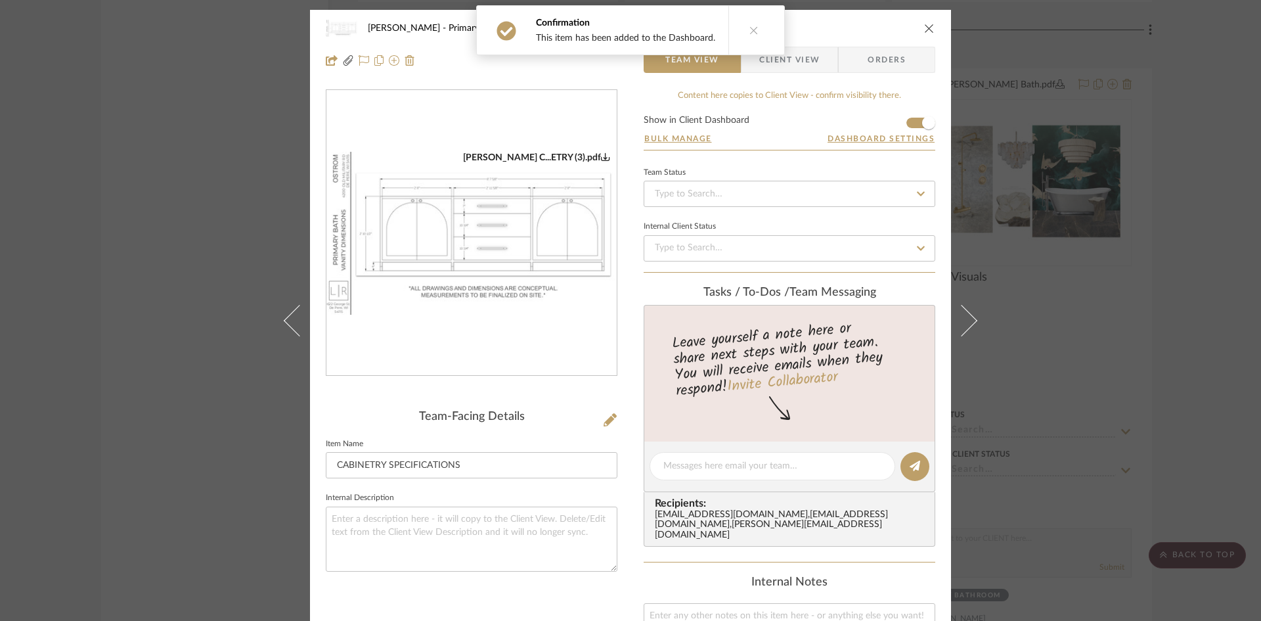
click at [925, 26] on icon "close" at bounding box center [929, 28] width 11 height 11
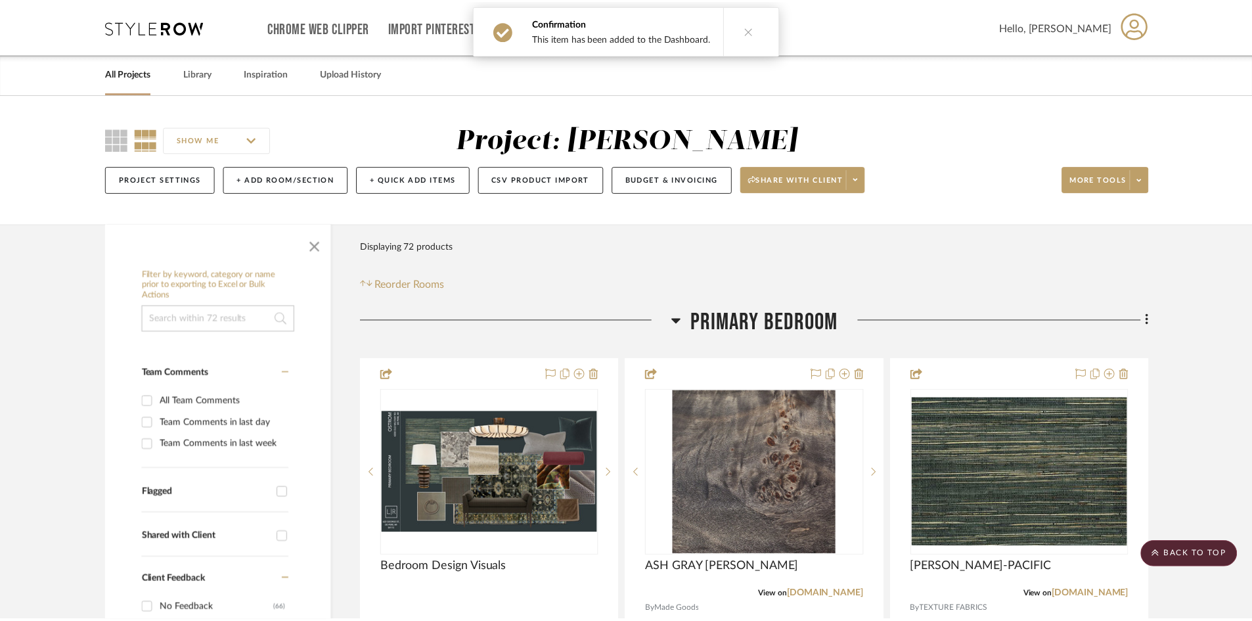
scroll to position [4611, 0]
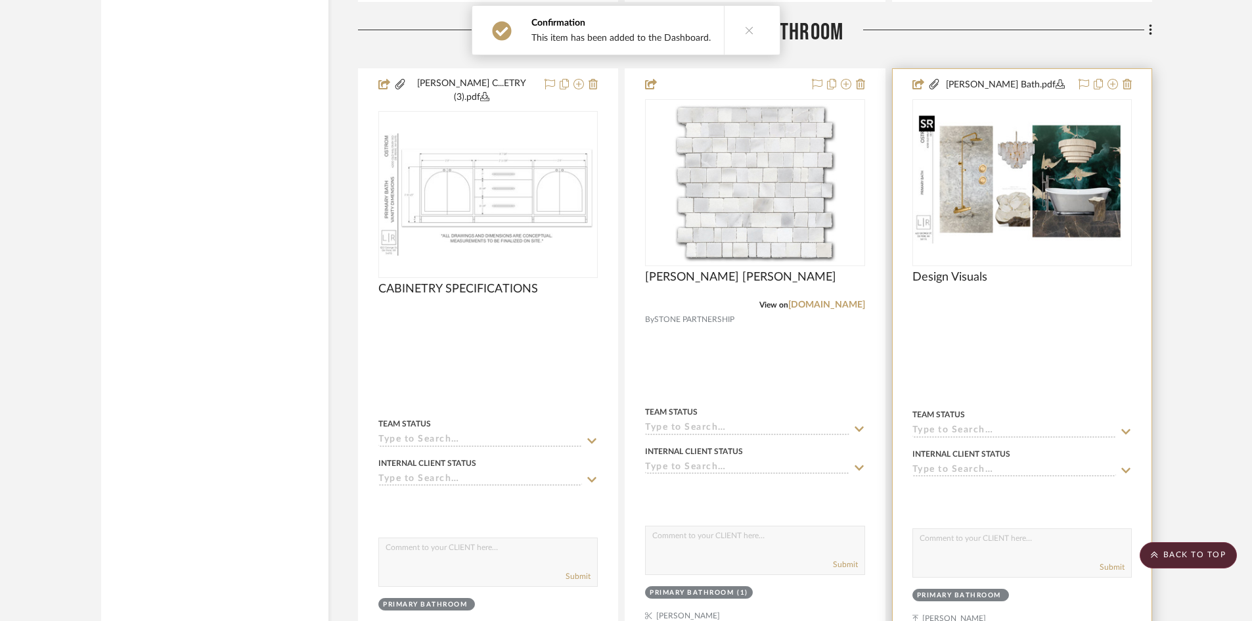
click at [1068, 201] on img "0" at bounding box center [1021, 182] width 217 height 122
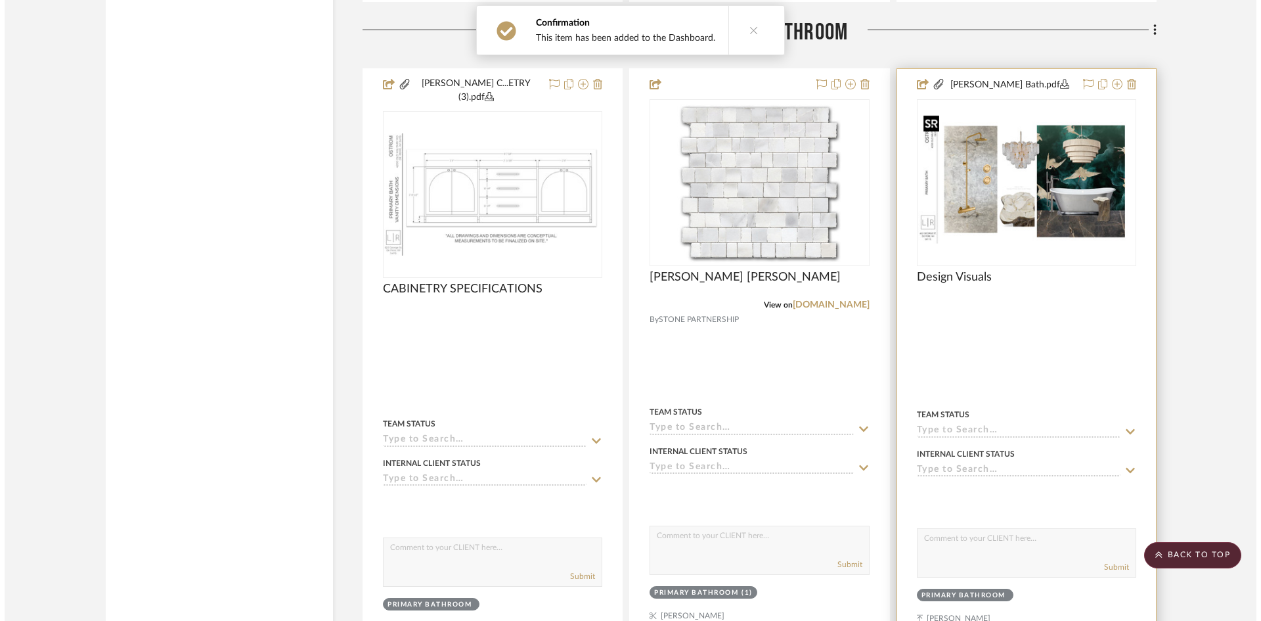
scroll to position [0, 0]
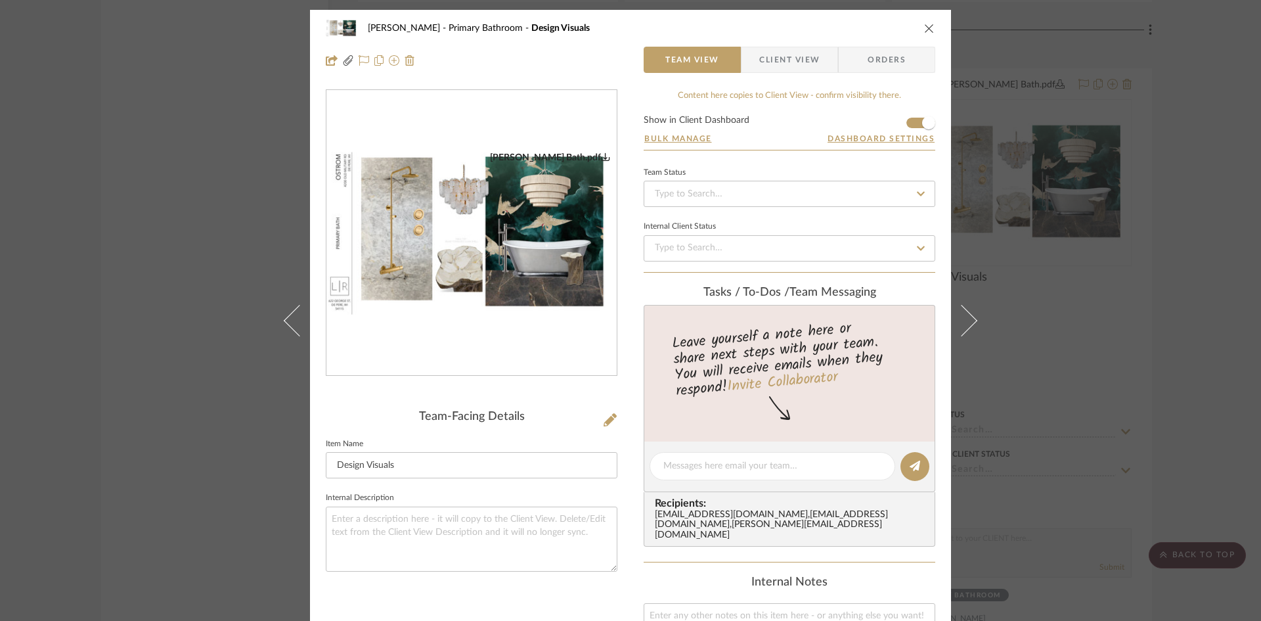
click at [523, 276] on img "0" at bounding box center [471, 234] width 290 height 164
click at [929, 24] on icon "close" at bounding box center [929, 28] width 11 height 11
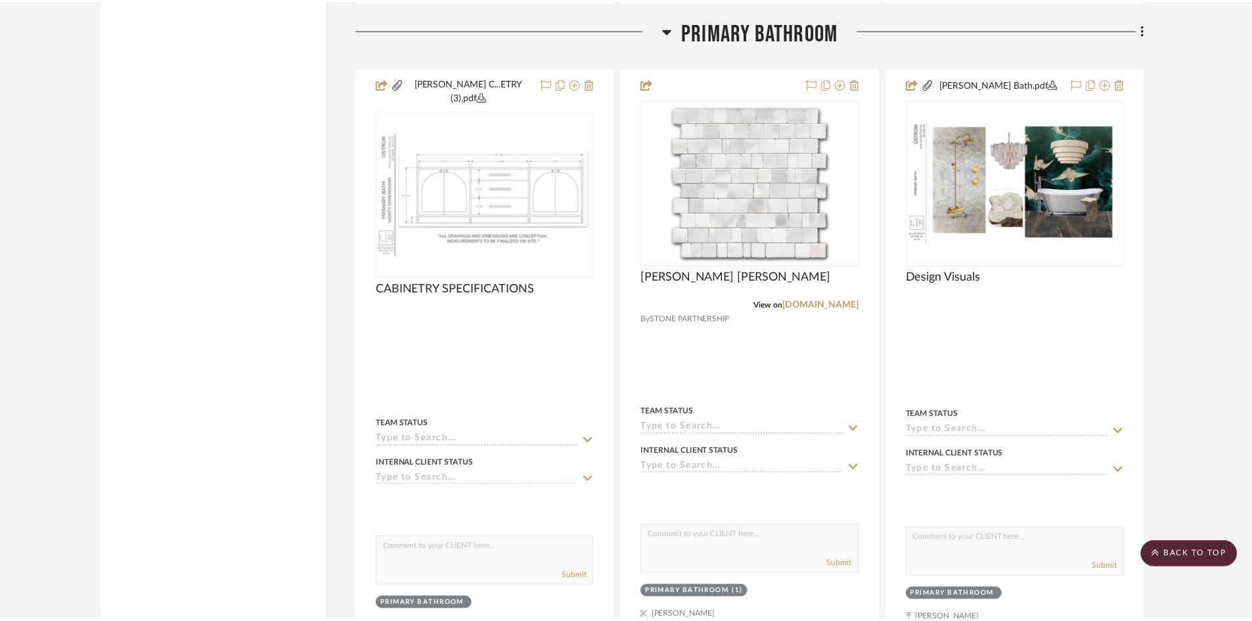
scroll to position [4611, 0]
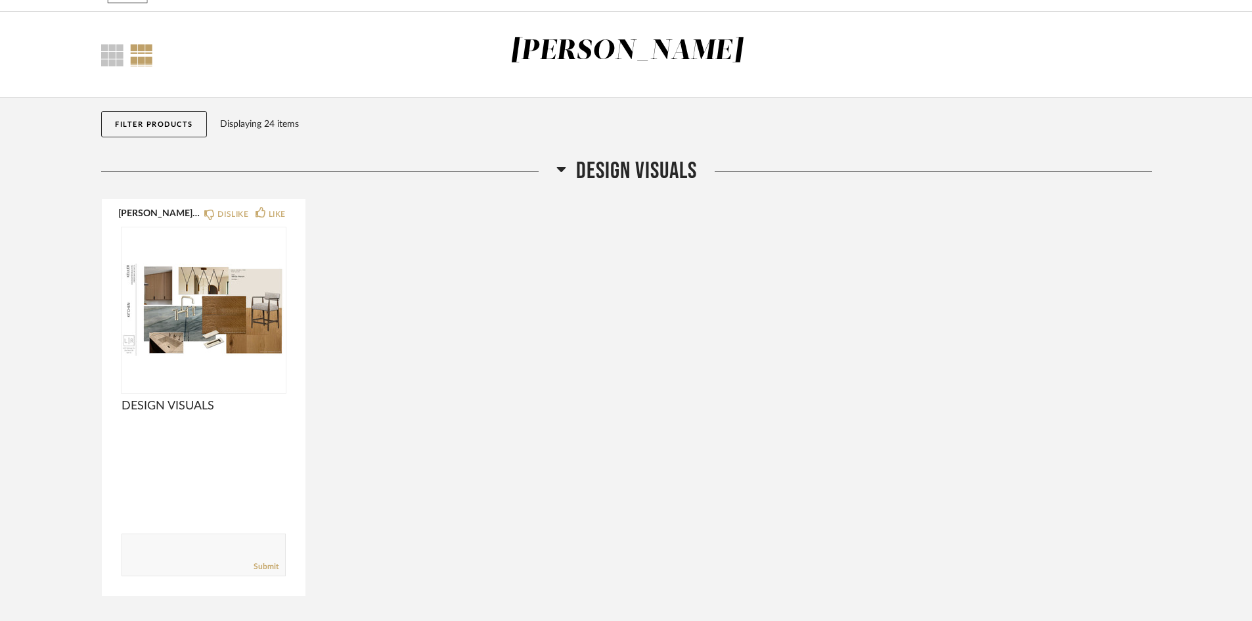
scroll to position [66, 0]
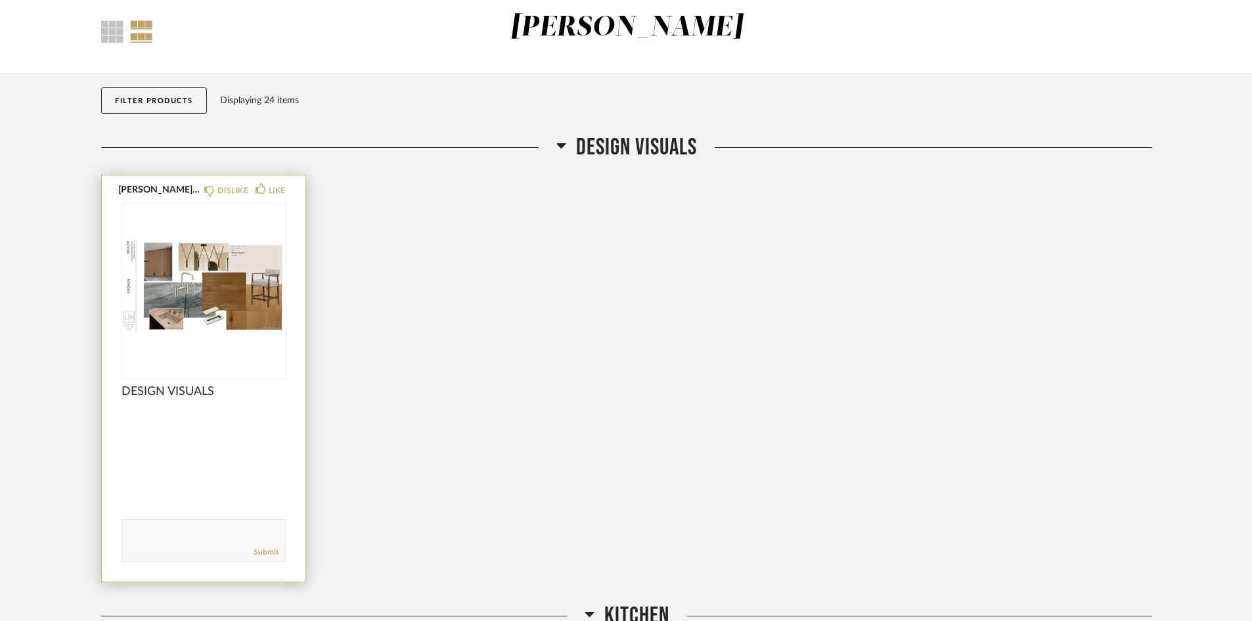
click at [204, 419] on div "KEULER VISUALS.pdf DISLIKE LIKE DESIGN VISUALS Comments: Submit" at bounding box center [204, 378] width 204 height 406
click at [228, 294] on img "0" at bounding box center [203, 286] width 164 height 164
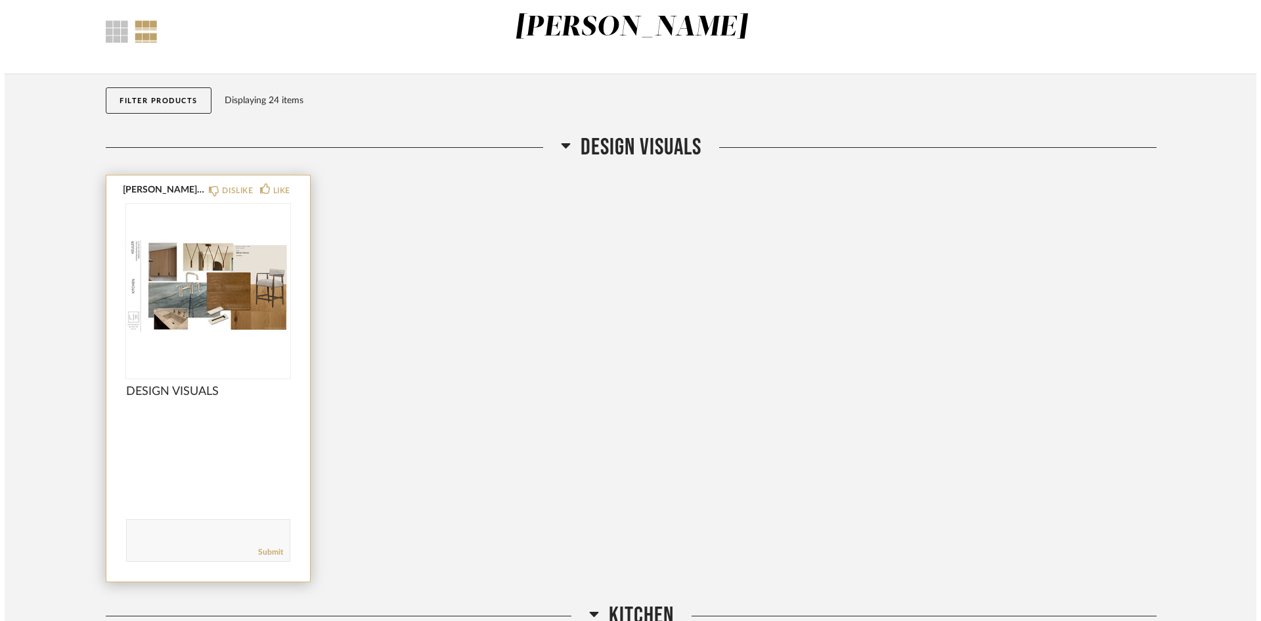
scroll to position [0, 0]
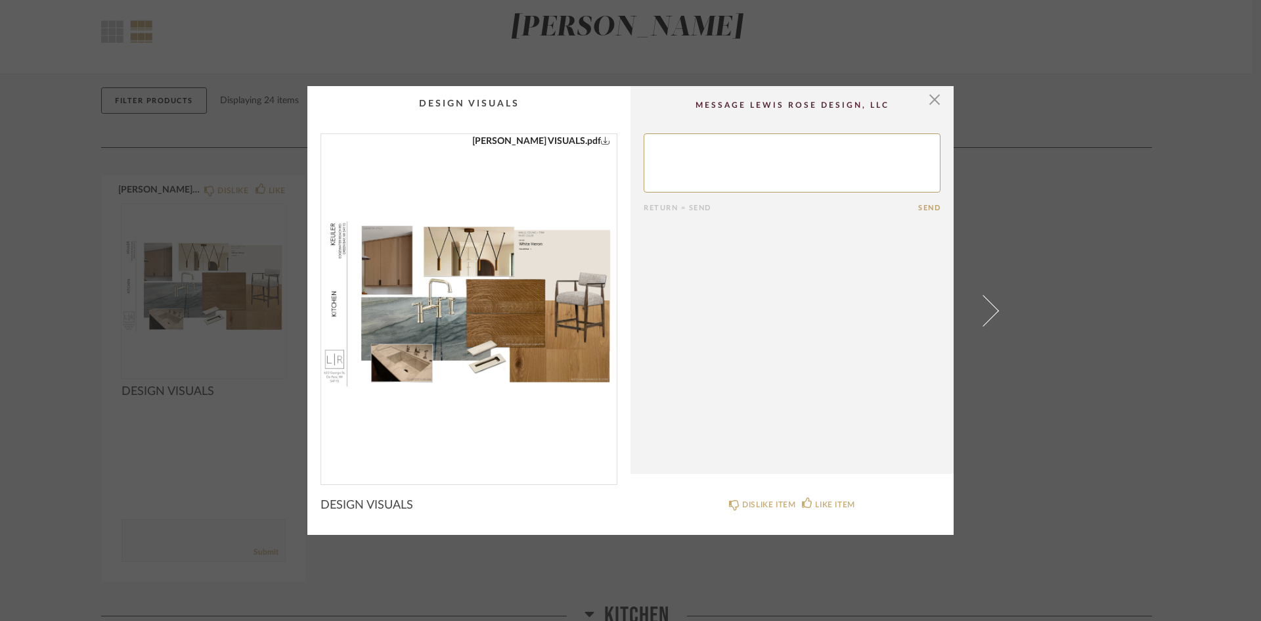
click at [466, 261] on div "KEULER VISUALS.pdf" at bounding box center [469, 303] width 296 height 339
click at [486, 315] on img "0" at bounding box center [469, 303] width 296 height 339
click at [928, 97] on span "button" at bounding box center [934, 99] width 26 height 26
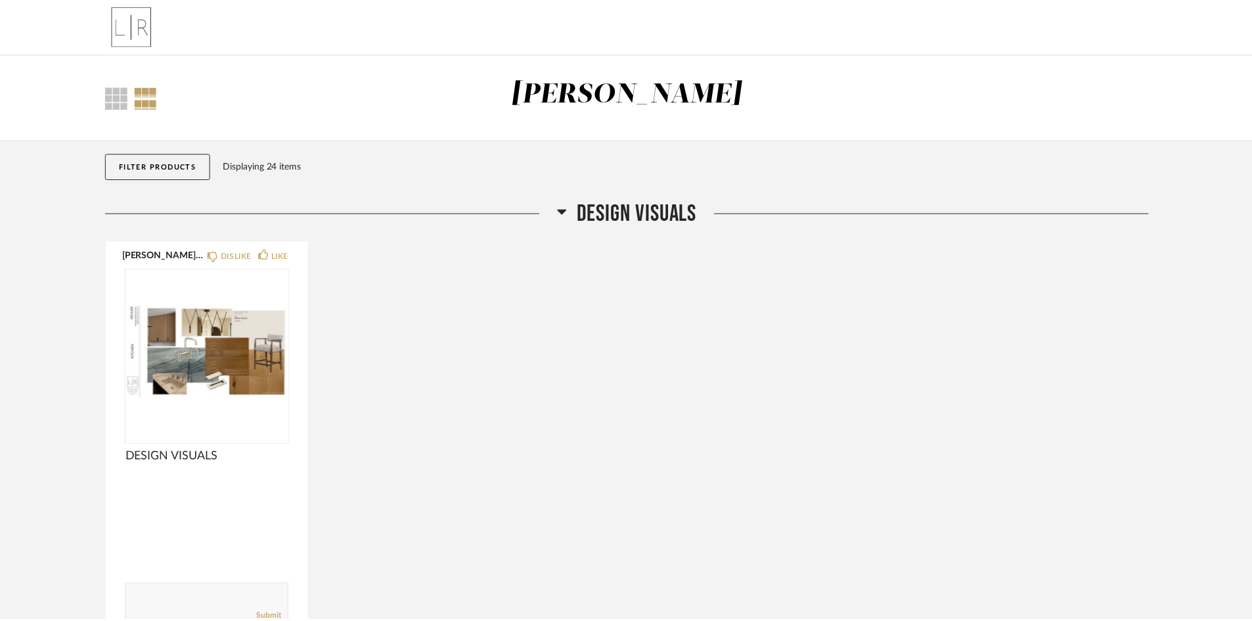
scroll to position [66, 0]
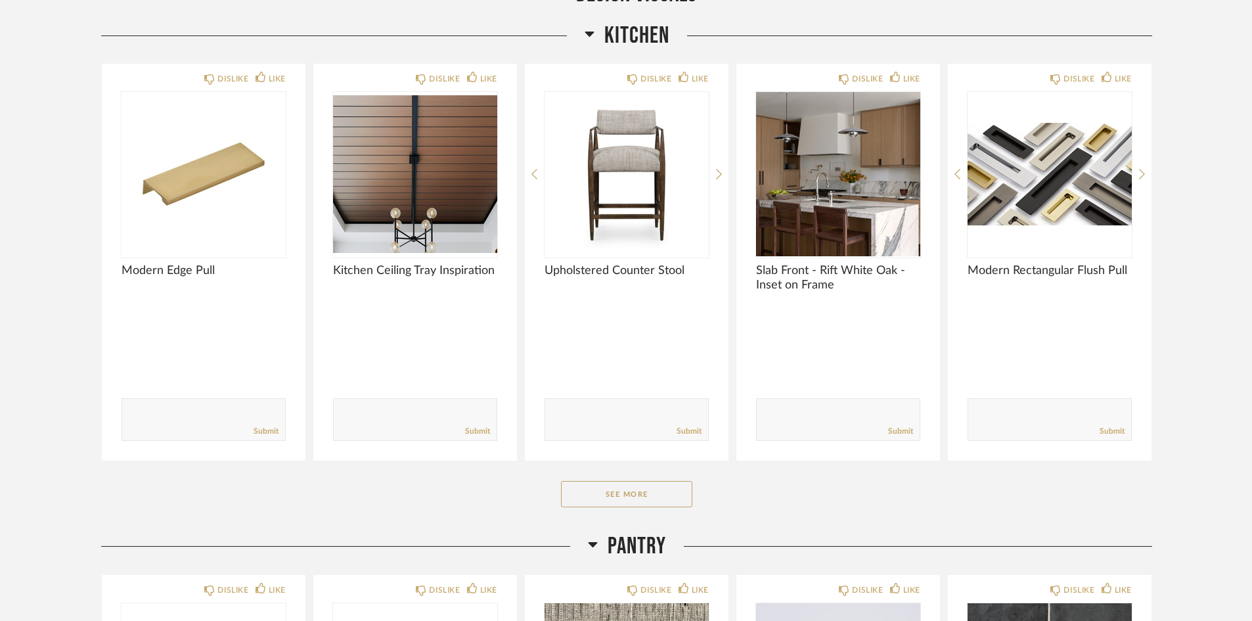
scroll to position [657, 0]
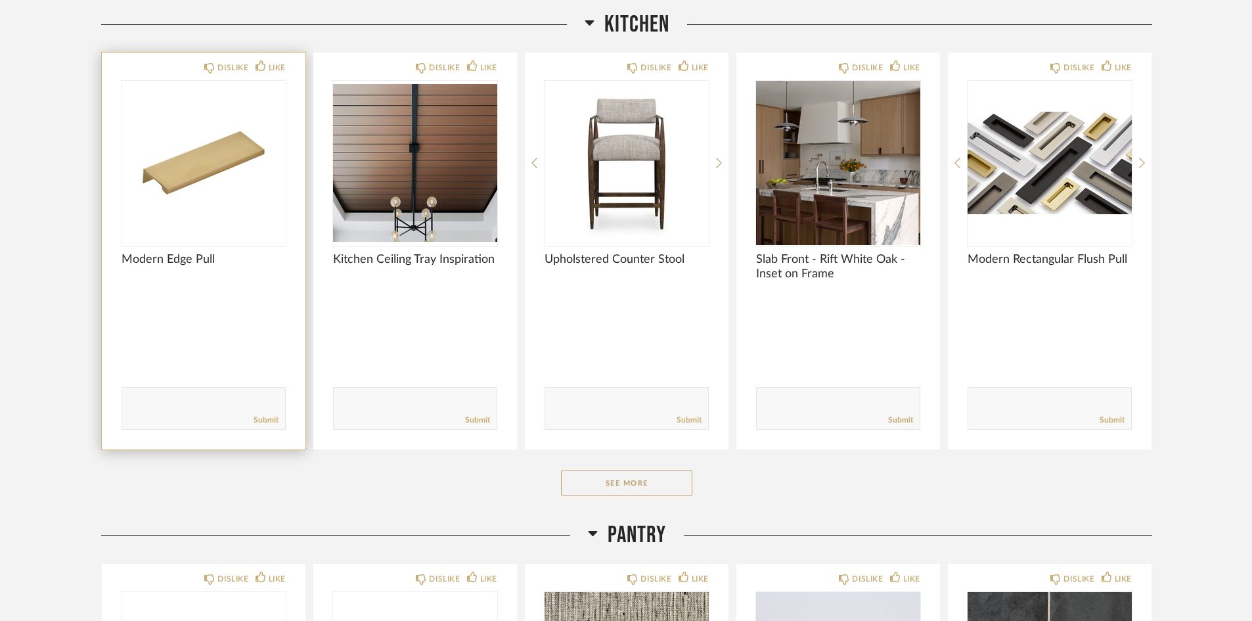
click at [209, 284] on div "DISLIKE LIKE Modern Edge Pull Comments: Submit" at bounding box center [204, 251] width 204 height 397
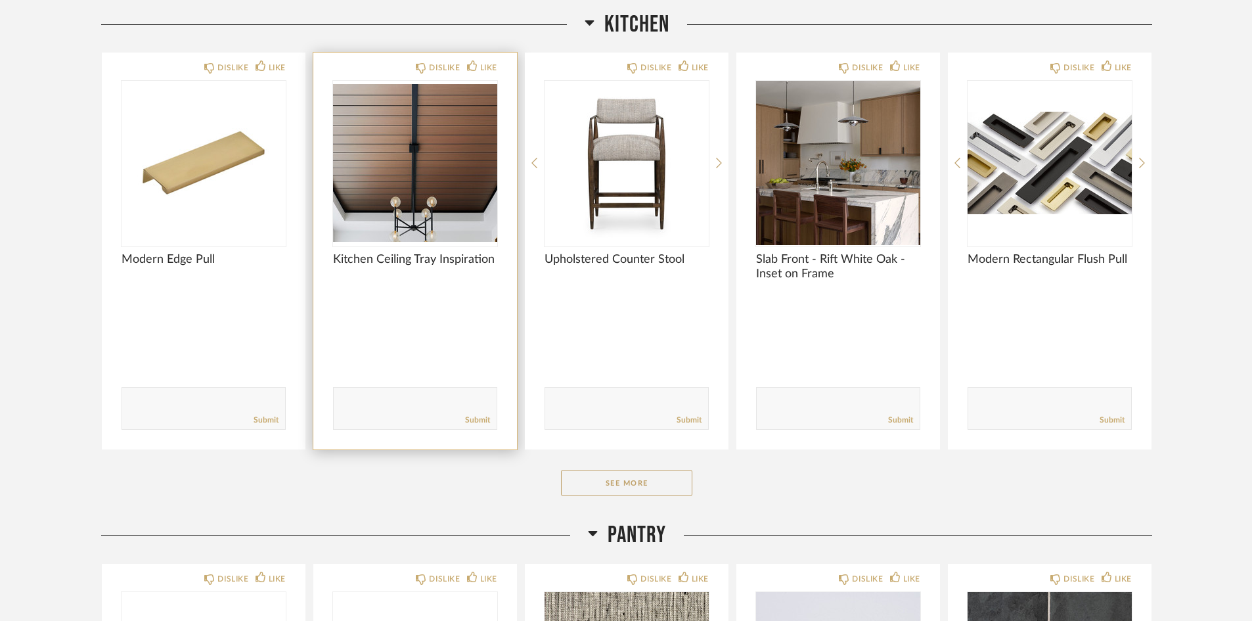
click at [398, 315] on div at bounding box center [415, 311] width 164 height 35
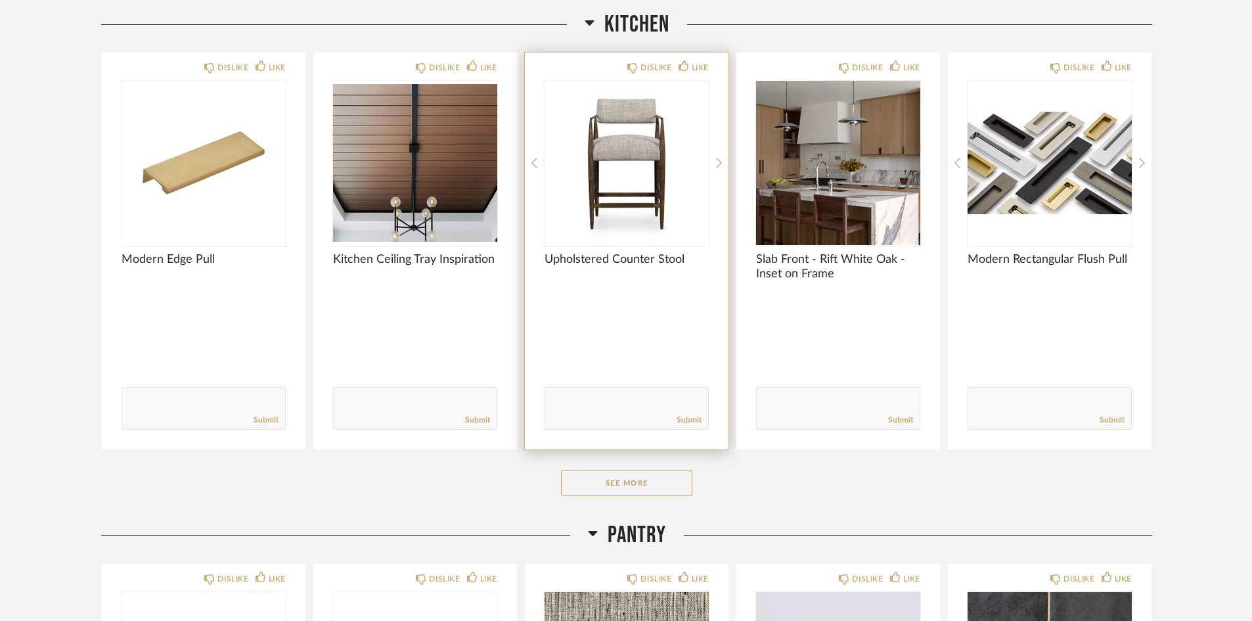
click at [624, 312] on div at bounding box center [626, 311] width 164 height 35
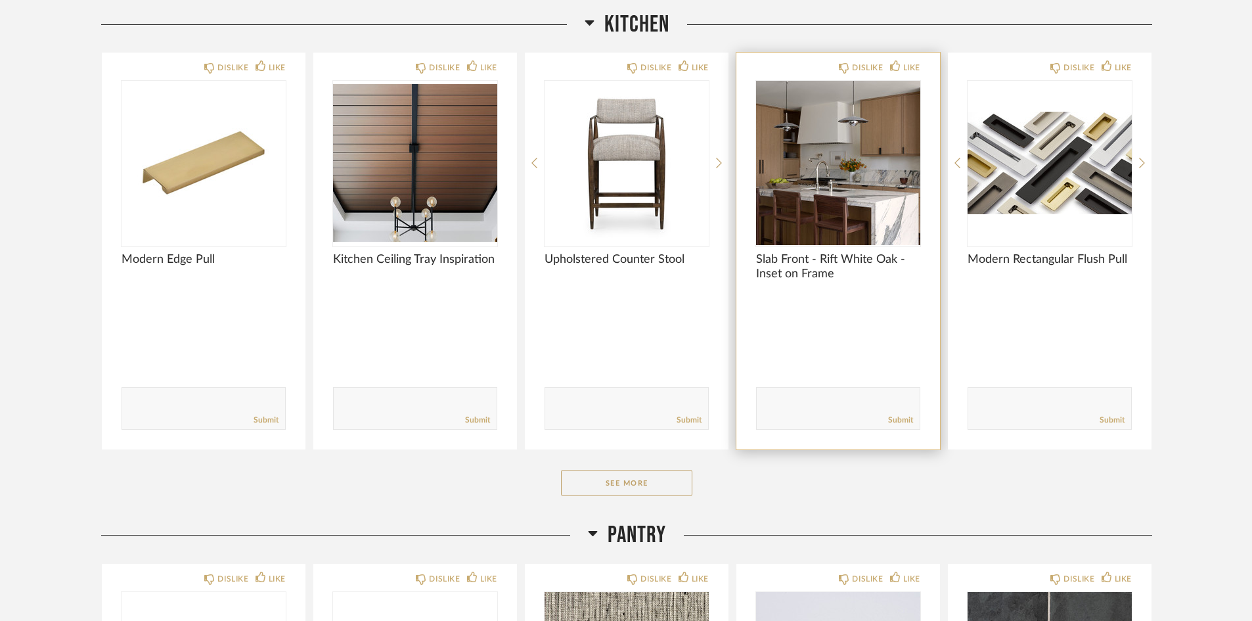
click at [852, 320] on div at bounding box center [838, 311] width 164 height 35
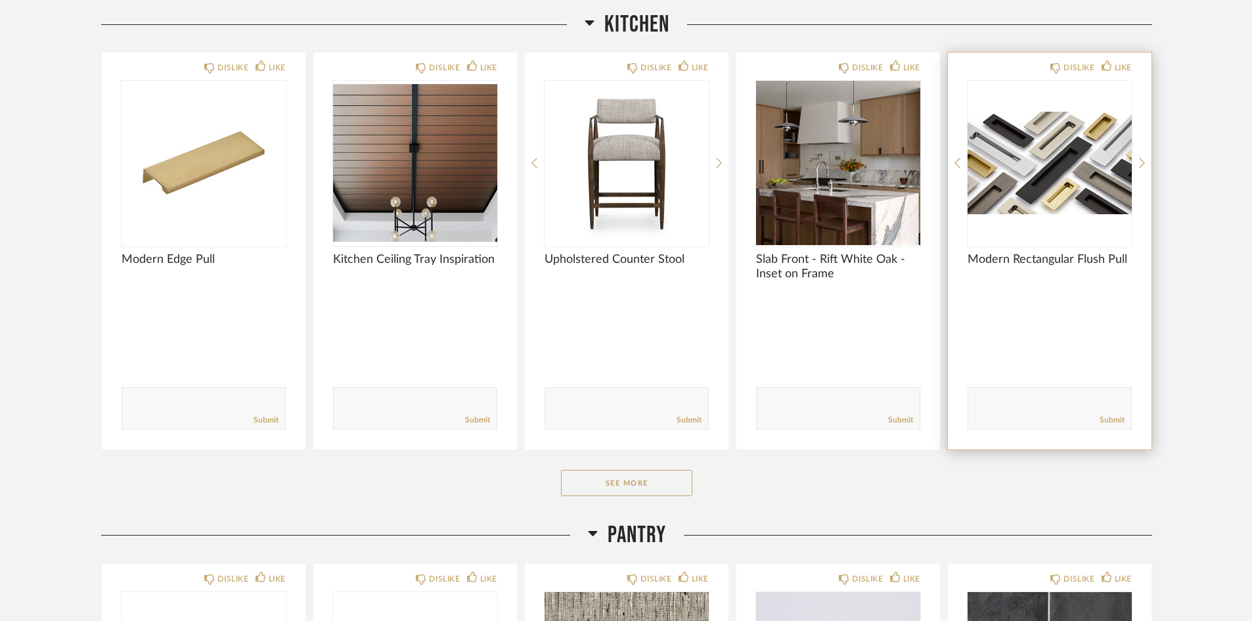
click at [1133, 317] on div "DISLIKE LIKE Modern Rectangular Flush Pull Comments: Submit" at bounding box center [1050, 251] width 204 height 397
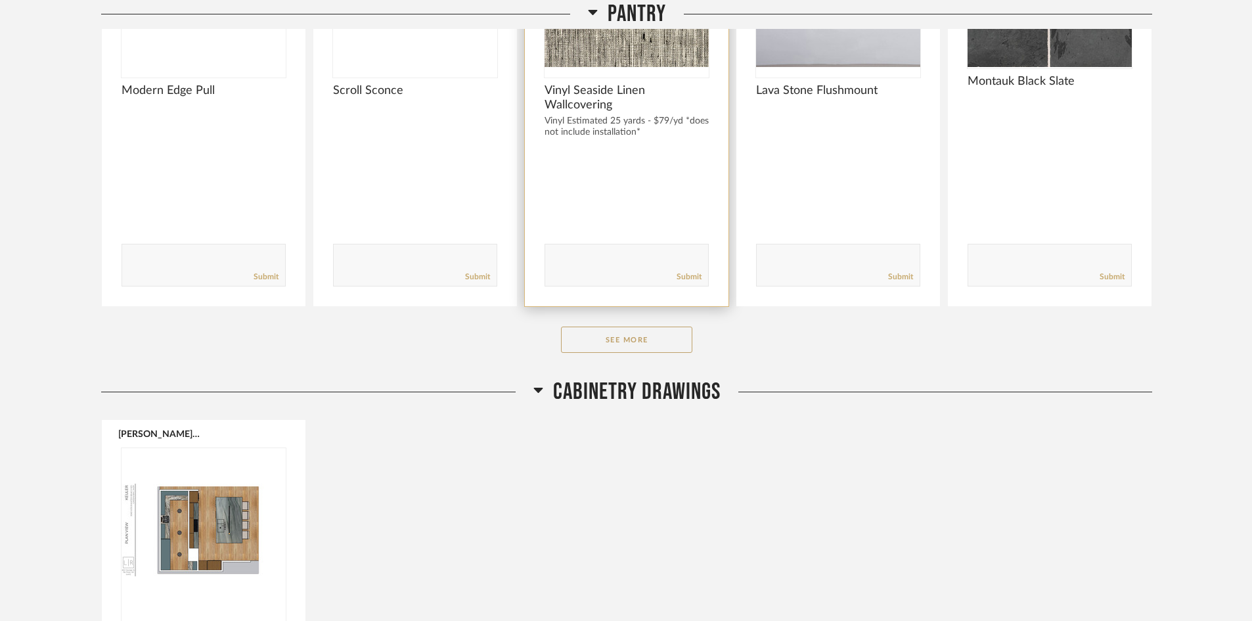
scroll to position [1313, 0]
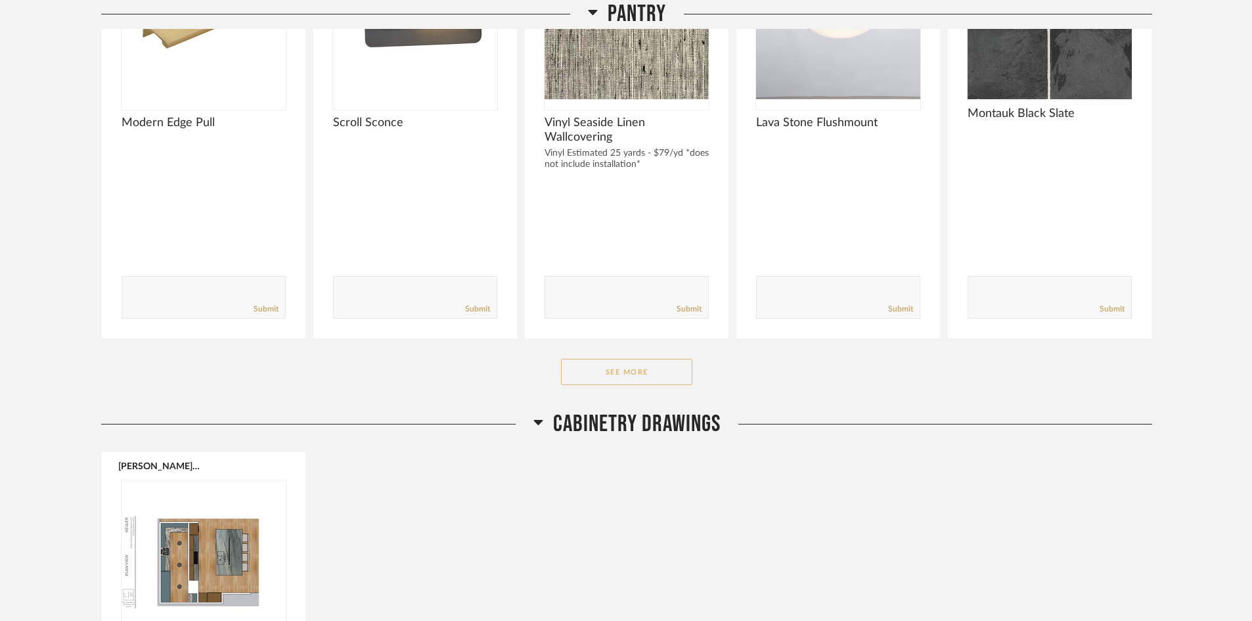
click at [644, 365] on button "See More" at bounding box center [626, 372] width 131 height 26
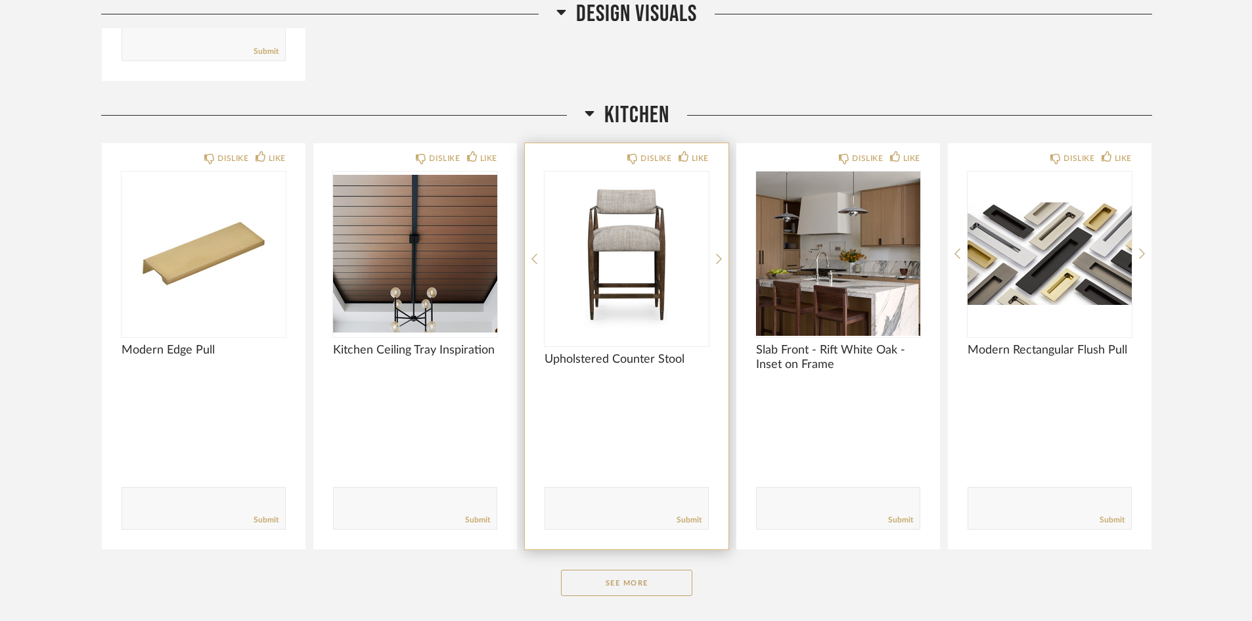
scroll to position [657, 0]
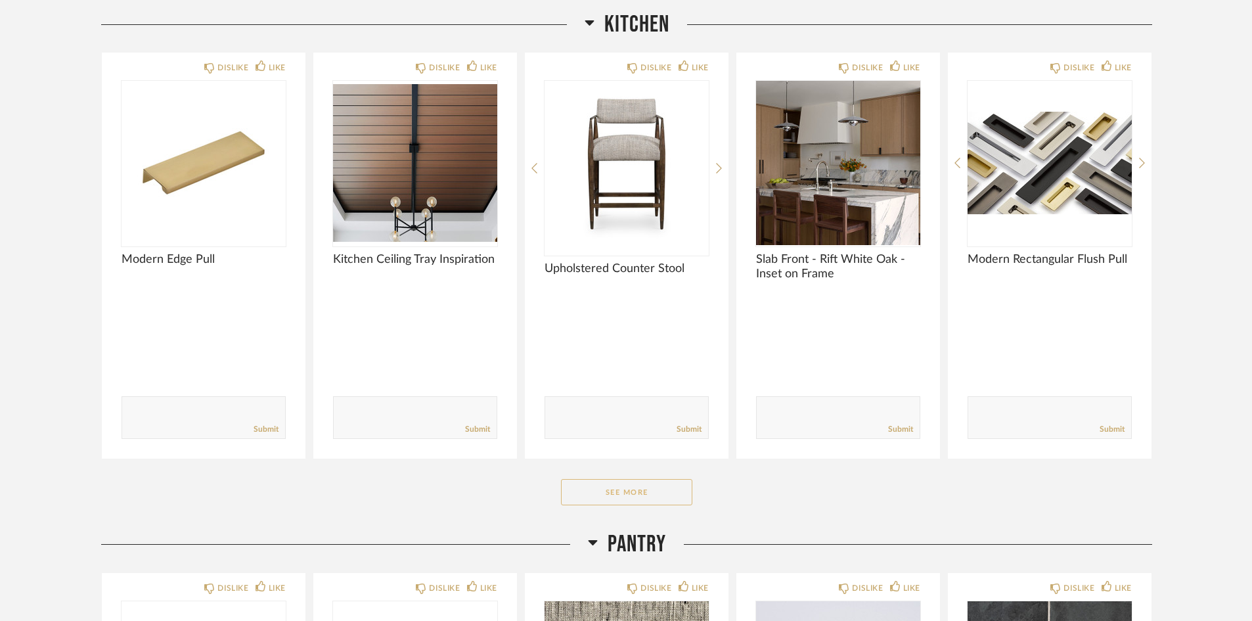
click at [653, 500] on button "See More" at bounding box center [626, 492] width 131 height 26
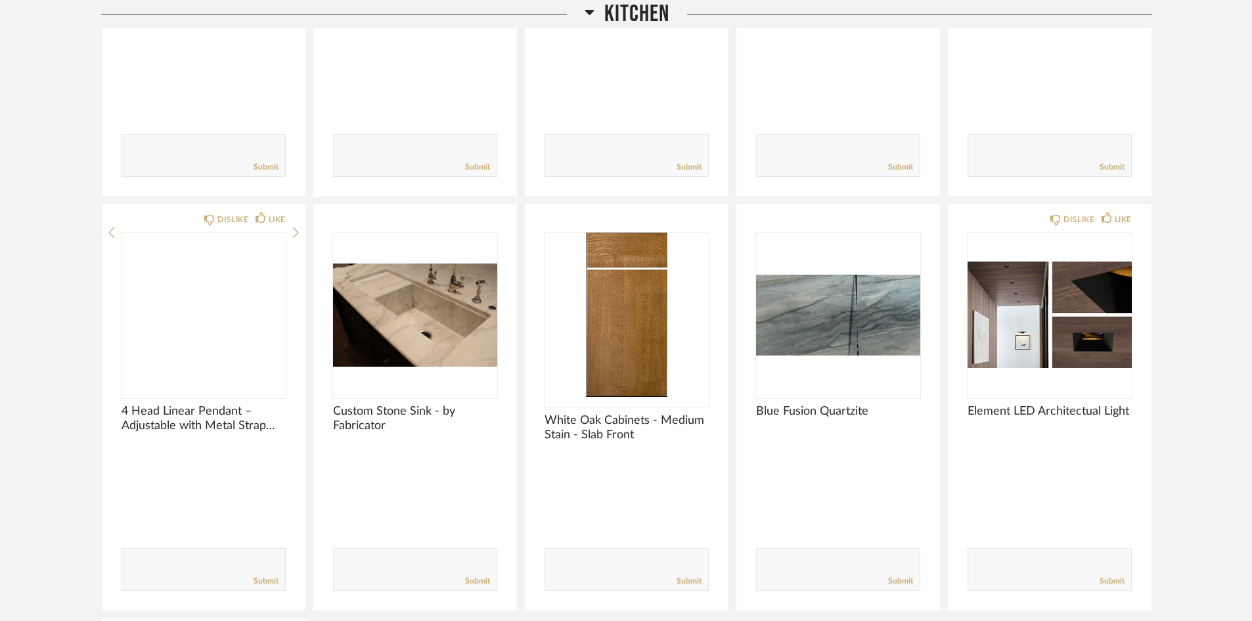
scroll to position [985, 0]
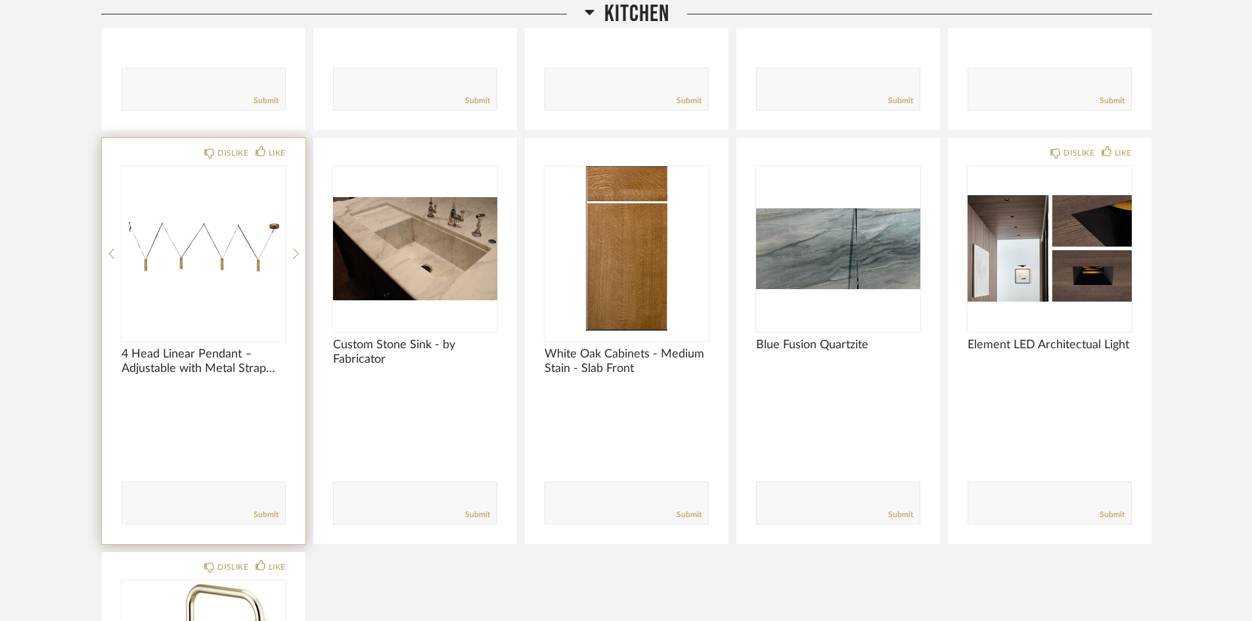
click at [187, 405] on div at bounding box center [203, 406] width 164 height 35
click at [219, 355] on span "4 Head Linear Pendant – Adjustable with Metal Strap Detail" at bounding box center [203, 361] width 164 height 29
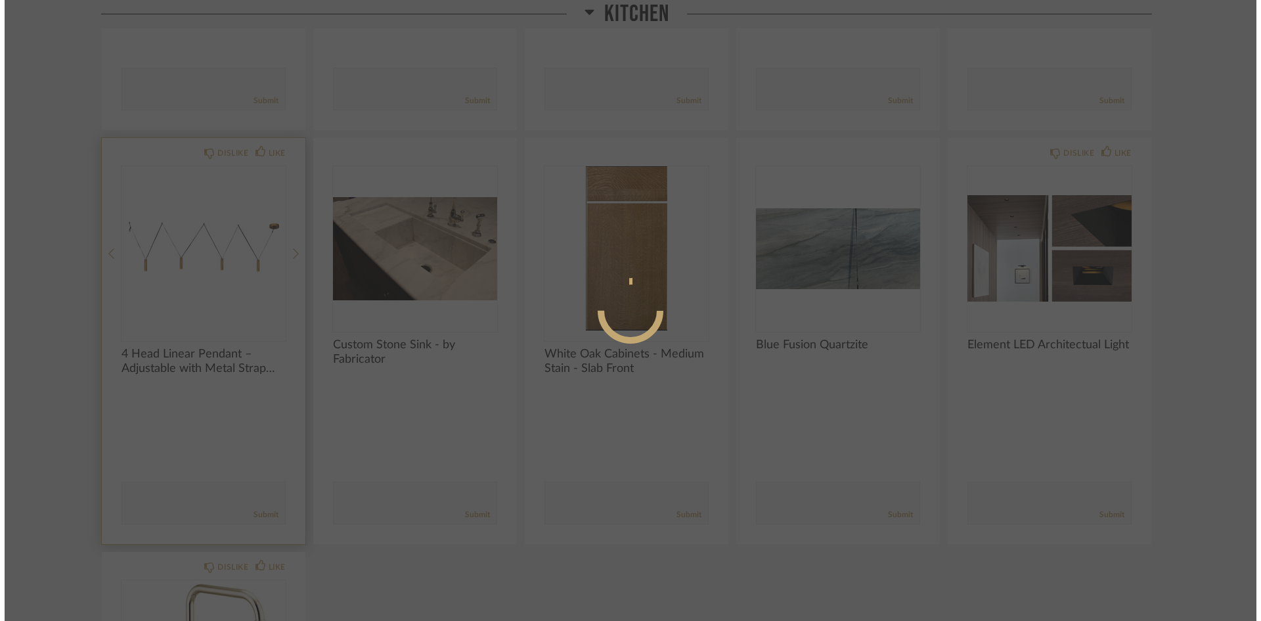
scroll to position [0, 0]
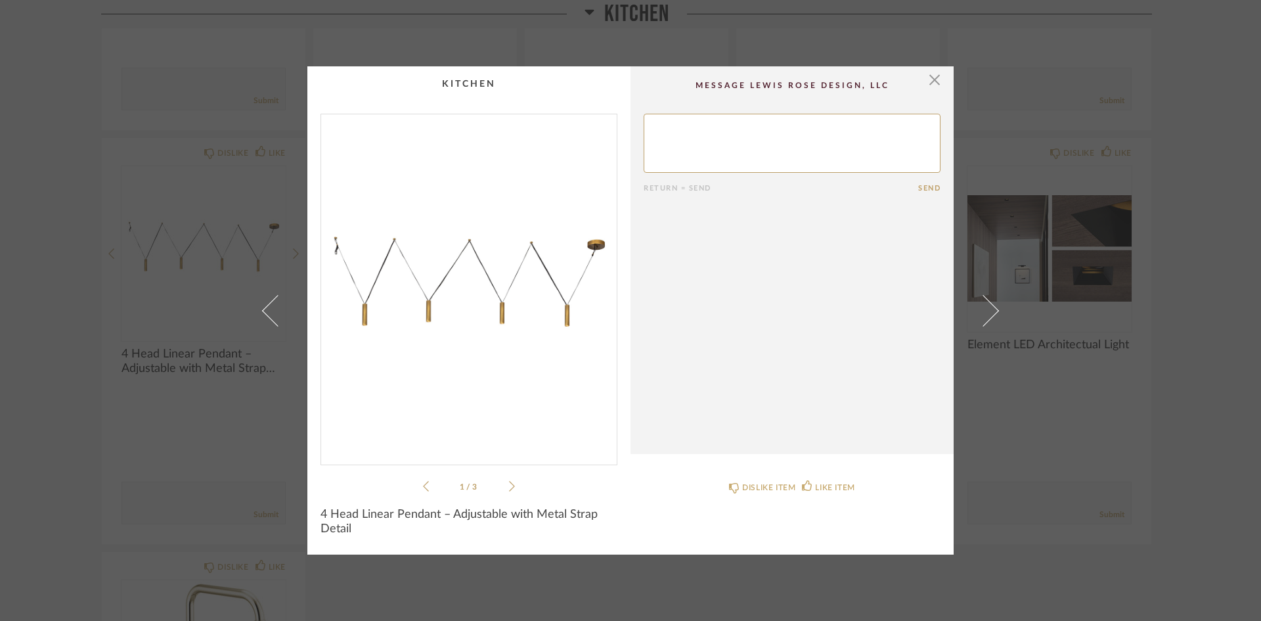
click at [509, 490] on icon at bounding box center [512, 486] width 6 height 12
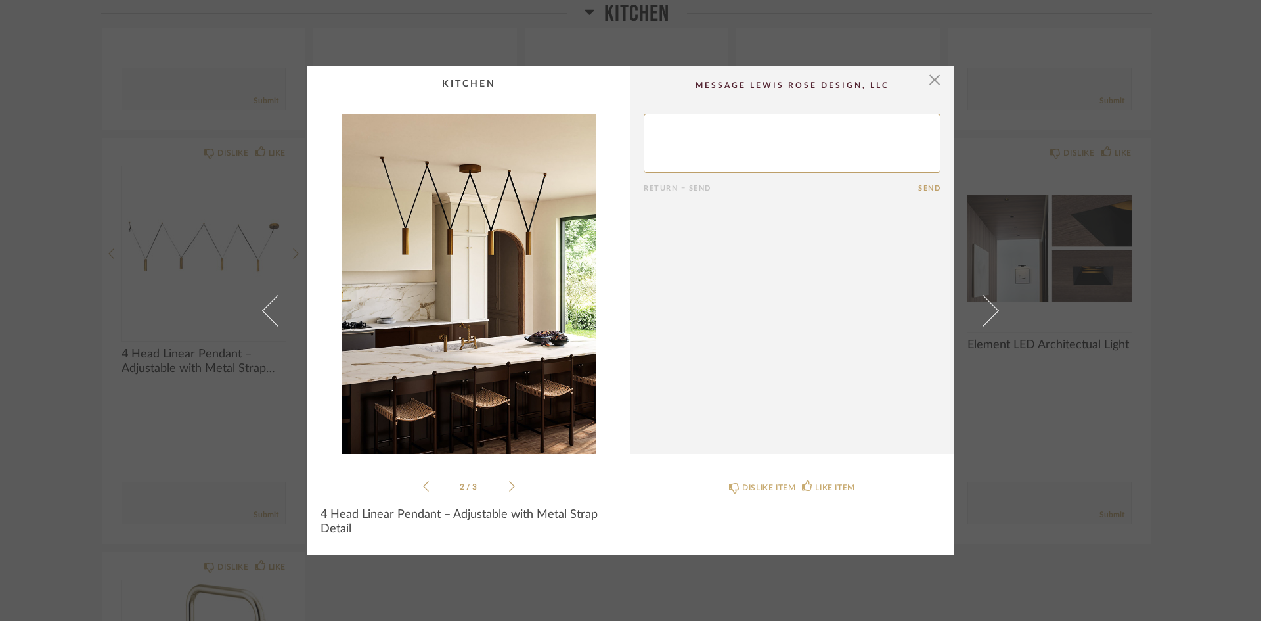
click at [509, 490] on icon at bounding box center [512, 486] width 6 height 12
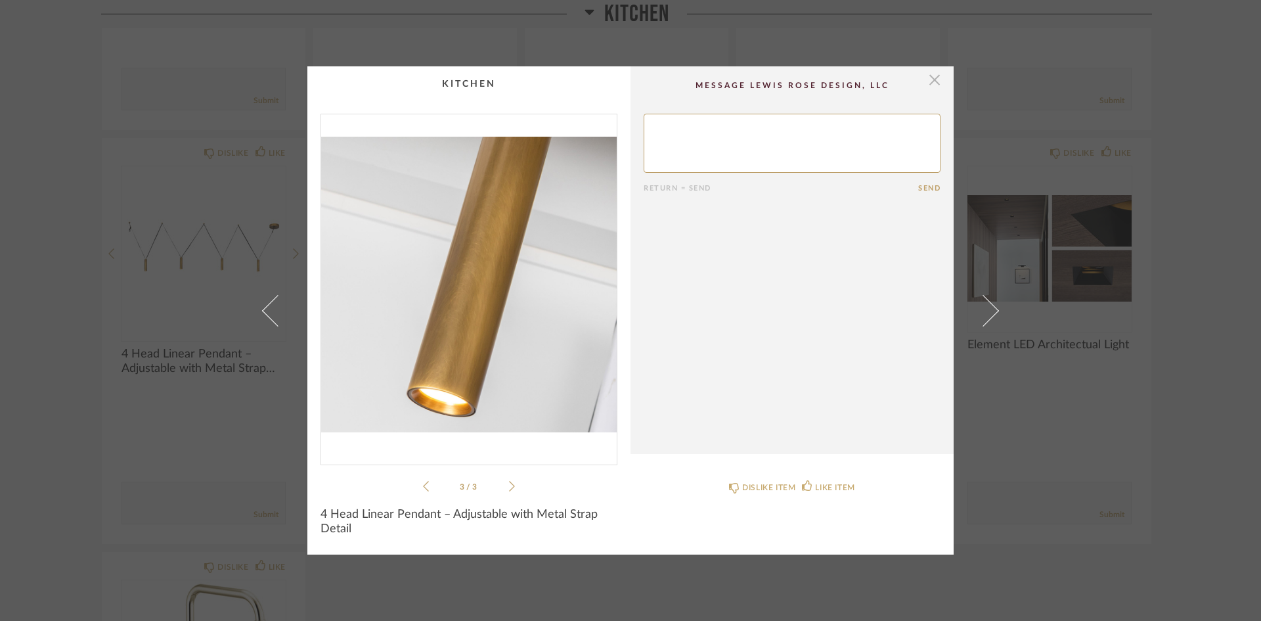
click at [933, 76] on span "button" at bounding box center [934, 79] width 26 height 26
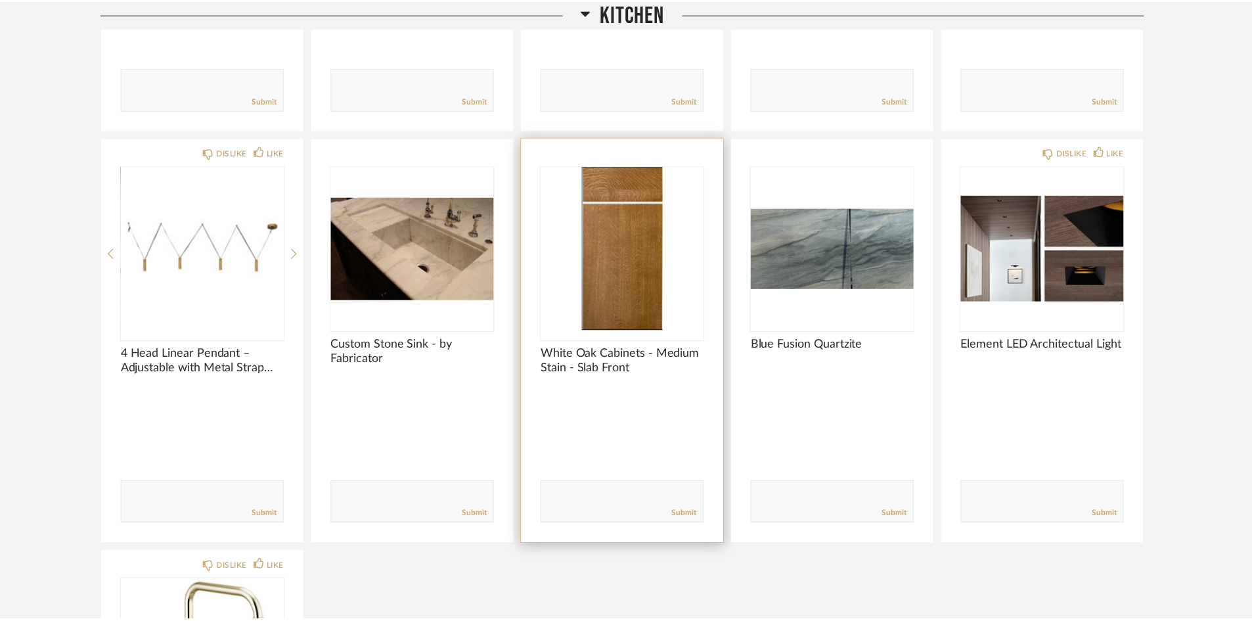
scroll to position [985, 0]
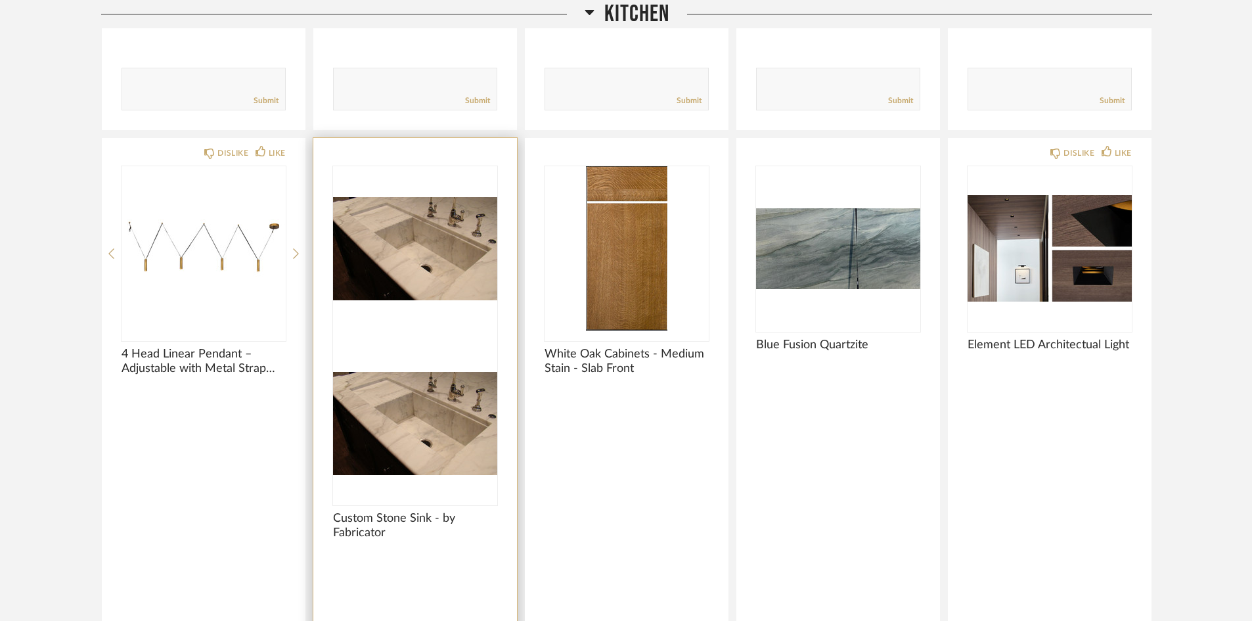
click at [399, 553] on div at bounding box center [415, 570] width 164 height 35
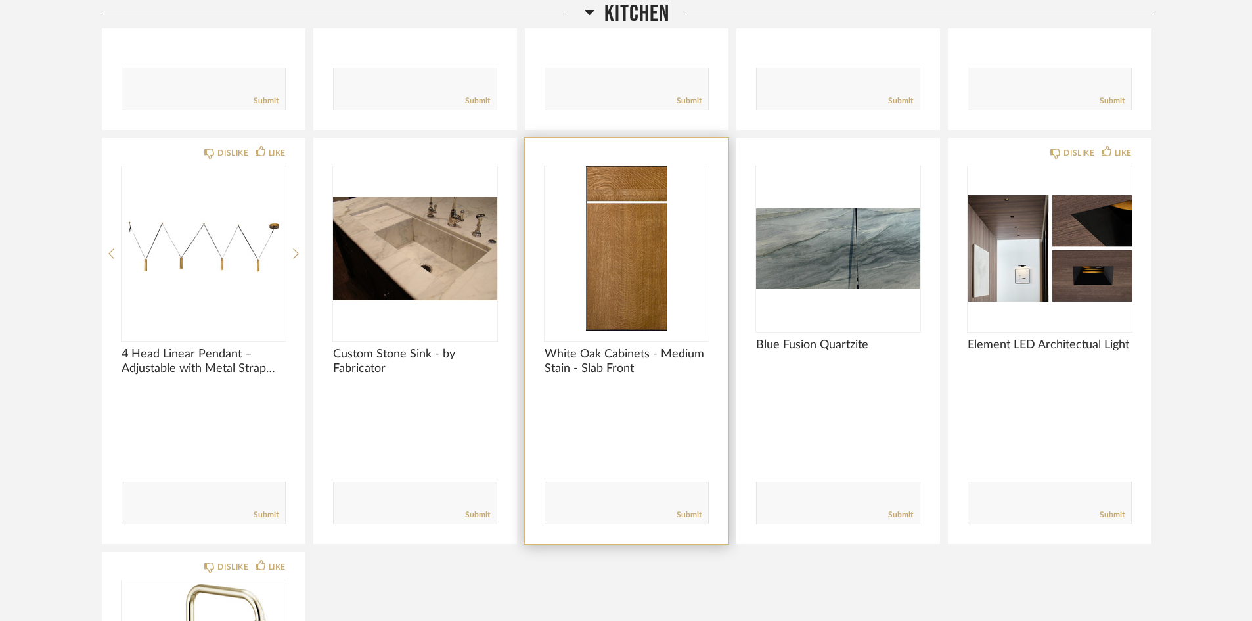
click at [644, 393] on div at bounding box center [626, 406] width 164 height 35
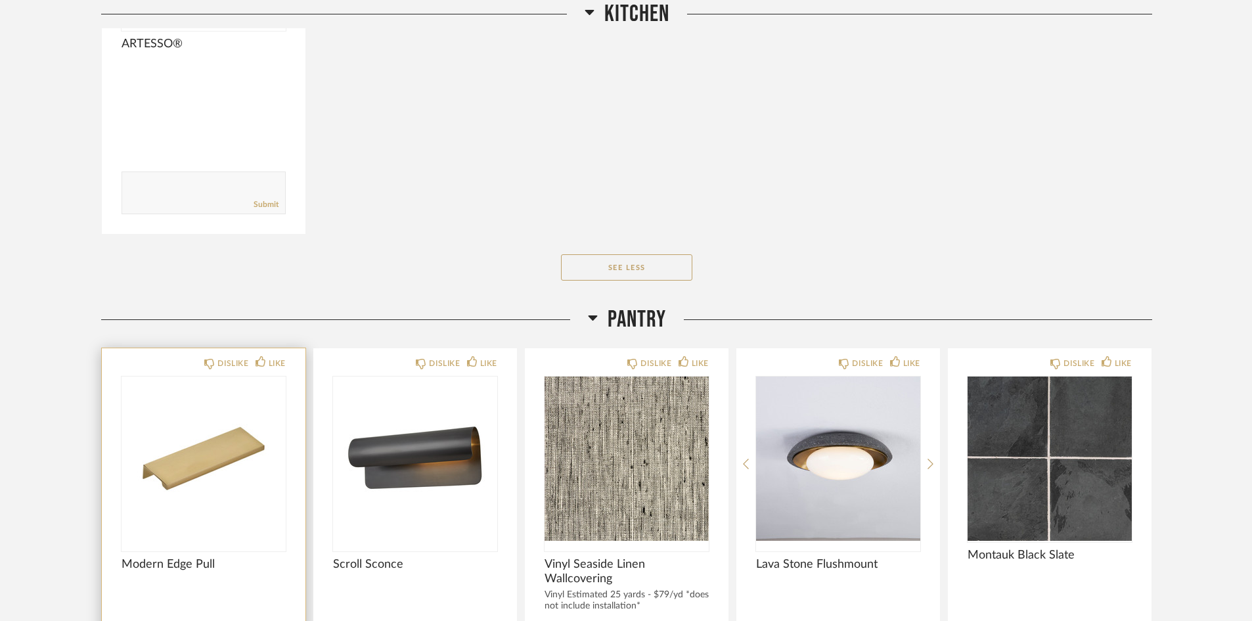
scroll to position [1970, 0]
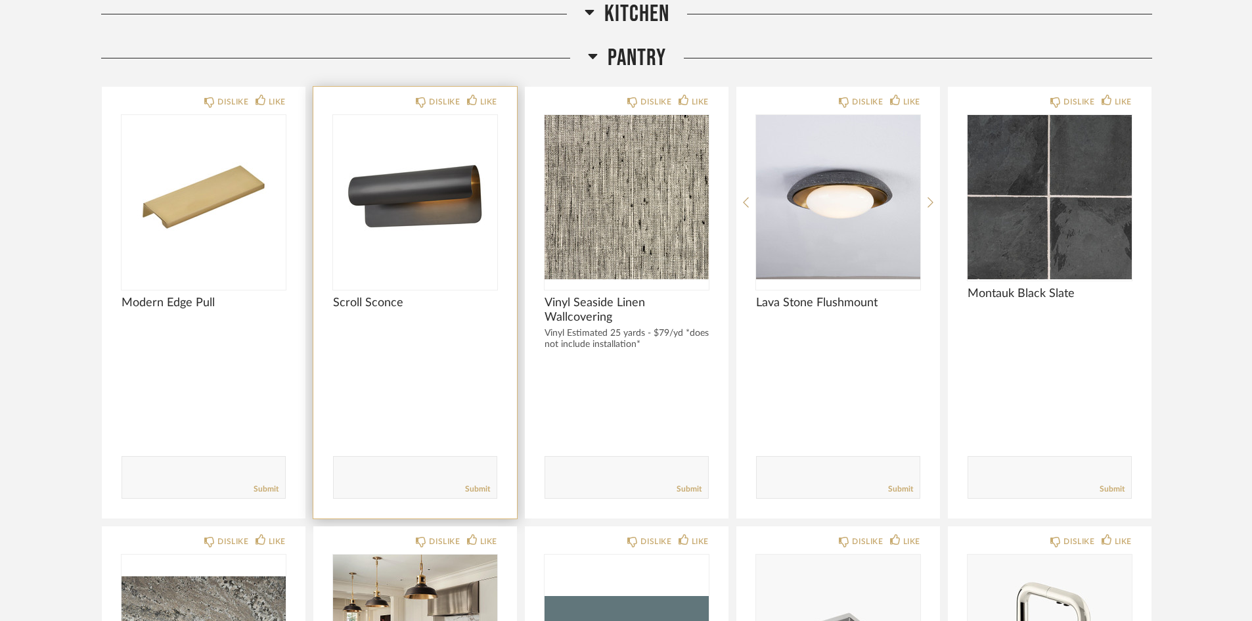
click at [423, 326] on div "Scroll Sconce" at bounding box center [415, 323] width 164 height 55
click at [405, 262] on img "0" at bounding box center [415, 197] width 164 height 164
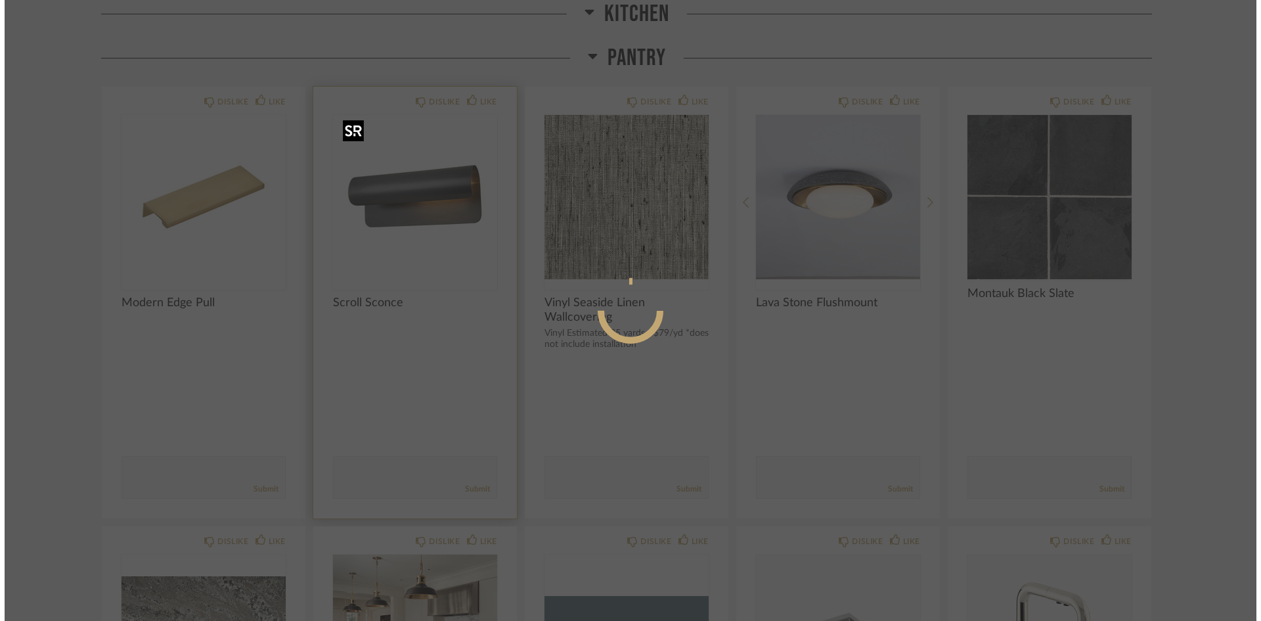
scroll to position [0, 0]
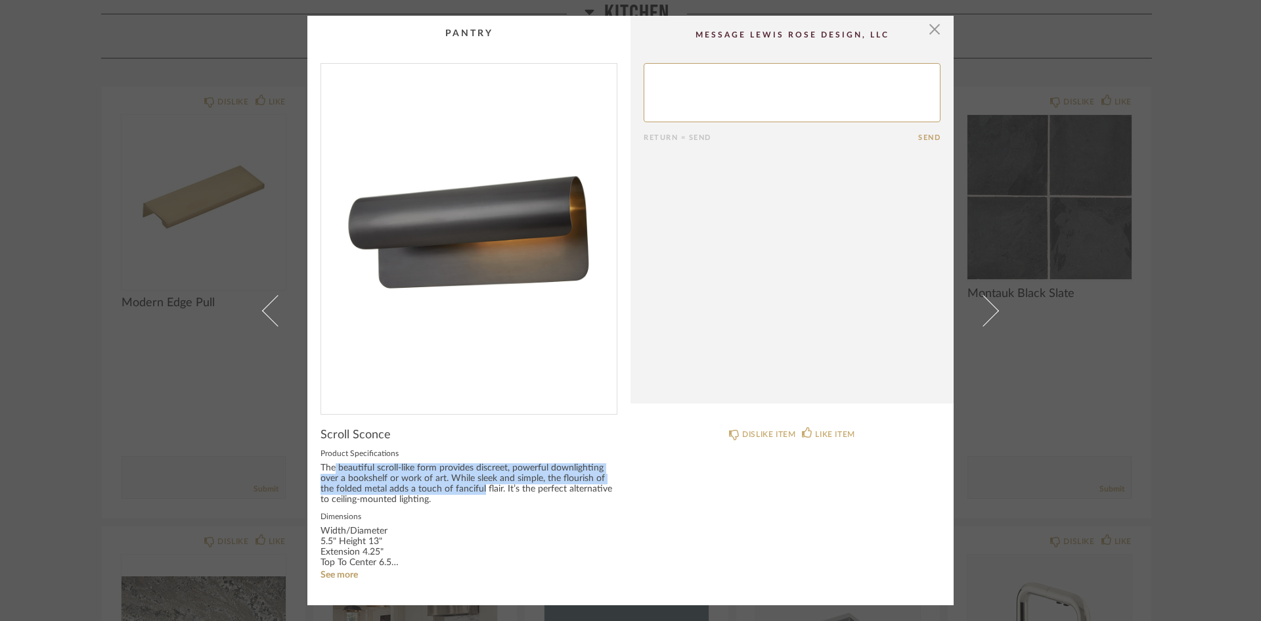
drag, startPoint x: 334, startPoint y: 467, endPoint x: 506, endPoint y: 499, distance: 175.7
click at [505, 499] on div "The beautiful scroll-like form provides discreet, powerful downlighting over a …" at bounding box center [468, 484] width 297 height 42
click at [472, 493] on div "The beautiful scroll-like form provides discreet, powerful downlighting over a …" at bounding box center [468, 484] width 297 height 42
click at [336, 572] on link "See more" at bounding box center [338, 574] width 37 height 9
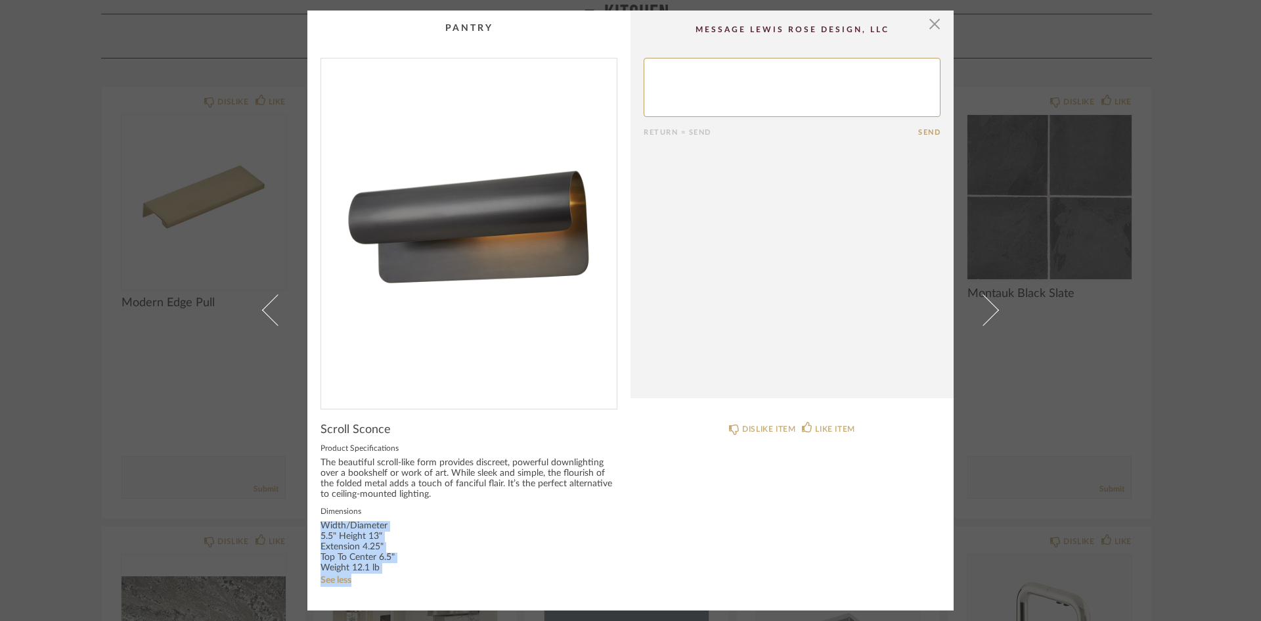
drag, startPoint x: 317, startPoint y: 525, endPoint x: 416, endPoint y: 582, distance: 113.9
click at [416, 582] on div "Dimensions Width/Diameter 5.5" Height 13" Extension 4.25" Top To Center 6.5" We…" at bounding box center [468, 545] width 297 height 81
click at [355, 544] on div "Width/Diameter 5.5" Height 13" Extension 4.25" Top To Center 6.5" Weight 12.1 lb" at bounding box center [359, 547] width 79 height 53
drag, startPoint x: 333, startPoint y: 535, endPoint x: 420, endPoint y: 569, distance: 93.2
click at [420, 569] on div "Dimensions Width/Diameter 5.5" Height 13" Extension 4.25" Top To Center 6.5" We…" at bounding box center [468, 545] width 297 height 81
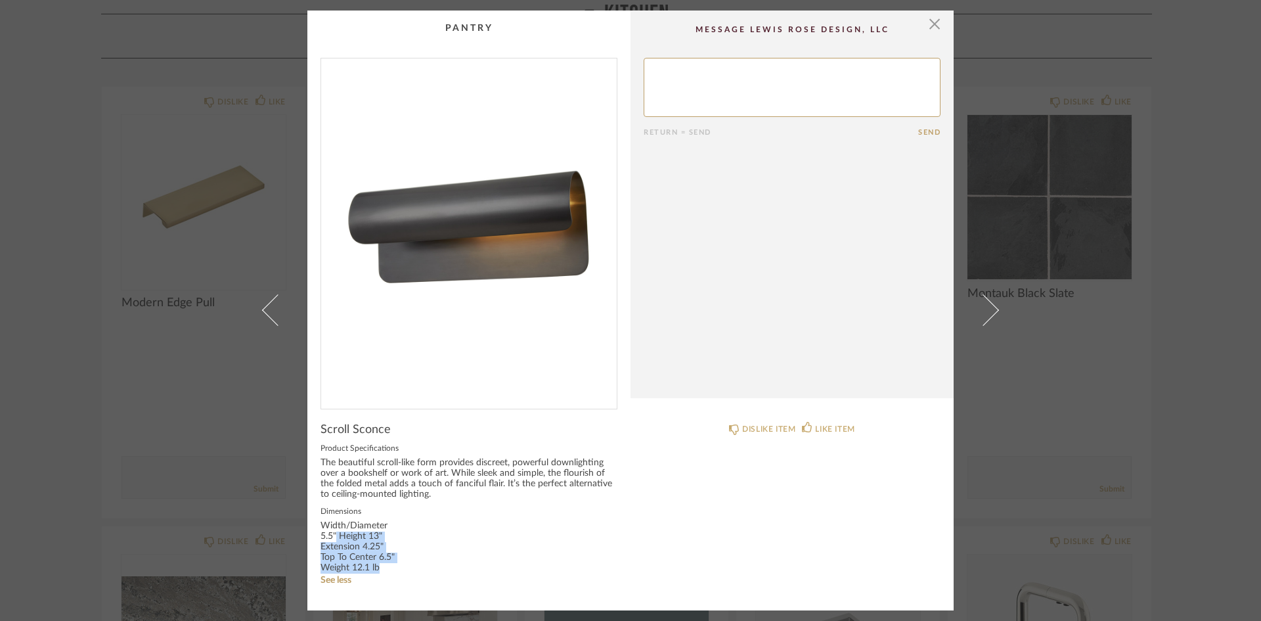
click at [372, 561] on div "Width/Diameter 5.5" Height 13" Extension 4.25" Top To Center 6.5" Weight 12.1 lb" at bounding box center [359, 547] width 79 height 53
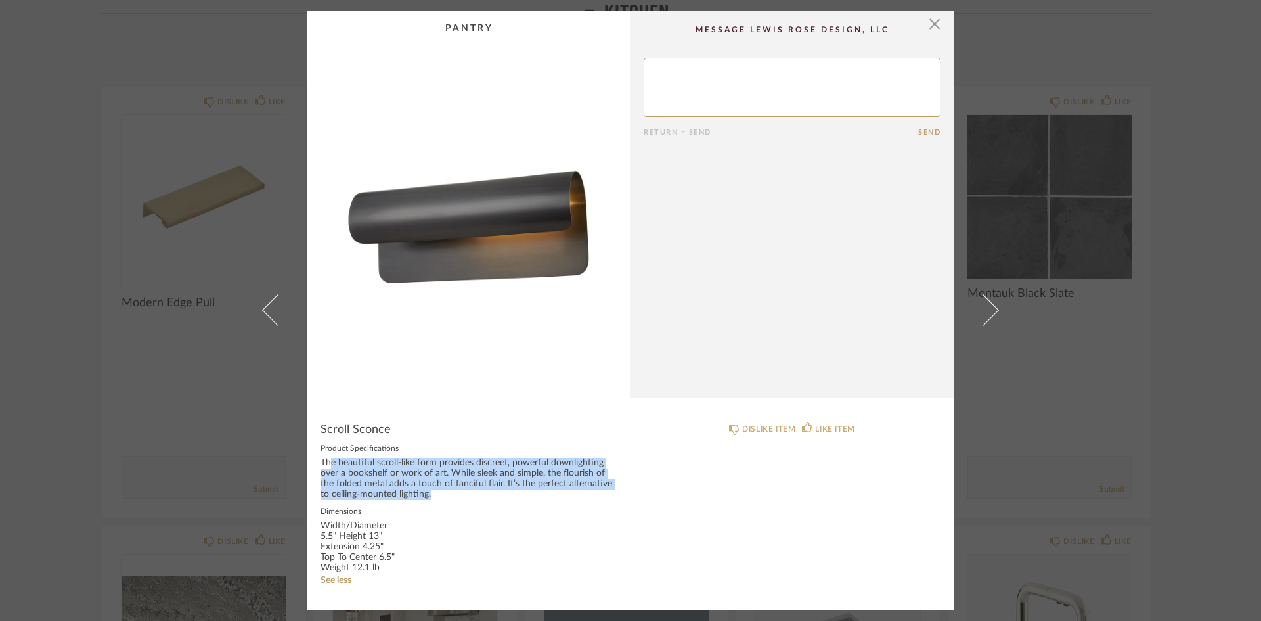
drag, startPoint x: 443, startPoint y: 464, endPoint x: 476, endPoint y: 484, distance: 38.9
click at [592, 506] on div "Scroll Sconce Product Specifications The beautiful scroll-like form provides di…" at bounding box center [468, 509] width 297 height 175
click at [462, 479] on div "The beautiful scroll-like form provides discreet, powerful downlighting over a …" at bounding box center [468, 479] width 297 height 42
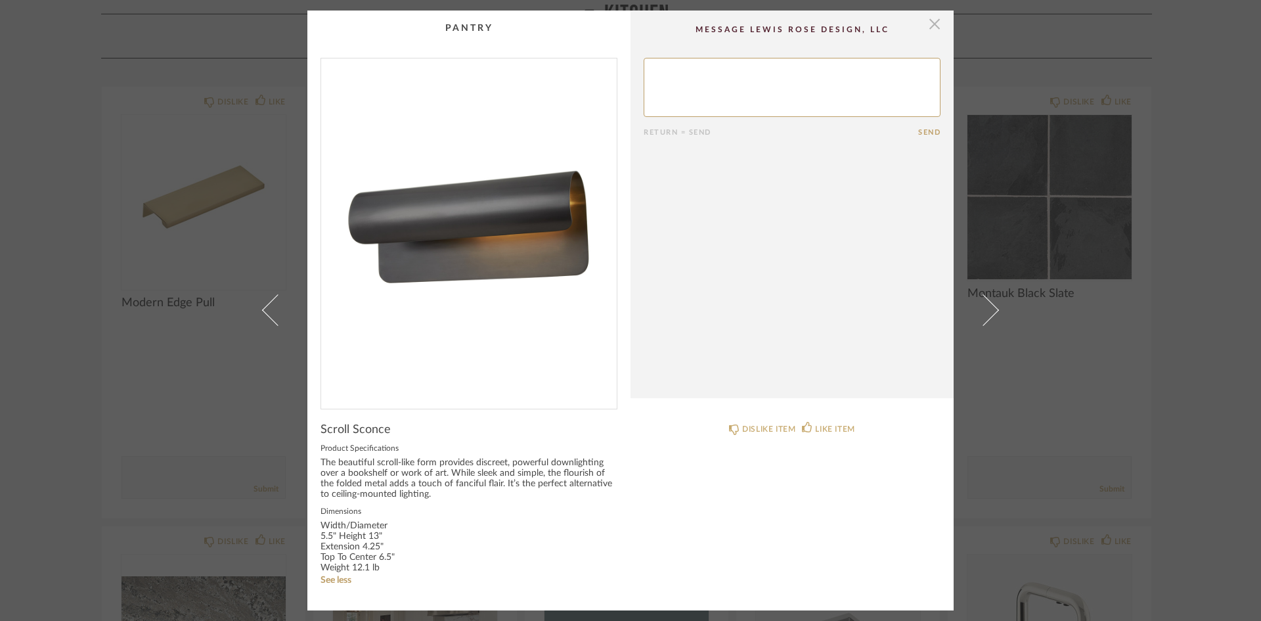
click at [933, 22] on span "button" at bounding box center [934, 24] width 26 height 26
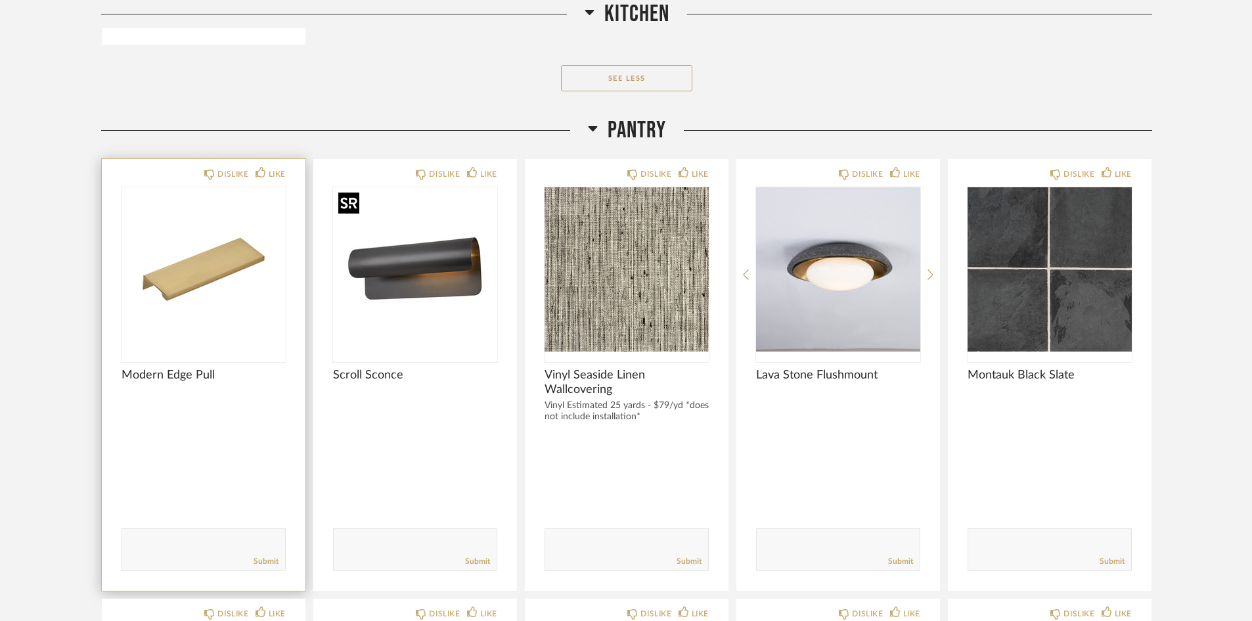
scroll to position [1904, 0]
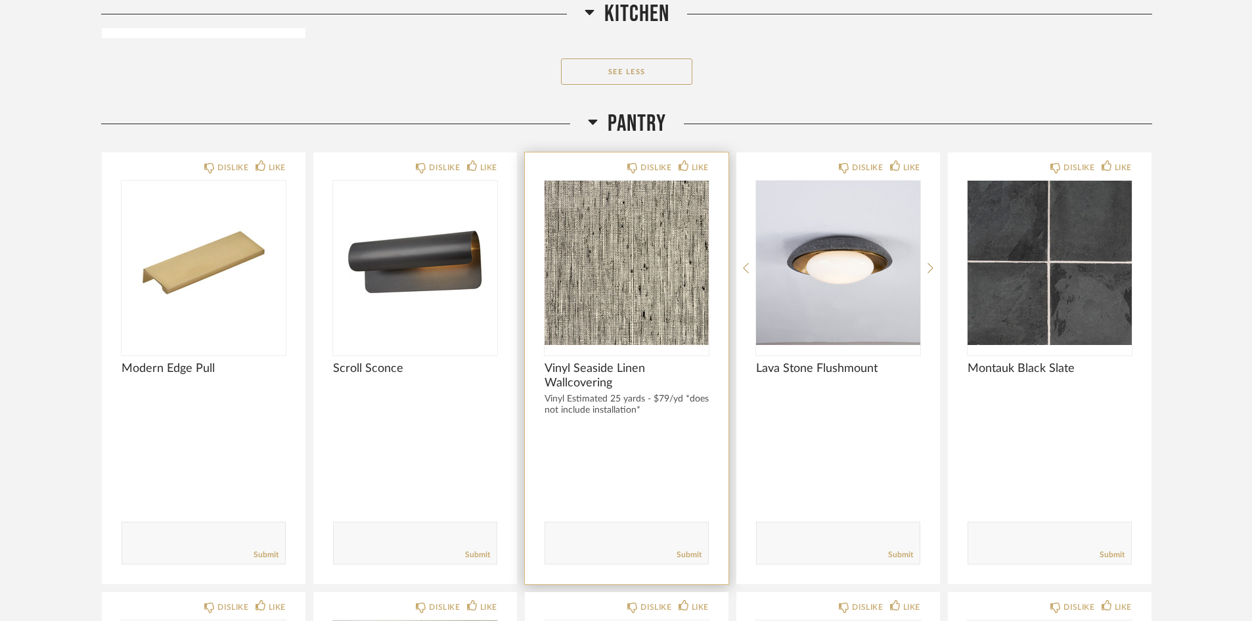
click at [655, 433] on div at bounding box center [626, 446] width 164 height 35
click at [603, 290] on img "0" at bounding box center [626, 263] width 164 height 164
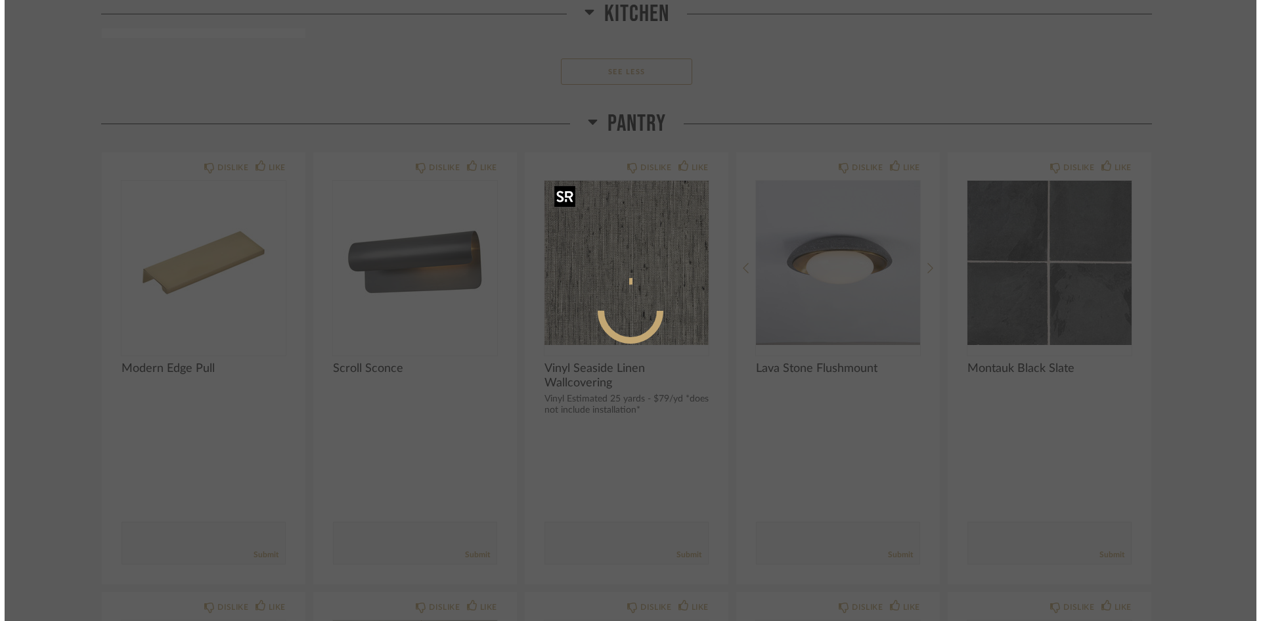
scroll to position [0, 0]
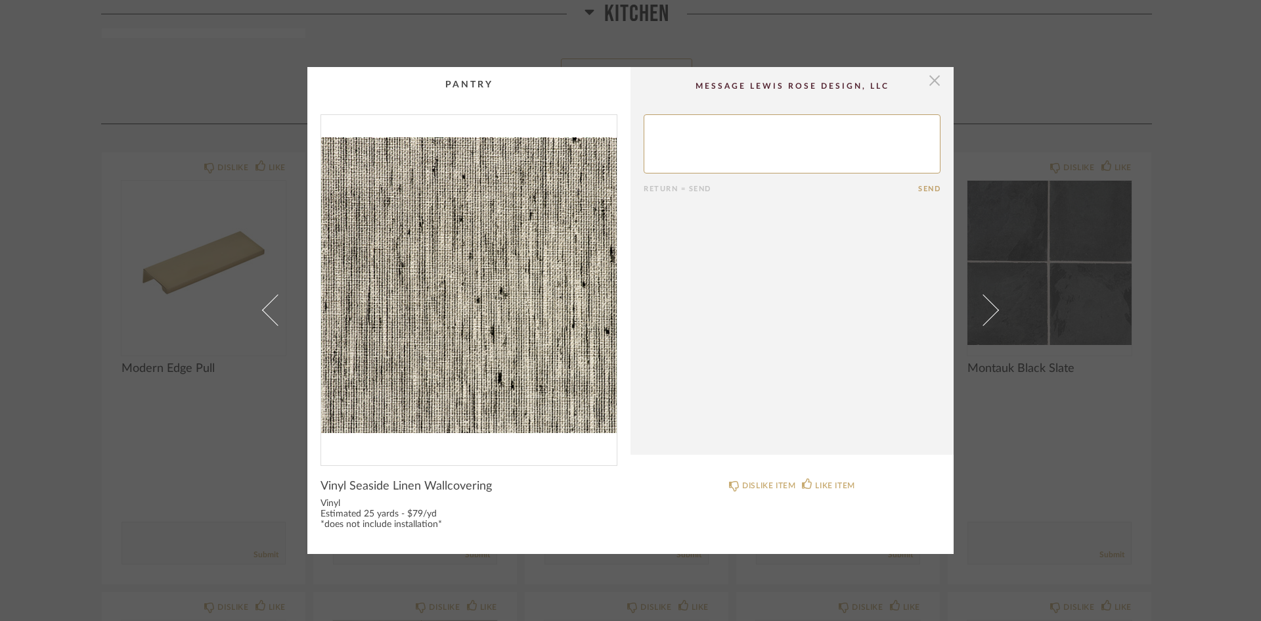
click at [929, 80] on span "button" at bounding box center [934, 80] width 26 height 26
